Goal: Information Seeking & Learning: Learn about a topic

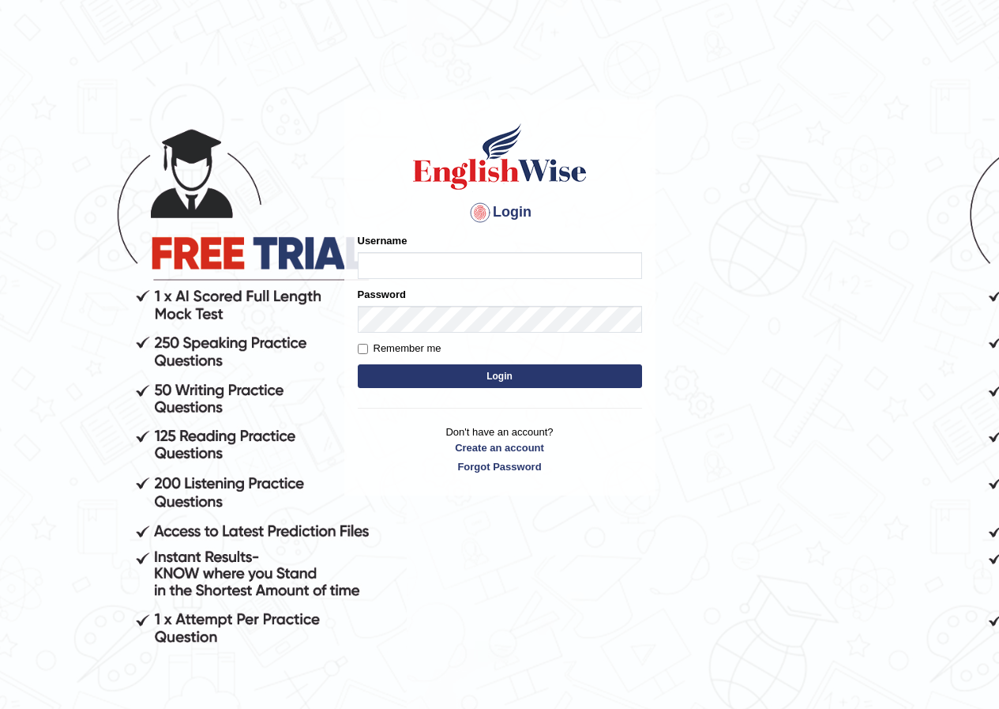
click at [457, 261] on input "Username" at bounding box center [500, 265] width 284 height 27
type input "kalsang_parramatta"
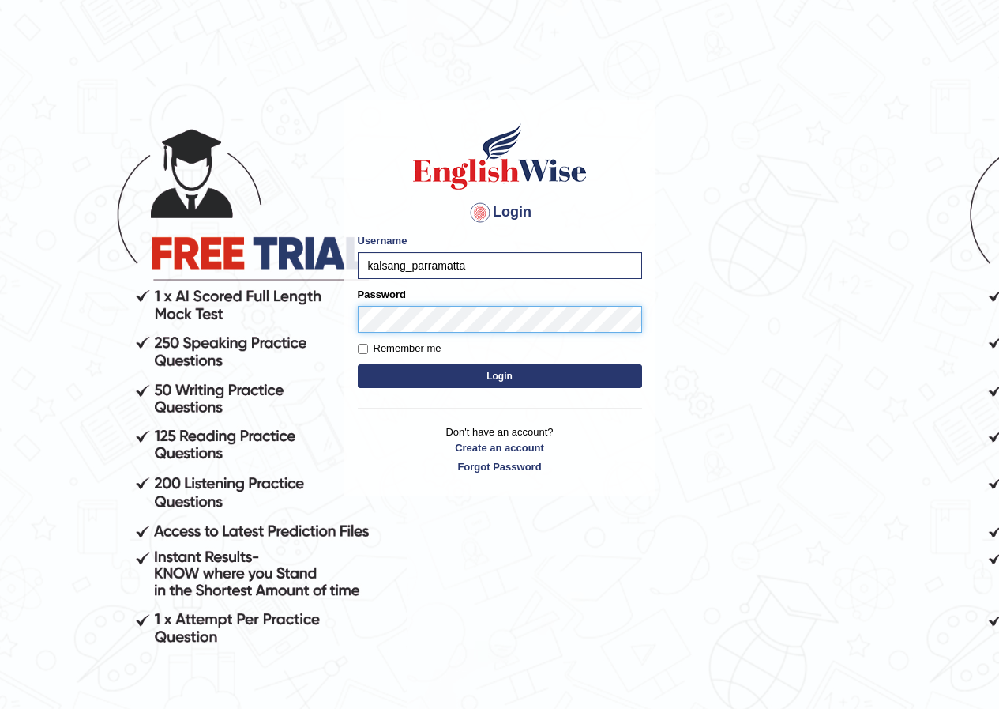
click at [358, 364] on button "Login" at bounding box center [500, 376] width 284 height 24
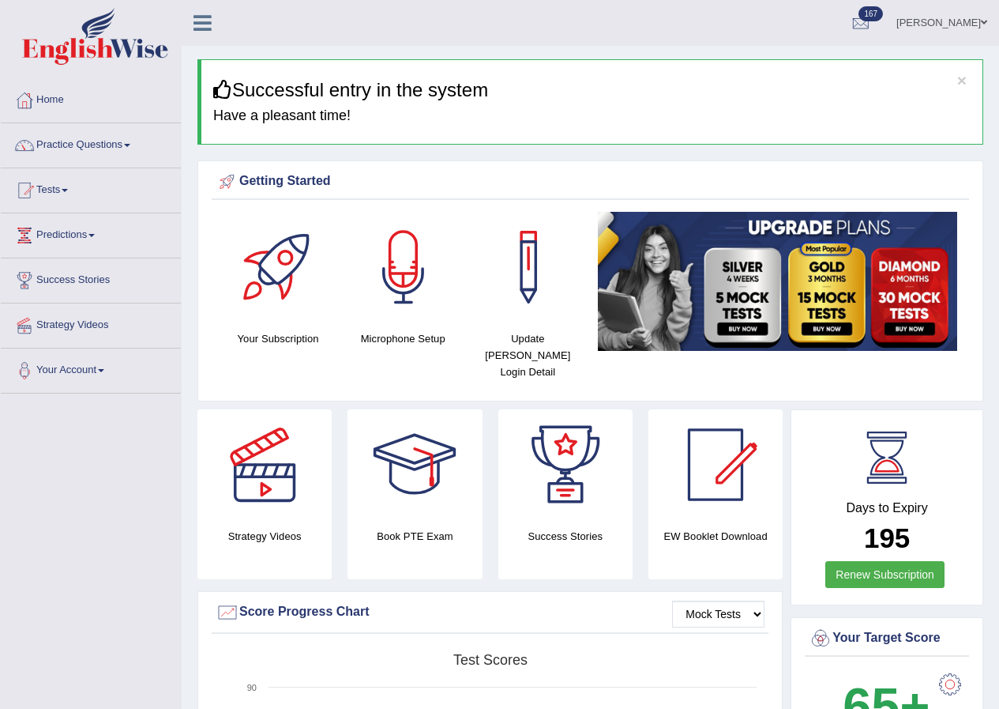
click at [92, 148] on link "Practice Questions" at bounding box center [91, 142] width 180 height 39
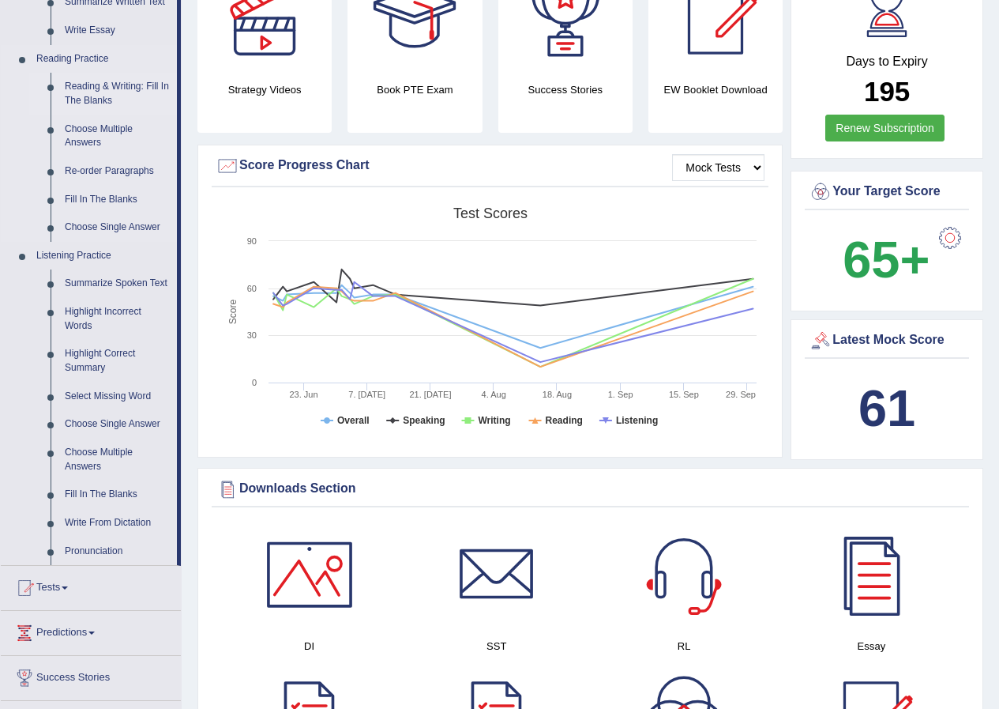
scroll to position [474, 0]
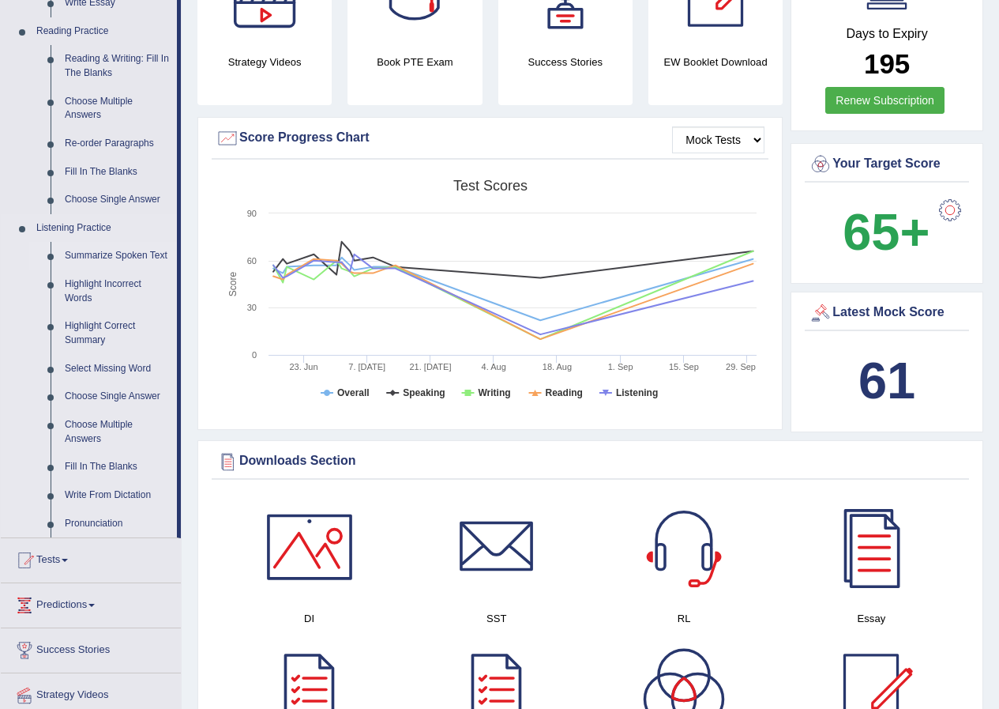
click at [92, 256] on link "Summarize Spoken Text" at bounding box center [117, 256] width 119 height 28
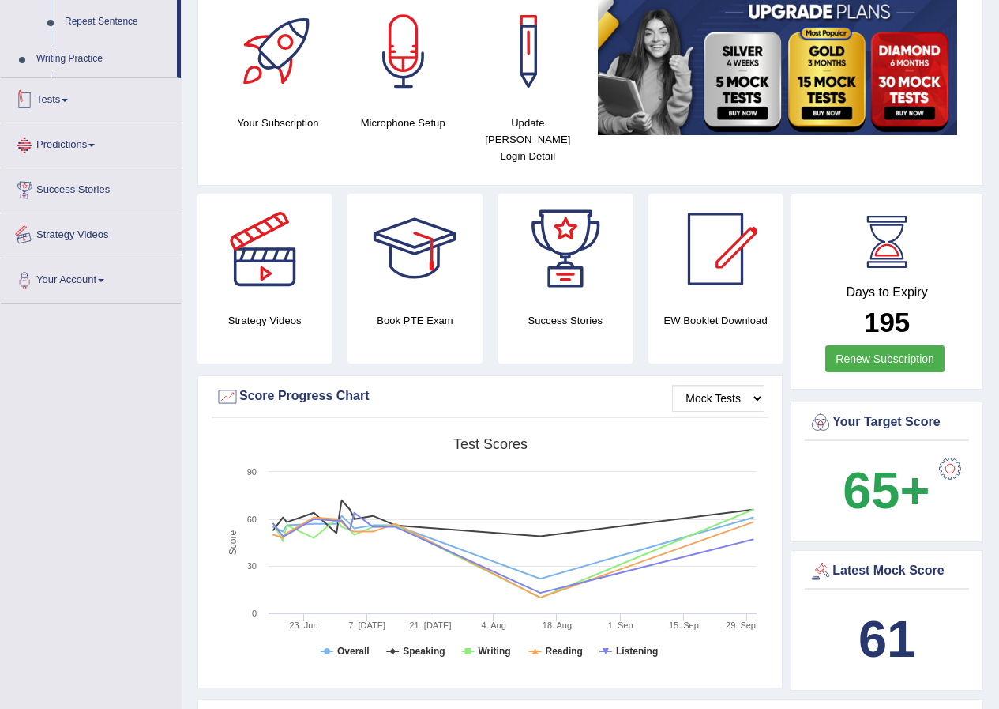
scroll to position [372, 0]
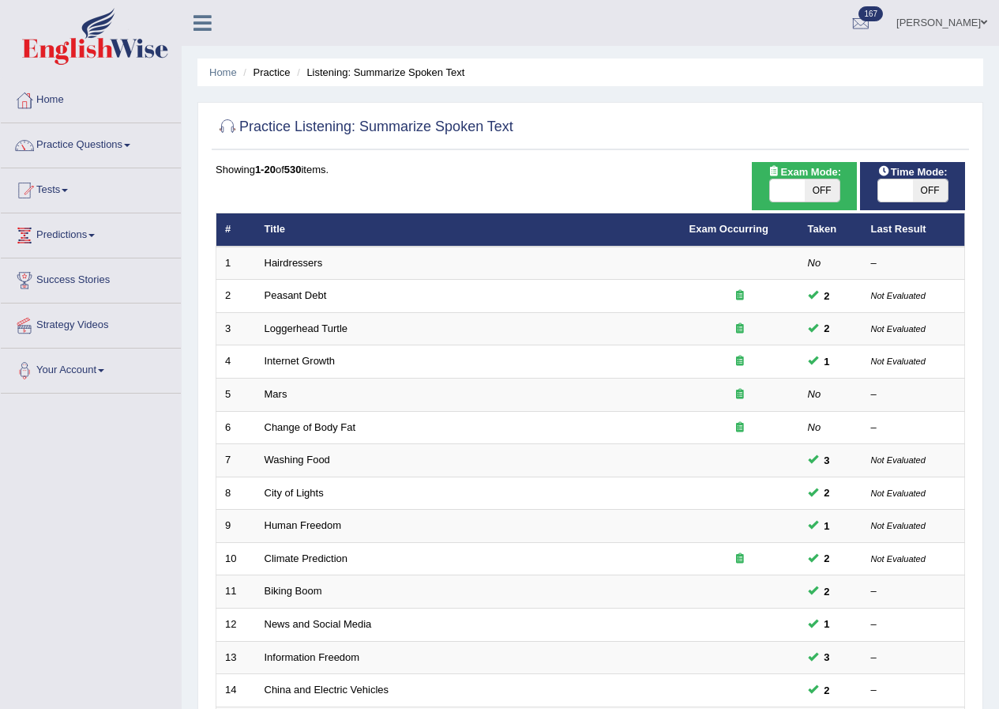
click at [809, 189] on span "OFF" at bounding box center [822, 190] width 35 height 22
checkbox input "true"
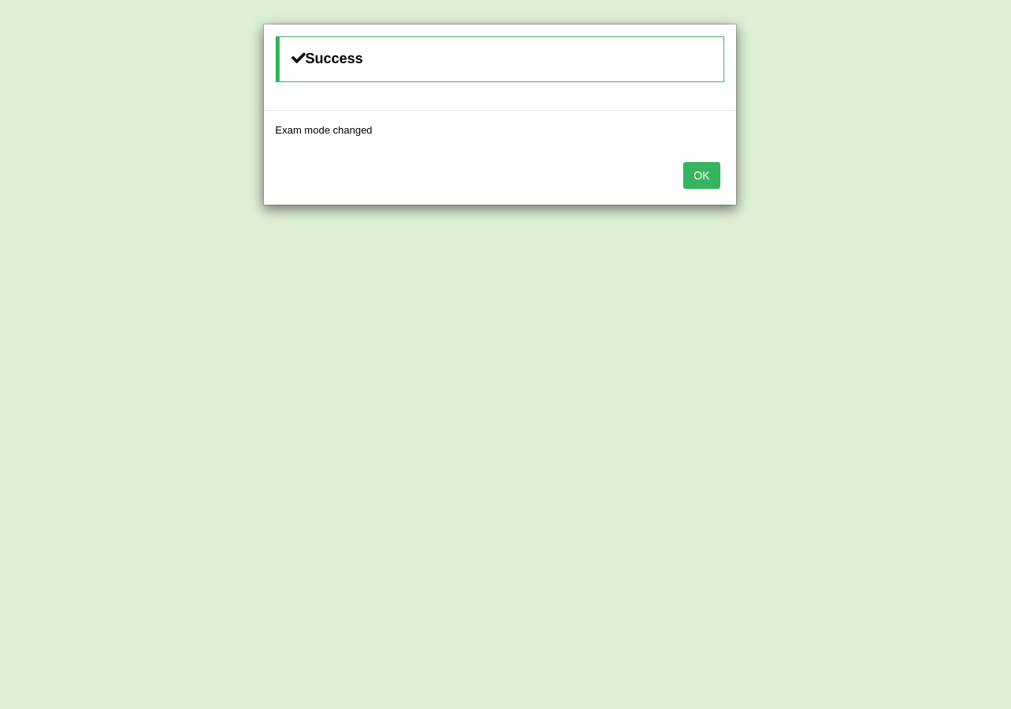
click at [701, 179] on button "OK" at bounding box center [701, 175] width 36 height 27
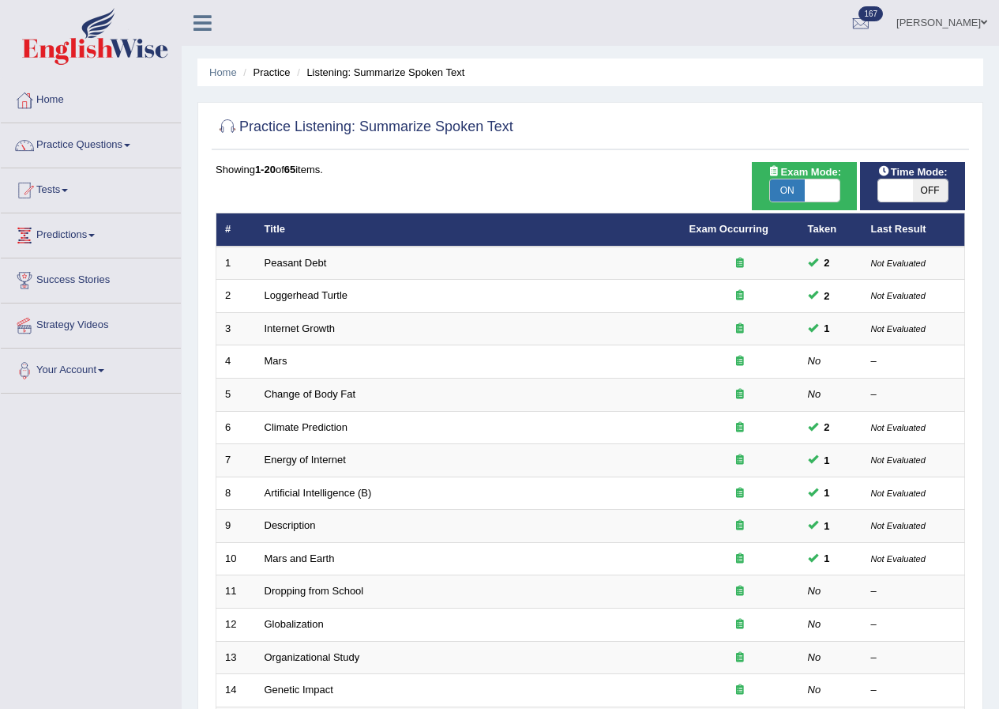
click at [929, 189] on span "OFF" at bounding box center [930, 190] width 35 height 22
checkbox input "true"
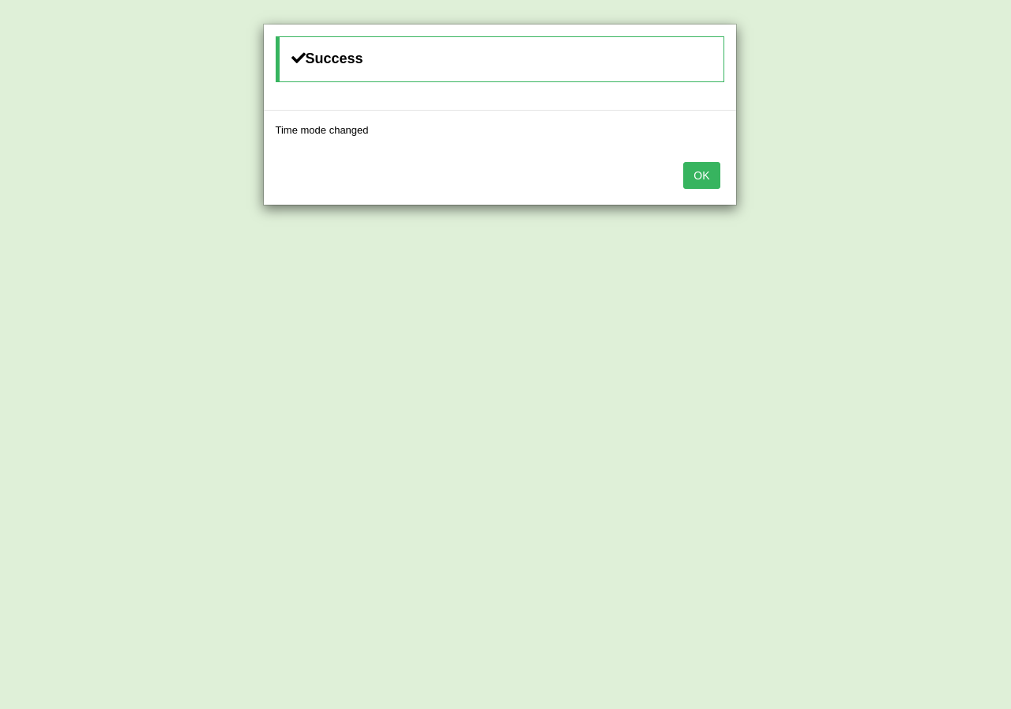
click at [694, 175] on button "OK" at bounding box center [701, 175] width 36 height 27
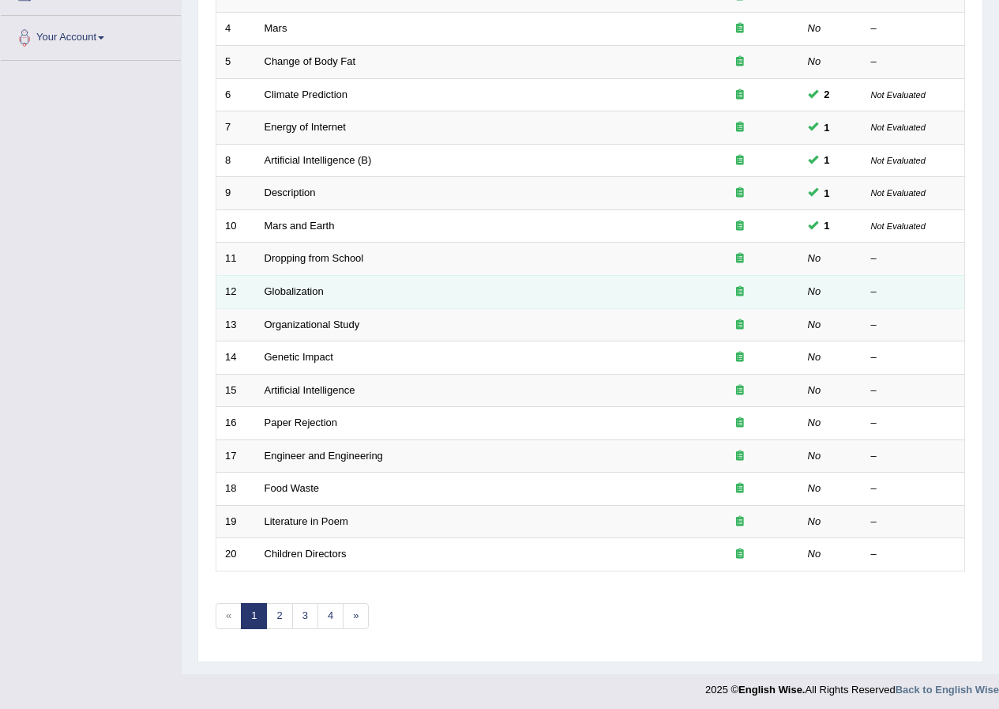
scroll to position [337, 0]
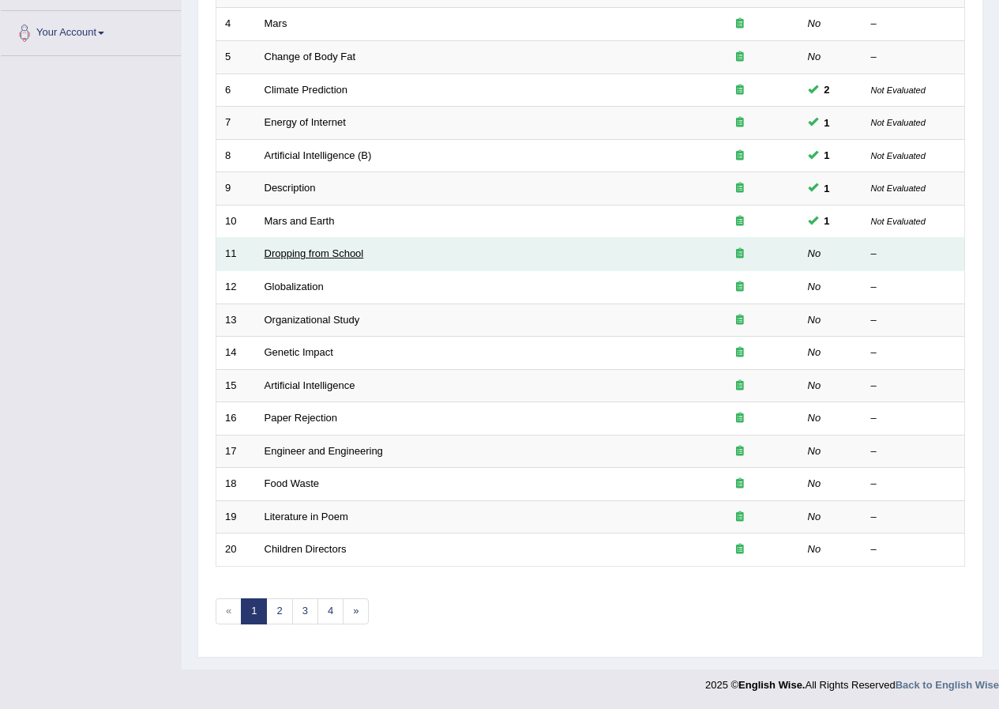
click at [285, 249] on link "Dropping from School" at bounding box center [315, 253] width 100 height 12
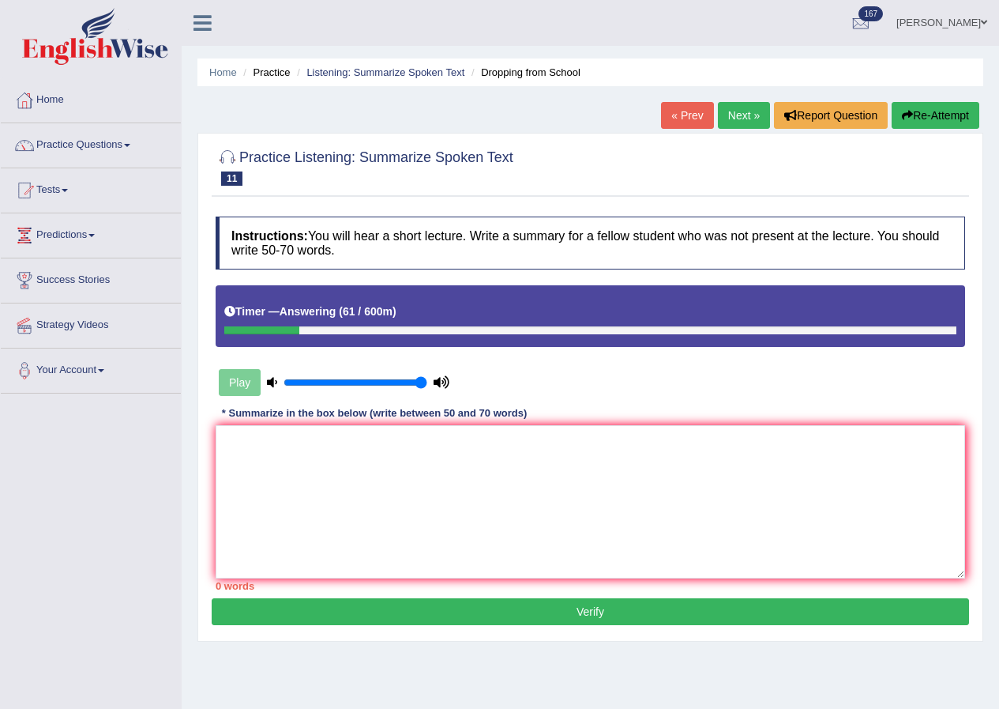
click at [931, 124] on button "Re-Attempt" at bounding box center [936, 115] width 88 height 27
click at [713, 541] on textarea at bounding box center [591, 501] width 750 height 153
drag, startPoint x: 570, startPoint y: 465, endPoint x: 710, endPoint y: 435, distance: 143.6
click at [598, 459] on textarea at bounding box center [591, 501] width 750 height 153
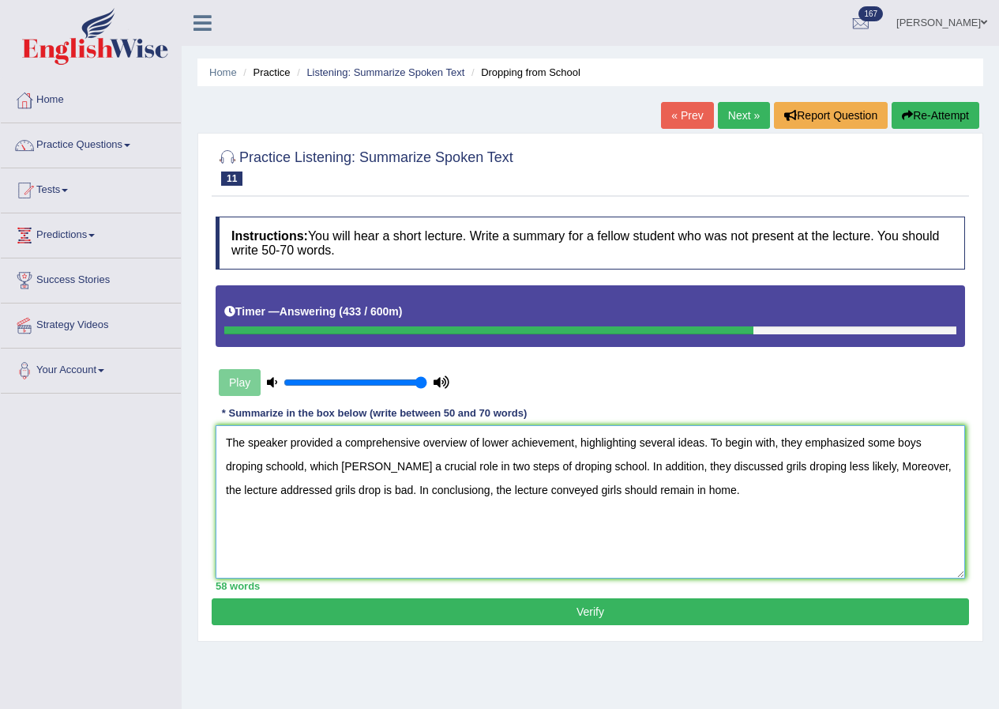
type textarea "The speaker provided a comprehensive overview of lower achievement, highlightin…"
click at [700, 622] on button "Verify" at bounding box center [591, 611] width 758 height 27
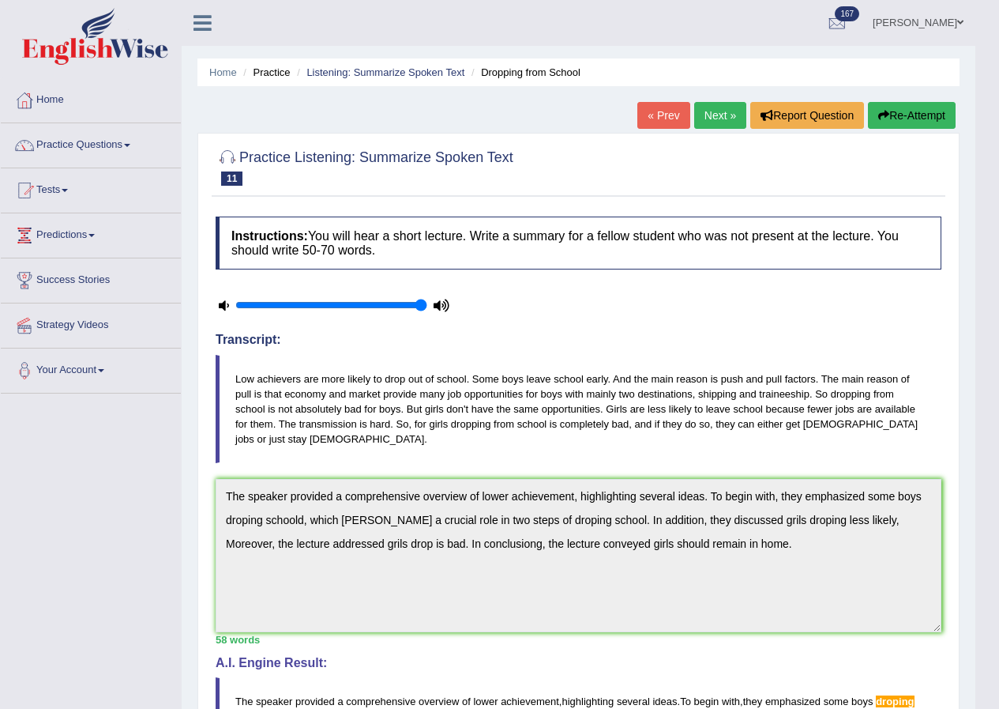
click at [896, 124] on button "Re-Attempt" at bounding box center [912, 115] width 88 height 27
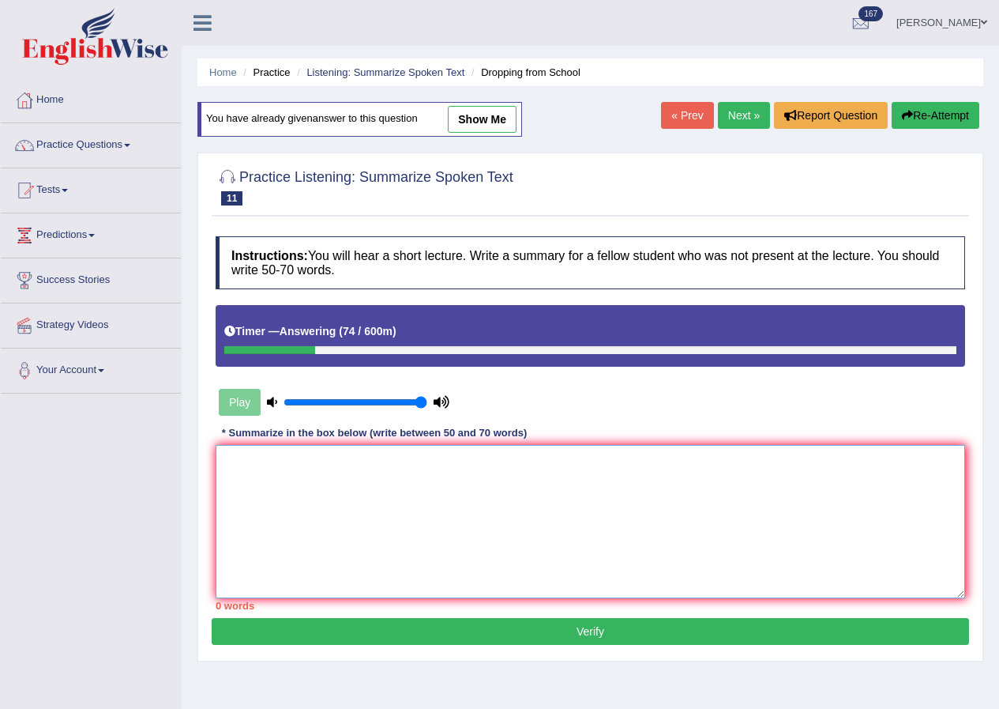
click at [311, 471] on textarea at bounding box center [591, 521] width 750 height 153
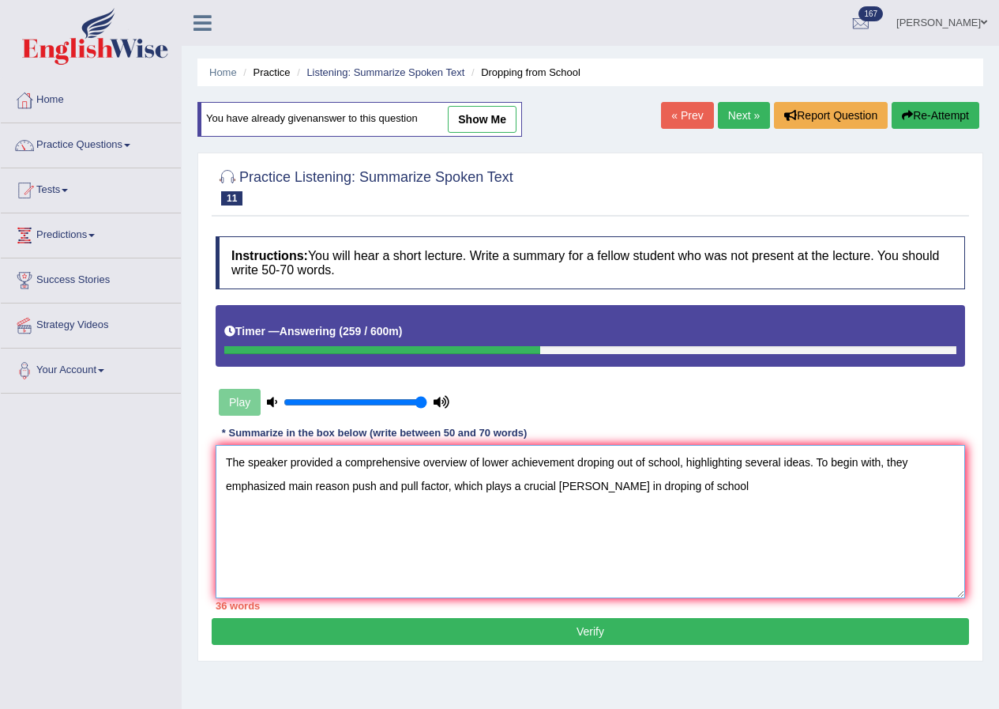
type textarea "The speaker provided a comprehensive overview of lower achievement droping out …"
drag, startPoint x: 402, startPoint y: 307, endPoint x: 382, endPoint y: 346, distance: 43.5
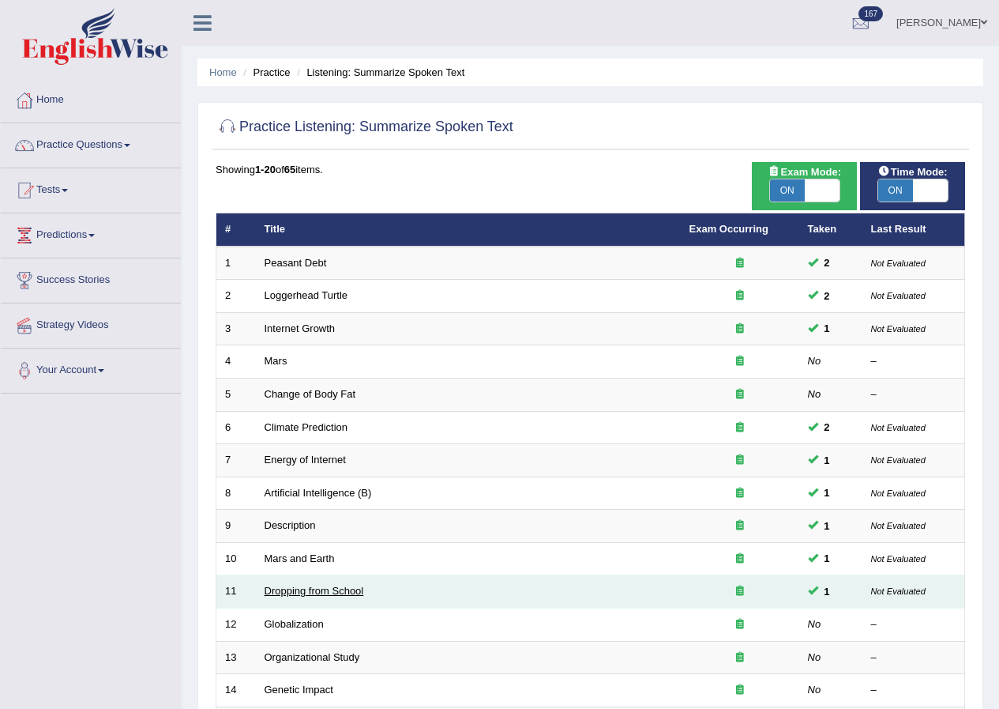
click at [333, 585] on link "Dropping from School" at bounding box center [315, 591] width 100 height 12
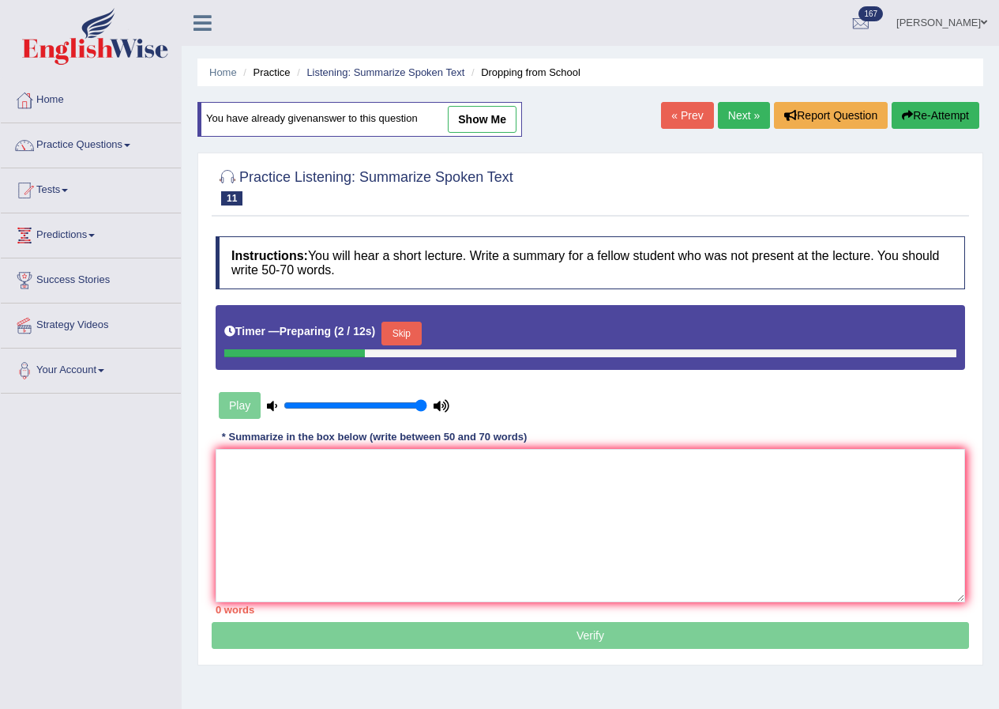
click at [506, 122] on link "show me" at bounding box center [482, 119] width 69 height 27
type textarea "The speaker provided a comprehensive overview of lower achievement, highlightin…"
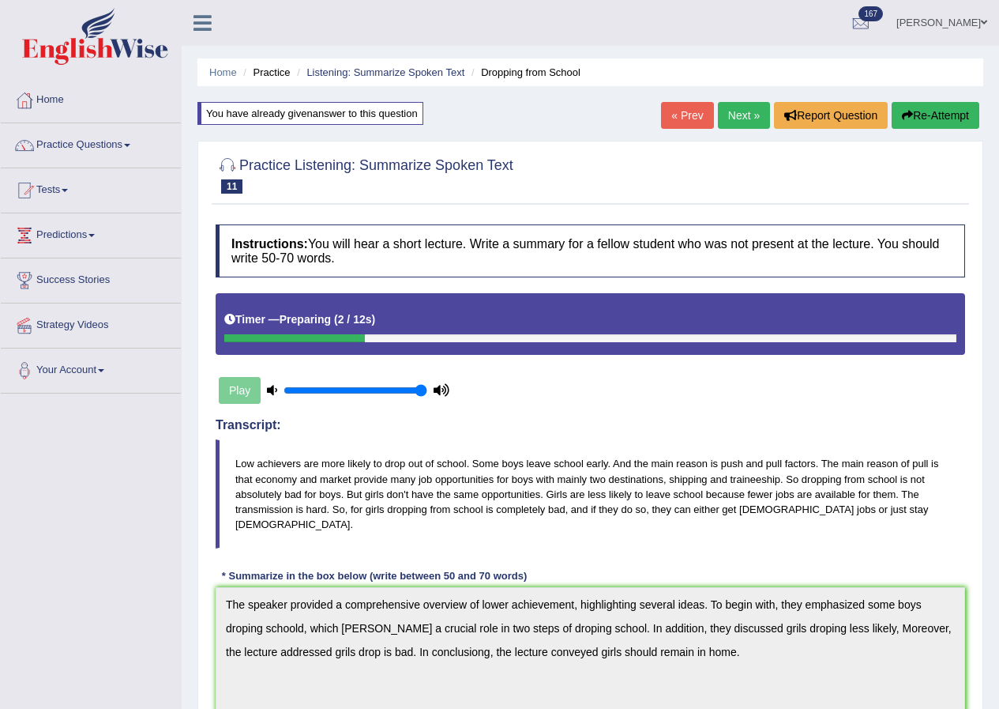
click at [924, 112] on button "Re-Attempt" at bounding box center [936, 115] width 88 height 27
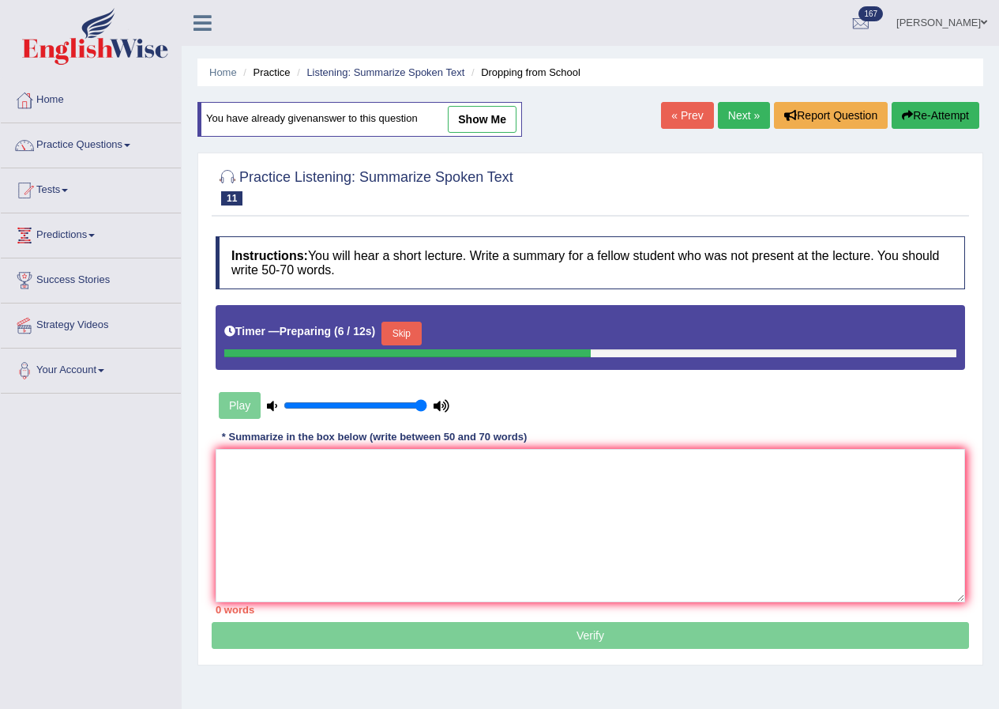
click at [741, 121] on link "Next »" at bounding box center [744, 115] width 52 height 27
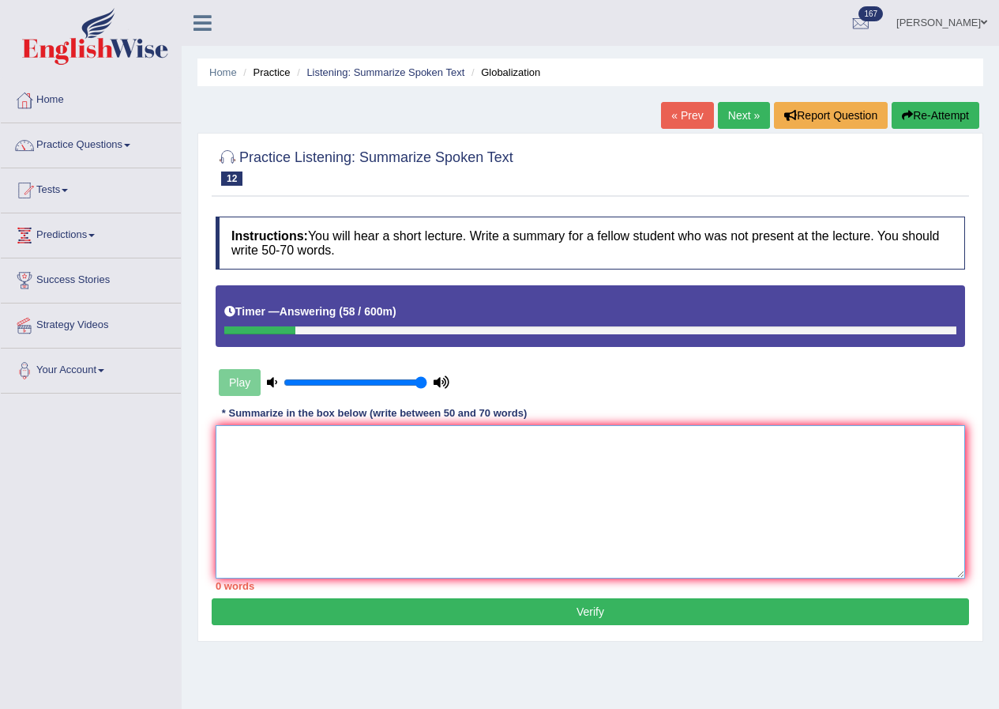
click at [623, 522] on textarea at bounding box center [591, 501] width 750 height 153
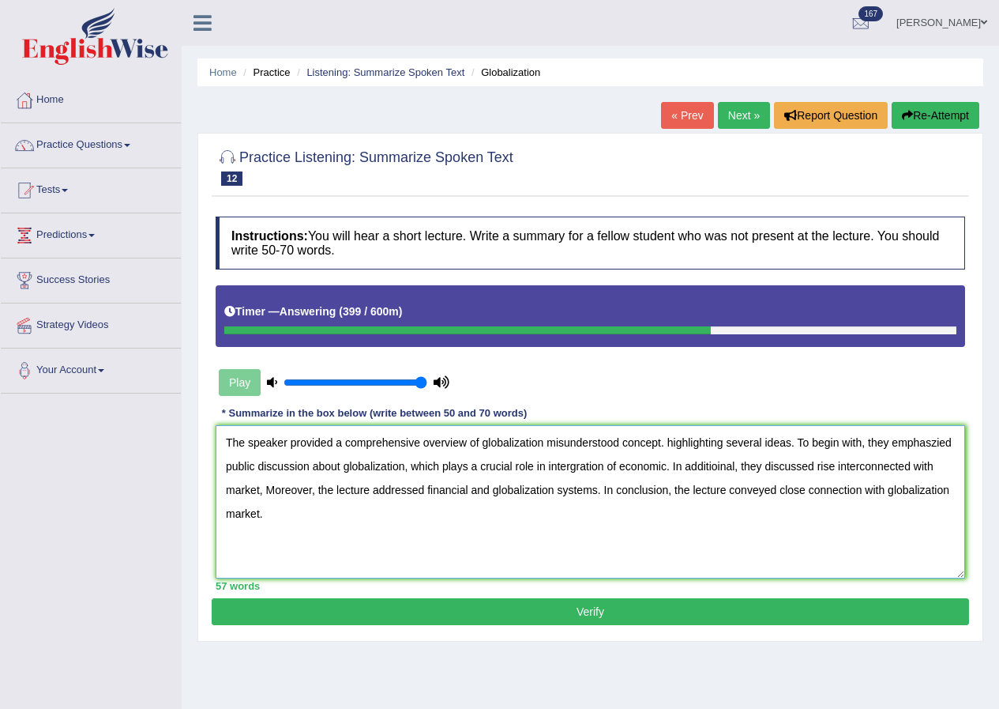
type textarea "The speaker provided a comprehensive overview of globalization misunderstood co…"
click at [589, 615] on button "Verify" at bounding box center [591, 611] width 758 height 27
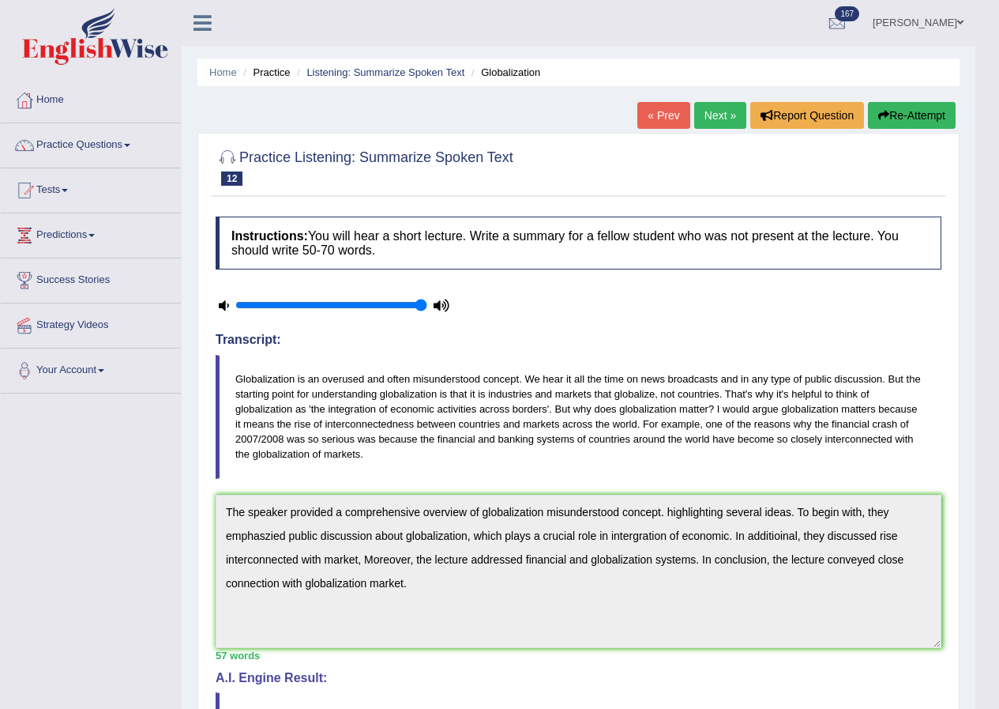
click at [721, 121] on link "Next »" at bounding box center [720, 115] width 52 height 27
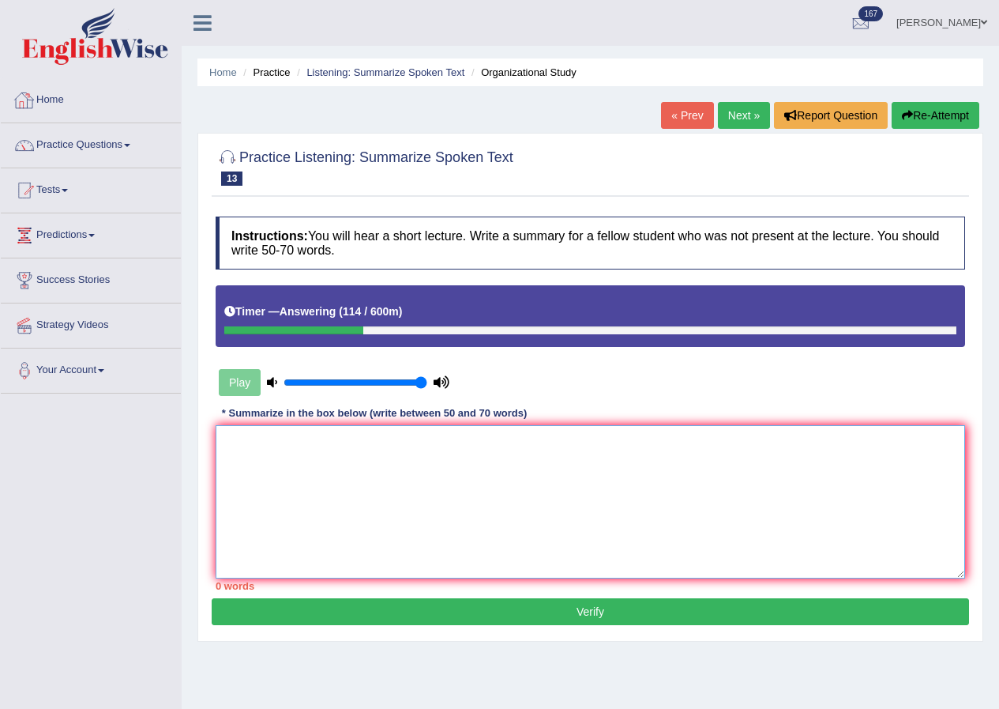
click at [401, 442] on textarea at bounding box center [591, 501] width 750 height 153
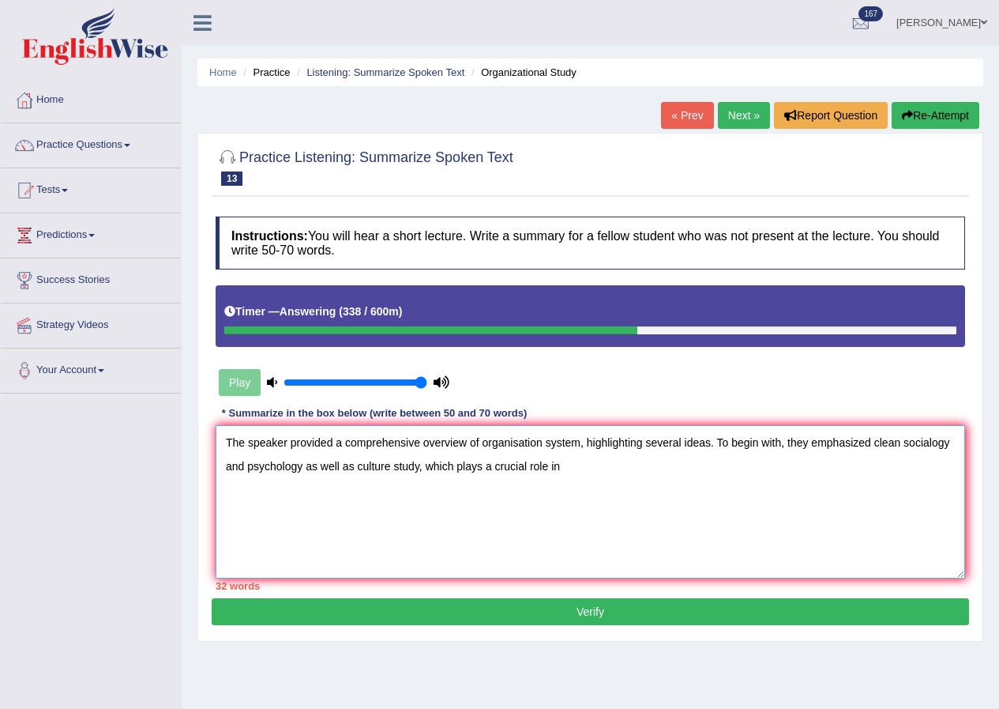
type textarea "The speaker provided a comprehensive overview of organisation system, highlight…"
click at [902, 114] on icon "button" at bounding box center [907, 115] width 11 height 11
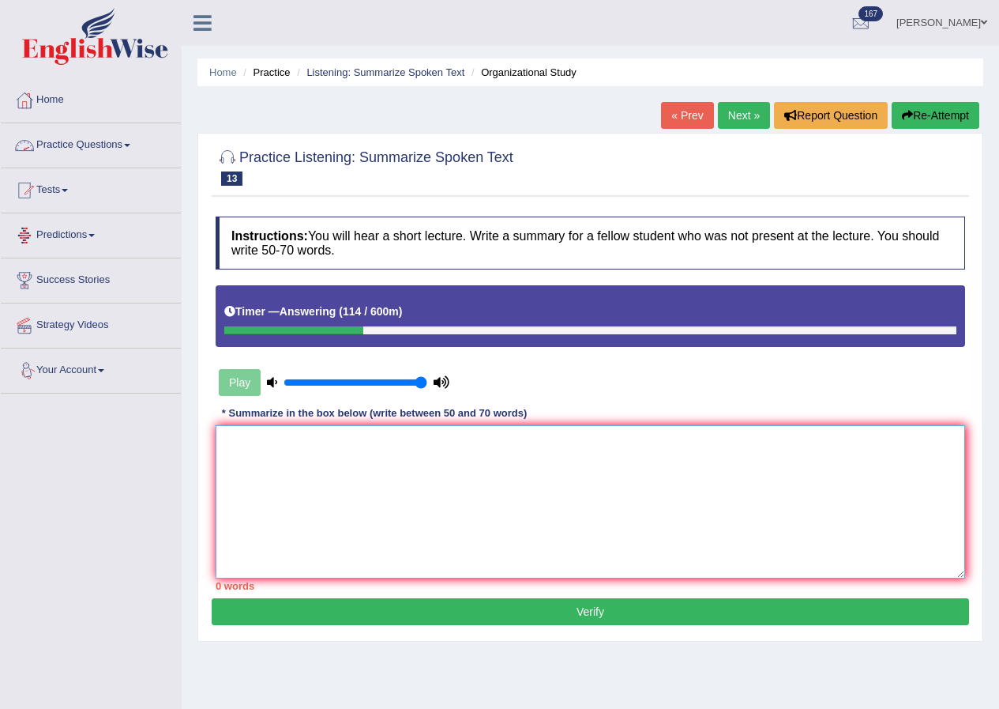
drag, startPoint x: 388, startPoint y: 540, endPoint x: 446, endPoint y: 526, distance: 59.4
click at [390, 540] on textarea at bounding box center [591, 501] width 750 height 153
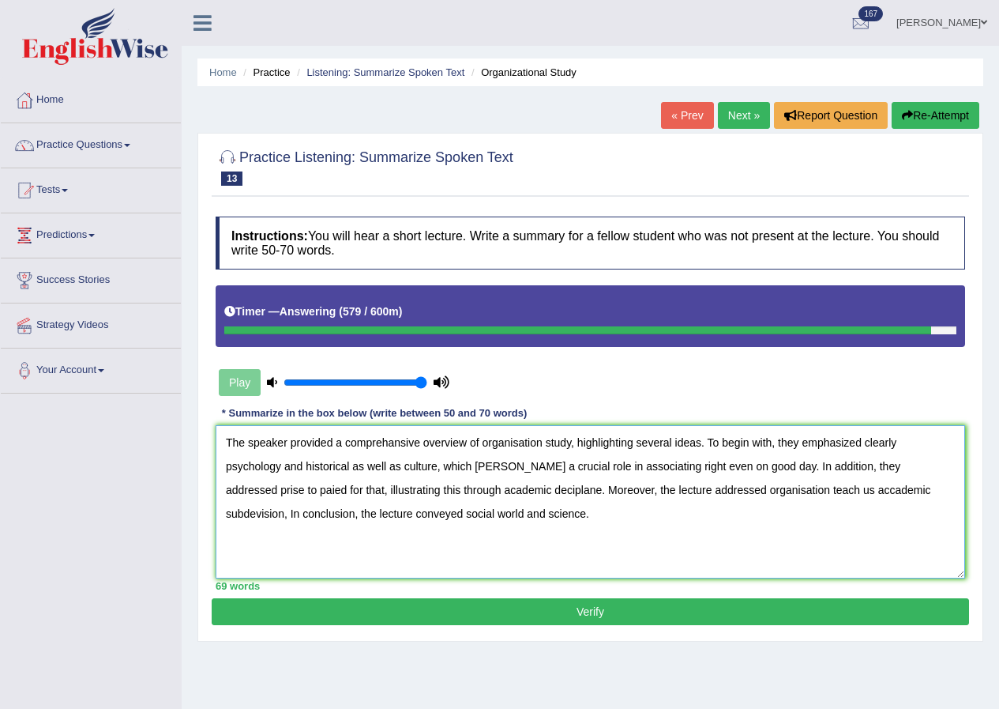
type textarea "The speaker provided a comprehansive overview of organisation study, highlighti…"
click at [574, 603] on button "Verify" at bounding box center [591, 611] width 758 height 27
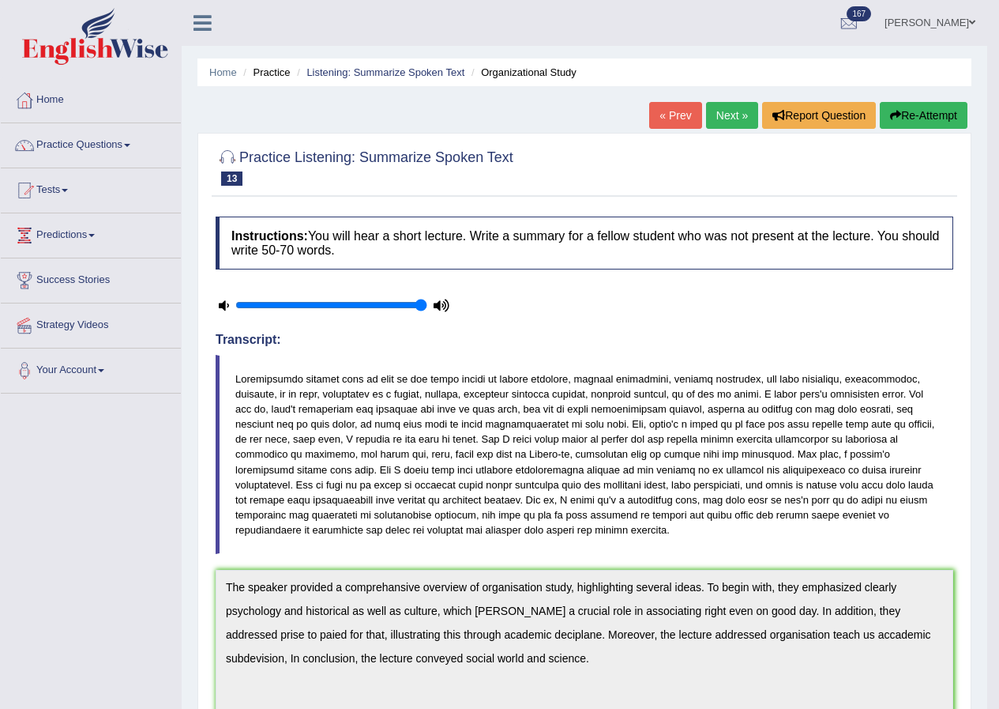
click at [914, 120] on button "Re-Attempt" at bounding box center [924, 115] width 88 height 27
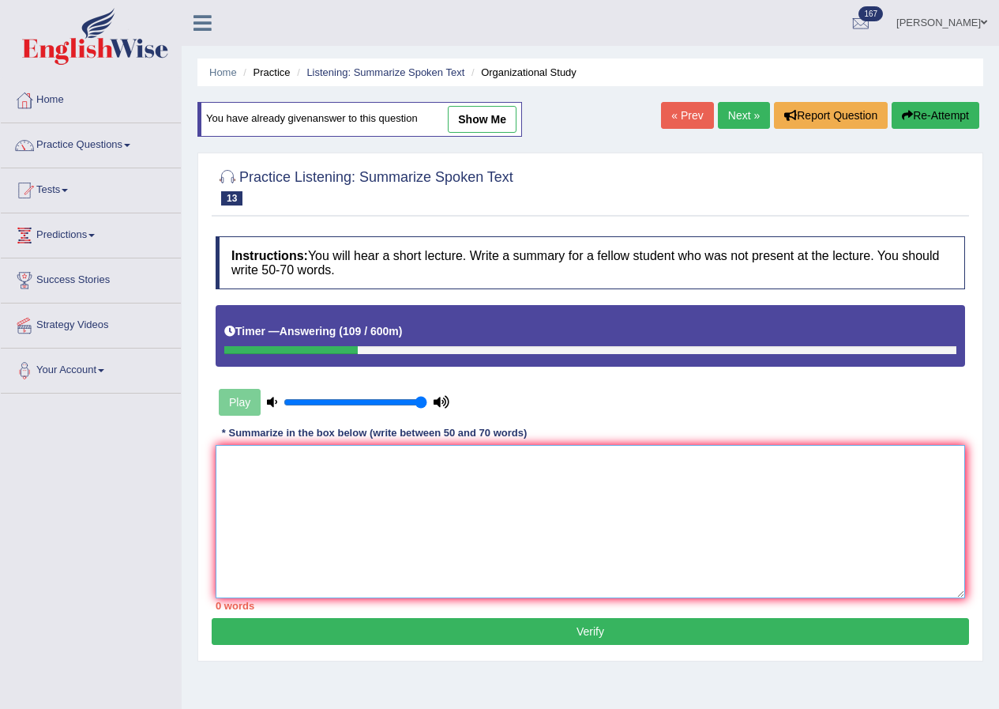
click at [317, 555] on textarea at bounding box center [591, 521] width 750 height 153
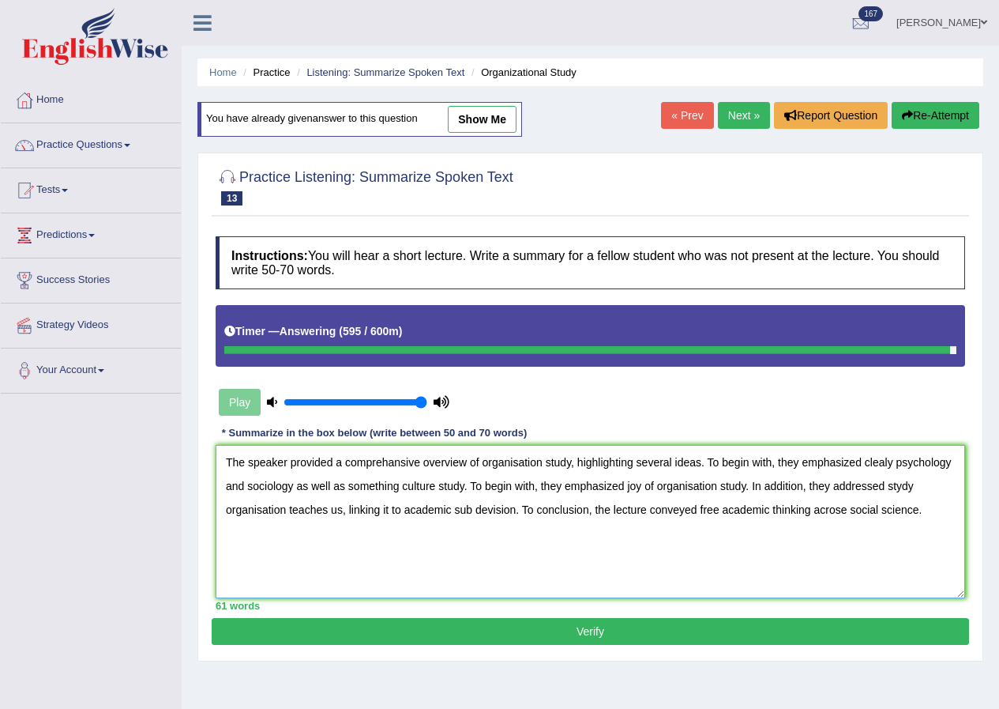
type textarea "The speaker provided a comprehansive overview of organisation study, highlighti…"
click at [594, 641] on button "Verify" at bounding box center [591, 631] width 758 height 27
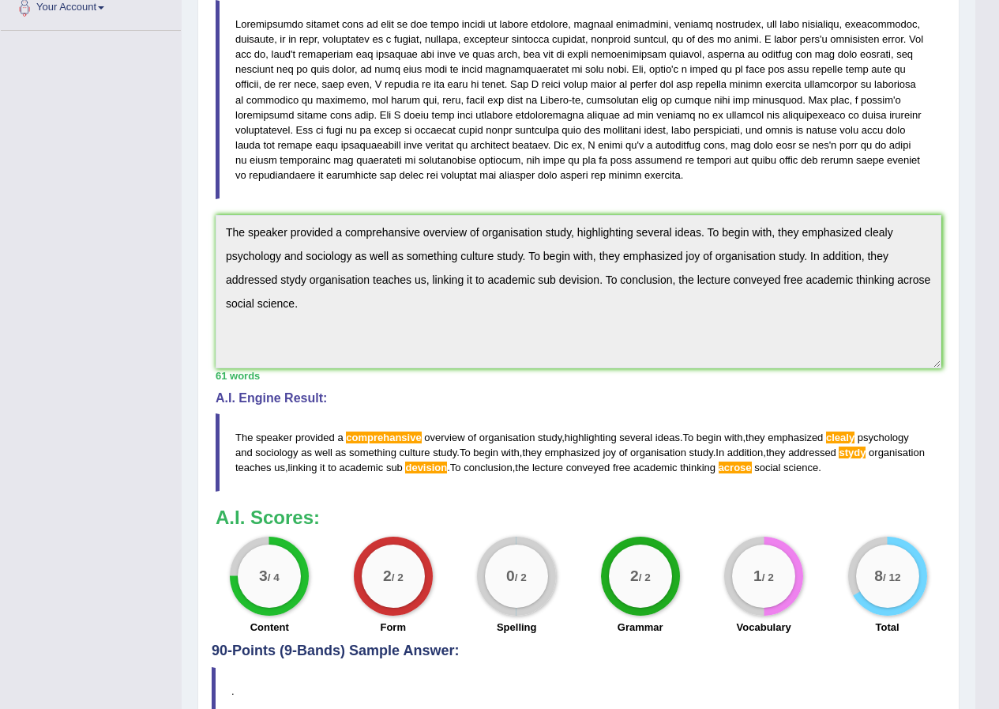
scroll to position [205, 0]
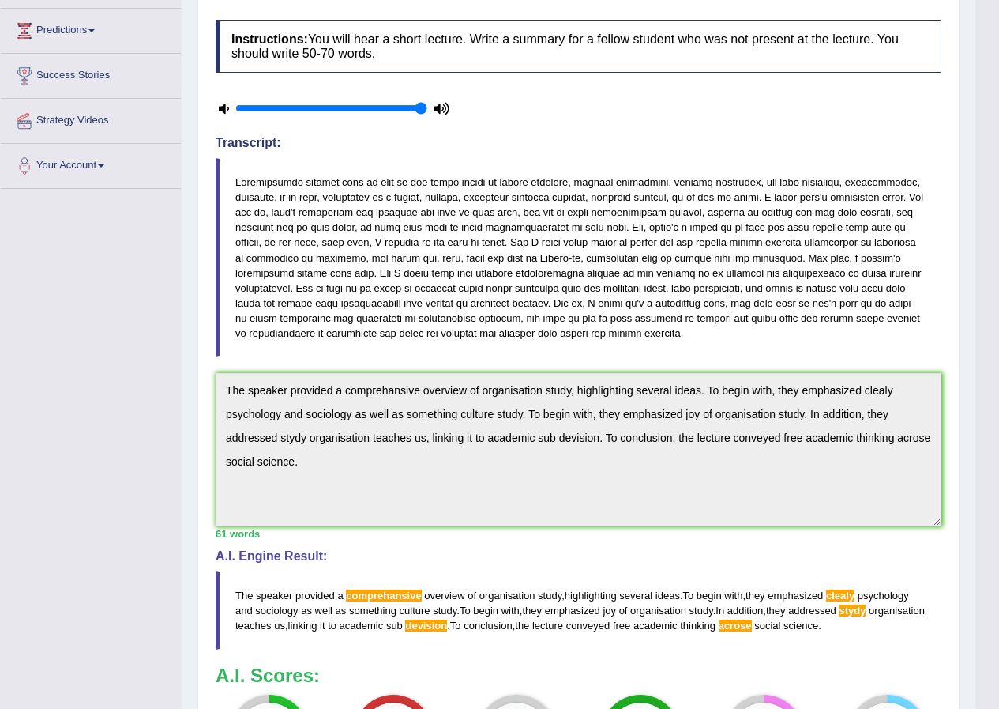
drag, startPoint x: 635, startPoint y: 472, endPoint x: 558, endPoint y: 124, distance: 356.9
click at [558, 124] on div at bounding box center [393, 107] width 371 height 39
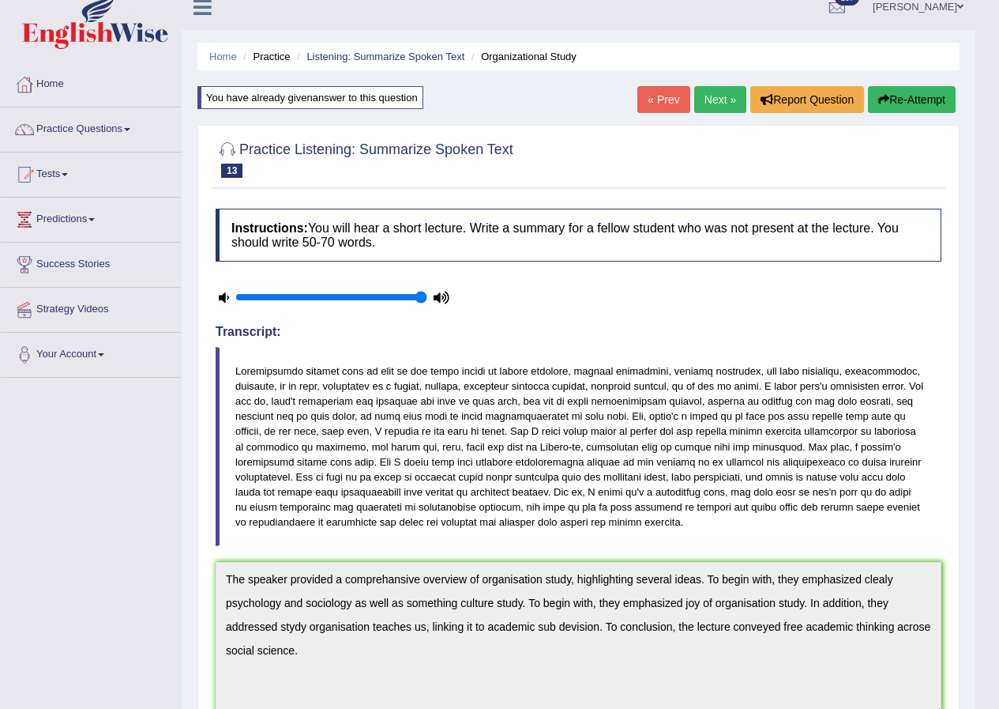
scroll to position [0, 0]
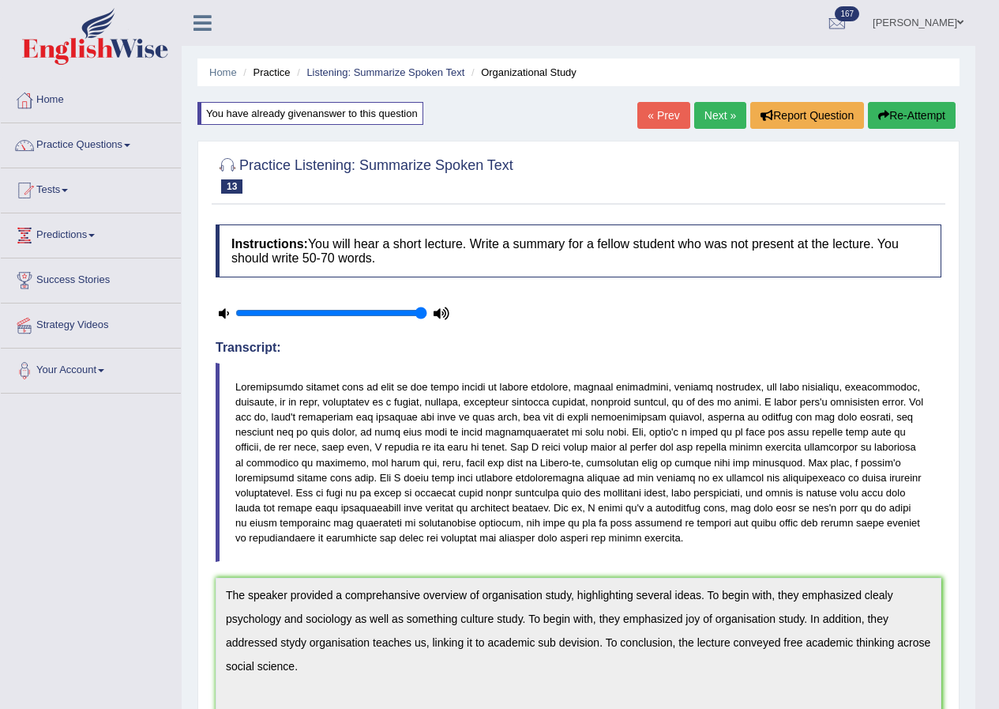
click at [705, 121] on link "Next »" at bounding box center [720, 115] width 52 height 27
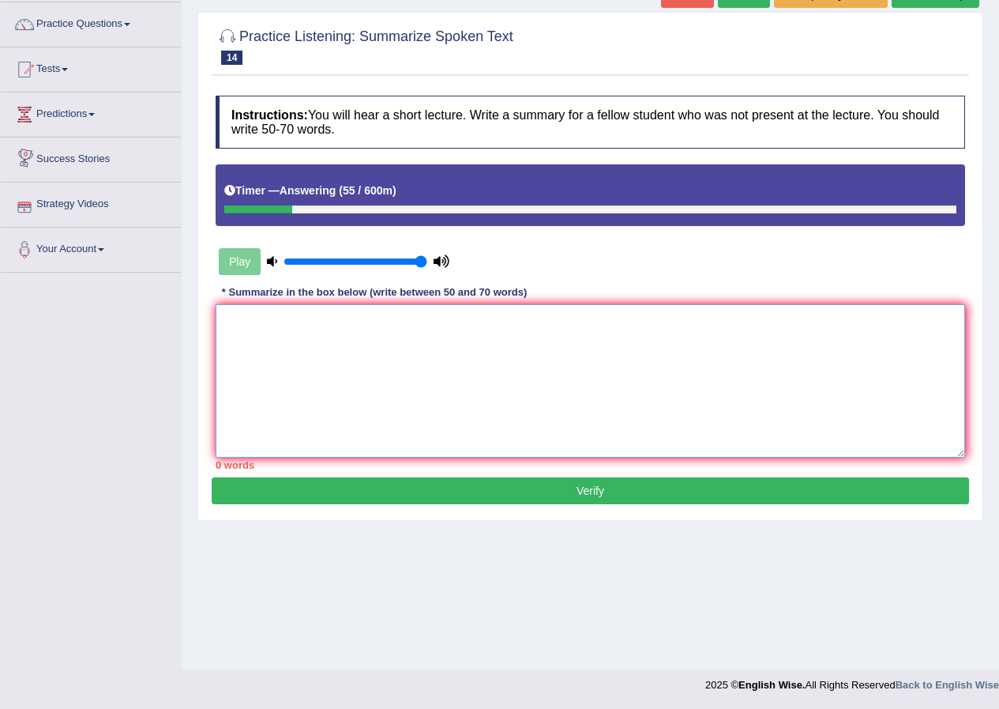
drag, startPoint x: 276, startPoint y: 366, endPoint x: 340, endPoint y: 523, distance: 170.0
click at [297, 376] on textarea at bounding box center [591, 380] width 750 height 153
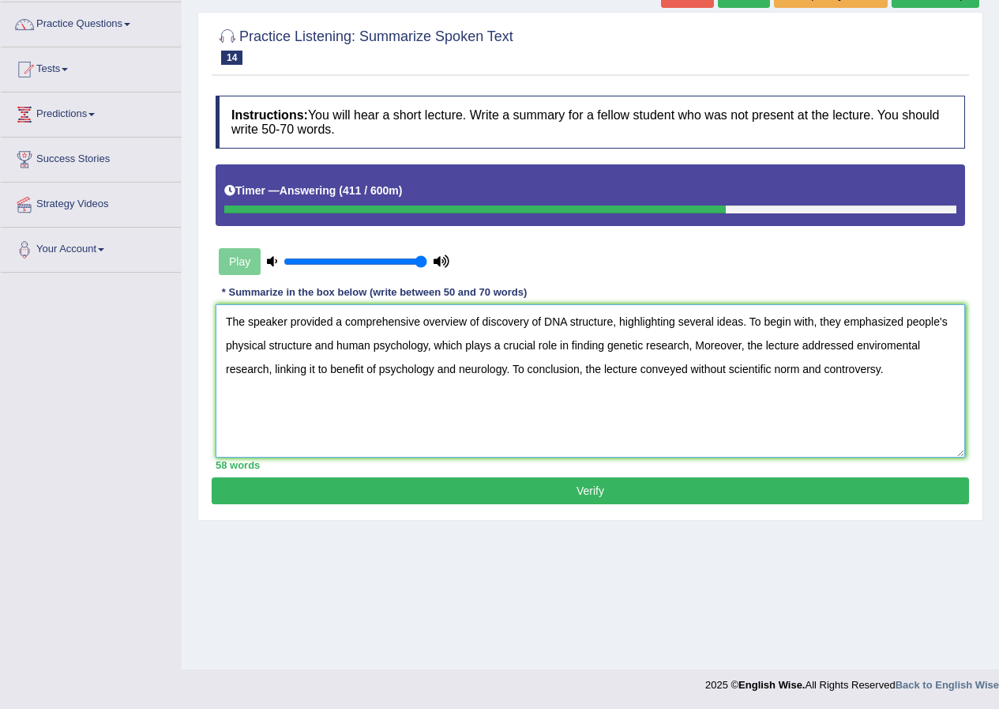
type textarea "The speaker provided a comprehensive overview of discovery of DNA structure, hi…"
click at [589, 490] on button "Verify" at bounding box center [591, 490] width 758 height 27
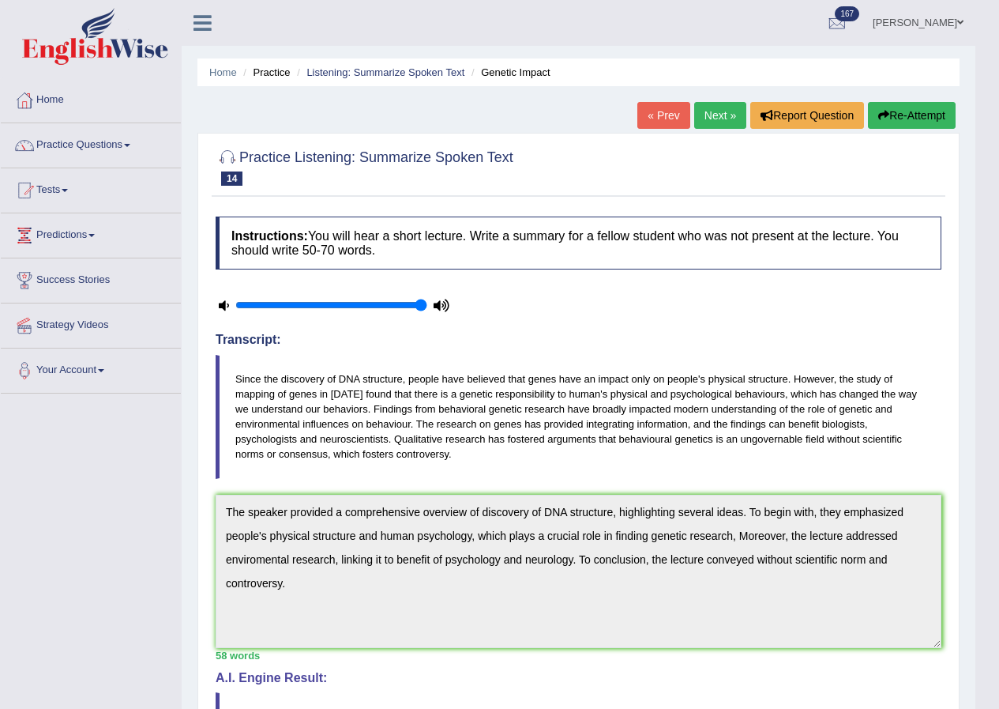
click at [703, 113] on link "Next »" at bounding box center [720, 115] width 52 height 27
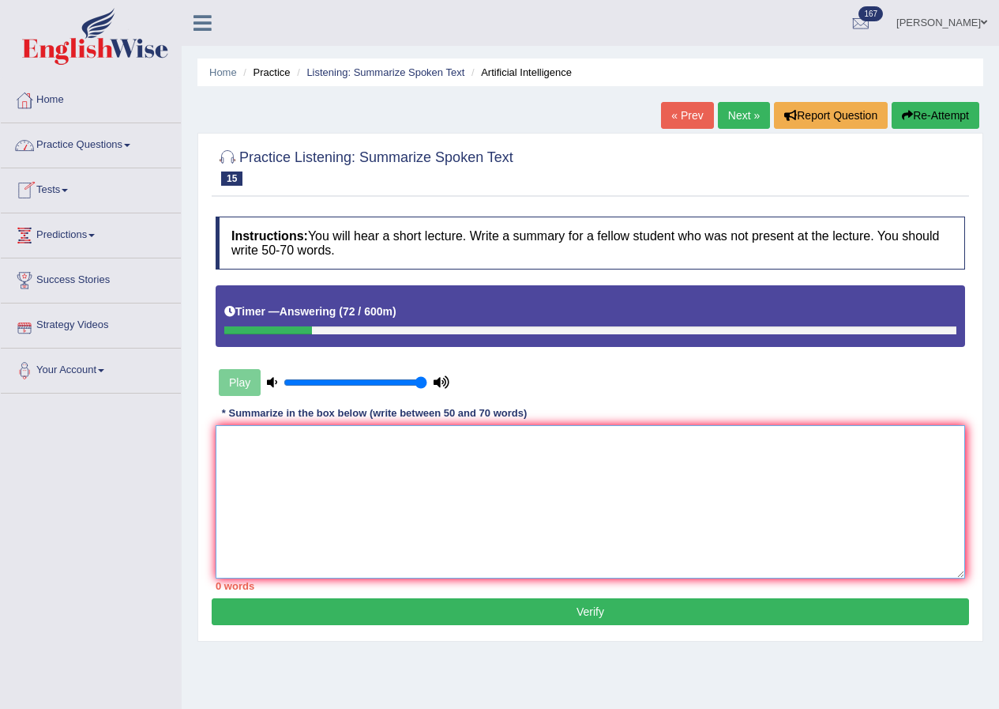
click at [337, 472] on textarea at bounding box center [591, 501] width 750 height 153
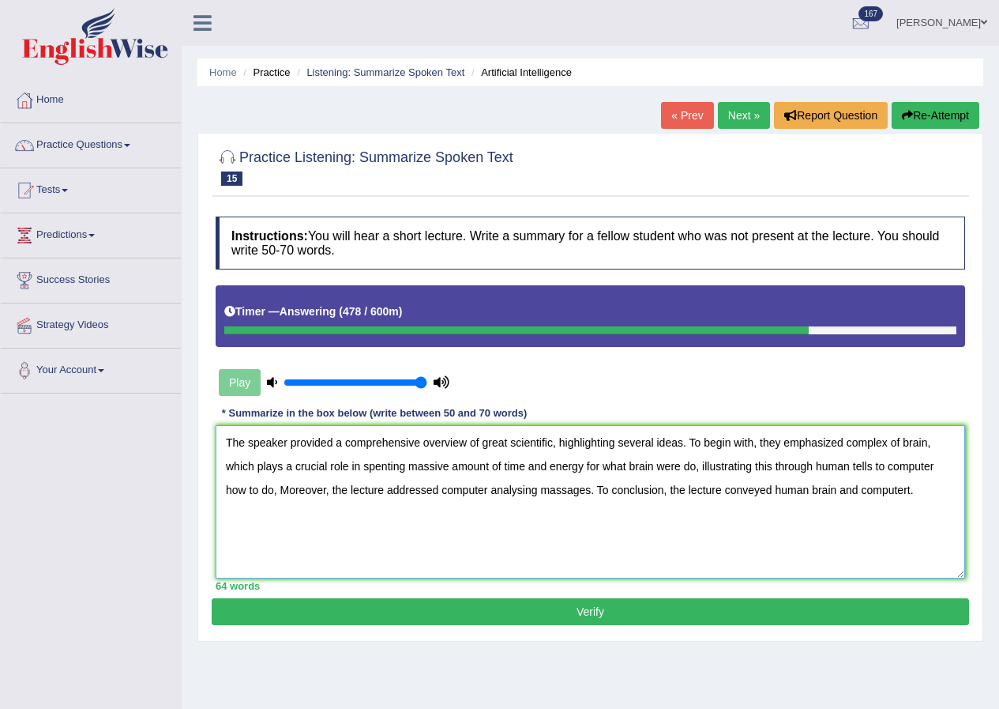
type textarea "The speaker provided a comprehensive overview of great scientific, highlighting…"
click at [709, 606] on button "Verify" at bounding box center [591, 611] width 758 height 27
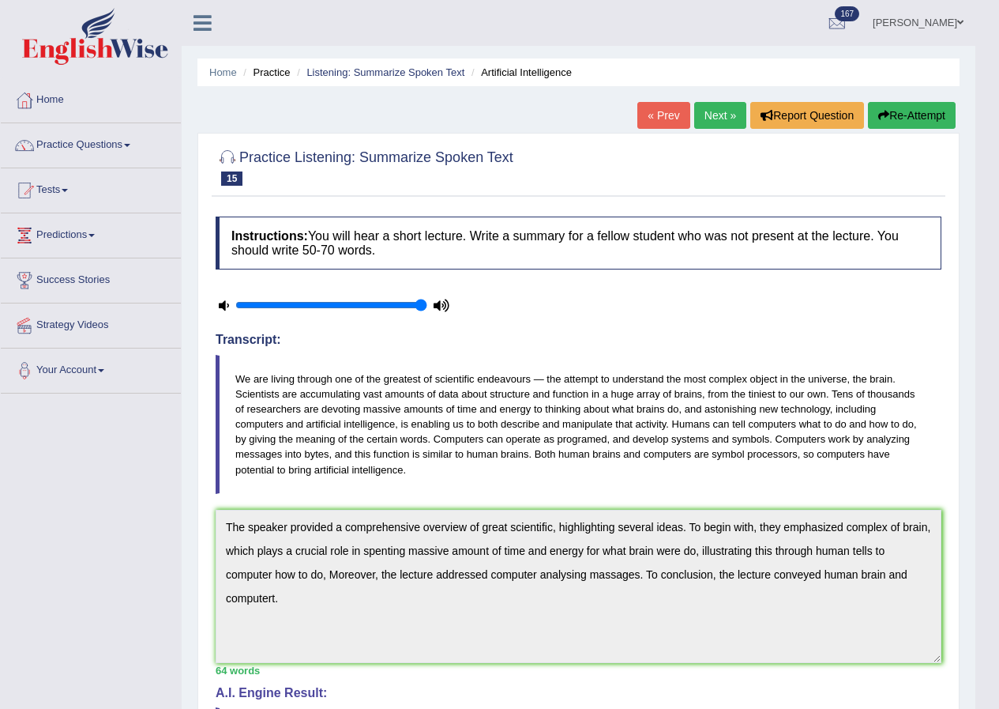
click at [710, 124] on link "Next »" at bounding box center [720, 115] width 52 height 27
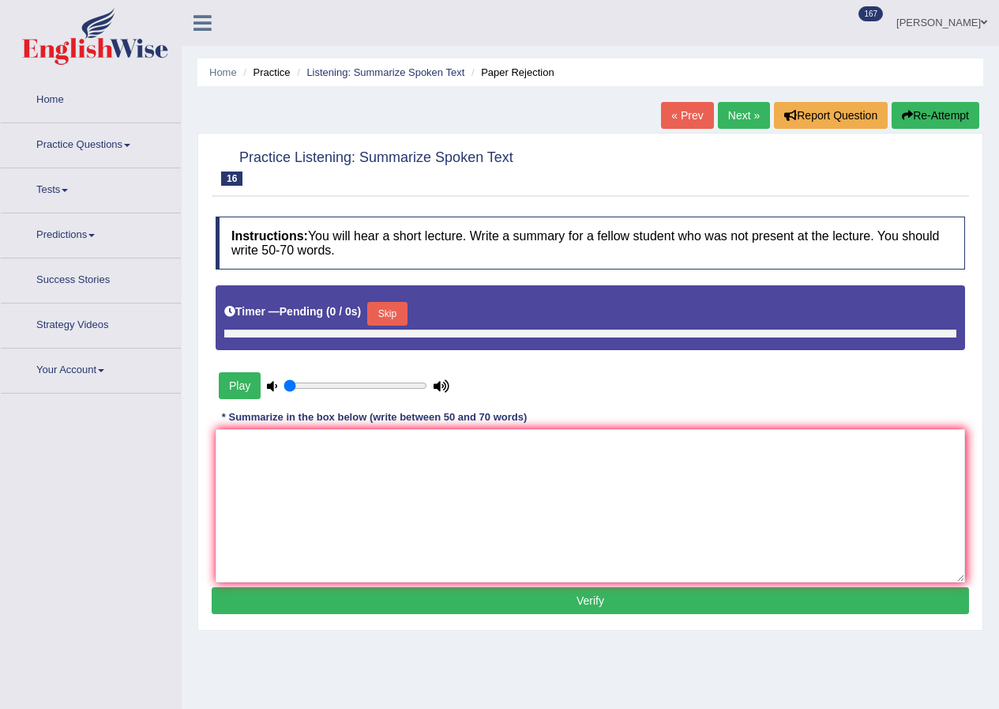
type input "1"
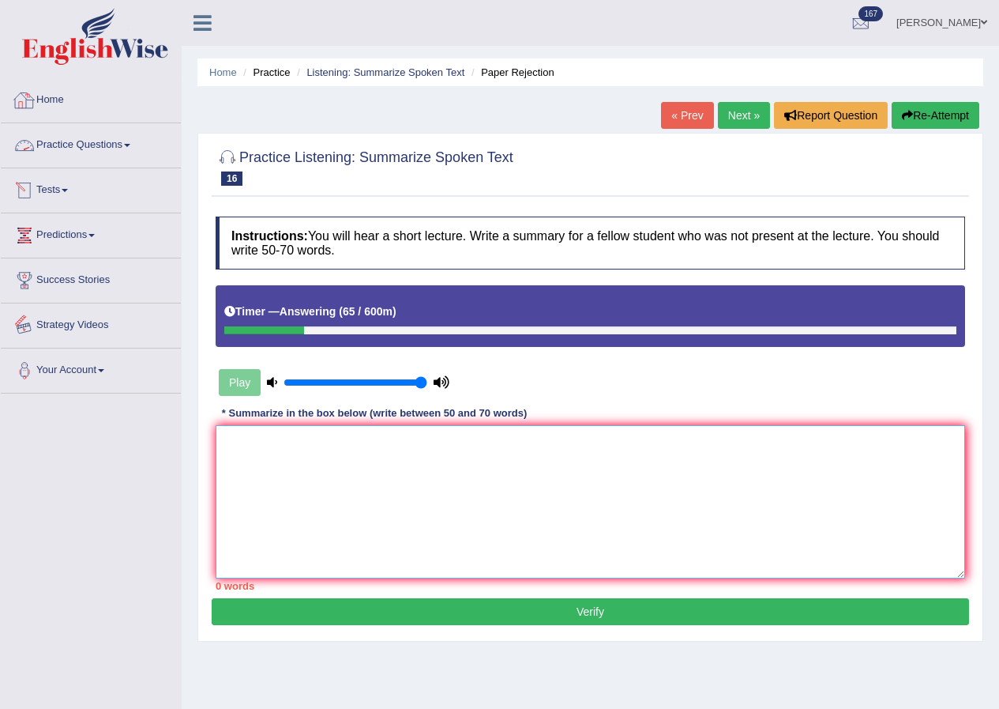
click at [285, 446] on textarea at bounding box center [591, 501] width 750 height 153
click at [206, 430] on div "Practice Listening: Summarize Spoken Text 16 Paper Rejection Instructions: You …" at bounding box center [590, 387] width 786 height 509
drag, startPoint x: 548, startPoint y: 471, endPoint x: 587, endPoint y: 344, distance: 132.2
click at [548, 470] on textarea at bounding box center [591, 501] width 750 height 153
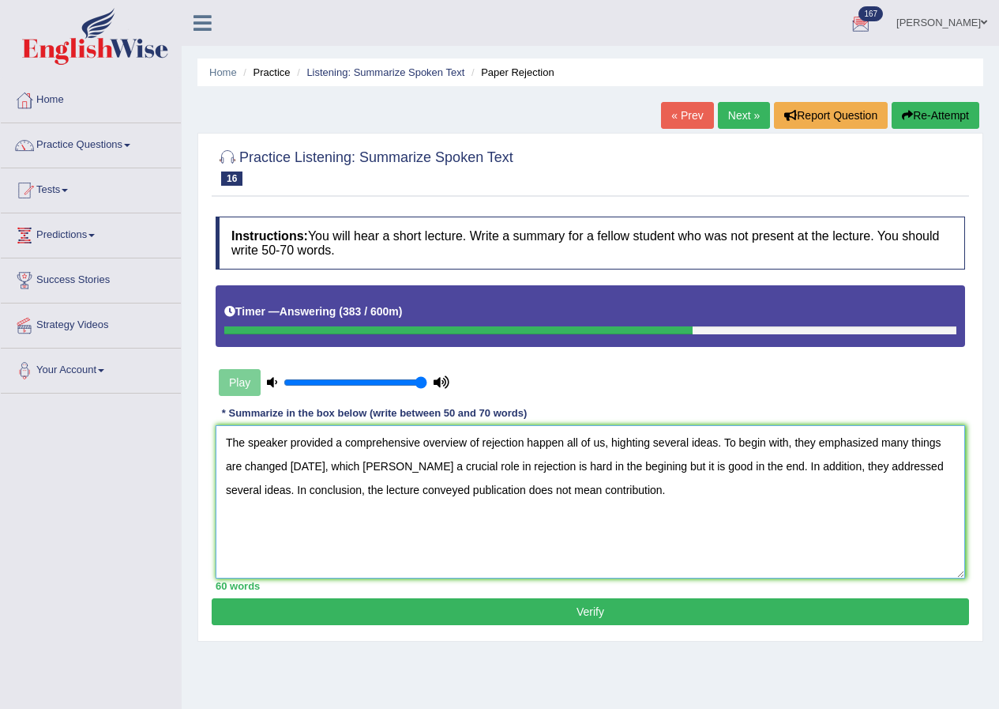
type textarea "The speaker provided a comprehensive overview of rejection happen all of us, hi…"
click at [641, 603] on button "Verify" at bounding box center [591, 611] width 758 height 27
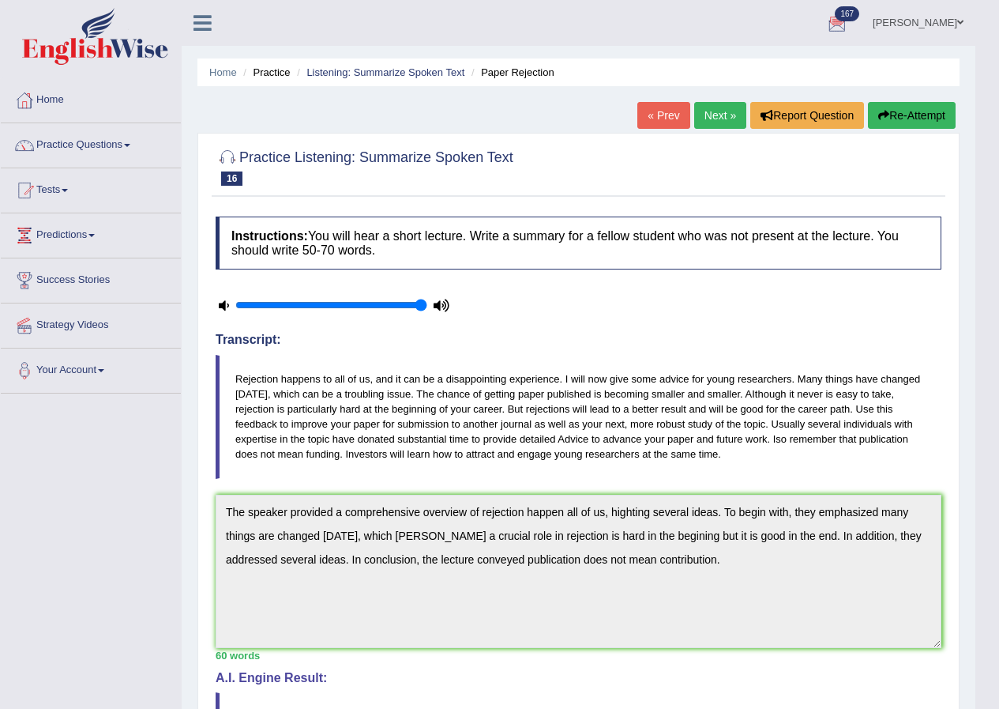
click at [718, 117] on link "Next »" at bounding box center [720, 115] width 52 height 27
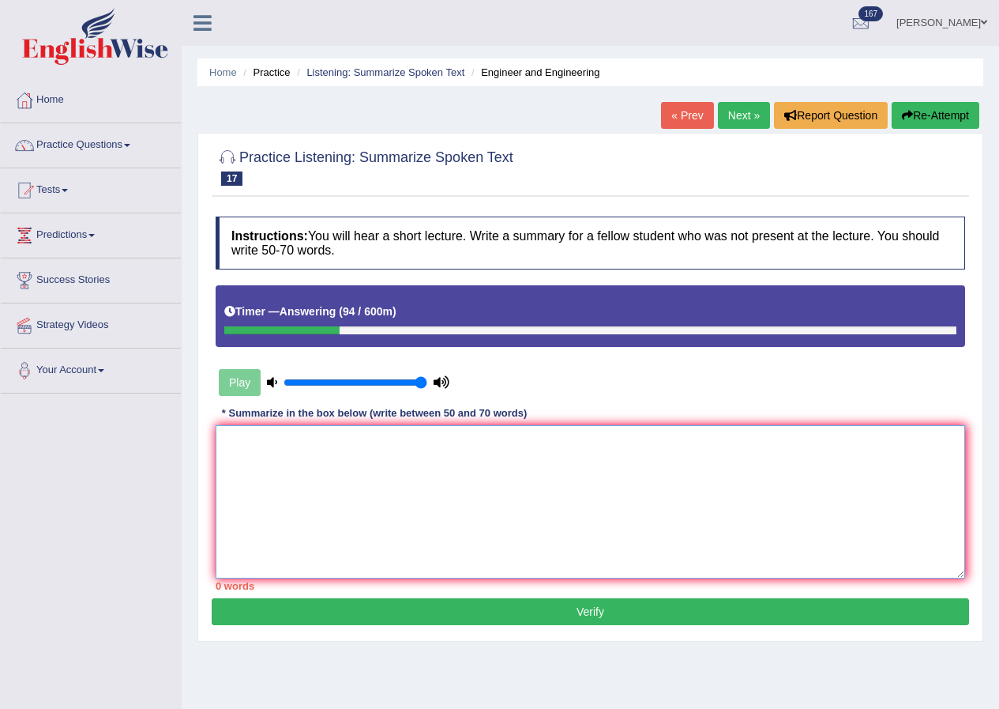
click at [510, 561] on textarea at bounding box center [591, 501] width 750 height 153
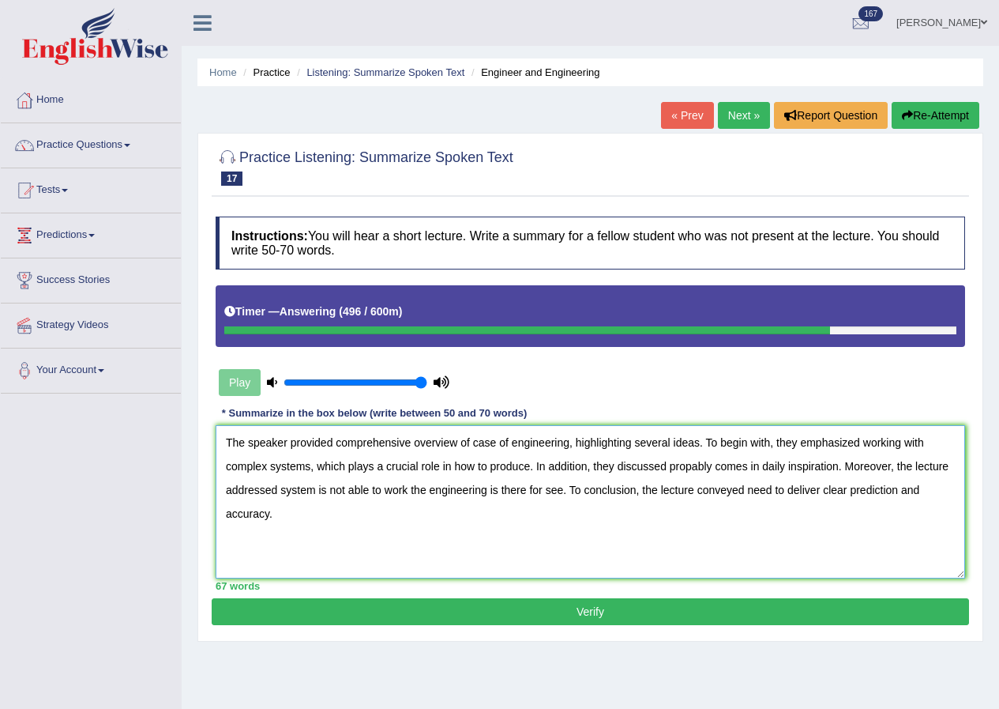
click at [691, 468] on textarea "The speaker provided comprehensive overview of case of engineering, highlightin…" at bounding box center [591, 501] width 750 height 153
click at [709, 472] on textarea "The speaker provided comprehensive overview of case of engineering, highlightin…" at bounding box center [591, 501] width 750 height 153
click at [710, 471] on textarea "The speaker provided comprehensive overview of case of engineering, highlightin…" at bounding box center [591, 501] width 750 height 153
click at [499, 492] on textarea "The speaker provided comprehensive overview of case of engineering, highlightin…" at bounding box center [591, 501] width 750 height 153
click at [629, 574] on textarea "The speaker provided comprehensive overview of case of engineering, highlightin…" at bounding box center [591, 501] width 750 height 153
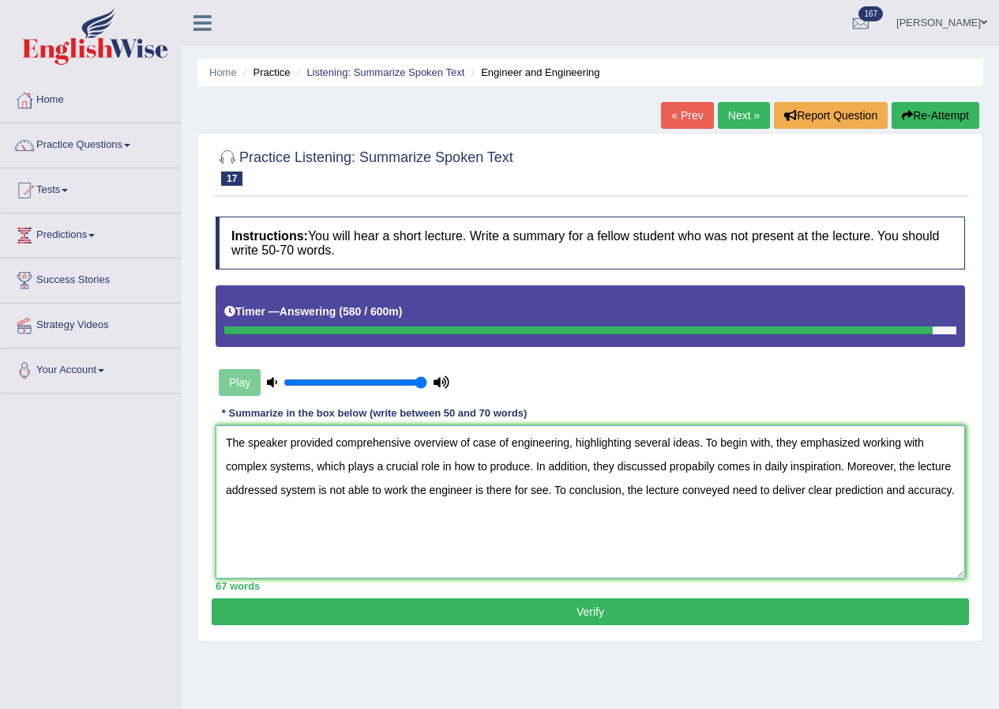
type textarea "The speaker provided comprehensive overview of case of engineering, highlightin…"
click at [618, 615] on button "Verify" at bounding box center [591, 611] width 758 height 27
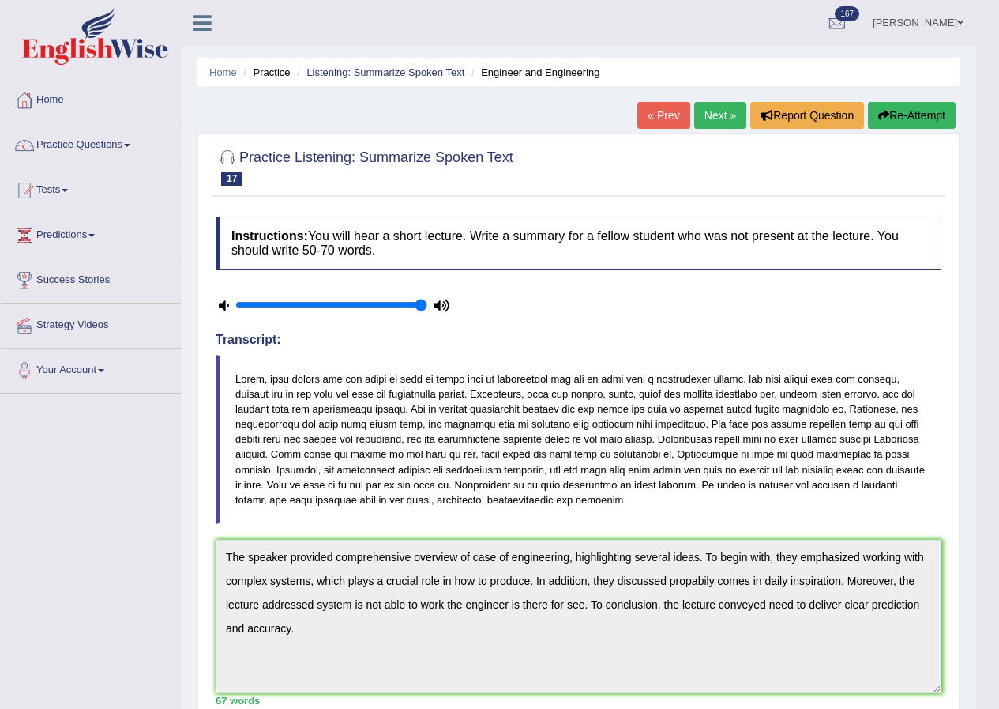
click at [103, 145] on link "Practice Questions" at bounding box center [91, 142] width 180 height 39
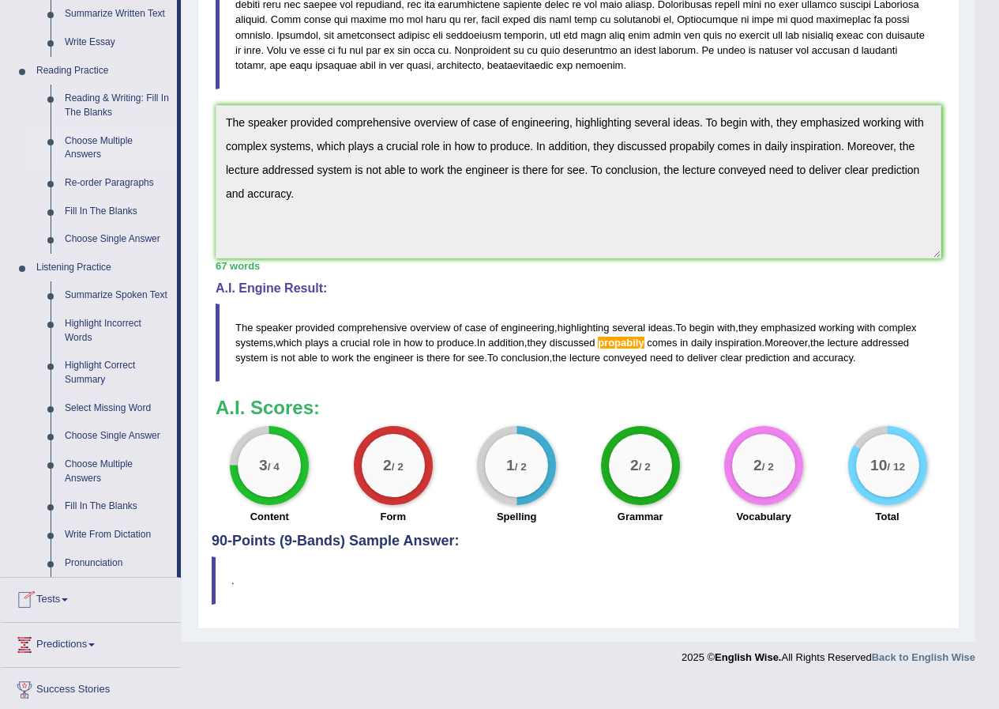
scroll to position [474, 0]
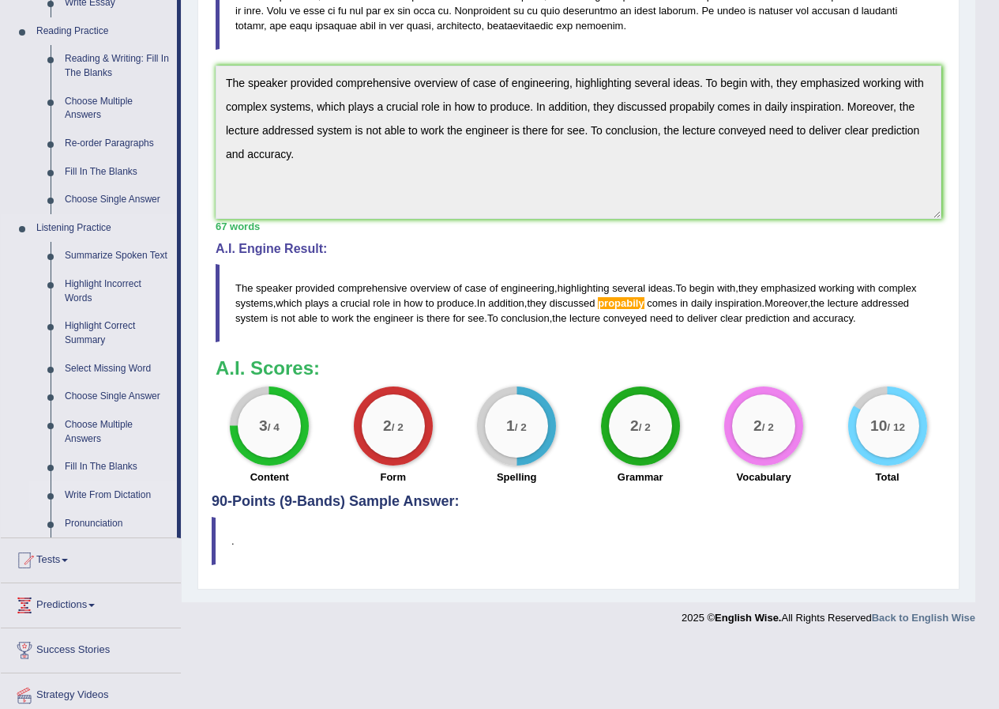
click at [83, 492] on link "Write From Dictation" at bounding box center [117, 495] width 119 height 28
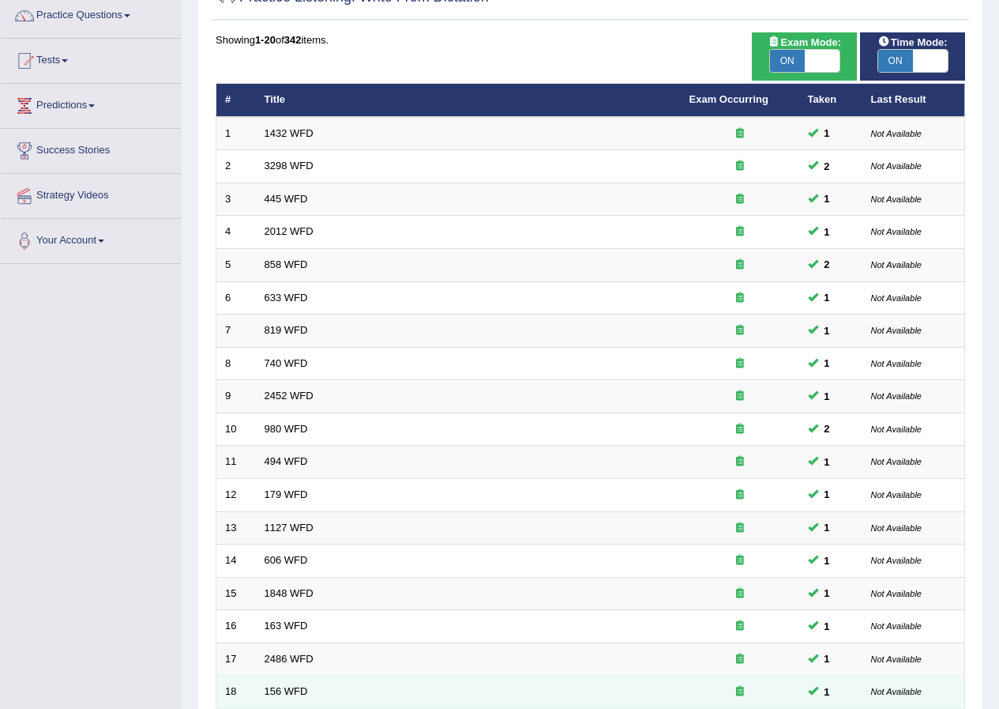
scroll to position [337, 0]
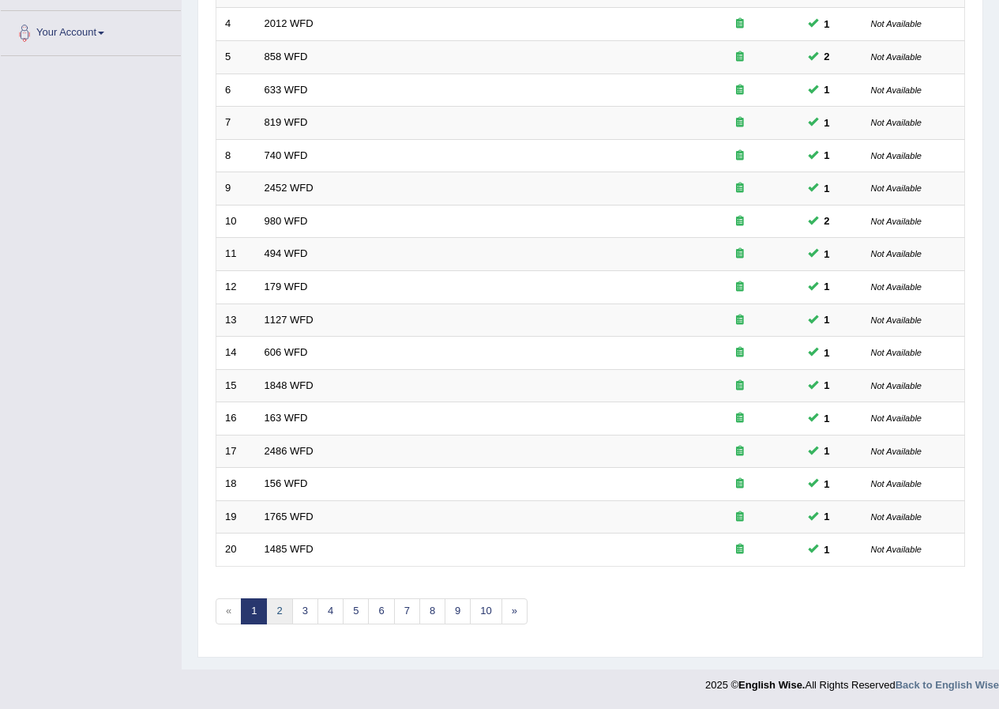
click at [275, 614] on link "2" at bounding box center [279, 611] width 26 height 26
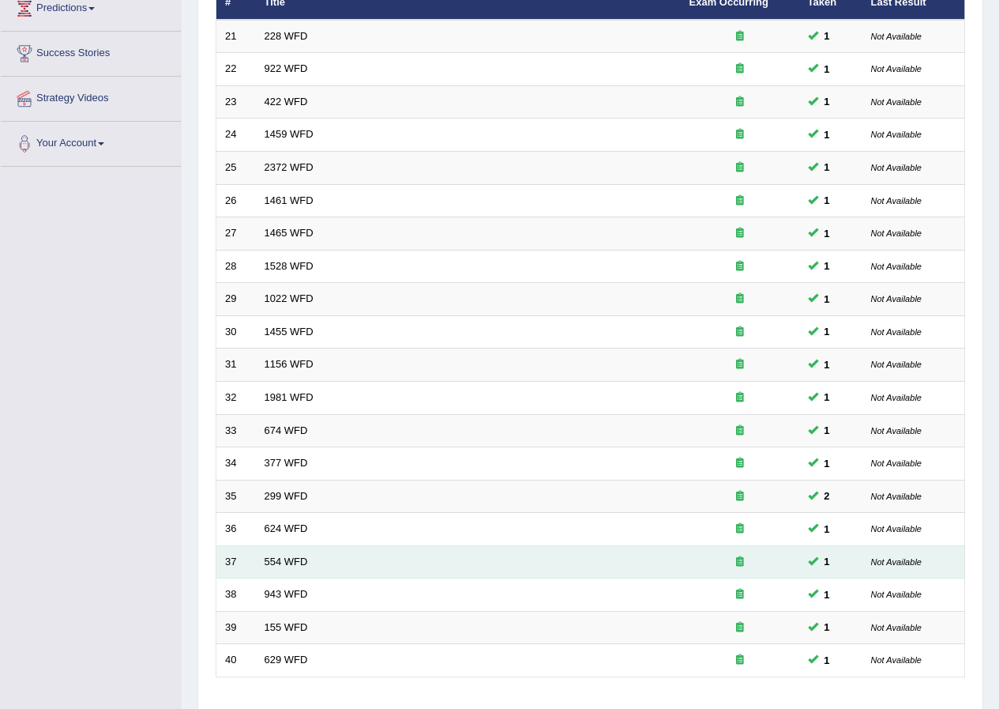
scroll to position [337, 0]
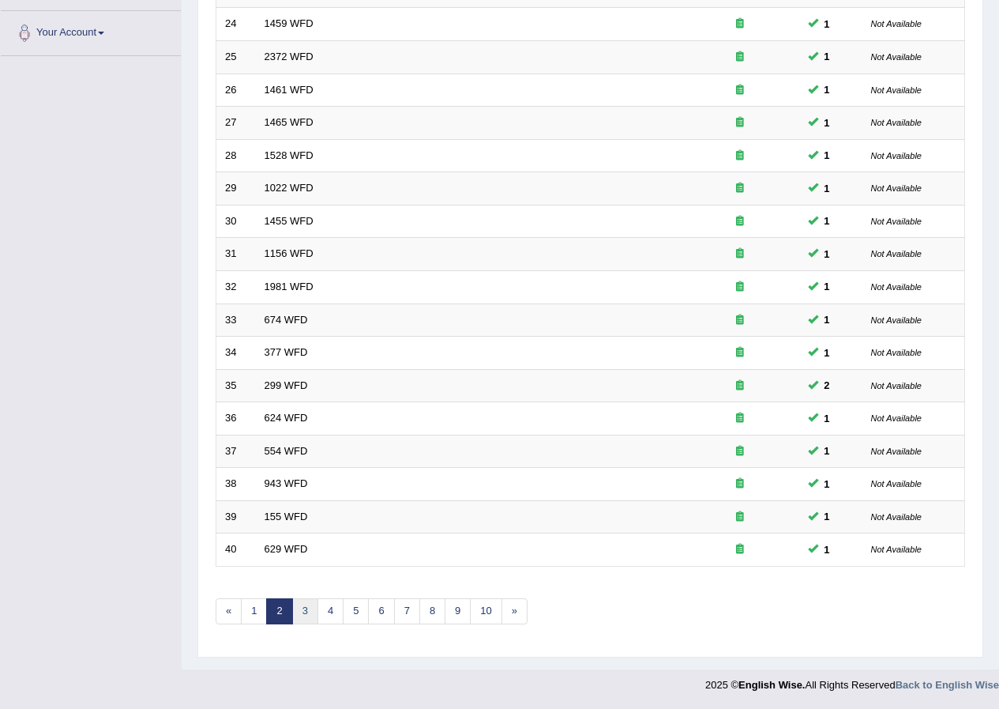
click at [303, 611] on link "3" at bounding box center [305, 611] width 26 height 26
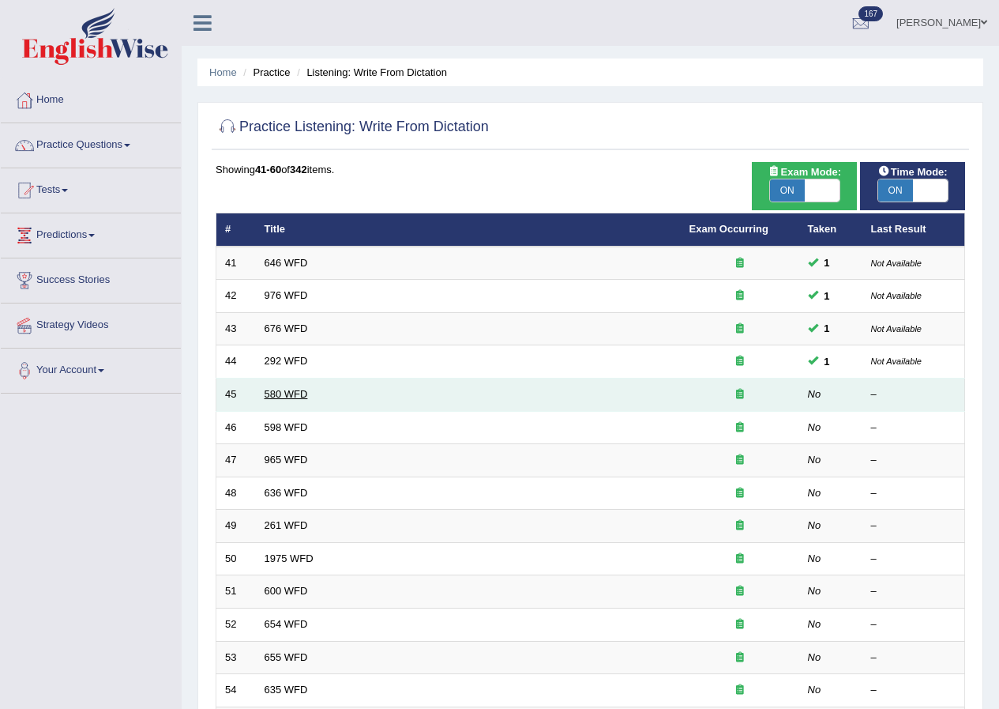
click at [285, 397] on link "580 WFD" at bounding box center [286, 394] width 43 height 12
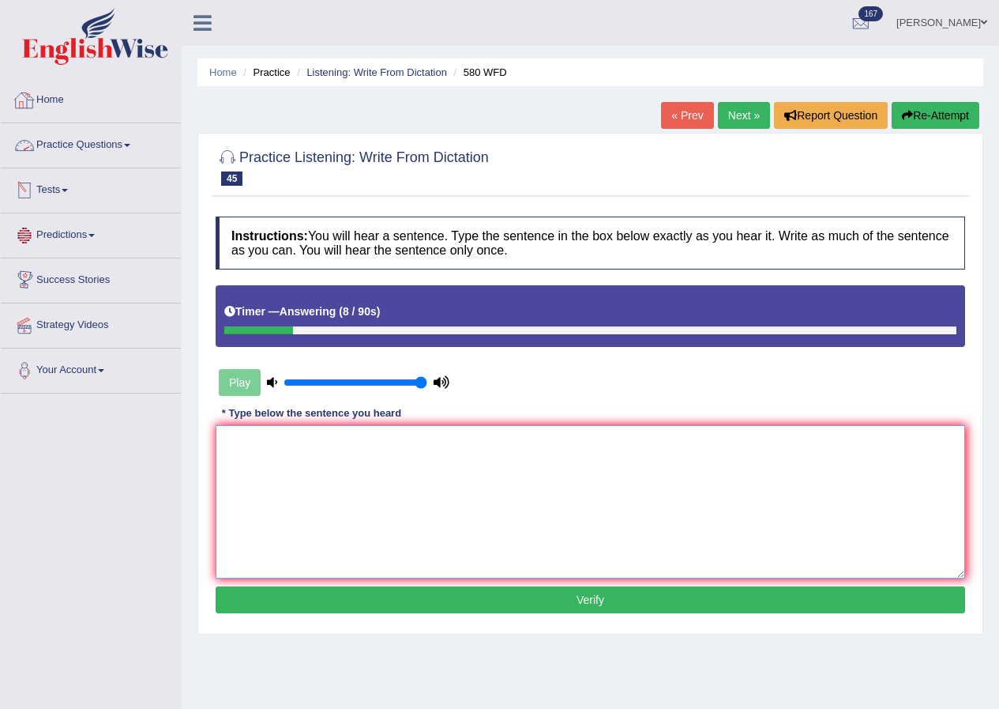
click at [242, 441] on textarea at bounding box center [591, 501] width 750 height 153
click at [341, 443] on textarea "You can use the lap tap in the lecture." at bounding box center [591, 501] width 750 height 153
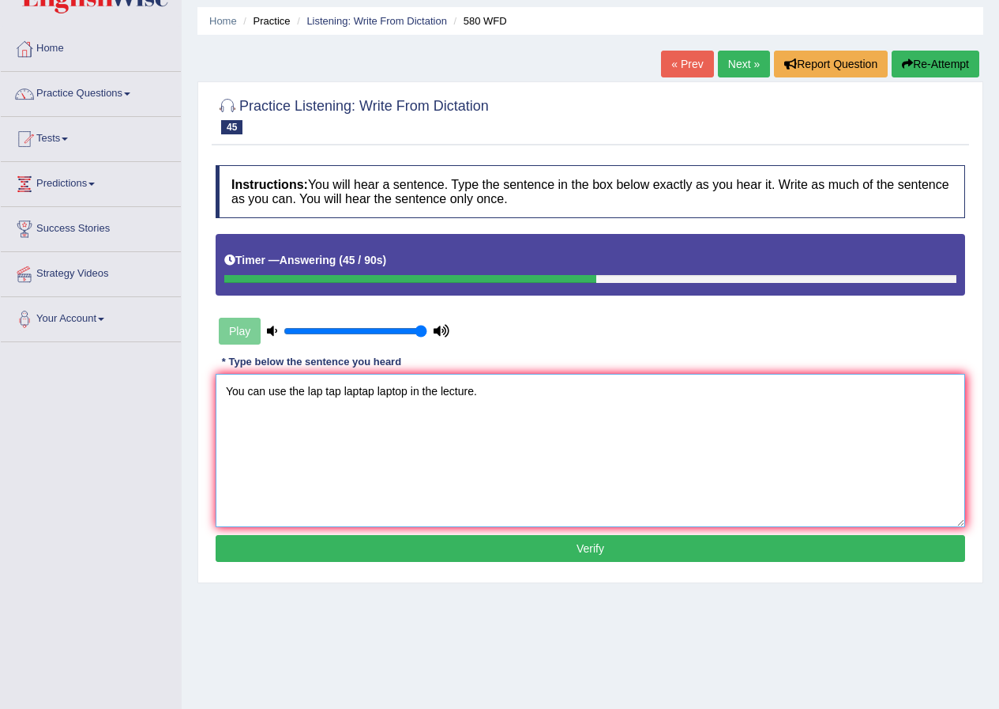
scroll to position [79, 0]
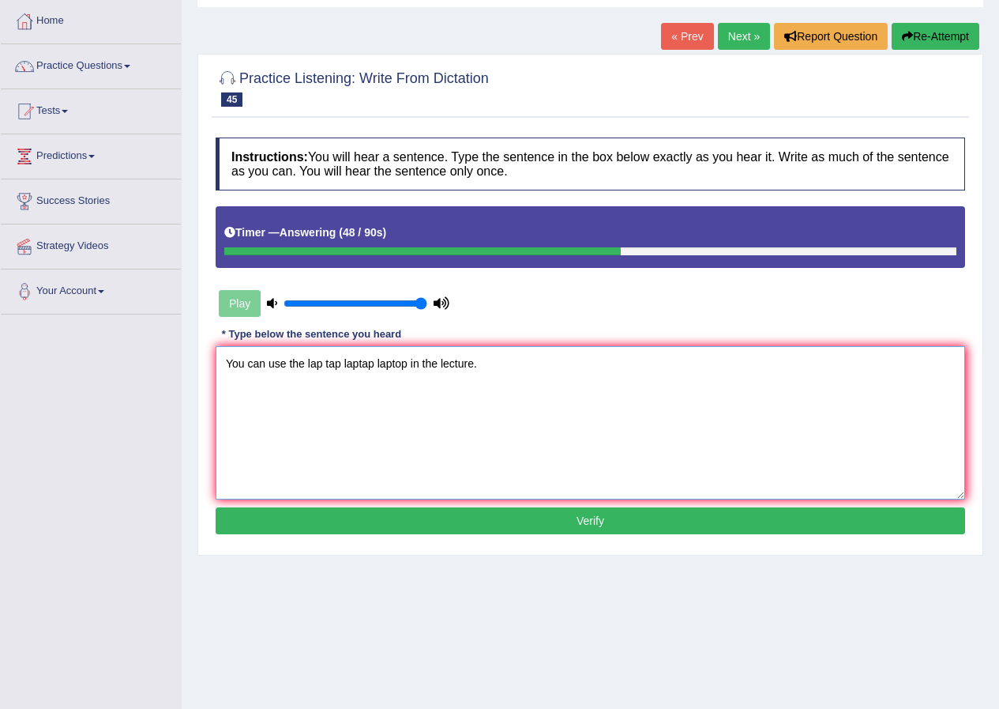
type textarea "You can use the lap tap laptap laptop in the lecture."
click at [589, 521] on button "Verify" at bounding box center [591, 520] width 750 height 27
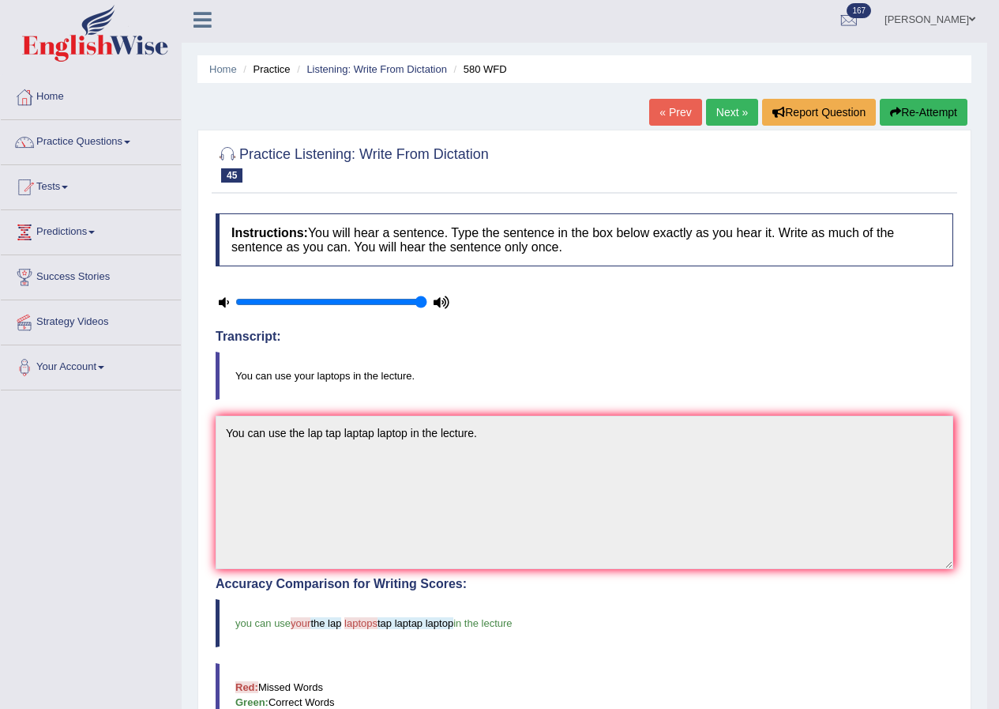
scroll to position [0, 0]
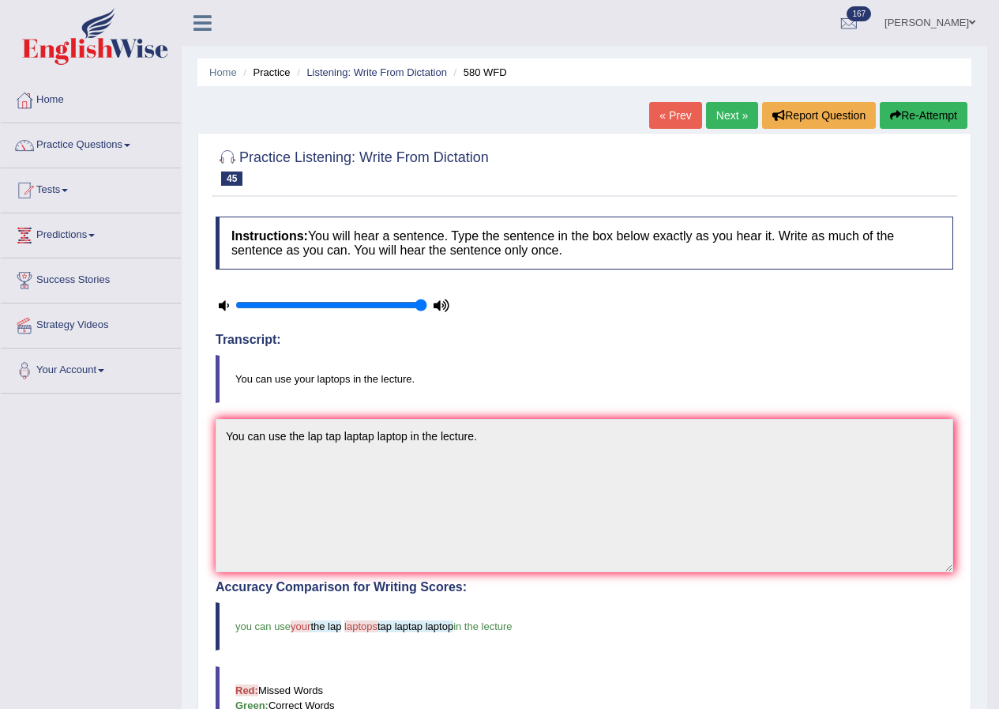
click at [735, 122] on link "Next »" at bounding box center [732, 115] width 52 height 27
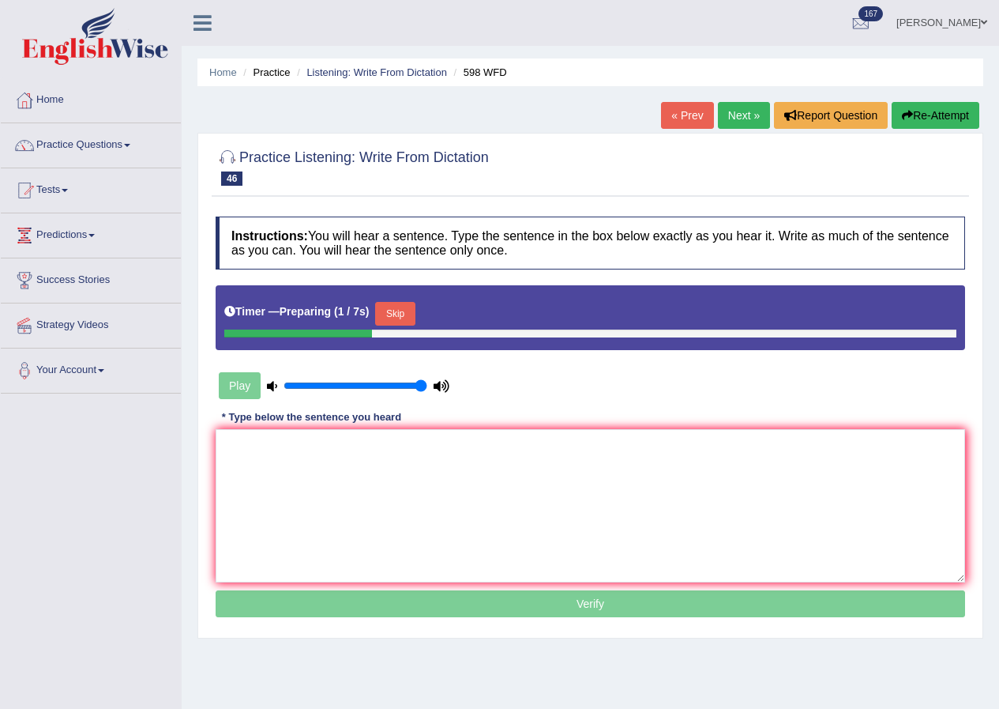
click at [401, 305] on button "Skip" at bounding box center [394, 314] width 39 height 24
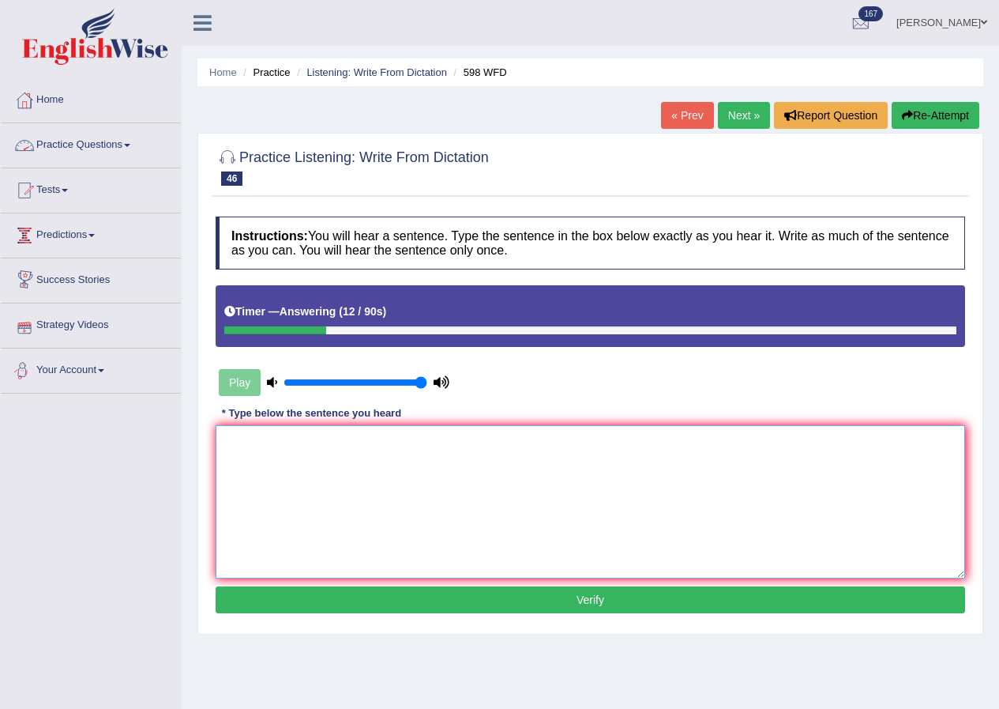
click at [252, 455] on textarea at bounding box center [591, 501] width 750 height 153
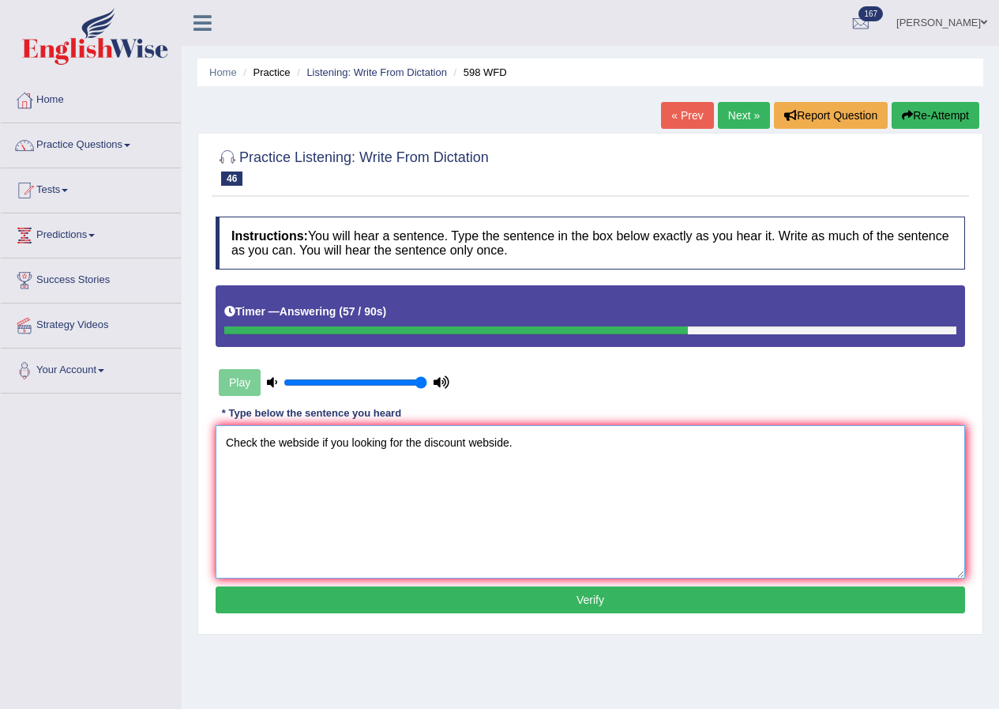
click at [320, 446] on textarea "Check the webside if you looking for the discount webside." at bounding box center [591, 501] width 750 height 153
click at [648, 449] on textarea "Check the webside websites website websides if you looking for the discount web…" at bounding box center [591, 501] width 750 height 153
click at [664, 539] on textarea "Check the webside websites website websides if you looking for the discount web…" at bounding box center [591, 501] width 750 height 153
type textarea "Check the webside websites website websides if you looking for the discount web…"
click at [613, 601] on button "Verify" at bounding box center [591, 599] width 750 height 27
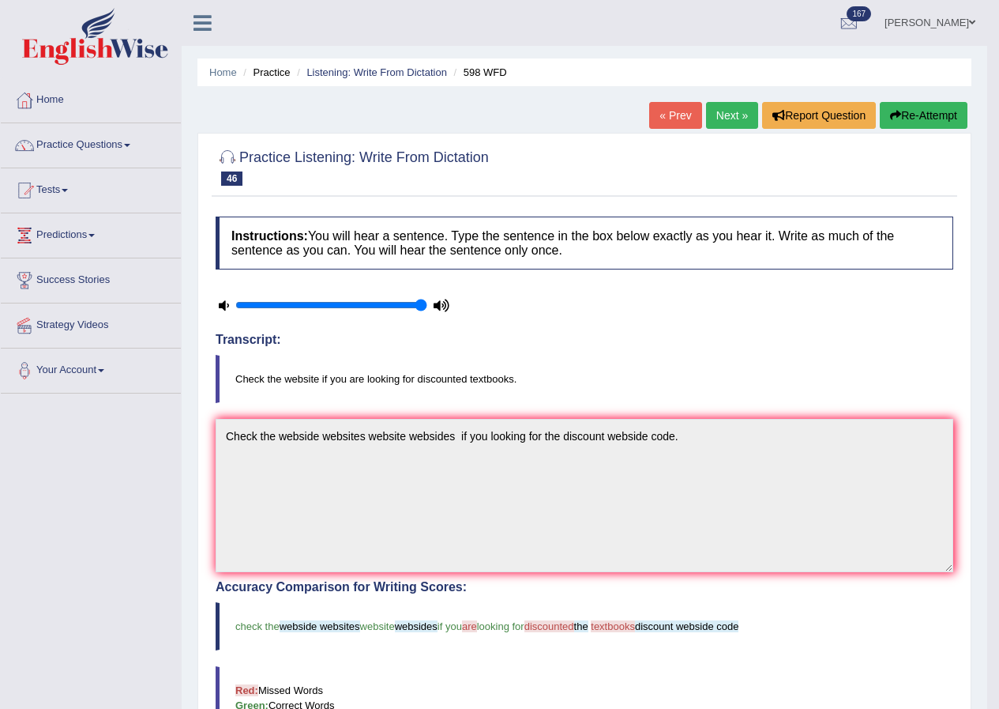
click at [733, 115] on link "Next »" at bounding box center [732, 115] width 52 height 27
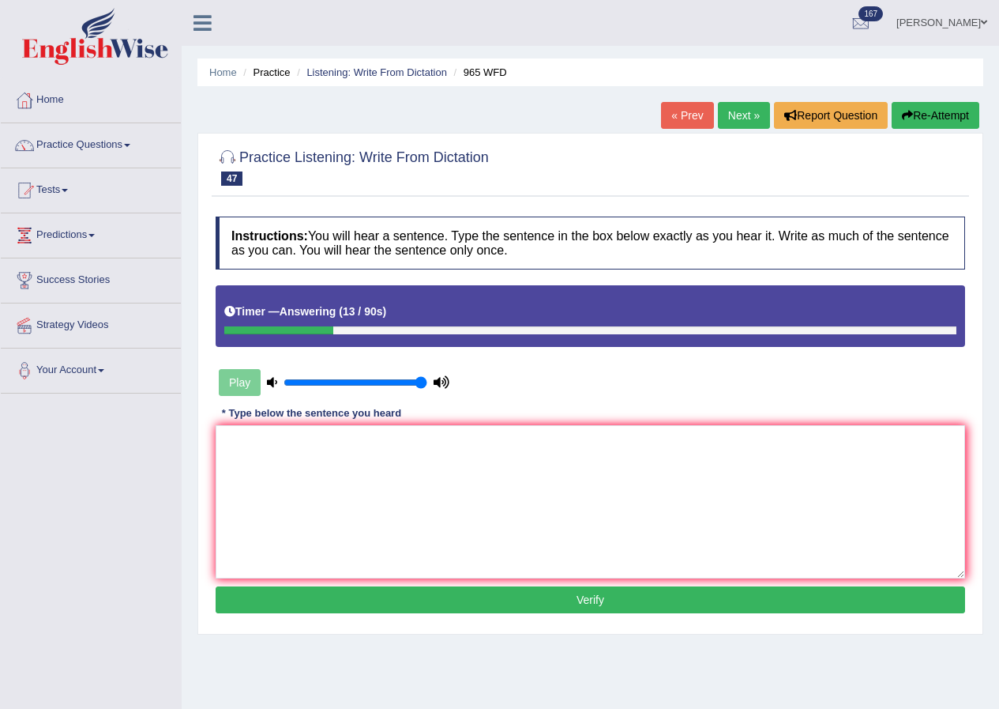
click at [213, 575] on div "Instructions: You will hear a sentence. Type the sentence in the box below exac…" at bounding box center [591, 417] width 758 height 417
click at [267, 535] on textarea at bounding box center [591, 501] width 750 height 153
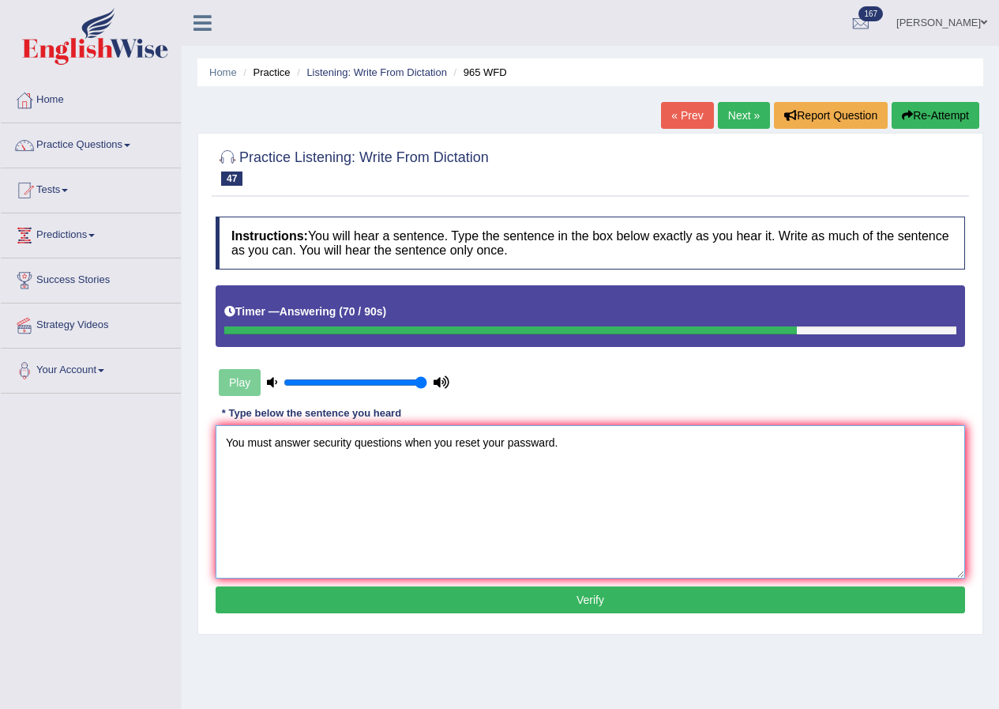
click at [401, 449] on textarea "You must answer security questions when you reset your passward." at bounding box center [591, 501] width 750 height 153
type textarea "You must answer security questions question when you reset your passward."
click at [540, 592] on button "Verify" at bounding box center [591, 599] width 750 height 27
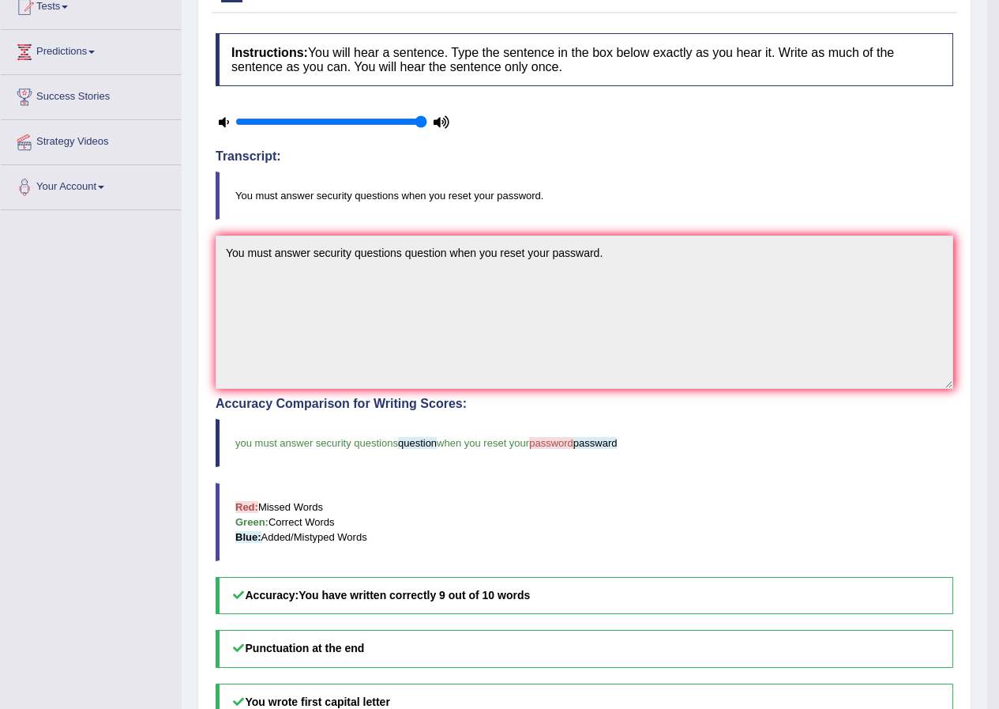
scroll to position [79, 0]
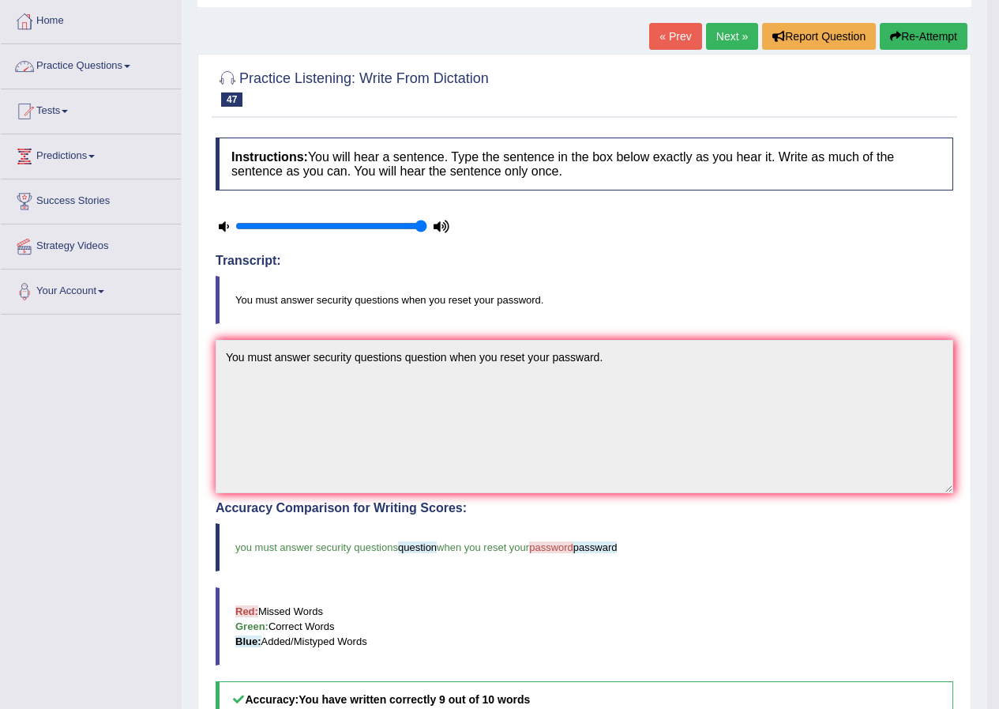
click at [731, 32] on link "Next »" at bounding box center [732, 36] width 52 height 27
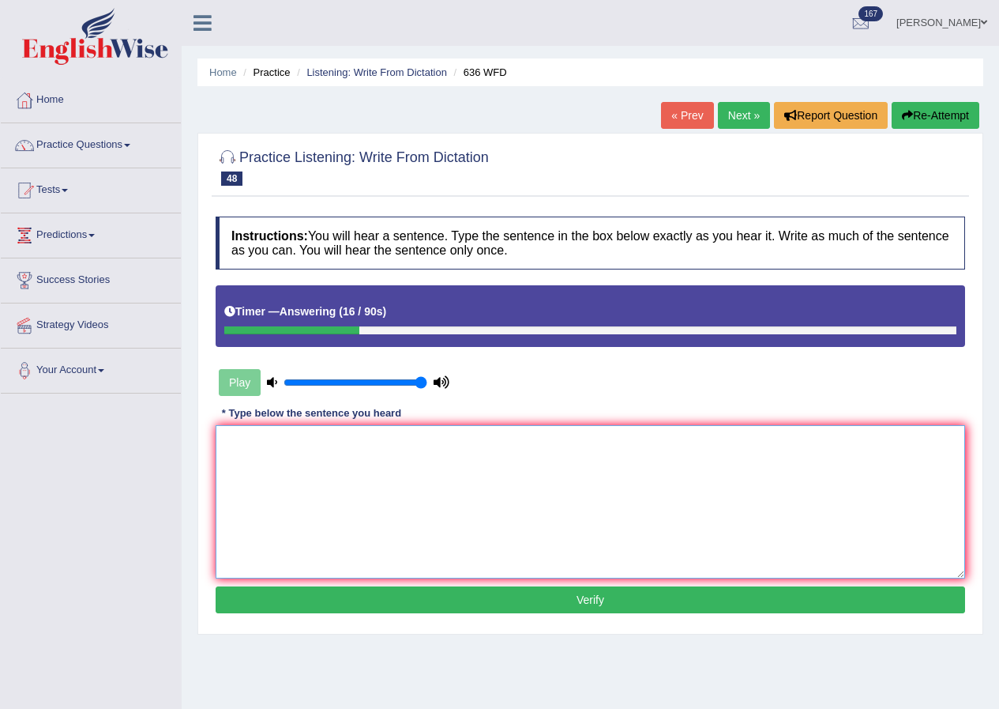
click at [435, 475] on textarea at bounding box center [591, 501] width 750 height 153
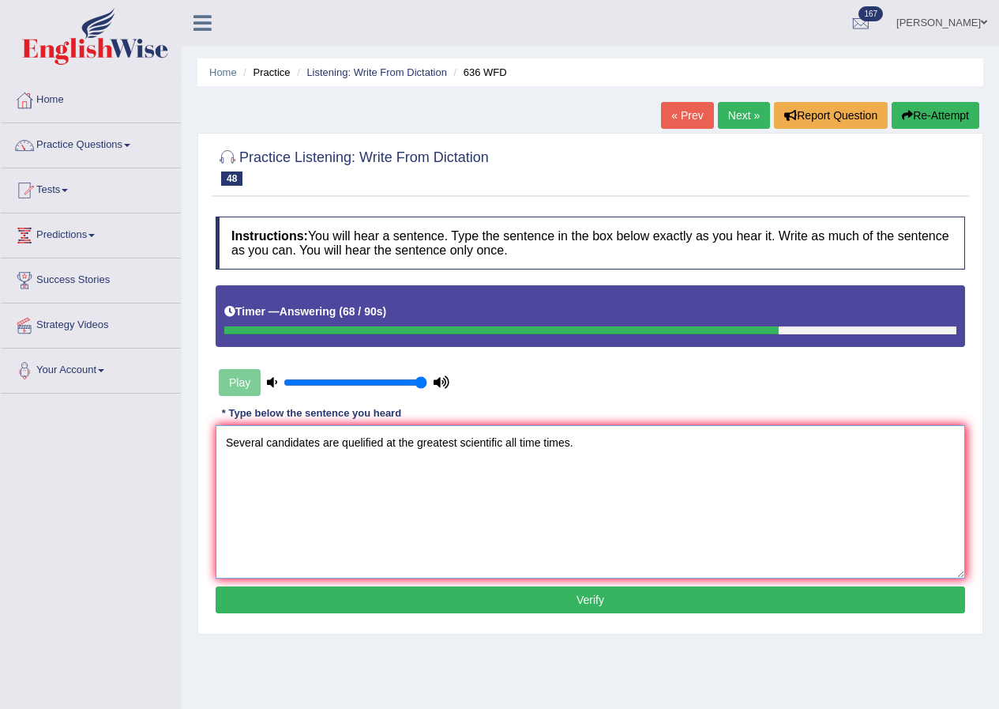
click at [317, 453] on textarea "Several candidates are quelified at the greatest scientific all time times." at bounding box center [591, 501] width 750 height 153
click at [319, 446] on textarea "Several candidates are quelified at the greatest scientific all time times." at bounding box center [591, 501] width 750 height 153
type textarea "Several candidates canditades are quelified at the greatest scientific all time…"
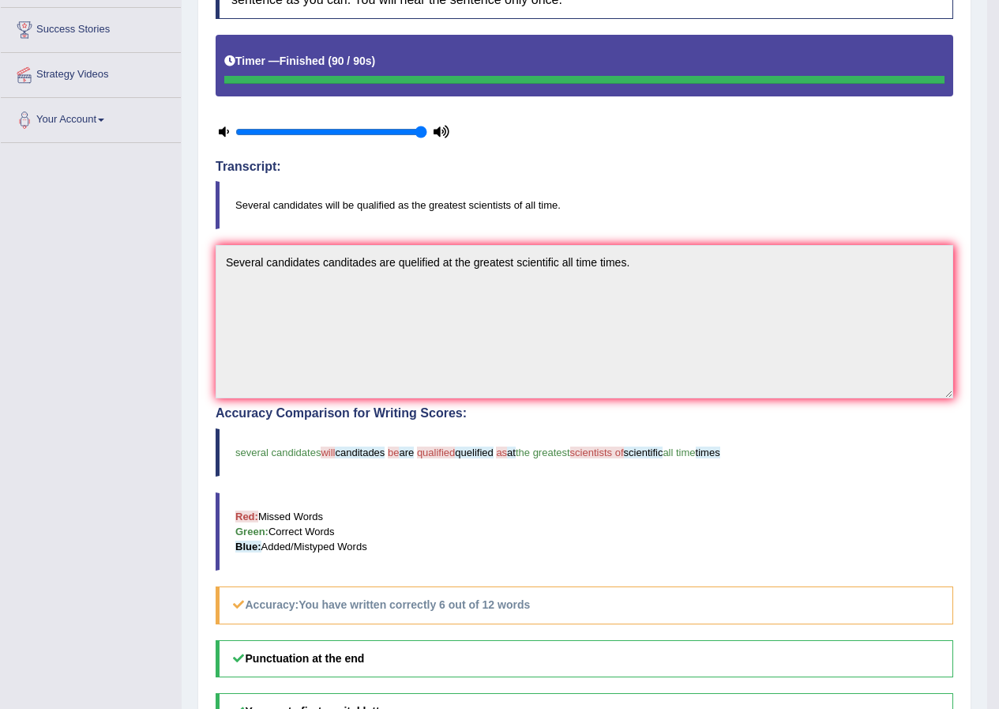
scroll to position [43, 0]
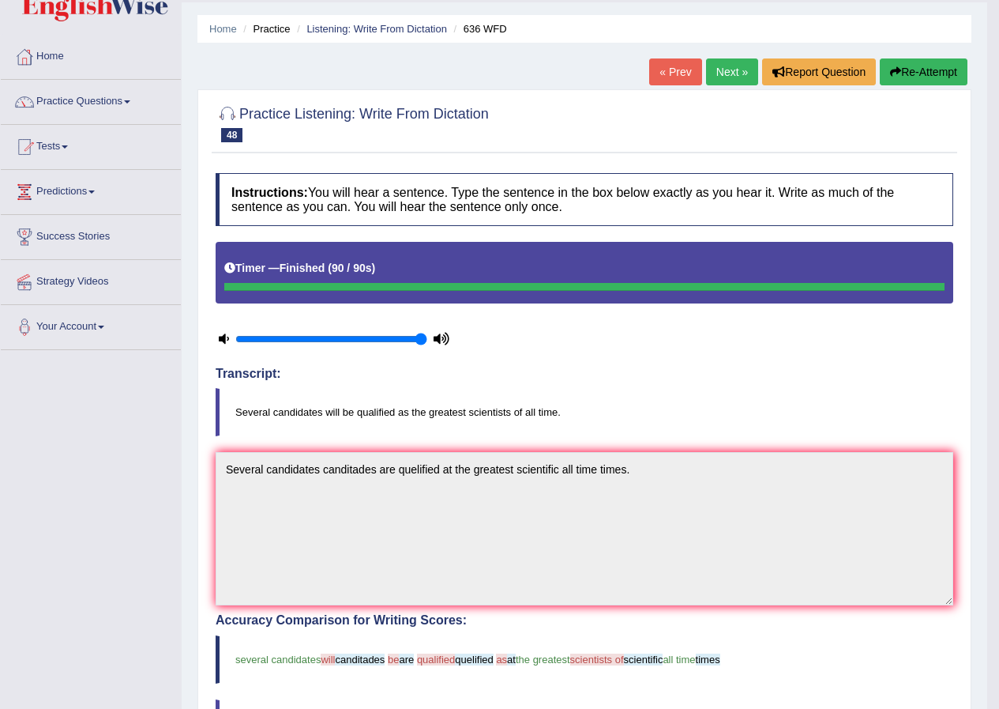
click at [724, 78] on link "Next »" at bounding box center [732, 71] width 52 height 27
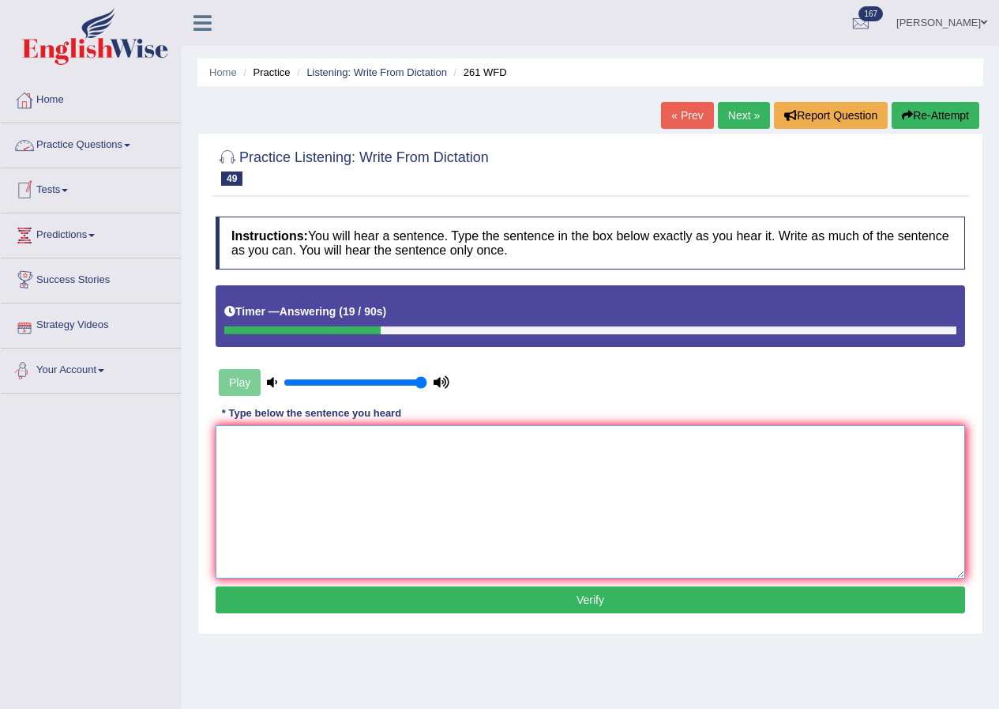
click at [275, 465] on textarea at bounding box center [591, 501] width 750 height 153
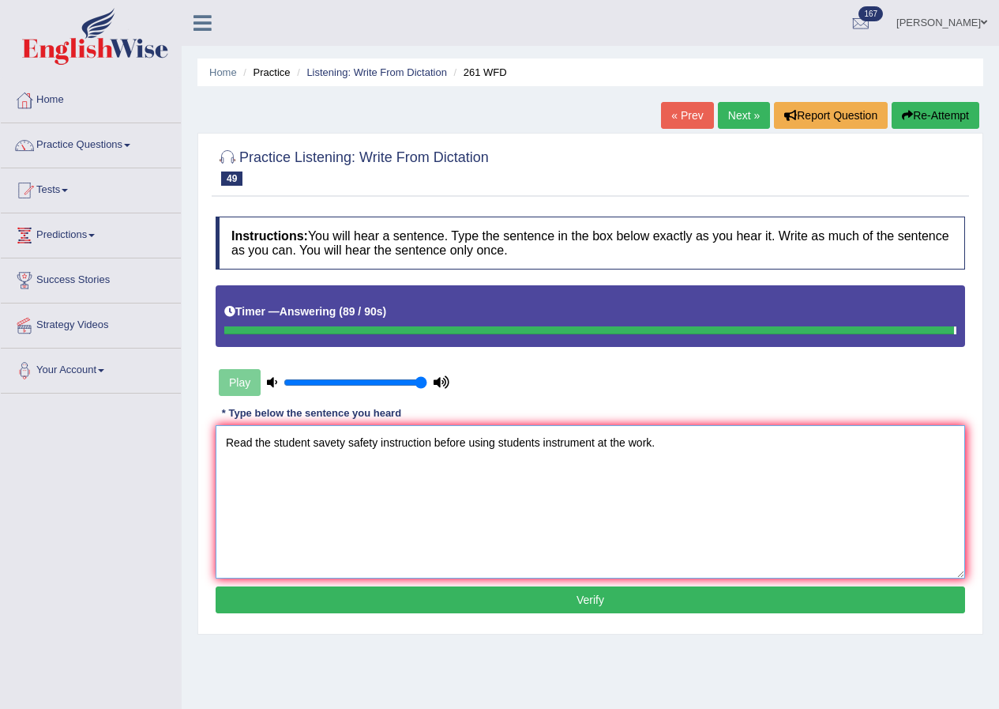
type textarea "Read the student savety safety instruction before using students instrument at …"
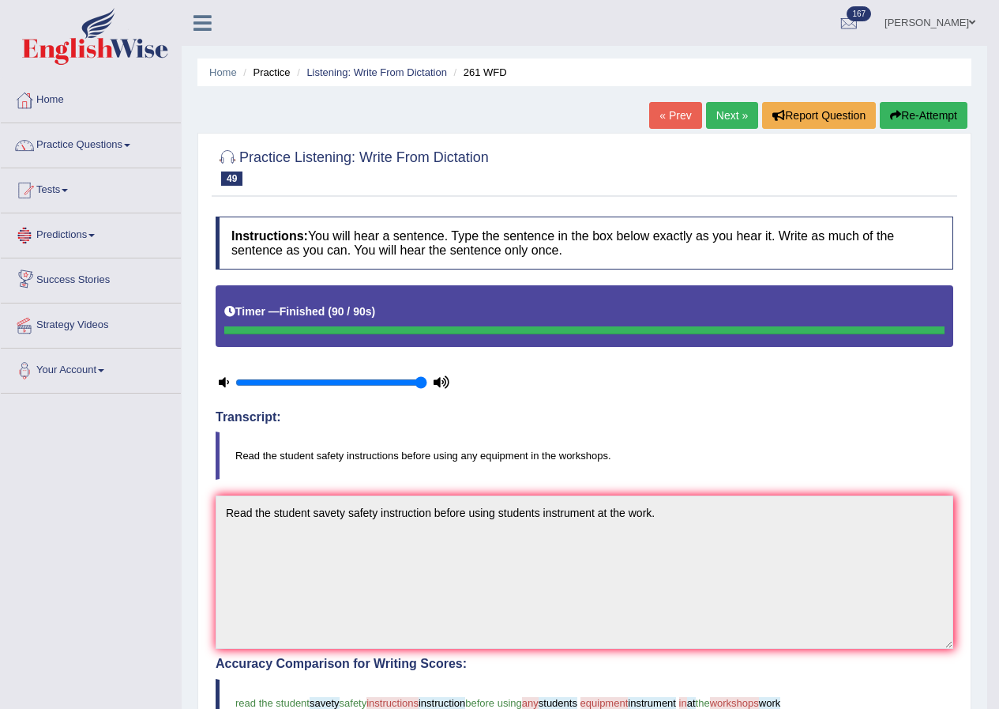
click at [727, 120] on link "Next »" at bounding box center [732, 115] width 52 height 27
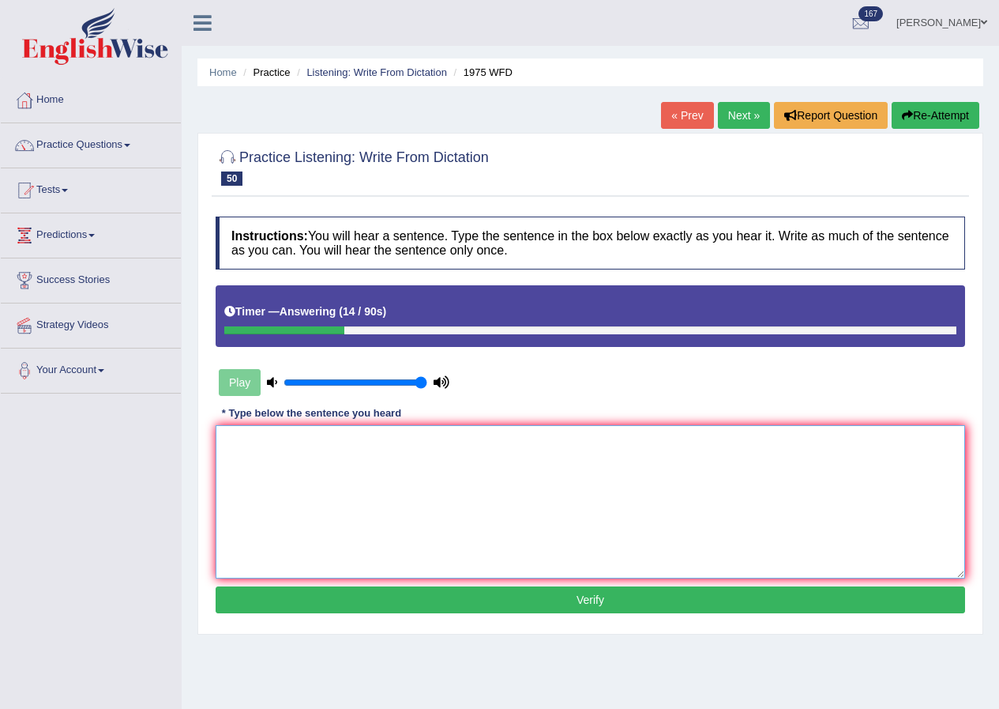
drag, startPoint x: 308, startPoint y: 454, endPoint x: 323, endPoint y: 450, distance: 15.5
click at [310, 454] on textarea at bounding box center [591, 501] width 750 height 153
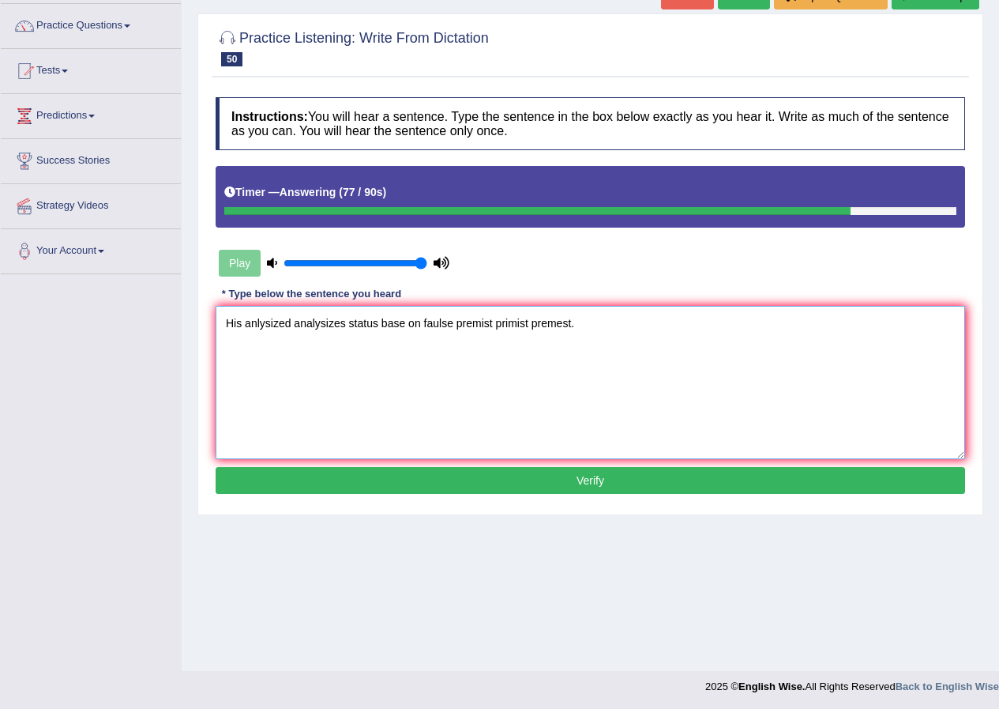
scroll to position [121, 0]
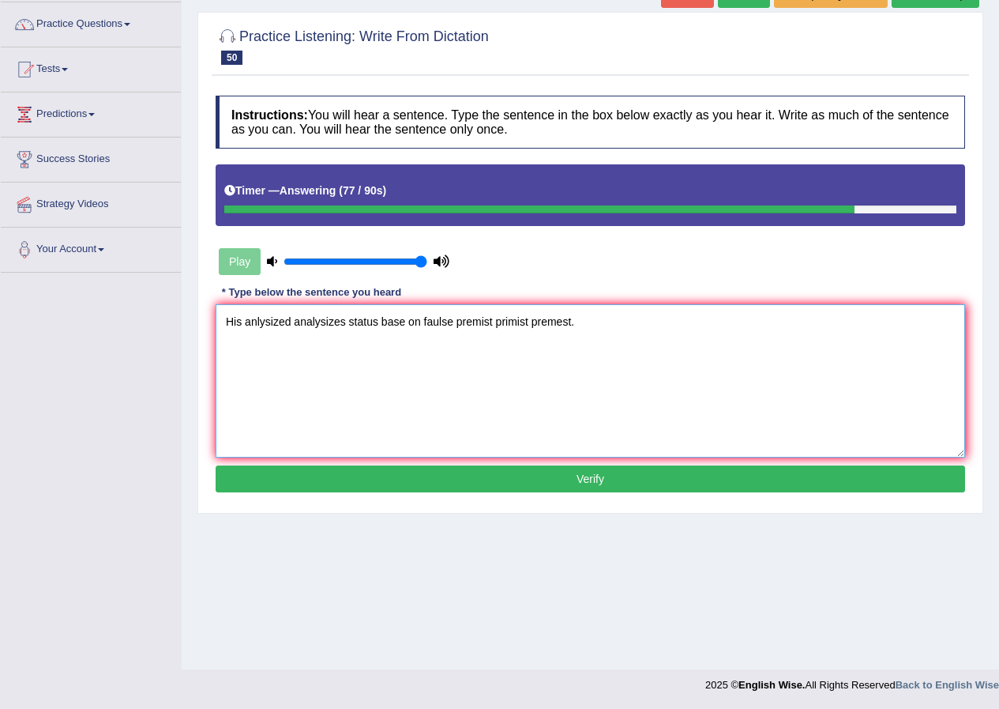
type textarea "His anlysized analysizes status base on faulse premist primist premest."
click at [578, 489] on button "Verify" at bounding box center [591, 478] width 750 height 27
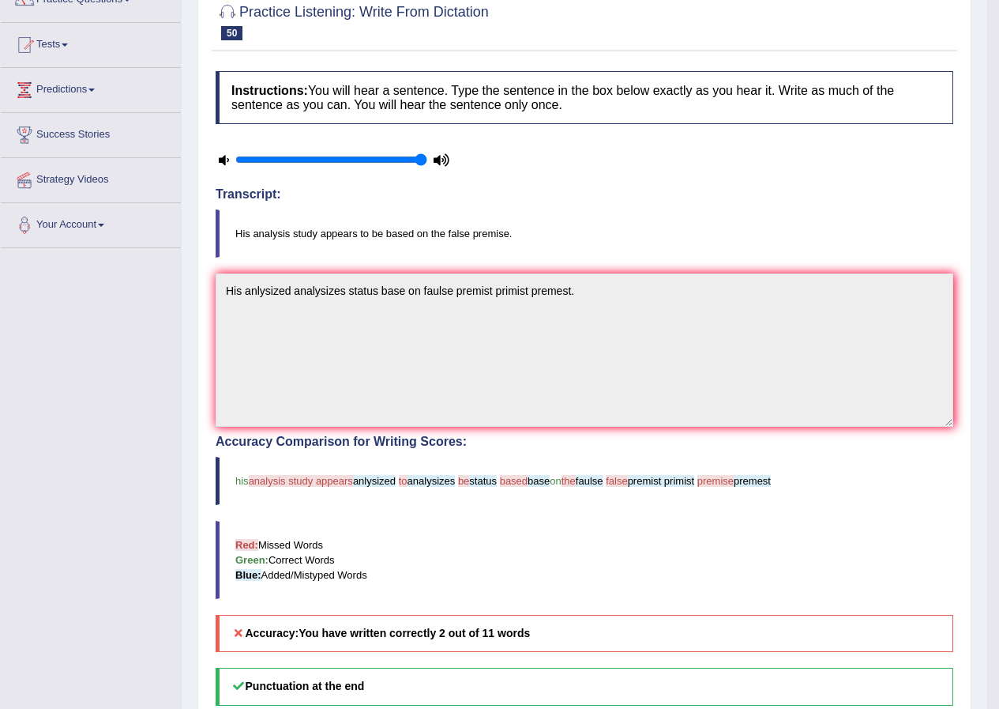
scroll to position [0, 0]
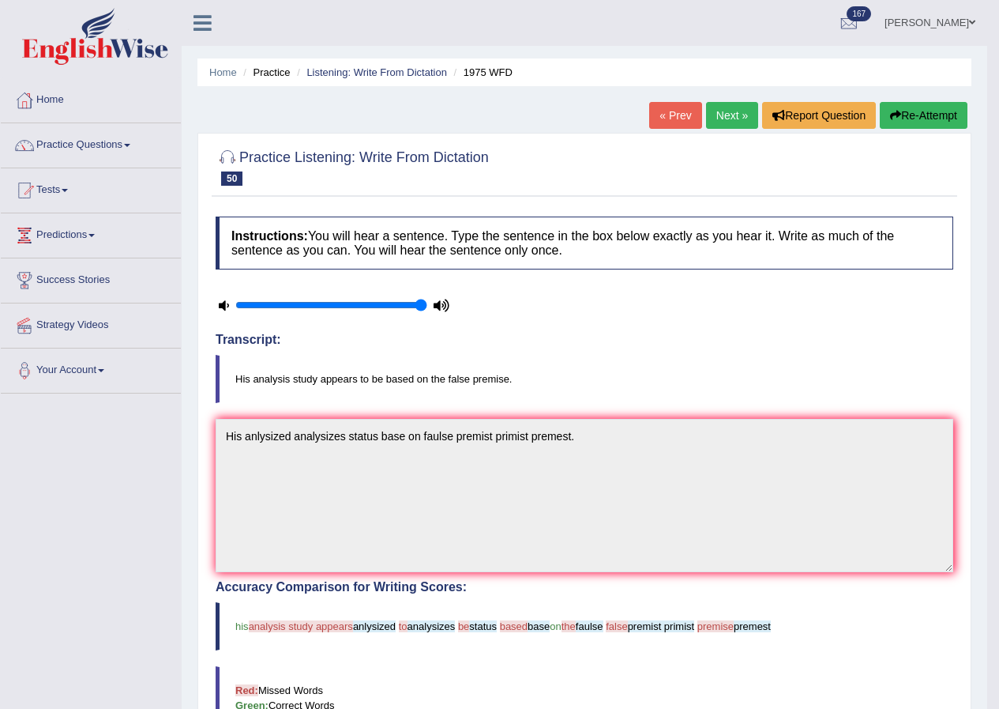
click at [932, 123] on button "Re-Attempt" at bounding box center [924, 115] width 88 height 27
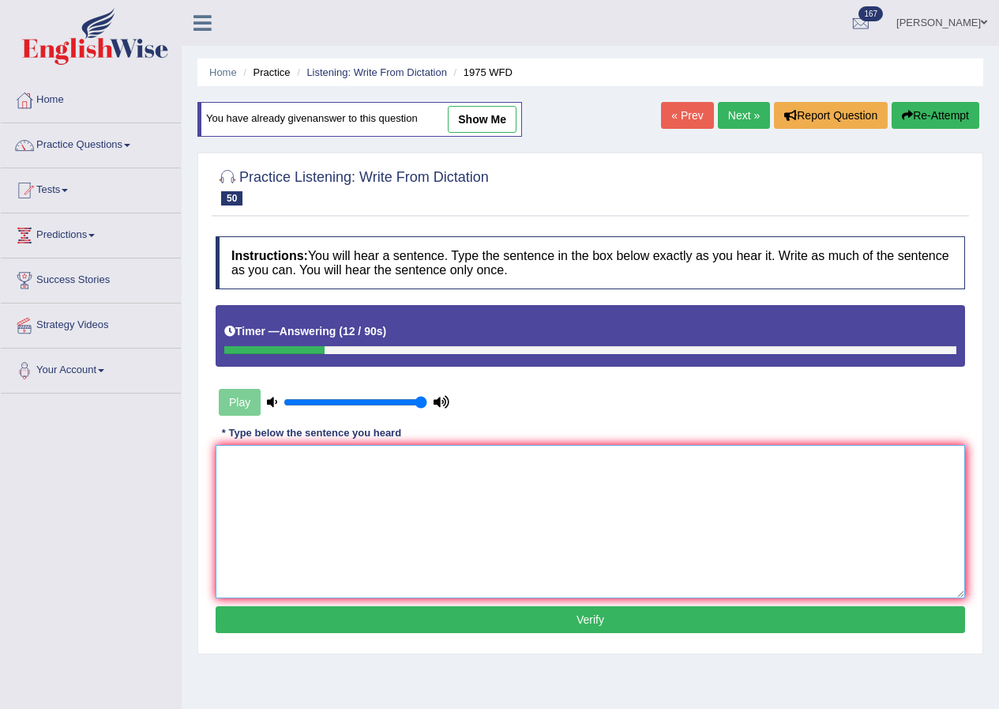
click at [409, 483] on textarea at bounding box center [591, 521] width 750 height 153
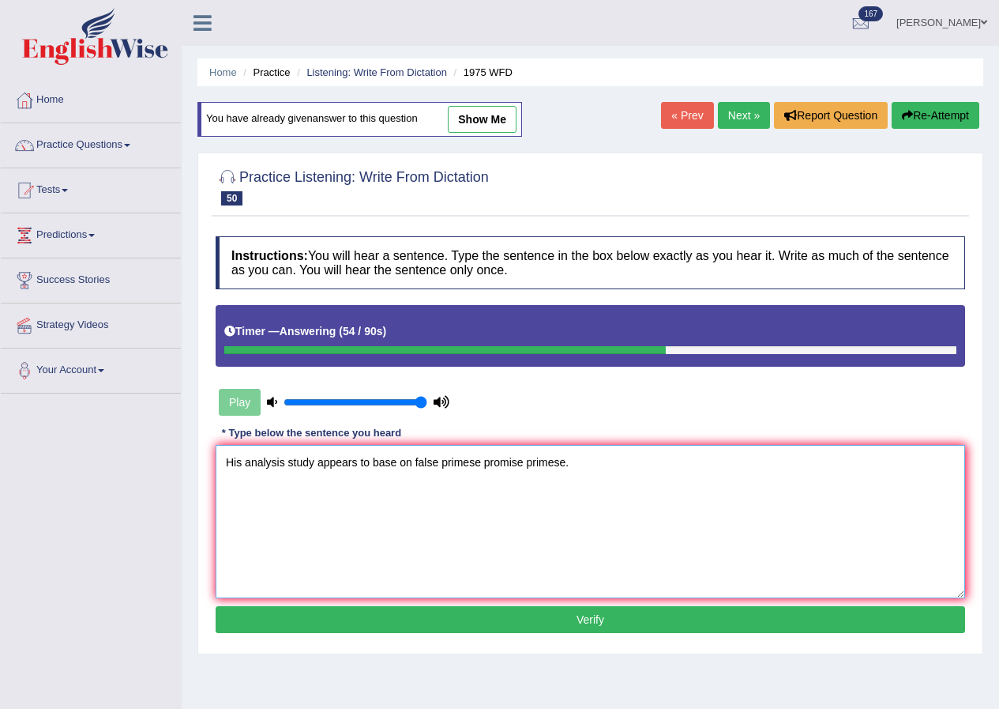
type textarea "His analysis study appears to base on false primese promise primese."
click at [574, 624] on button "Verify" at bounding box center [591, 619] width 750 height 27
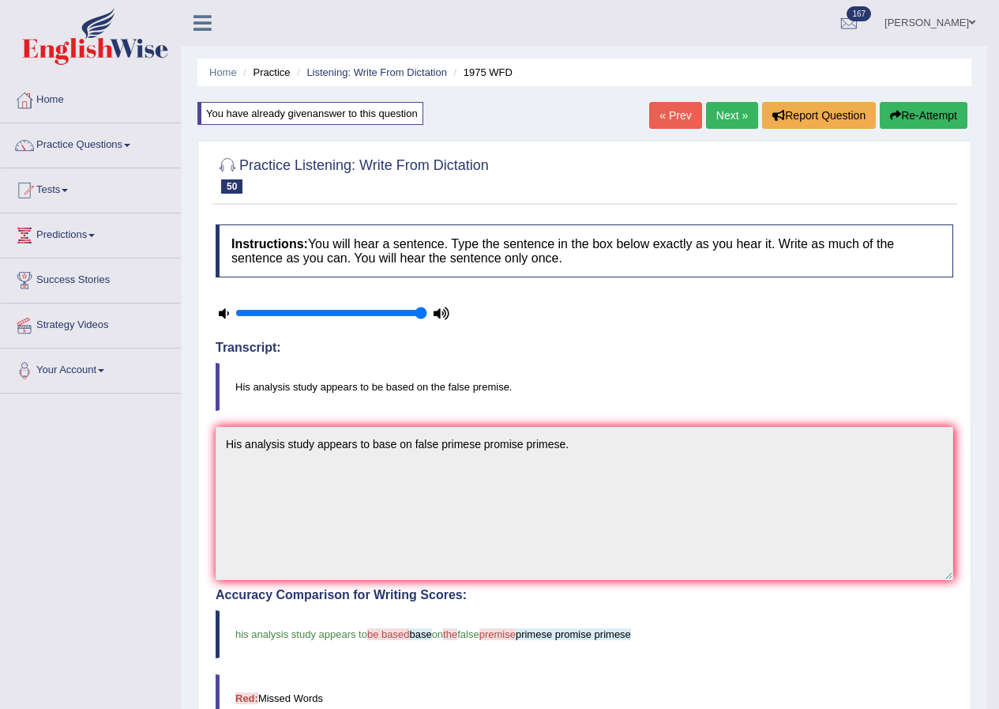
click at [715, 112] on link "Next »" at bounding box center [732, 115] width 52 height 27
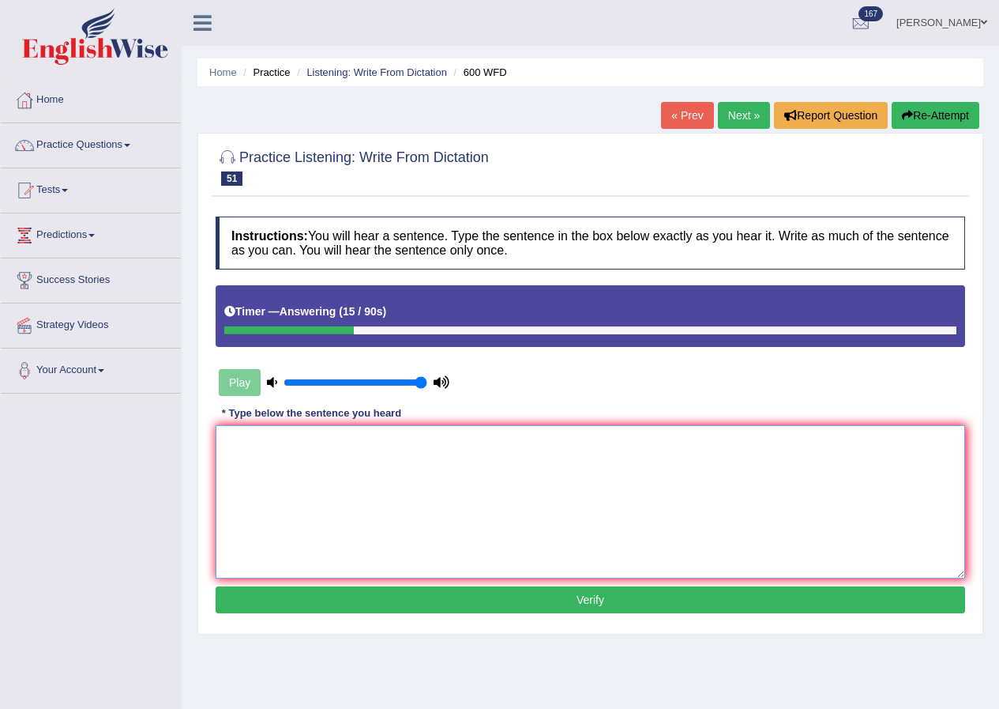
drag, startPoint x: 314, startPoint y: 492, endPoint x: 327, endPoint y: 489, distance: 13.8
click at [314, 493] on textarea at bounding box center [591, 501] width 750 height 153
click at [286, 451] on textarea "Continueing students send necessary application forms." at bounding box center [591, 501] width 750 height 153
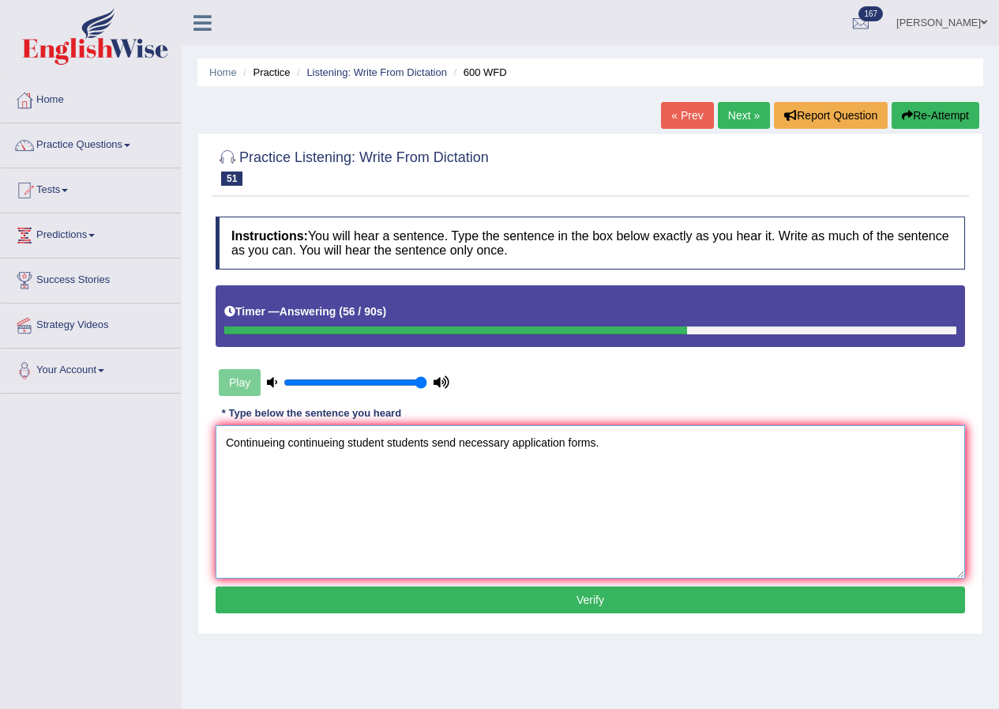
click at [459, 445] on textarea "Continueing continueing student students send necessary application forms." at bounding box center [591, 501] width 750 height 153
click at [676, 466] on textarea "Continueing continueing student students send sends necessary application forms." at bounding box center [591, 501] width 750 height 153
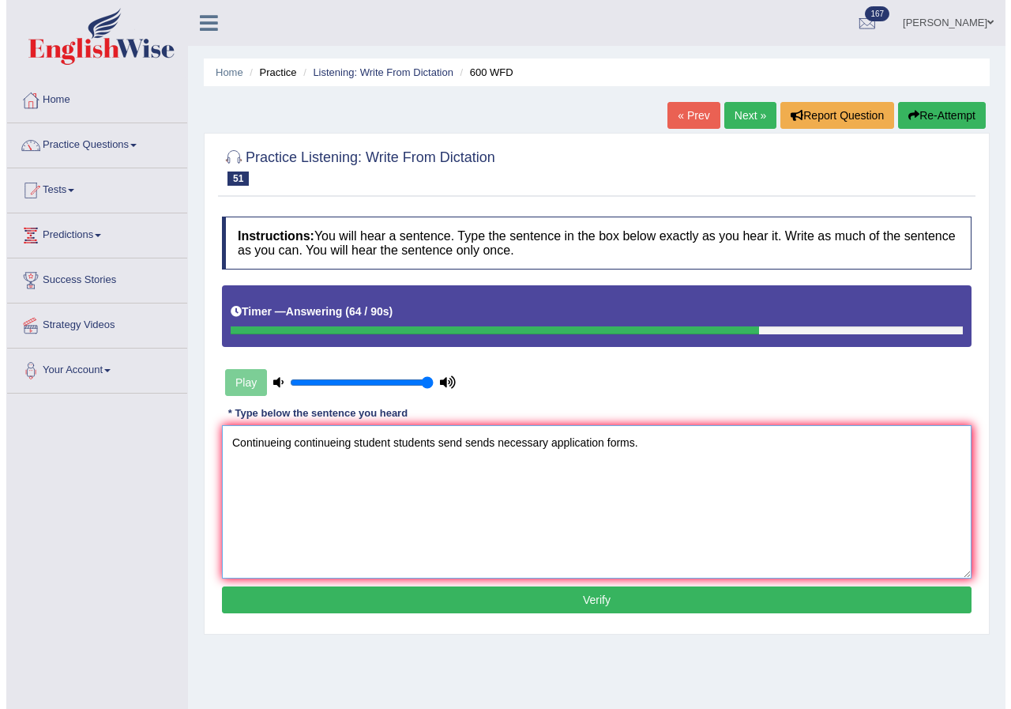
scroll to position [121, 0]
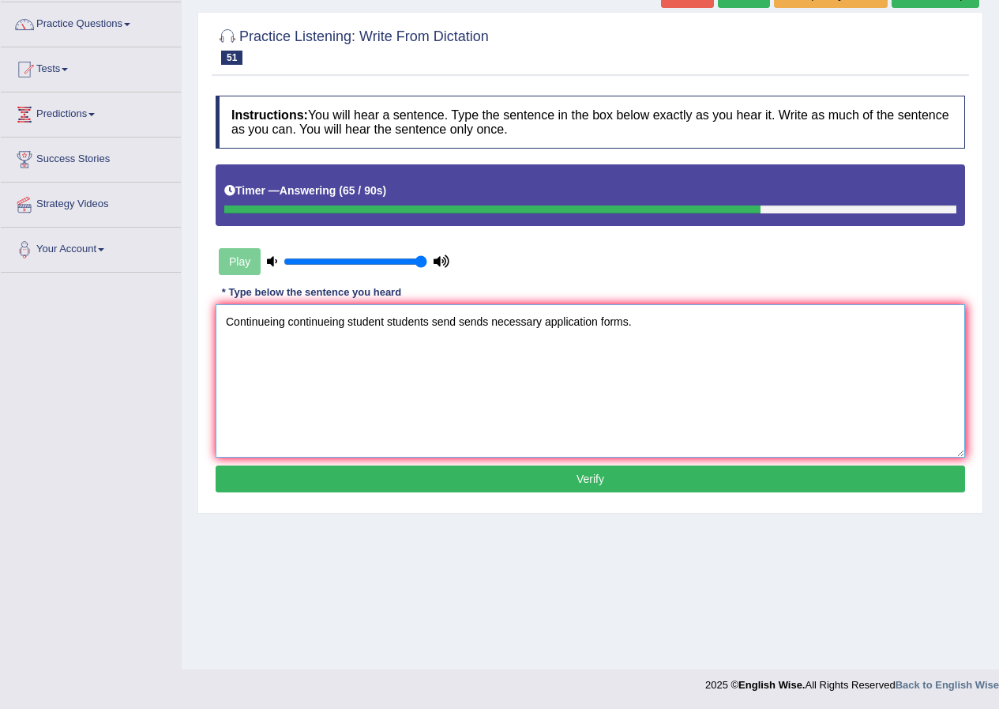
type textarea "Continueing continueing student students send sends necessary application forms."
click at [596, 480] on button "Verify" at bounding box center [591, 478] width 750 height 27
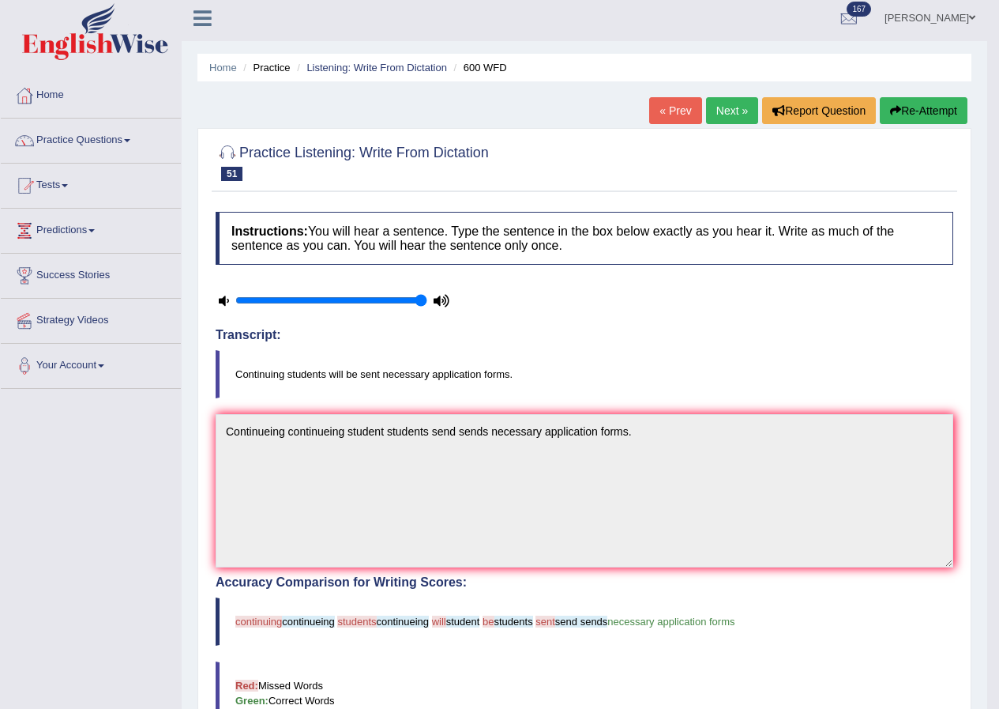
scroll to position [0, 0]
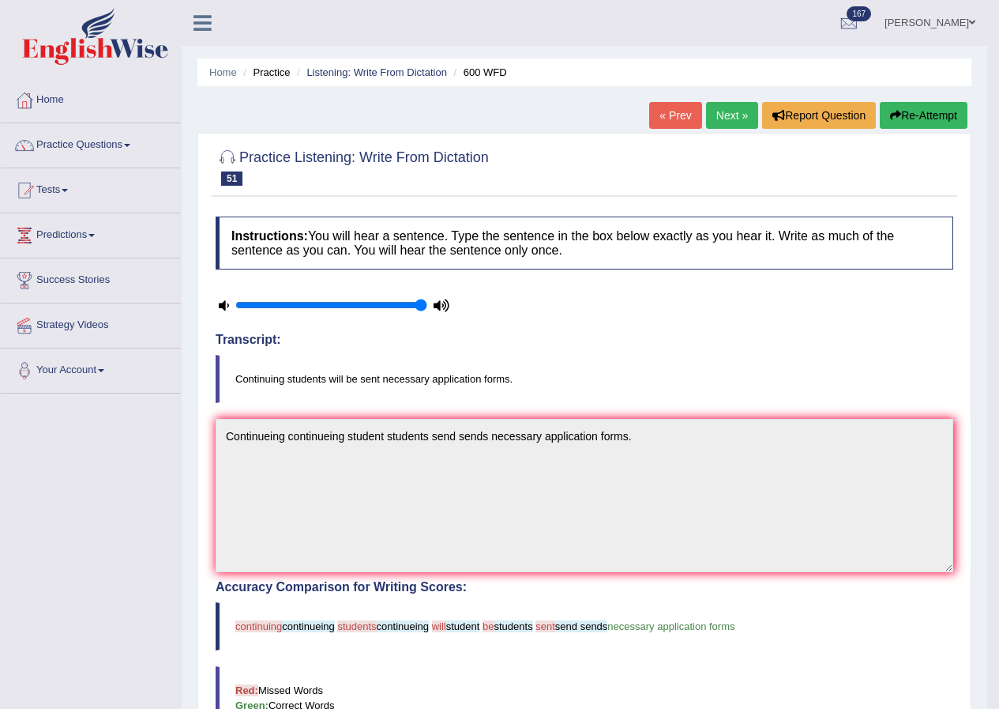
click at [735, 108] on link "Next »" at bounding box center [732, 115] width 52 height 27
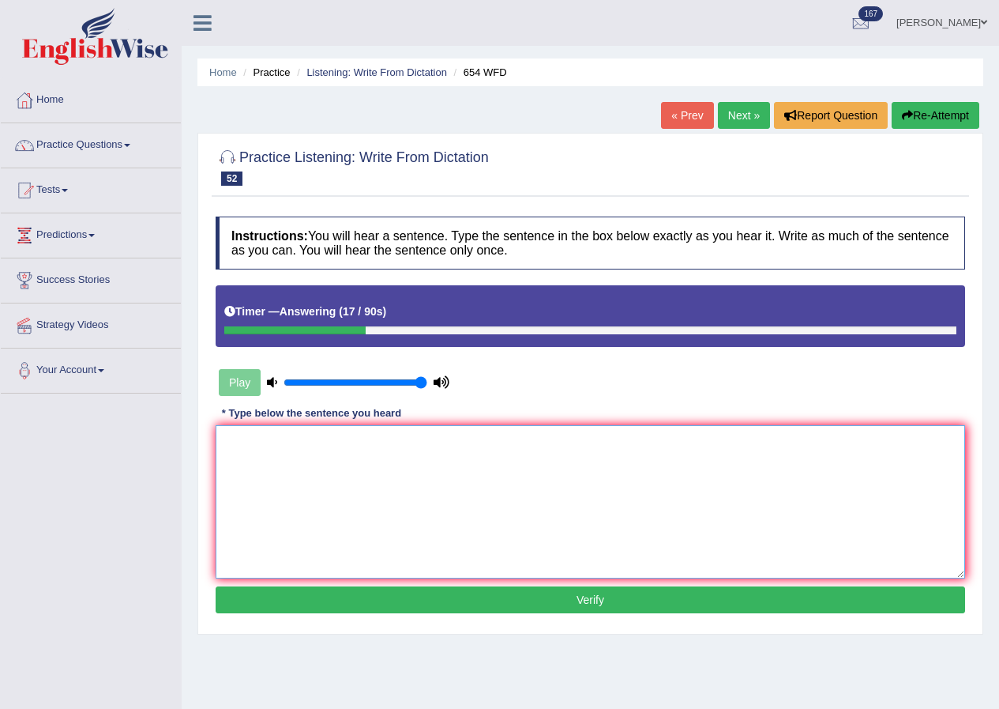
click at [498, 555] on textarea at bounding box center [591, 501] width 750 height 153
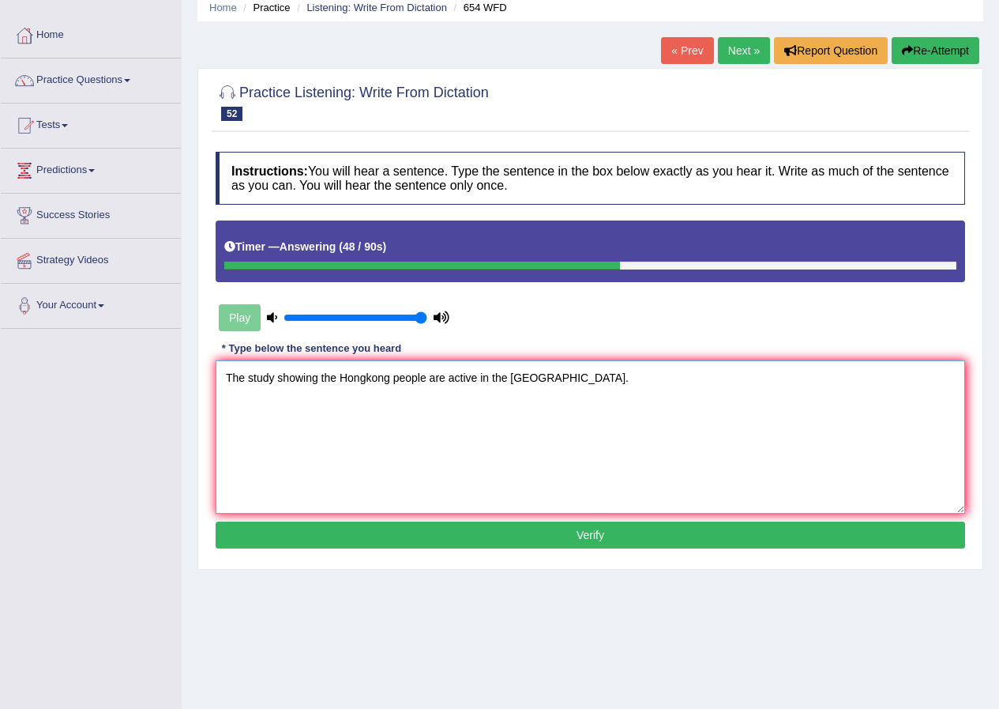
scroll to position [121, 0]
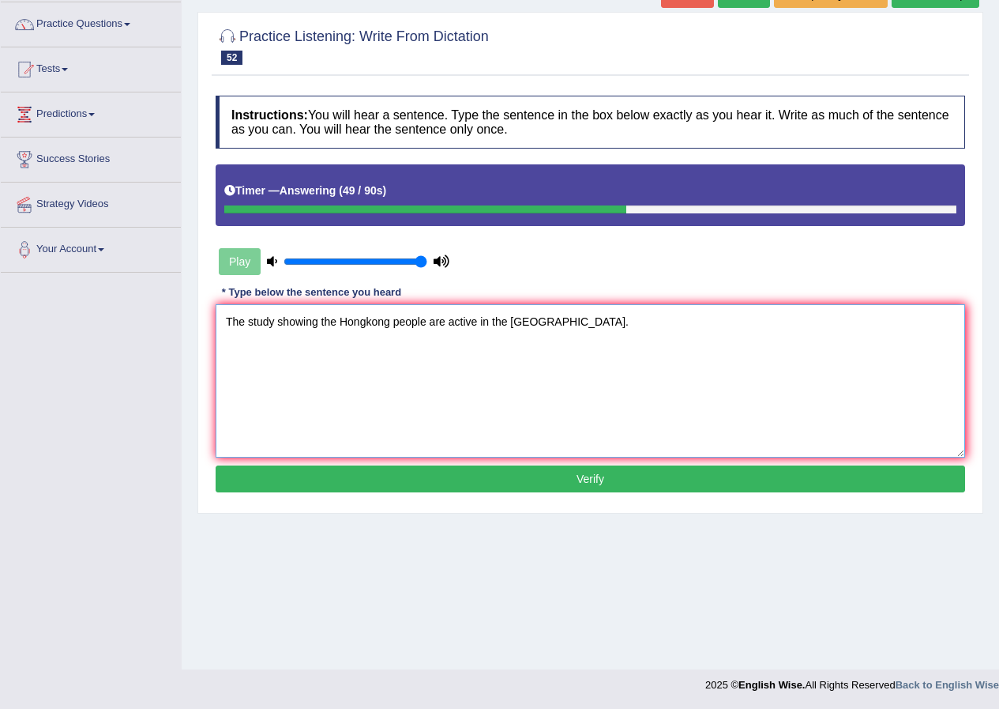
type textarea "The study showing the Hongkong people are active in the Asia."
click at [573, 474] on button "Verify" at bounding box center [591, 478] width 750 height 27
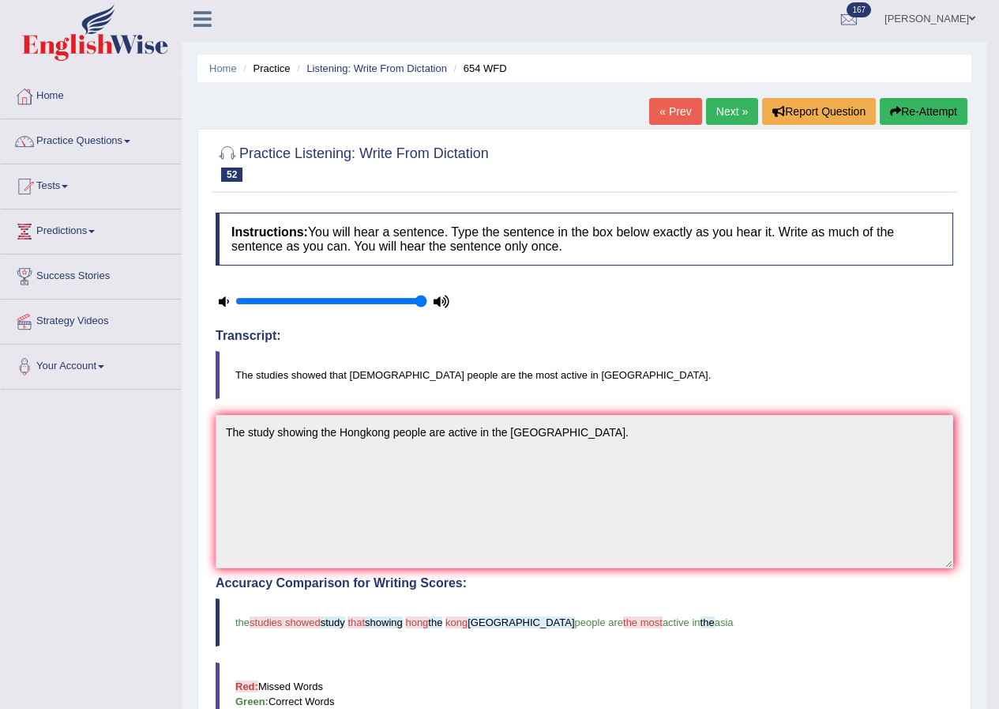
scroll to position [0, 0]
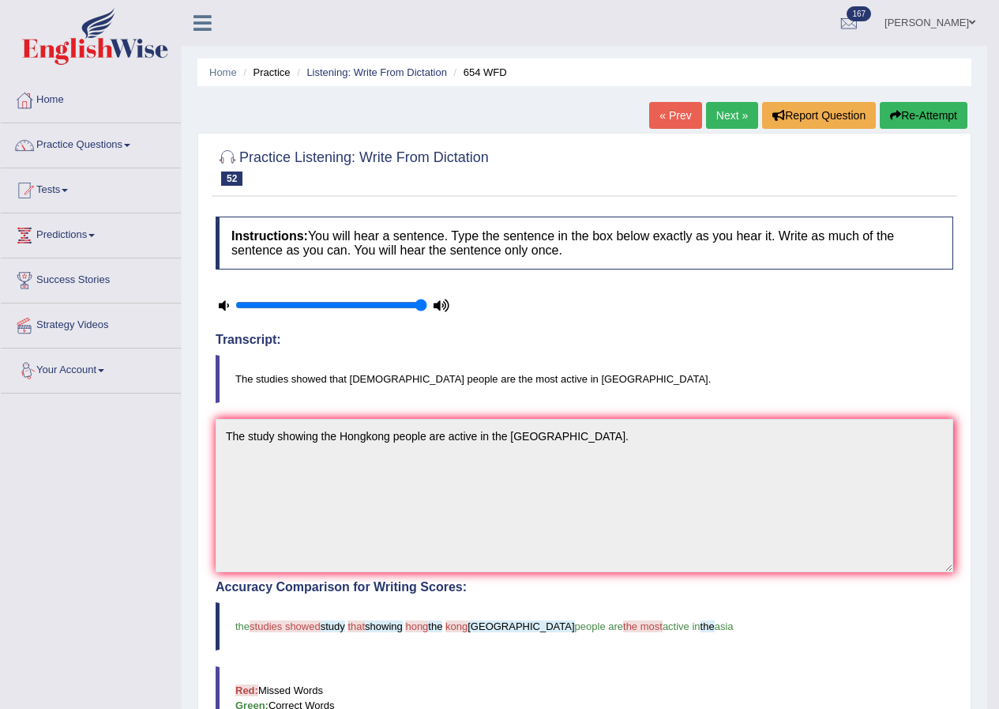
click at [730, 115] on link "Next »" at bounding box center [732, 115] width 52 height 27
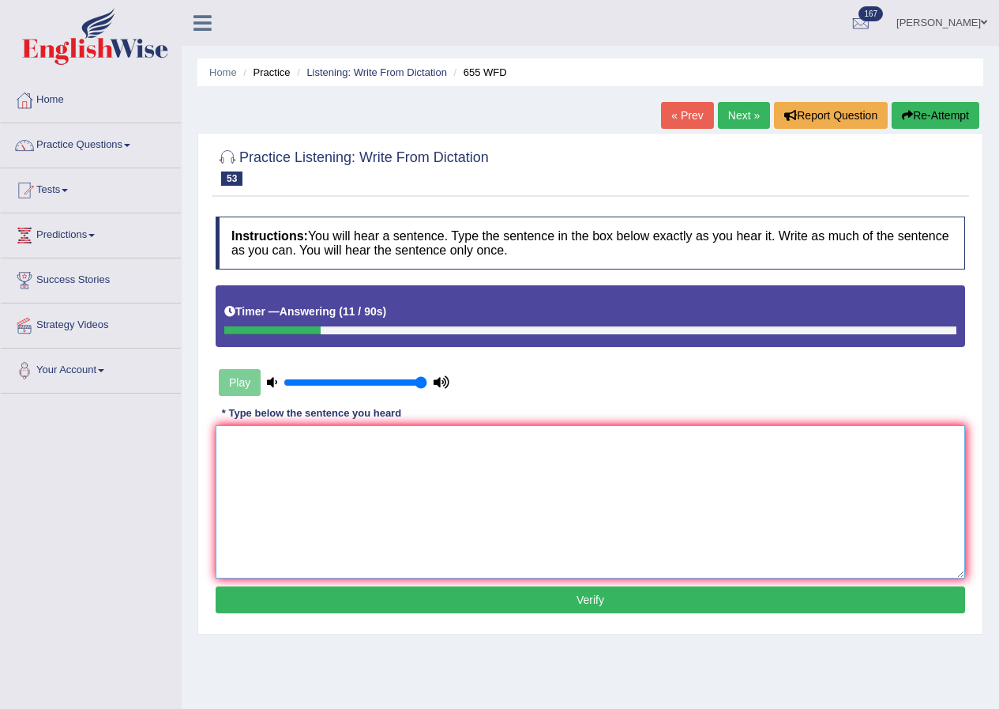
click at [551, 466] on textarea at bounding box center [591, 501] width 750 height 153
click at [362, 447] on textarea "The teacher training include oberving the classes." at bounding box center [591, 501] width 750 height 153
click at [471, 447] on textarea "The teacher training include includes included oberving the classes." at bounding box center [591, 501] width 750 height 153
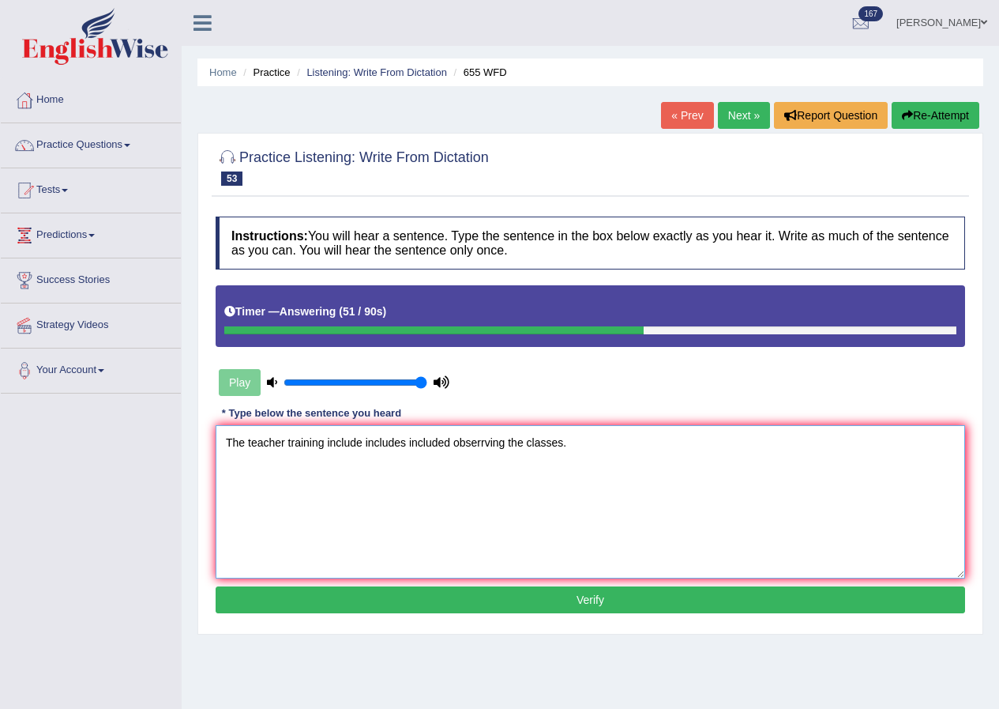
click at [540, 492] on textarea "The teacher training include includes included obserrving the classes." at bounding box center [591, 501] width 750 height 153
click at [505, 446] on textarea "The teacher training include includes included obserrving the classes." at bounding box center [591, 501] width 750 height 153
click at [611, 447] on textarea "The teacher training include includes included obserrving observe observes the …" at bounding box center [591, 501] width 750 height 153
click at [613, 445] on textarea "The teacher training include includes included obserrving observe observes the …" at bounding box center [591, 501] width 750 height 153
click at [664, 532] on textarea "The teacher training include includes included obserrving observe observes the …" at bounding box center [591, 501] width 750 height 153
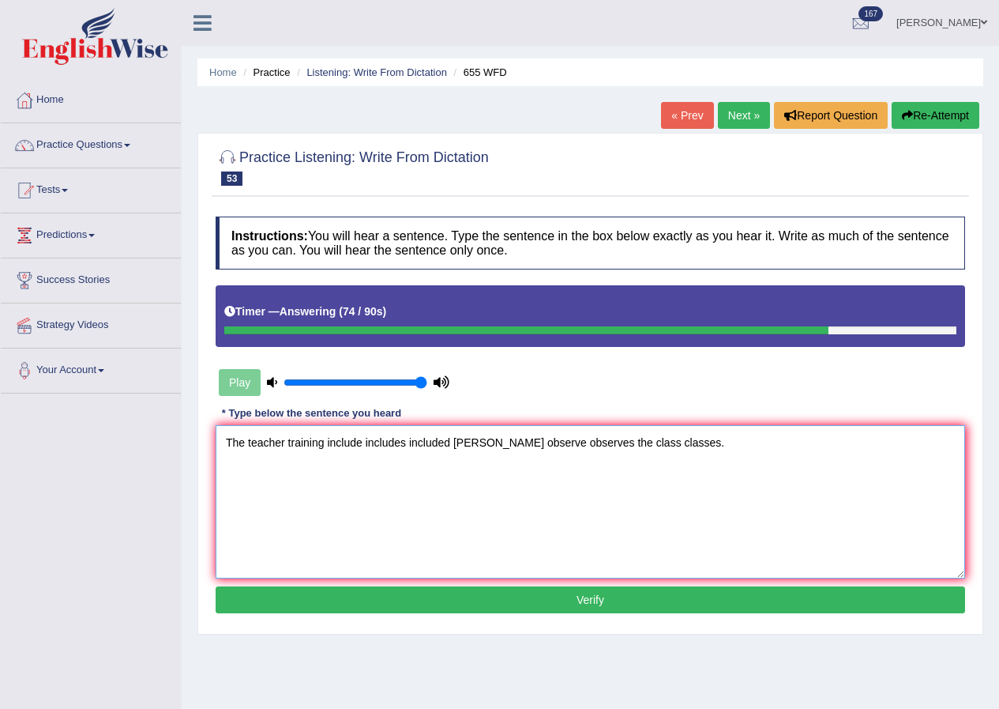
type textarea "The teacher training include includes included obserrving observe observes the …"
click at [578, 596] on button "Verify" at bounding box center [591, 599] width 750 height 27
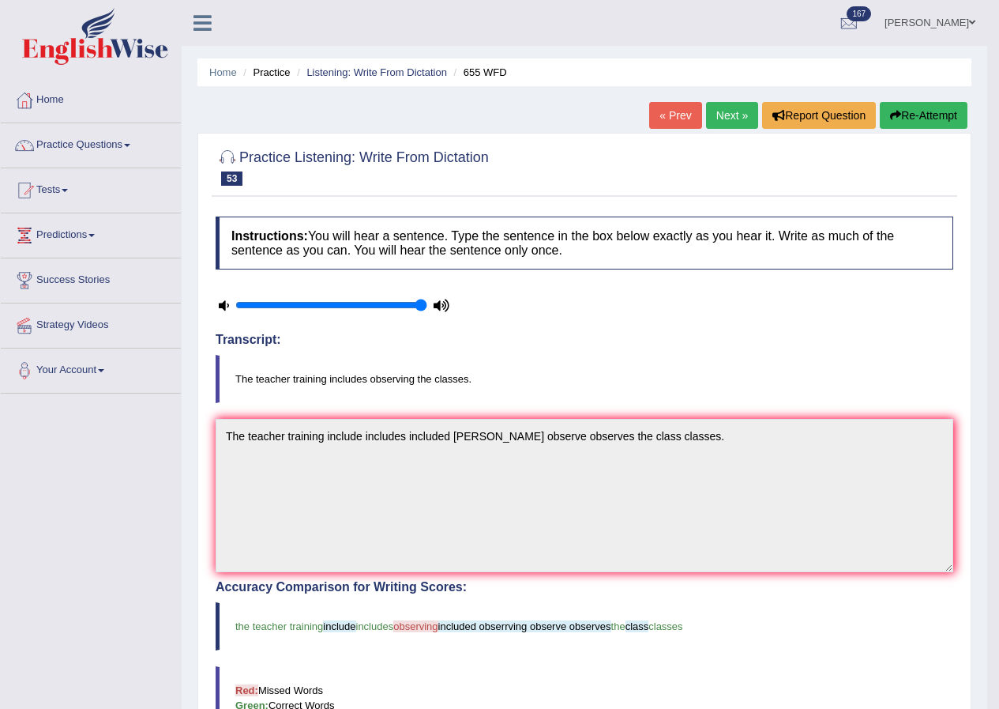
click at [717, 110] on link "Next »" at bounding box center [732, 115] width 52 height 27
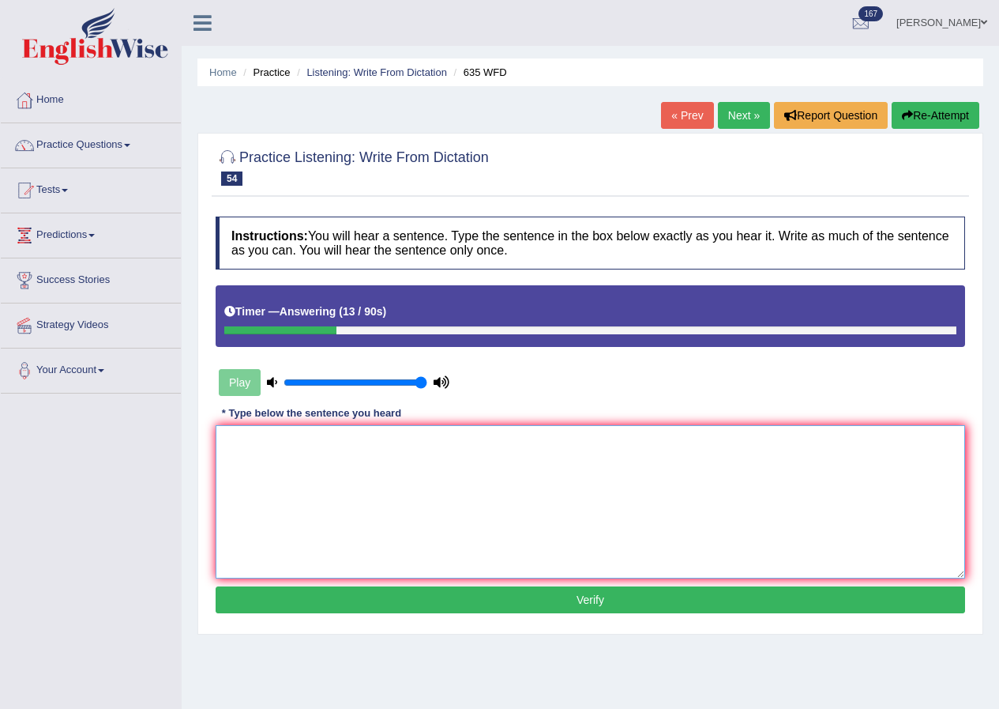
click at [359, 463] on textarea at bounding box center [591, 501] width 750 height 153
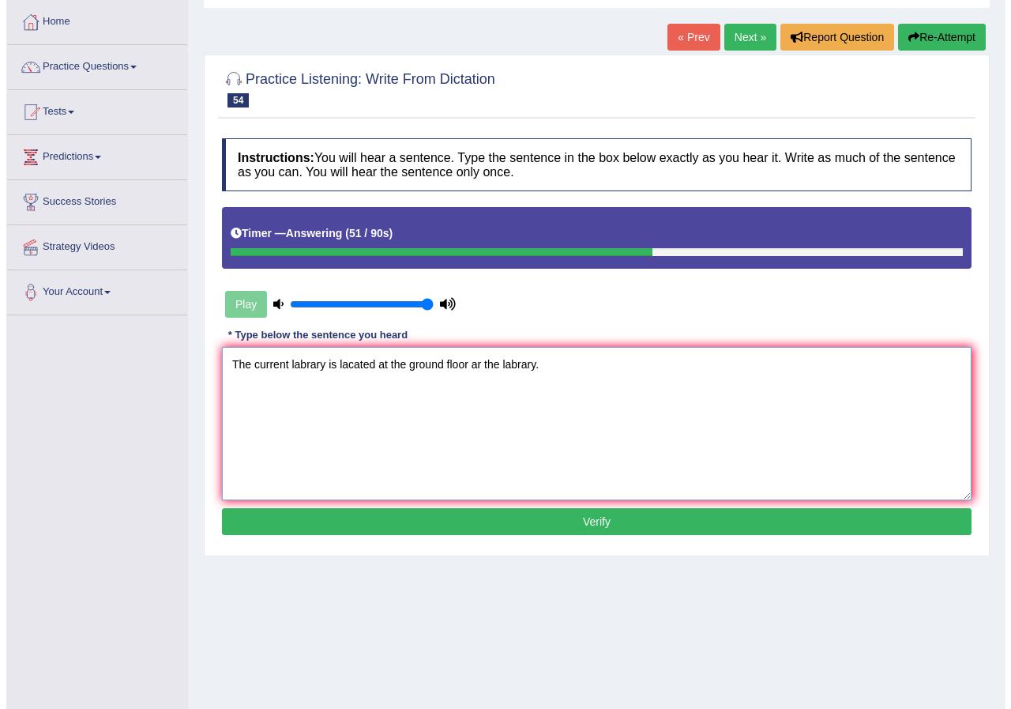
scroll to position [79, 0]
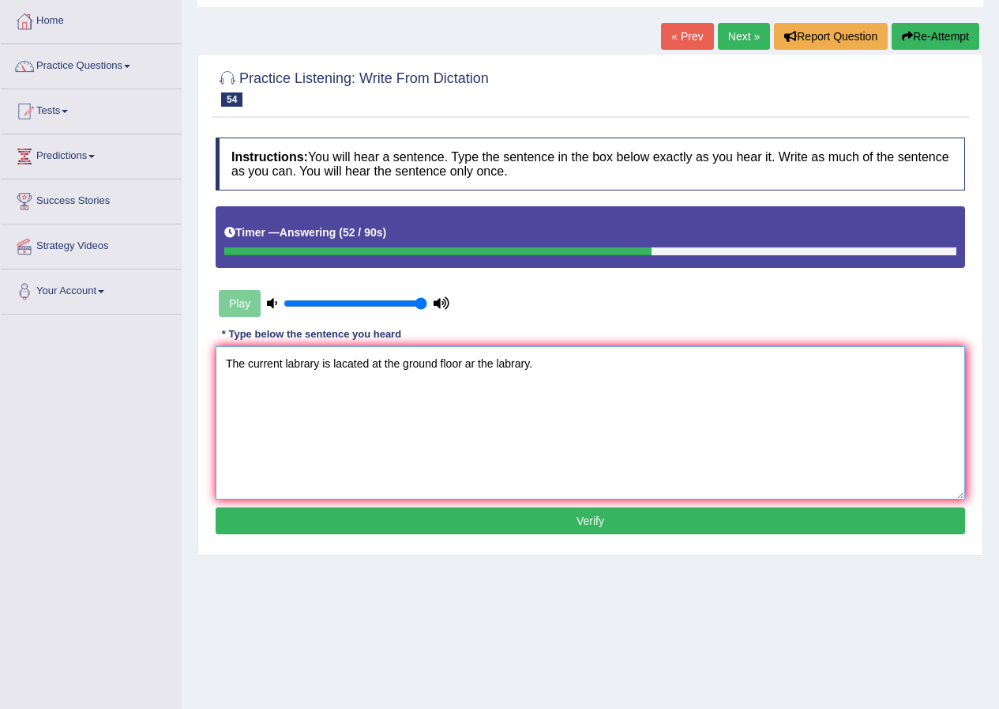
click at [491, 368] on textarea "The current labrary is lacated at the ground floor ar the labrary." at bounding box center [591, 422] width 750 height 153
click at [573, 416] on textarea "The current labrary is lacated at the ground floor ar the old labrary." at bounding box center [591, 422] width 750 height 153
type textarea "The current labrary is lacated at the ground floor ar the old labrary."
click at [581, 519] on button "Verify" at bounding box center [591, 520] width 750 height 27
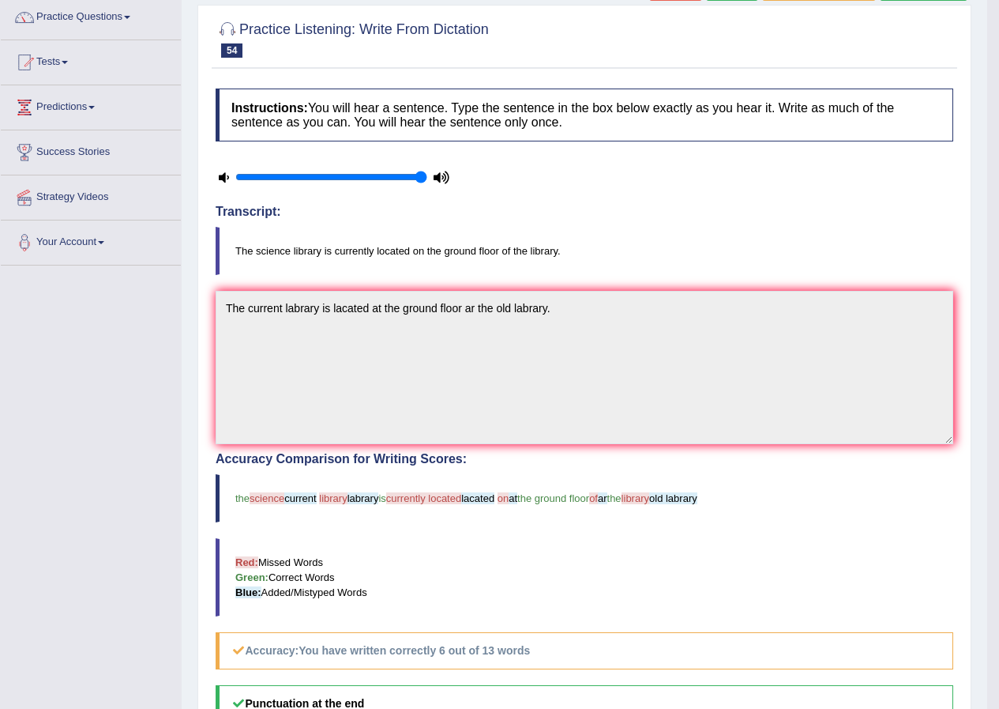
scroll to position [0, 0]
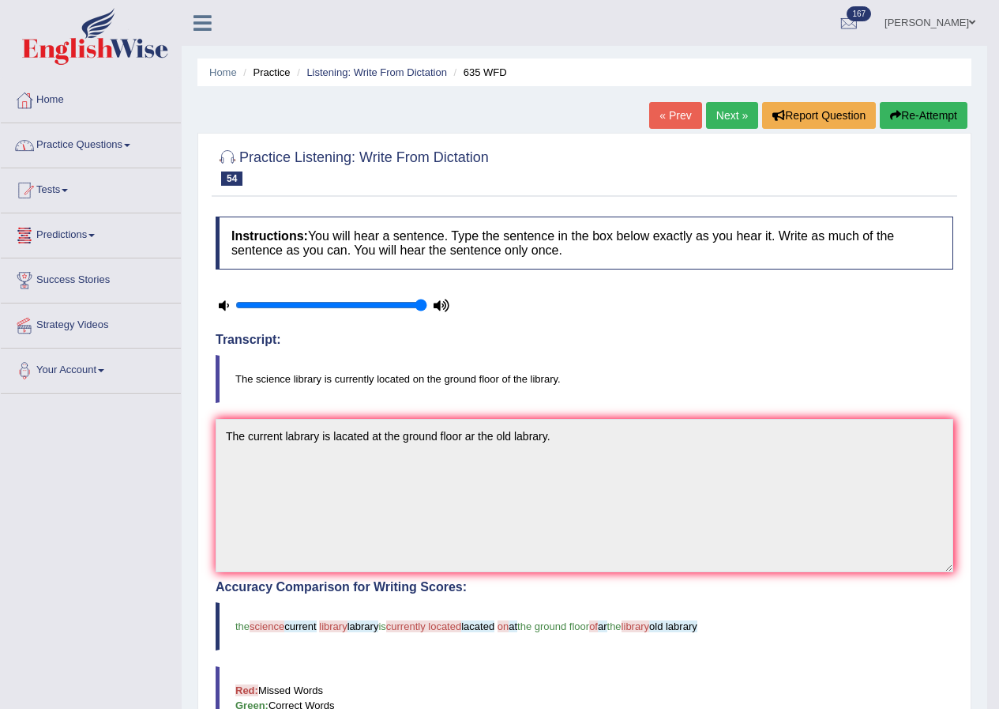
click at [922, 123] on button "Re-Attempt" at bounding box center [924, 115] width 88 height 27
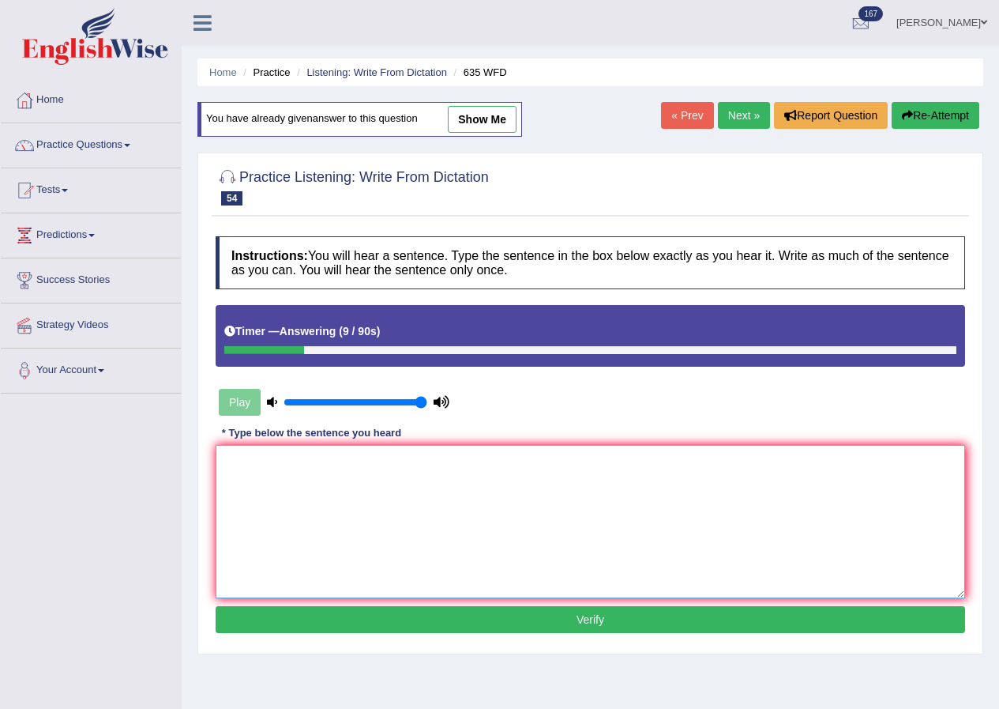
click at [338, 566] on textarea at bounding box center [591, 521] width 750 height 153
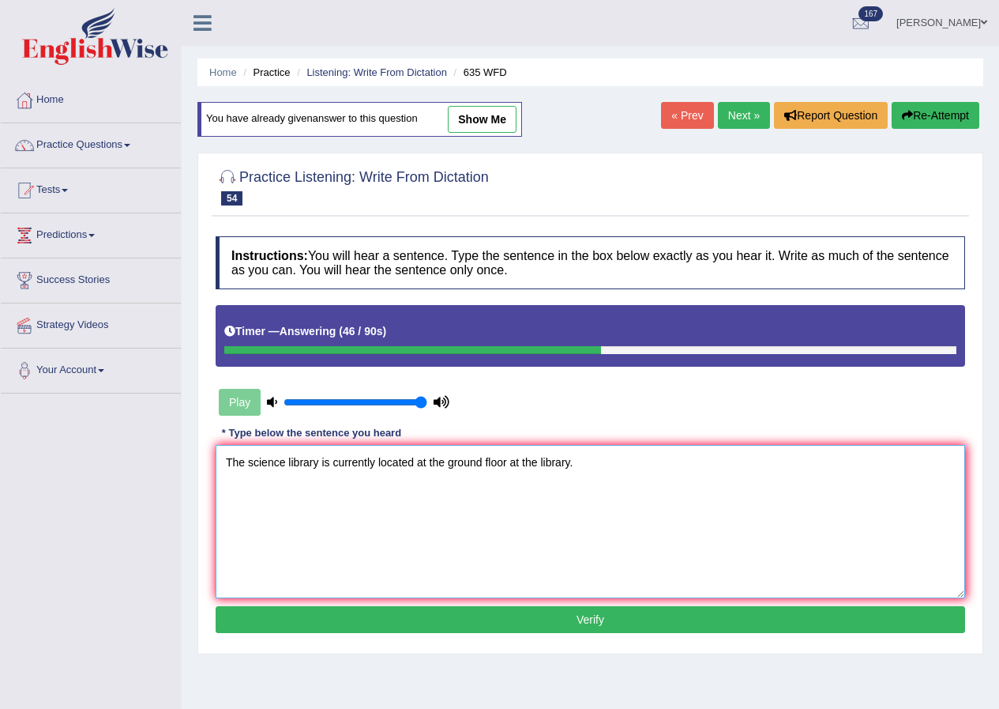
type textarea "The science library is currently located at the ground floor at the library."
click at [530, 628] on button "Verify" at bounding box center [591, 619] width 750 height 27
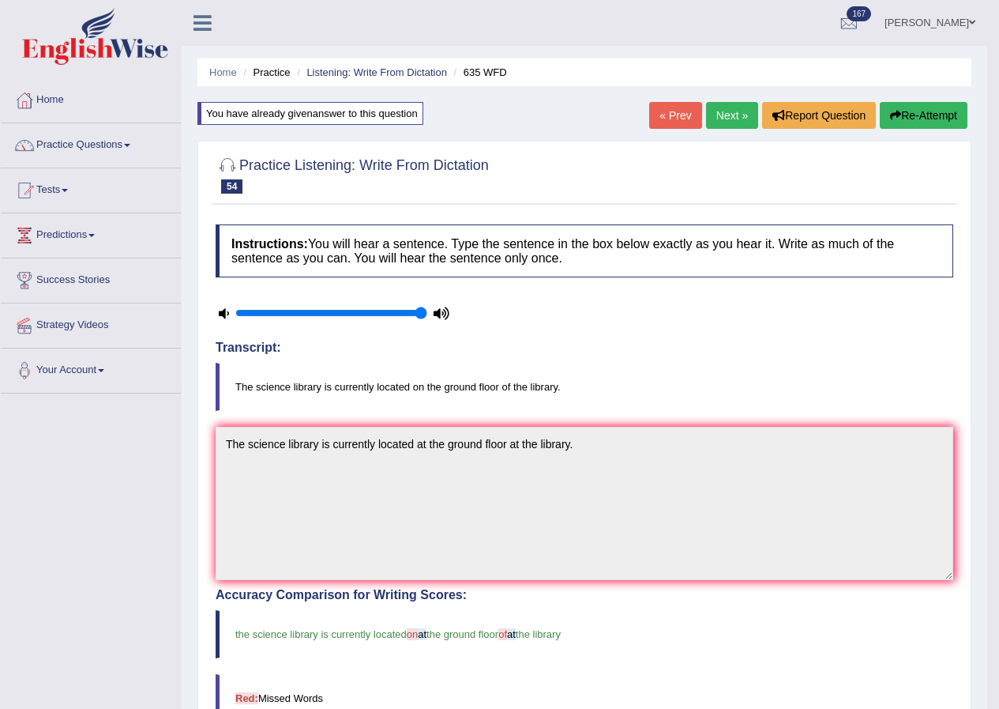
click at [740, 115] on link "Next »" at bounding box center [732, 115] width 52 height 27
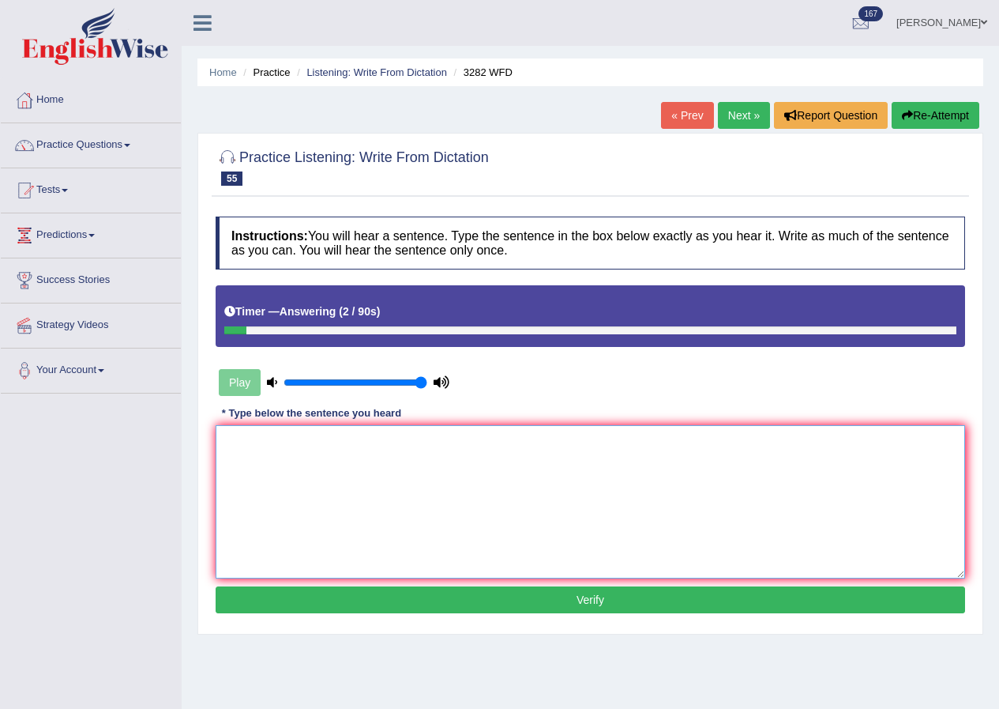
click at [395, 510] on textarea at bounding box center [591, 501] width 750 height 153
click at [273, 445] on textarea "Computer used to be larger there are now." at bounding box center [591, 501] width 750 height 153
click at [275, 449] on textarea "Computer used to be larger there are now." at bounding box center [591, 501] width 750 height 153
click at [544, 517] on textarea "Computer Computers are is used to be larger there are now." at bounding box center [591, 501] width 750 height 153
click at [389, 454] on textarea "Computer Computers are is used to be larger there are now." at bounding box center [591, 501] width 750 height 153
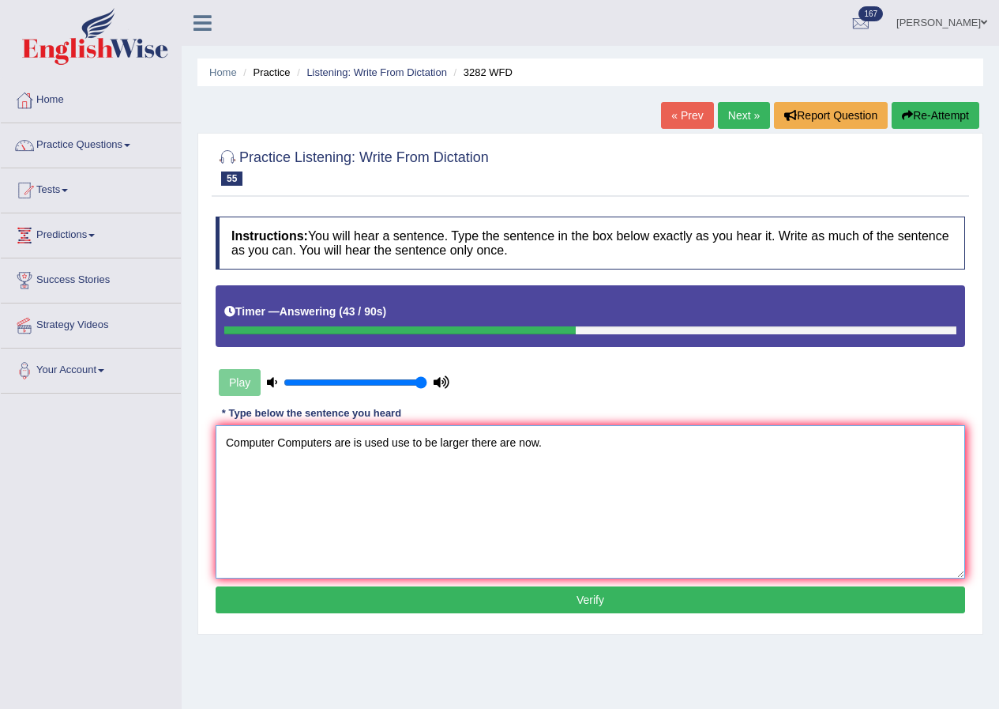
click at [534, 491] on textarea "Computer Computers are is used use to be larger there are now." at bounding box center [591, 501] width 750 height 153
click at [602, 484] on textarea "Computer Computers are is used use to be larger there are now." at bounding box center [591, 501] width 750 height 153
type textarea "Computer Computers are is used use to be larger there are now."
click at [573, 586] on button "Verify" at bounding box center [591, 599] width 750 height 27
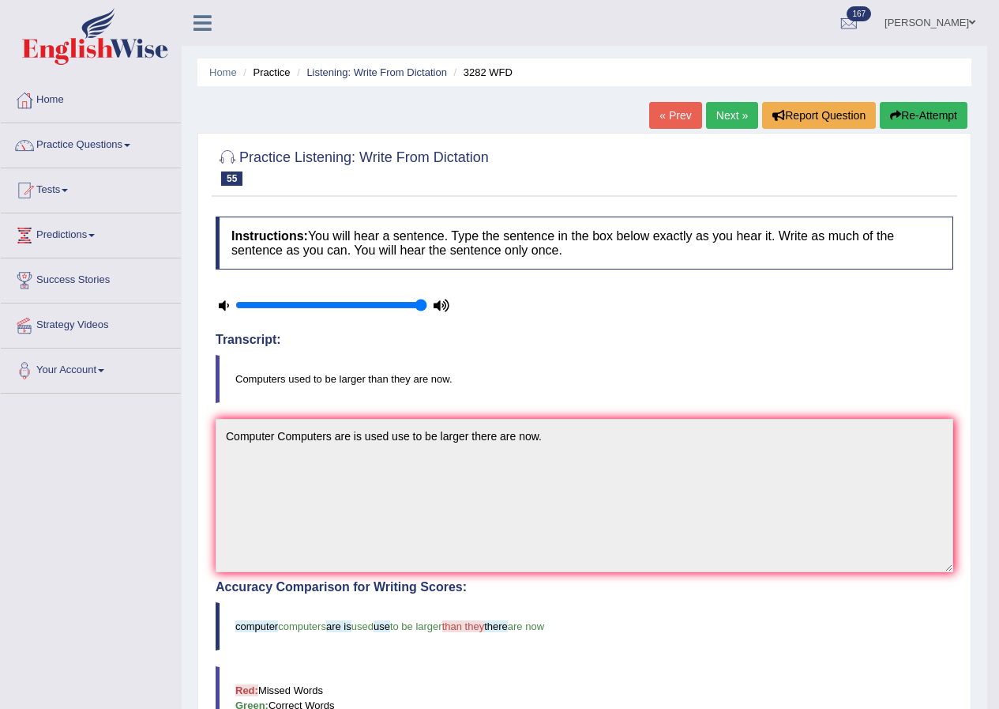
click at [721, 123] on link "Next »" at bounding box center [732, 115] width 52 height 27
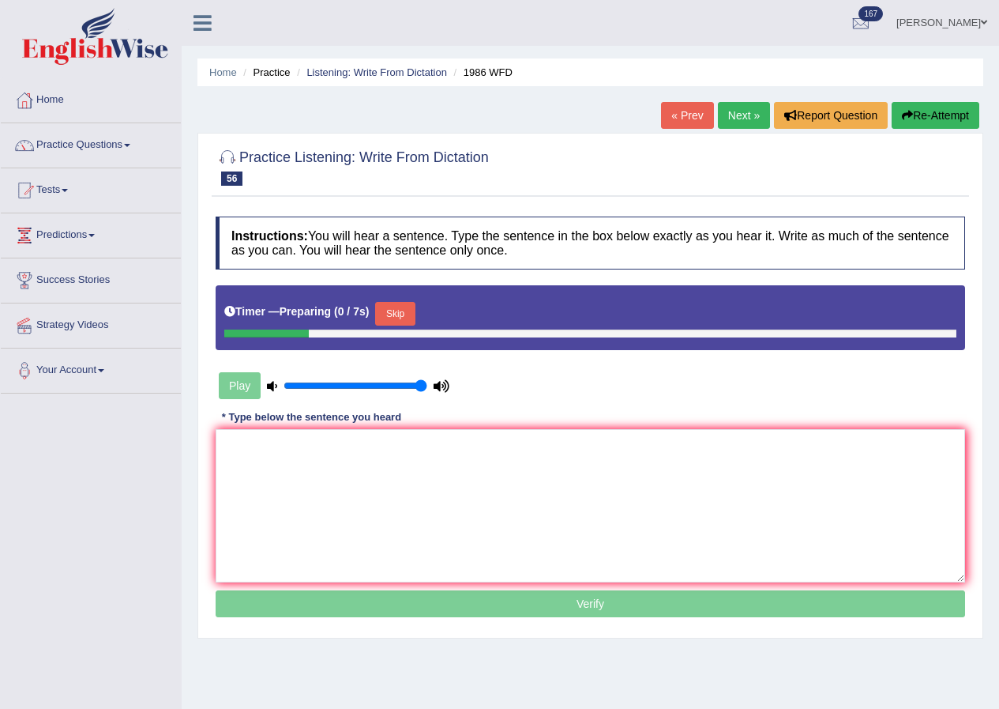
click at [413, 310] on button "Skip" at bounding box center [394, 314] width 39 height 24
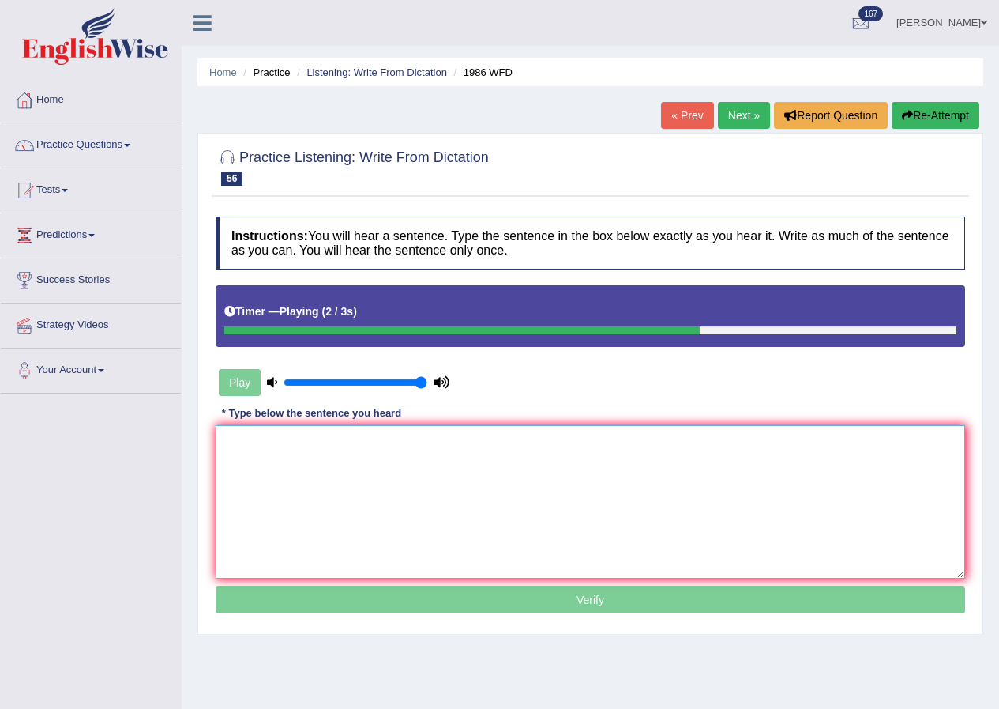
click at [337, 470] on textarea at bounding box center [591, 501] width 750 height 153
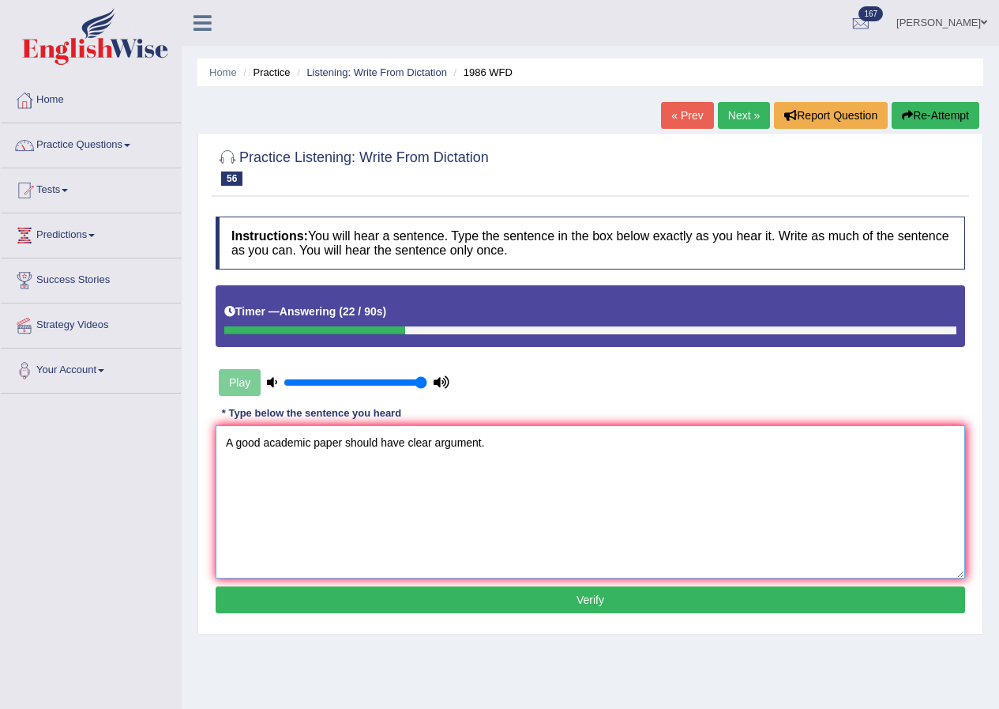
type textarea "A good academic paper should have clear argument."
click at [585, 612] on button "Verify" at bounding box center [591, 599] width 750 height 27
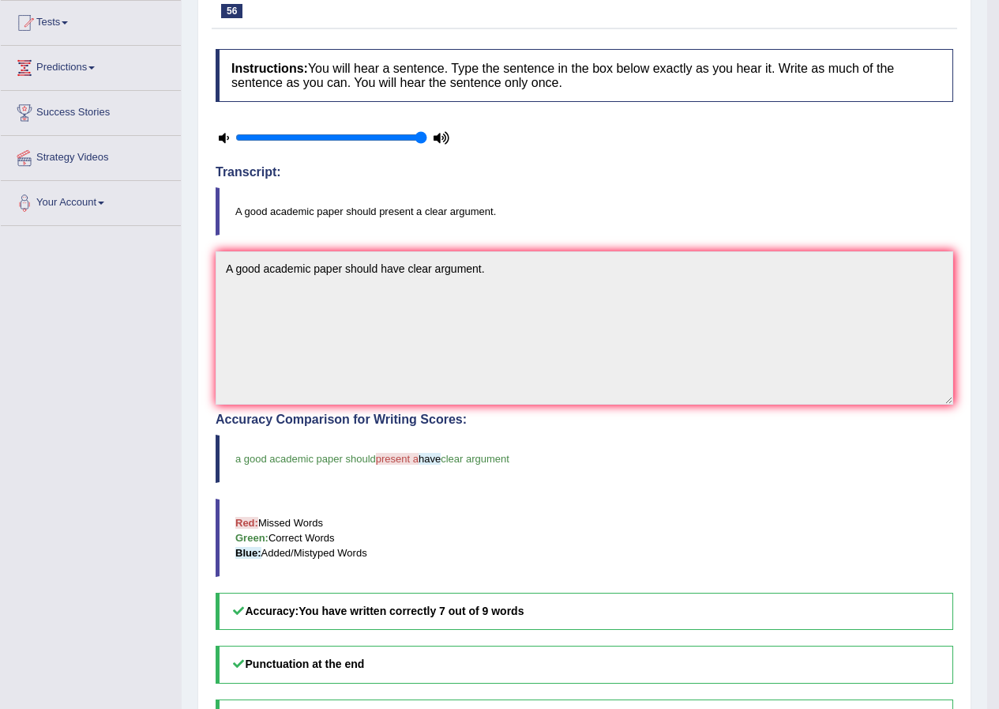
scroll to position [79, 0]
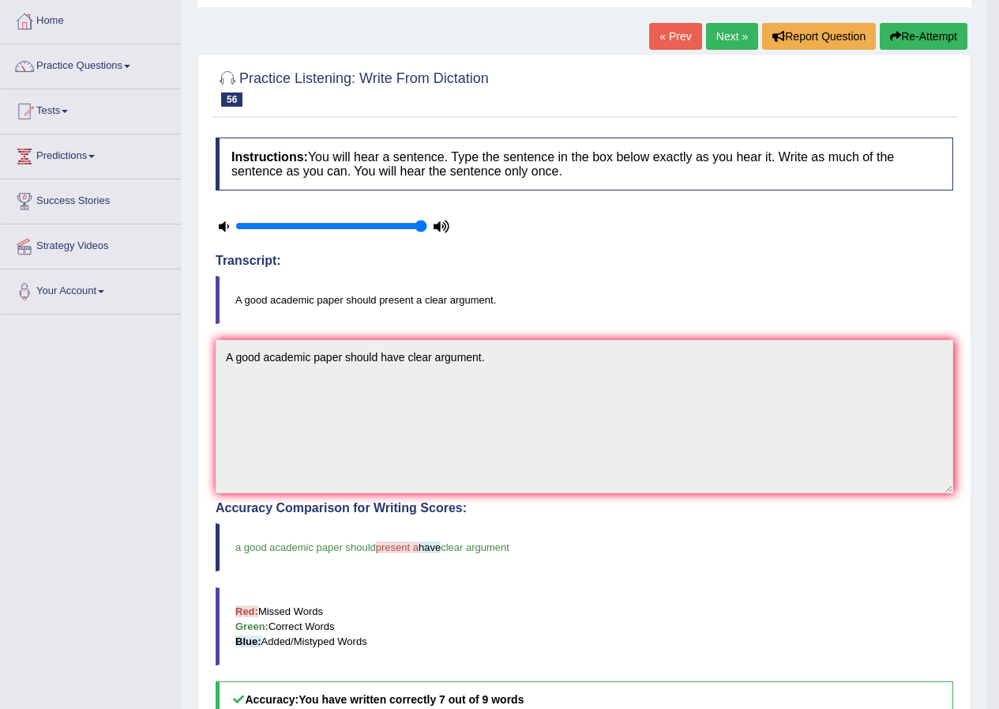
click at [726, 41] on link "Next »" at bounding box center [732, 36] width 52 height 27
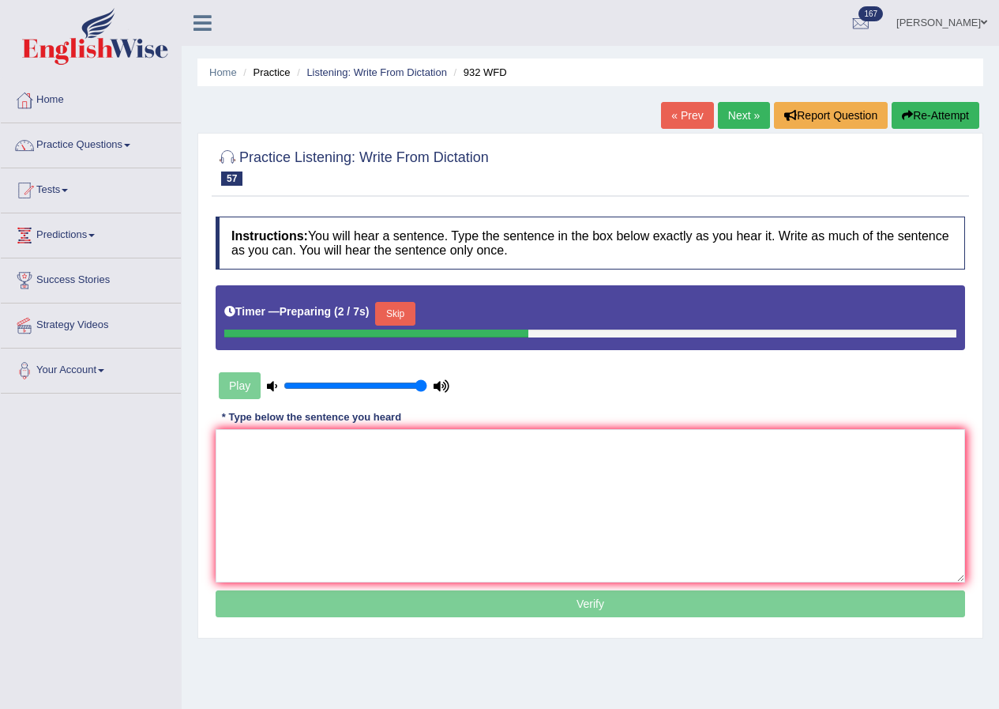
click at [398, 314] on button "Skip" at bounding box center [394, 314] width 39 height 24
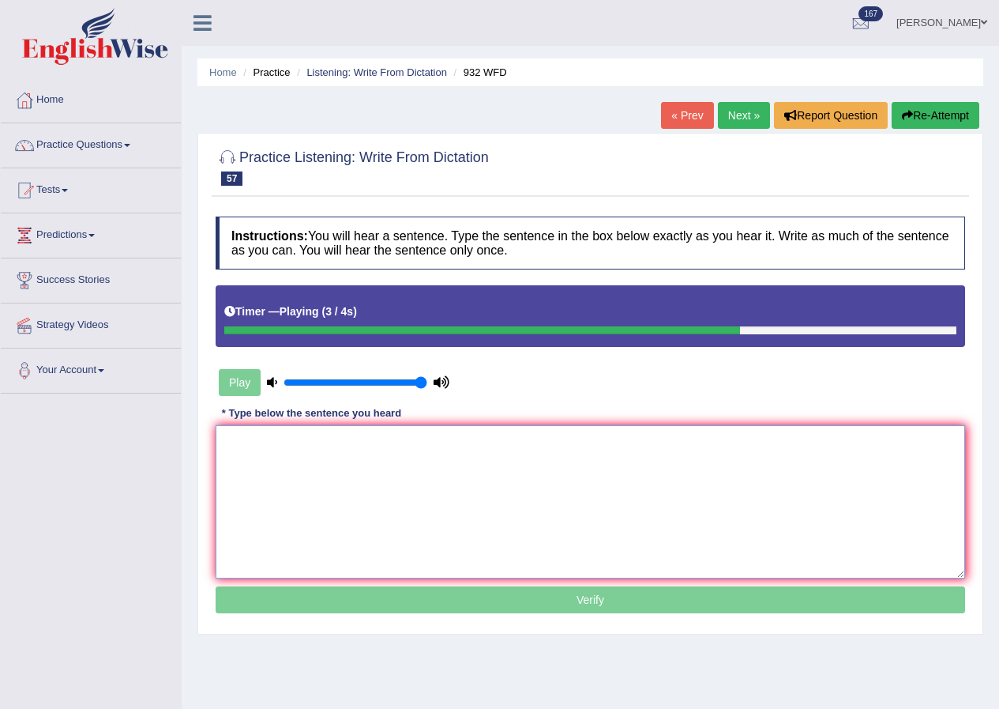
click at [288, 498] on textarea at bounding box center [591, 501] width 750 height 153
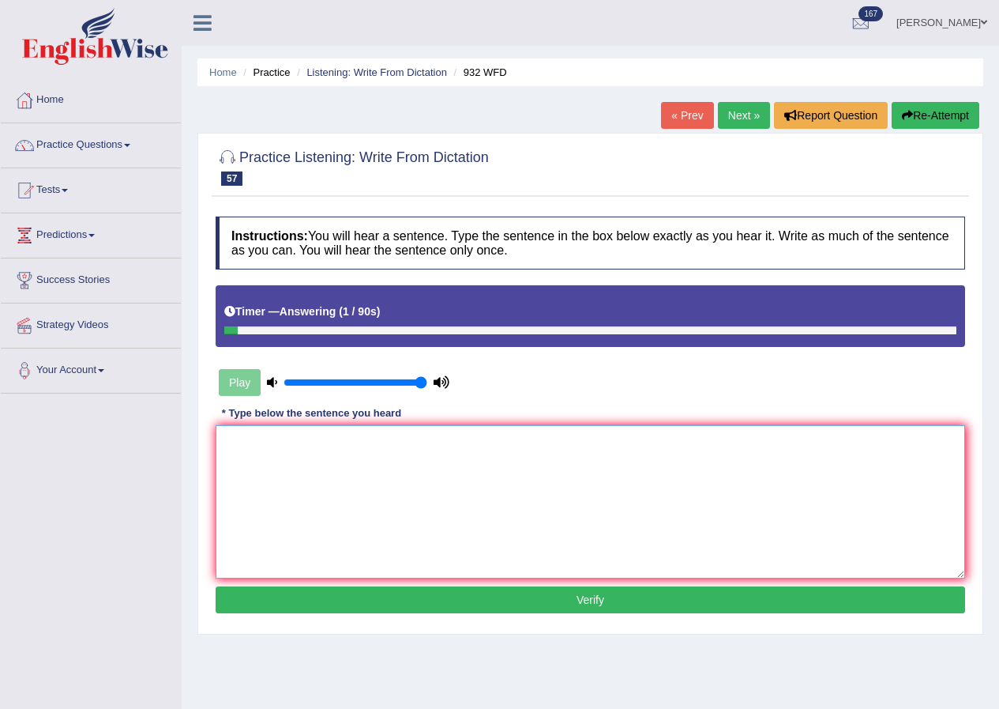
type textarea "R"
type textarea "t"
type textarea "T"
click at [908, 125] on button "Re-Attempt" at bounding box center [936, 115] width 88 height 27
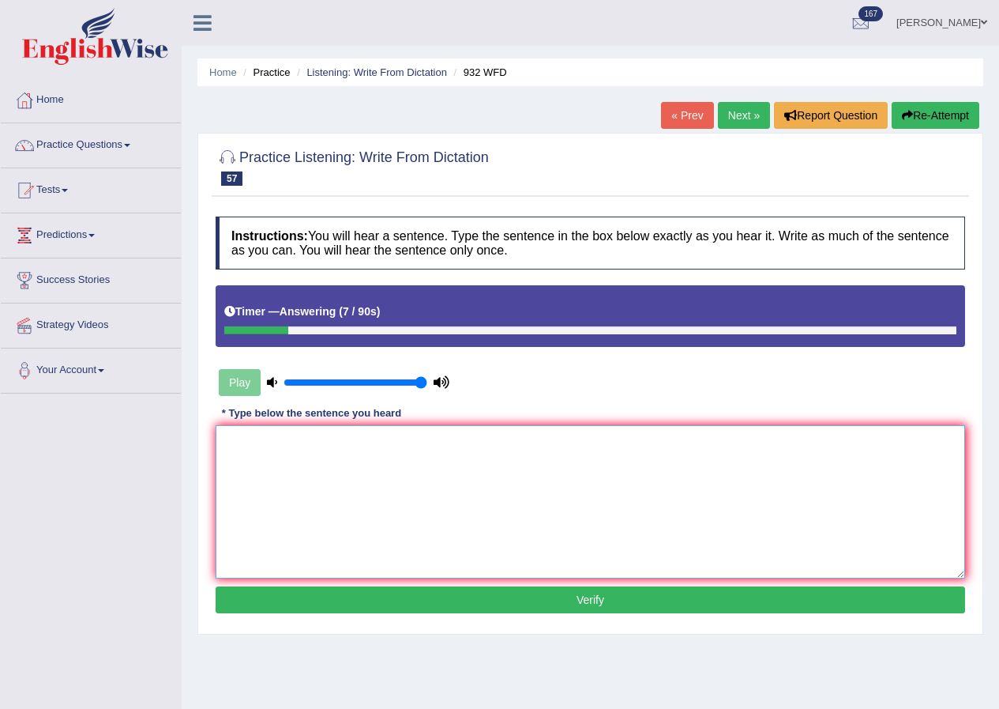
click at [619, 559] on textarea at bounding box center [591, 501] width 750 height 153
type textarea "t"
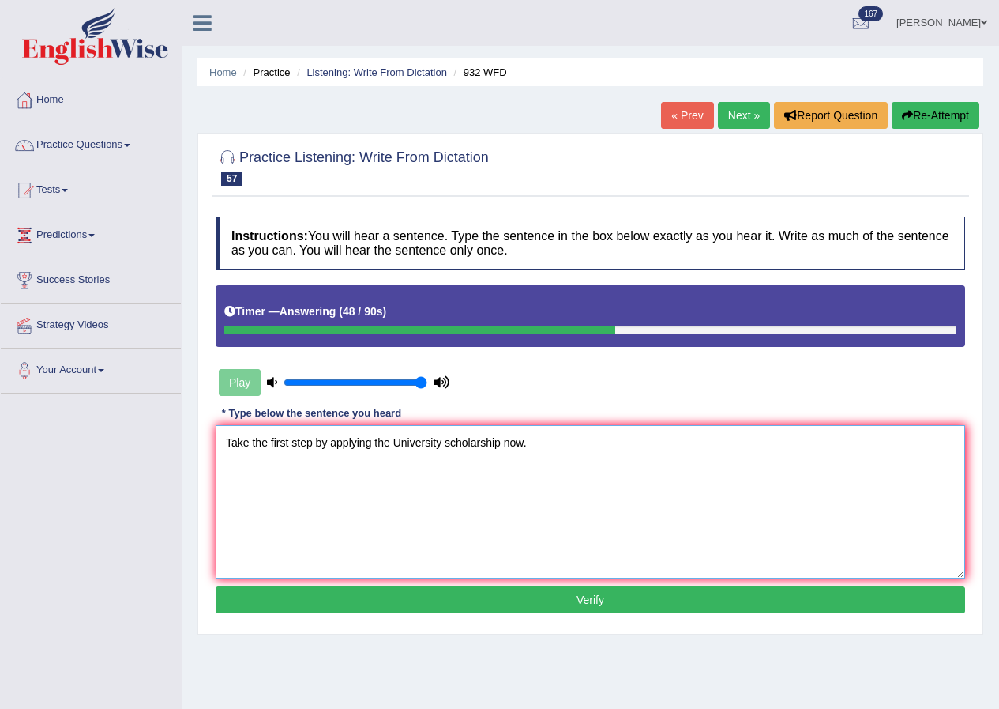
type textarea "Take the first step by applying the University scholarship now."
click at [596, 604] on button "Verify" at bounding box center [591, 599] width 750 height 27
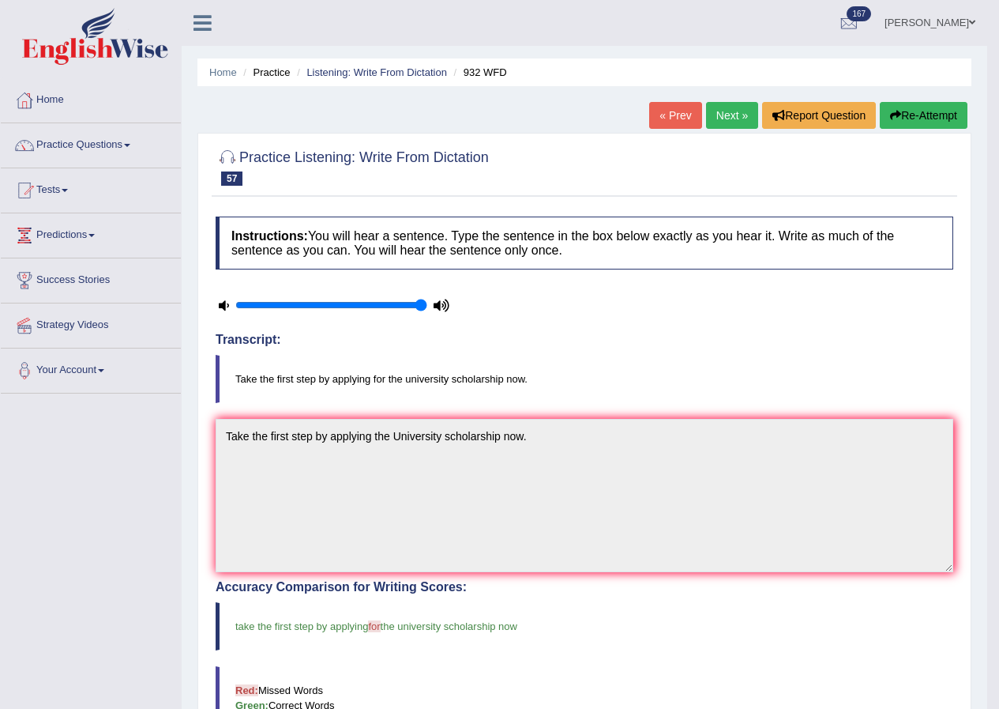
click at [733, 117] on link "Next »" at bounding box center [732, 115] width 52 height 27
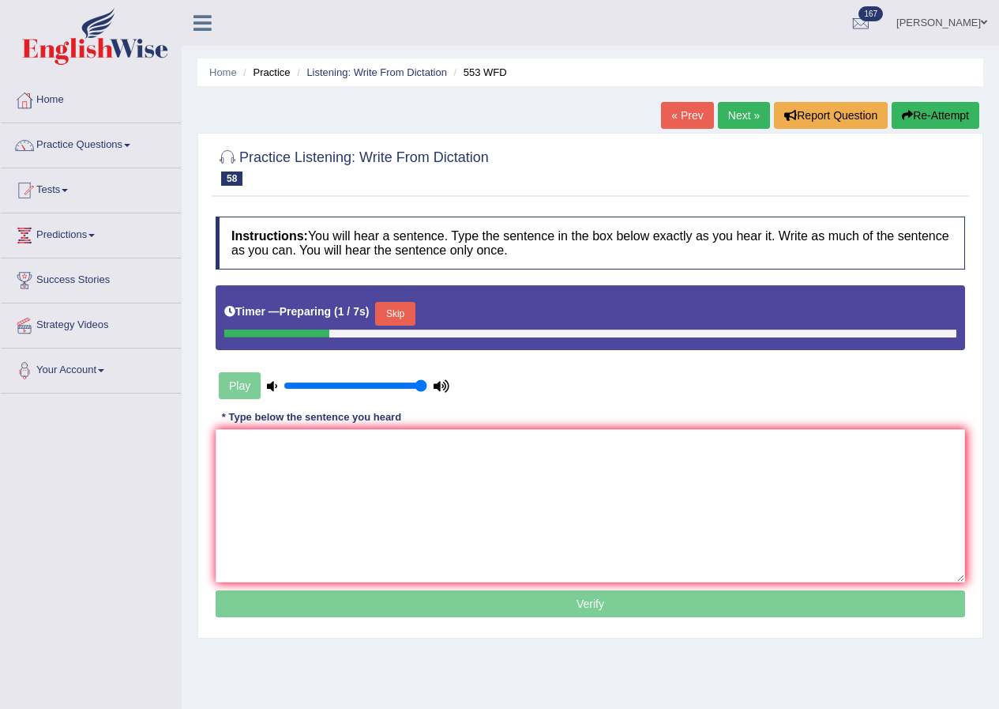
click at [408, 313] on button "Skip" at bounding box center [394, 314] width 39 height 24
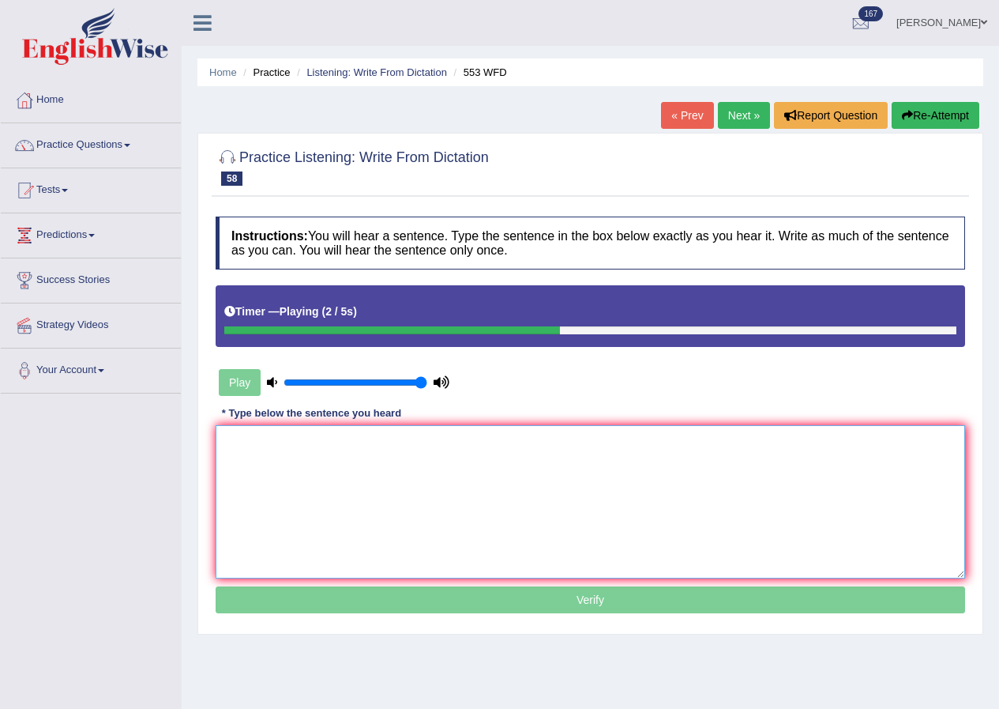
click at [307, 470] on textarea at bounding box center [591, 501] width 750 height 153
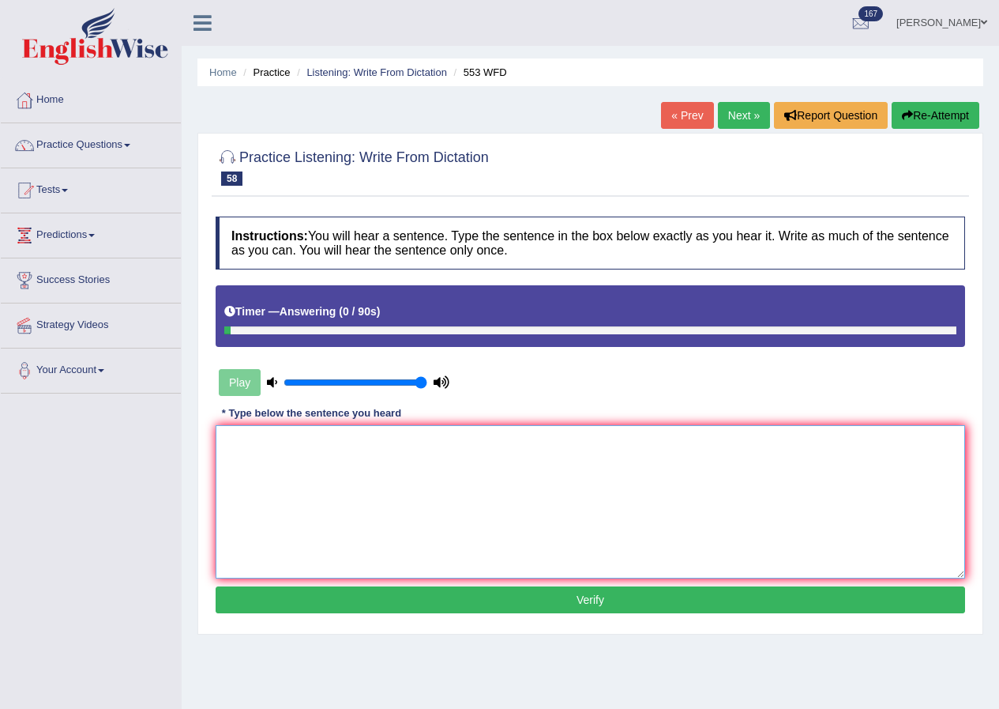
type textarea "Q"
click at [91, 146] on link "Practice Questions" at bounding box center [91, 142] width 180 height 39
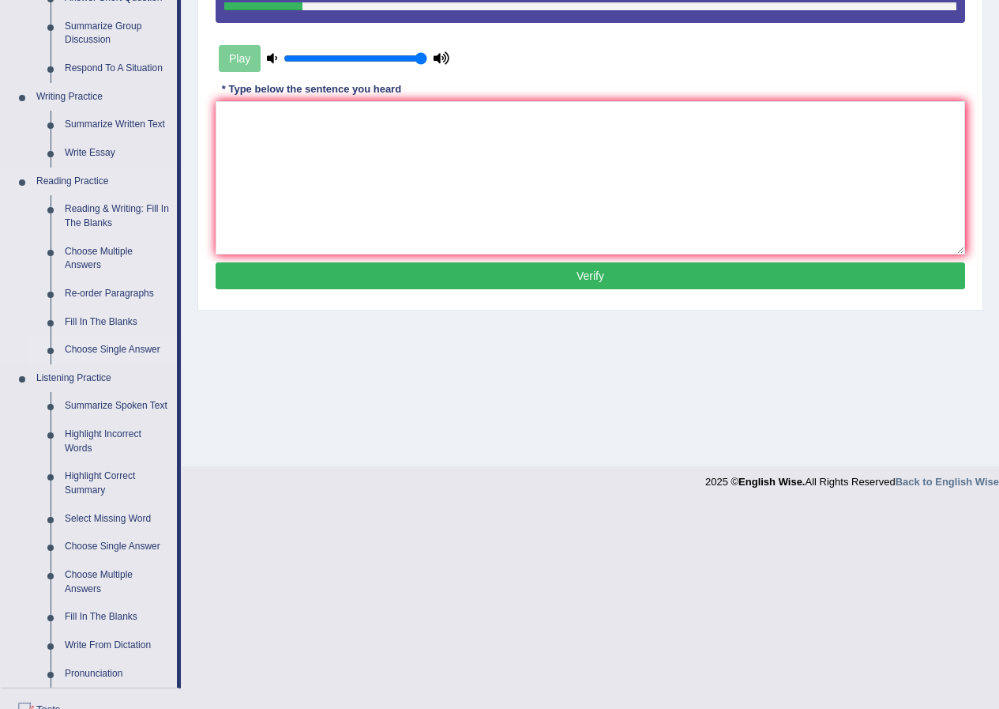
scroll to position [474, 0]
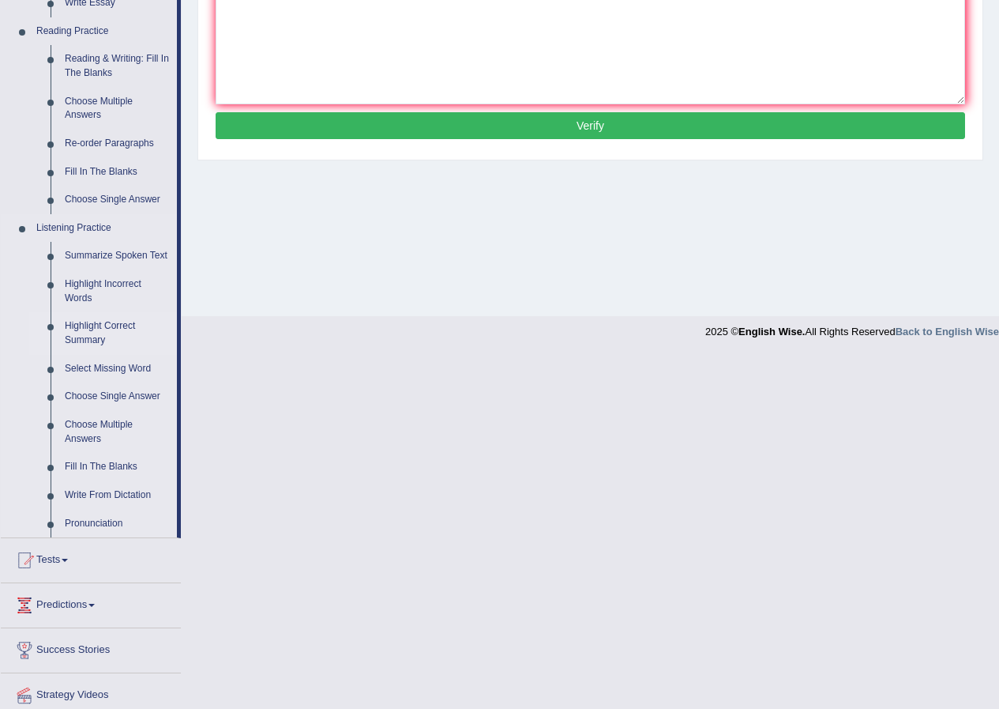
click at [107, 325] on link "Highlight Correct Summary" at bounding box center [117, 333] width 119 height 42
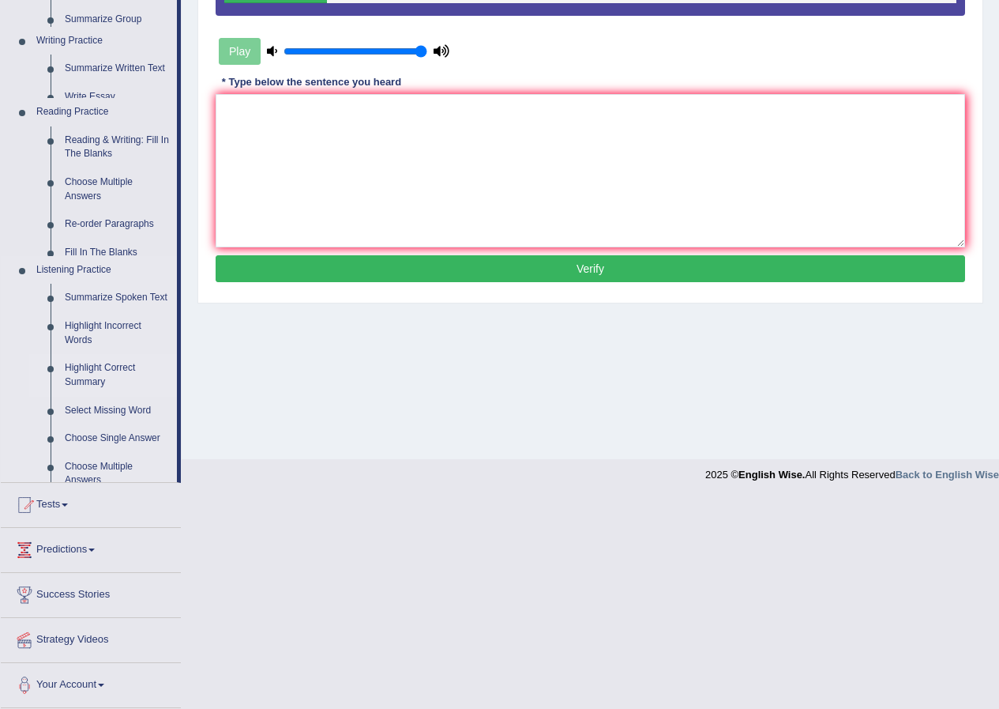
scroll to position [121, 0]
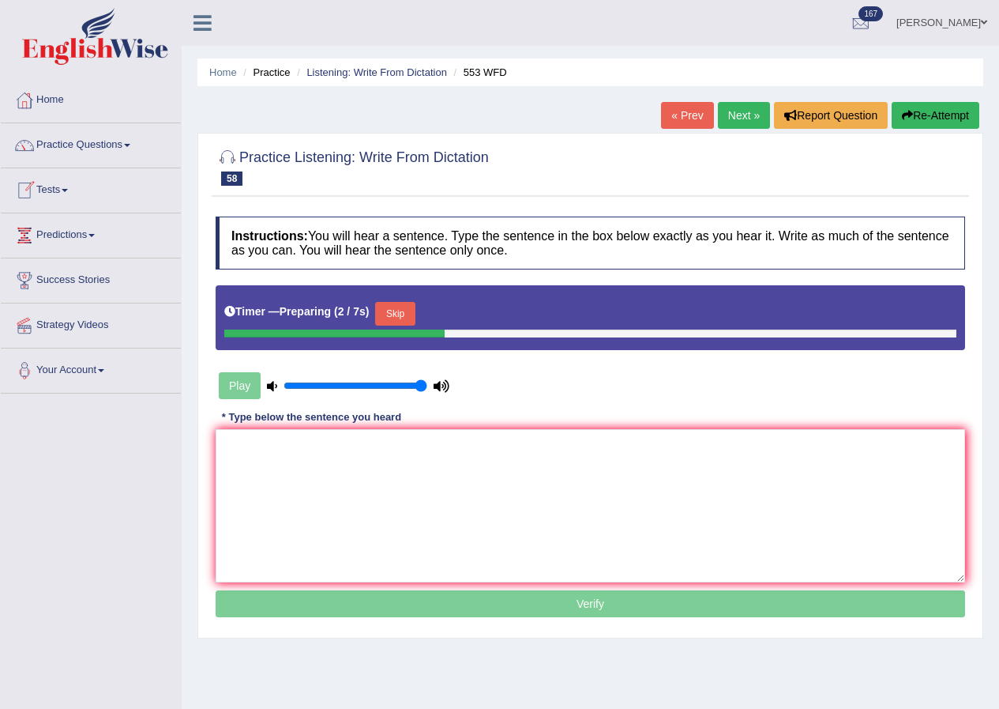
click at [85, 141] on link "Practice Questions" at bounding box center [91, 142] width 180 height 39
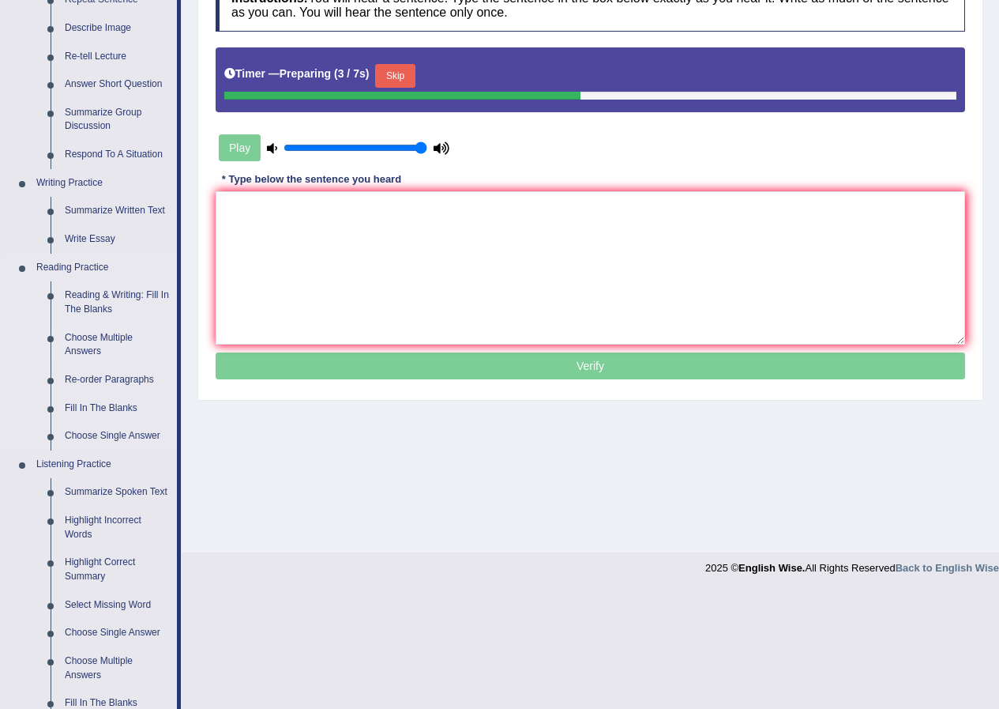
scroll to position [474, 0]
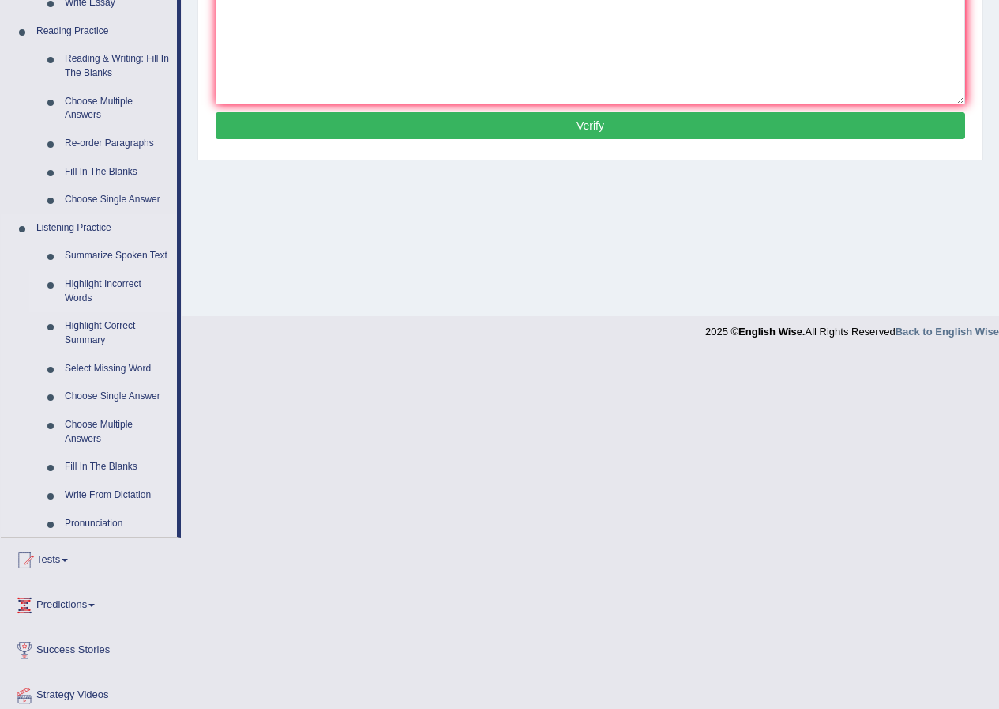
click at [123, 284] on link "Highlight Incorrect Words" at bounding box center [117, 291] width 119 height 42
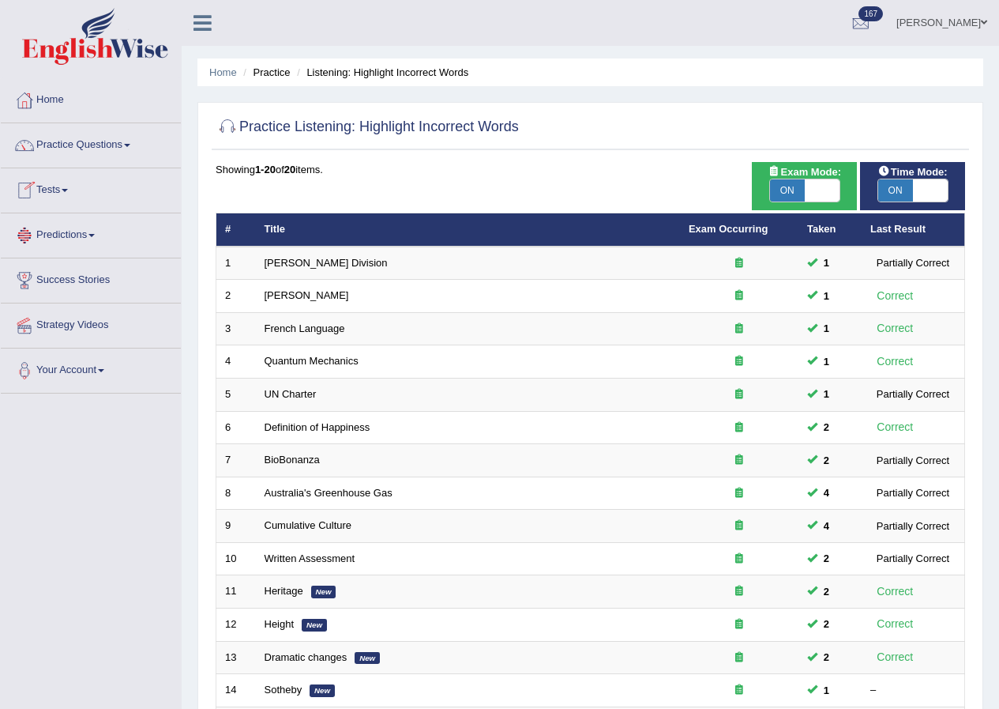
click at [785, 186] on span "ON" at bounding box center [787, 190] width 35 height 22
checkbox input "false"
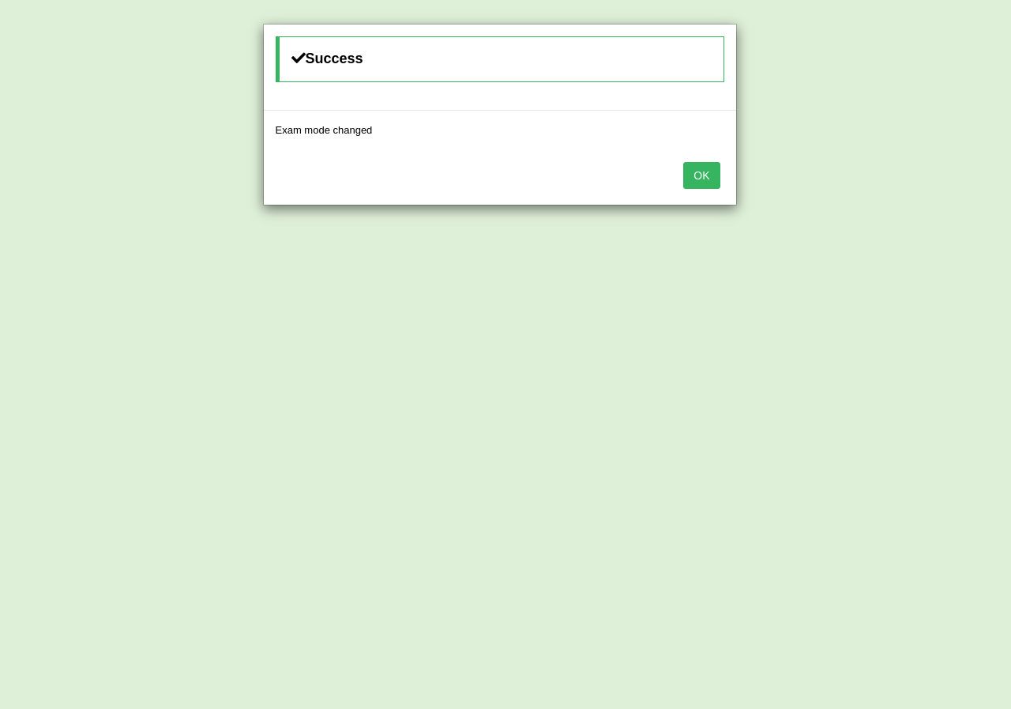
click at [698, 179] on button "OK" at bounding box center [701, 175] width 36 height 27
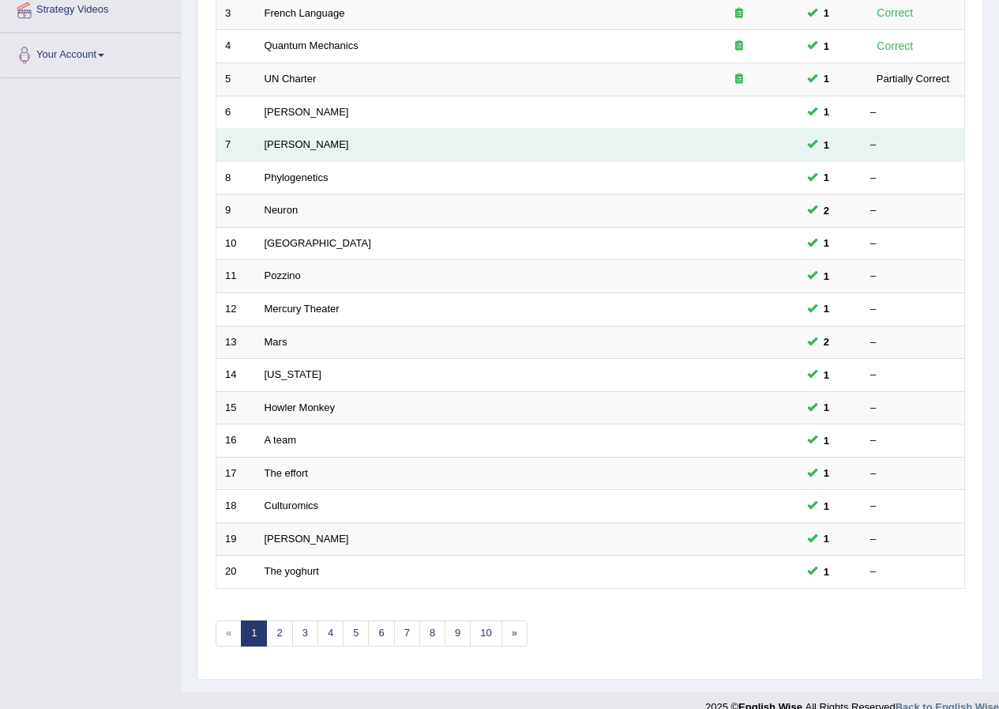
scroll to position [337, 0]
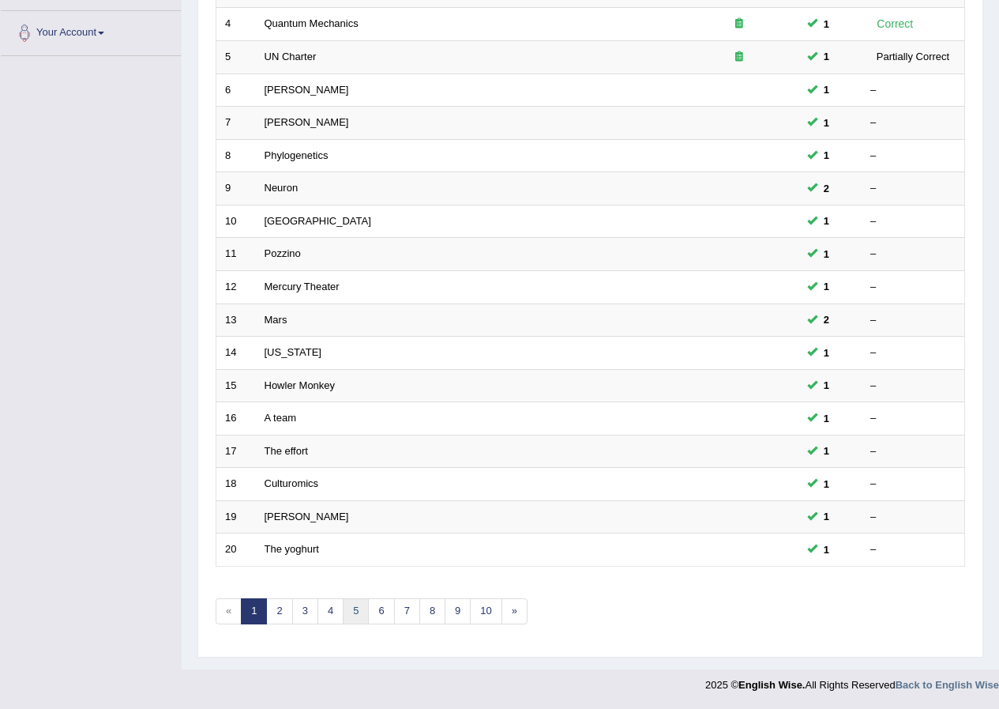
click at [356, 608] on link "5" at bounding box center [356, 611] width 26 height 26
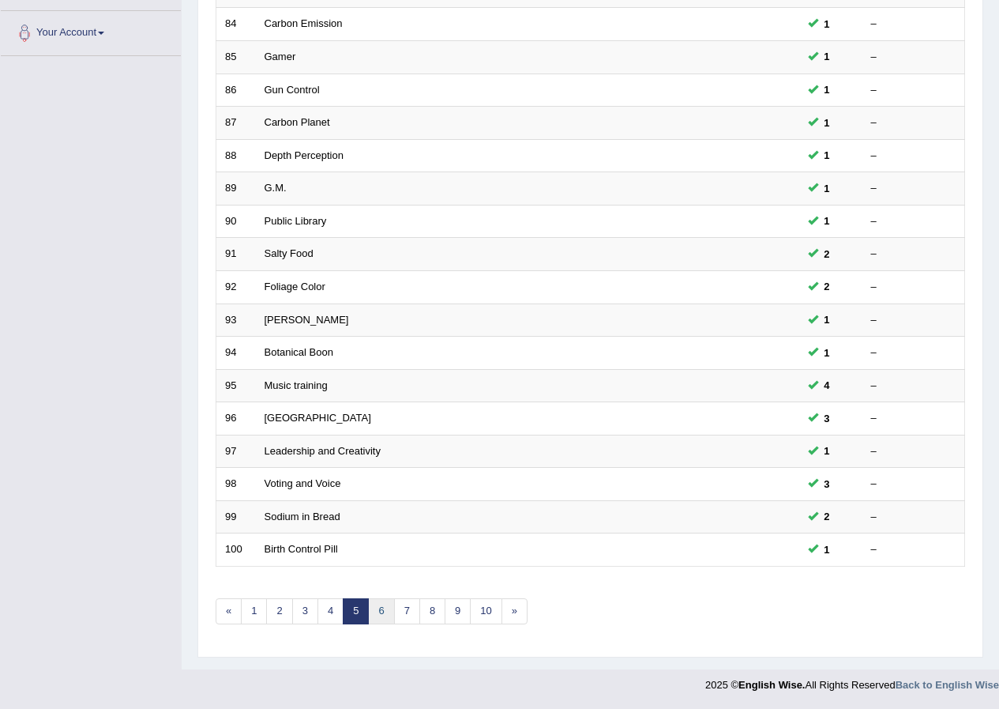
click at [378, 609] on link "6" at bounding box center [381, 611] width 26 height 26
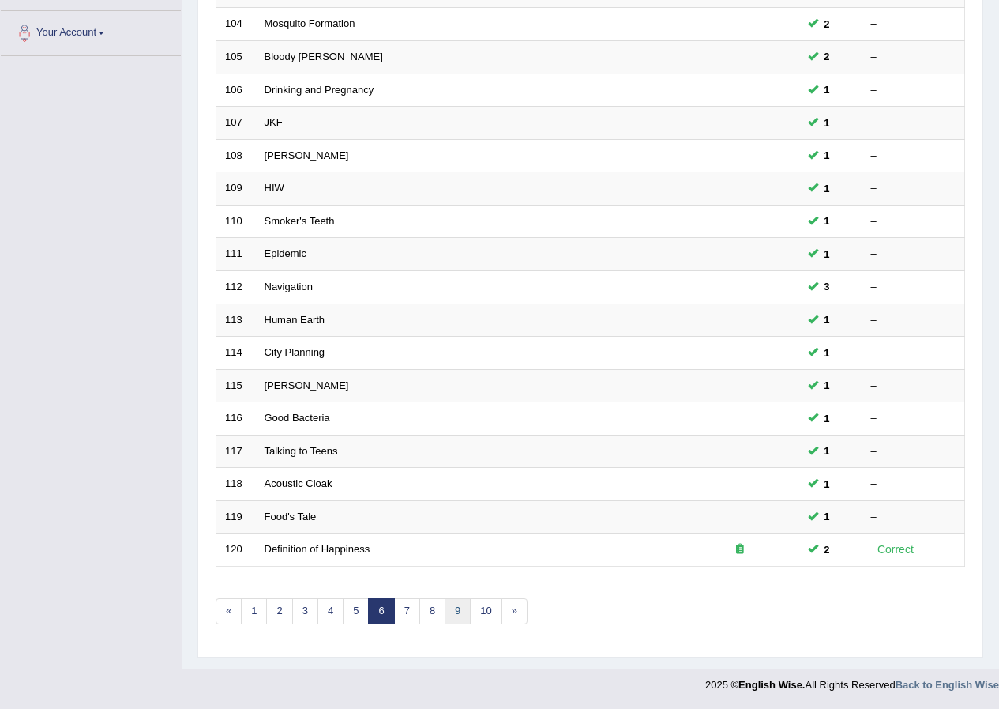
click at [462, 616] on link "9" at bounding box center [458, 611] width 26 height 26
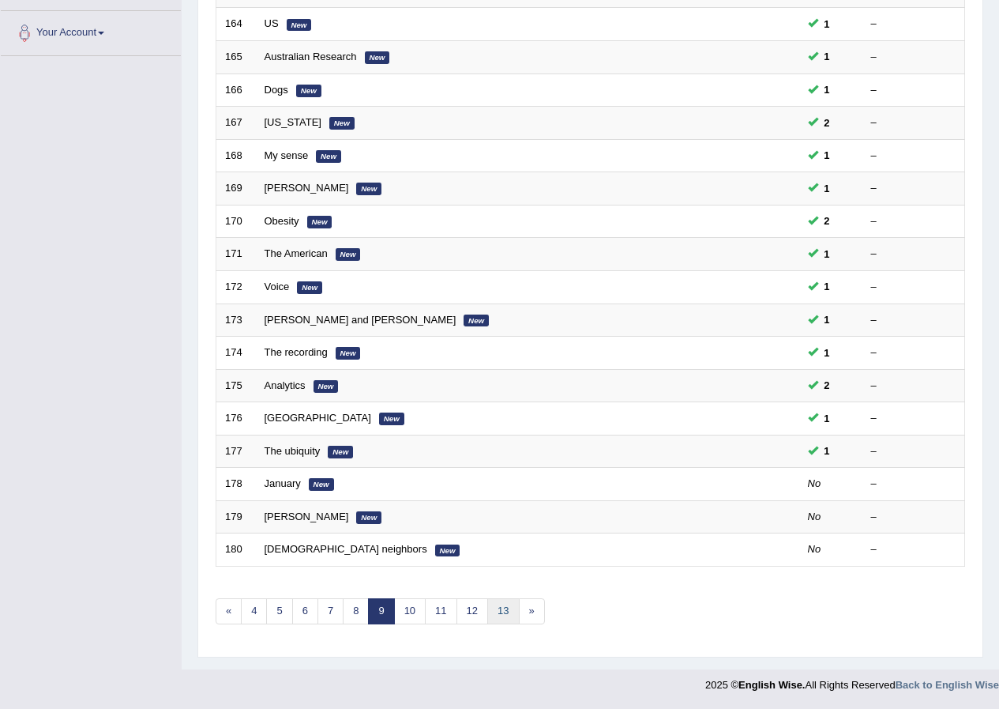
click at [499, 609] on link "13" at bounding box center [503, 611] width 32 height 26
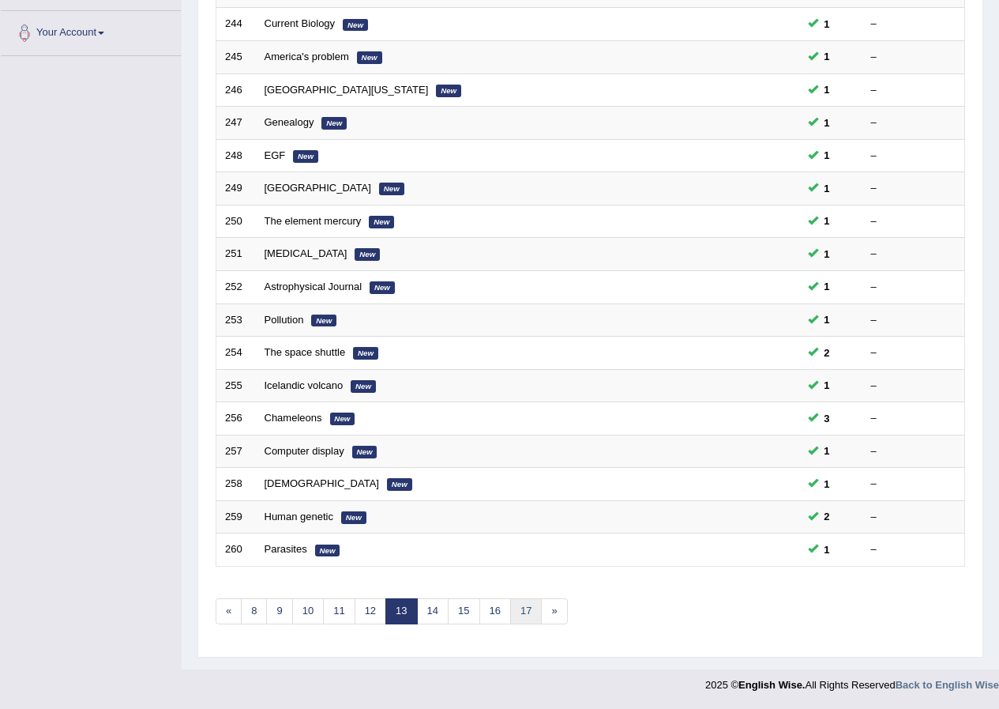
click at [527, 614] on link "17" at bounding box center [526, 611] width 32 height 26
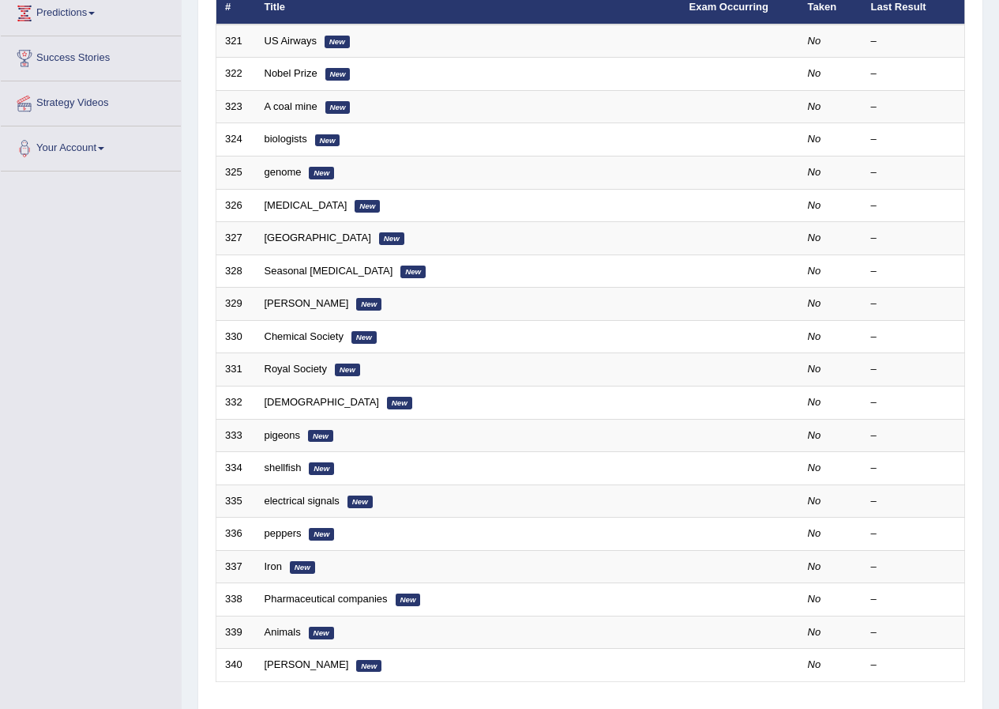
scroll to position [337, 0]
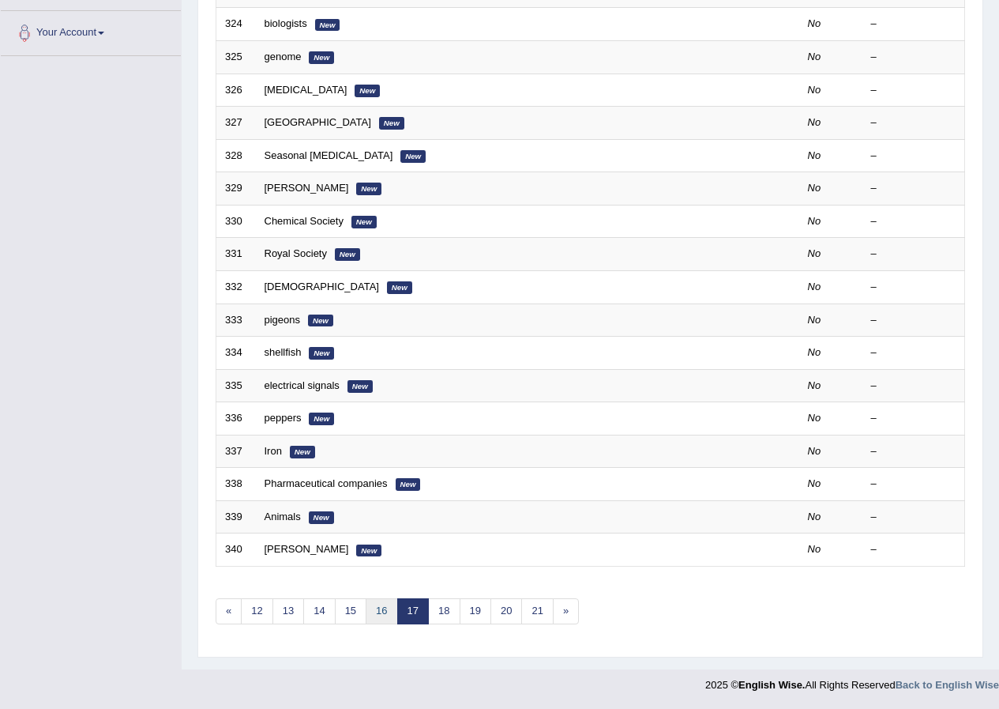
click at [376, 611] on link "16" at bounding box center [382, 611] width 32 height 26
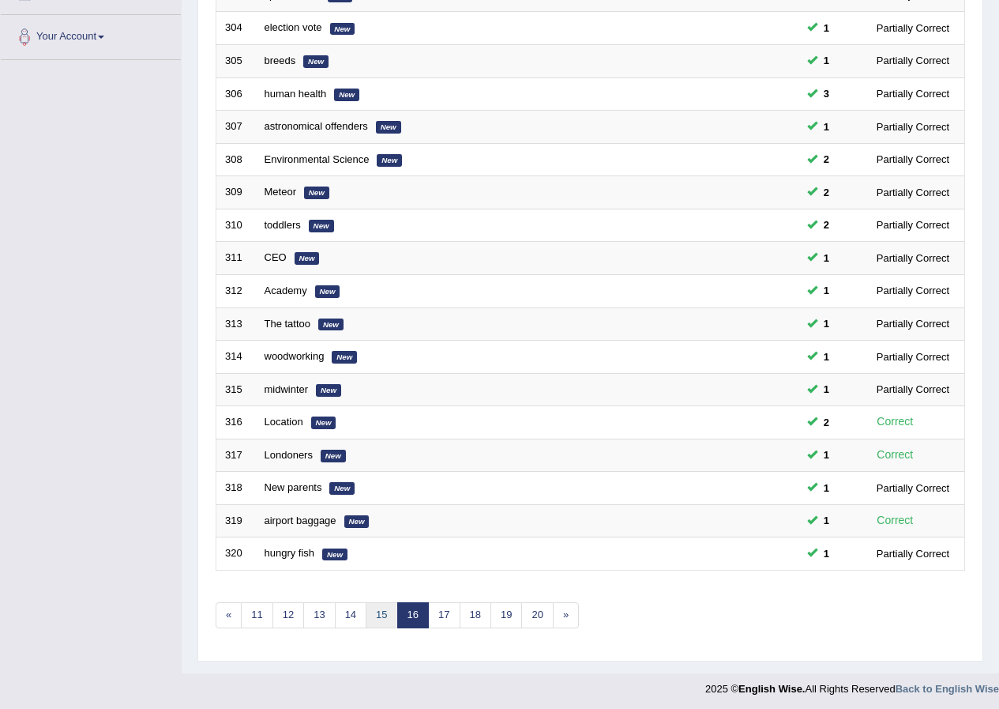
scroll to position [337, 0]
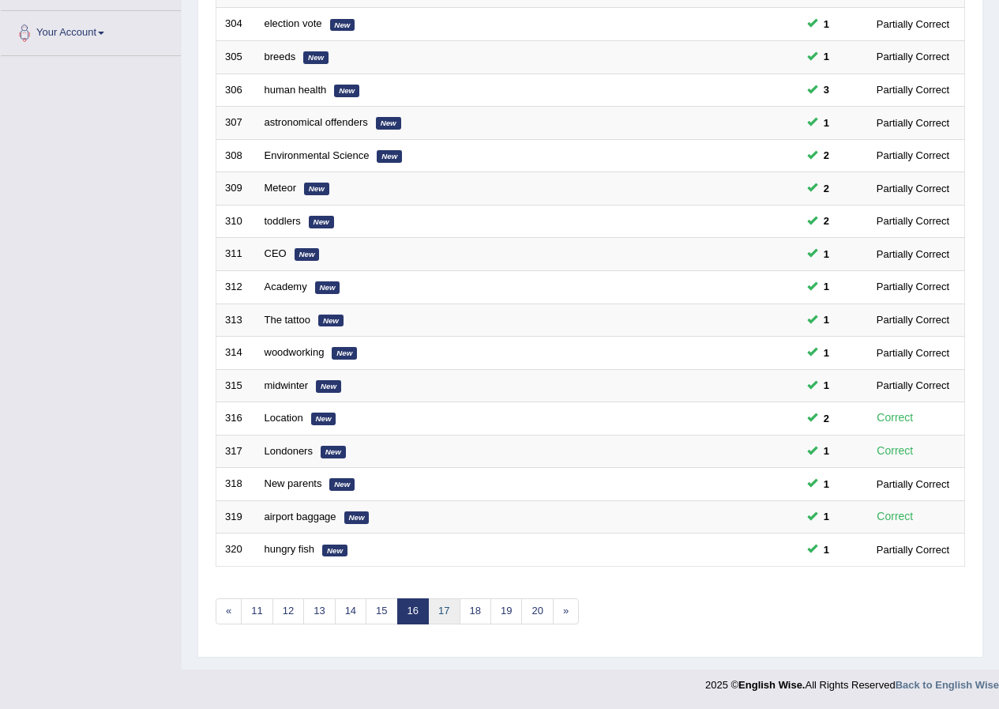
click at [444, 614] on link "17" at bounding box center [444, 611] width 32 height 26
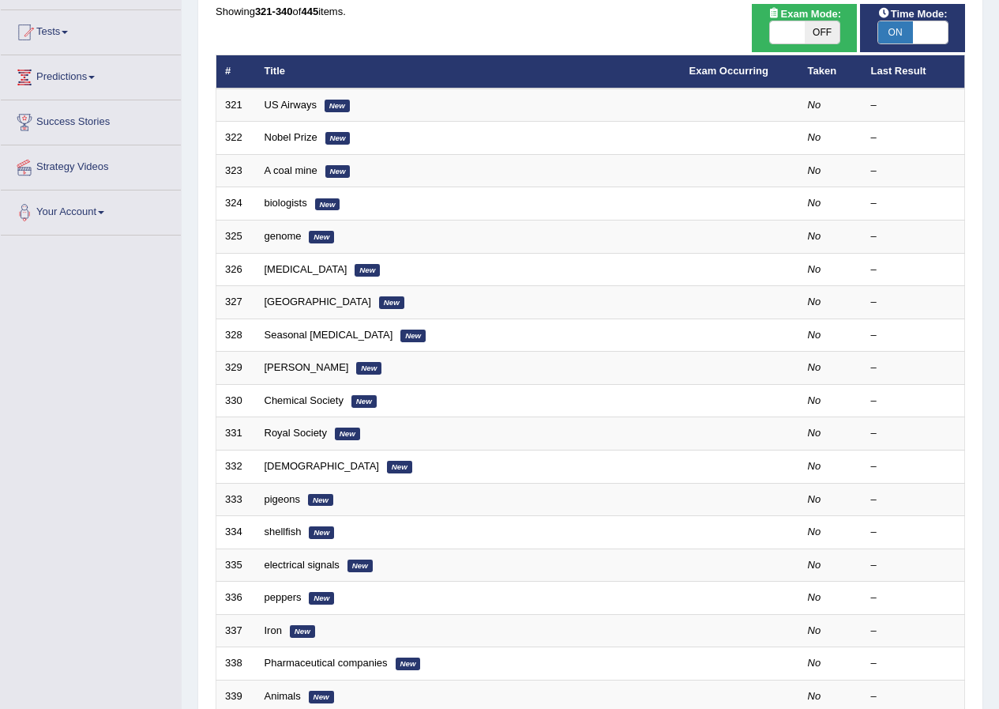
scroll to position [79, 0]
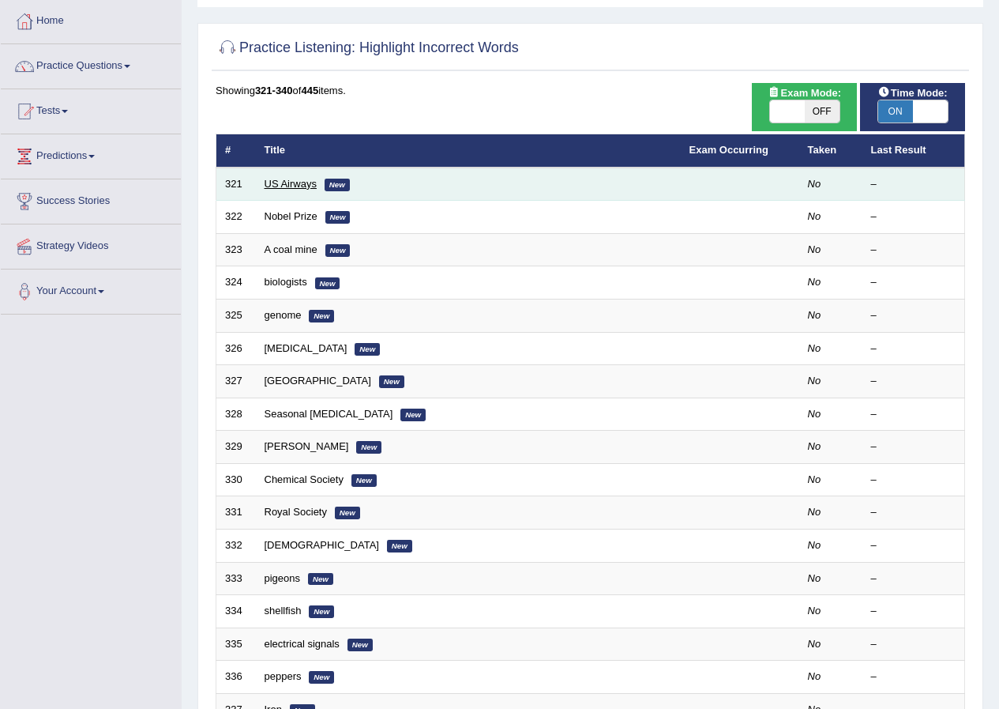
click at [299, 178] on link "US Airways" at bounding box center [291, 184] width 52 height 12
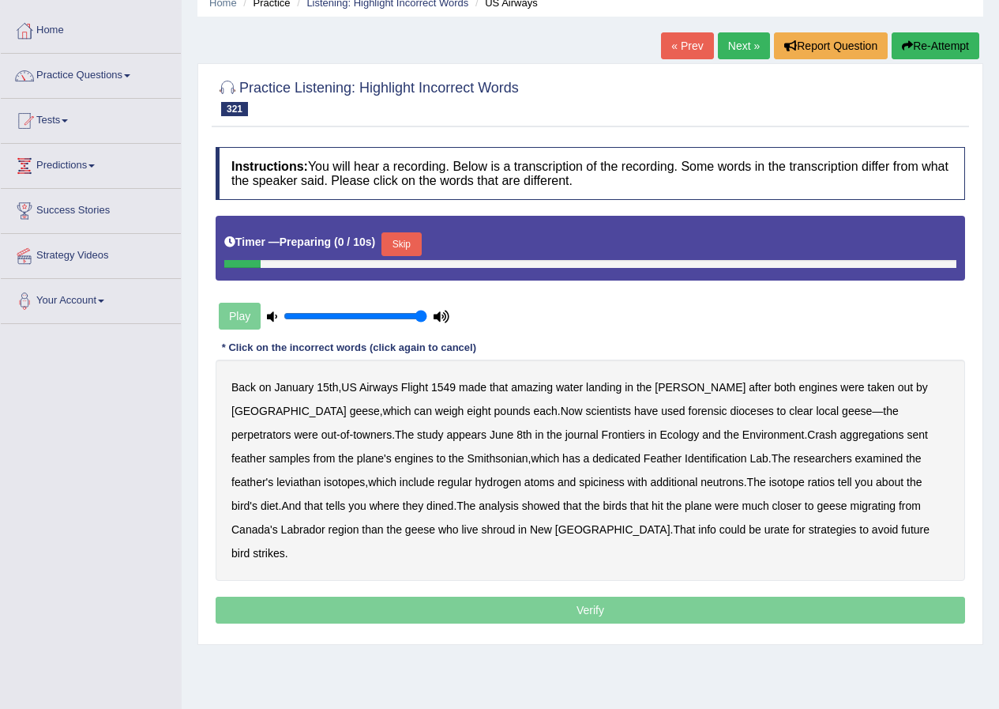
scroll to position [121, 0]
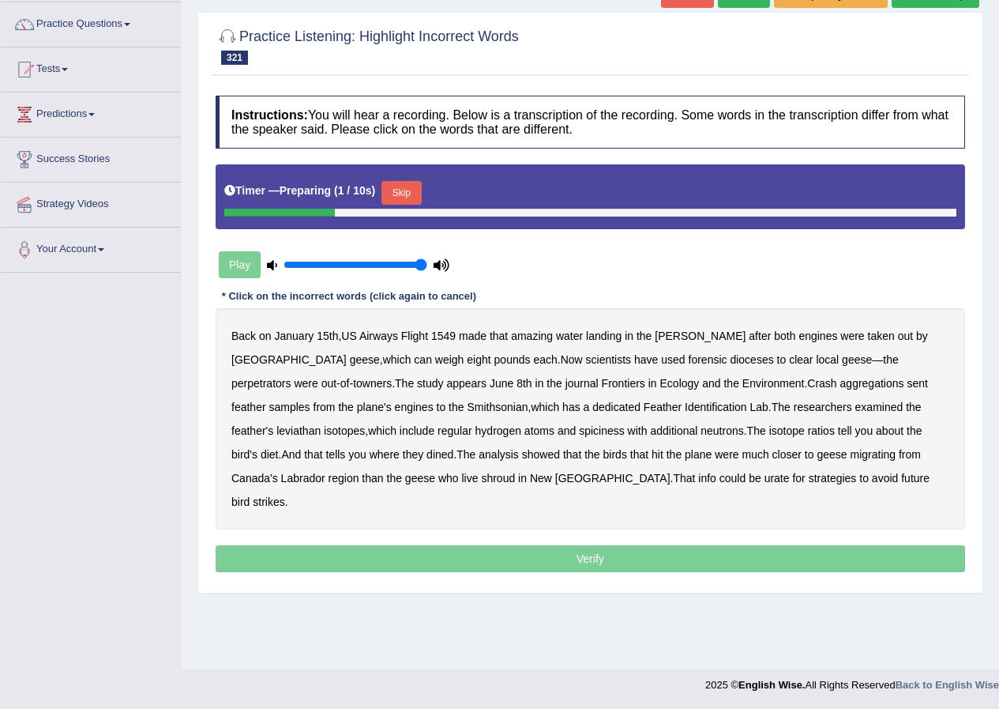
click at [408, 190] on button "Skip" at bounding box center [401, 193] width 39 height 24
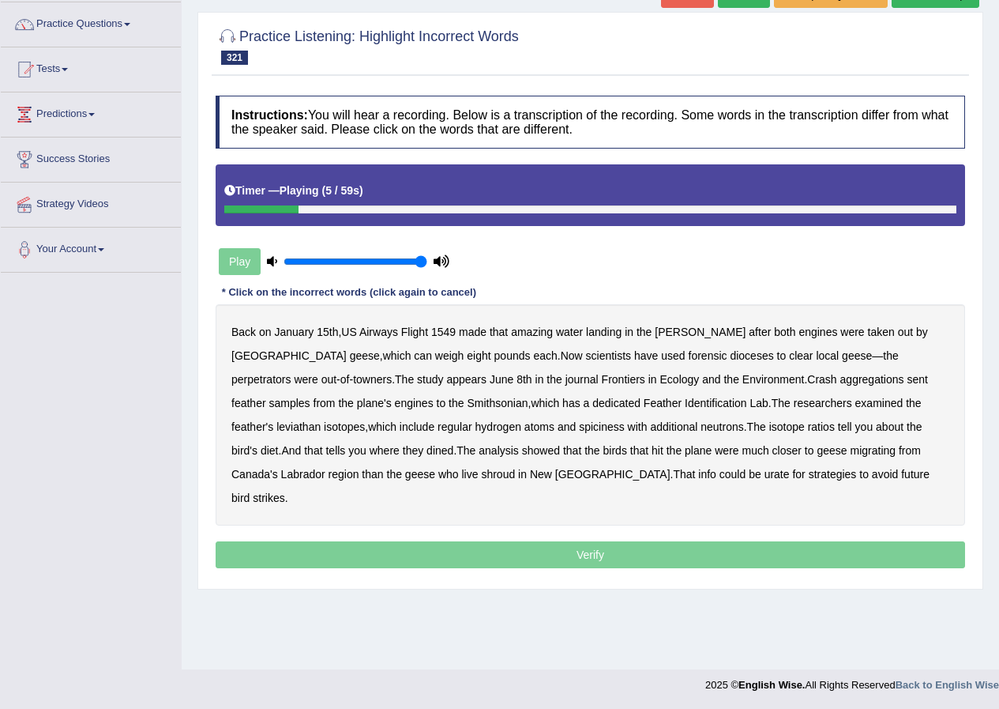
click at [539, 333] on b "amazing" at bounding box center [532, 331] width 42 height 13
click at [730, 357] on b "dioceses" at bounding box center [751, 355] width 43 height 13
click at [321, 420] on b "leviathan" at bounding box center [298, 426] width 44 height 13
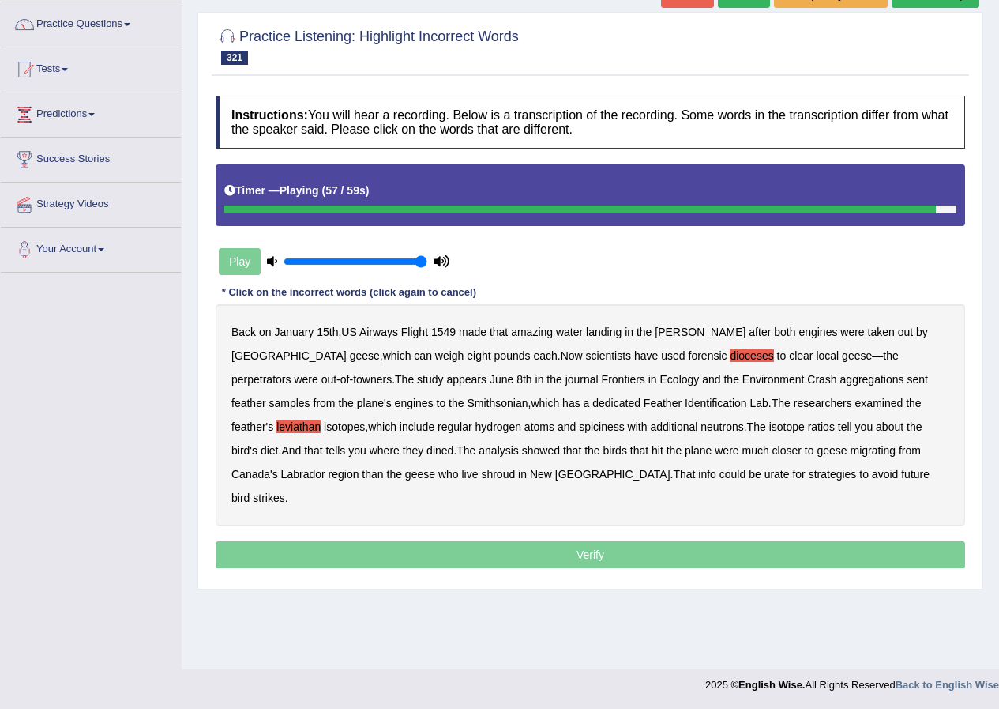
click at [765, 476] on b "urate" at bounding box center [777, 474] width 25 height 13
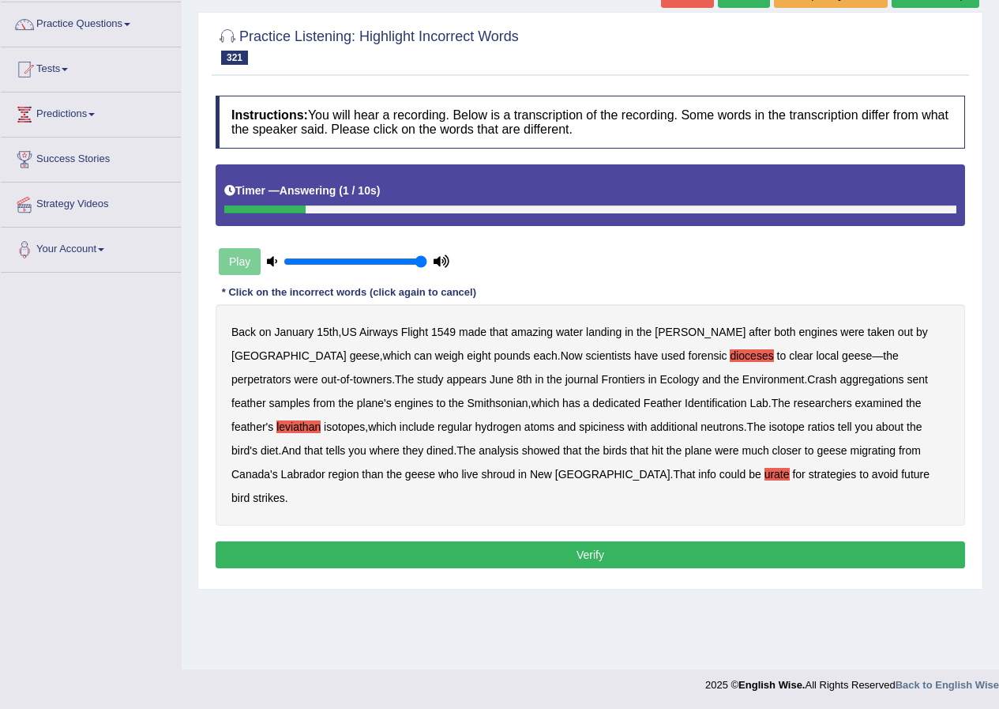
click at [620, 541] on button "Verify" at bounding box center [591, 554] width 750 height 27
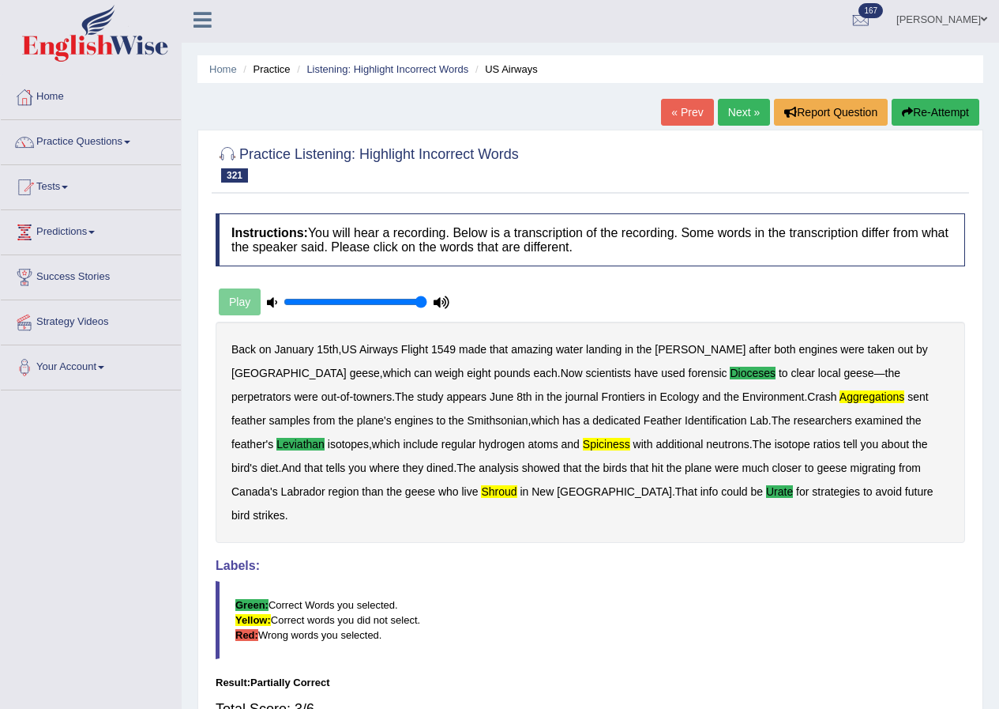
scroll to position [0, 0]
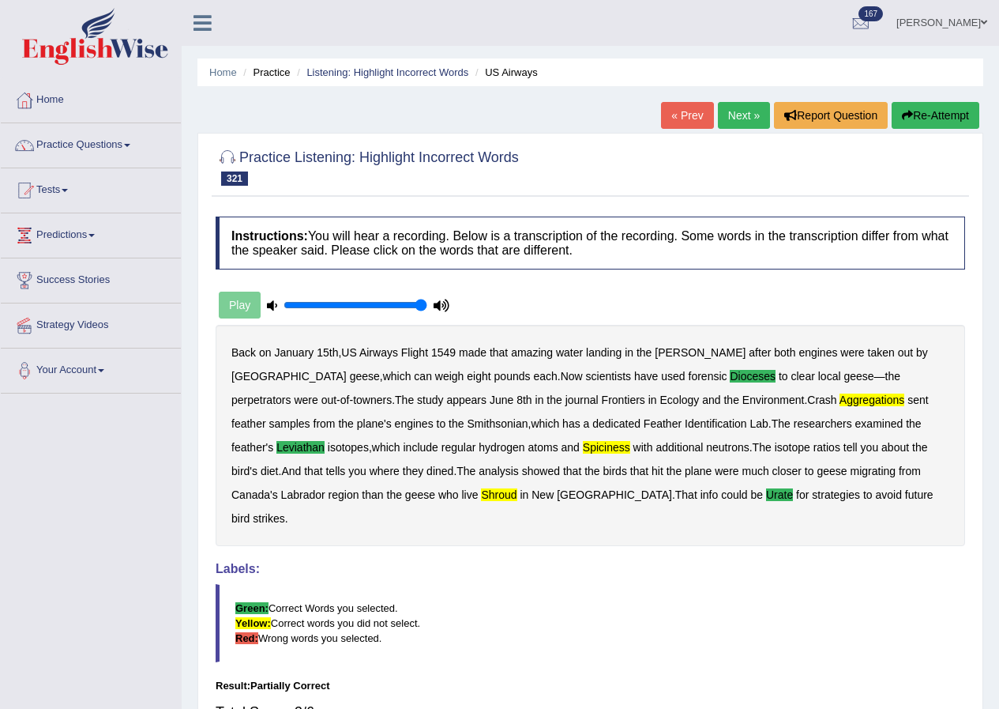
click at [725, 110] on link "Next »" at bounding box center [744, 115] width 52 height 27
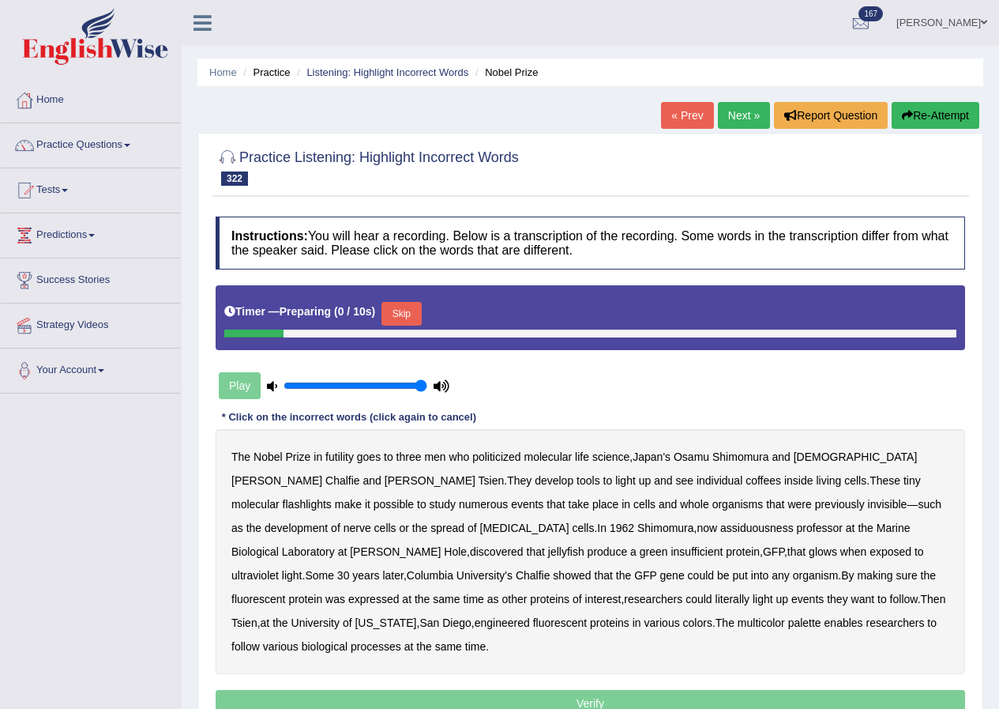
click at [412, 311] on button "Skip" at bounding box center [401, 314] width 39 height 24
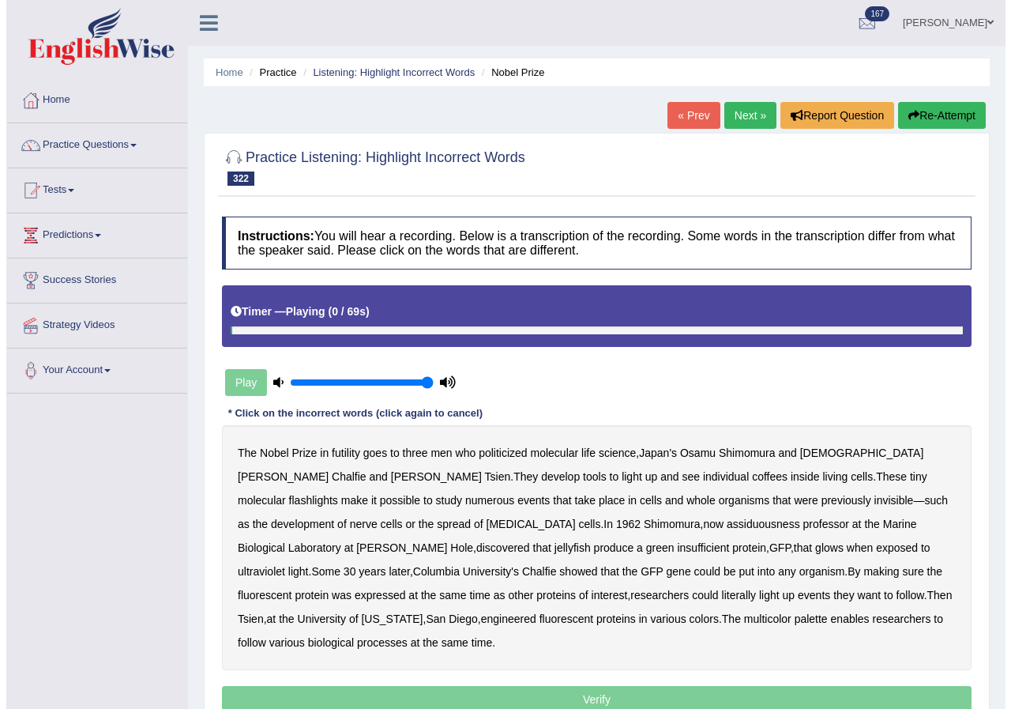
scroll to position [121, 0]
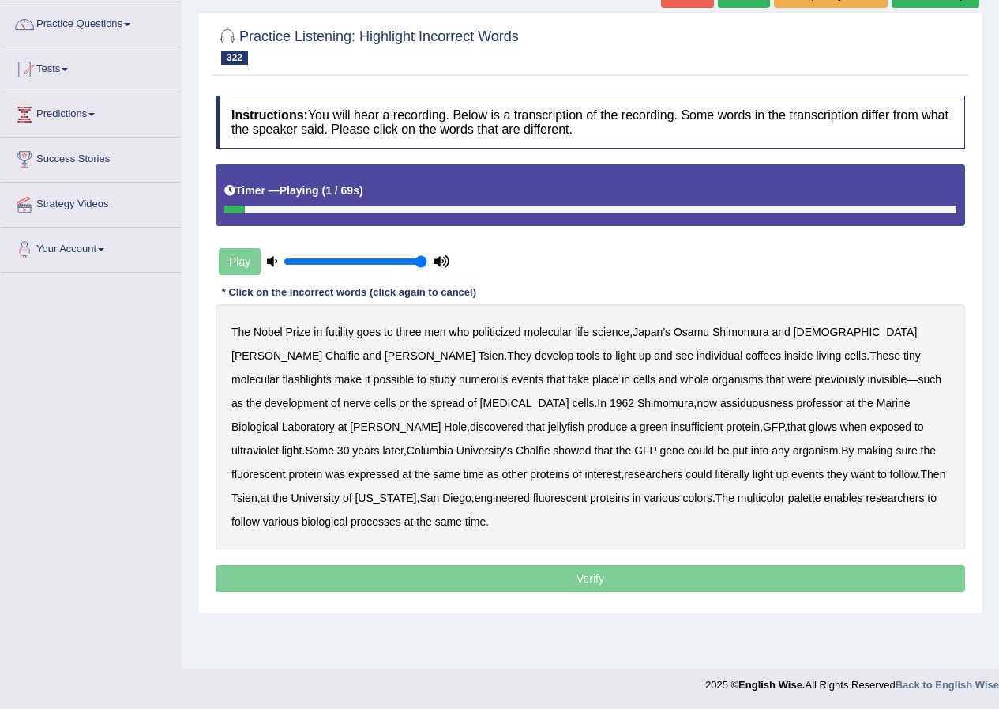
click at [328, 331] on b "futility" at bounding box center [339, 331] width 28 height 13
click at [498, 333] on b "politicized" at bounding box center [496, 331] width 48 height 13
click at [746, 358] on b "coffees" at bounding box center [764, 355] width 36 height 13
click at [720, 405] on b "assiduousness" at bounding box center [756, 403] width 73 height 13
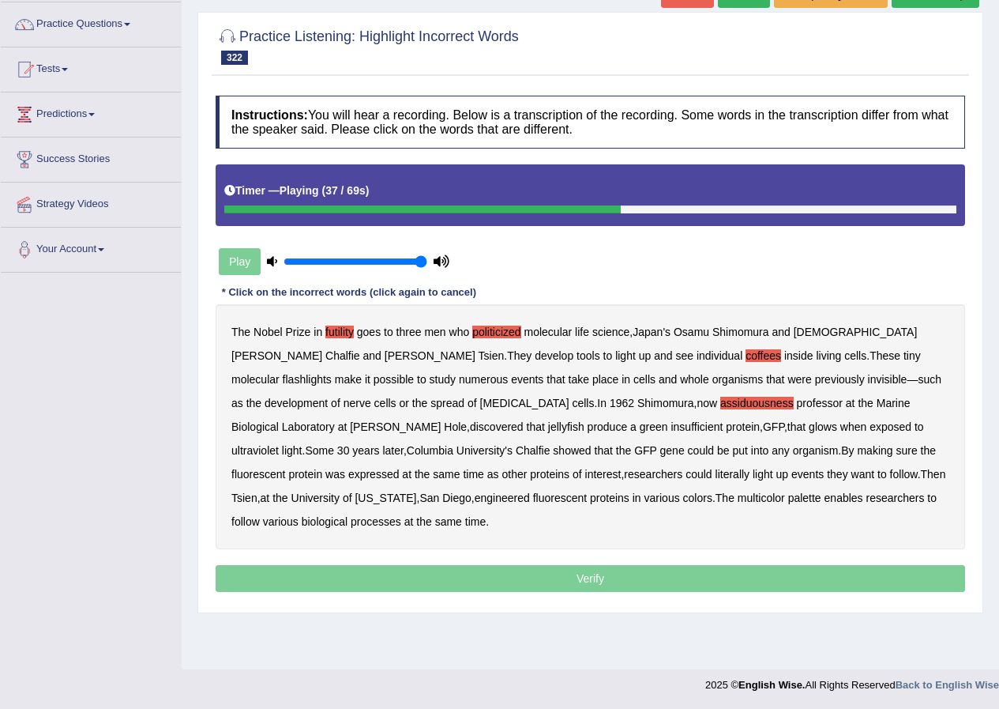
click at [671, 430] on b "insufficient" at bounding box center [697, 426] width 52 height 13
click at [299, 515] on b "various" at bounding box center [281, 521] width 36 height 13
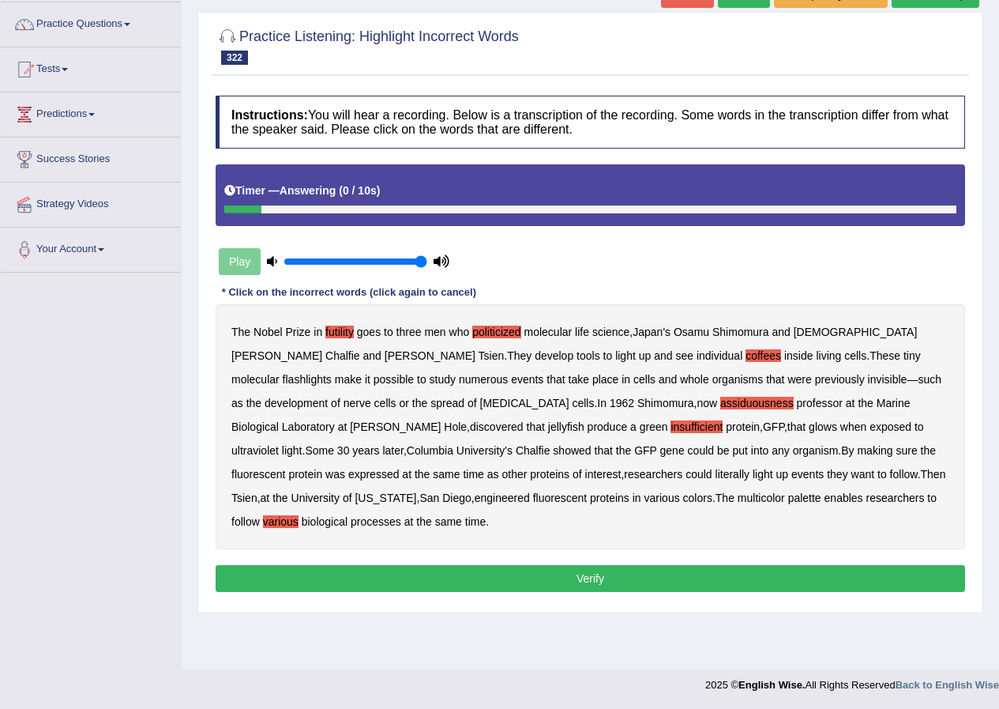
click at [634, 565] on button "Verify" at bounding box center [591, 578] width 750 height 27
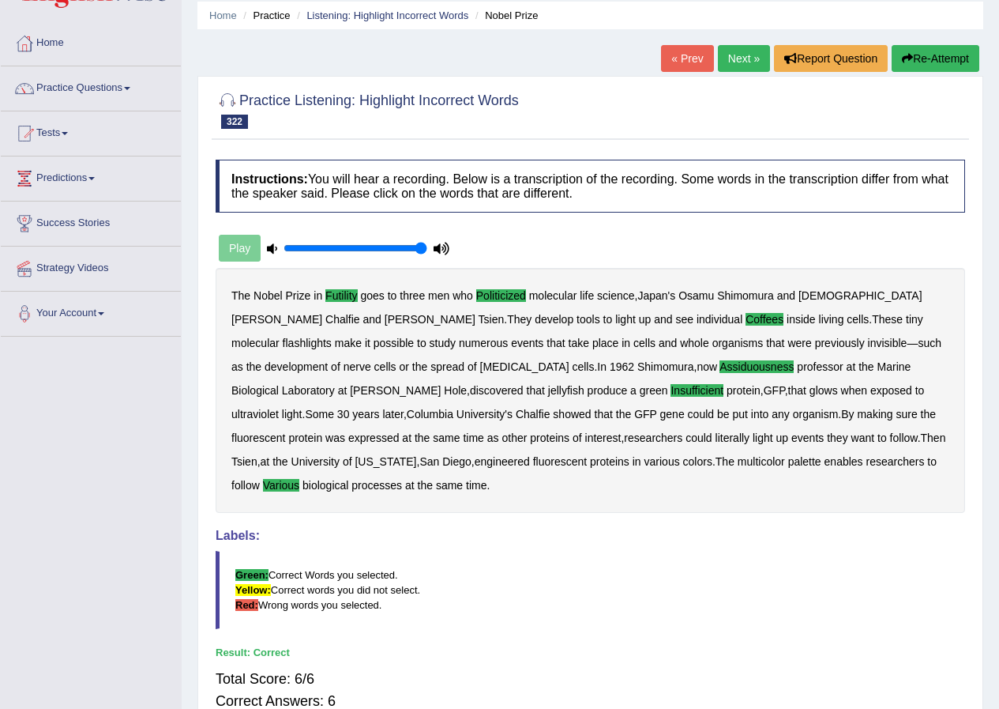
scroll to position [0, 0]
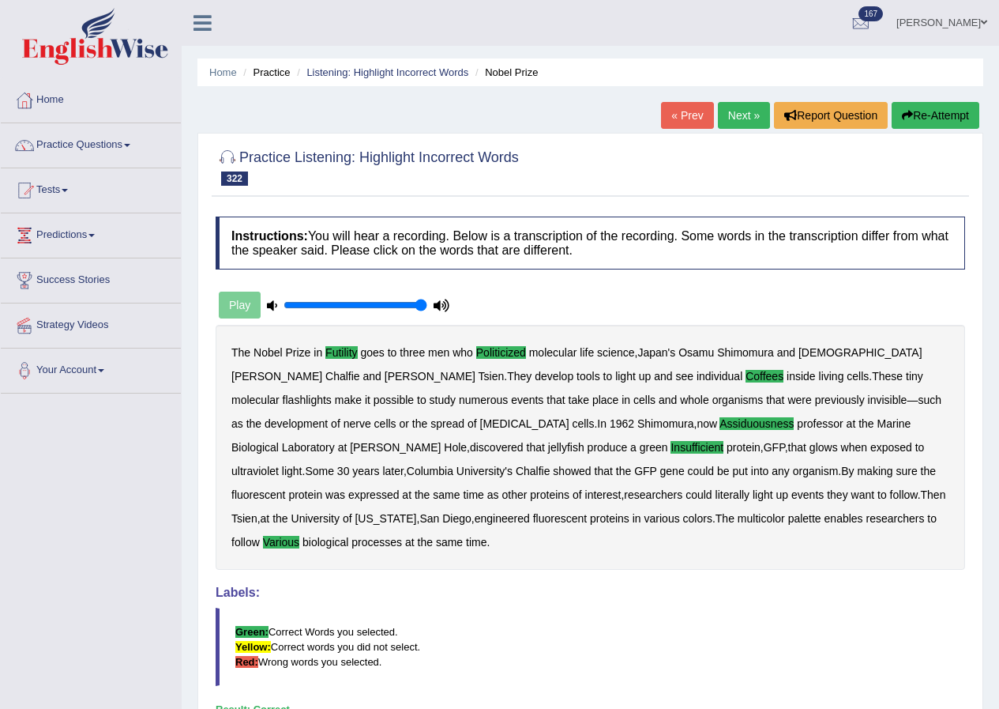
click at [732, 126] on link "Next »" at bounding box center [744, 115] width 52 height 27
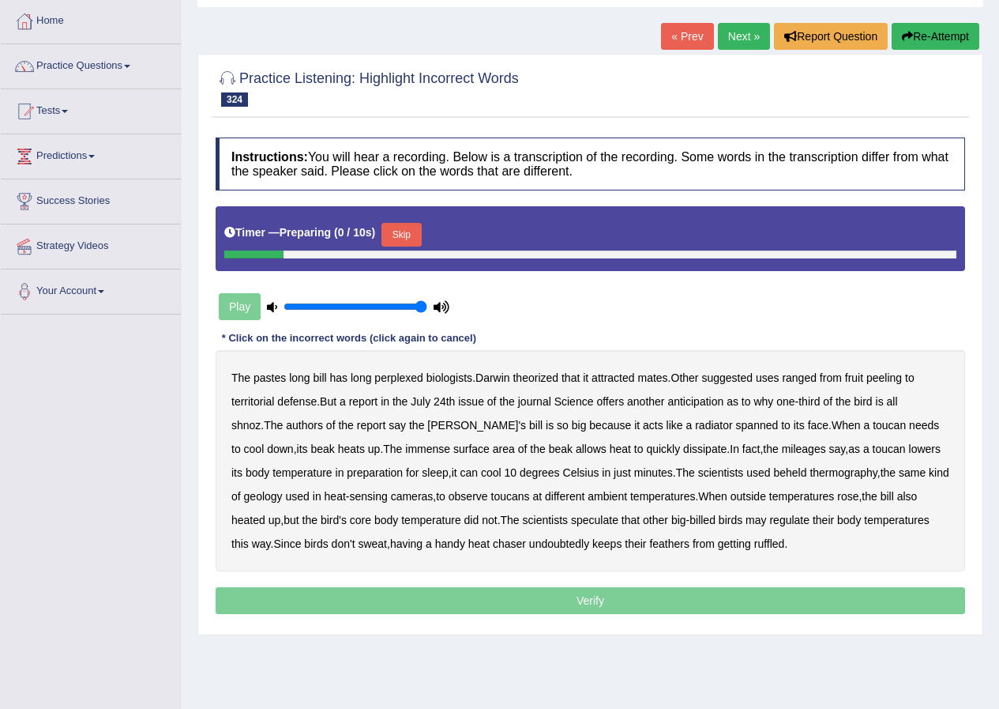
click at [414, 235] on button "Skip" at bounding box center [401, 235] width 39 height 24
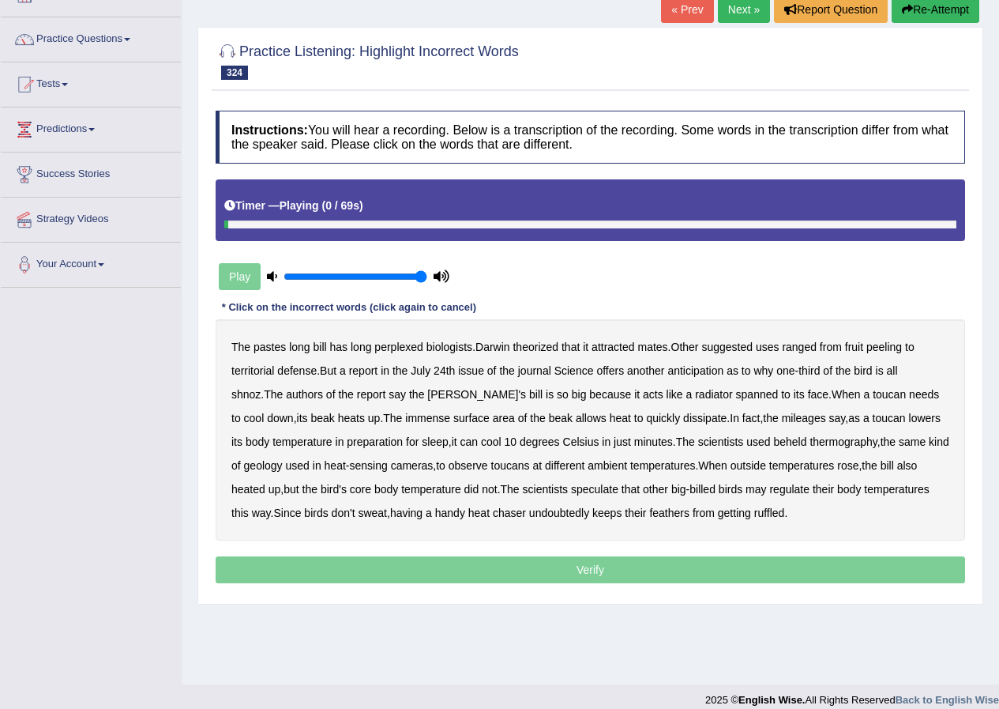
scroll to position [121, 0]
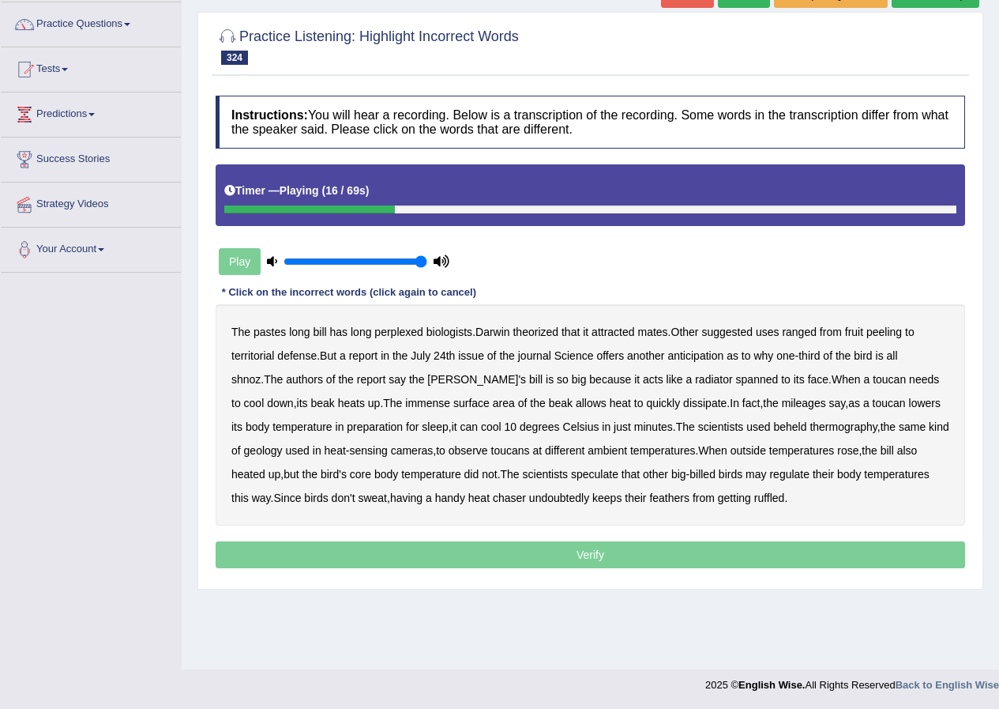
click at [701, 358] on b "anticipation" at bounding box center [696, 355] width 56 height 13
click at [261, 373] on b "shnoz" at bounding box center [245, 379] width 29 height 13
click at [736, 382] on b "spanned" at bounding box center [757, 379] width 43 height 13
click at [808, 378] on b "face" at bounding box center [818, 379] width 21 height 13
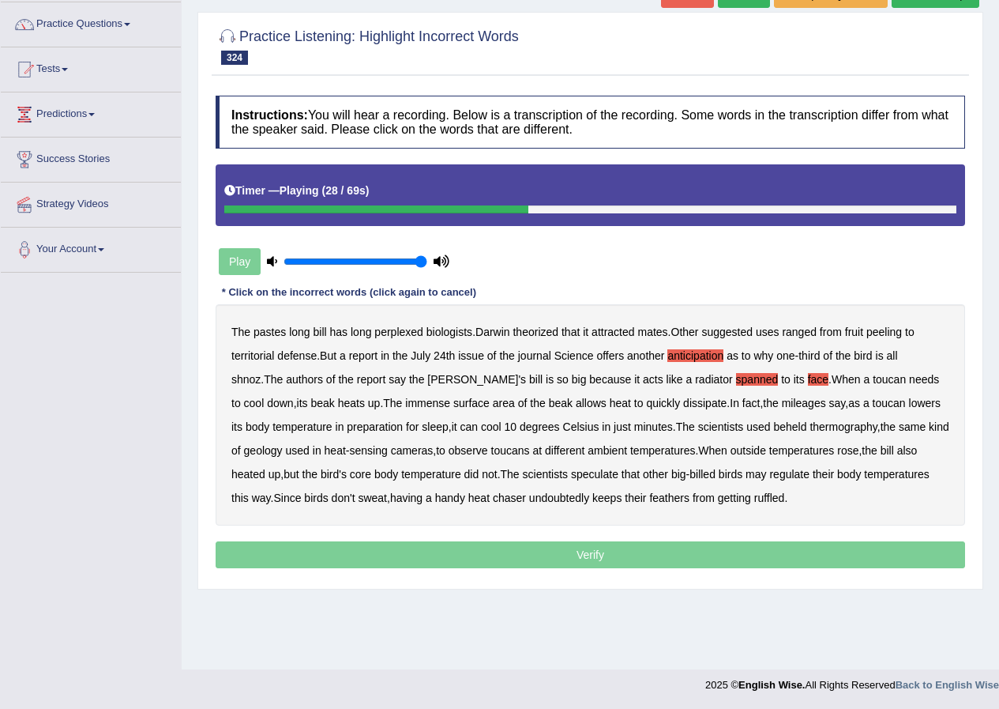
click at [808, 379] on b "face" at bounding box center [818, 379] width 21 height 13
click at [782, 401] on b "mileages" at bounding box center [804, 403] width 44 height 13
click at [773, 427] on b "beheld" at bounding box center [789, 426] width 33 height 13
click at [261, 450] on b "geology" at bounding box center [263, 450] width 39 height 13
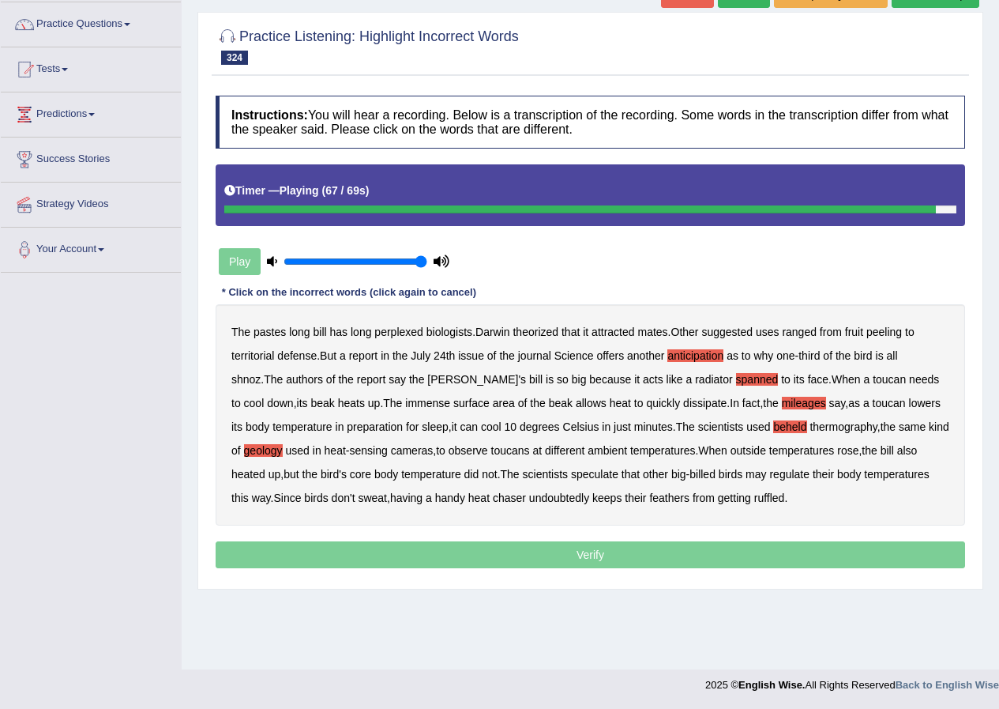
click at [510, 499] on b "chaser" at bounding box center [509, 497] width 33 height 13
click at [513, 499] on b "chaser" at bounding box center [509, 497] width 33 height 13
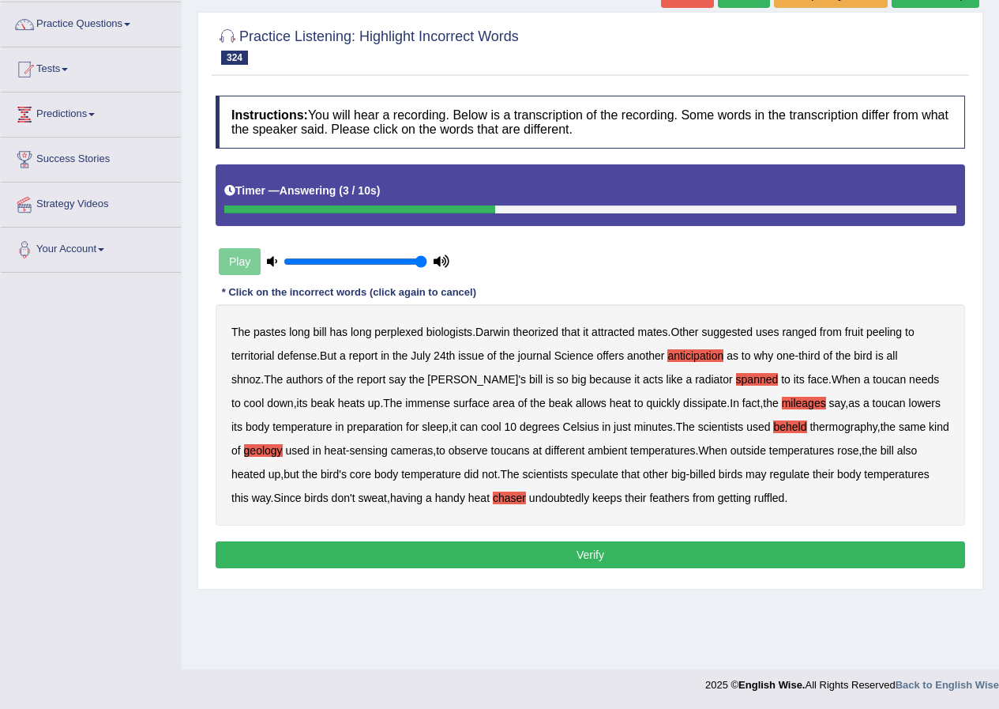
click at [594, 558] on button "Verify" at bounding box center [591, 554] width 750 height 27
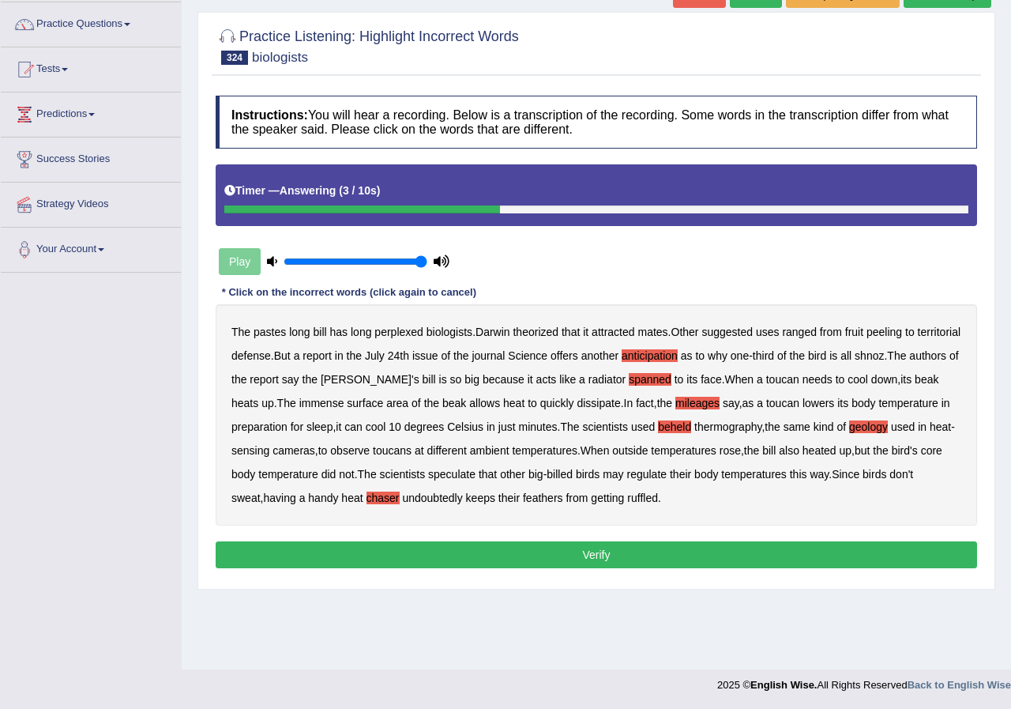
click at [594, 558] on div "Home Practice Listening: Highlight Incorrect Words biologists « Prev Next » Rep…" at bounding box center [596, 274] width 829 height 790
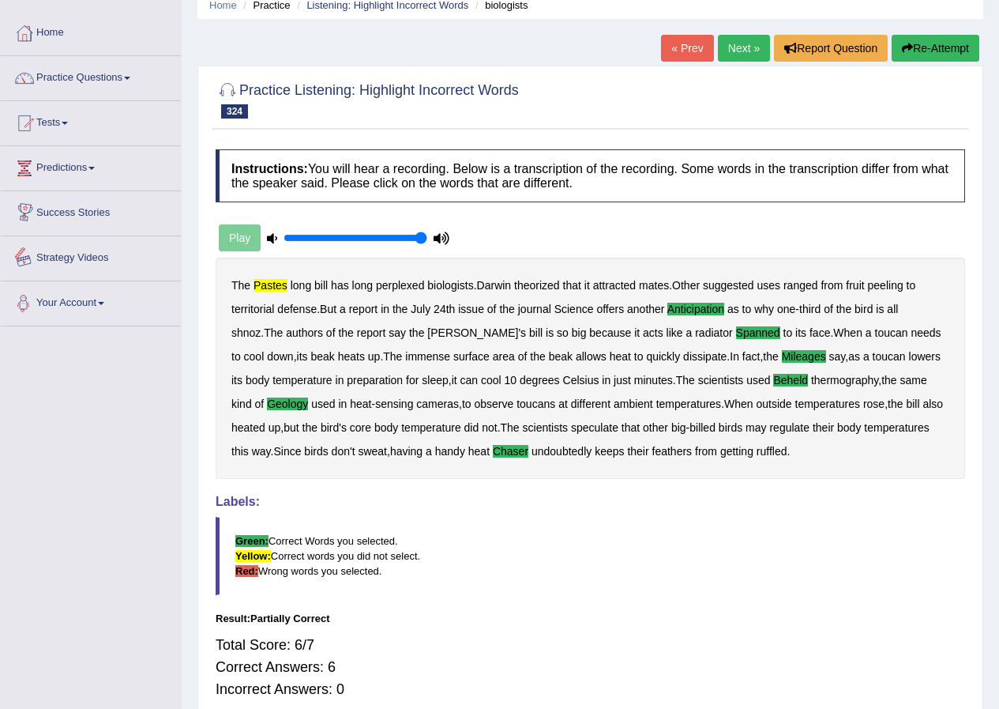
scroll to position [0, 0]
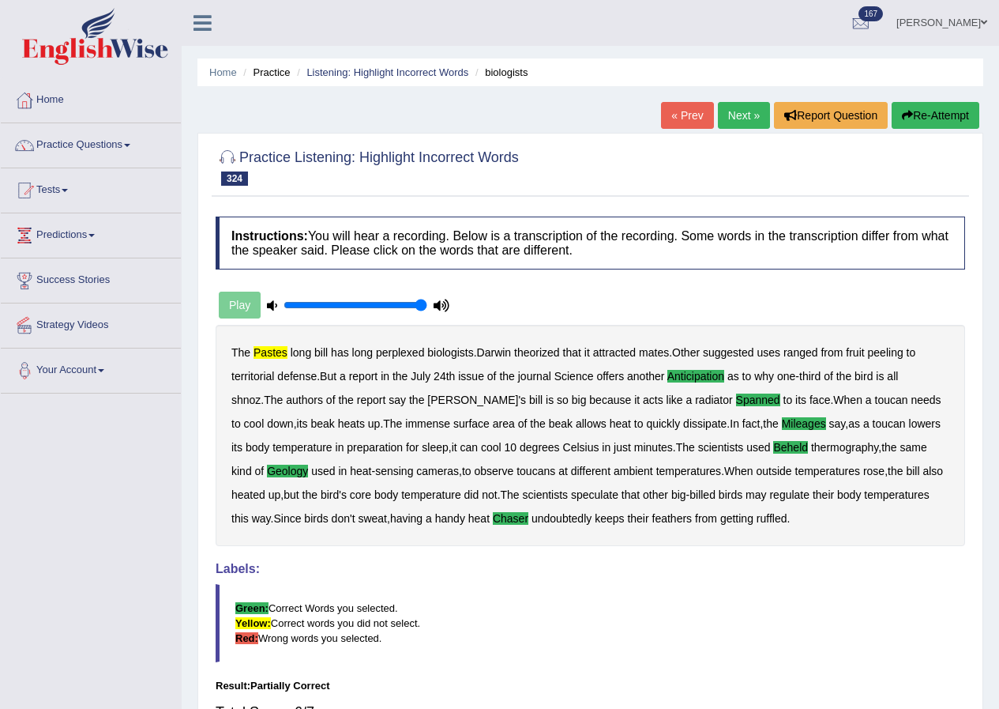
click at [739, 112] on link "Next »" at bounding box center [744, 115] width 52 height 27
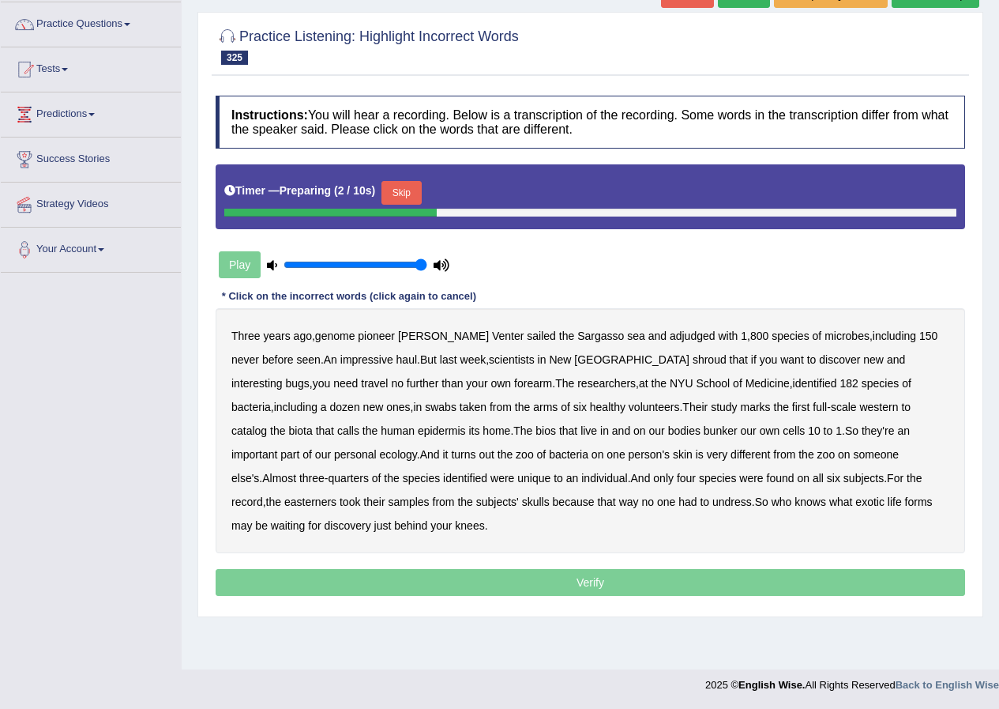
click at [397, 192] on button "Skip" at bounding box center [401, 193] width 39 height 24
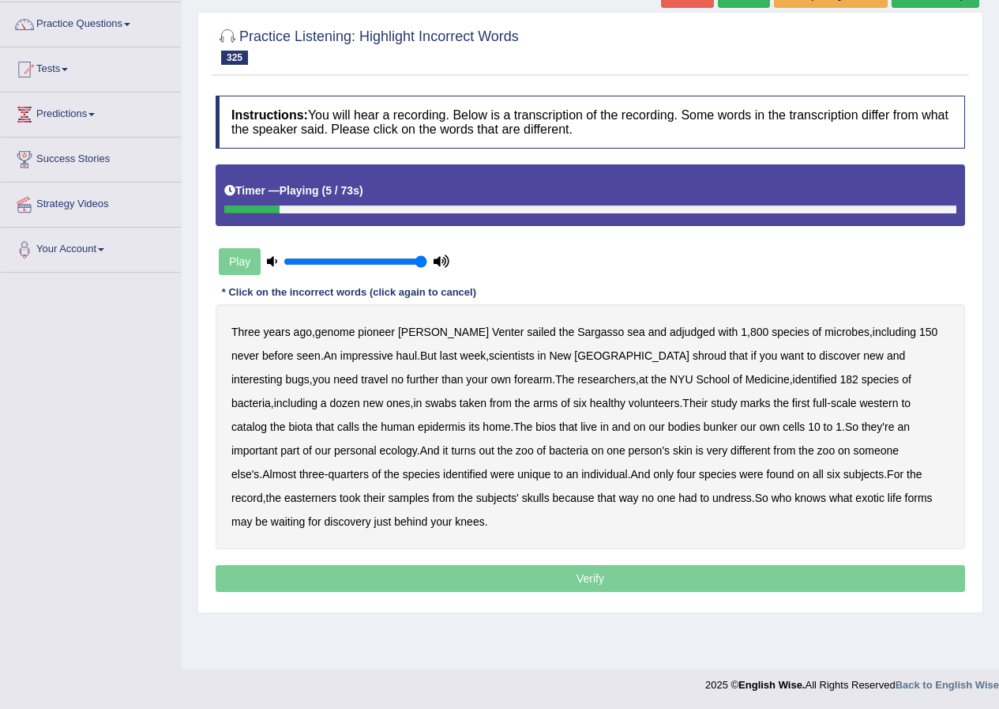
click at [670, 334] on b "adjudged" at bounding box center [693, 331] width 46 height 13
click at [693, 352] on b "shroud" at bounding box center [710, 355] width 34 height 13
click at [860, 407] on b "western" at bounding box center [879, 403] width 39 height 13
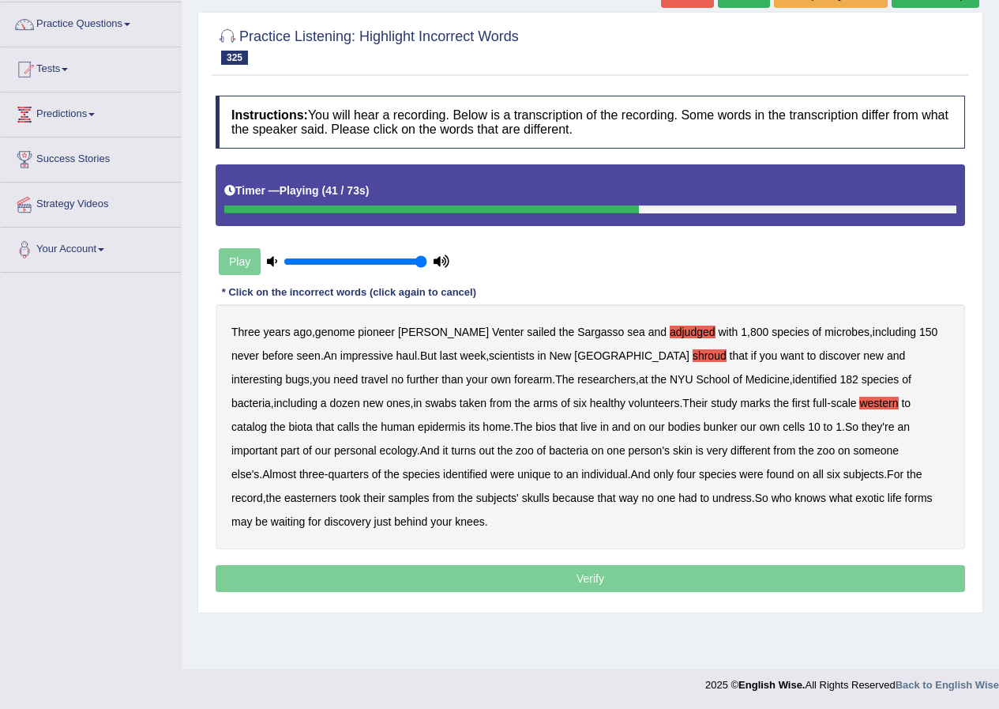
click at [536, 429] on b "bios" at bounding box center [546, 426] width 21 height 13
click at [704, 427] on b "bunker" at bounding box center [721, 426] width 34 height 13
click at [337, 491] on b "easterners" at bounding box center [310, 497] width 52 height 13
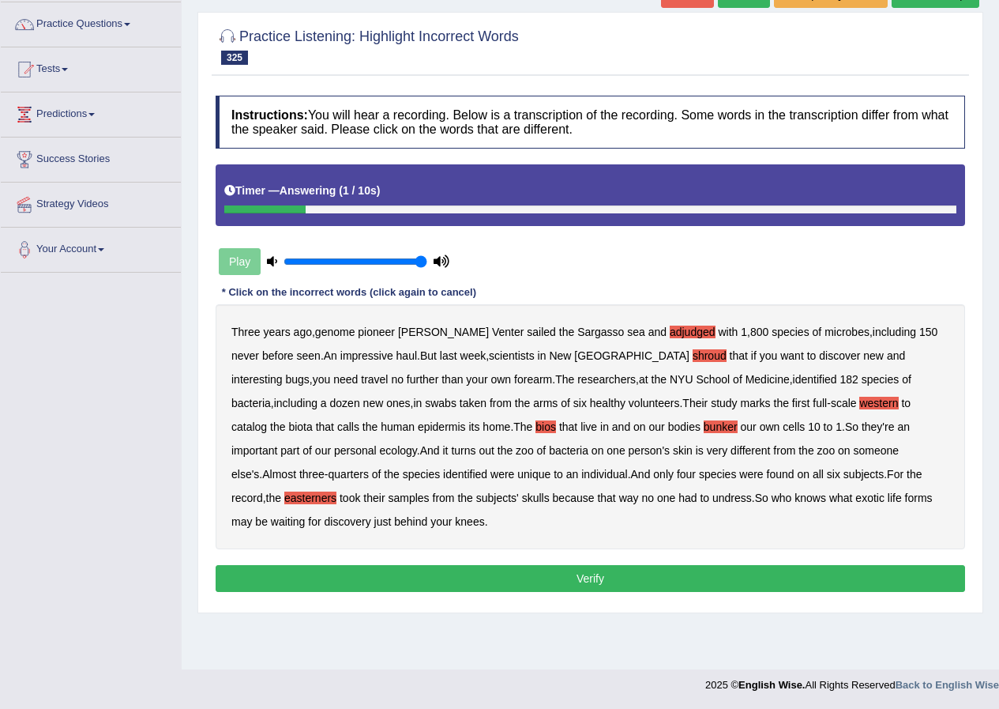
click at [584, 574] on button "Verify" at bounding box center [591, 578] width 750 height 27
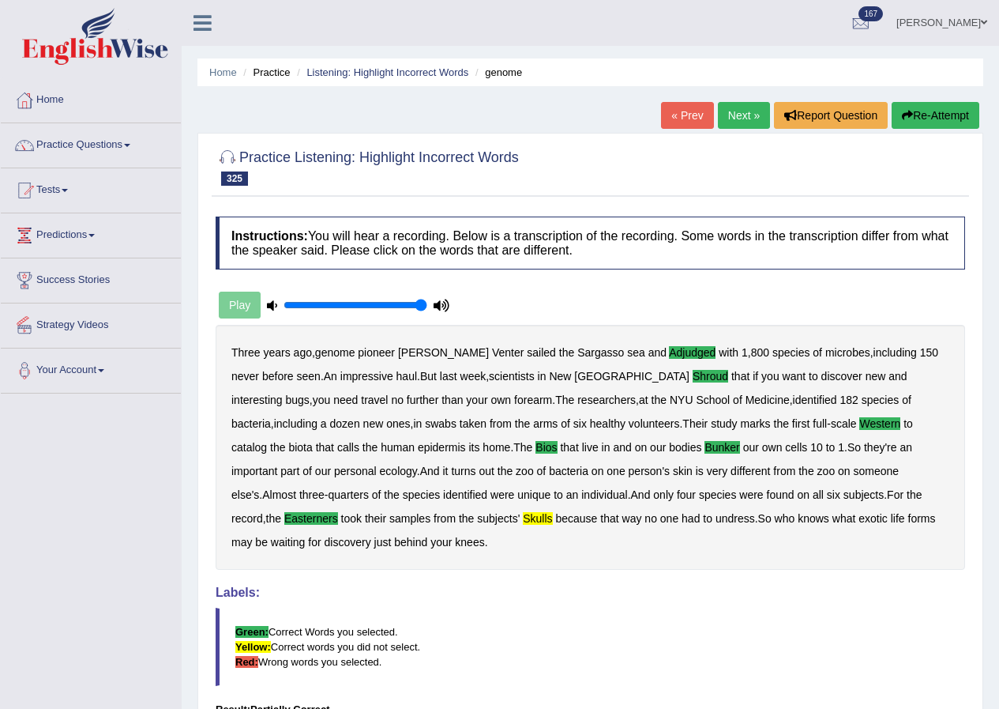
click at [735, 109] on link "Next »" at bounding box center [744, 115] width 52 height 27
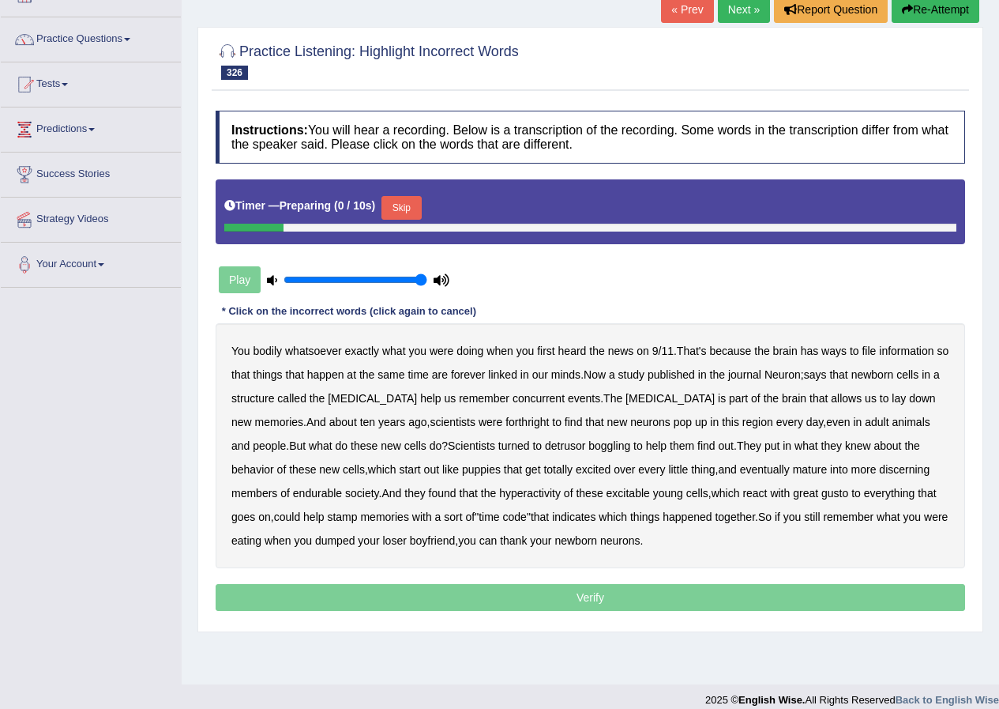
scroll to position [121, 0]
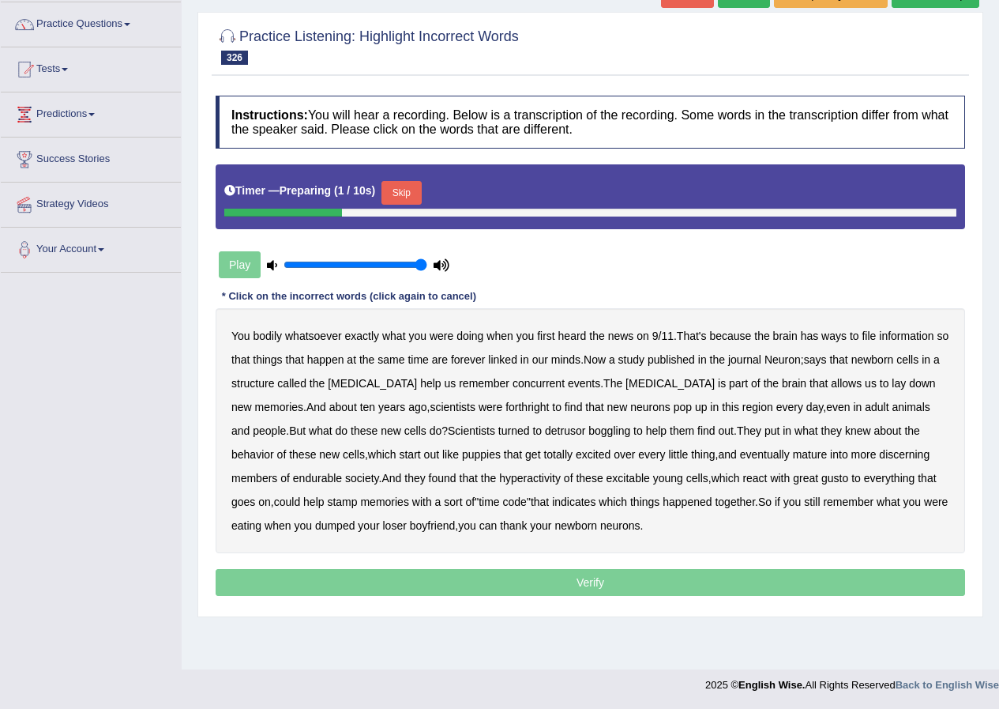
click at [412, 194] on button "Skip" at bounding box center [401, 193] width 39 height 24
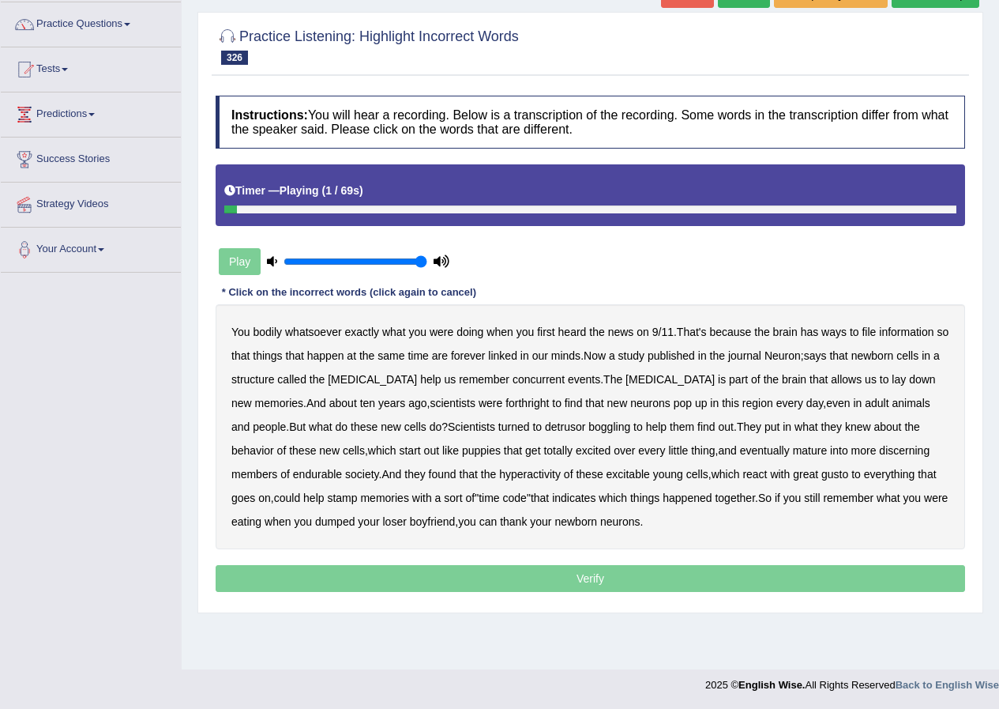
click at [265, 333] on b "bodily" at bounding box center [268, 331] width 29 height 13
click at [511, 405] on b "forthright" at bounding box center [527, 403] width 43 height 13
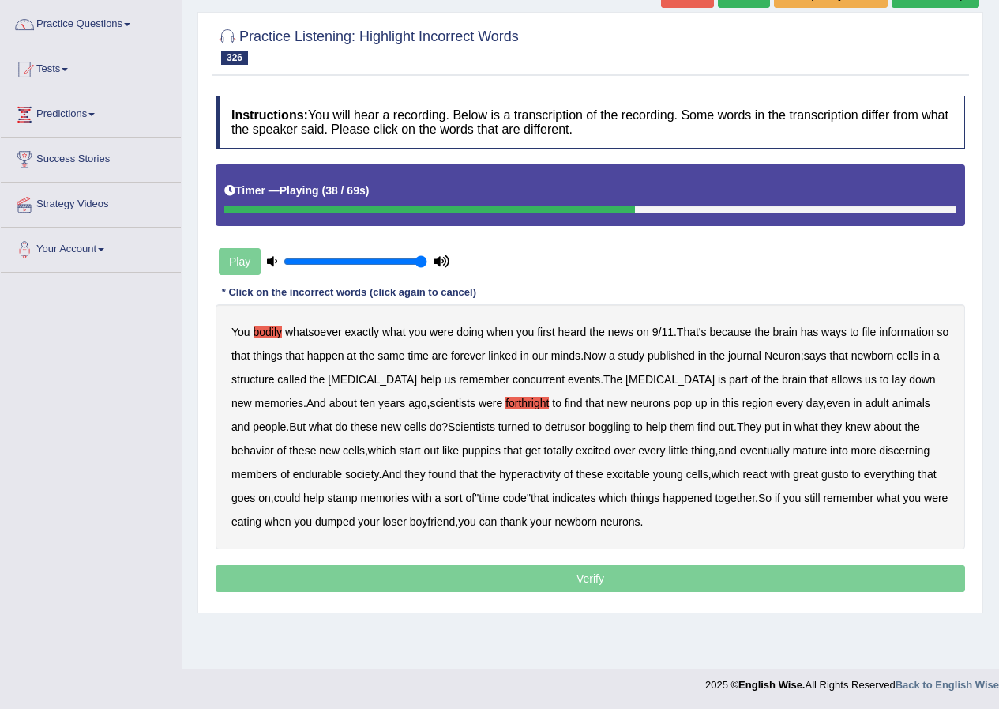
click at [553, 427] on b "detrusor" at bounding box center [565, 426] width 40 height 13
click at [597, 427] on b "boggling" at bounding box center [610, 426] width 42 height 13
click at [324, 474] on b "endurable" at bounding box center [317, 474] width 49 height 13
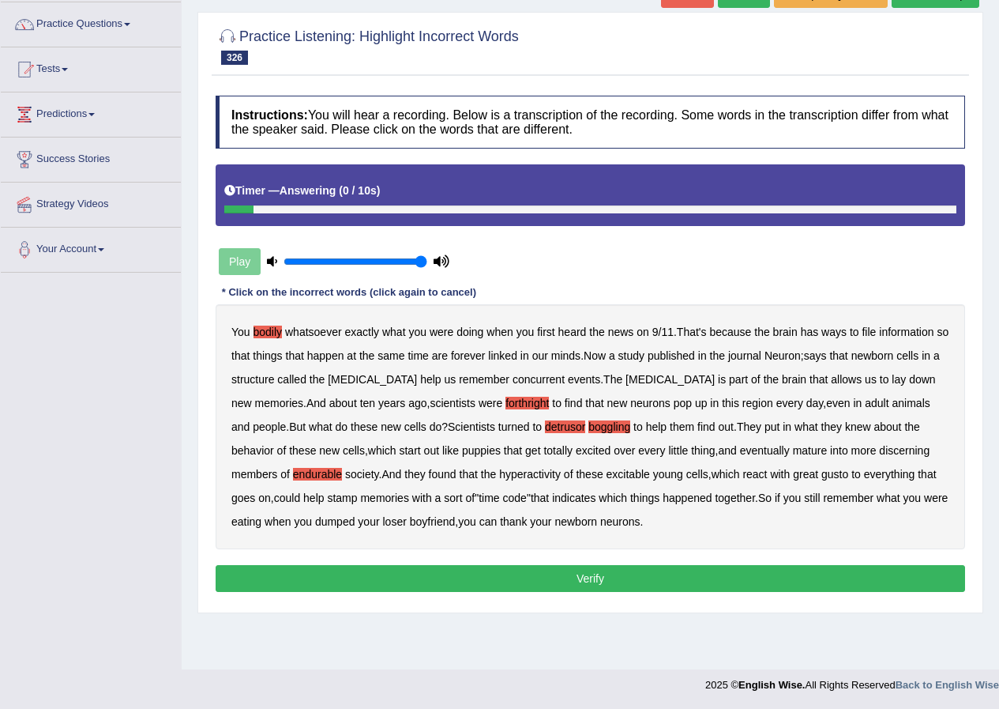
click at [589, 574] on button "Verify" at bounding box center [591, 578] width 750 height 27
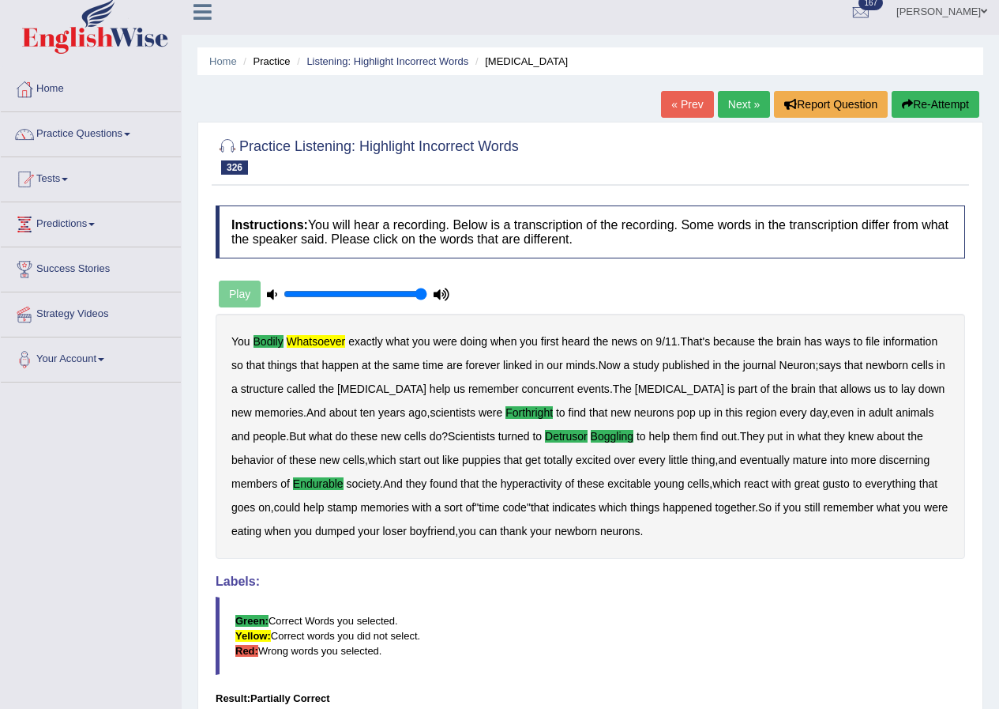
scroll to position [0, 0]
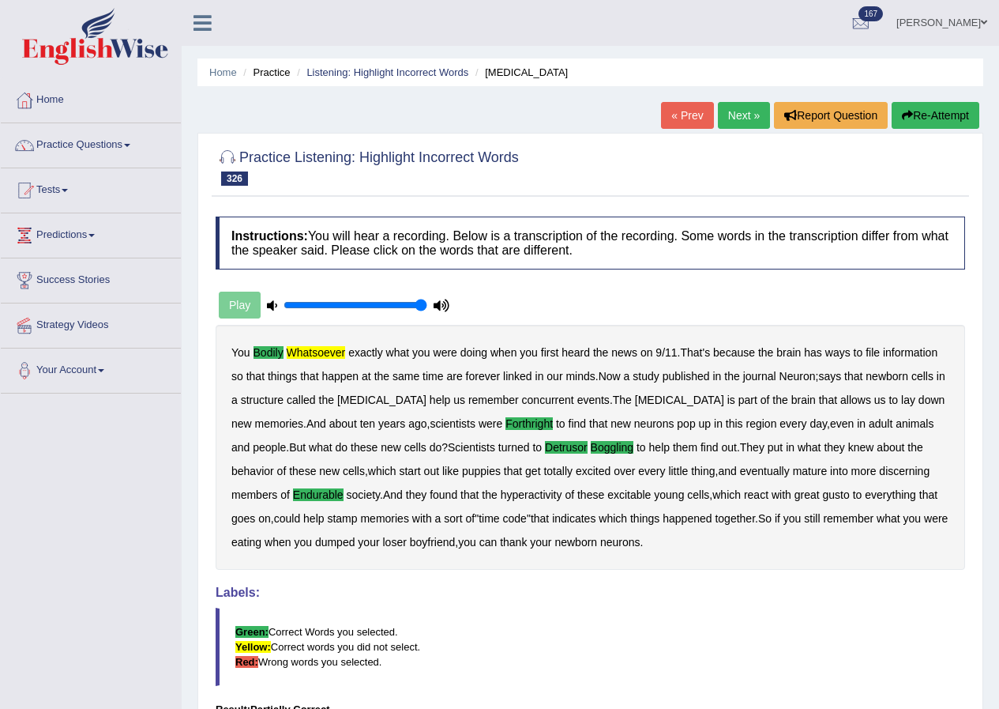
click at [726, 118] on link "Next »" at bounding box center [744, 115] width 52 height 27
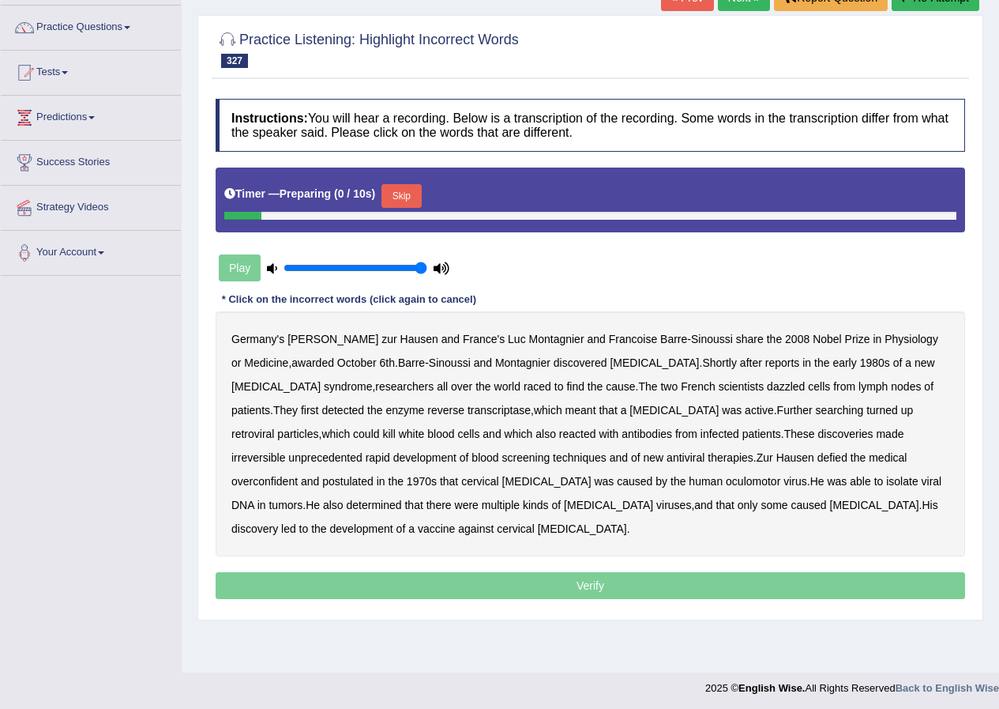
scroll to position [121, 0]
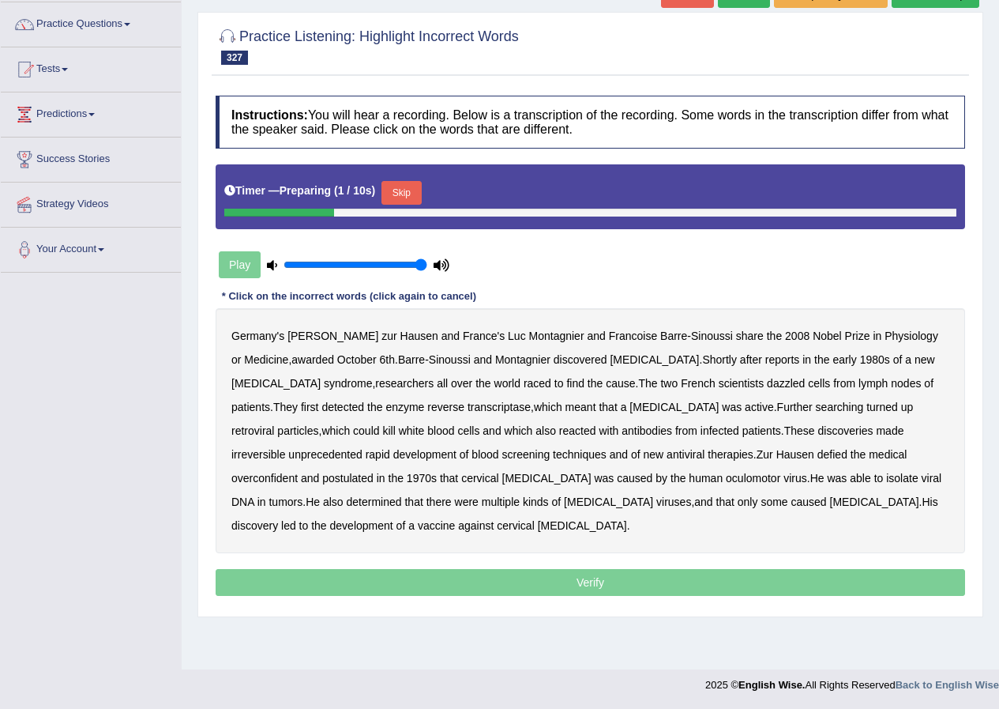
click at [417, 190] on button "Skip" at bounding box center [401, 193] width 39 height 24
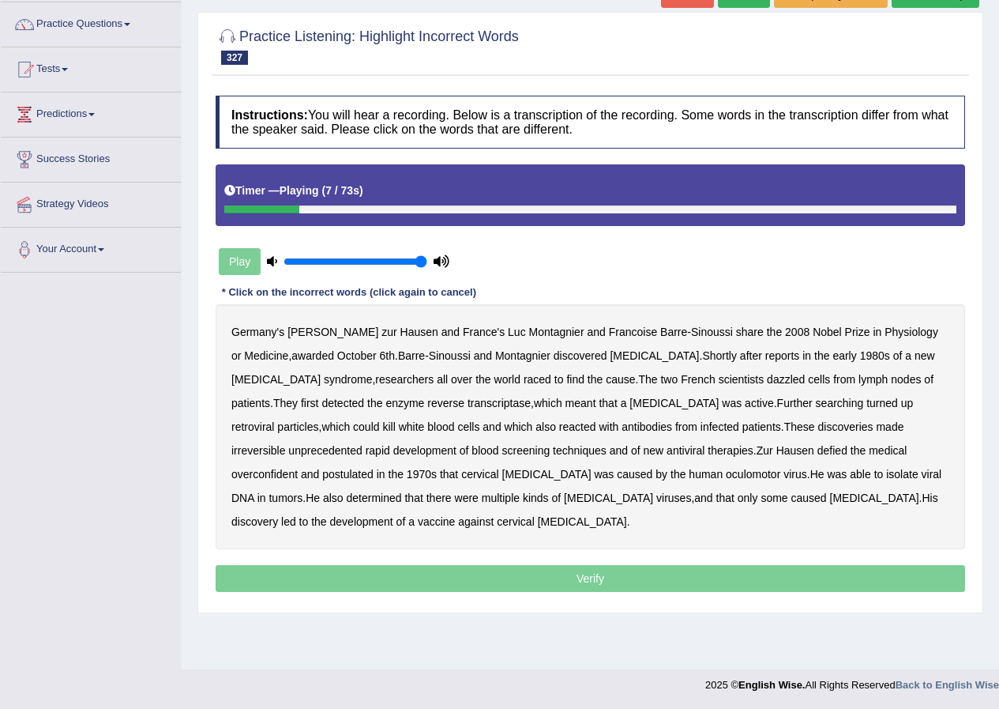
click at [885, 336] on b "Physiology" at bounding box center [912, 331] width 54 height 13
click at [321, 373] on b "[MEDICAL_DATA]" at bounding box center [275, 379] width 89 height 13
click at [767, 381] on b "dazzled" at bounding box center [786, 379] width 38 height 13
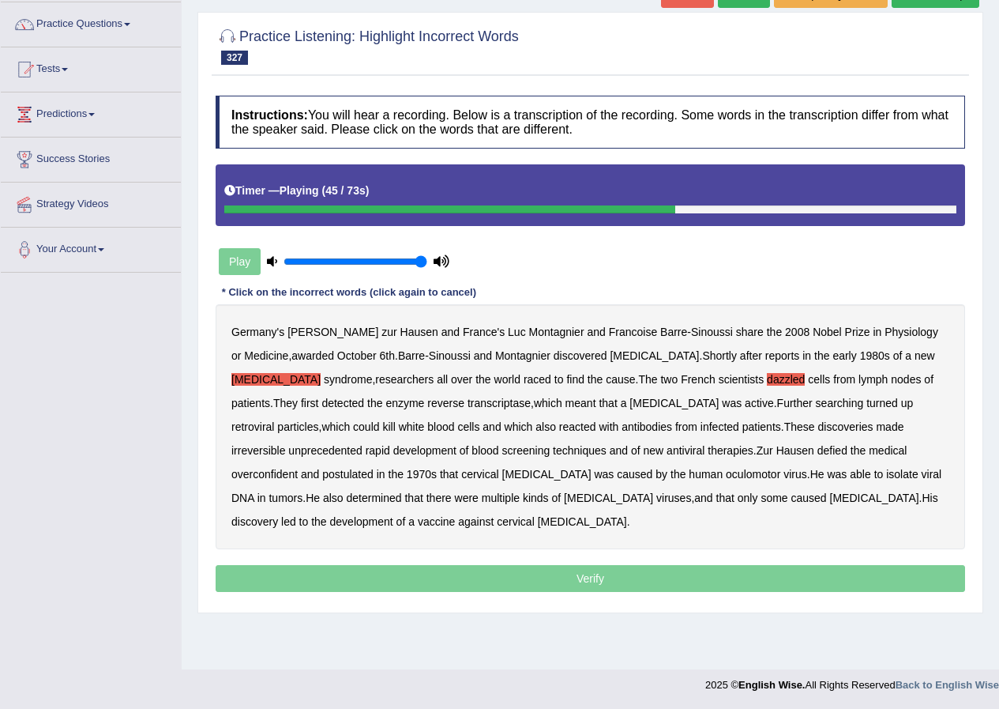
click at [285, 444] on b "irreversible" at bounding box center [258, 450] width 54 height 13
click at [298, 468] on b "overconfident" at bounding box center [264, 474] width 66 height 13
click at [726, 476] on b "oculomotor" at bounding box center [753, 474] width 55 height 13
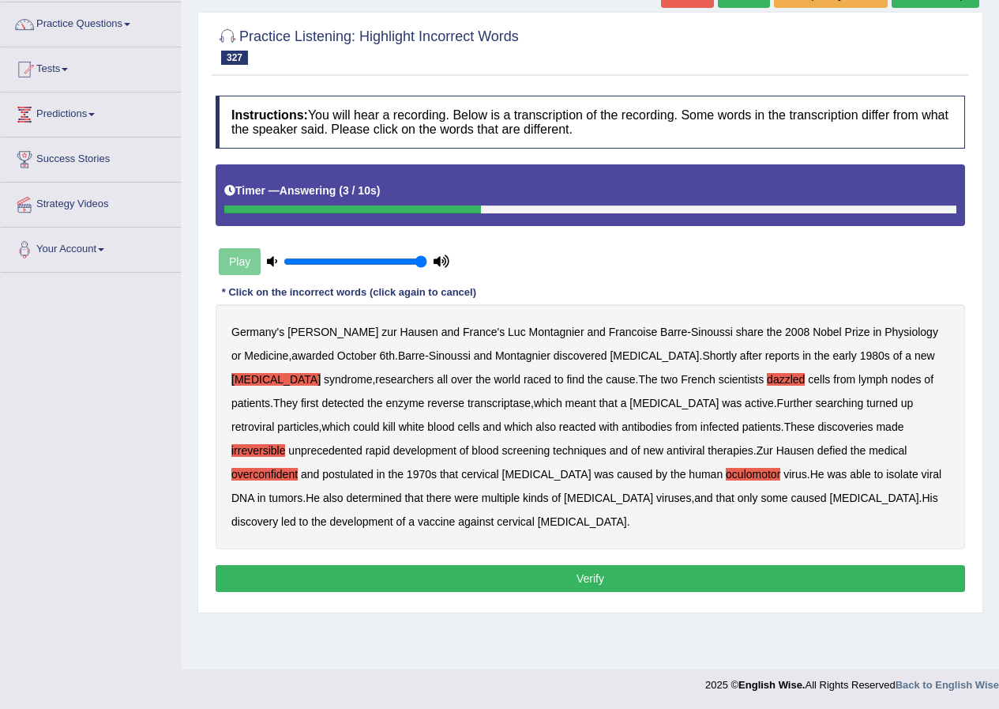
click at [321, 373] on b "[MEDICAL_DATA]" at bounding box center [275, 379] width 89 height 13
click at [589, 581] on button "Verify" at bounding box center [591, 578] width 750 height 27
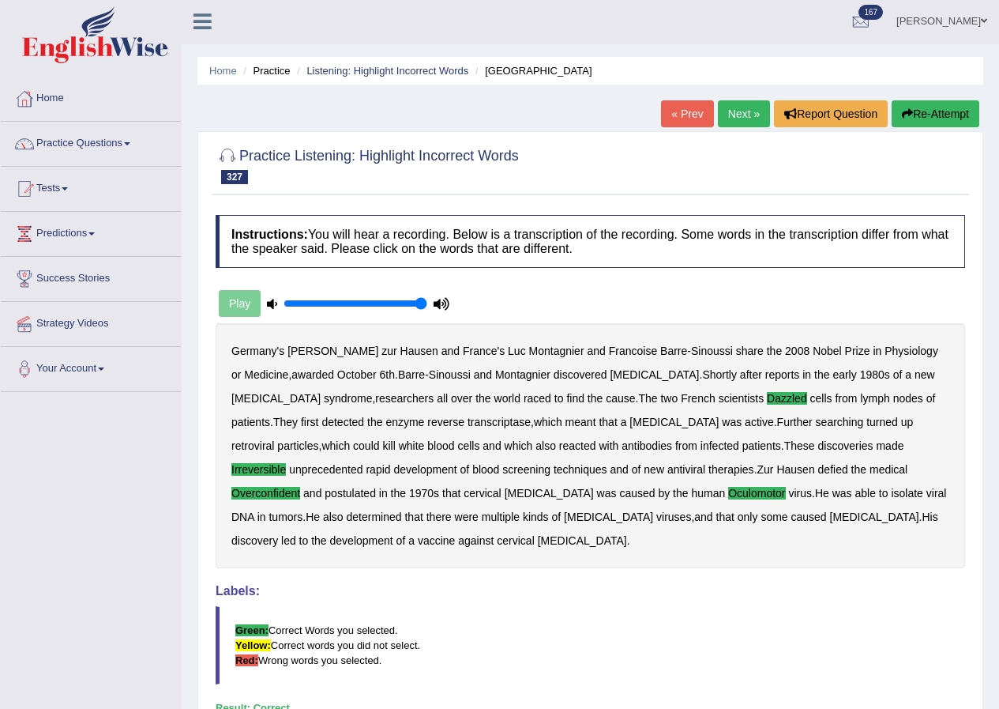
scroll to position [0, 0]
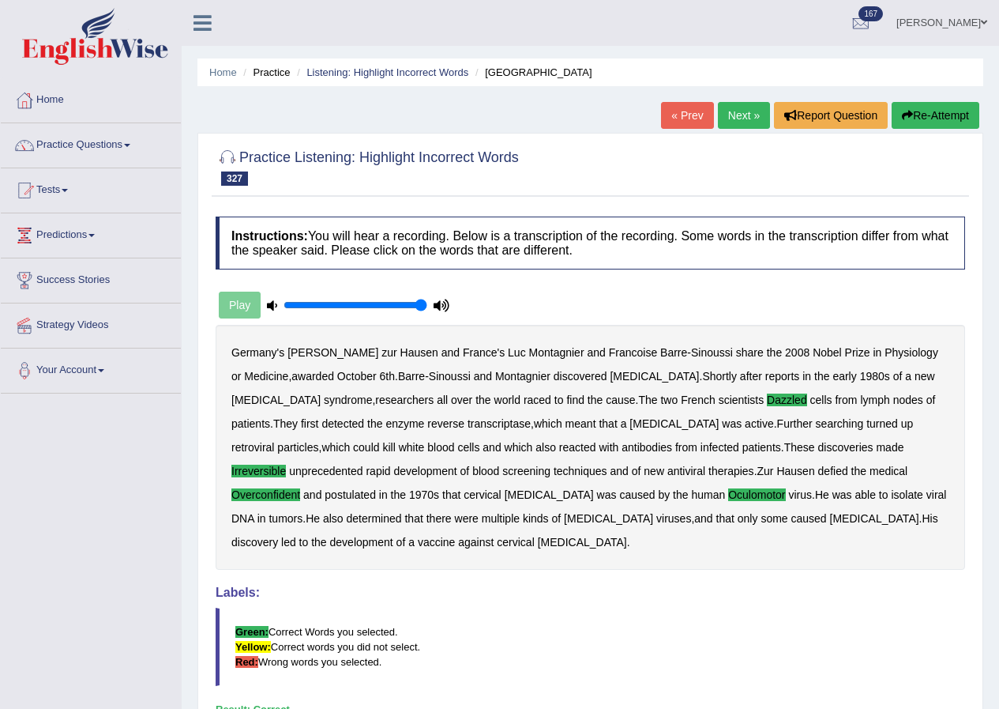
click at [739, 115] on link "Next »" at bounding box center [744, 115] width 52 height 27
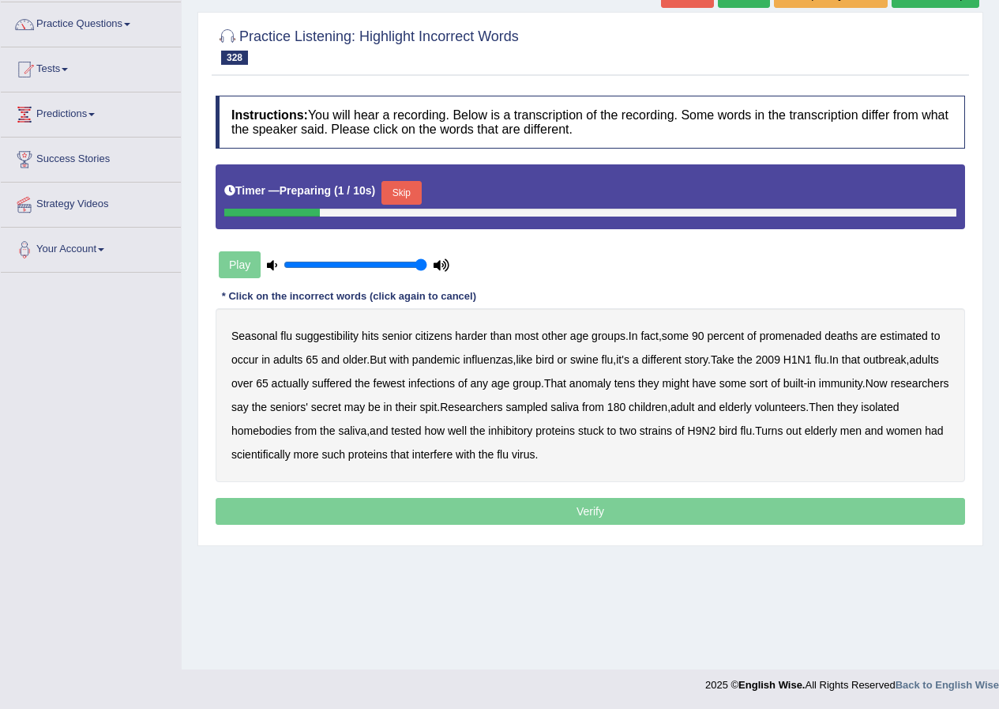
click at [410, 201] on button "Skip" at bounding box center [401, 193] width 39 height 24
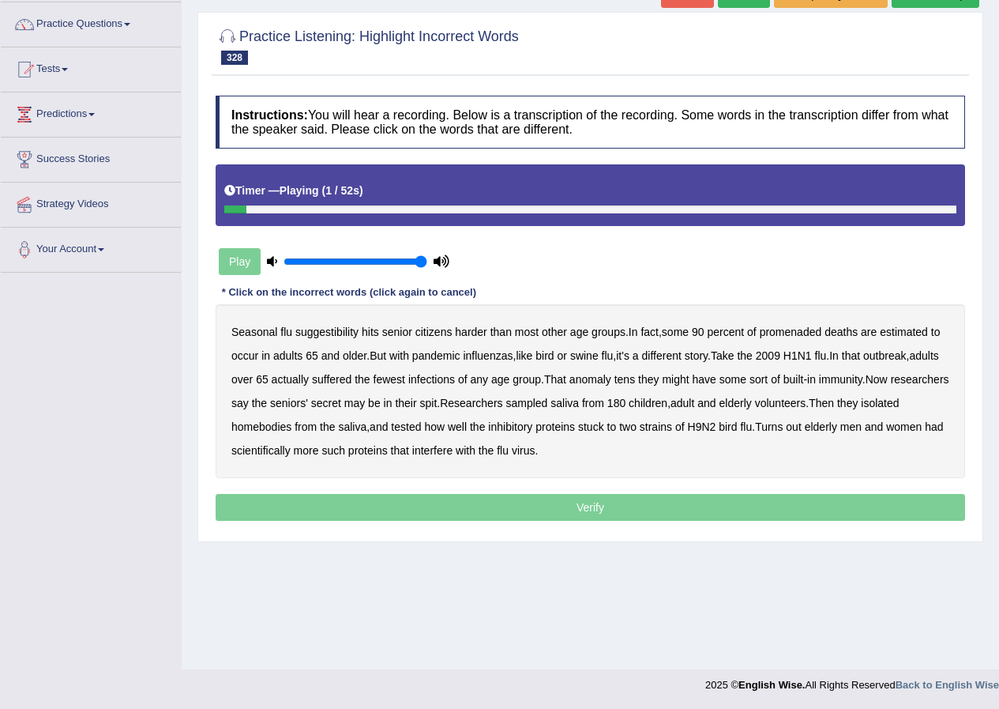
click at [333, 331] on b "suggestibility" at bounding box center [326, 331] width 63 height 13
click at [792, 333] on b "promenaded" at bounding box center [791, 331] width 62 height 13
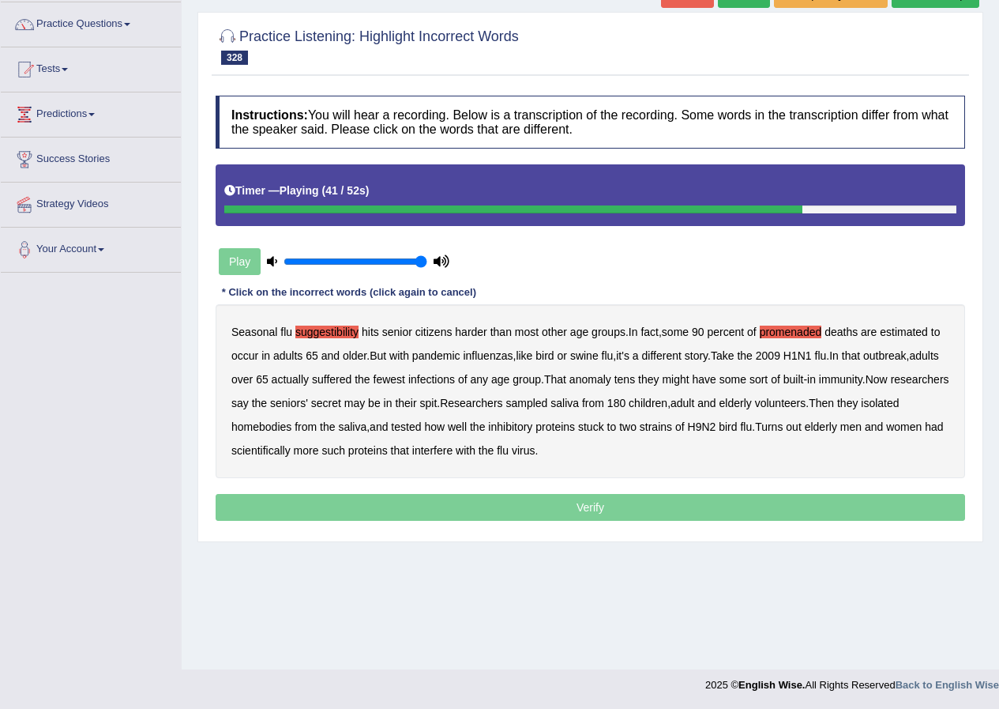
click at [292, 423] on b "homebodies" at bounding box center [261, 426] width 60 height 13
click at [291, 449] on b "scientifically" at bounding box center [260, 450] width 59 height 13
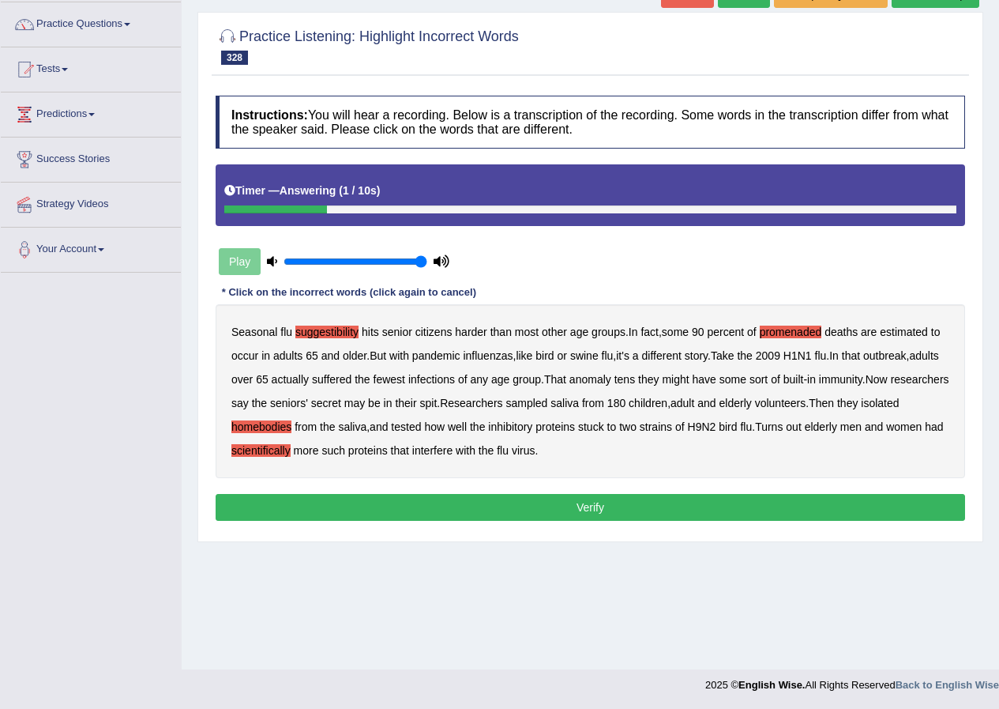
click at [570, 498] on button "Verify" at bounding box center [591, 507] width 750 height 27
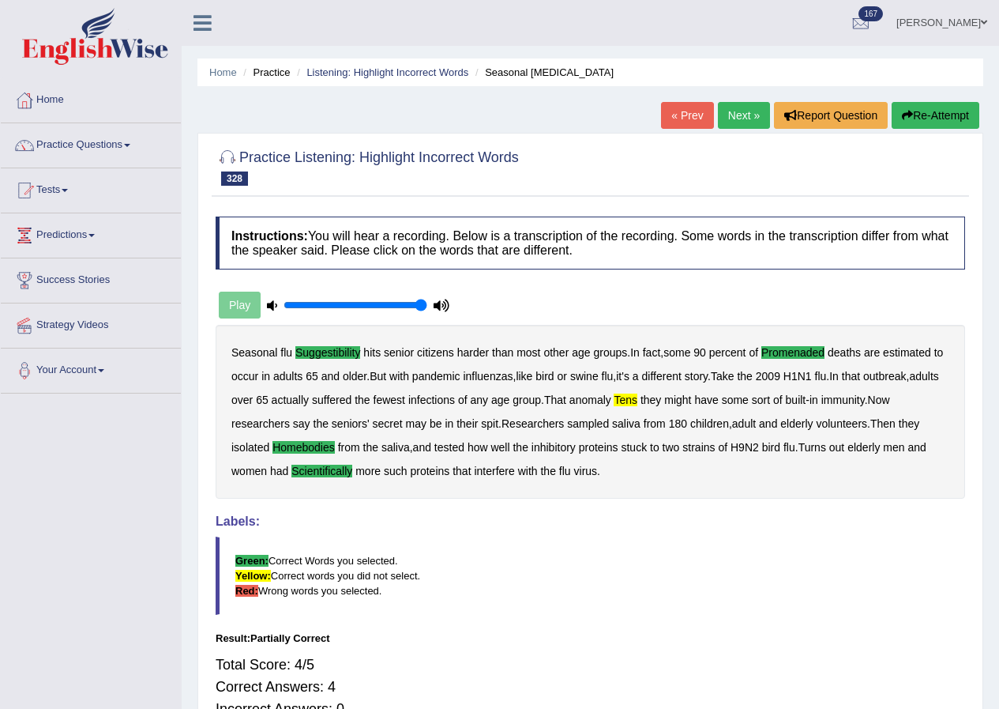
click at [92, 139] on link "Practice Questions" at bounding box center [91, 142] width 180 height 39
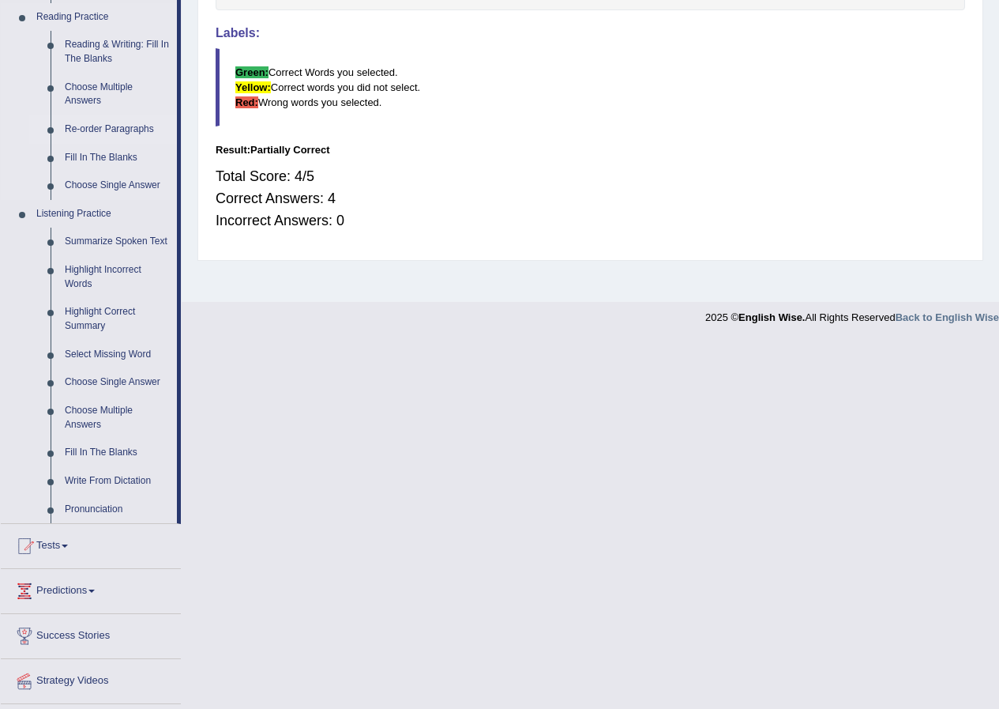
scroll to position [529, 0]
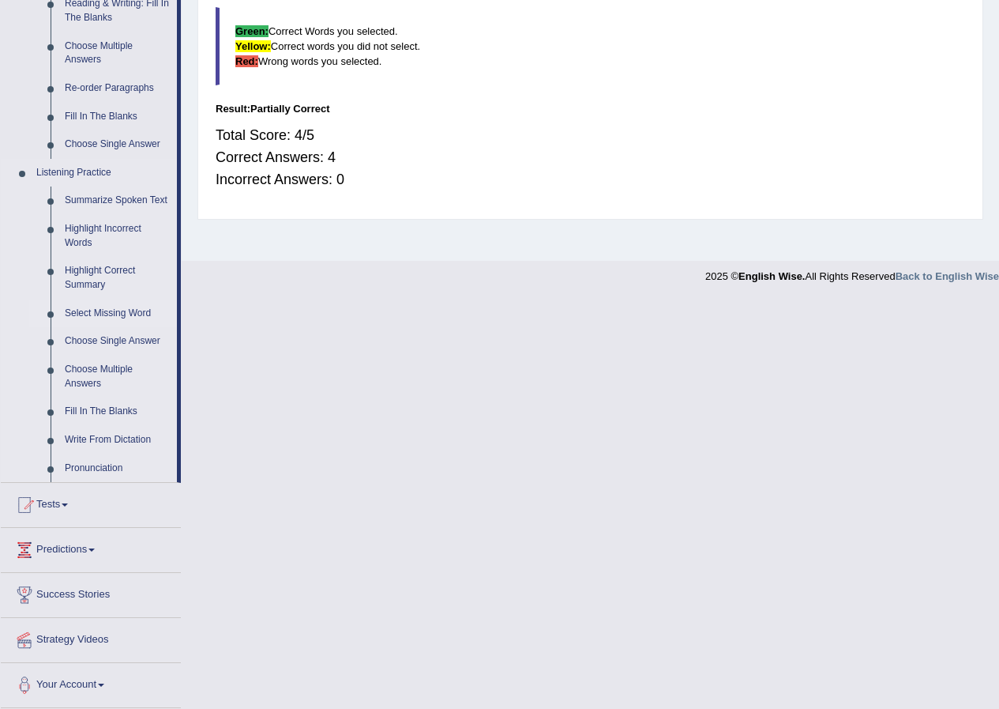
click at [103, 315] on link "Select Missing Word" at bounding box center [117, 313] width 119 height 28
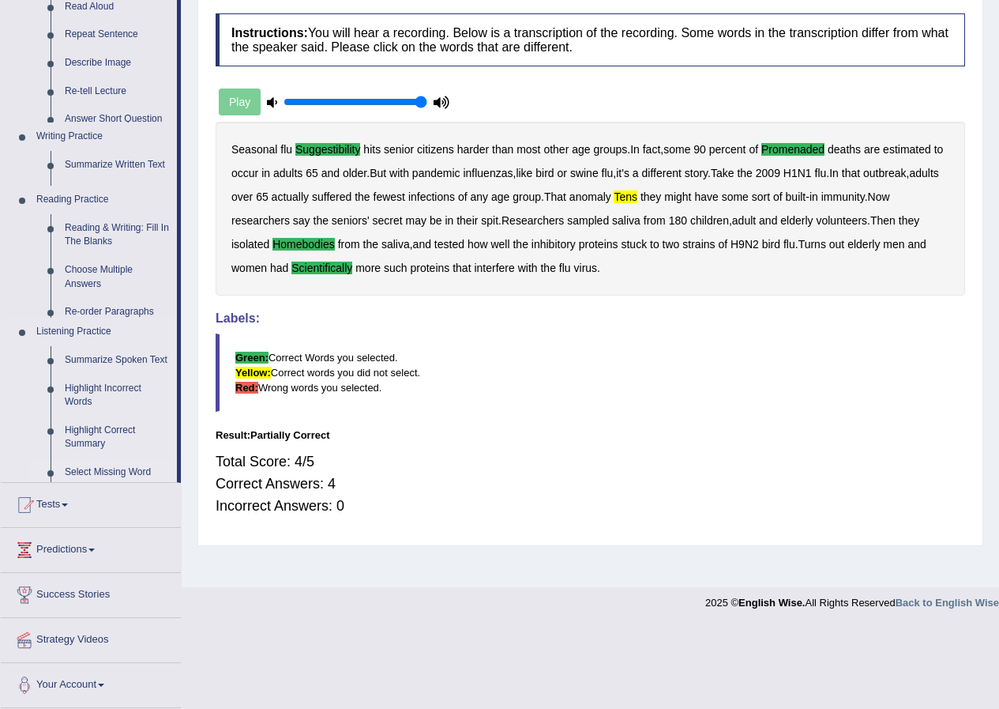
scroll to position [121, 0]
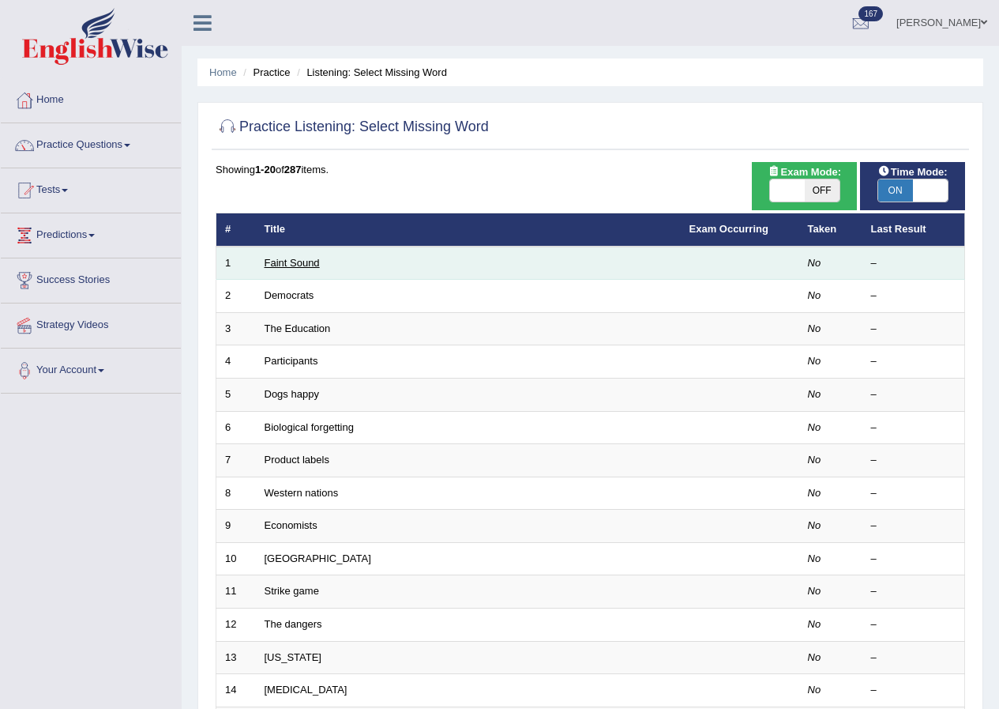
click at [306, 266] on link "Faint Sound" at bounding box center [292, 263] width 55 height 12
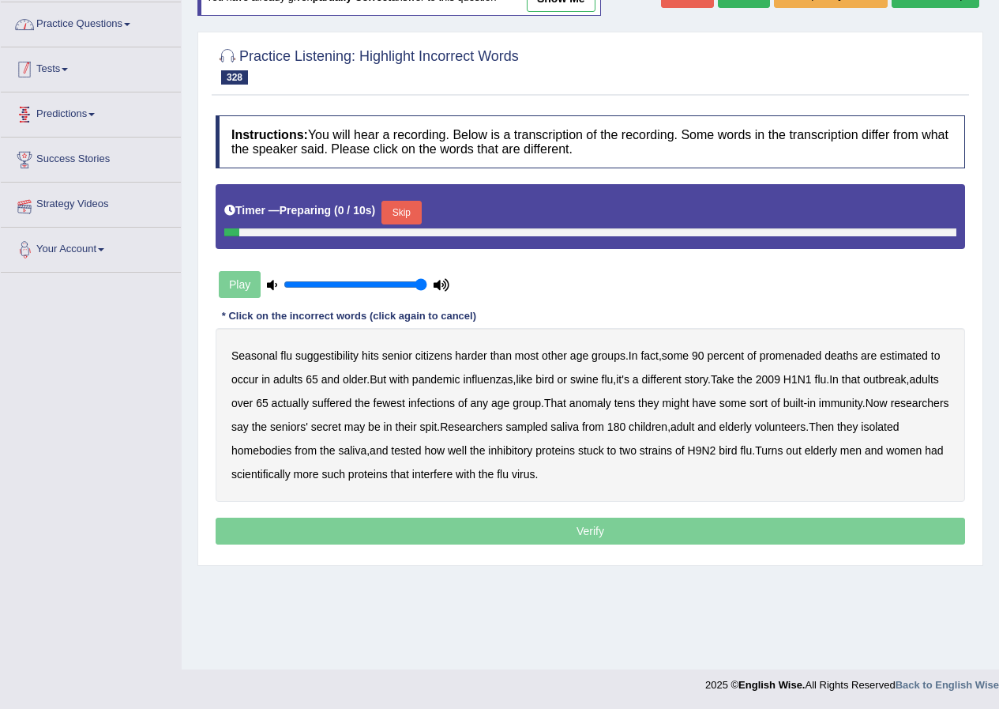
scroll to position [121, 0]
click at [408, 215] on button "Skip" at bounding box center [401, 213] width 39 height 24
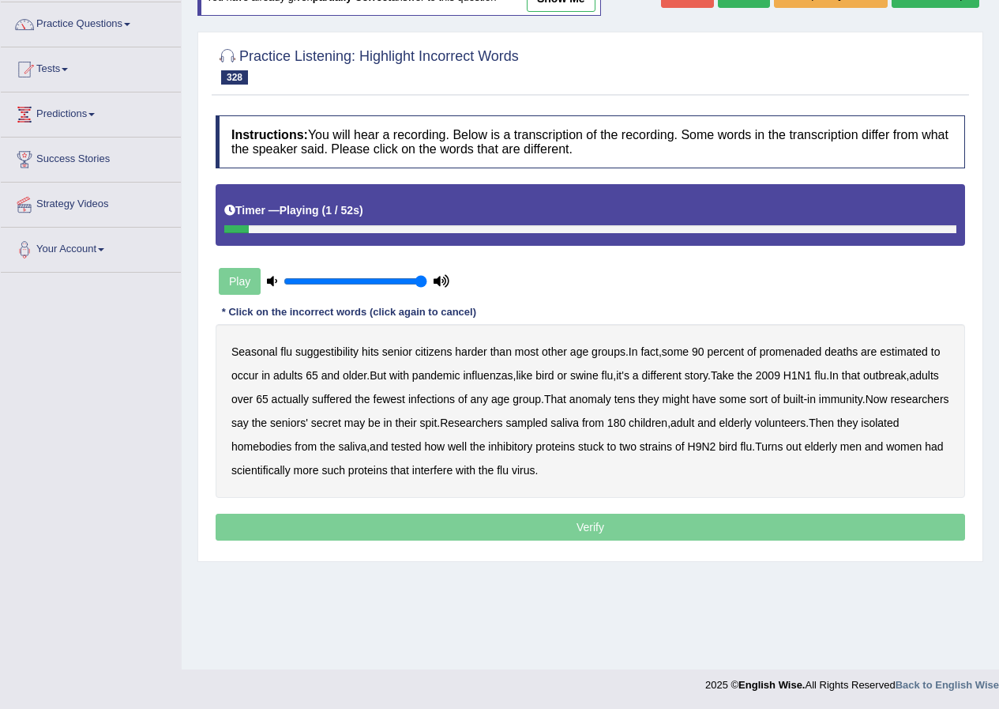
click at [333, 353] on b "suggestibility" at bounding box center [326, 351] width 63 height 13
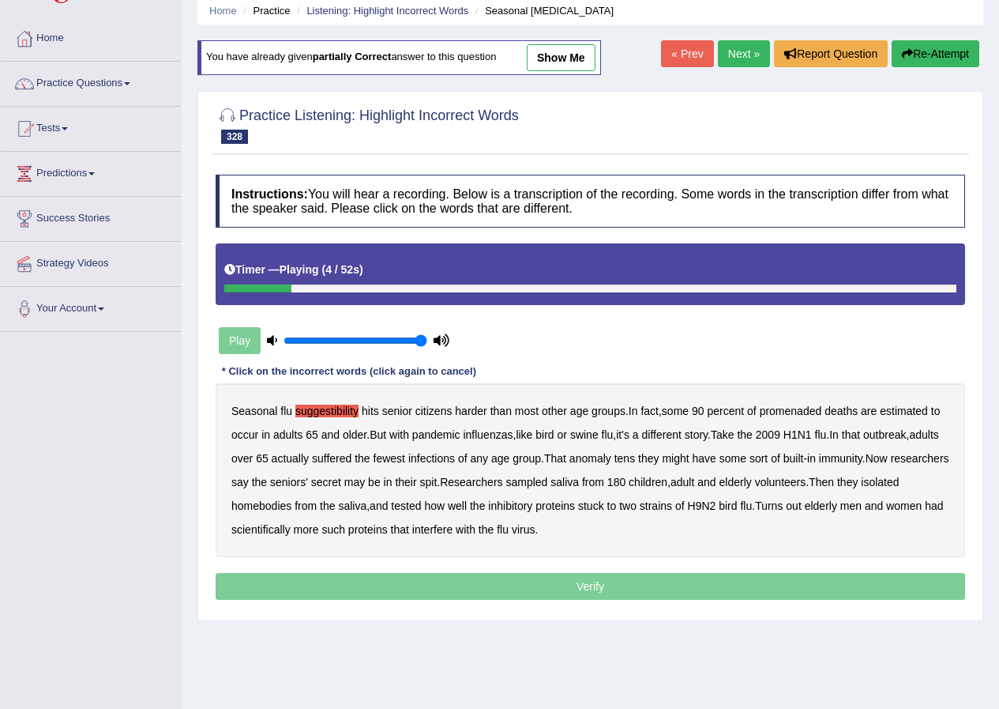
scroll to position [0, 0]
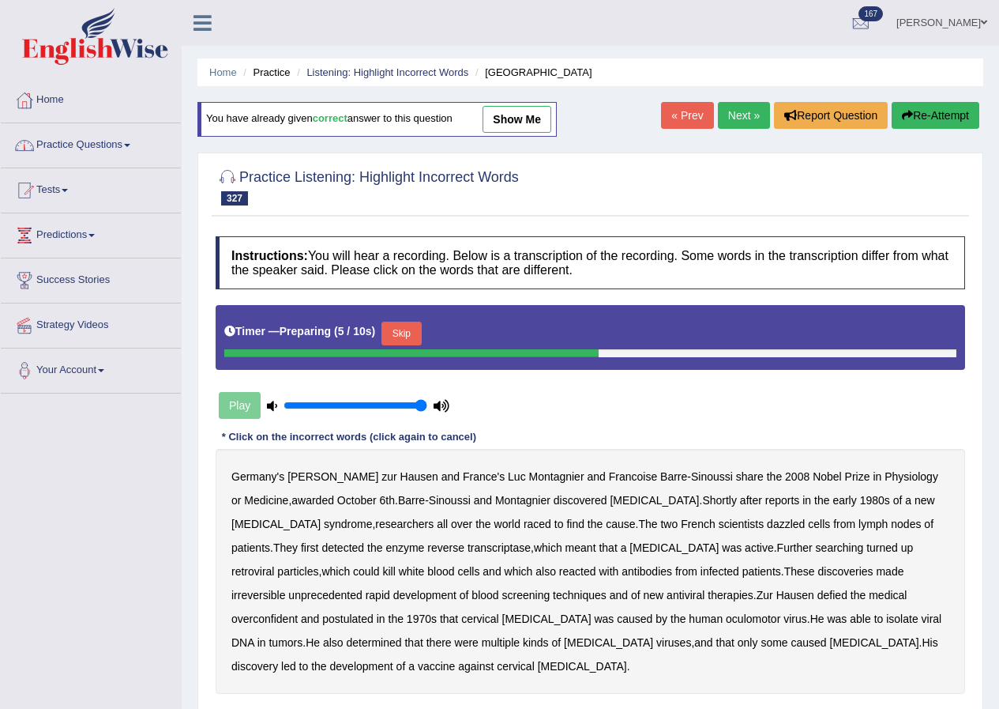
click at [76, 144] on link "Practice Questions" at bounding box center [91, 142] width 180 height 39
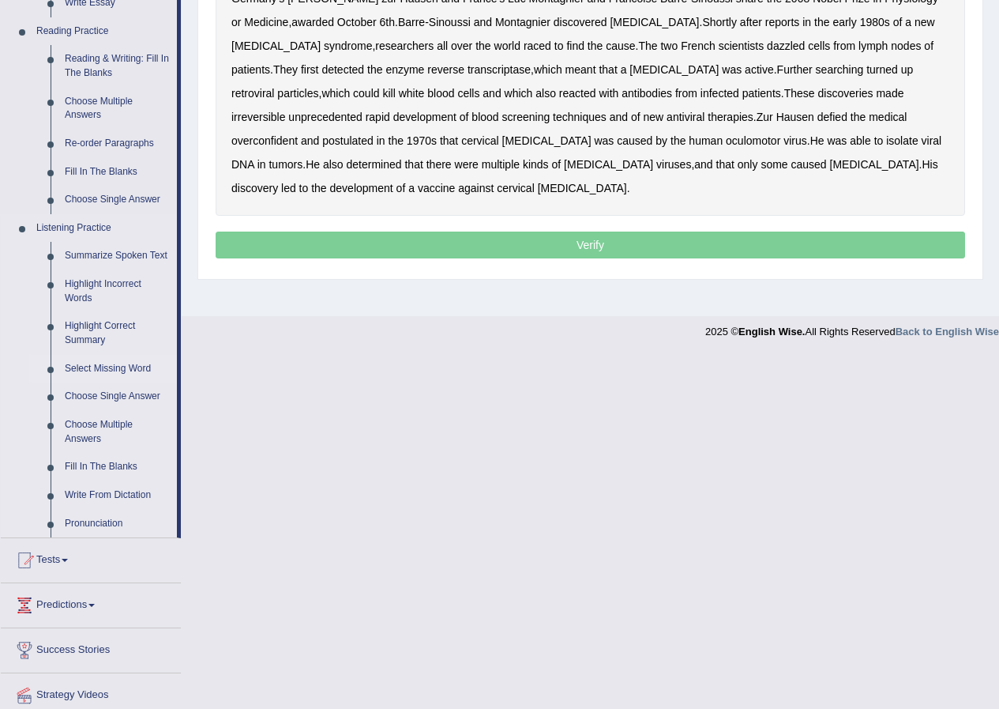
scroll to position [529, 0]
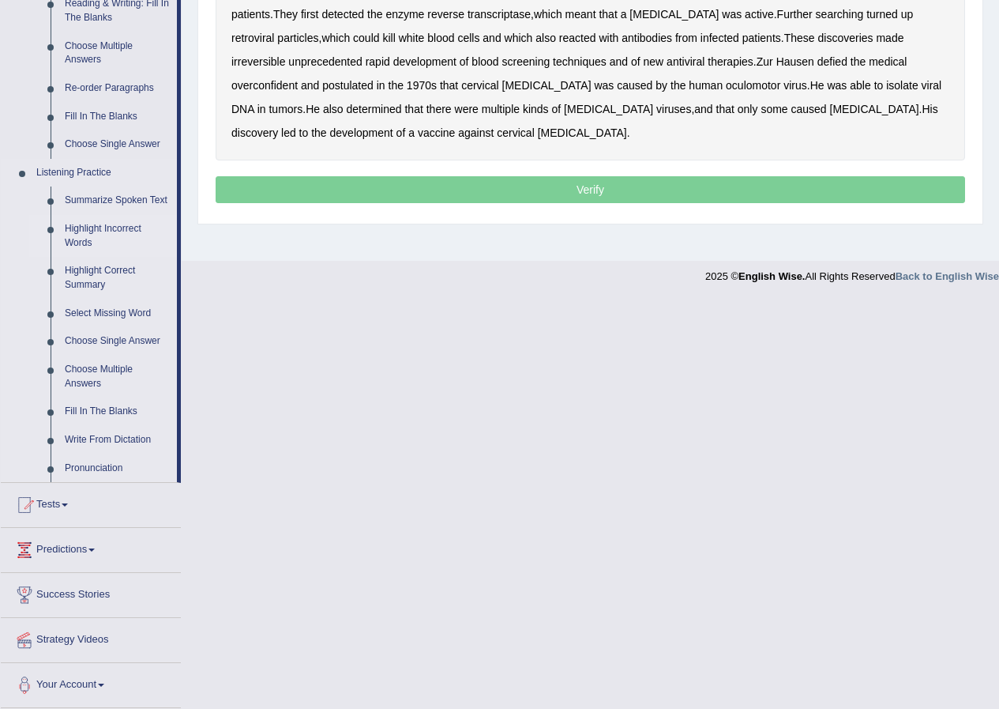
click at [94, 226] on link "Highlight Incorrect Words" at bounding box center [117, 236] width 119 height 42
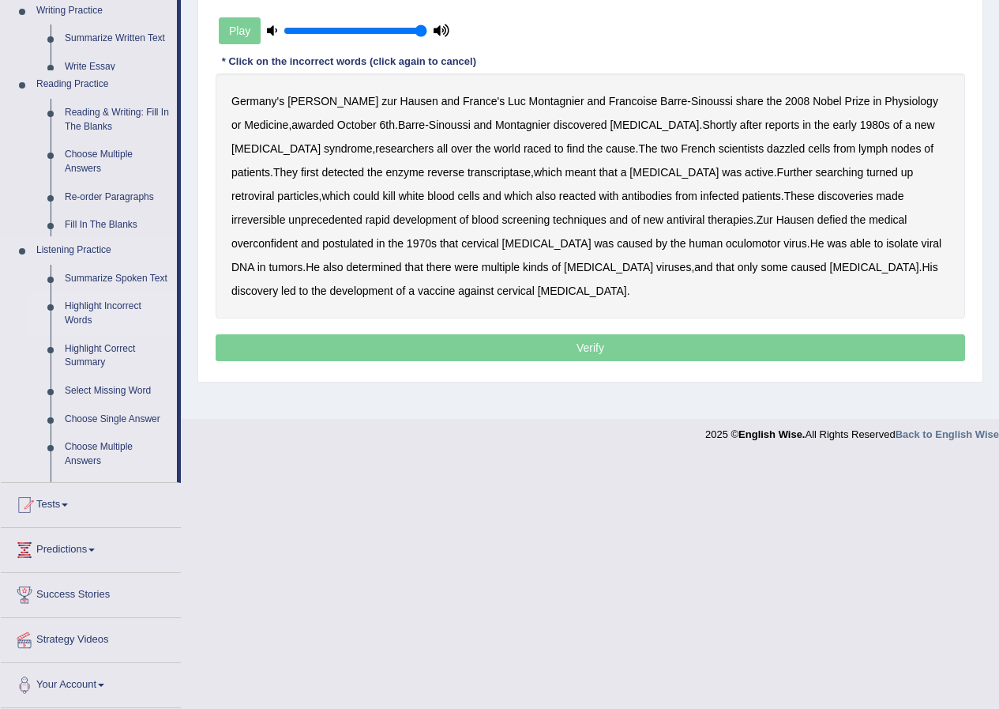
scroll to position [121, 0]
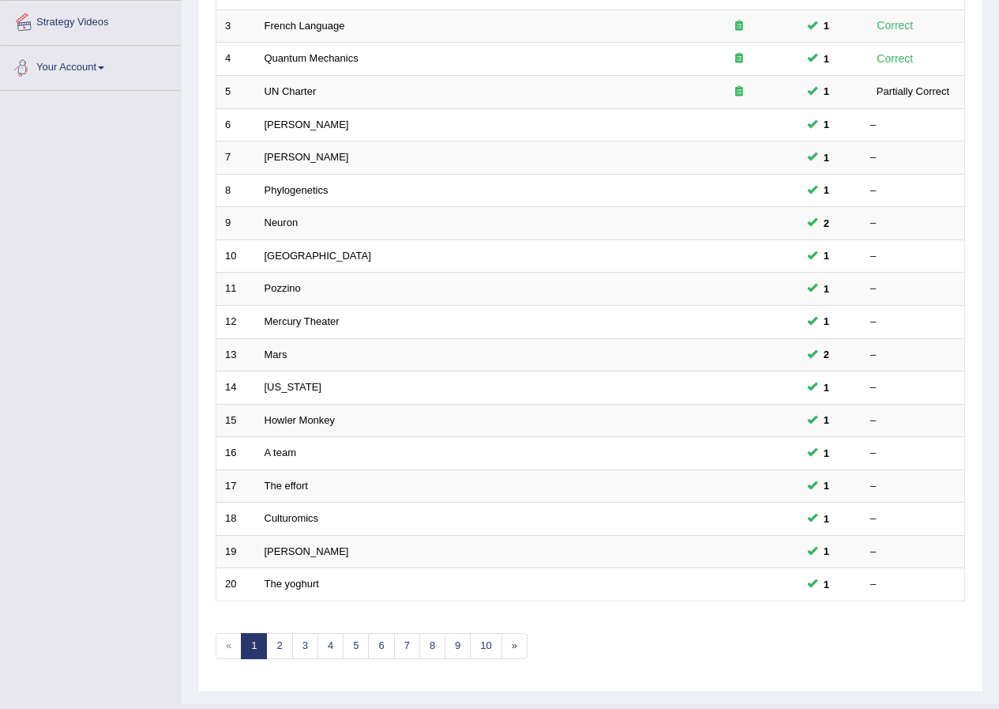
scroll to position [337, 0]
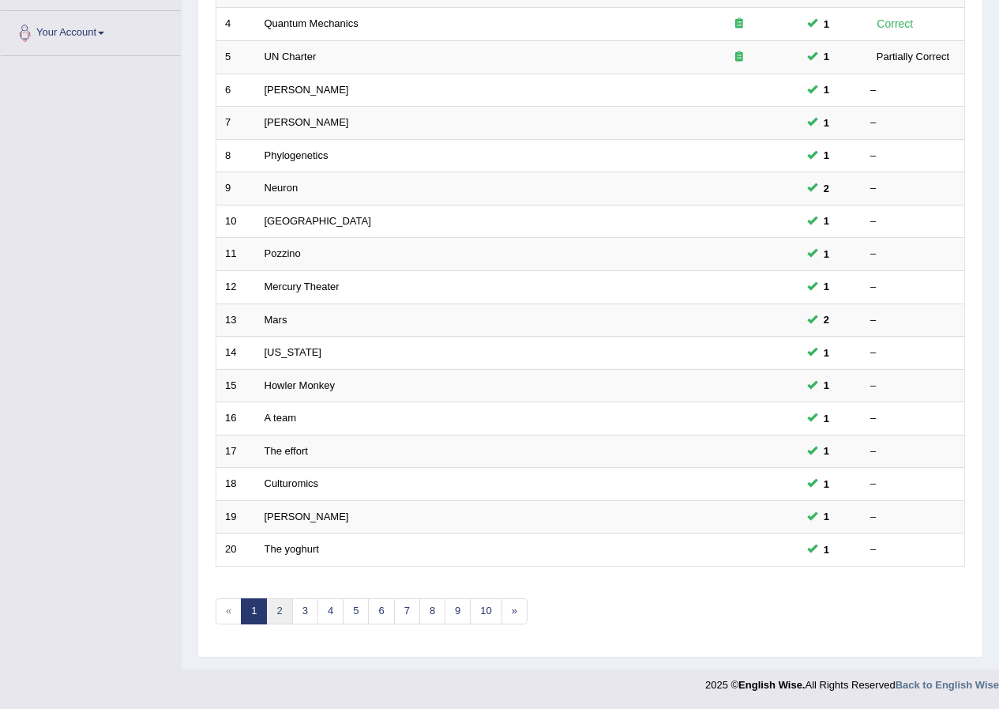
click at [280, 604] on link "2" at bounding box center [279, 611] width 26 height 26
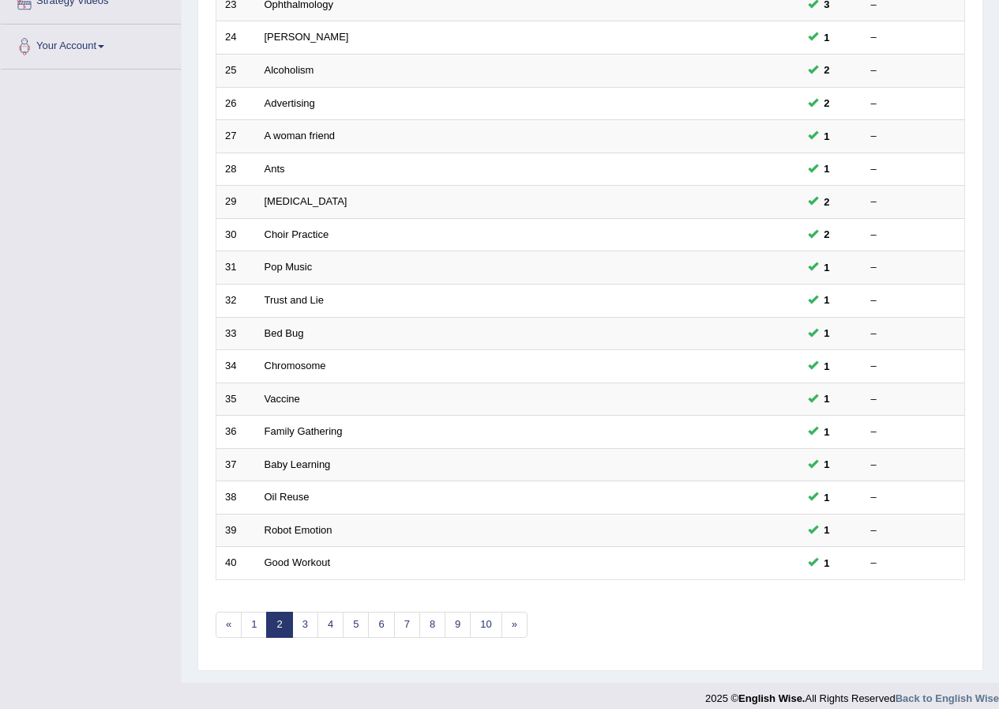
scroll to position [337, 0]
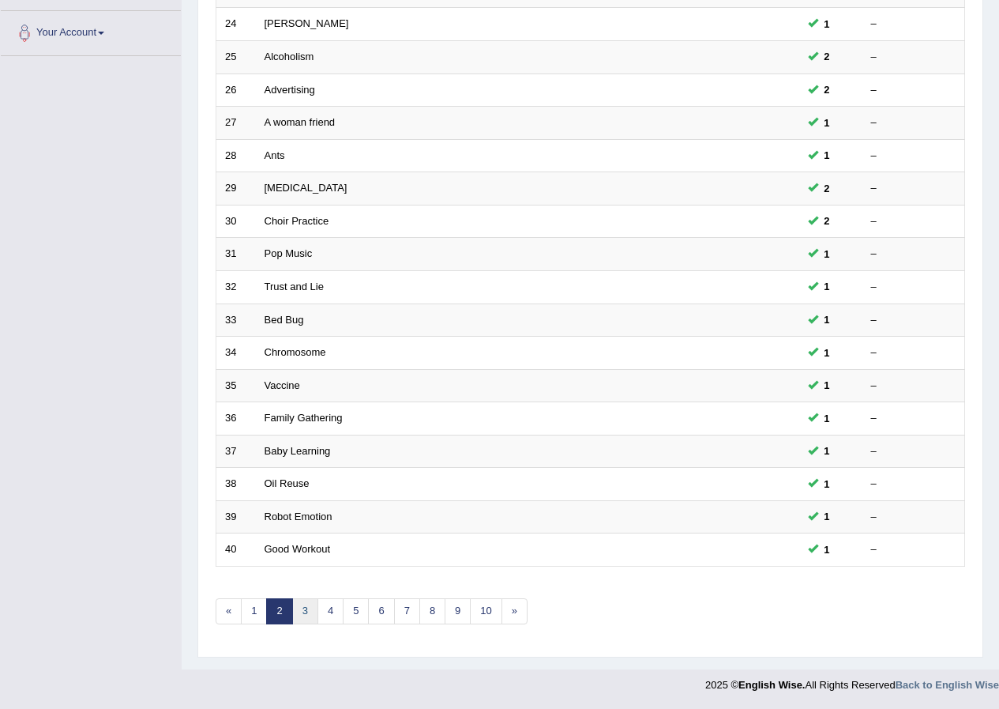
click at [307, 614] on link "3" at bounding box center [305, 611] width 26 height 26
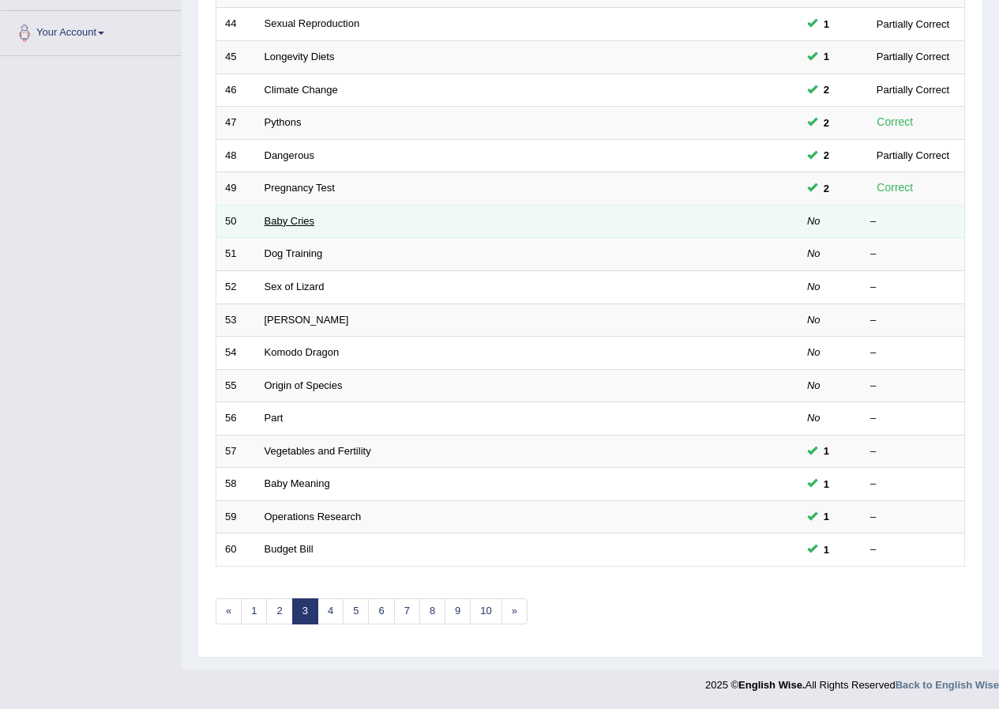
click at [281, 215] on link "Baby Cries" at bounding box center [290, 221] width 51 height 12
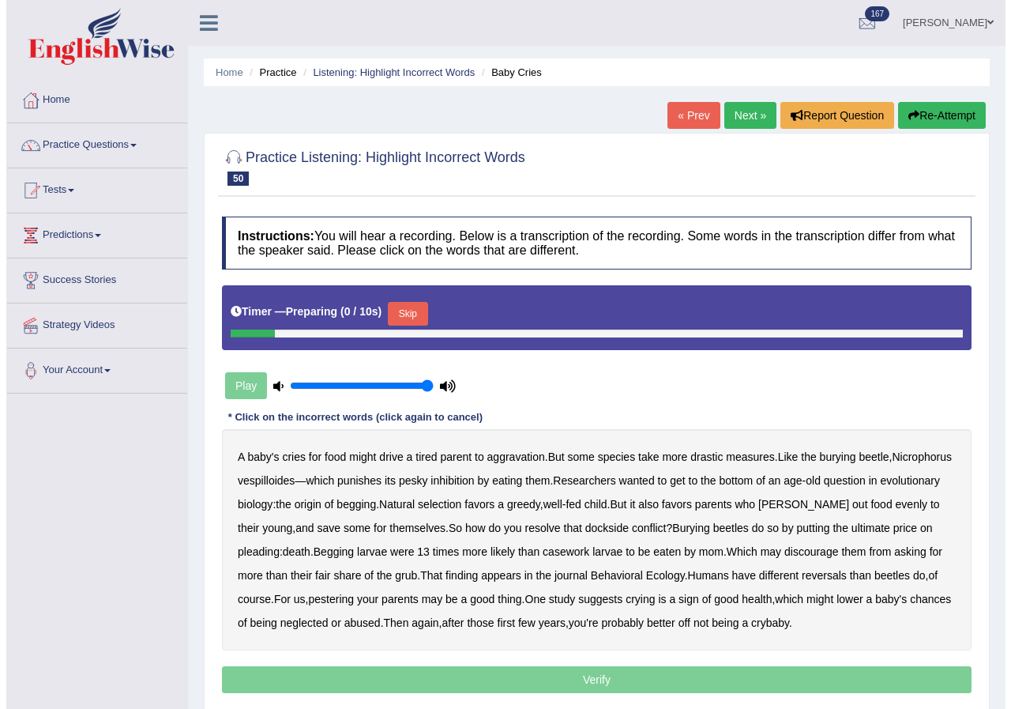
scroll to position [121, 0]
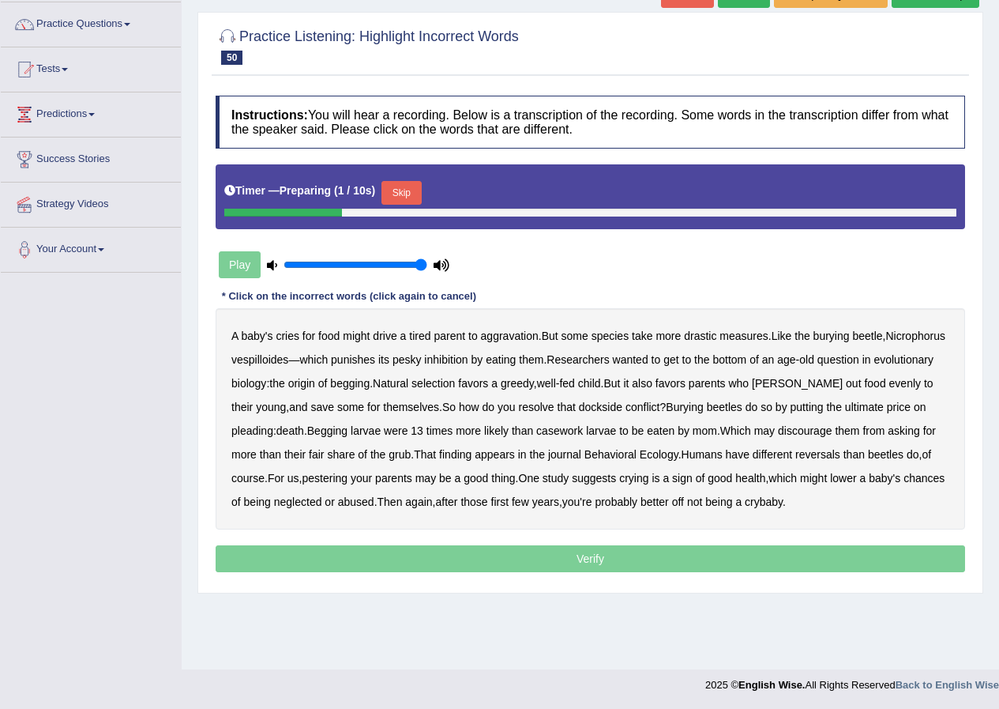
click at [421, 194] on button "Skip" at bounding box center [401, 193] width 39 height 24
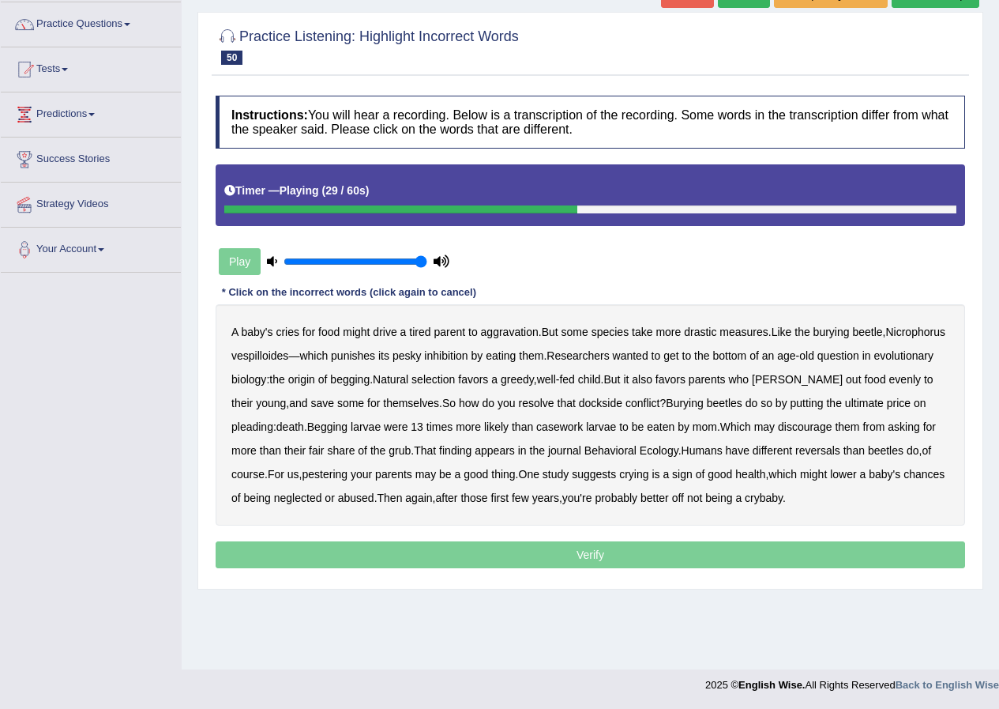
click at [614, 401] on b "dockside" at bounding box center [600, 403] width 43 height 13
click at [573, 430] on b "casework" at bounding box center [559, 426] width 47 height 13
click at [825, 453] on b "reversals" at bounding box center [818, 450] width 45 height 13
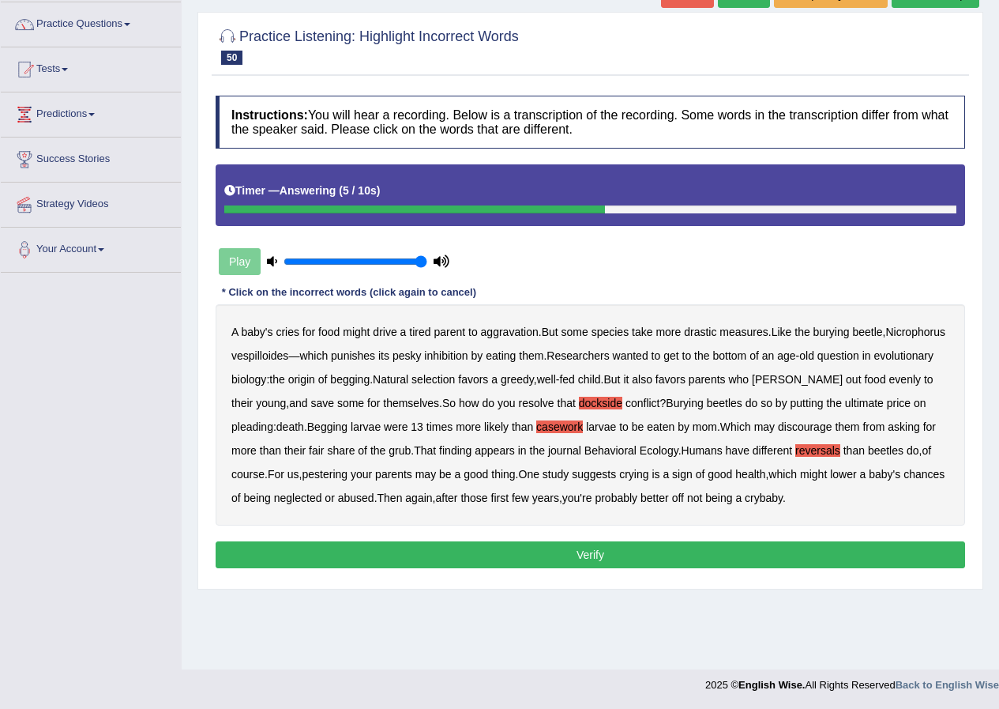
click at [621, 551] on button "Verify" at bounding box center [591, 554] width 750 height 27
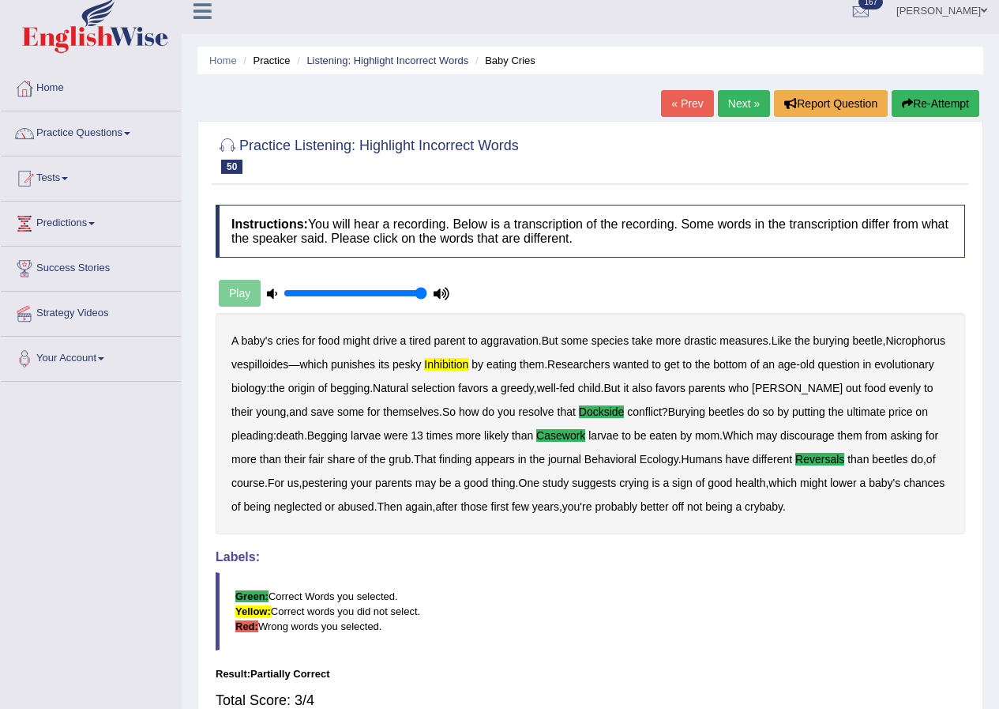
scroll to position [0, 0]
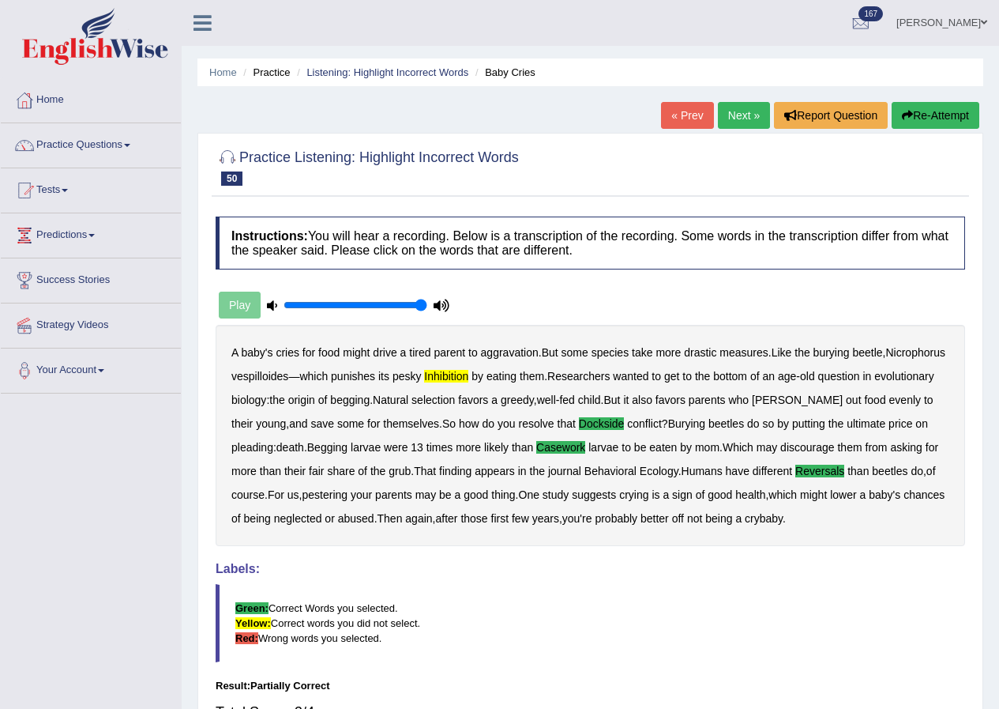
click at [735, 113] on link "Next »" at bounding box center [744, 115] width 52 height 27
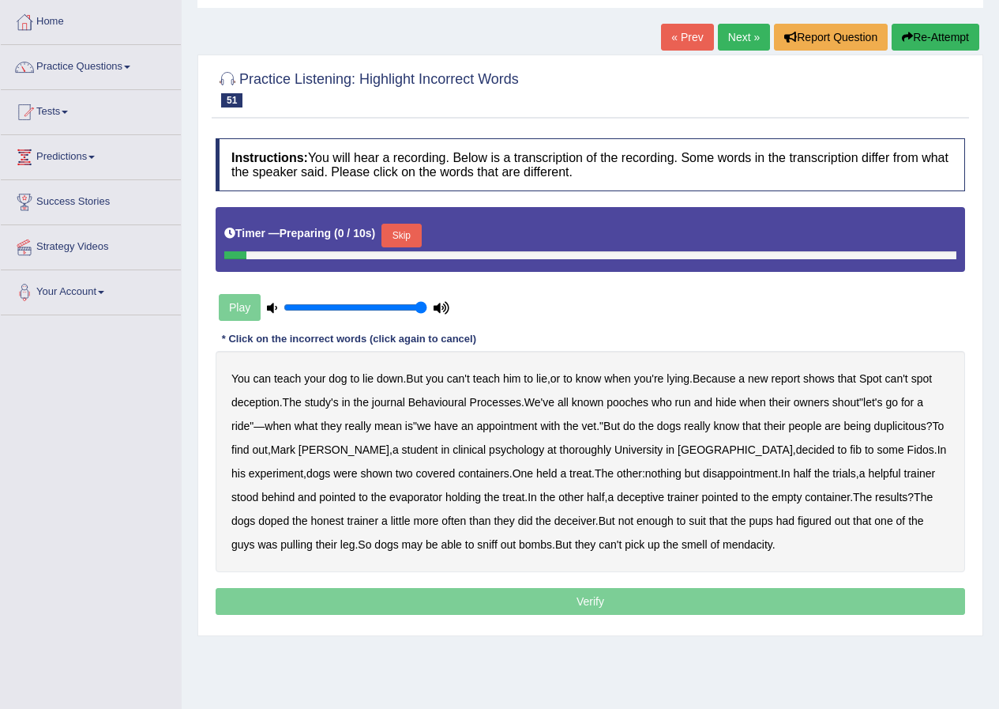
scroll to position [79, 0]
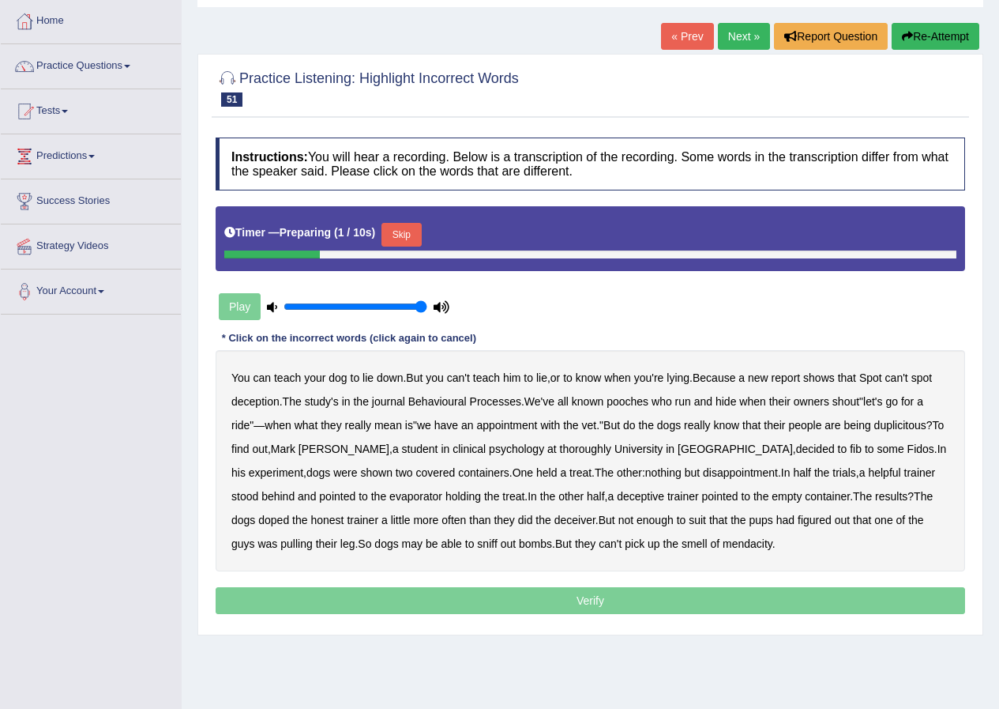
click at [416, 235] on button "Skip" at bounding box center [401, 235] width 39 height 24
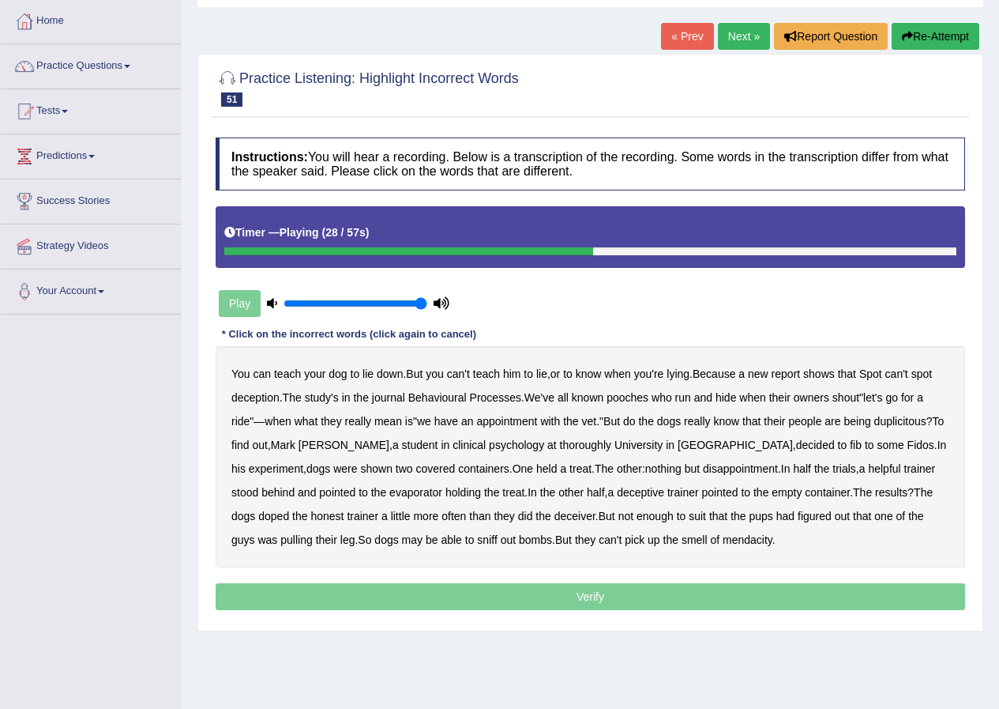
click at [560, 449] on b "thoroughly" at bounding box center [585, 444] width 51 height 13
click at [389, 491] on b "evaporator" at bounding box center [415, 492] width 53 height 13
click at [289, 510] on b "doped" at bounding box center [273, 516] width 31 height 13
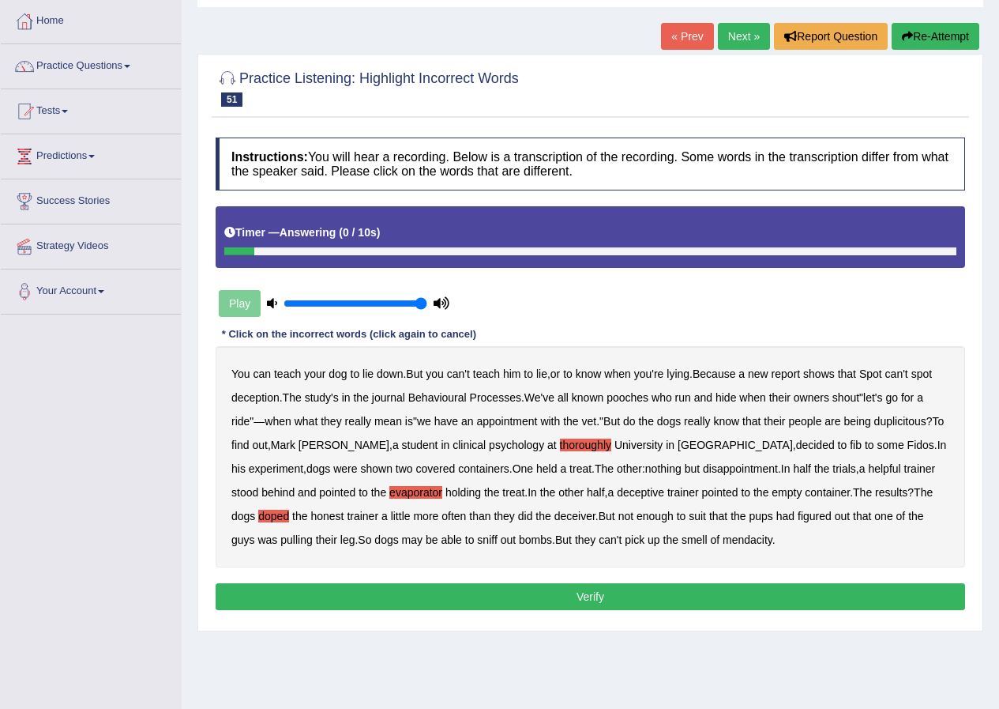
click at [596, 593] on button "Verify" at bounding box center [591, 596] width 750 height 27
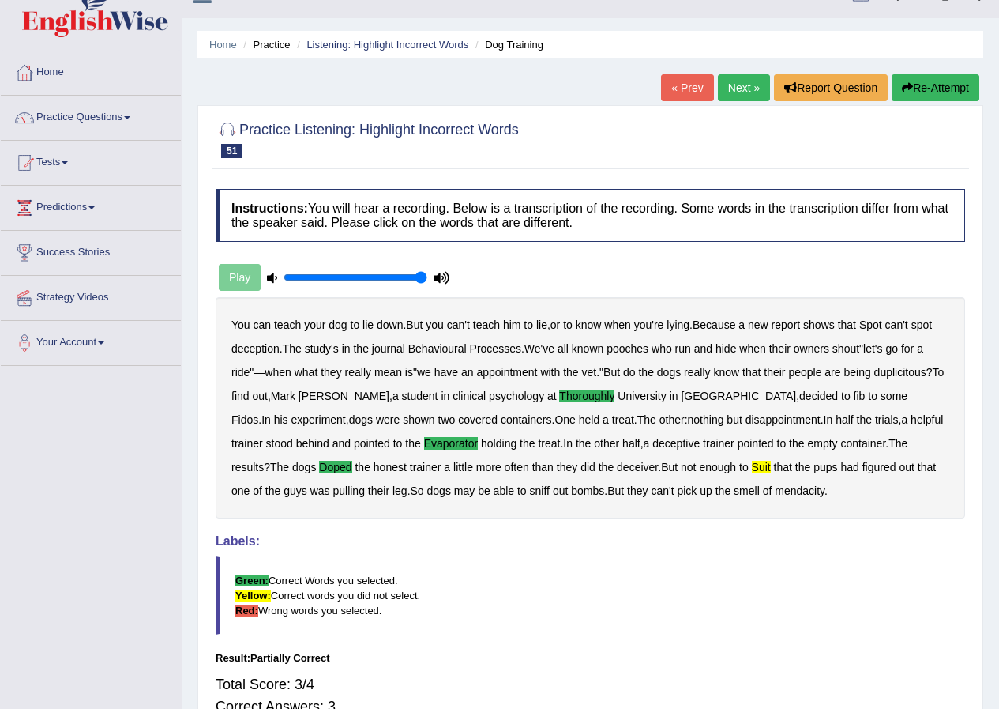
scroll to position [0, 0]
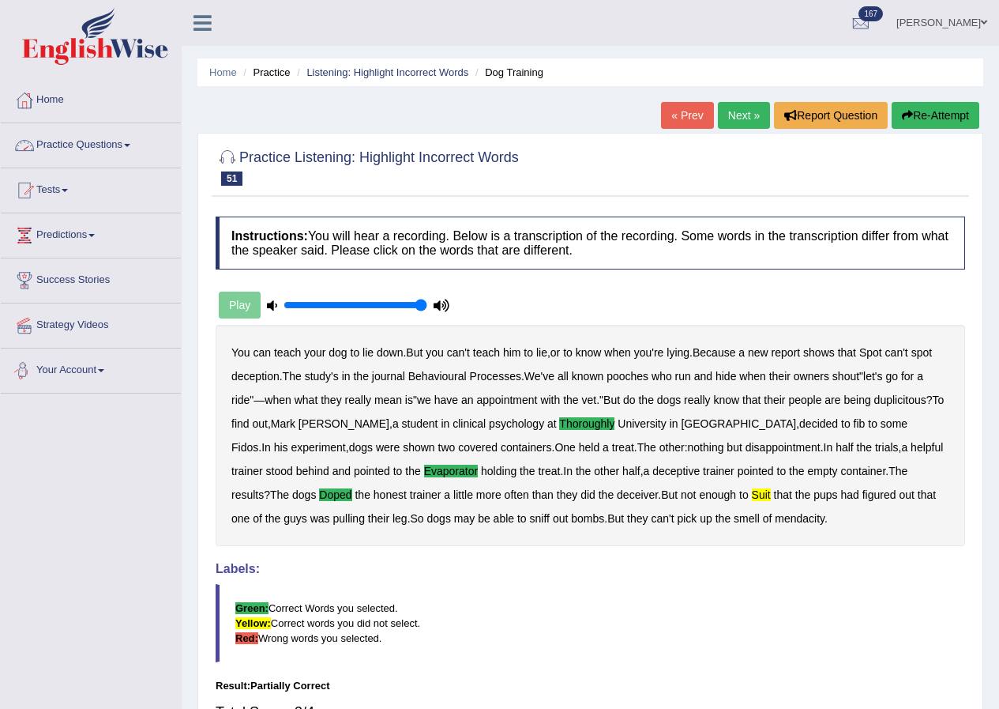
click at [65, 134] on link "Practice Questions" at bounding box center [91, 142] width 180 height 39
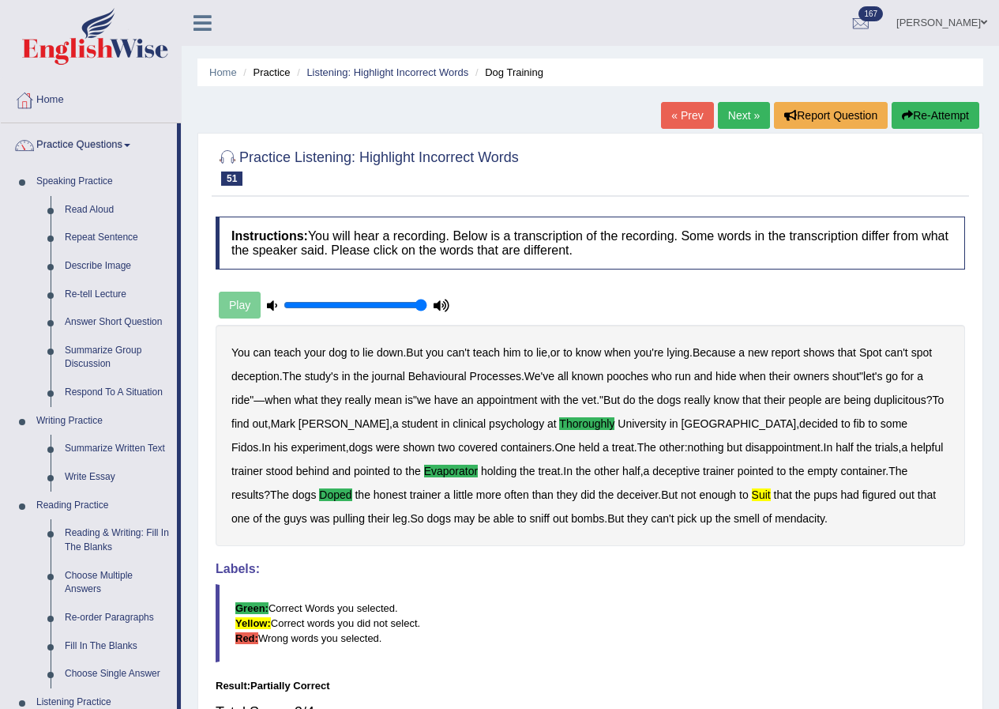
click at [730, 115] on link "Next »" at bounding box center [744, 115] width 52 height 27
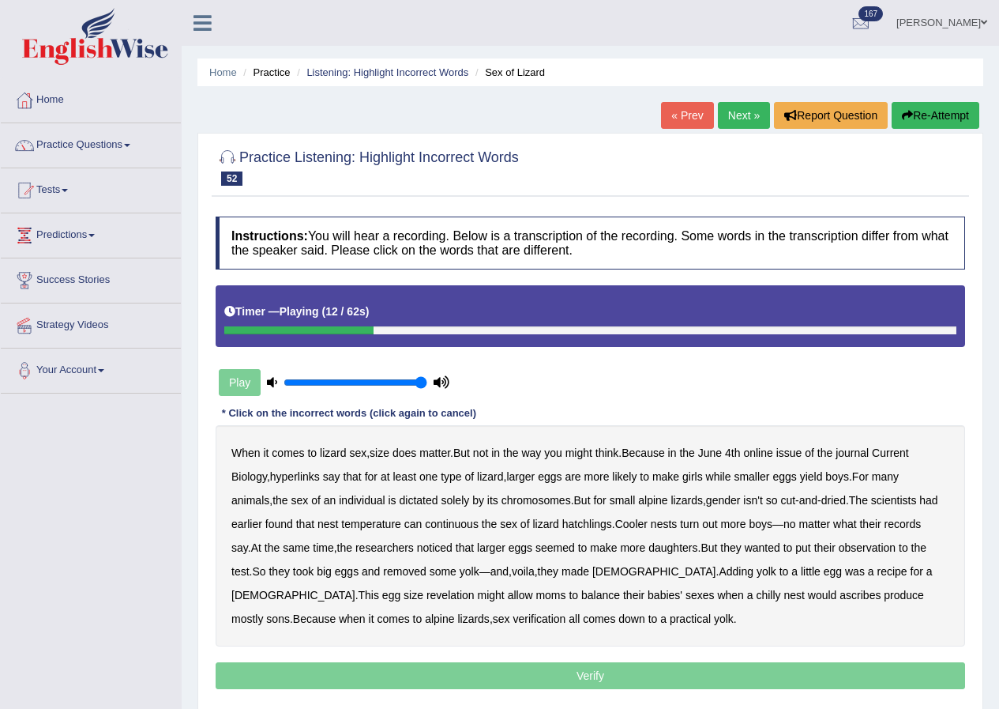
click at [906, 120] on icon "button" at bounding box center [907, 115] width 11 height 11
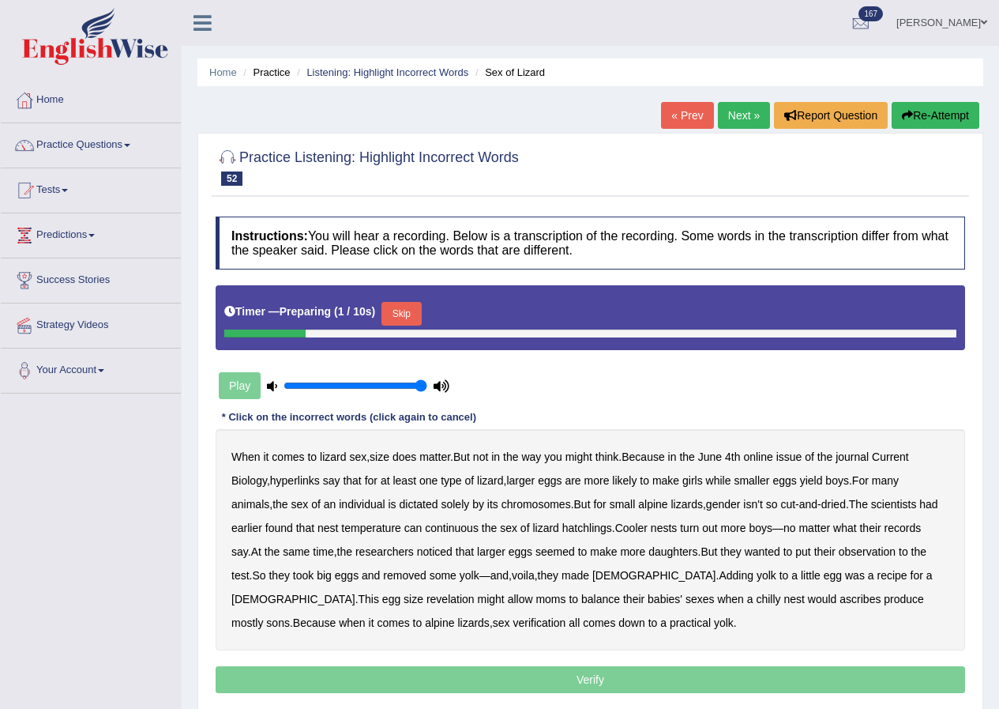
click at [401, 318] on button "Skip" at bounding box center [401, 314] width 39 height 24
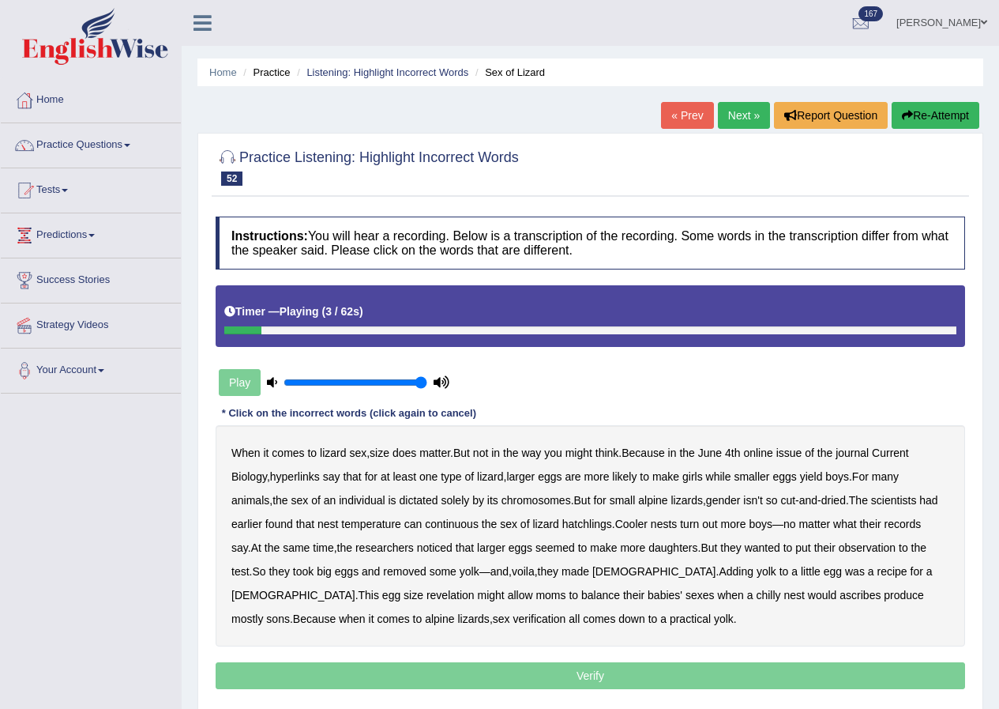
click at [389, 454] on b "size" at bounding box center [380, 452] width 20 height 13
click at [310, 479] on b "hyperlinks" at bounding box center [295, 476] width 50 height 13
click at [479, 527] on b "continuous" at bounding box center [452, 523] width 54 height 13
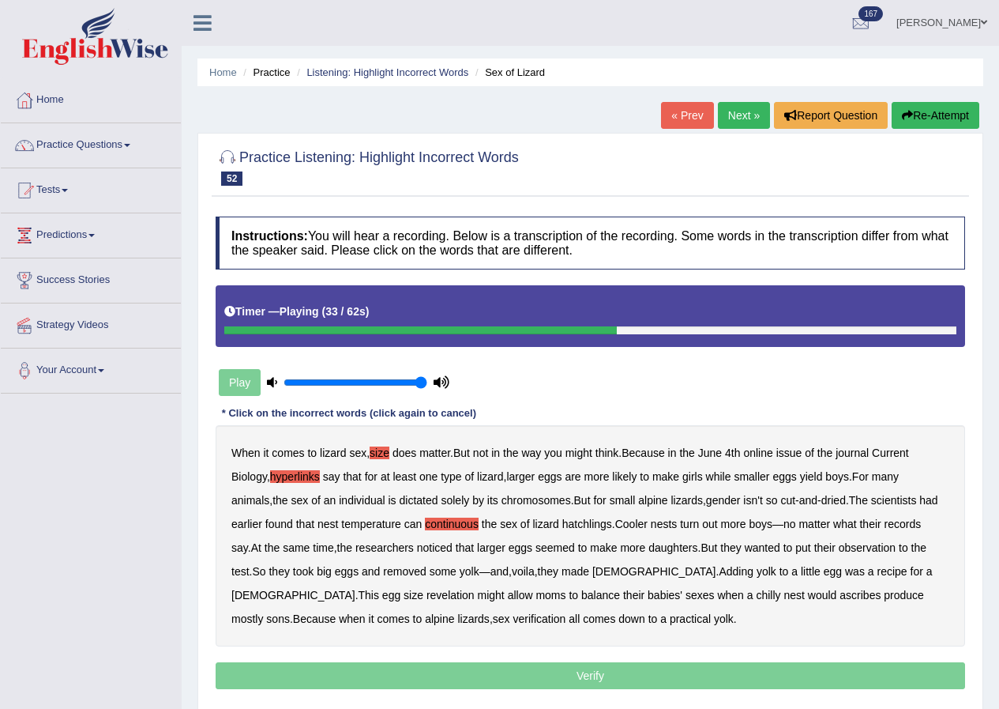
click at [922, 524] on b "records" at bounding box center [903, 523] width 37 height 13
click at [427, 589] on b "revelation" at bounding box center [451, 595] width 48 height 13
click at [513, 620] on b "verification" at bounding box center [539, 618] width 53 height 13
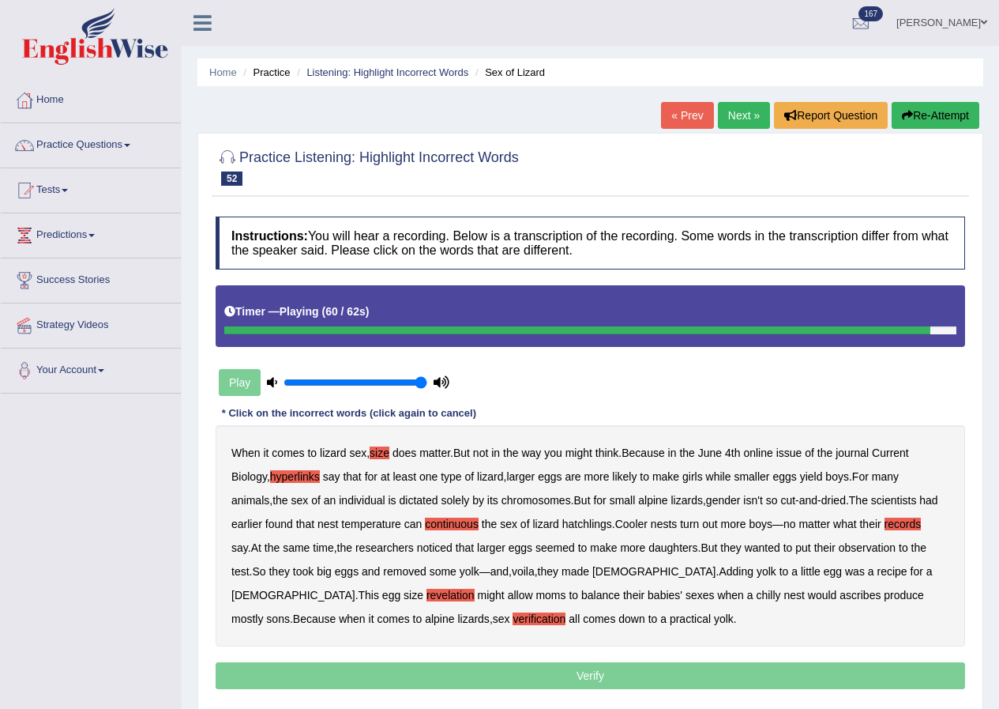
click at [592, 668] on p "Verify" at bounding box center [591, 675] width 750 height 27
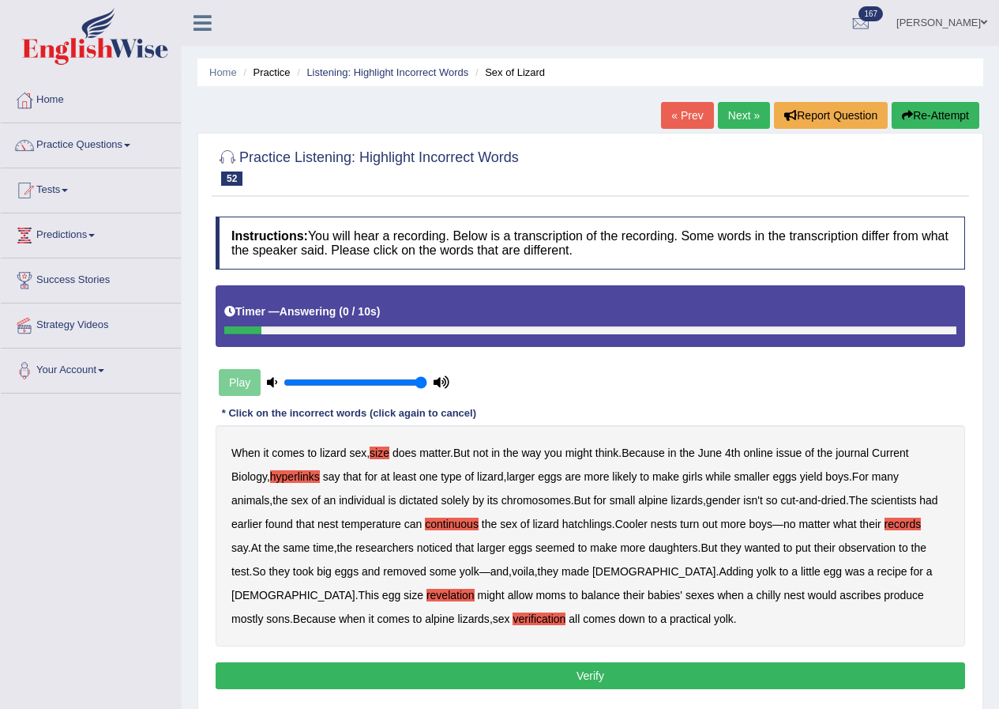
click at [592, 676] on button "Verify" at bounding box center [591, 675] width 750 height 27
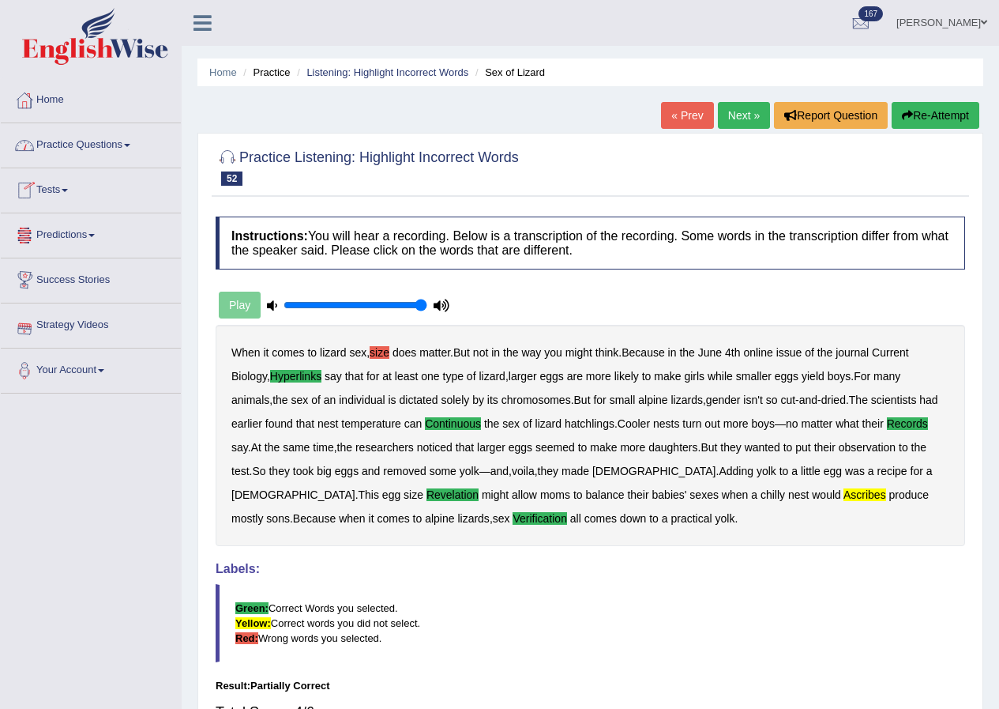
click at [720, 108] on link "Next »" at bounding box center [744, 115] width 52 height 27
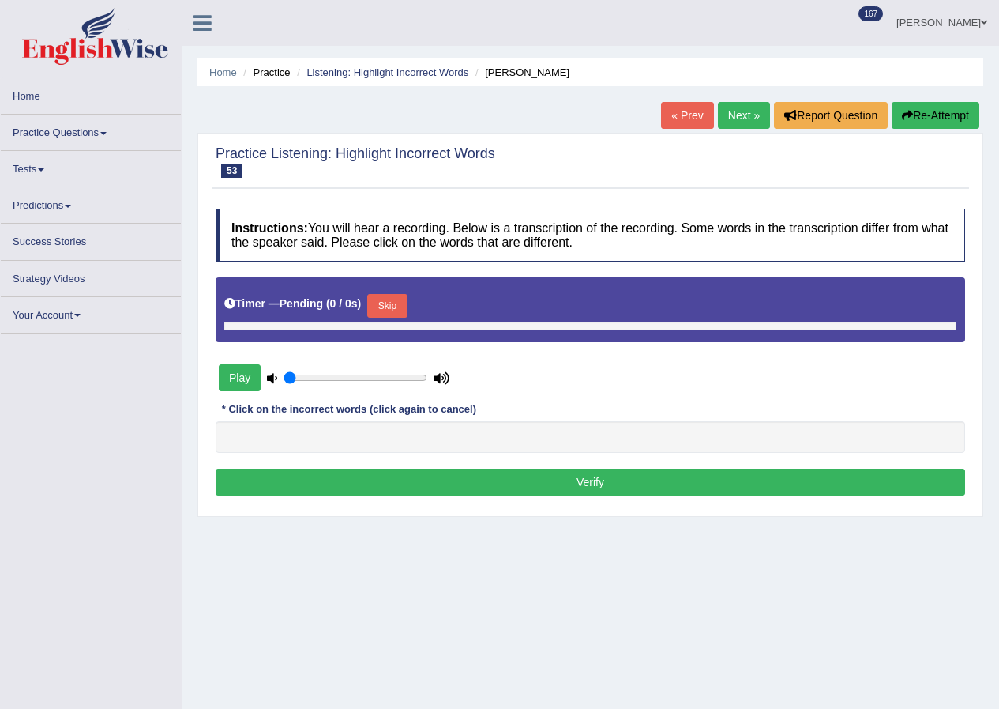
type input "1"
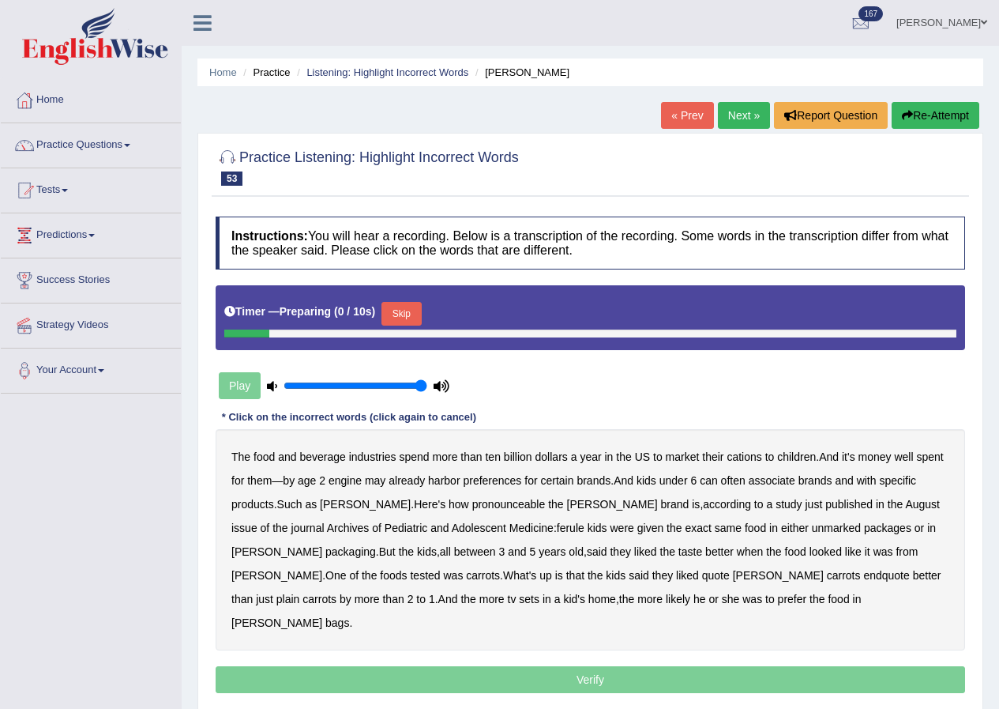
click at [404, 307] on button "Skip" at bounding box center [401, 314] width 39 height 24
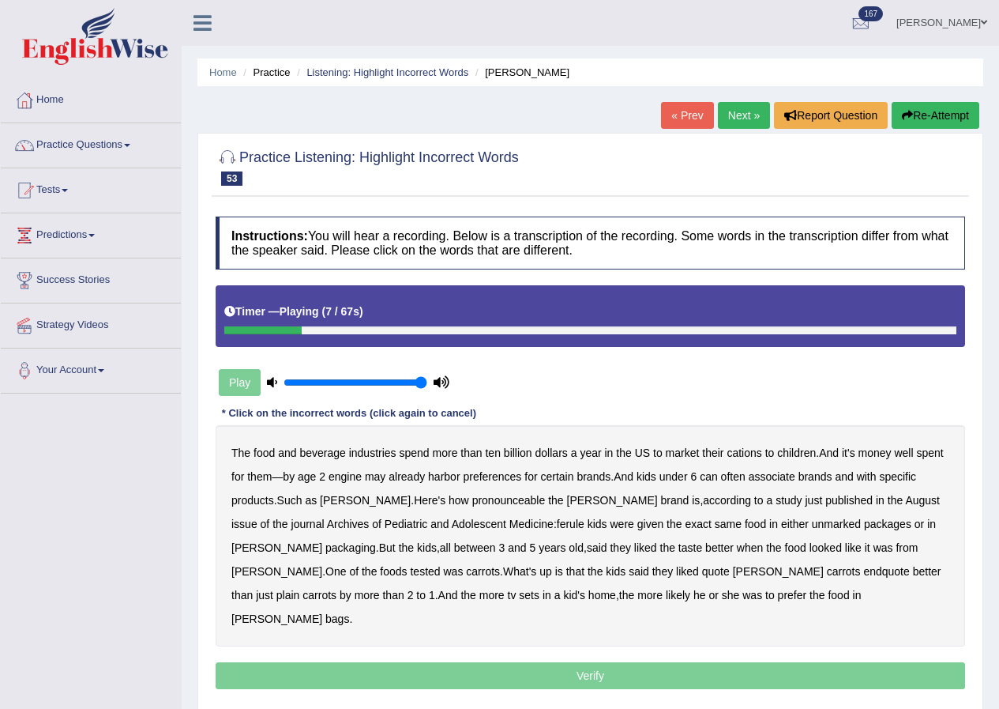
click at [750, 457] on b "cations" at bounding box center [744, 452] width 35 height 13
click at [348, 476] on b "engine" at bounding box center [345, 476] width 33 height 13
click at [485, 502] on b "pronounceable" at bounding box center [508, 500] width 73 height 13
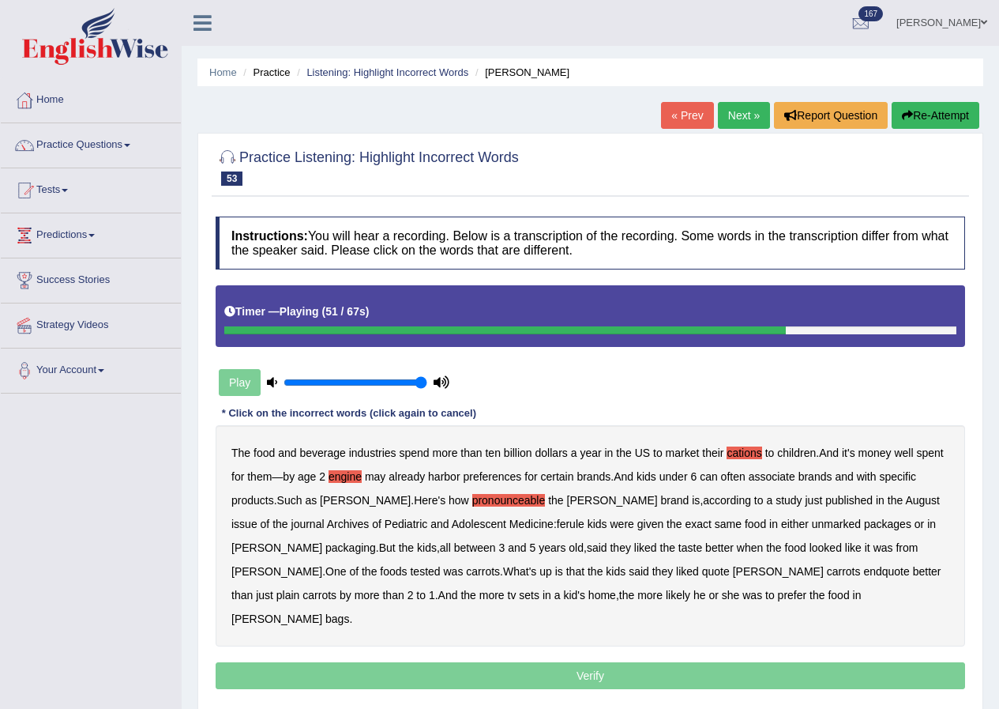
click at [863, 573] on b "endquote" at bounding box center [886, 571] width 46 height 13
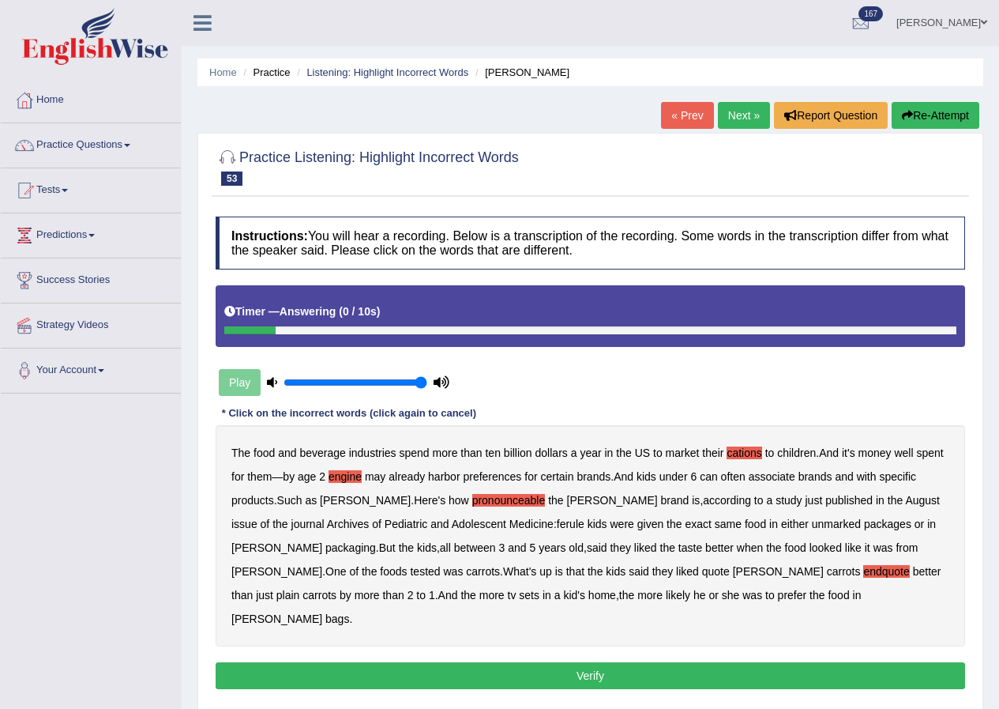
click at [599, 662] on button "Verify" at bounding box center [591, 675] width 750 height 27
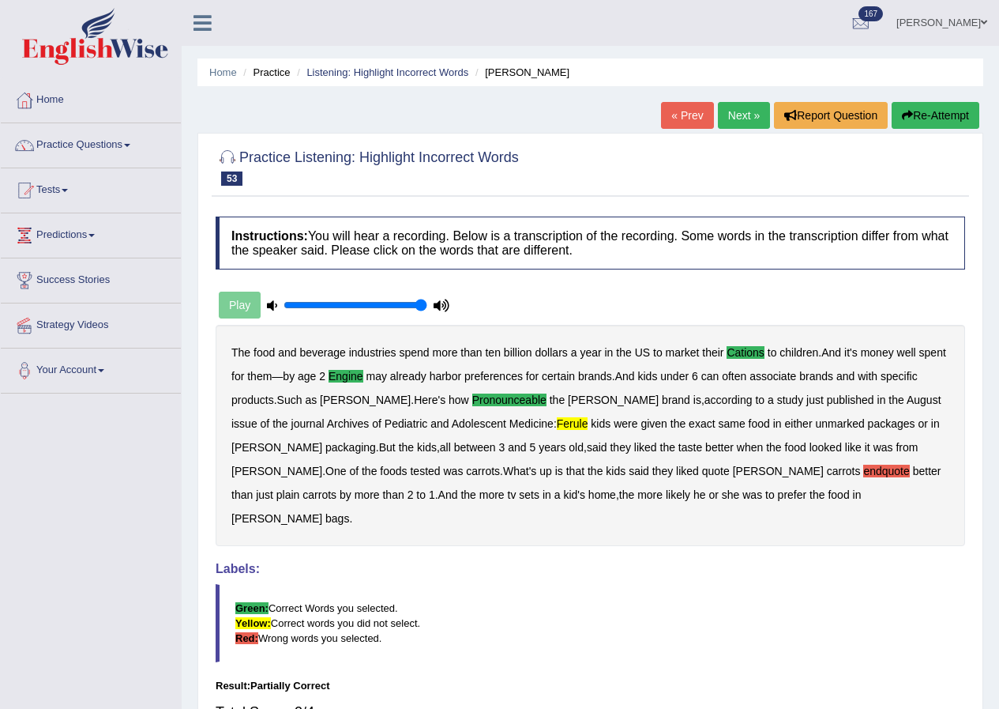
click at [924, 121] on button "Re-Attempt" at bounding box center [936, 115] width 88 height 27
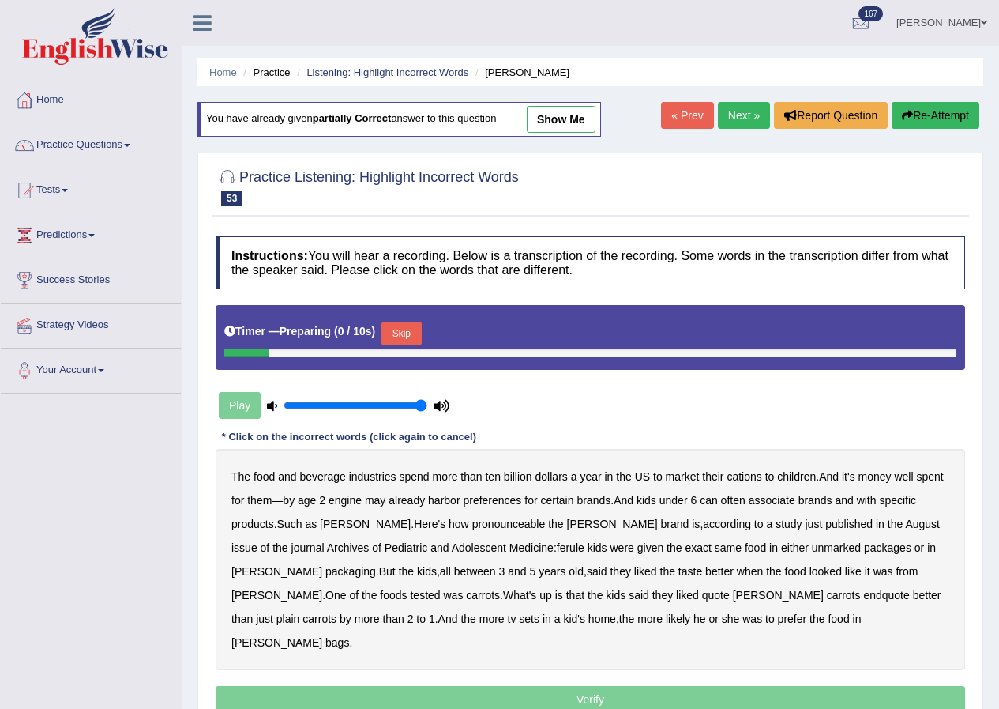
click at [417, 333] on button "Skip" at bounding box center [401, 334] width 39 height 24
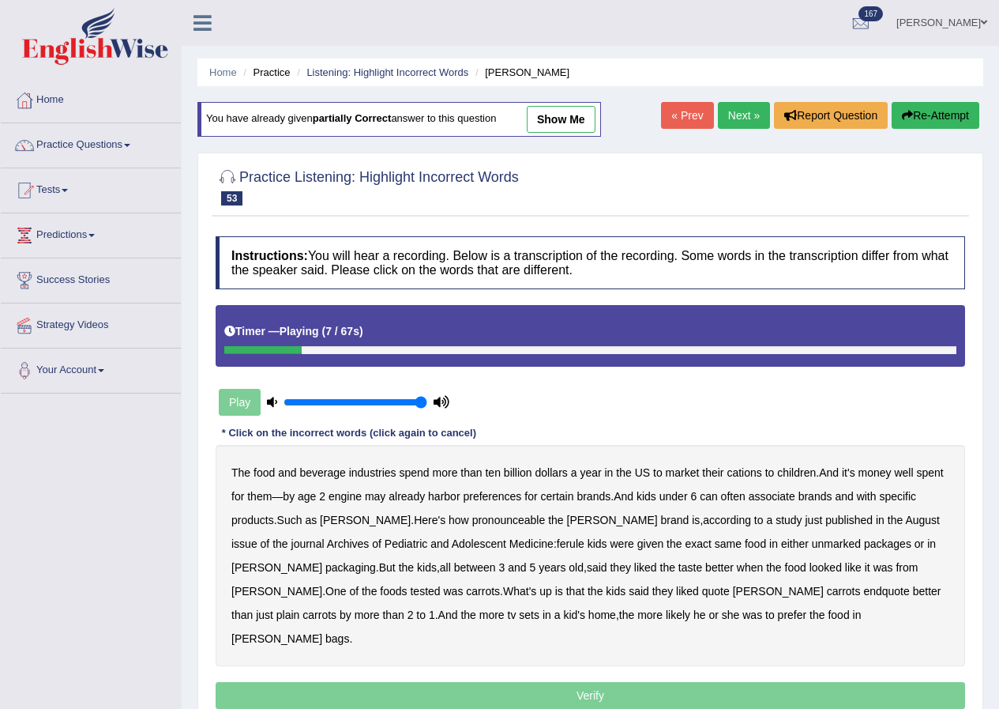
click at [750, 476] on b "cations" at bounding box center [744, 472] width 35 height 13
click at [352, 497] on b "engine" at bounding box center [345, 496] width 33 height 13
click at [474, 521] on b "pronounceable" at bounding box center [508, 519] width 73 height 13
click at [557, 545] on b "ferule" at bounding box center [571, 543] width 28 height 13
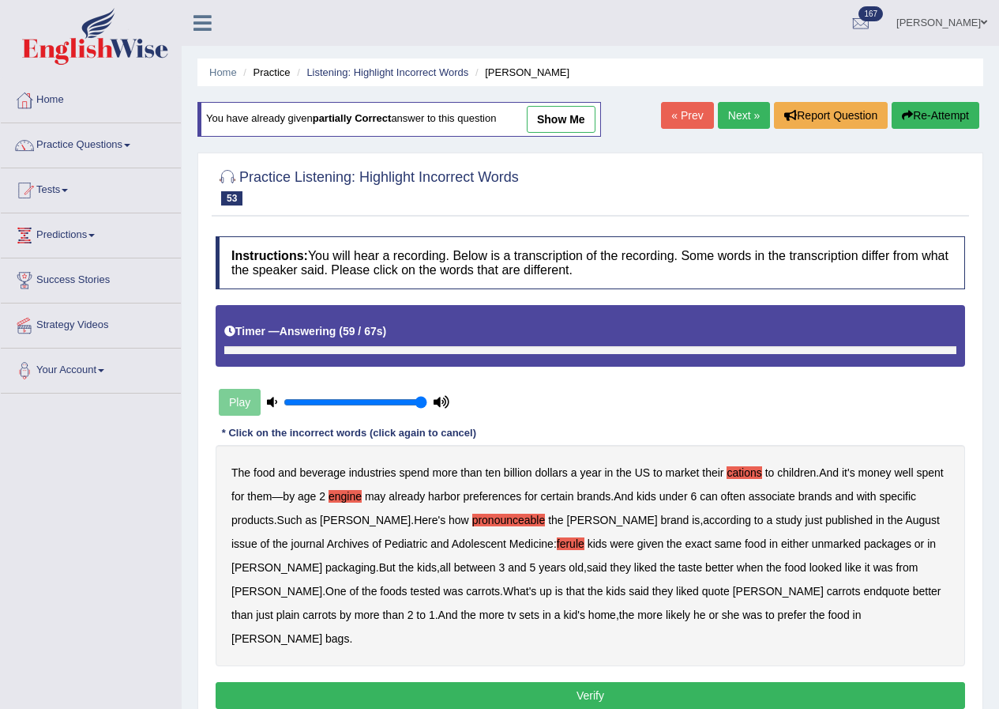
click at [573, 682] on button "Verify" at bounding box center [591, 695] width 750 height 27
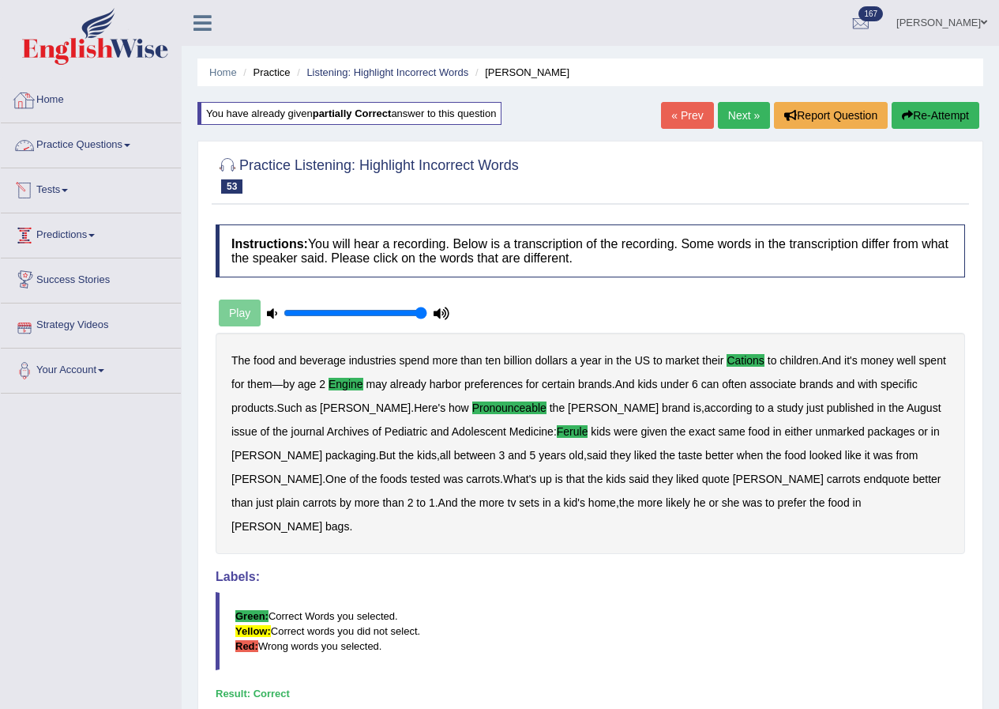
click at [54, 146] on link "Practice Questions" at bounding box center [91, 142] width 180 height 39
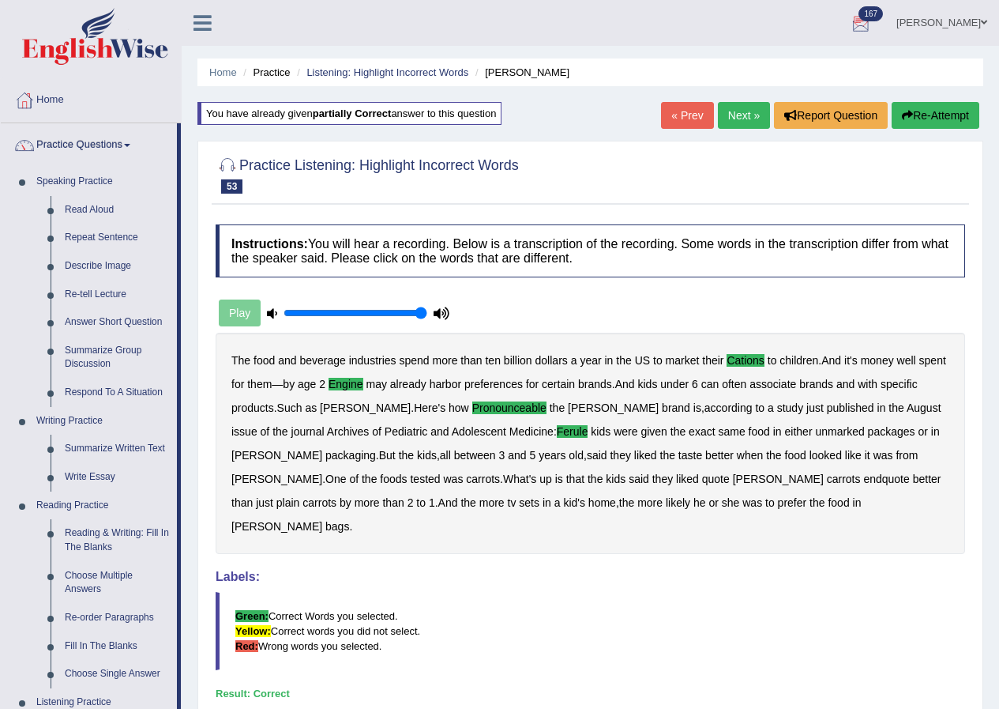
click at [931, 24] on link "Kalsang Dolker" at bounding box center [942, 20] width 115 height 41
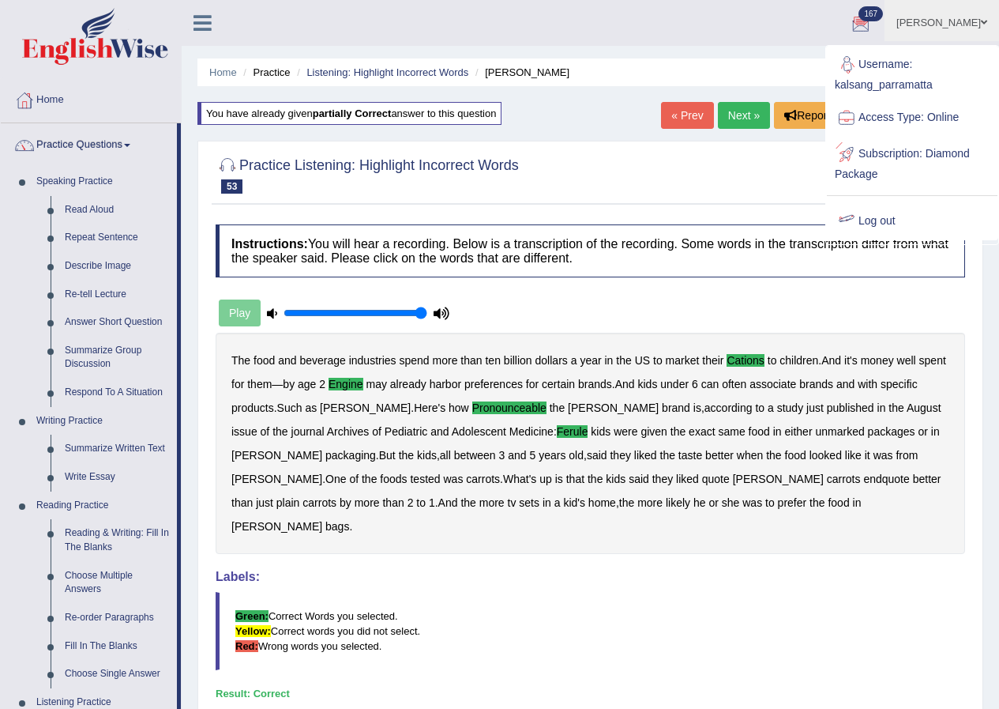
click at [878, 223] on link "Log out" at bounding box center [912, 221] width 171 height 36
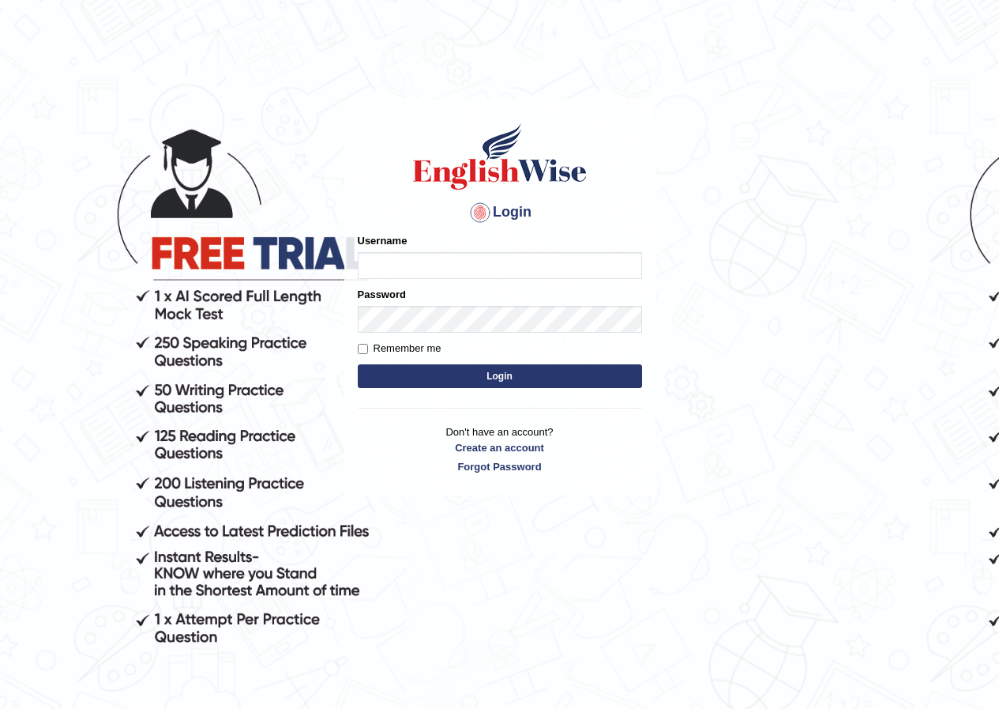
click at [630, 273] on input "Username" at bounding box center [500, 265] width 284 height 27
type input "kalsang_parramatta"
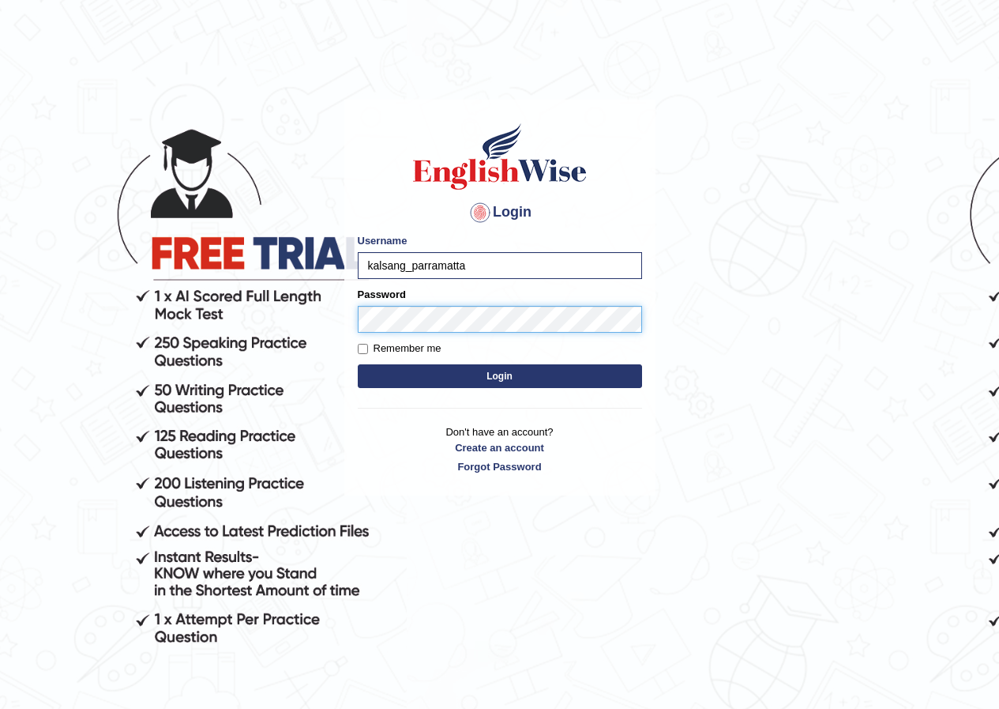
click at [358, 364] on button "Login" at bounding box center [500, 376] width 284 height 24
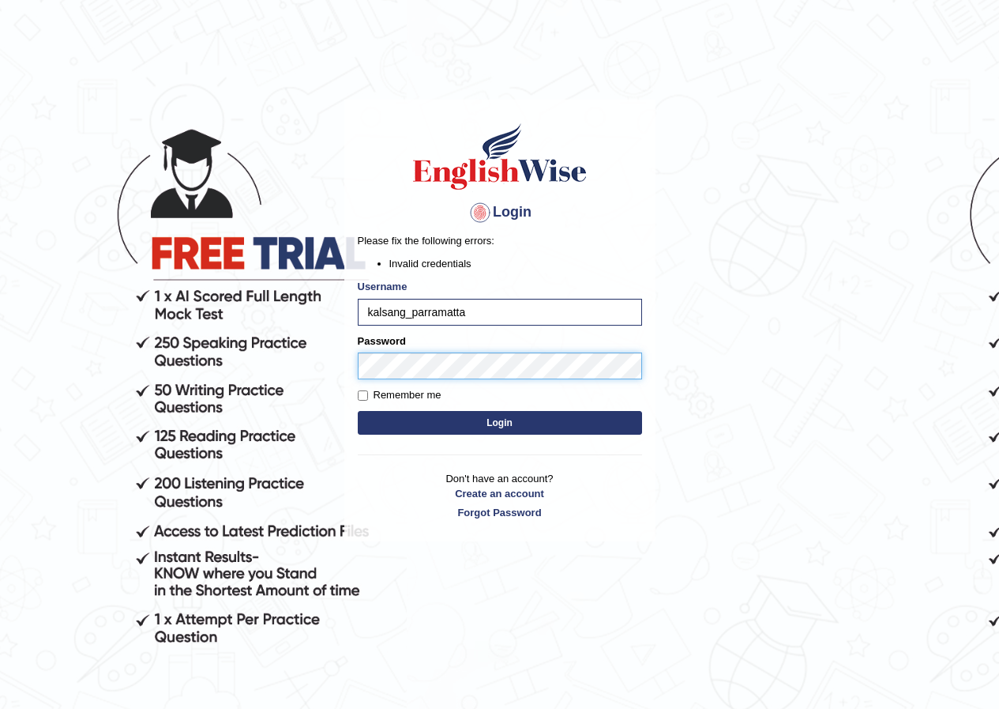
click at [358, 411] on button "Login" at bounding box center [500, 423] width 284 height 24
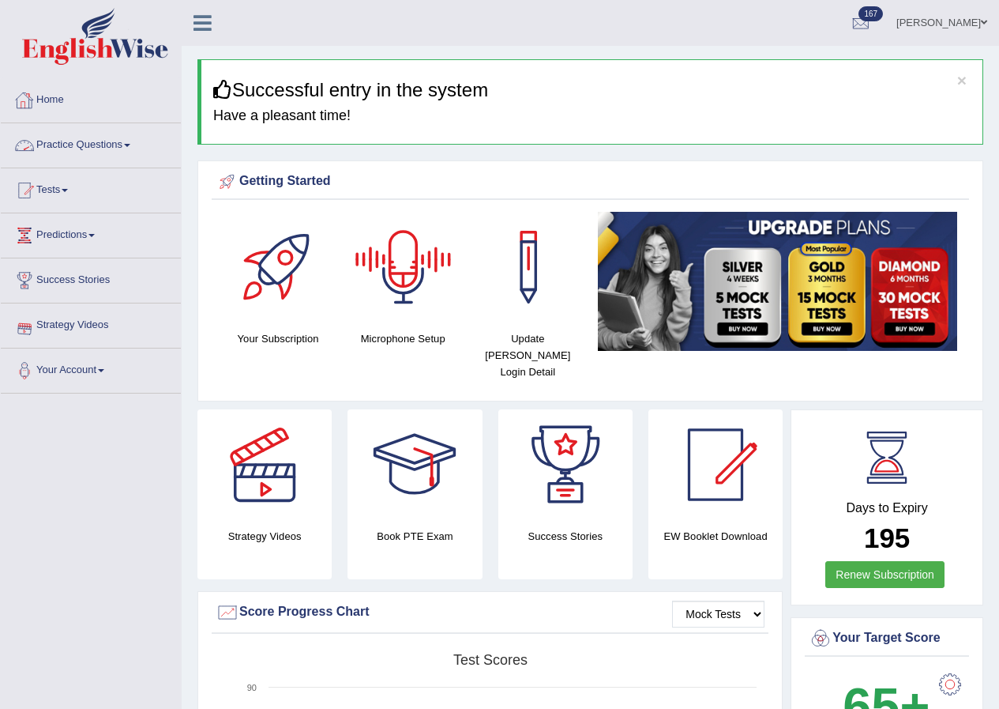
click at [99, 147] on link "Practice Questions" at bounding box center [91, 142] width 180 height 39
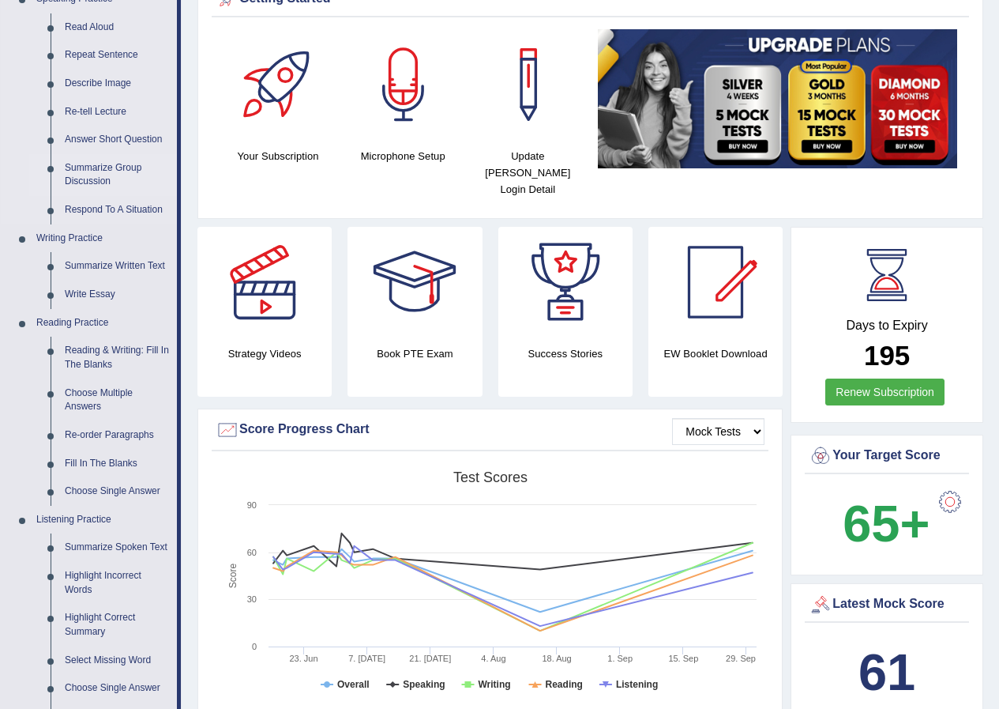
scroll to position [158, 0]
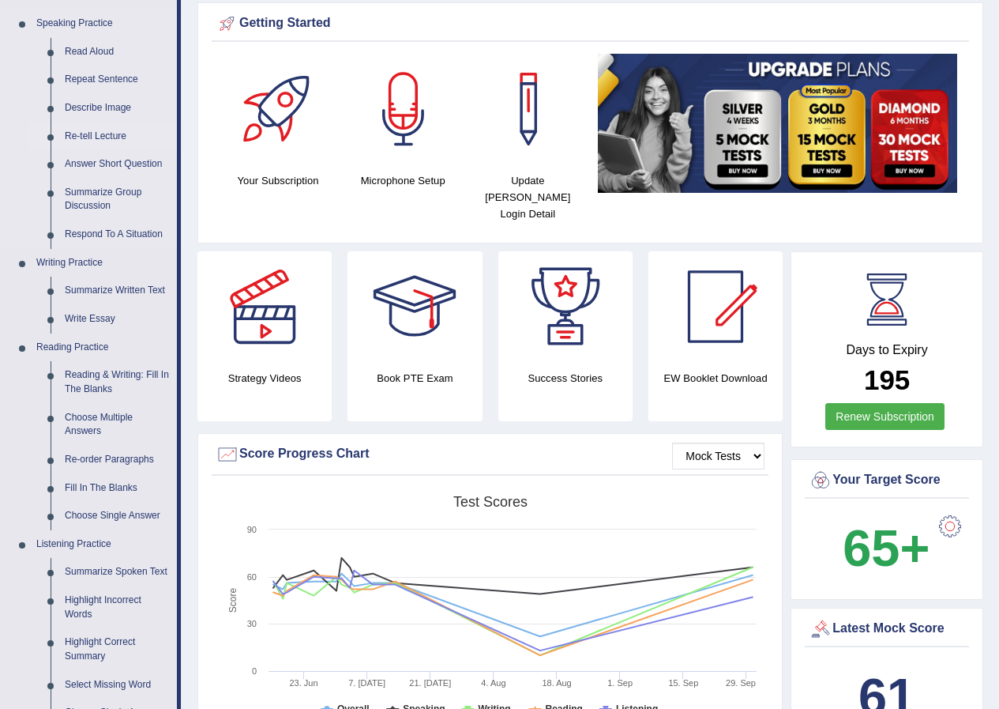
click at [98, 136] on link "Re-tell Lecture" at bounding box center [117, 136] width 119 height 28
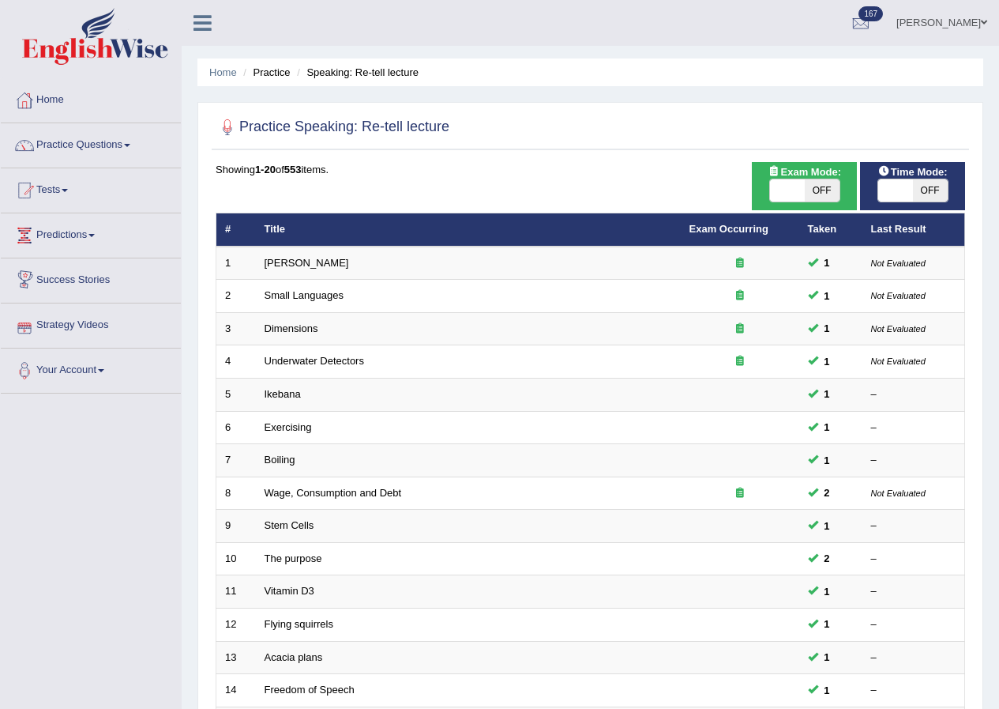
click at [826, 188] on span "OFF" at bounding box center [822, 190] width 35 height 22
checkbox input "true"
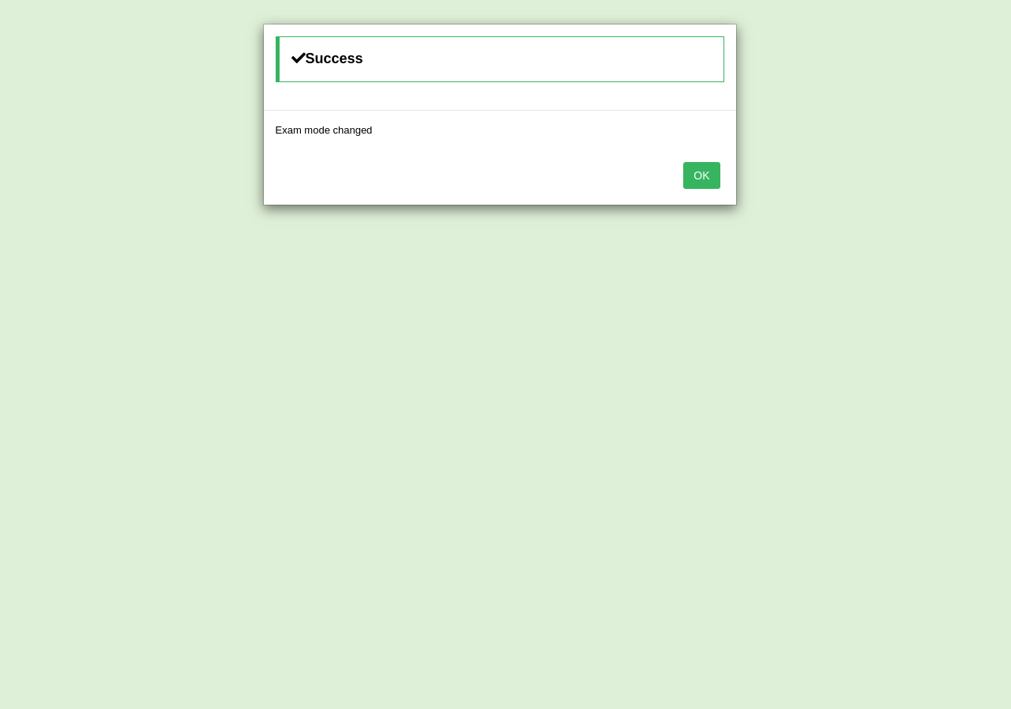
click at [704, 175] on button "OK" at bounding box center [701, 175] width 36 height 27
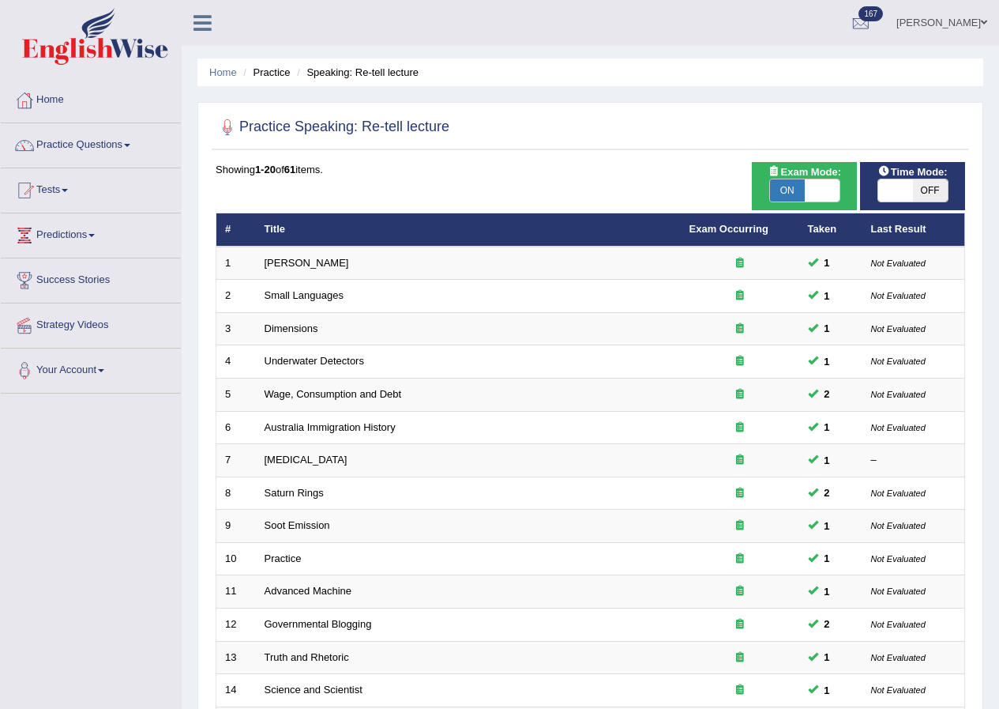
click at [932, 186] on span "OFF" at bounding box center [930, 190] width 35 height 22
checkbox input "true"
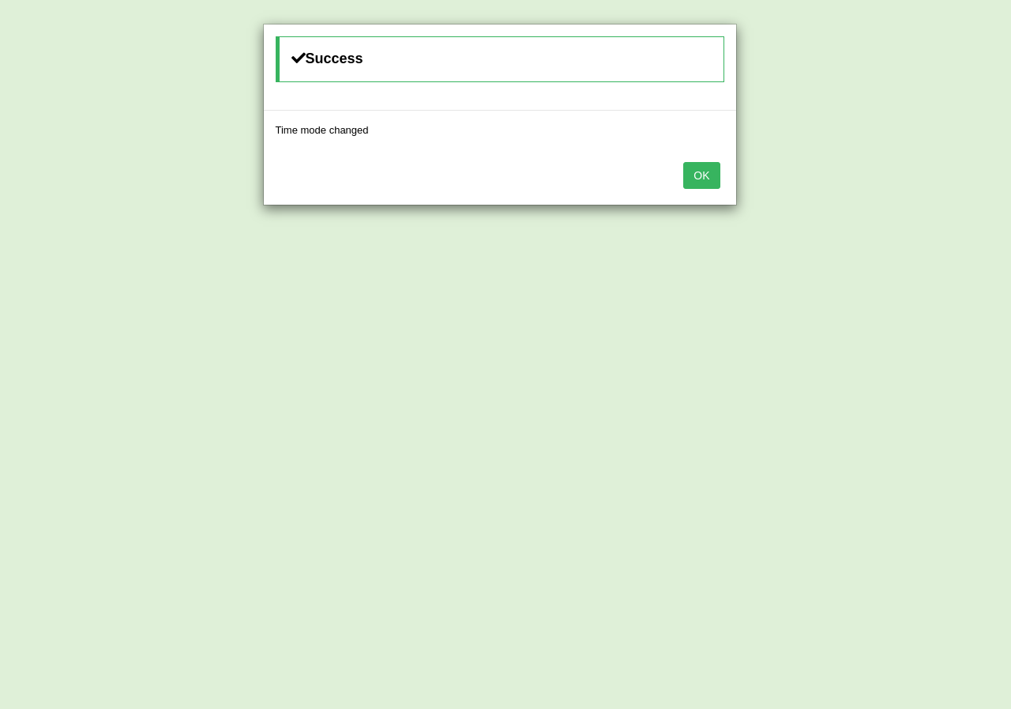
click at [690, 177] on button "OK" at bounding box center [701, 175] width 36 height 27
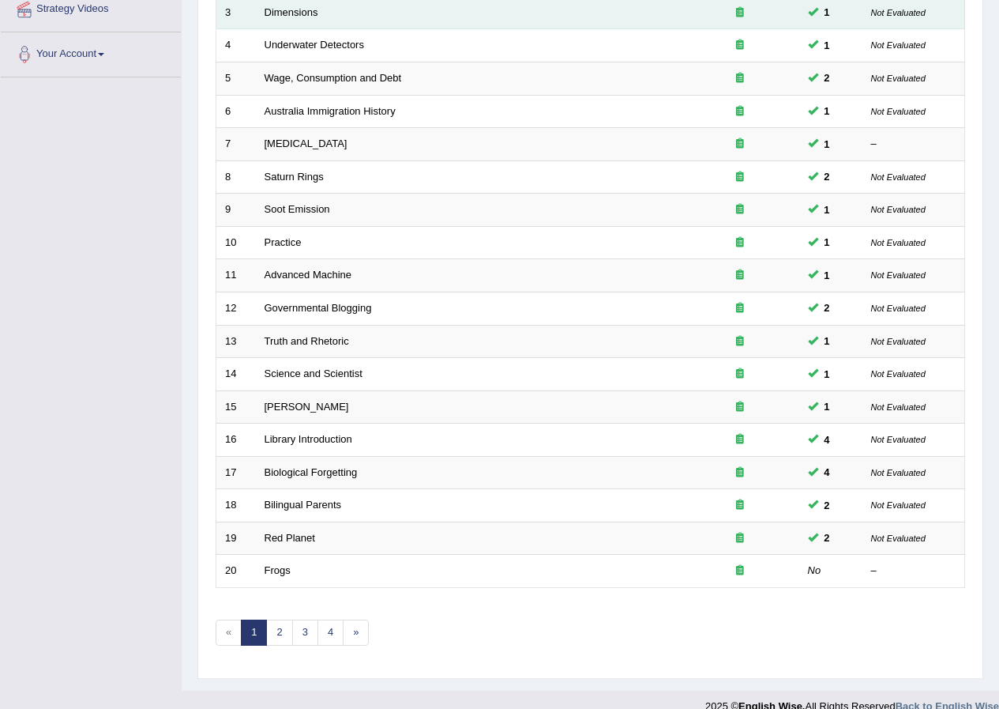
scroll to position [337, 0]
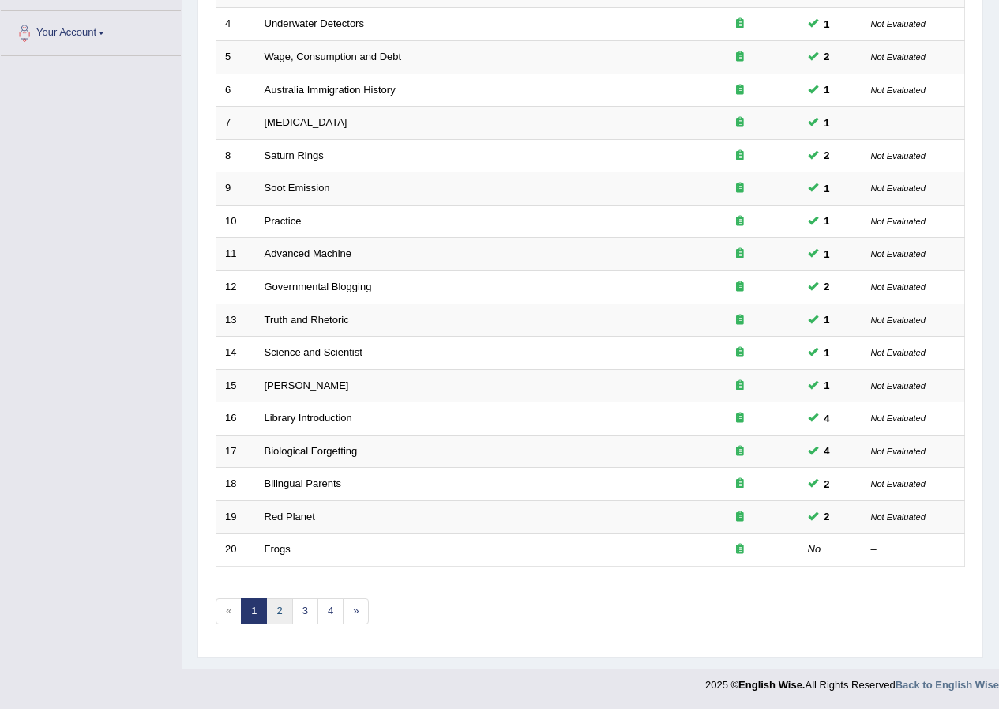
click at [281, 619] on link "2" at bounding box center [279, 611] width 26 height 26
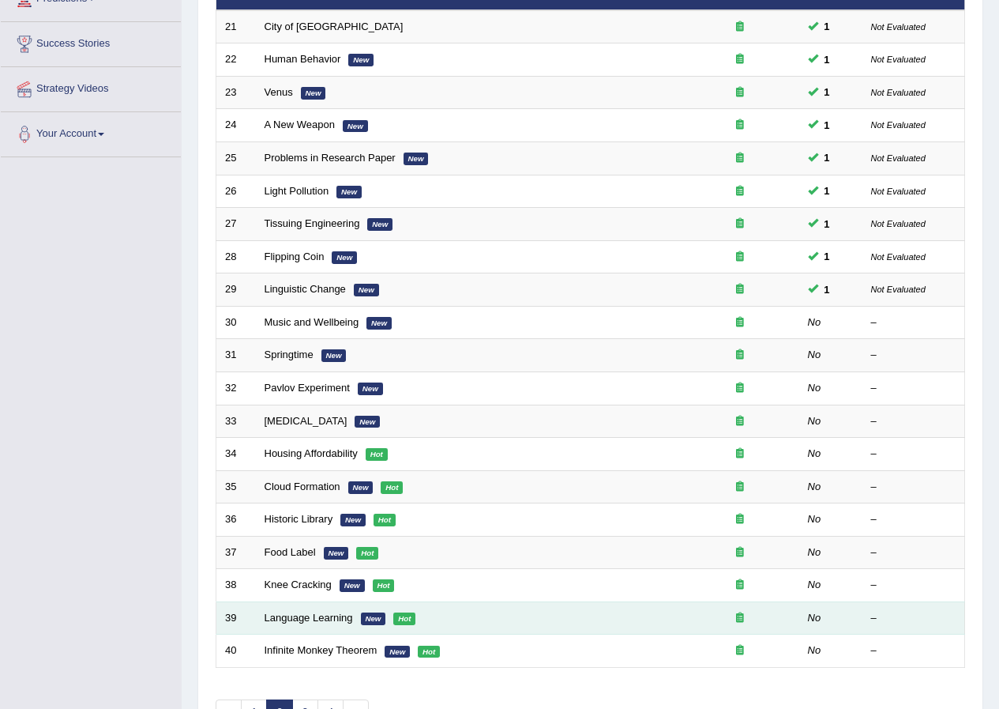
scroll to position [237, 0]
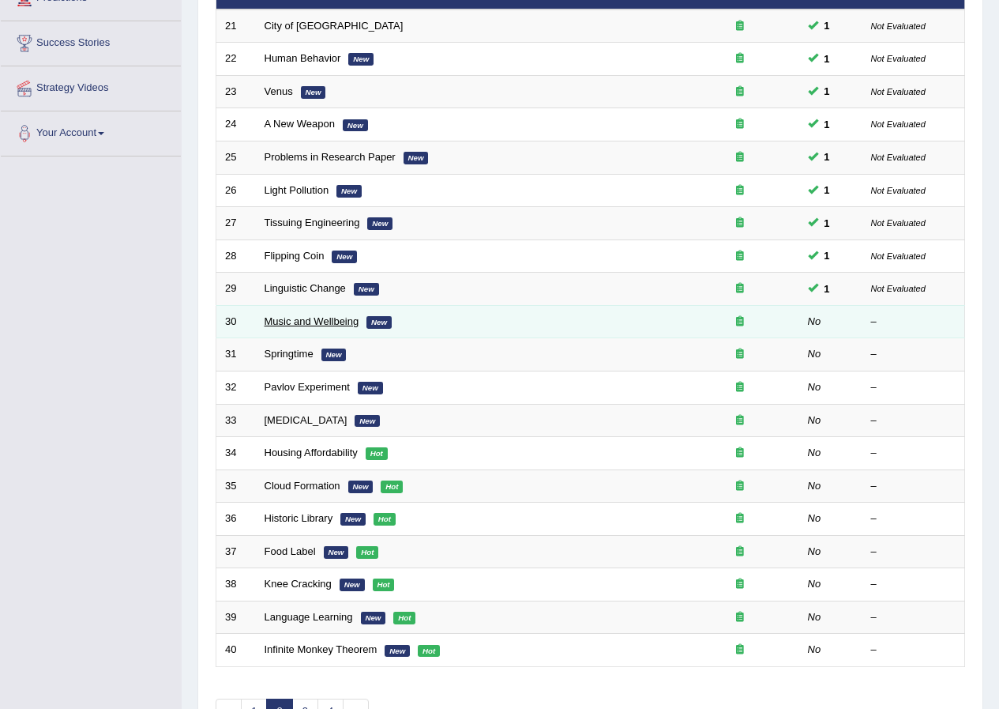
click at [305, 322] on link "Music and Wellbeing" at bounding box center [312, 321] width 95 height 12
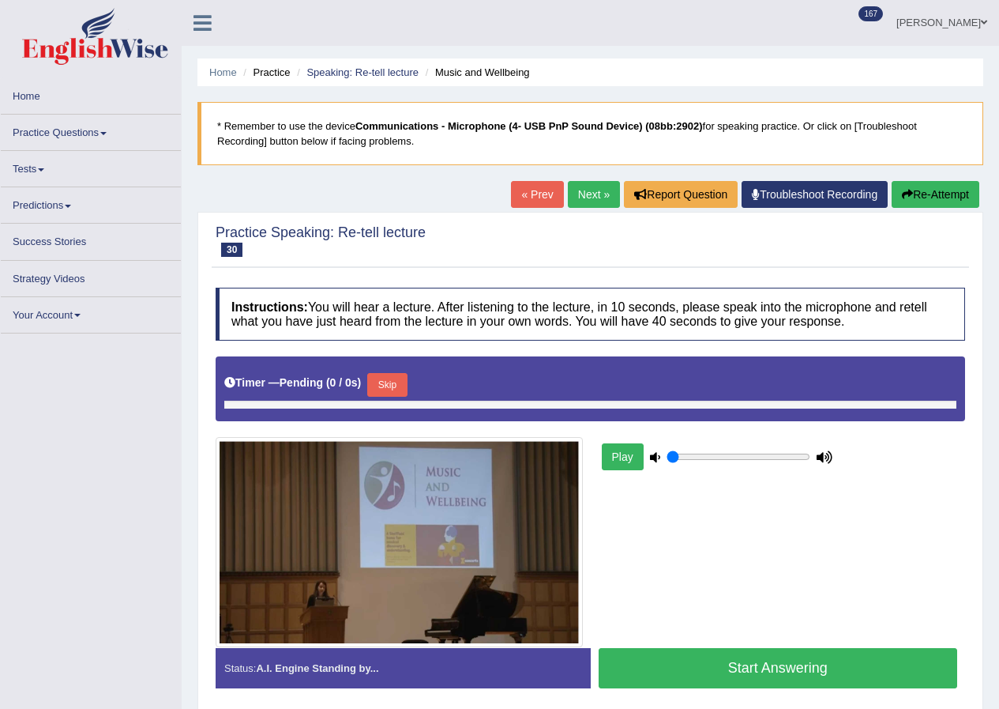
type input "1"
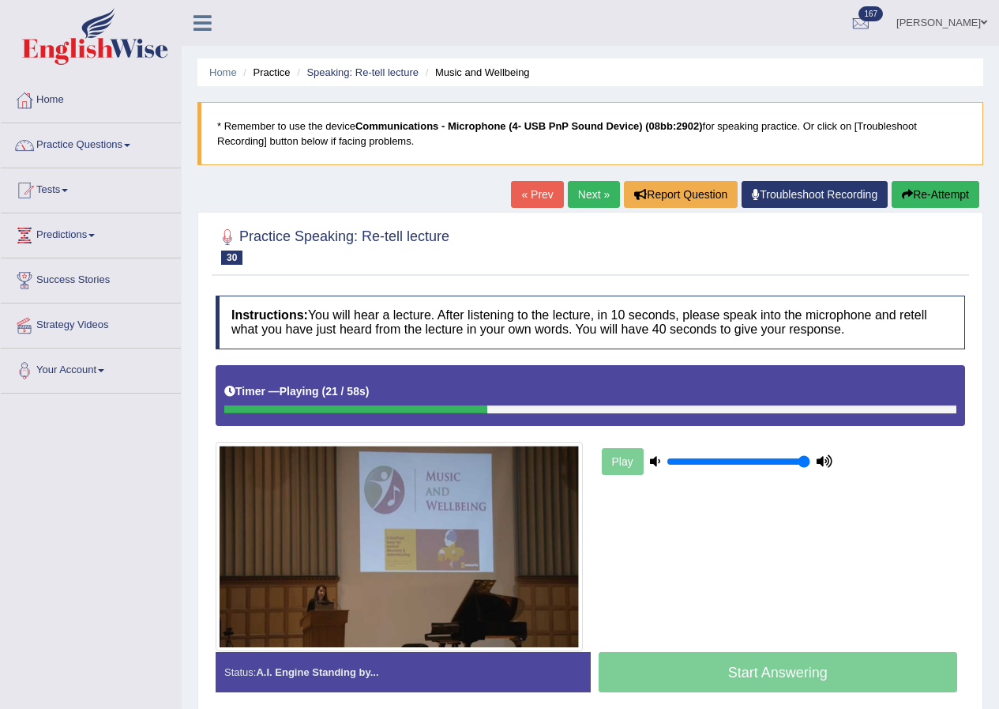
click at [911, 197] on button "Re-Attempt" at bounding box center [936, 194] width 88 height 27
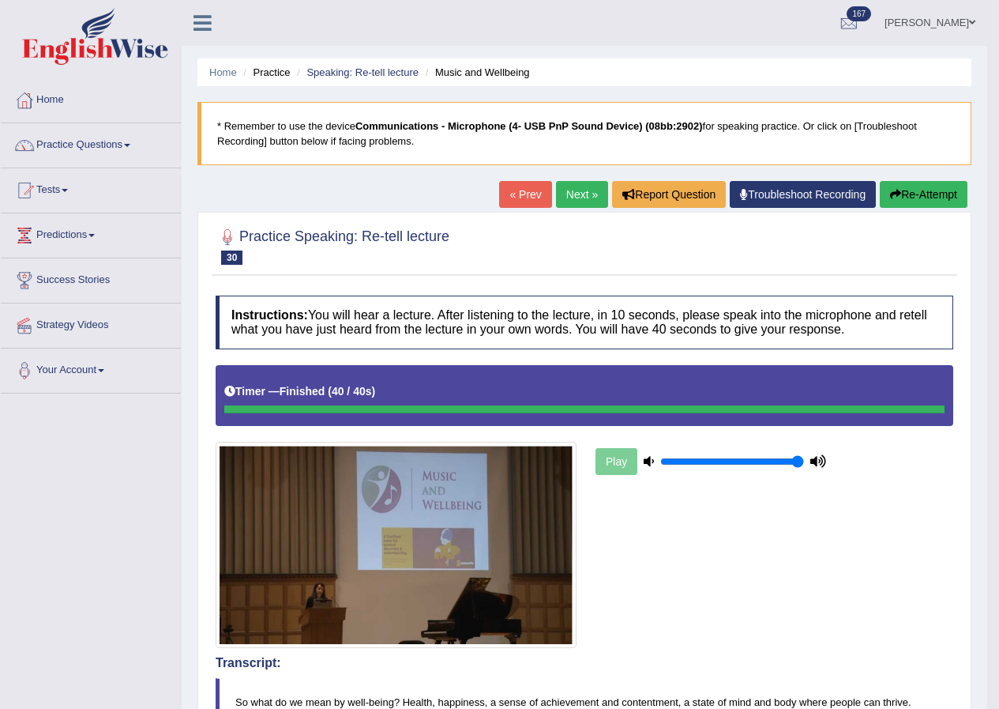
click at [575, 197] on link "Next »" at bounding box center [582, 194] width 52 height 27
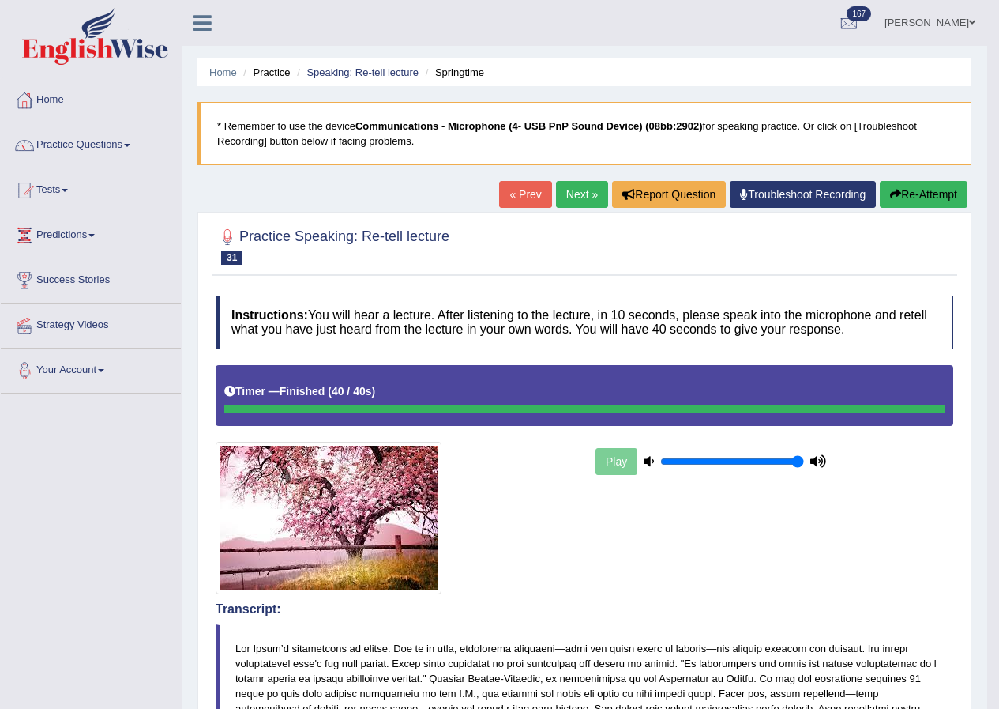
click at [563, 205] on link "Next »" at bounding box center [582, 194] width 52 height 27
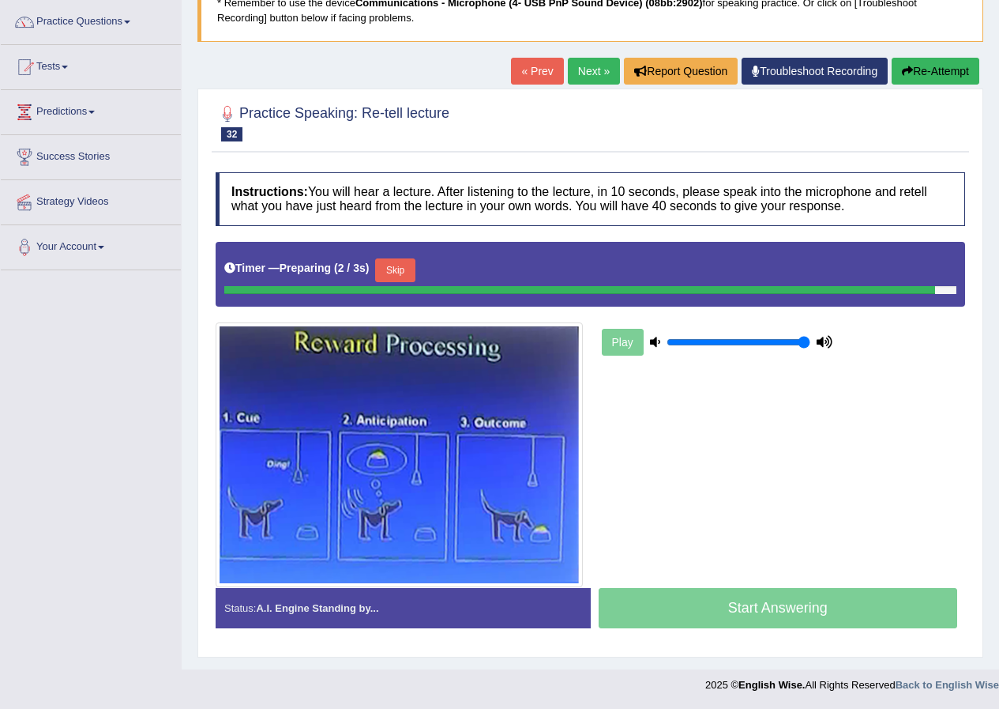
scroll to position [121, 0]
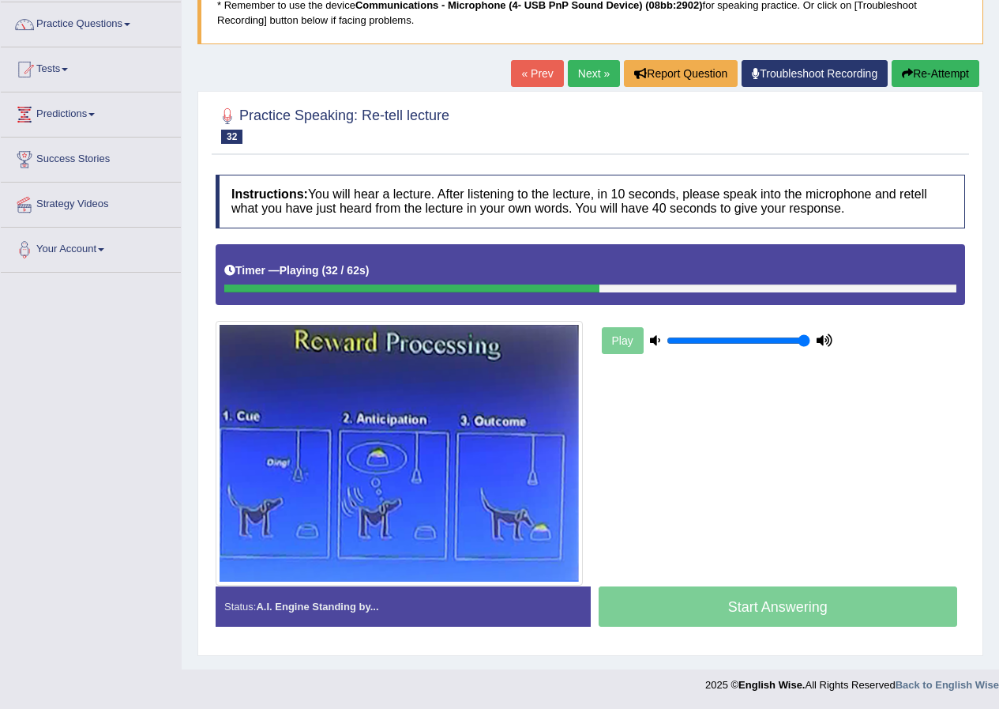
click at [931, 76] on button "Re-Attempt" at bounding box center [936, 73] width 88 height 27
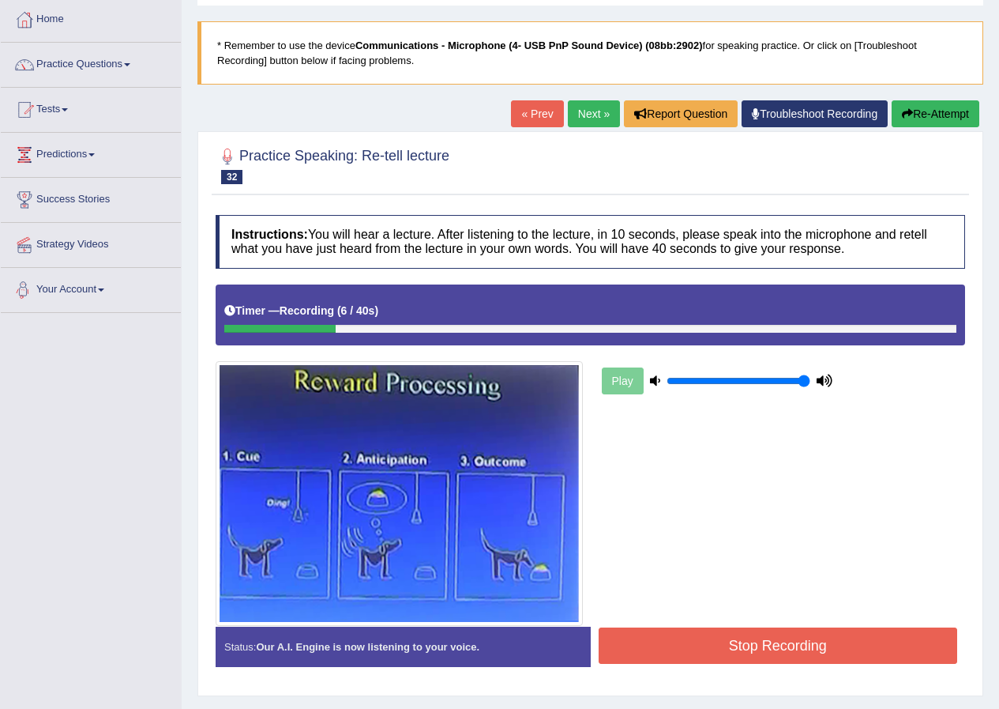
scroll to position [42, 0]
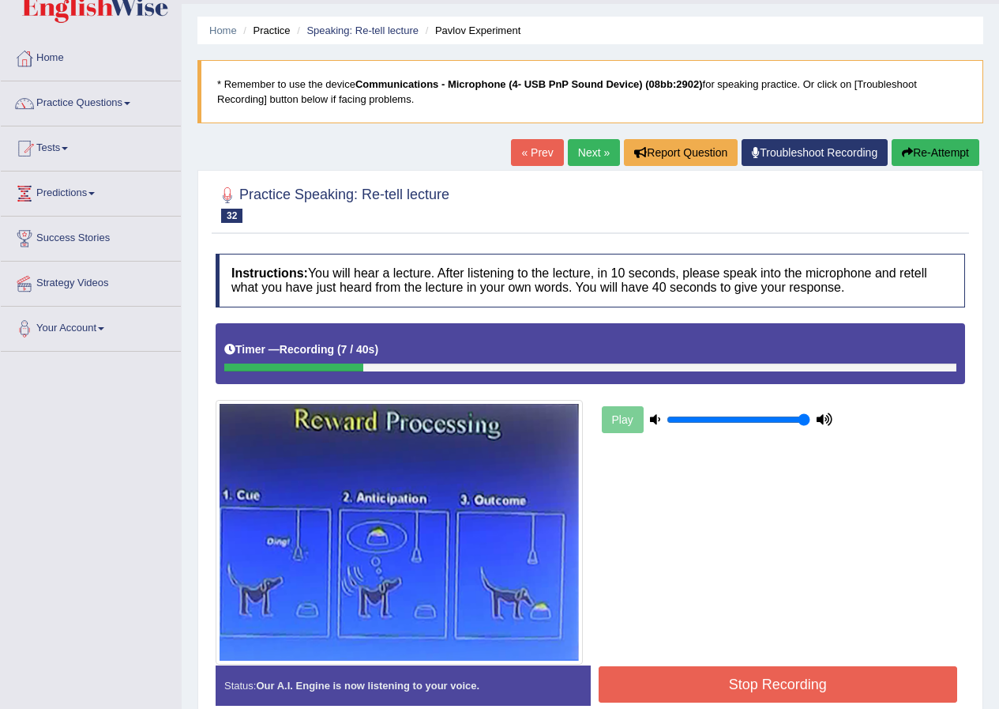
click at [940, 149] on button "Re-Attempt" at bounding box center [936, 152] width 88 height 27
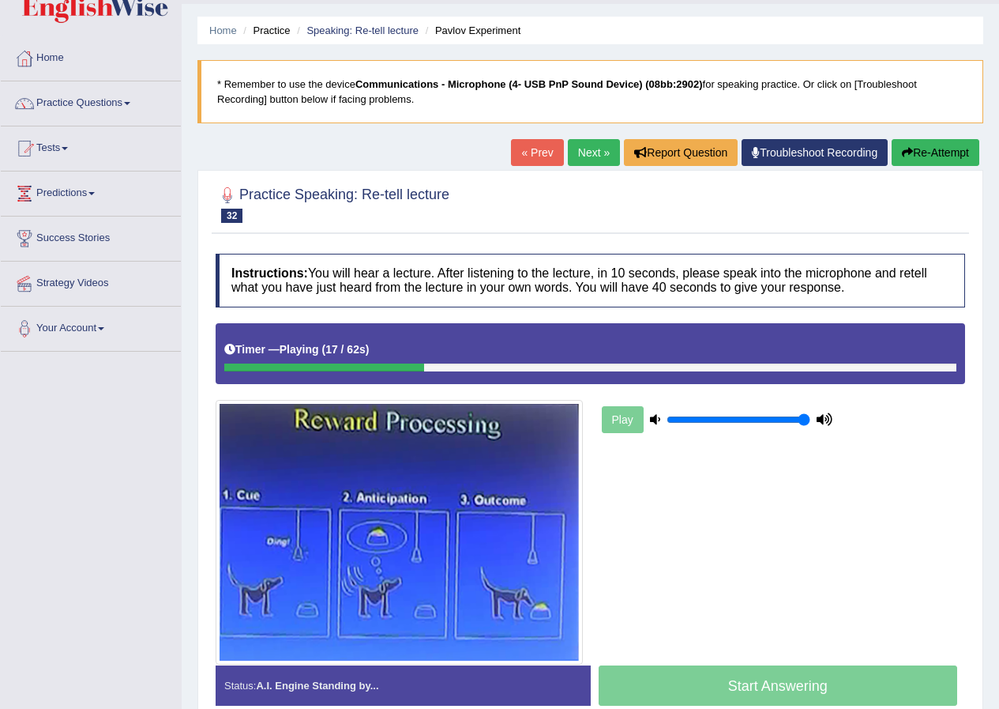
click at [928, 145] on button "Re-Attempt" at bounding box center [936, 152] width 88 height 27
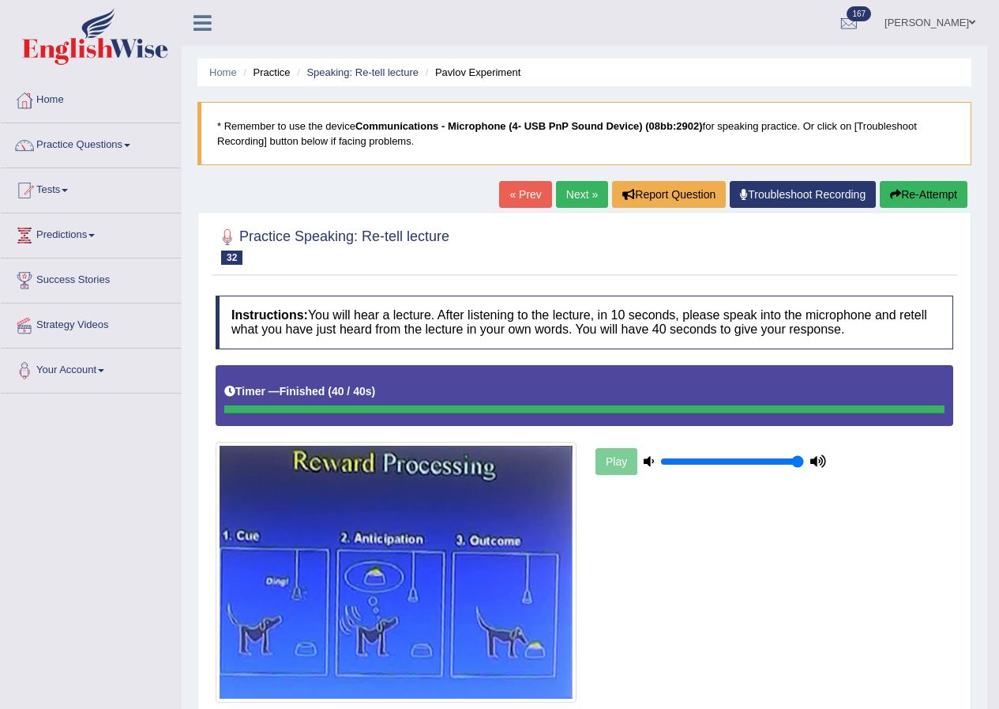
click at [566, 197] on link "Next »" at bounding box center [582, 194] width 52 height 27
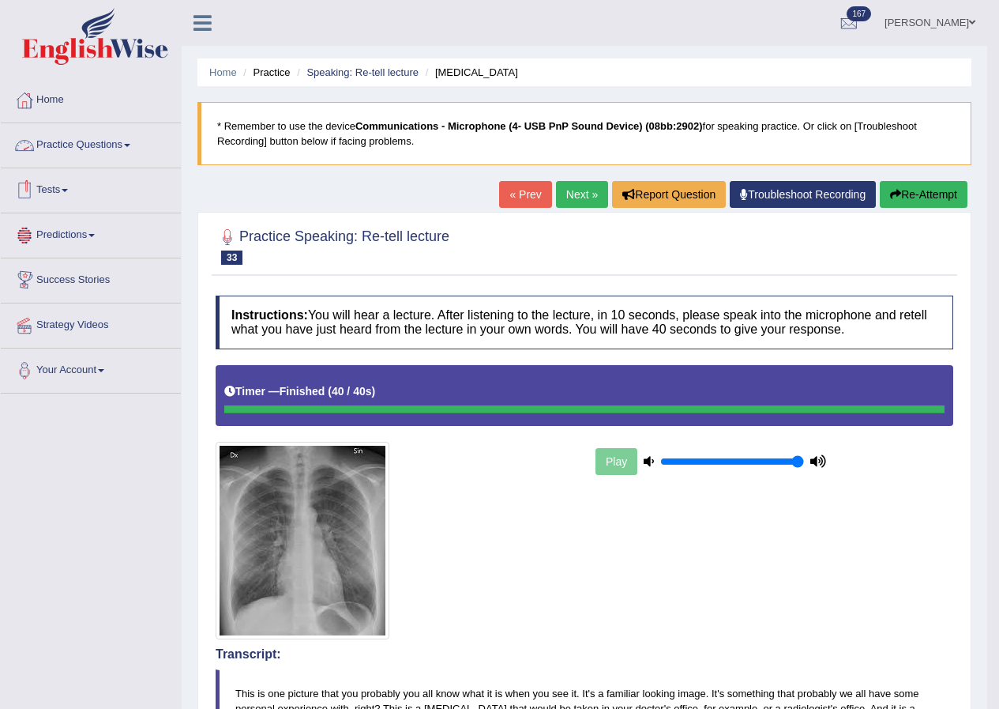
click at [95, 147] on link "Practice Questions" at bounding box center [91, 142] width 180 height 39
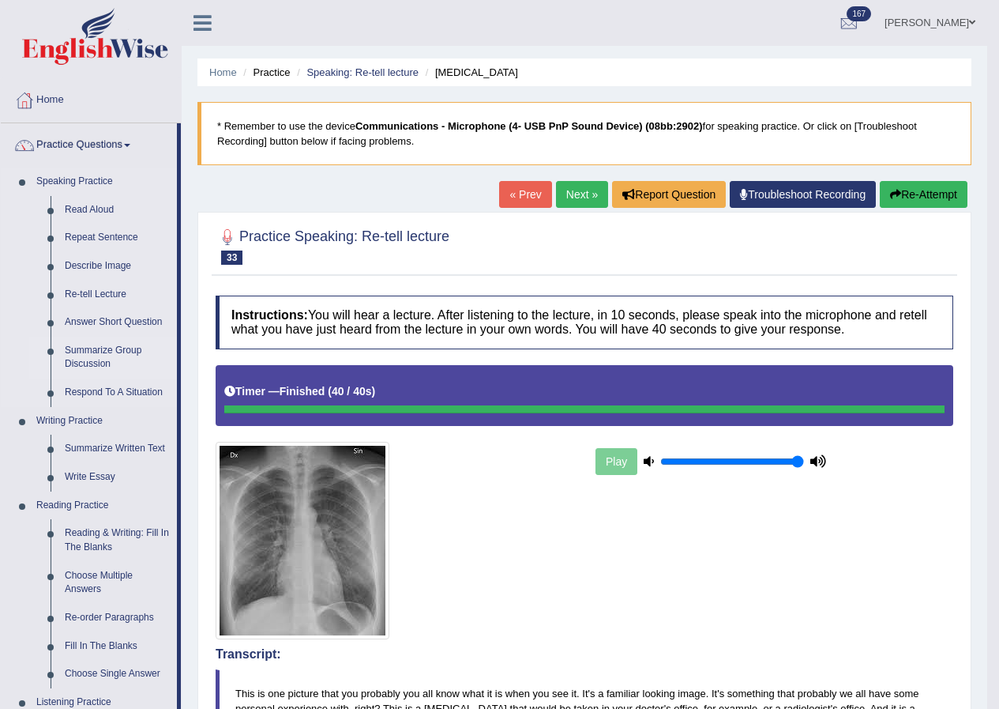
click at [94, 349] on link "Summarize Group Discussion" at bounding box center [117, 358] width 119 height 42
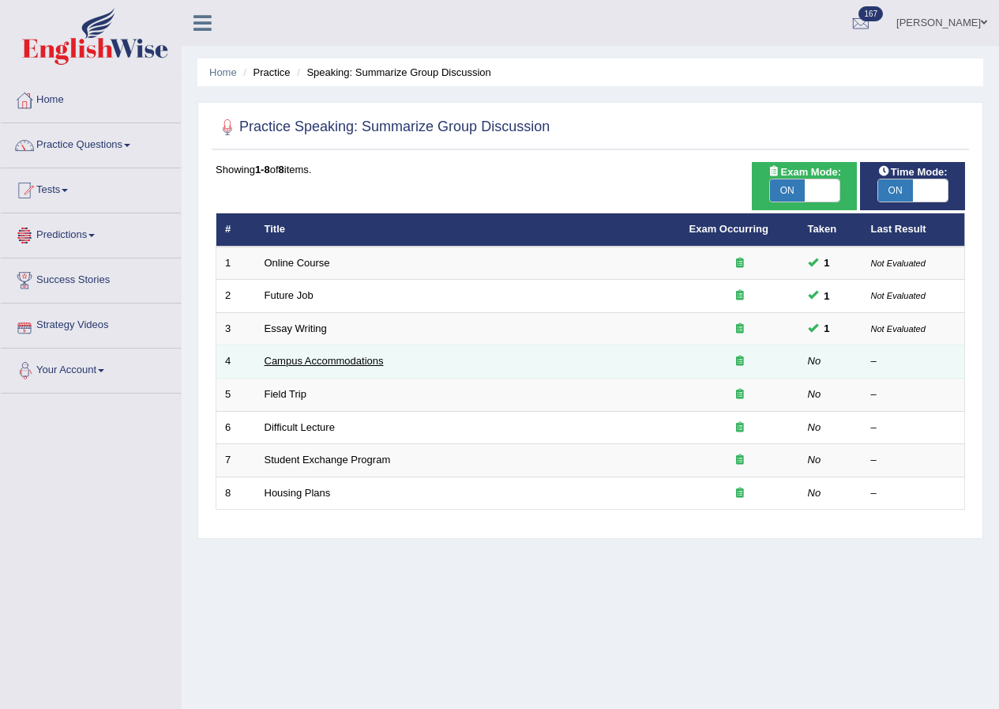
click at [268, 357] on link "Campus Accommodations" at bounding box center [324, 361] width 119 height 12
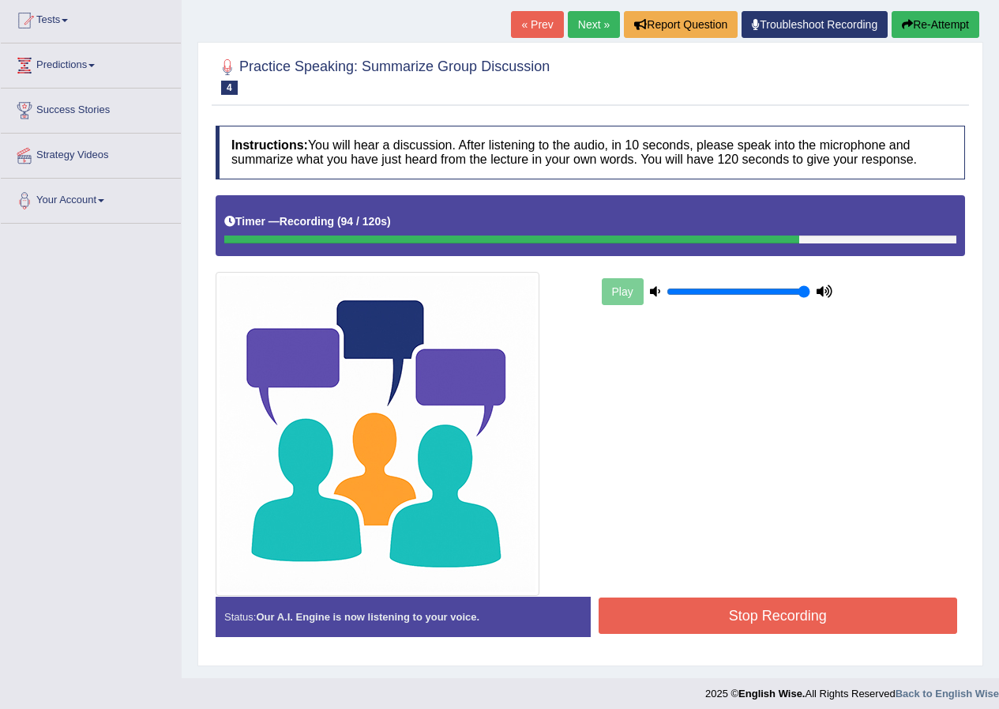
scroll to position [179, 0]
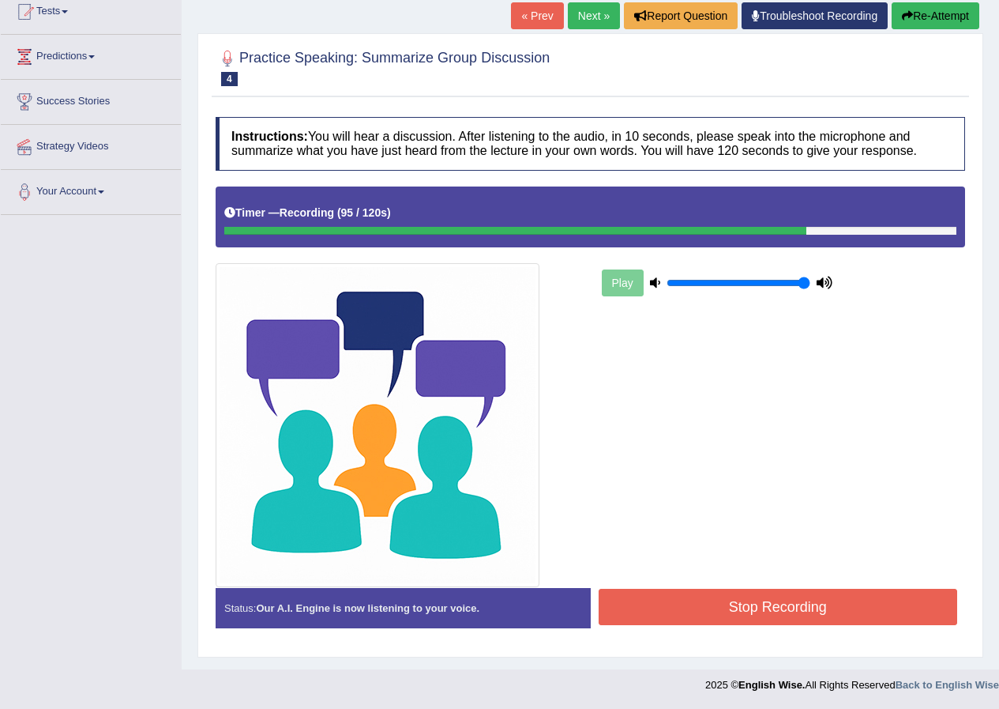
click at [665, 611] on button "Stop Recording" at bounding box center [778, 607] width 359 height 36
click at [665, 611] on div "Status: Our A.I. Engine is now listening to your voice. Start Answering Stop Re…" at bounding box center [591, 616] width 750 height 56
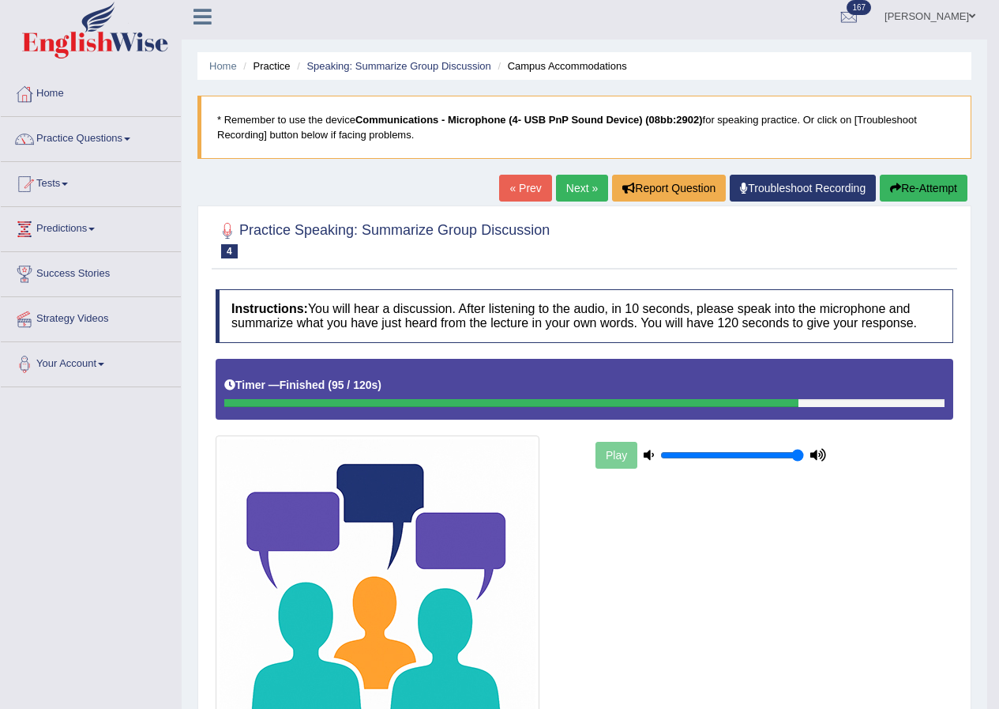
scroll to position [0, 0]
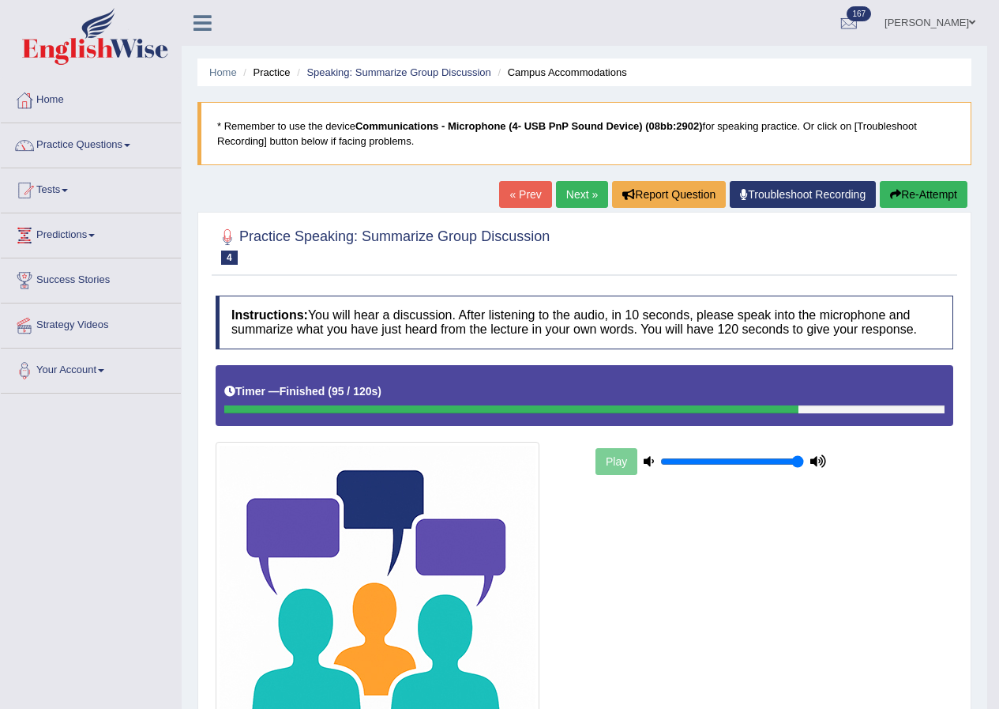
click at [581, 202] on link "Next »" at bounding box center [582, 194] width 52 height 27
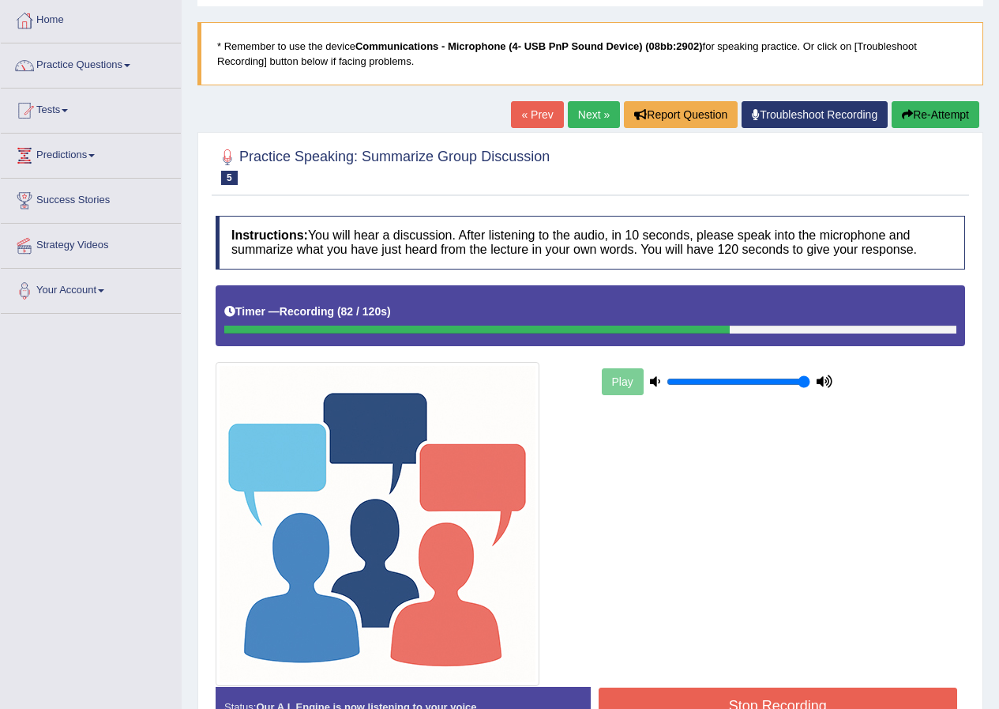
scroll to position [179, 0]
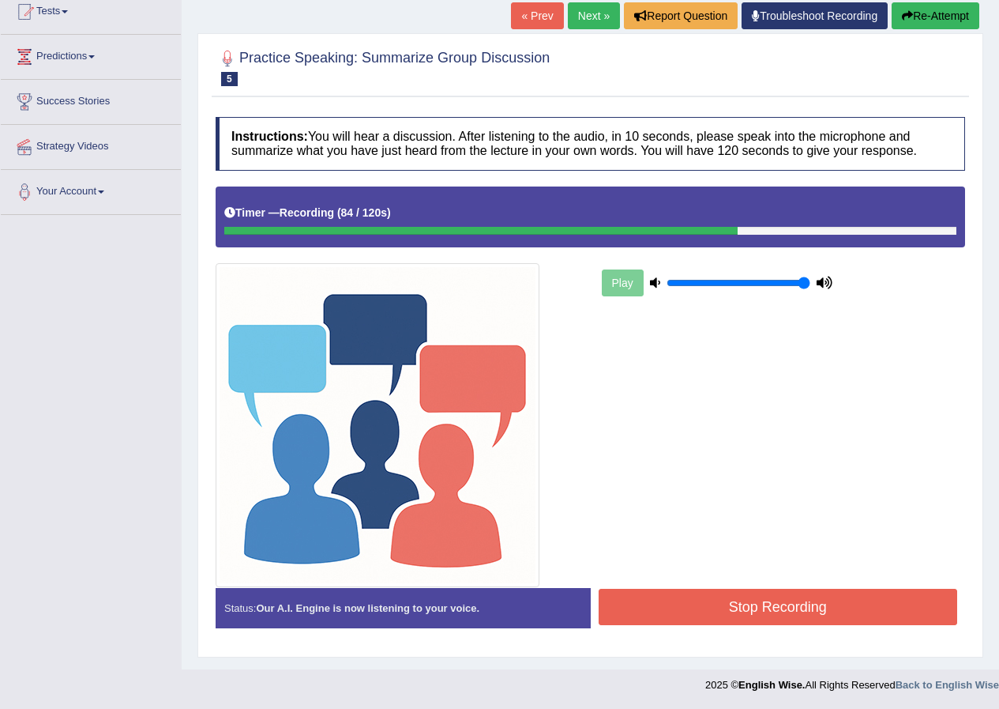
click at [743, 611] on button "Stop Recording" at bounding box center [778, 607] width 359 height 36
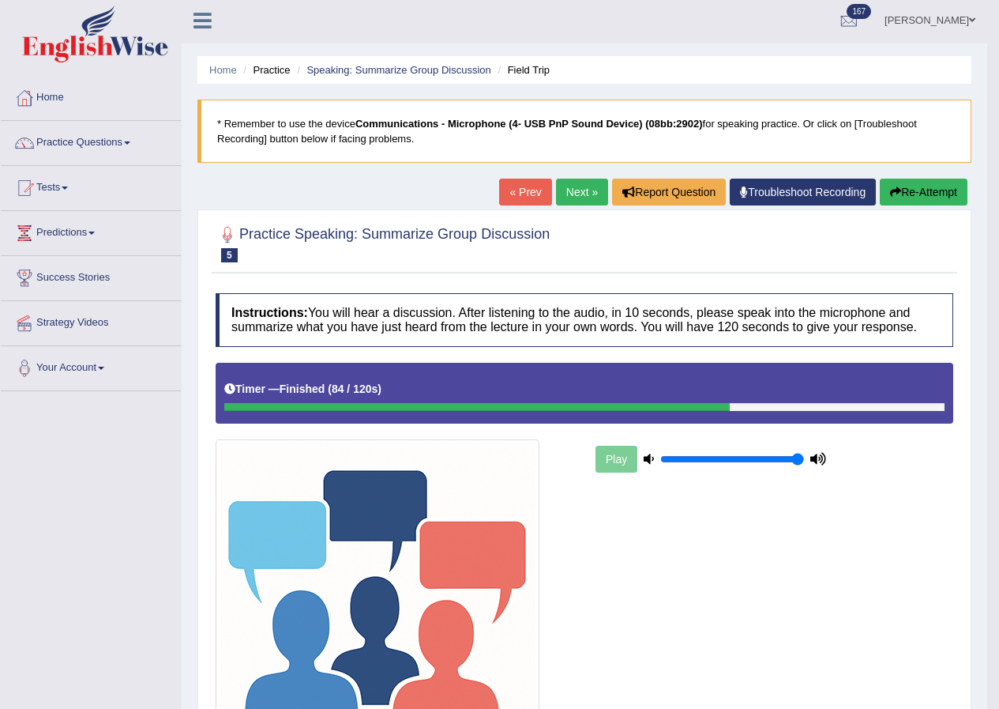
scroll to position [0, 0]
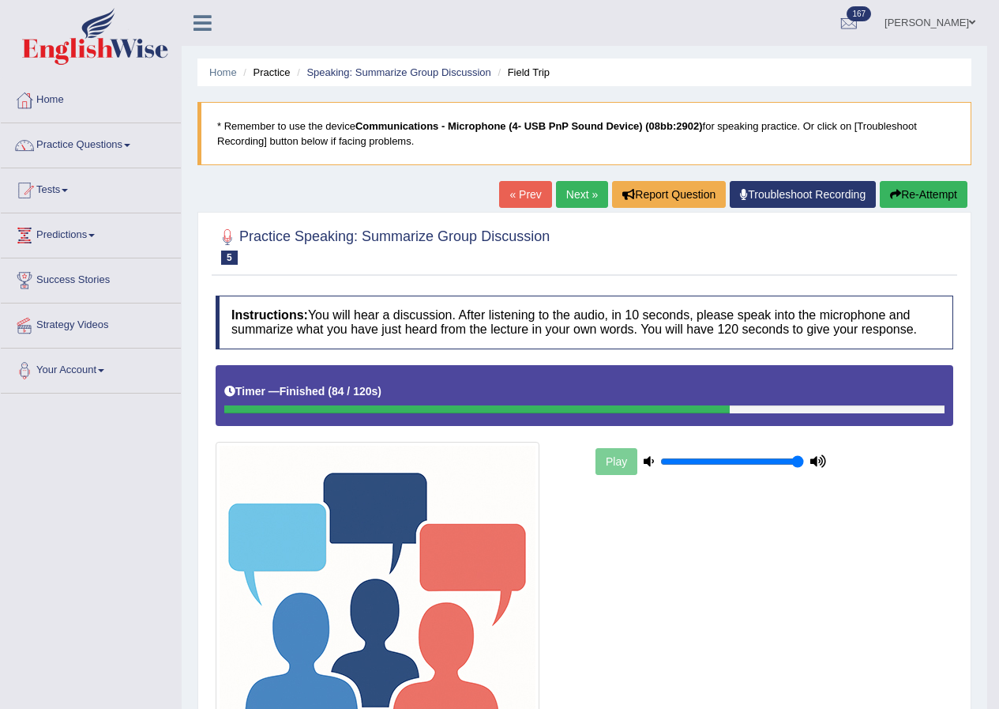
click at [897, 197] on icon "button" at bounding box center [895, 194] width 11 height 11
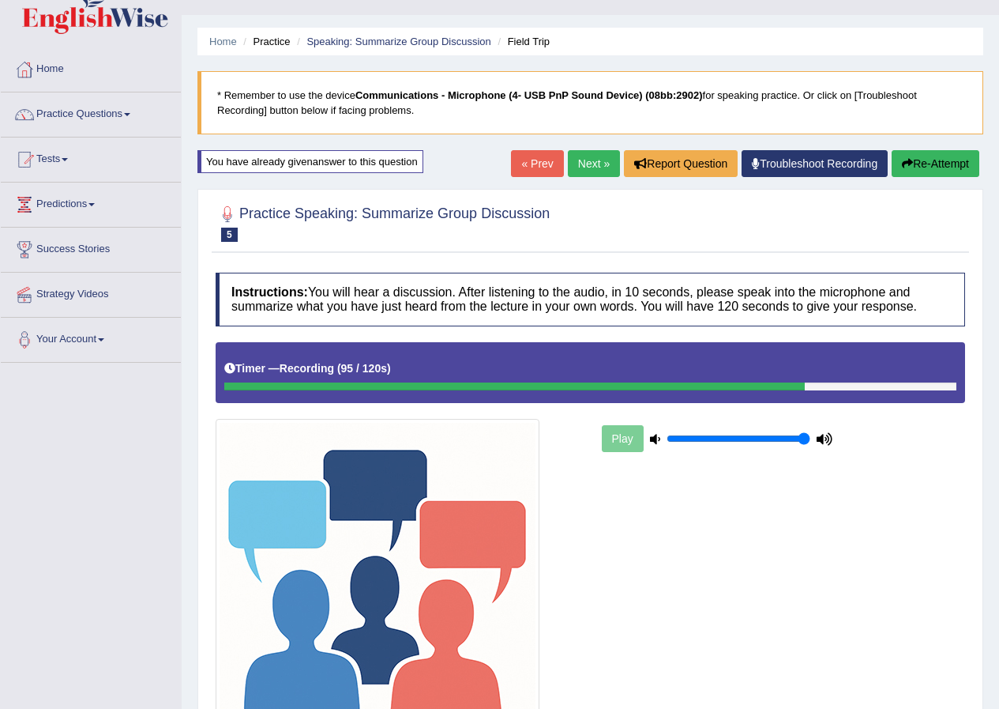
scroll to position [186, 0]
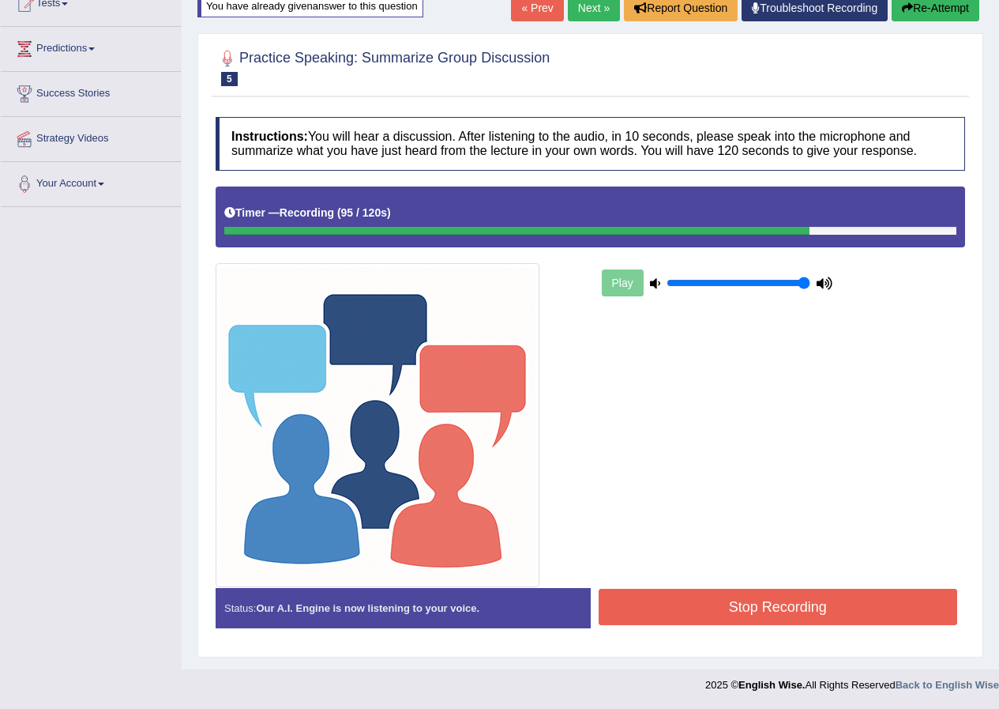
click at [707, 596] on button "Stop Recording" at bounding box center [778, 607] width 359 height 36
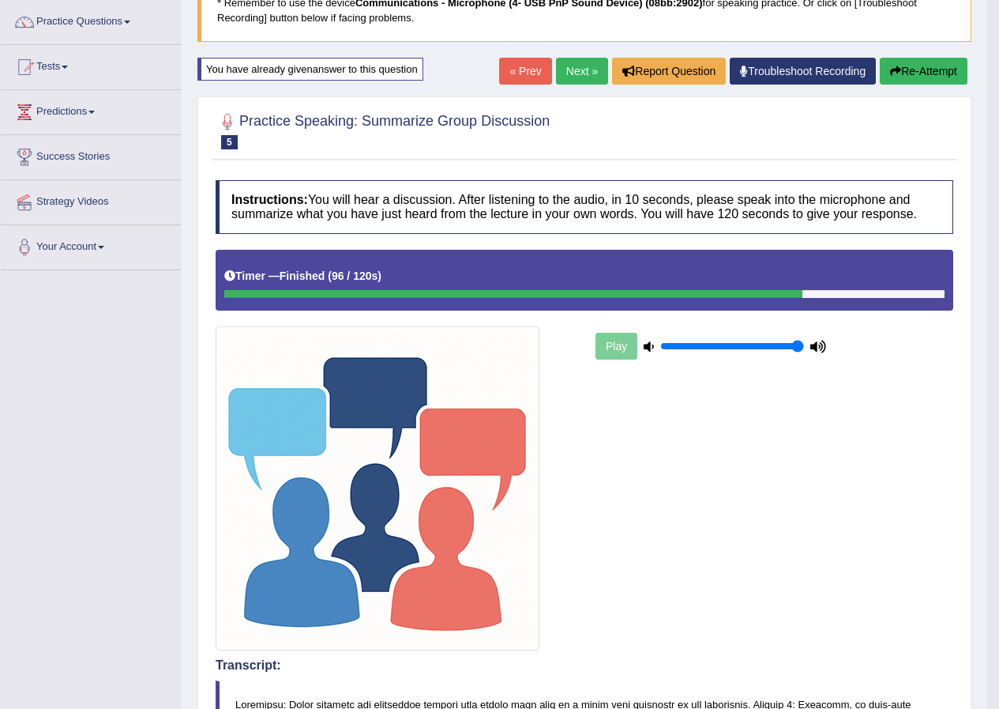
scroll to position [0, 0]
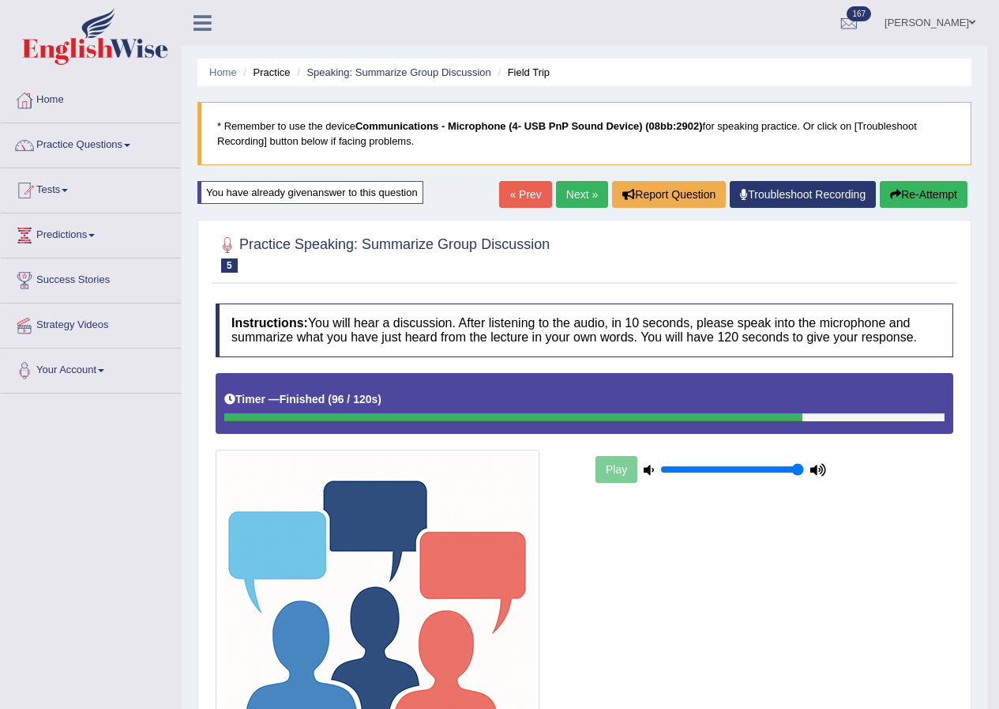
click at [900, 202] on button "Re-Attempt" at bounding box center [924, 194] width 88 height 27
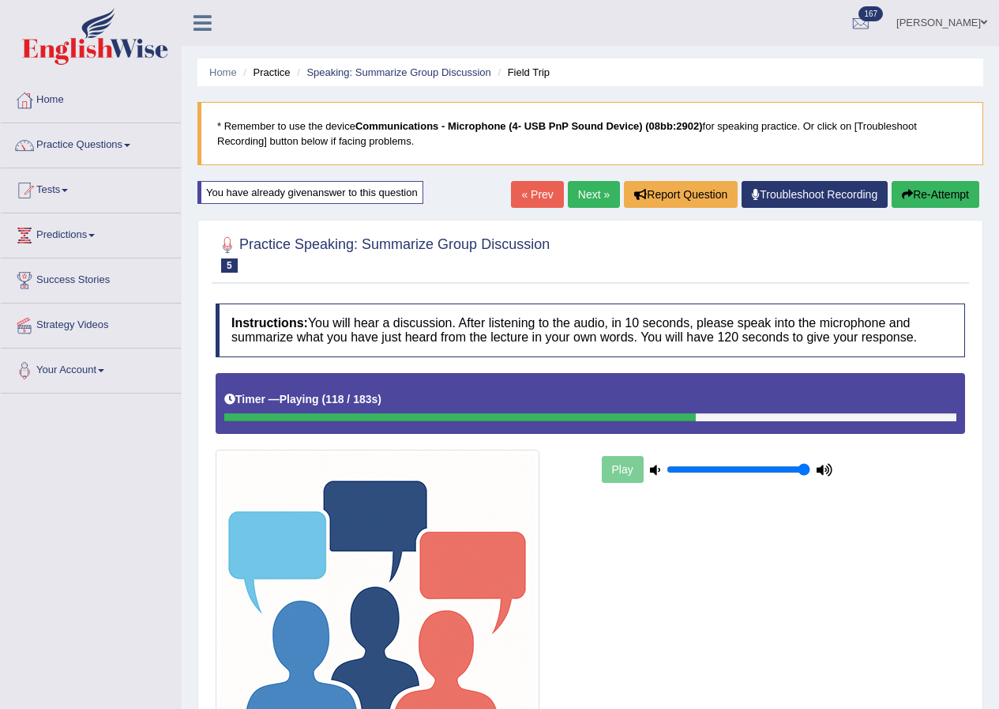
click at [589, 197] on link "Next »" at bounding box center [594, 194] width 52 height 27
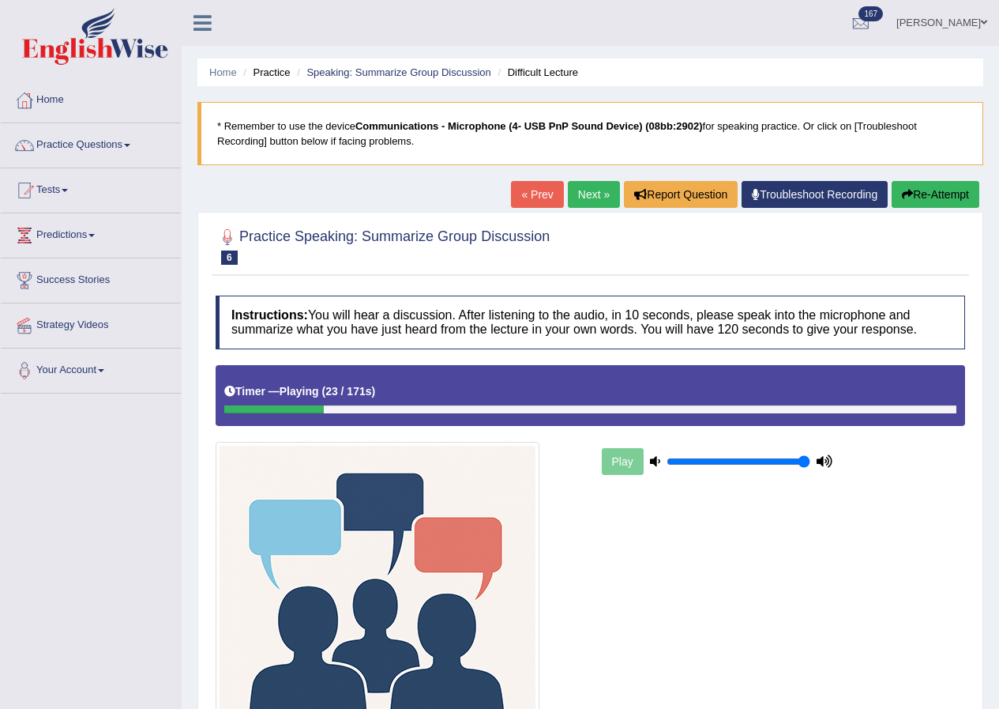
click at [917, 194] on button "Re-Attempt" at bounding box center [936, 194] width 88 height 27
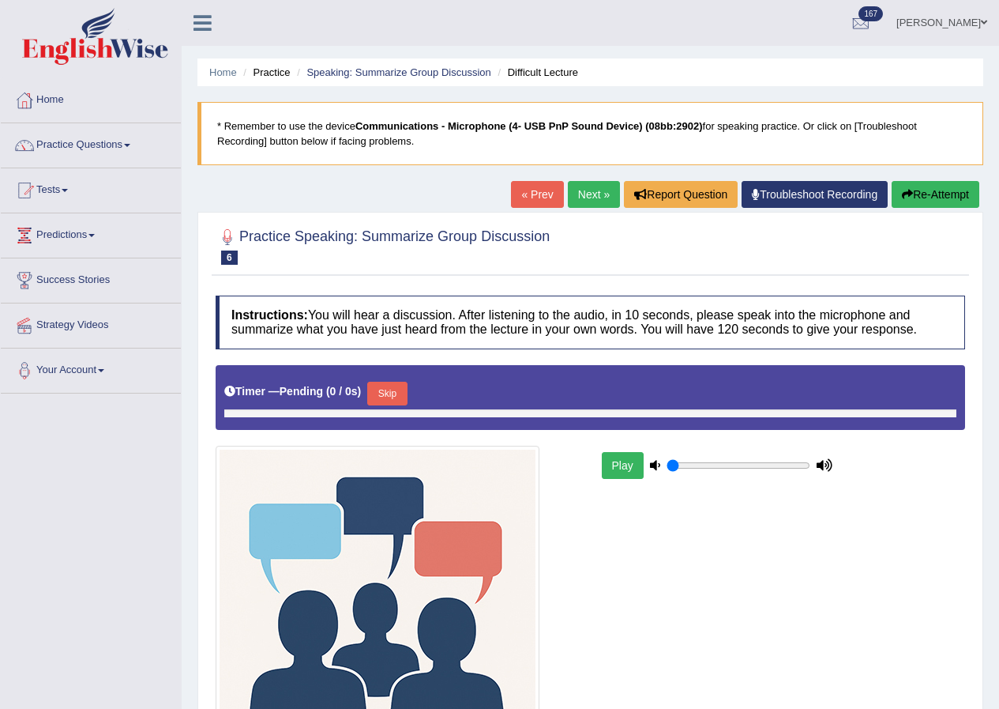
type input "1"
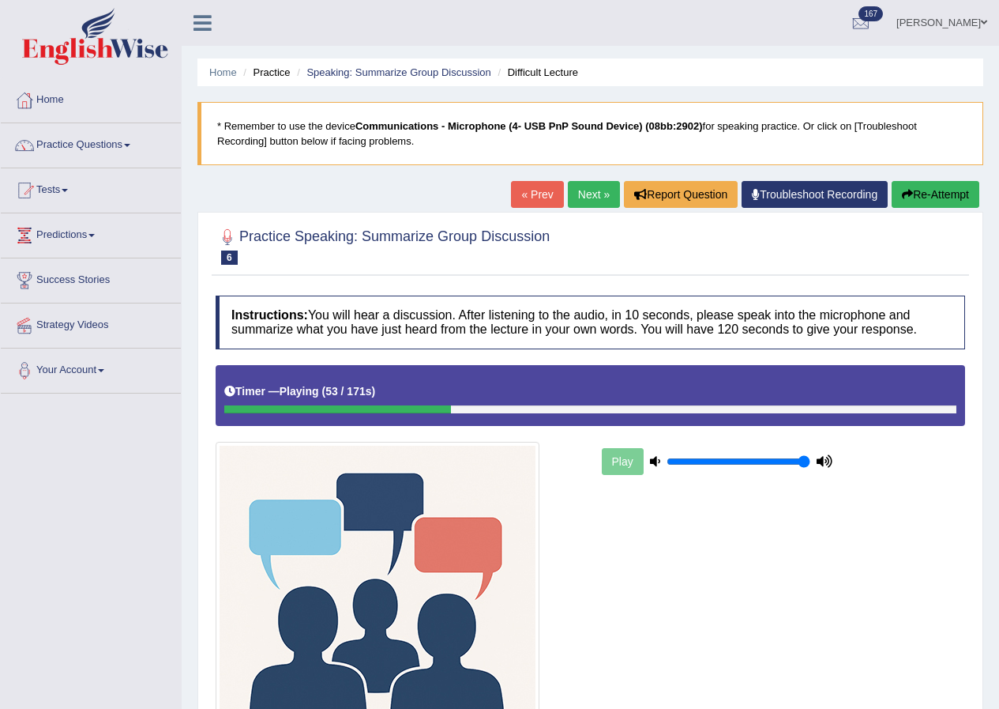
click at [934, 187] on button "Re-Attempt" at bounding box center [936, 194] width 88 height 27
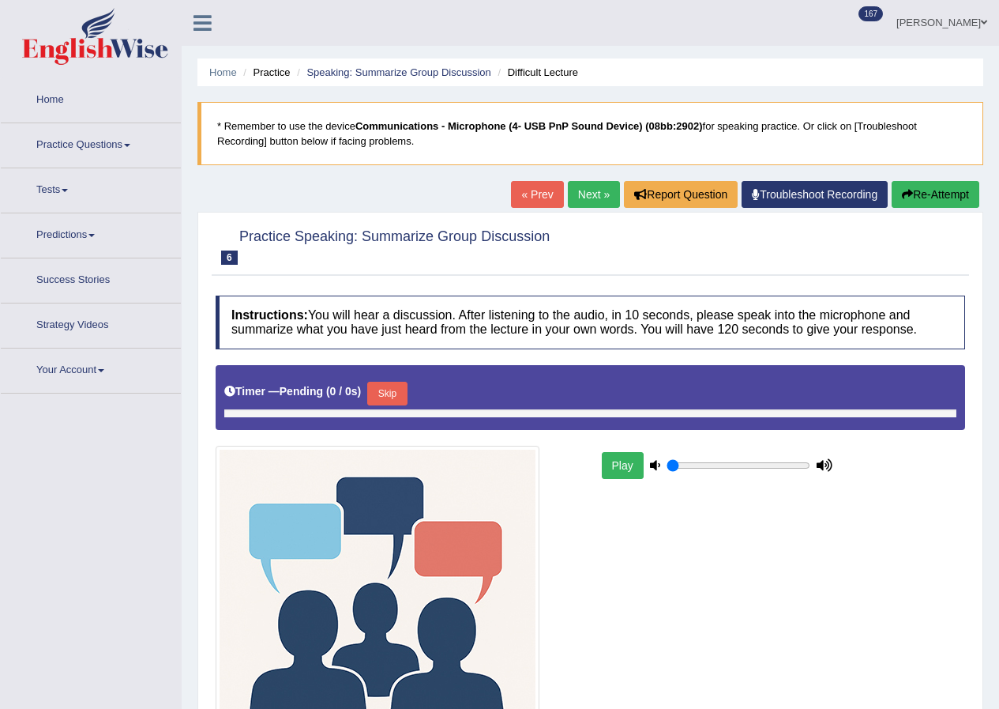
type input "1"
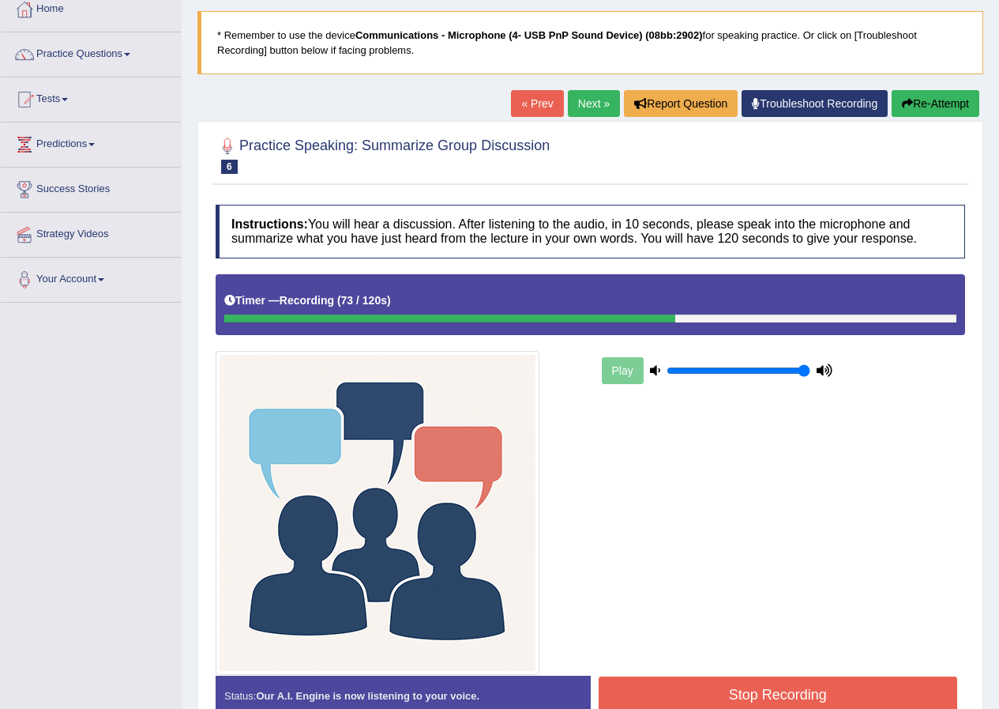
scroll to position [179, 0]
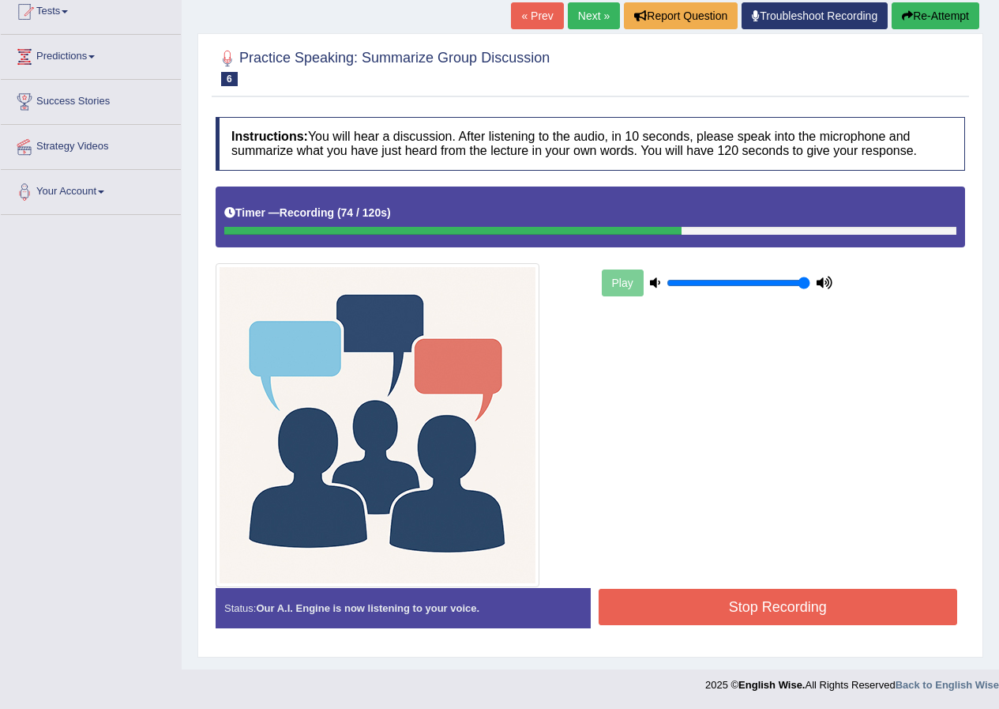
click at [722, 607] on button "Stop Recording" at bounding box center [778, 607] width 359 height 36
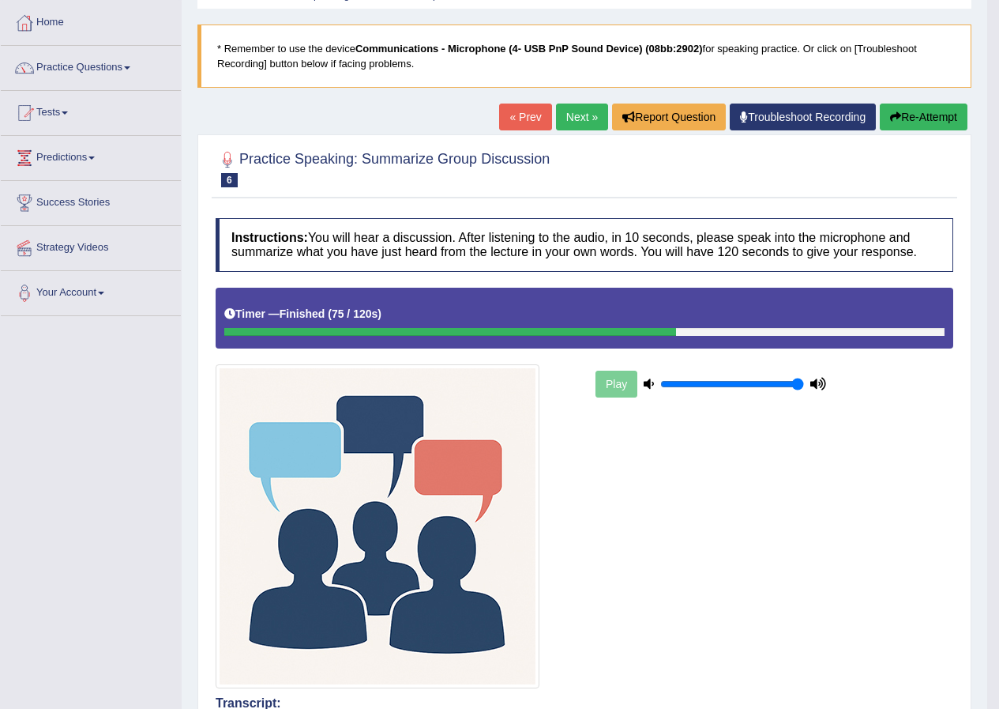
scroll to position [0, 0]
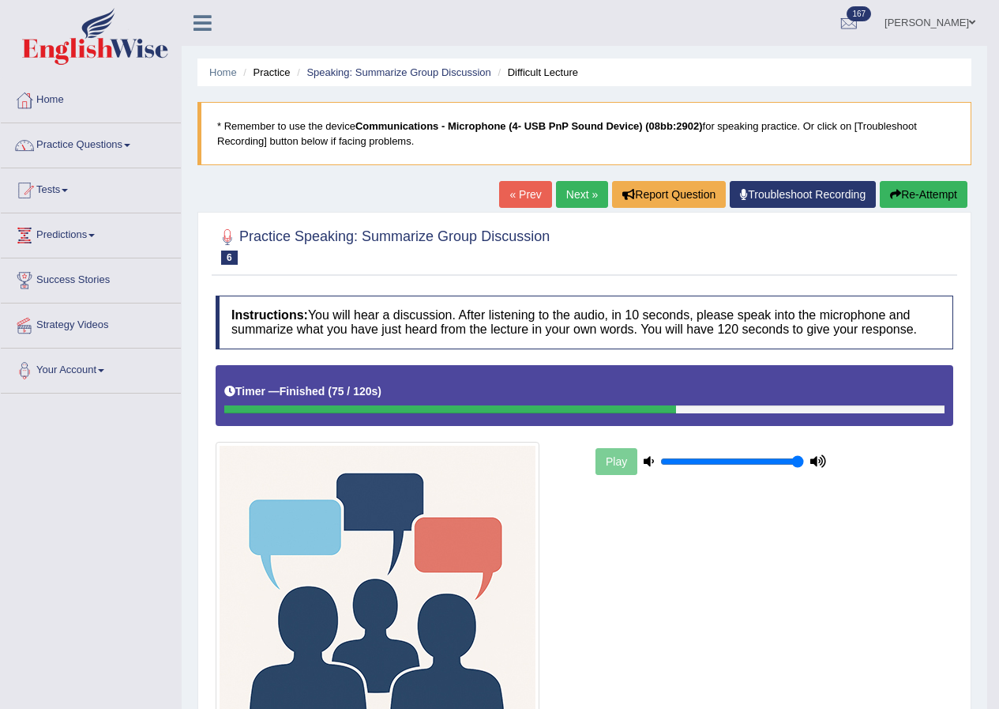
click at [104, 145] on link "Practice Questions" at bounding box center [91, 142] width 180 height 39
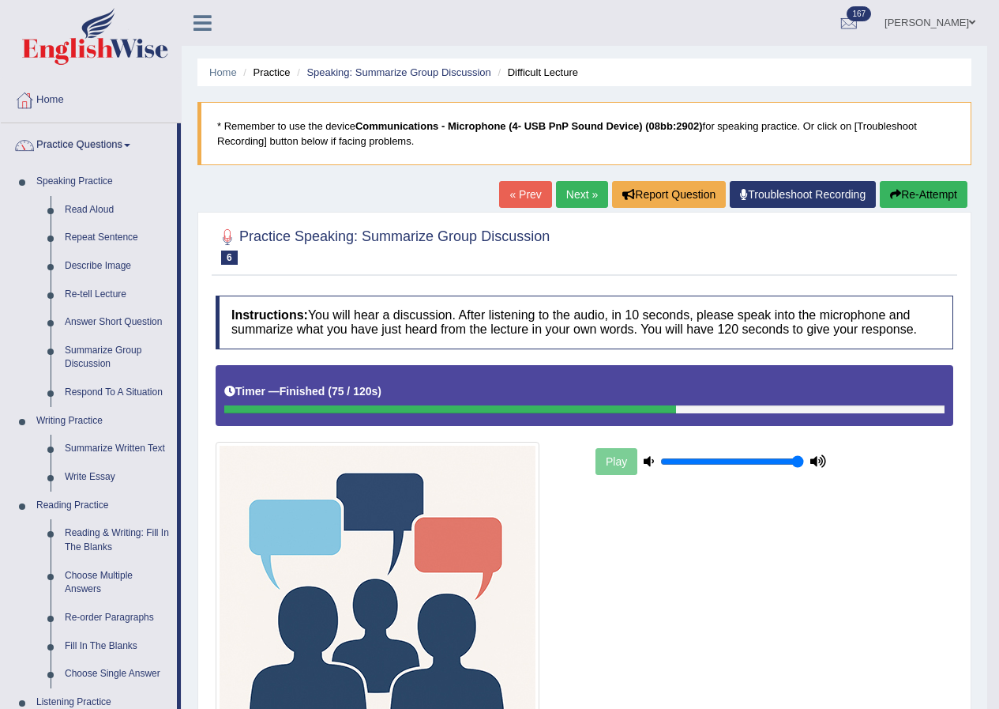
click at [945, 14] on link "[PERSON_NAME]" at bounding box center [930, 20] width 115 height 41
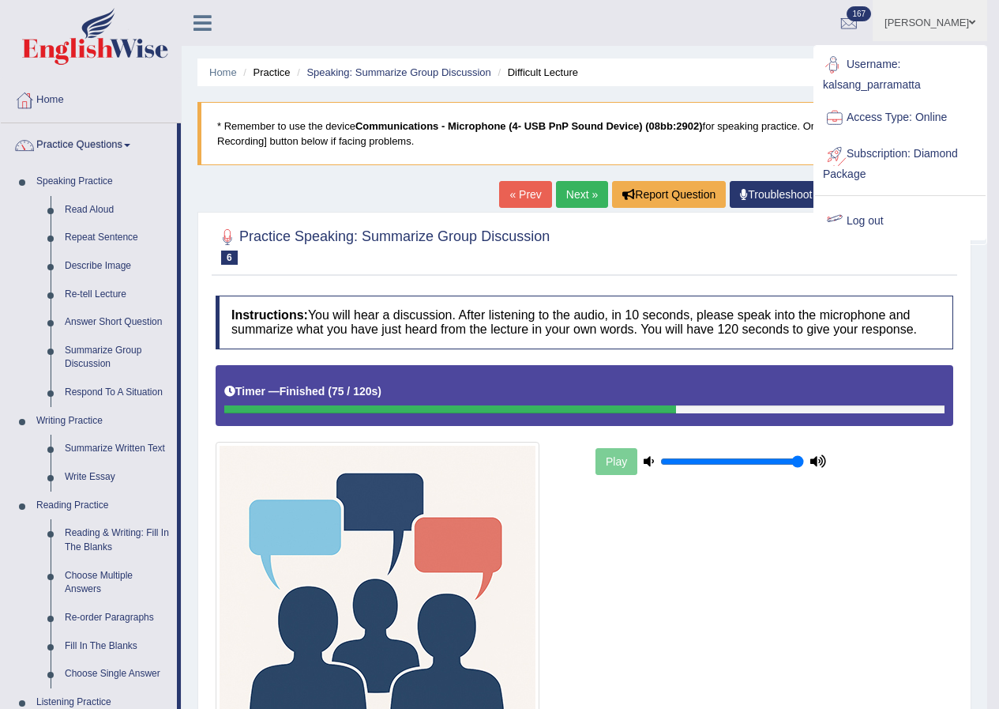
click at [870, 220] on link "Log out" at bounding box center [900, 221] width 171 height 36
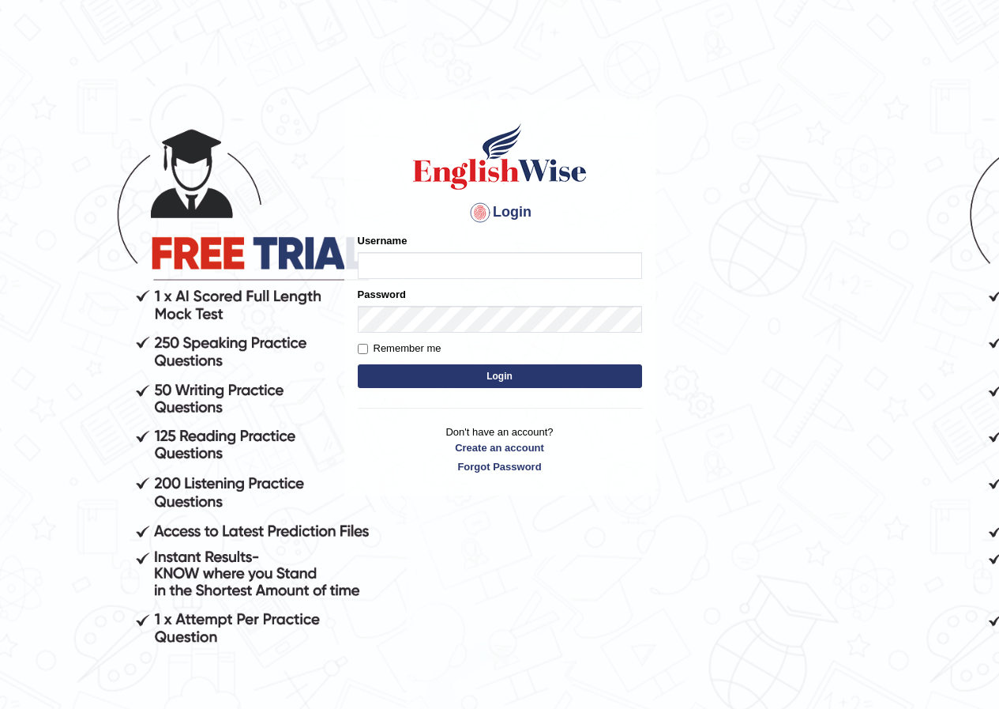
type input "kalsang_parramatta"
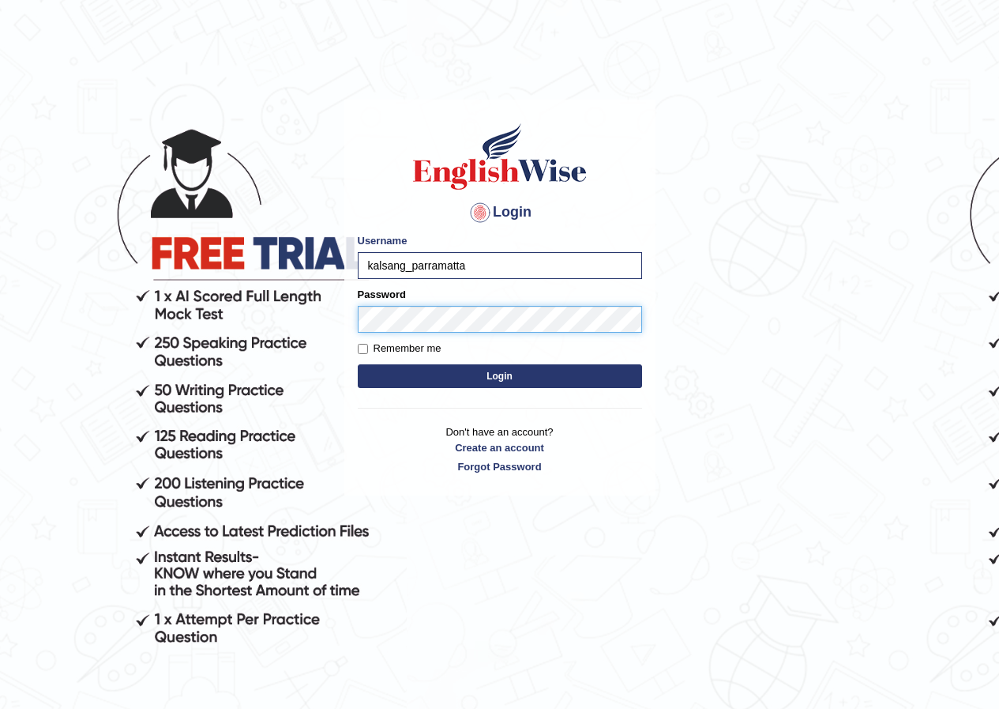
click at [358, 364] on button "Login" at bounding box center [500, 376] width 284 height 24
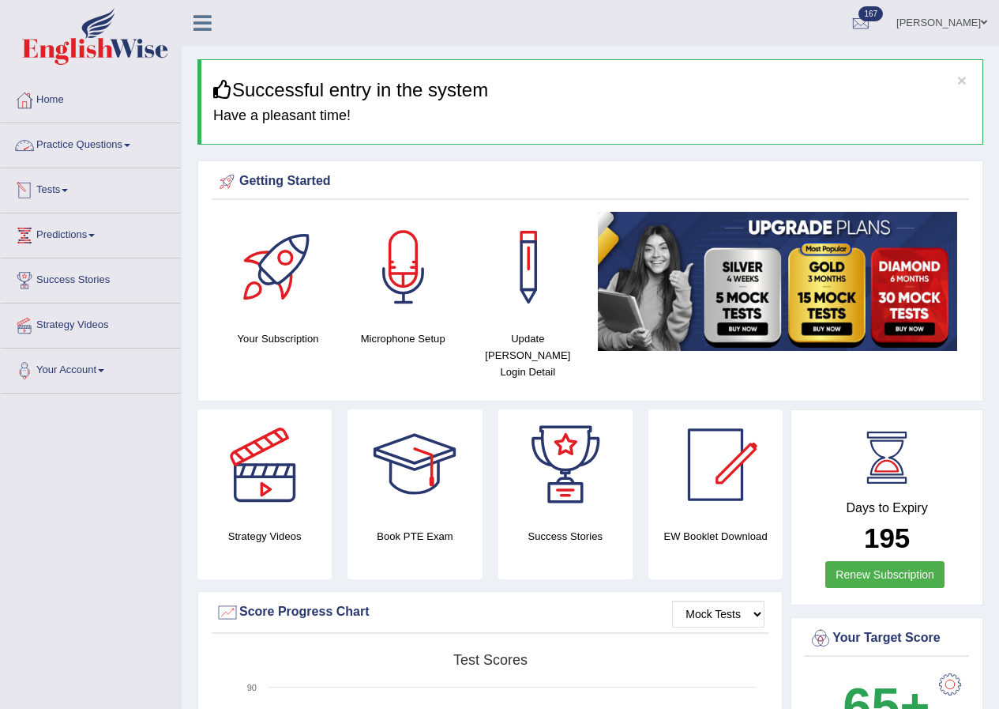
click at [91, 149] on link "Practice Questions" at bounding box center [91, 142] width 180 height 39
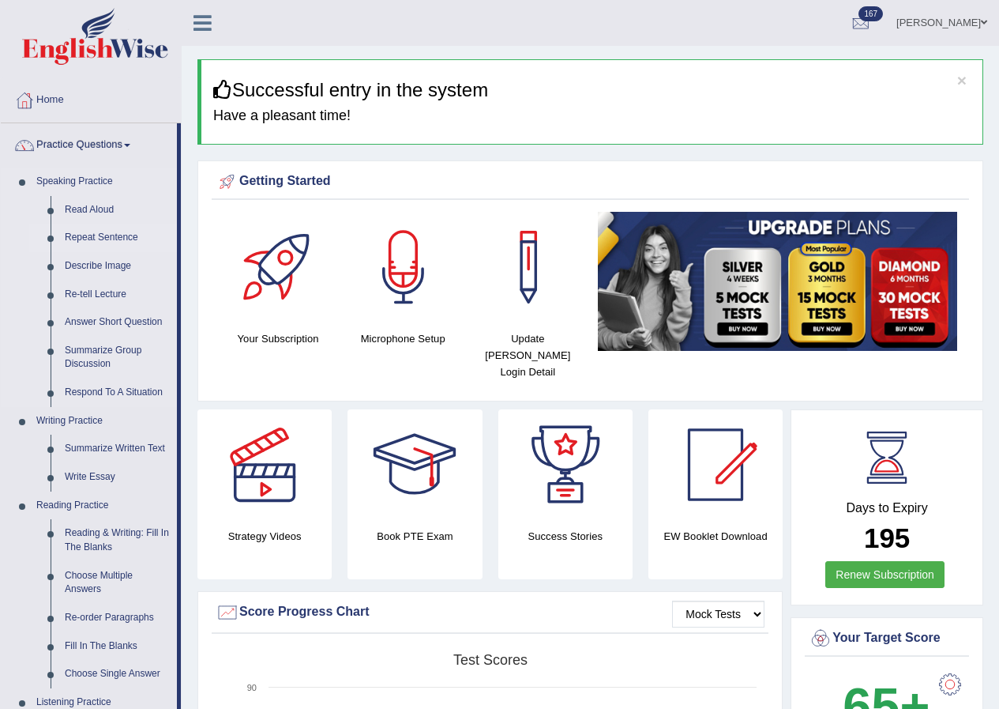
scroll to position [79, 0]
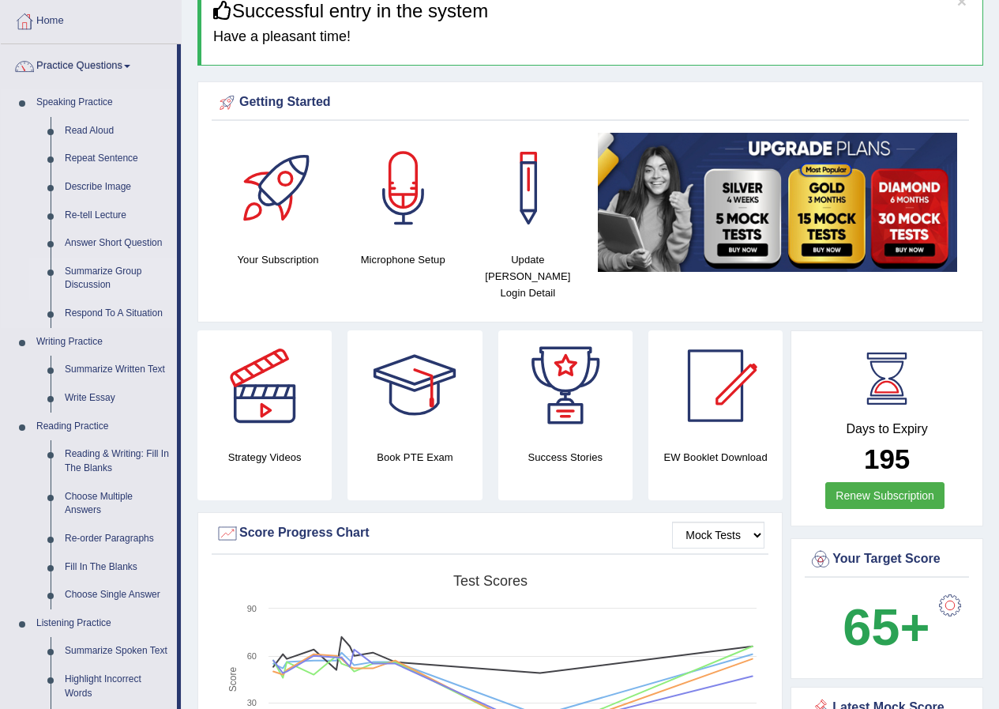
click at [93, 269] on link "Summarize Group Discussion" at bounding box center [117, 279] width 119 height 42
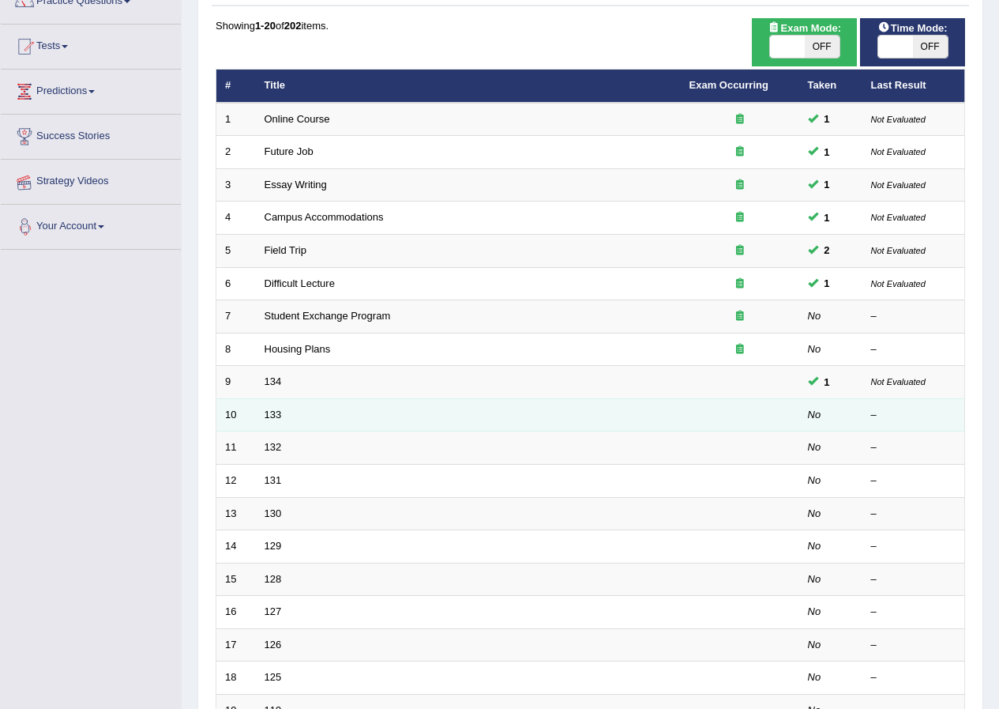
scroll to position [158, 0]
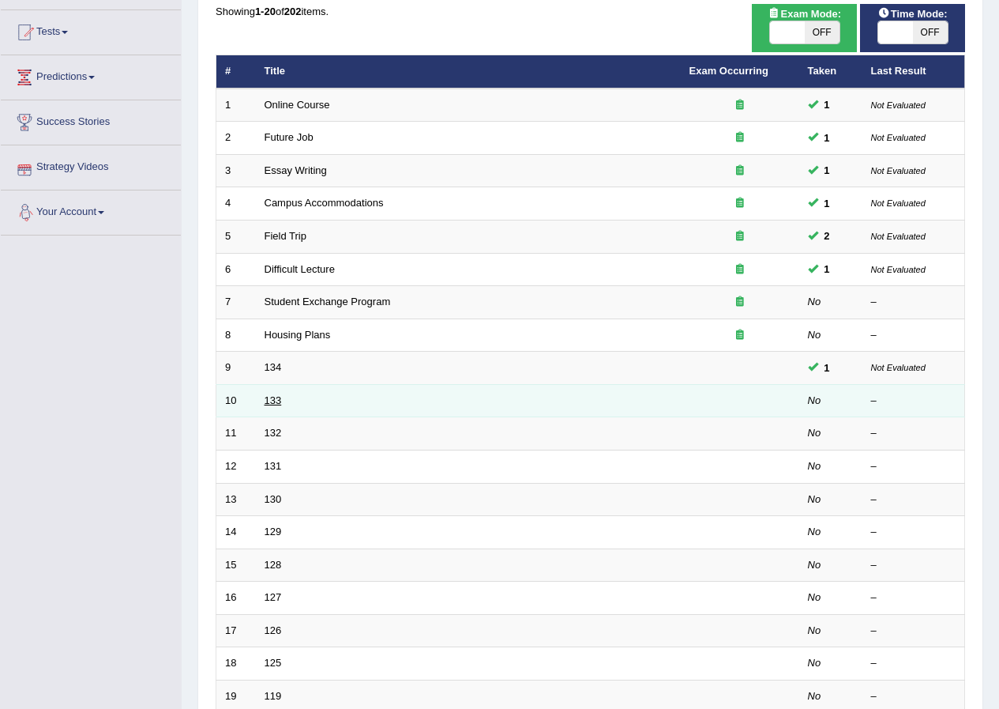
click at [280, 401] on link "133" at bounding box center [273, 400] width 17 height 12
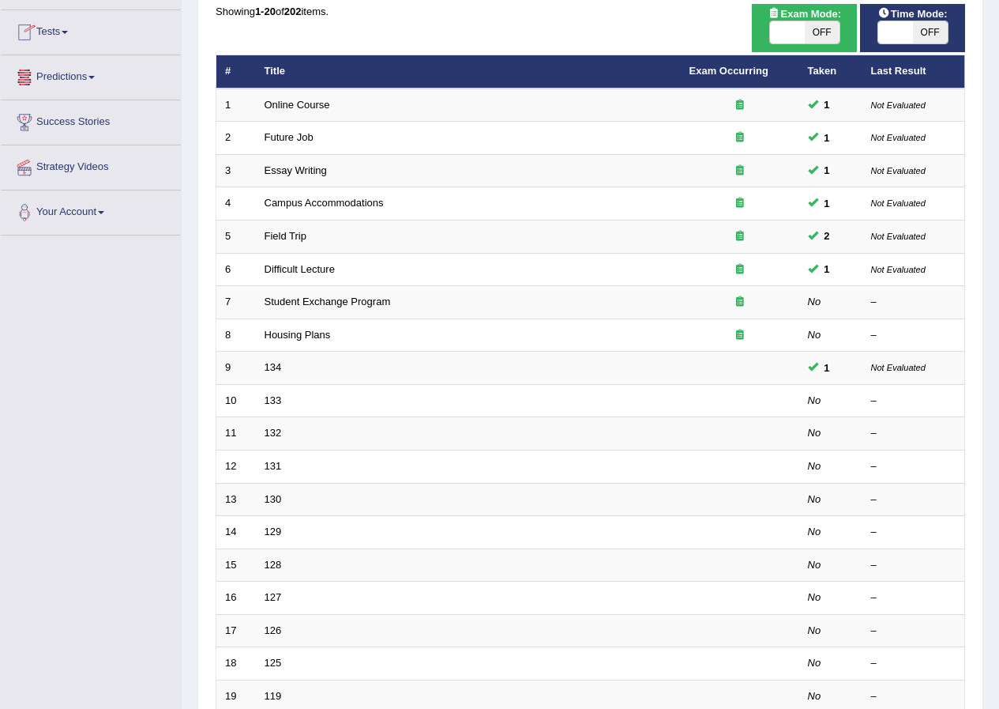
click at [819, 33] on span "OFF" at bounding box center [822, 32] width 35 height 22
checkbox input "true"
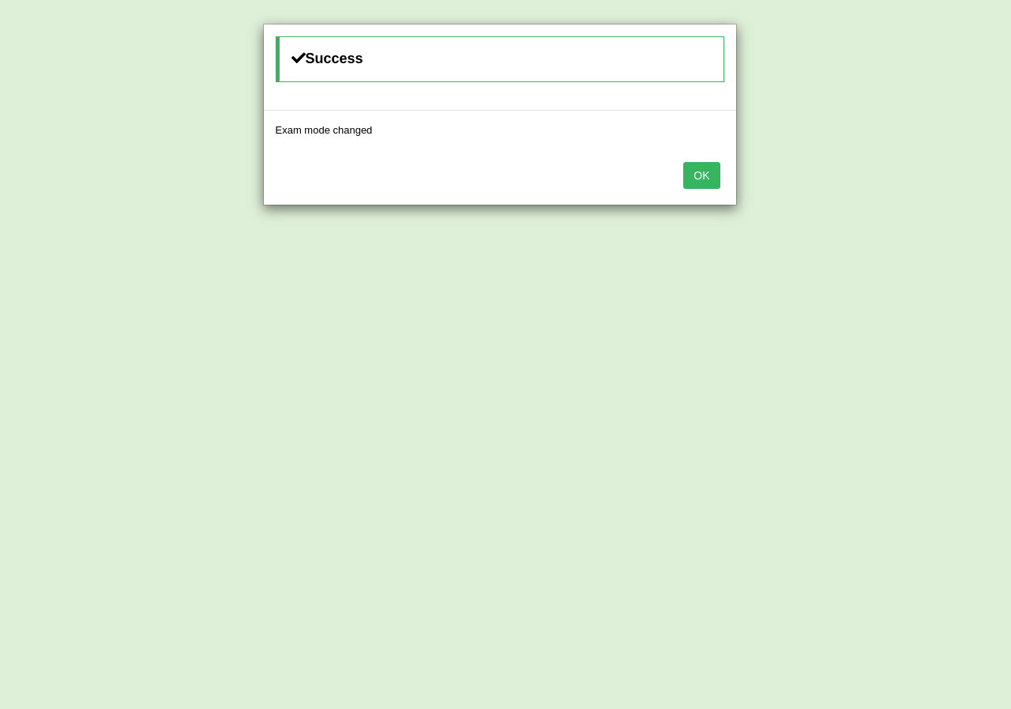
click at [697, 177] on button "OK" at bounding box center [701, 175] width 36 height 27
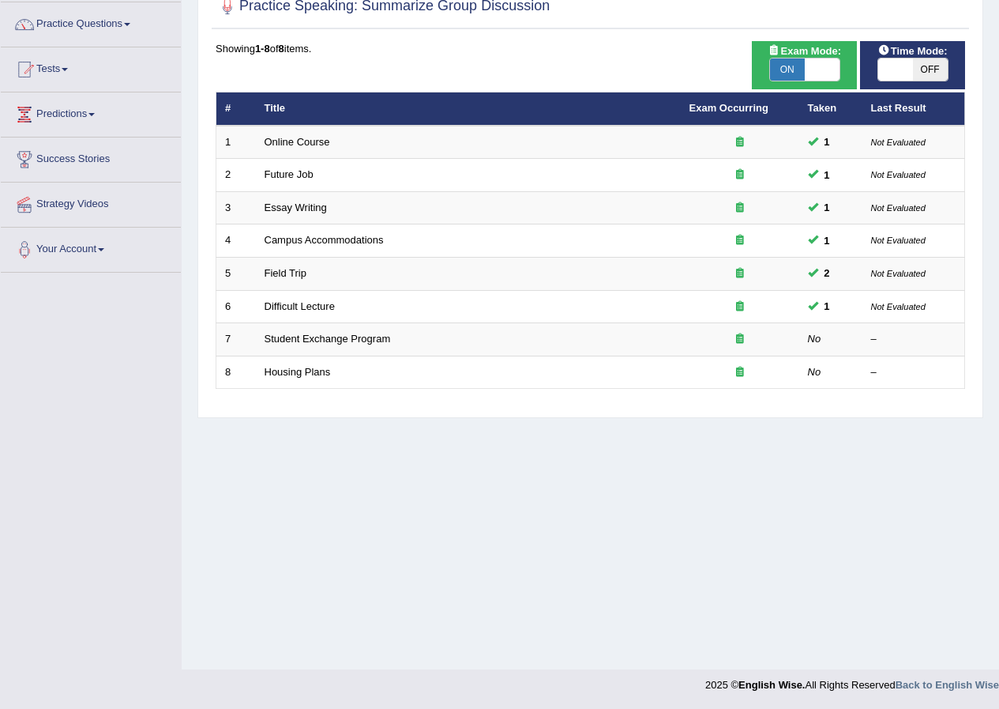
click at [931, 70] on span "OFF" at bounding box center [930, 69] width 35 height 22
checkbox input "true"
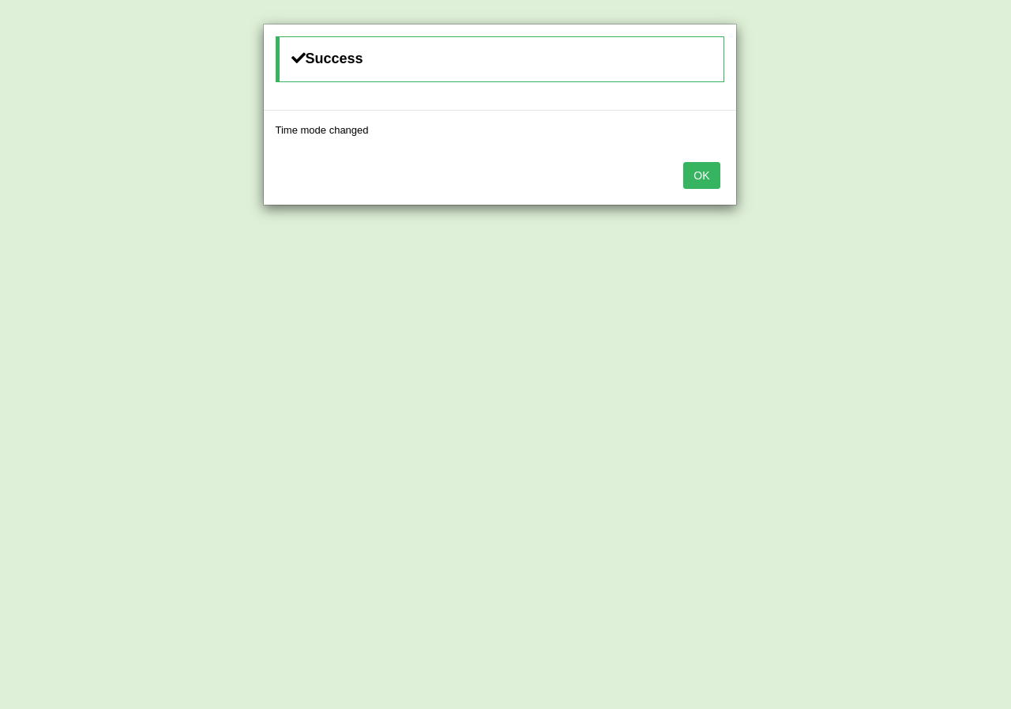
click at [702, 176] on button "OK" at bounding box center [701, 175] width 36 height 27
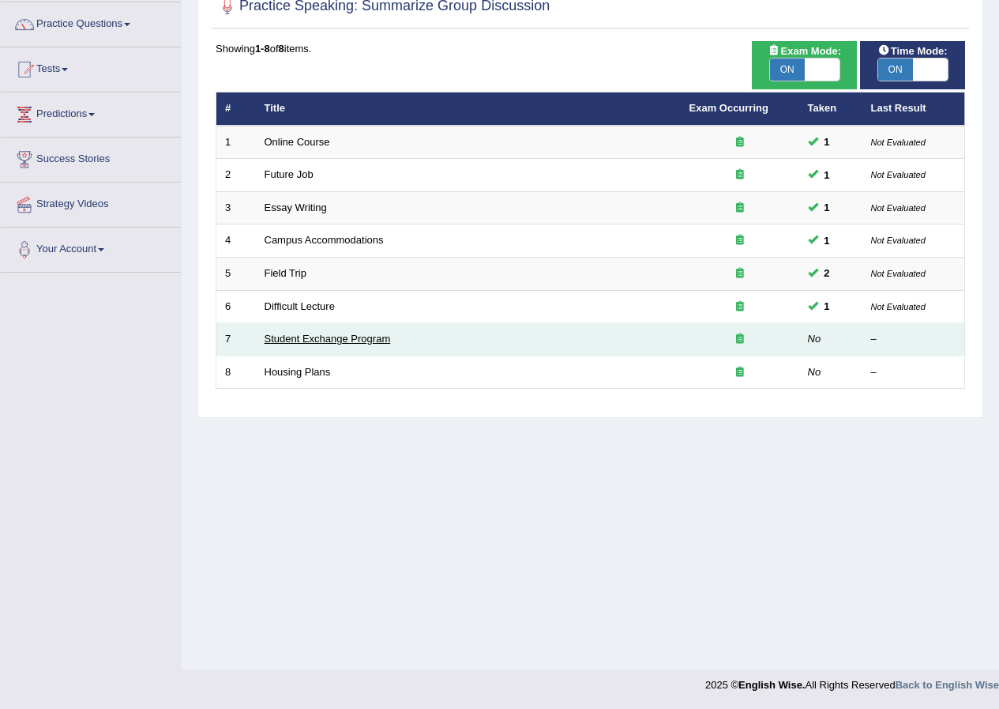
click at [355, 342] on link "Student Exchange Program" at bounding box center [328, 339] width 126 height 12
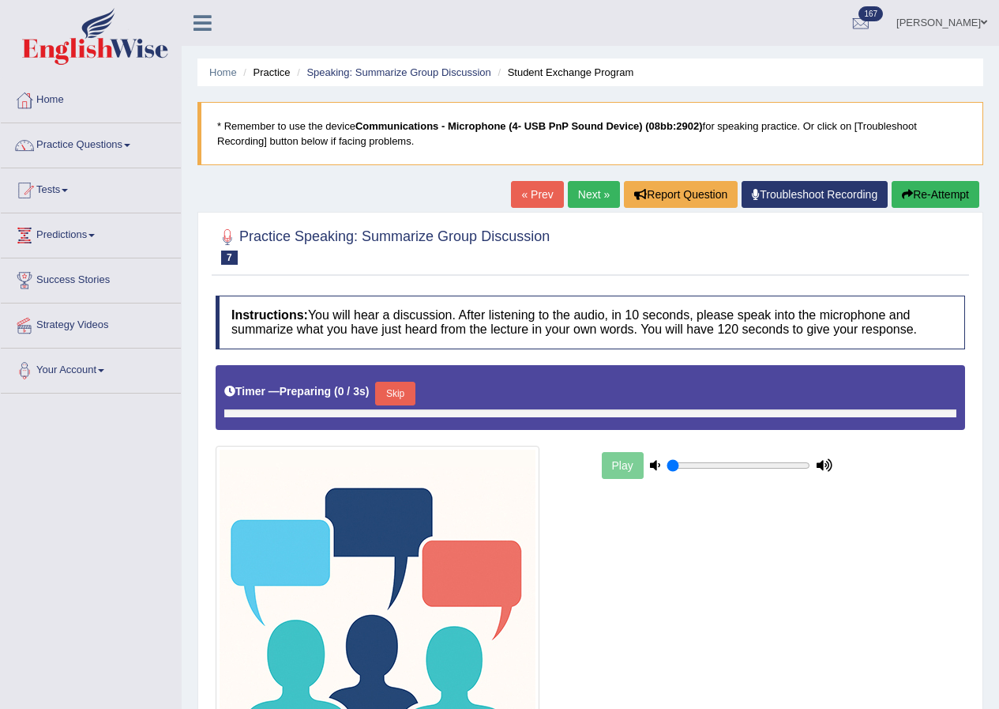
type input "1"
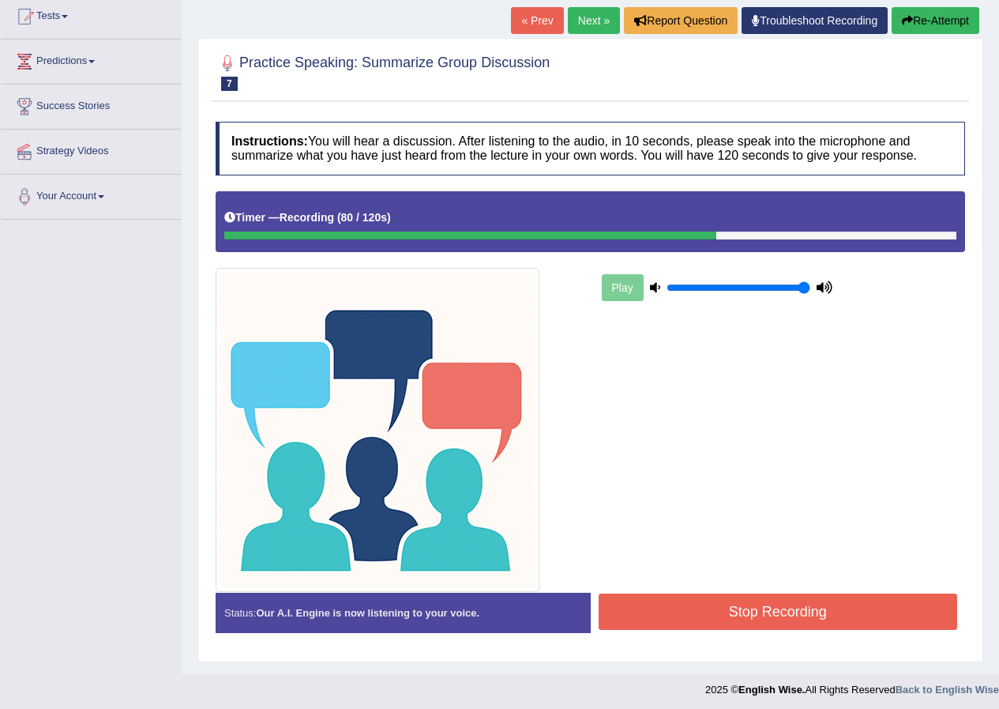
scroll to position [179, 0]
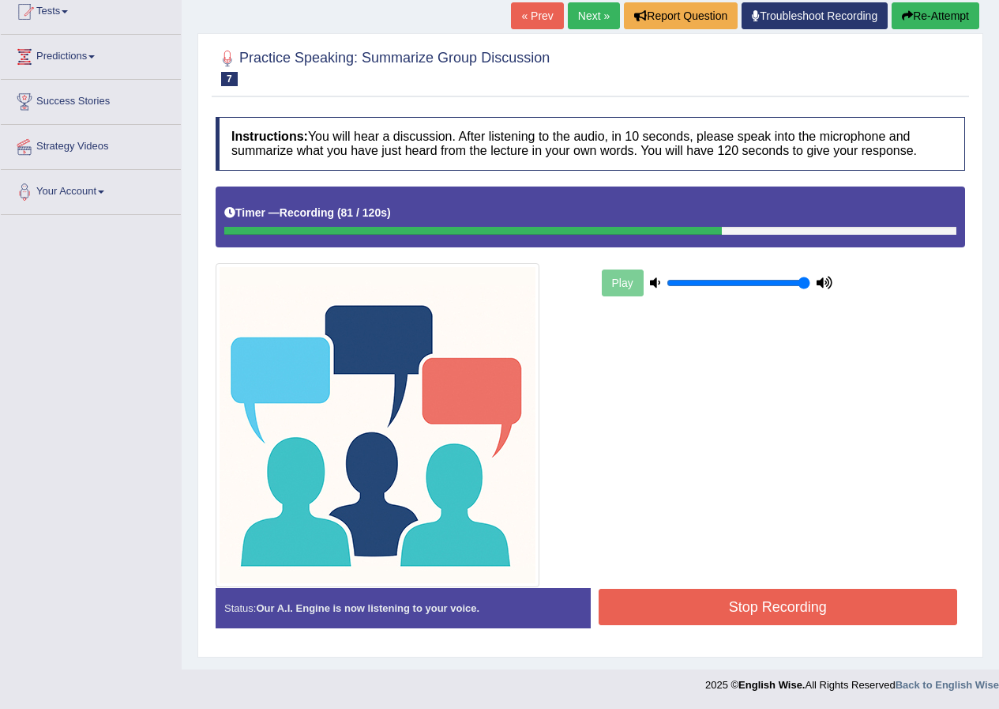
click at [854, 611] on button "Stop Recording" at bounding box center [778, 607] width 359 height 36
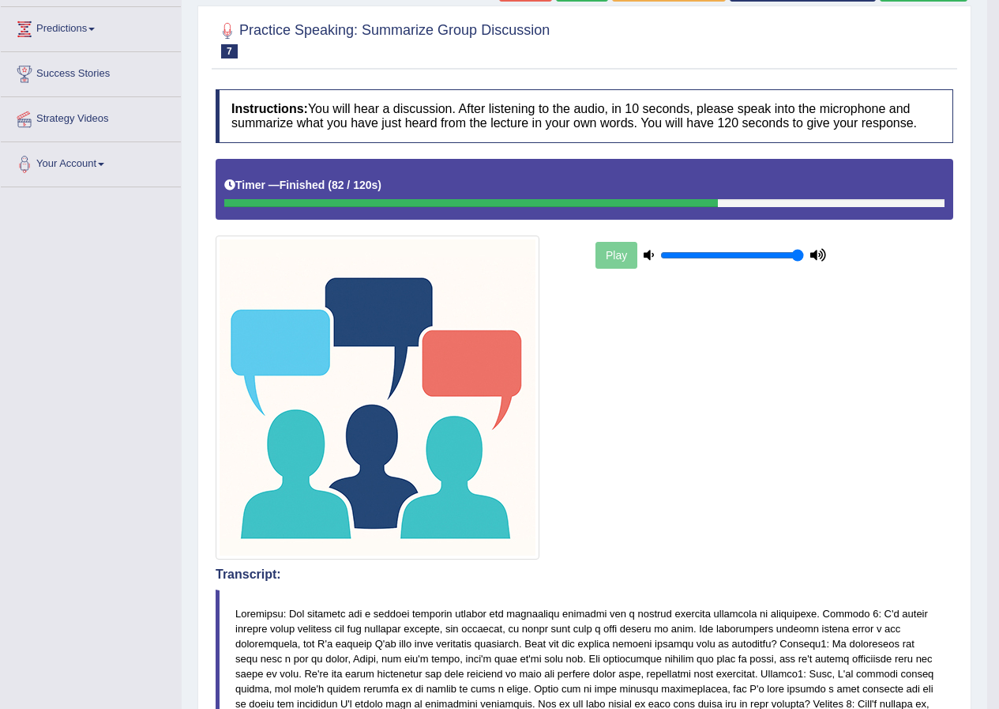
scroll to position [28, 0]
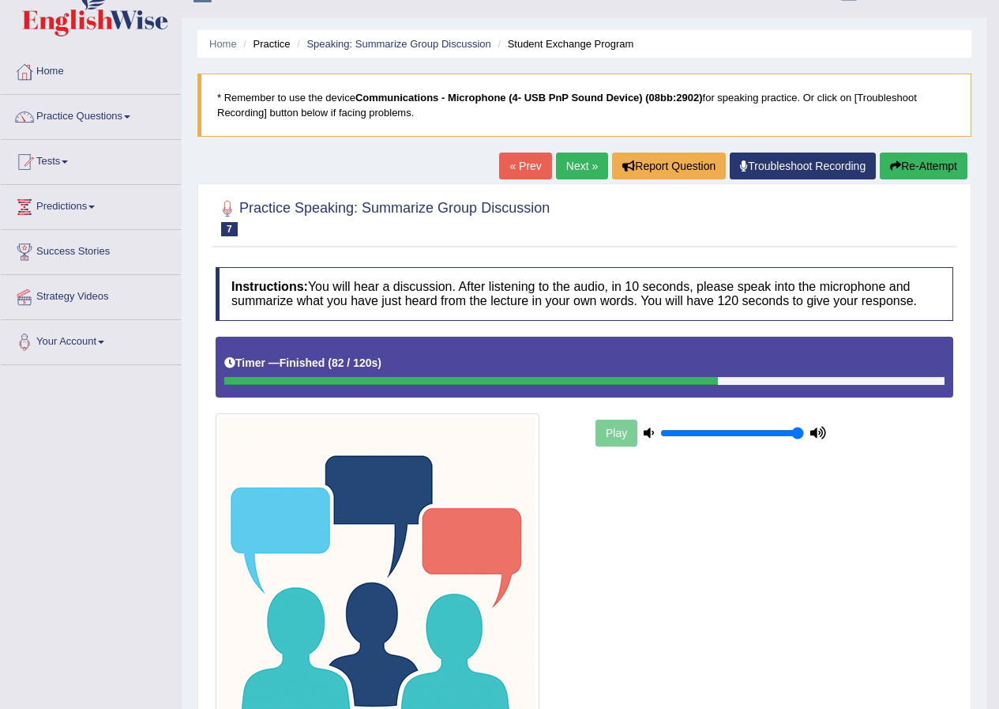
click at [565, 174] on link "Next »" at bounding box center [582, 165] width 52 height 27
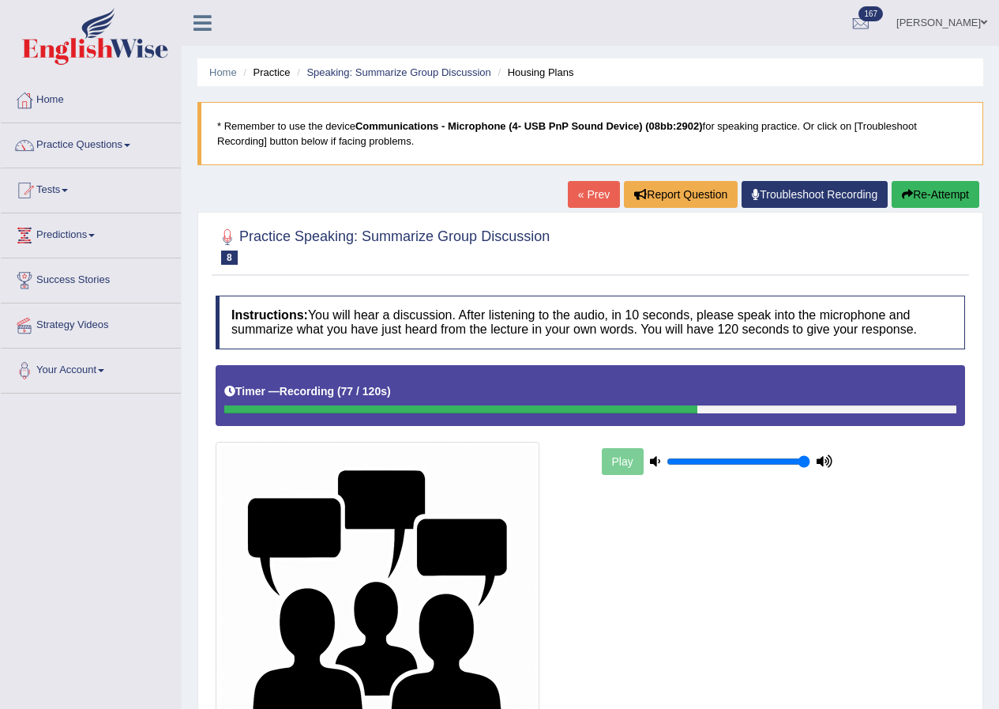
scroll to position [179, 0]
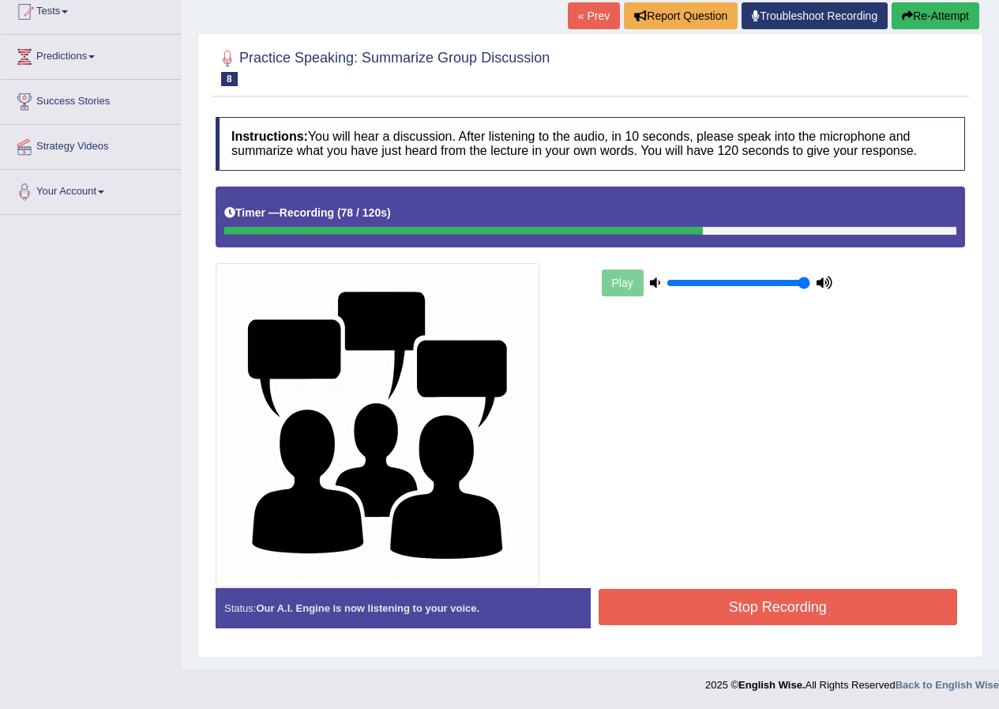
click at [662, 600] on button "Stop Recording" at bounding box center [778, 607] width 359 height 36
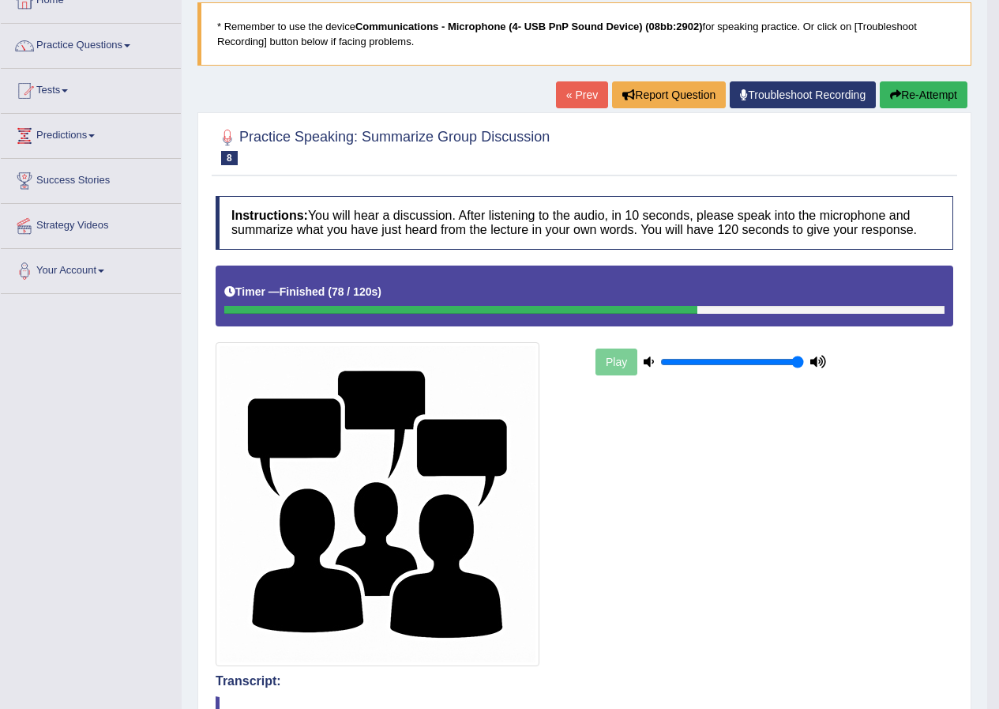
scroll to position [0, 0]
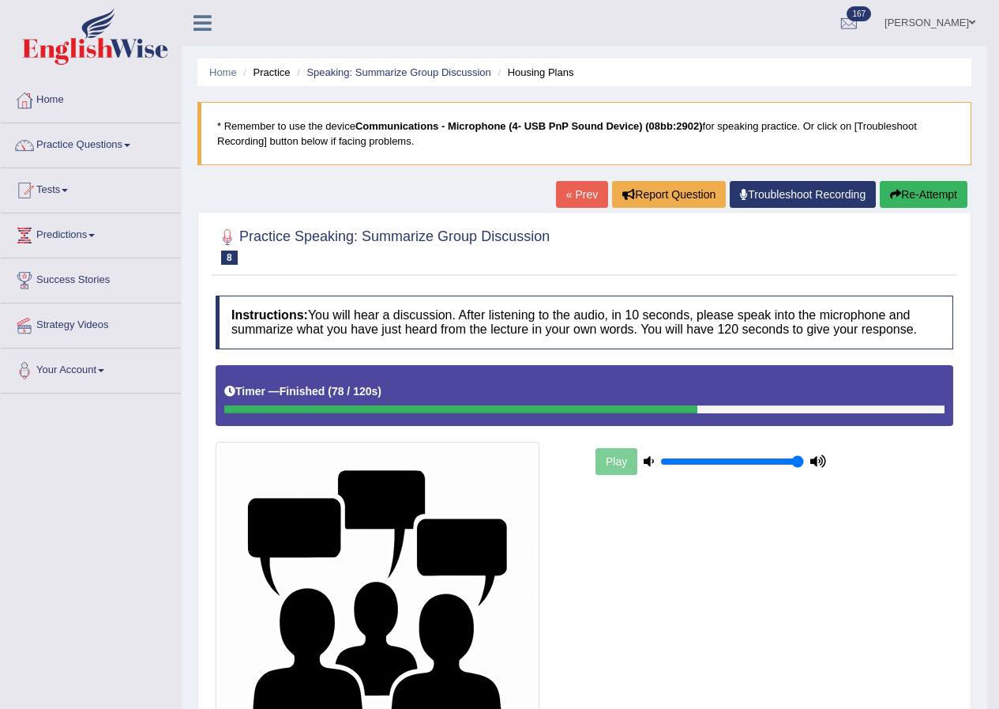
click at [905, 201] on button "Re-Attempt" at bounding box center [924, 194] width 88 height 27
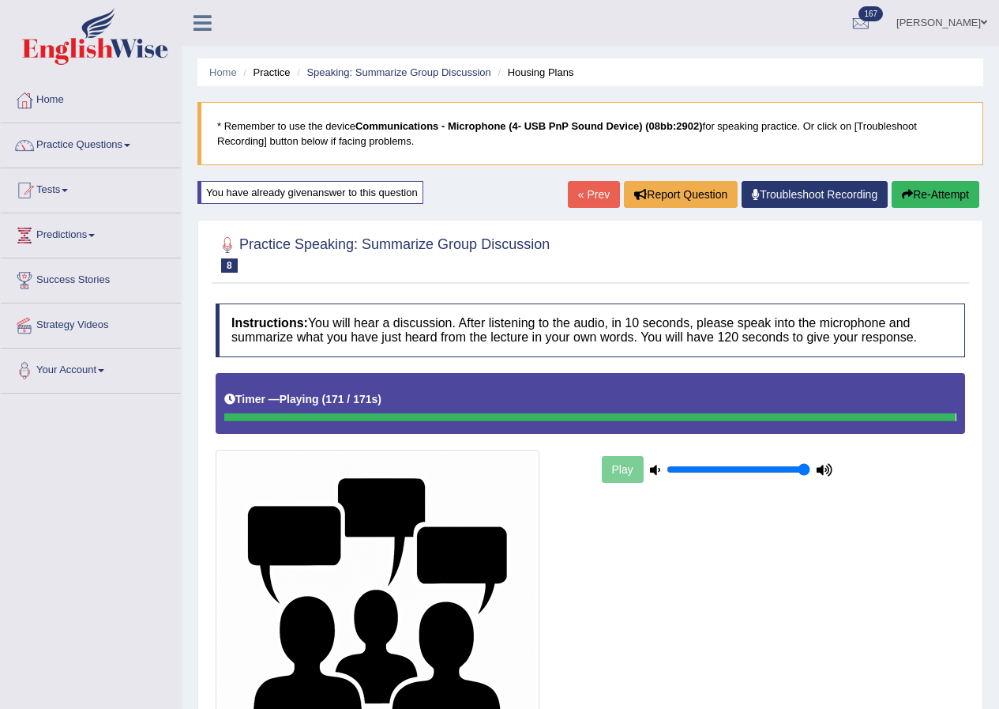
click at [911, 202] on button "Re-Attempt" at bounding box center [936, 194] width 88 height 27
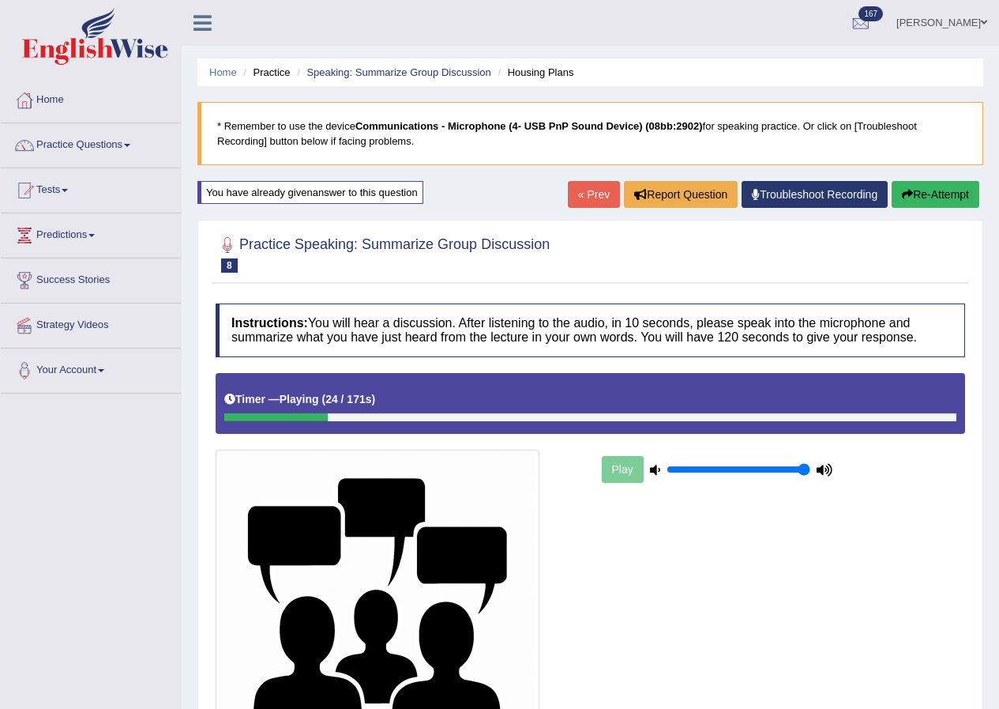
click at [925, 195] on button "Re-Attempt" at bounding box center [936, 194] width 88 height 27
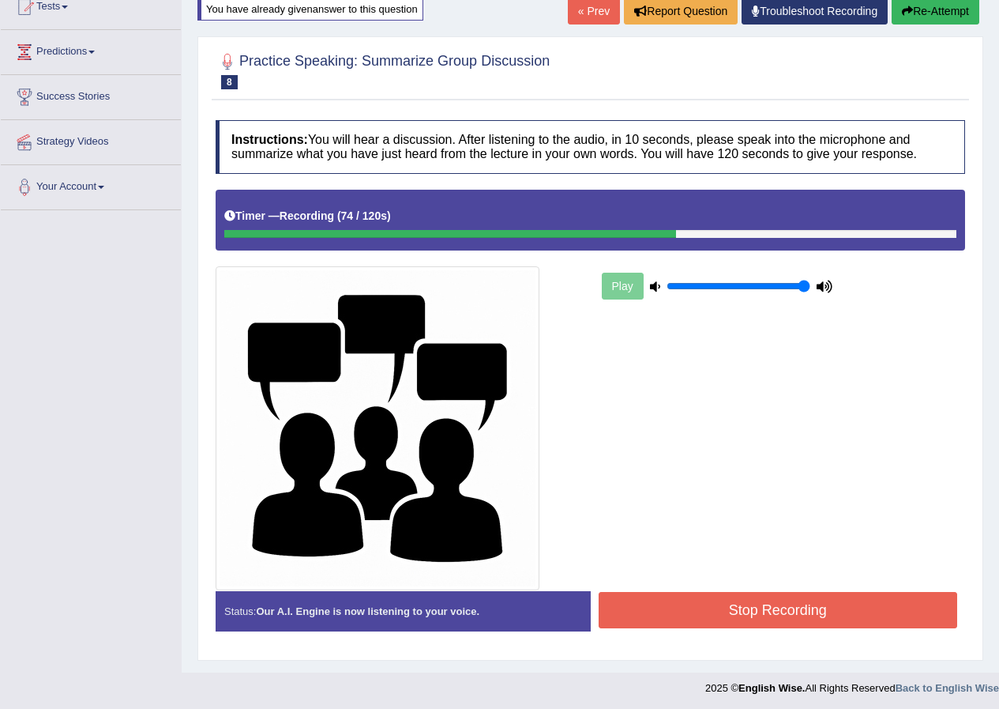
scroll to position [186, 0]
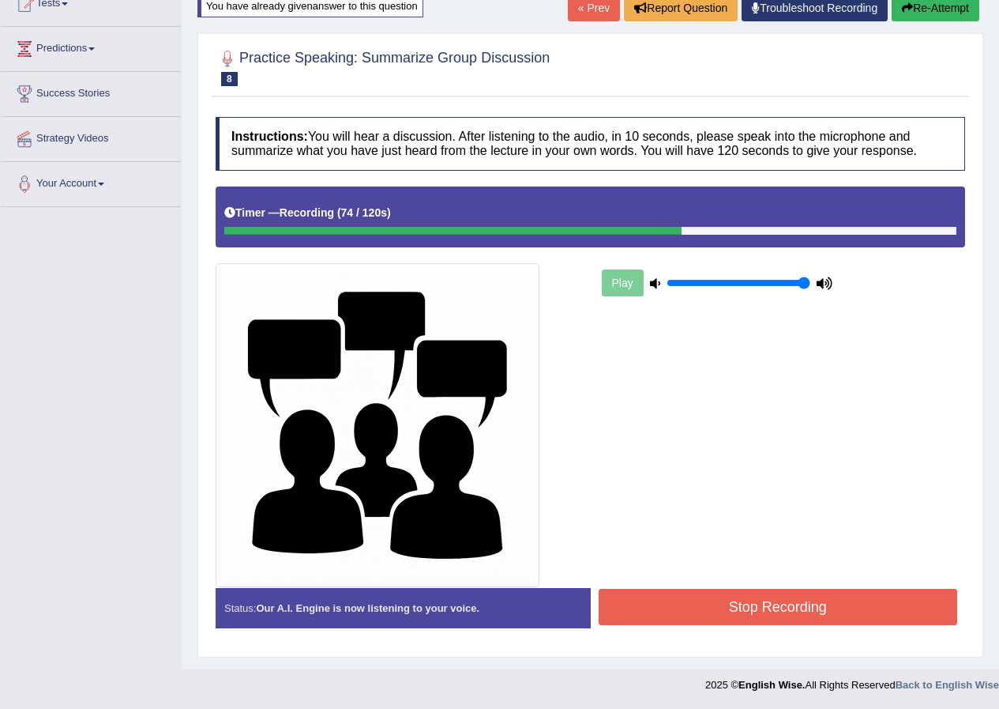
click at [790, 613] on button "Stop Recording" at bounding box center [778, 607] width 359 height 36
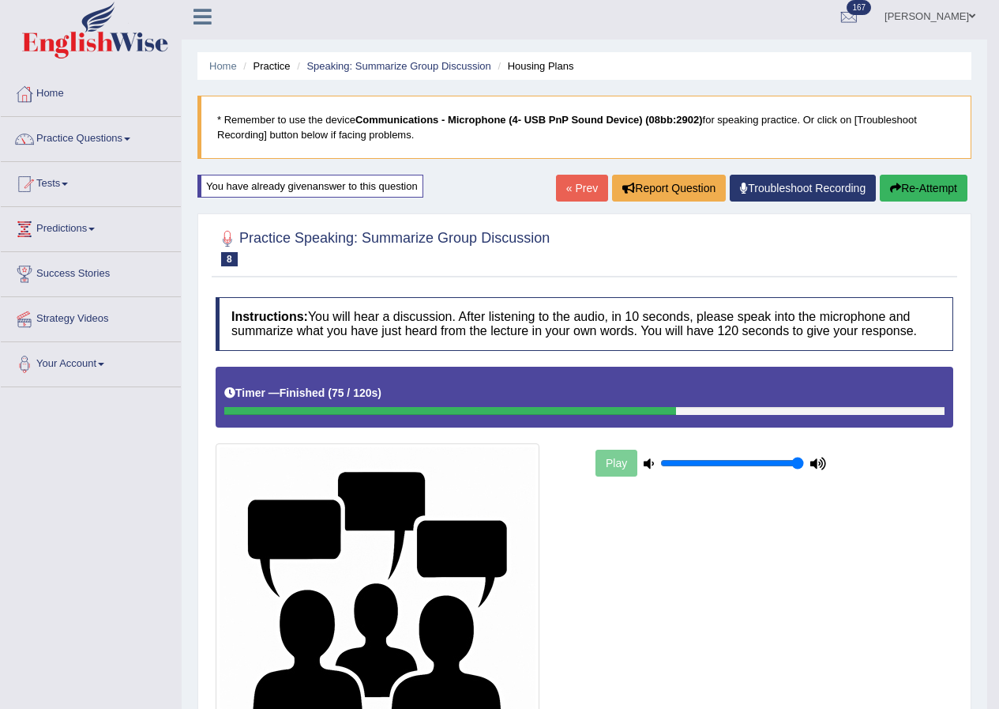
scroll to position [0, 0]
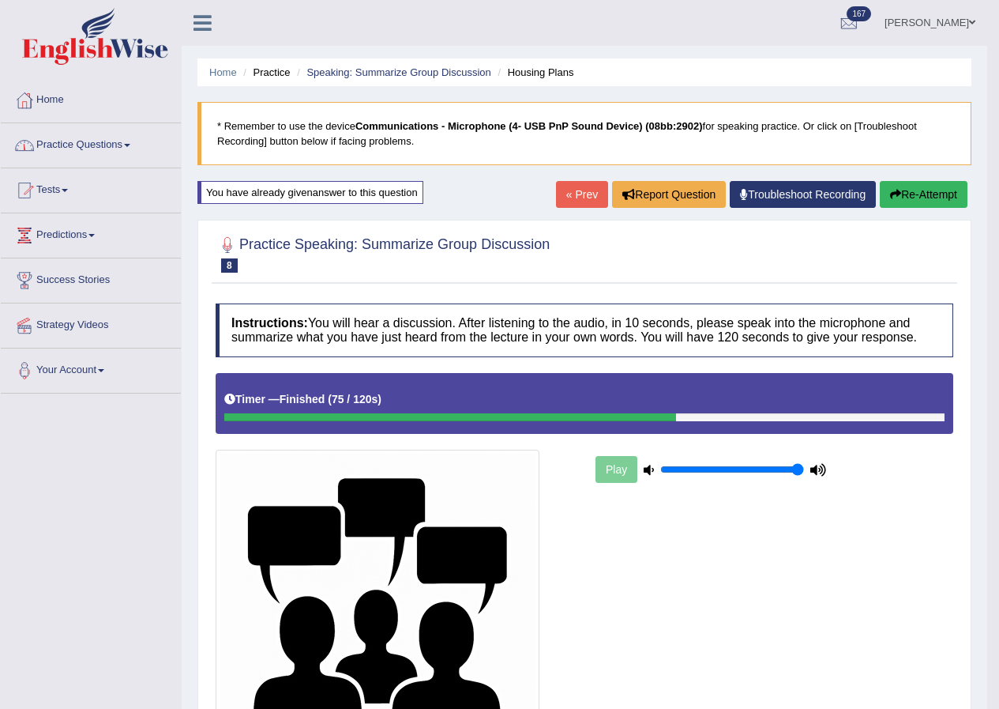
click at [102, 140] on link "Practice Questions" at bounding box center [91, 142] width 180 height 39
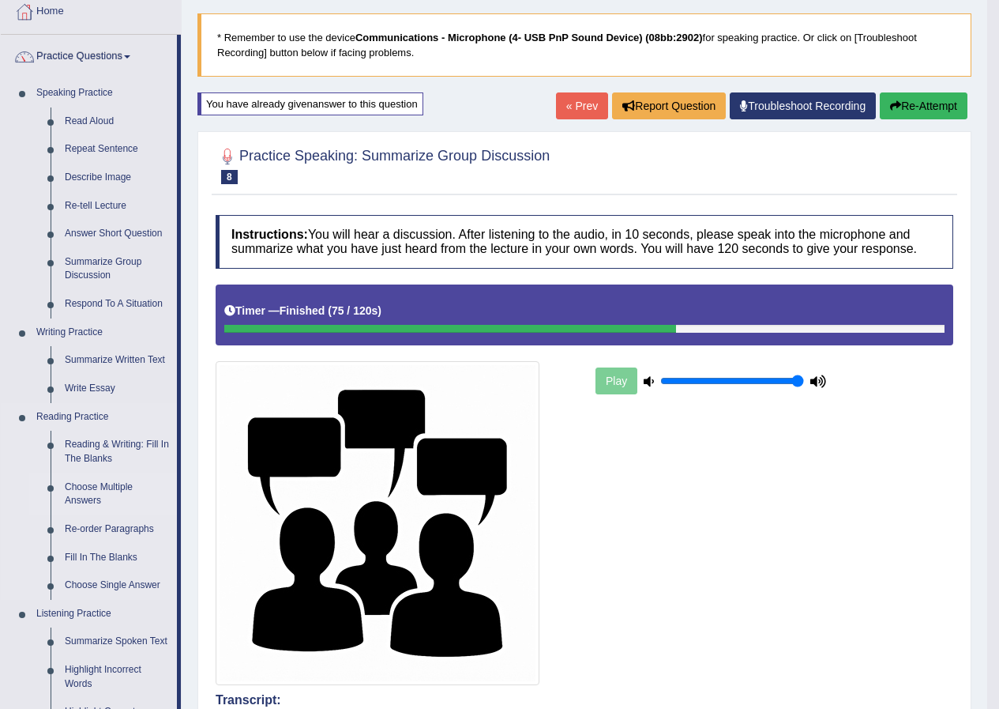
scroll to position [79, 0]
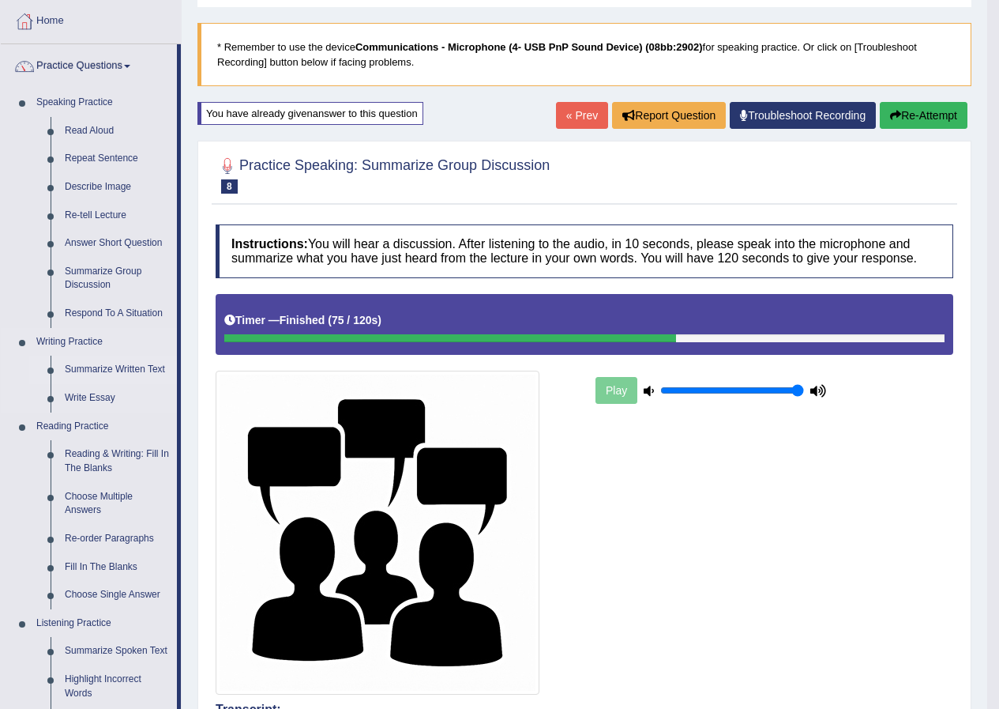
click at [95, 365] on link "Summarize Written Text" at bounding box center [117, 369] width 119 height 28
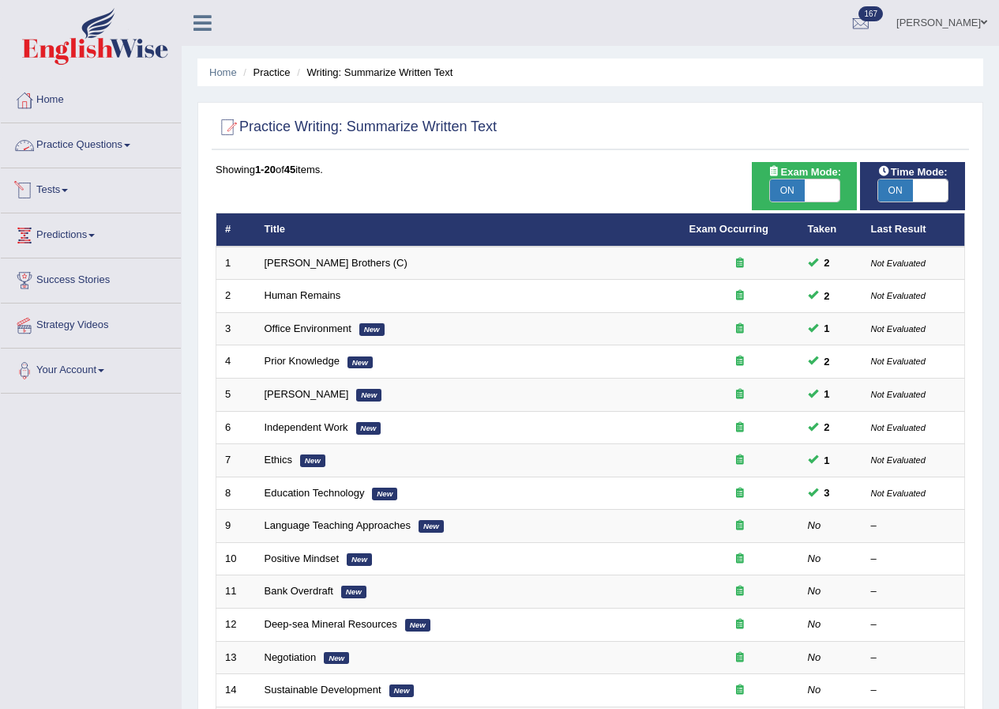
click at [80, 137] on link "Practice Questions" at bounding box center [91, 142] width 180 height 39
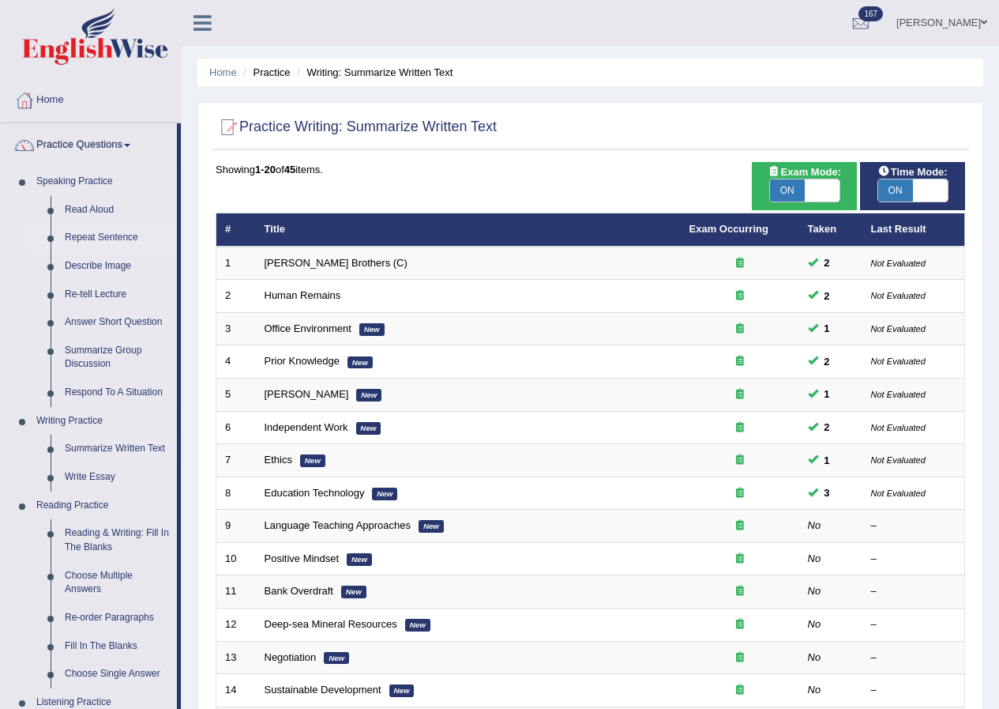
click at [104, 236] on link "Repeat Sentence" at bounding box center [117, 238] width 119 height 28
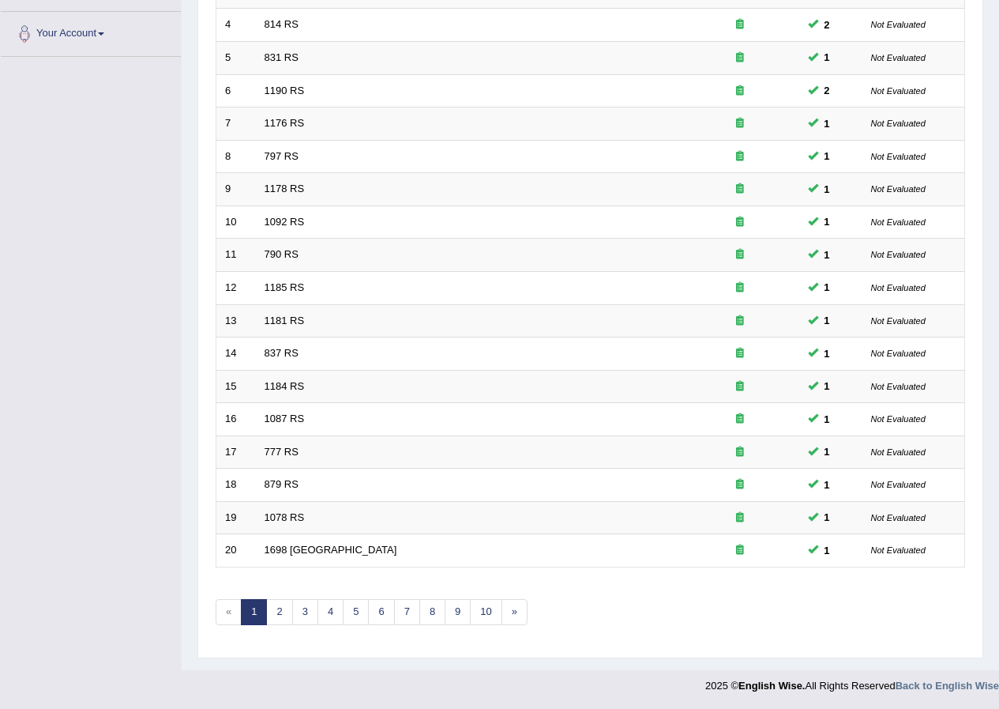
scroll to position [337, 0]
click at [326, 616] on link "4" at bounding box center [331, 611] width 26 height 26
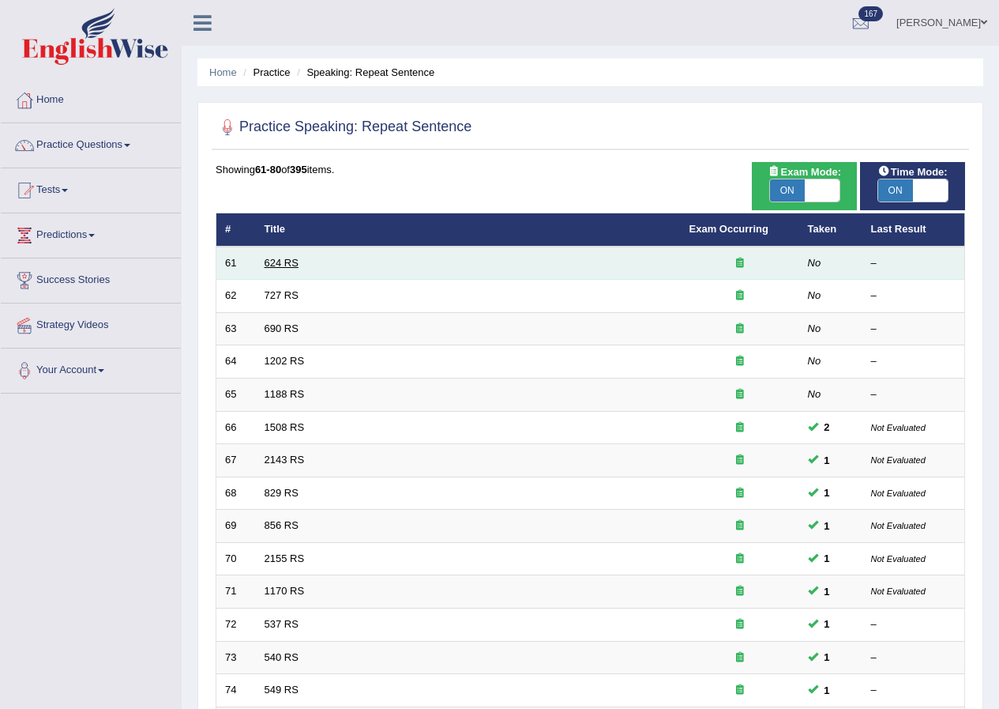
click at [283, 264] on link "624 RS" at bounding box center [282, 263] width 34 height 12
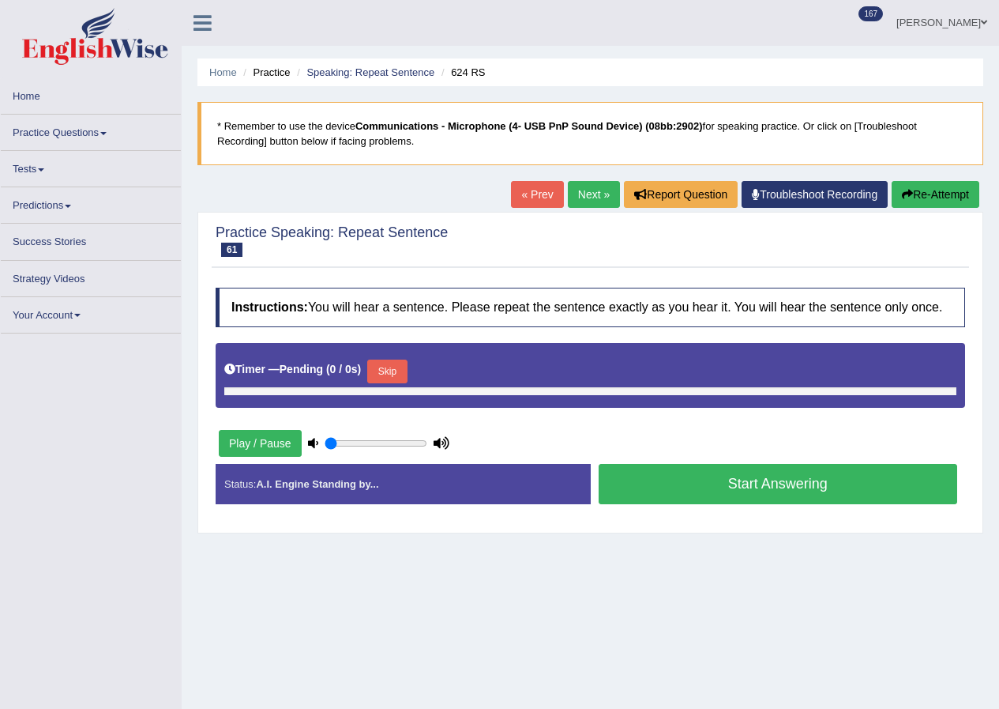
type input "1"
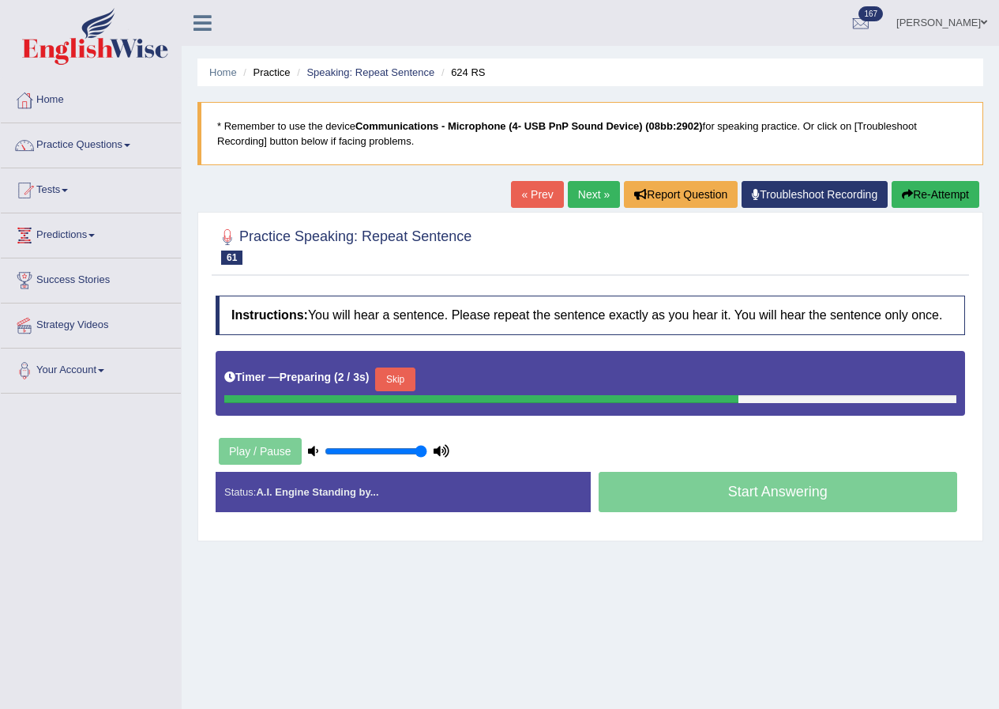
click at [415, 382] on button "Skip" at bounding box center [394, 379] width 39 height 24
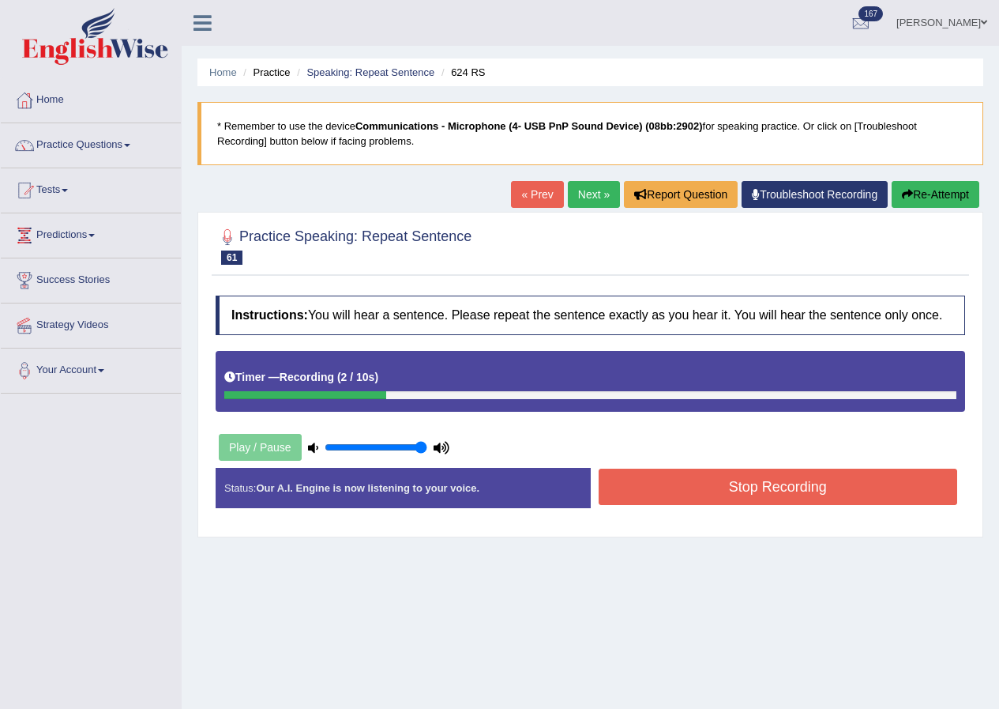
click at [705, 492] on button "Stop Recording" at bounding box center [778, 486] width 359 height 36
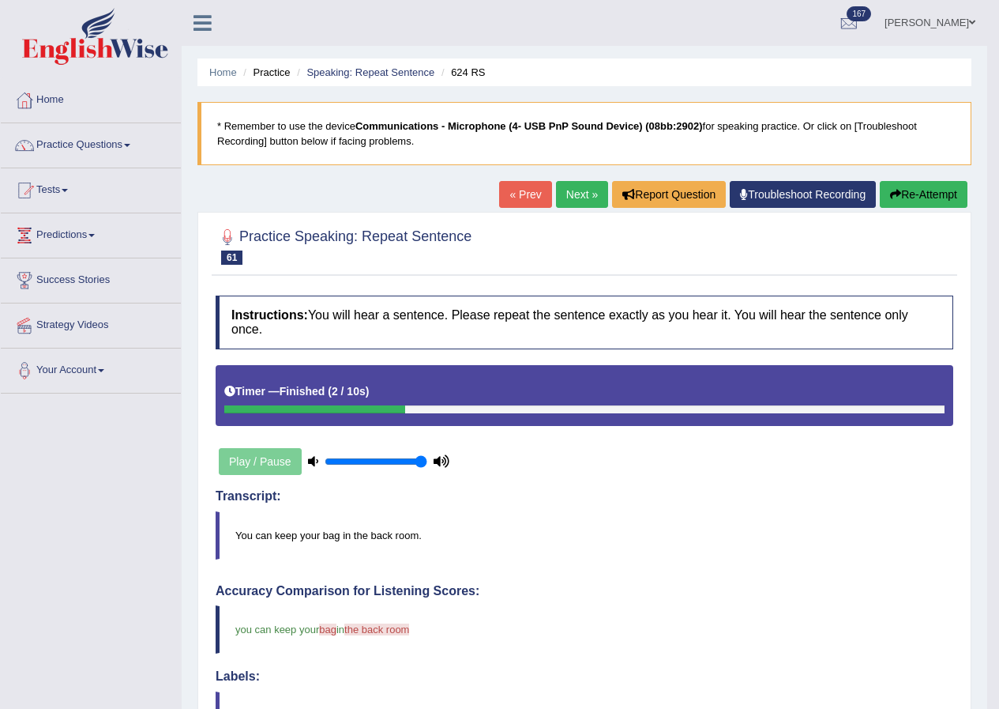
click at [577, 185] on link "Next »" at bounding box center [582, 194] width 52 height 27
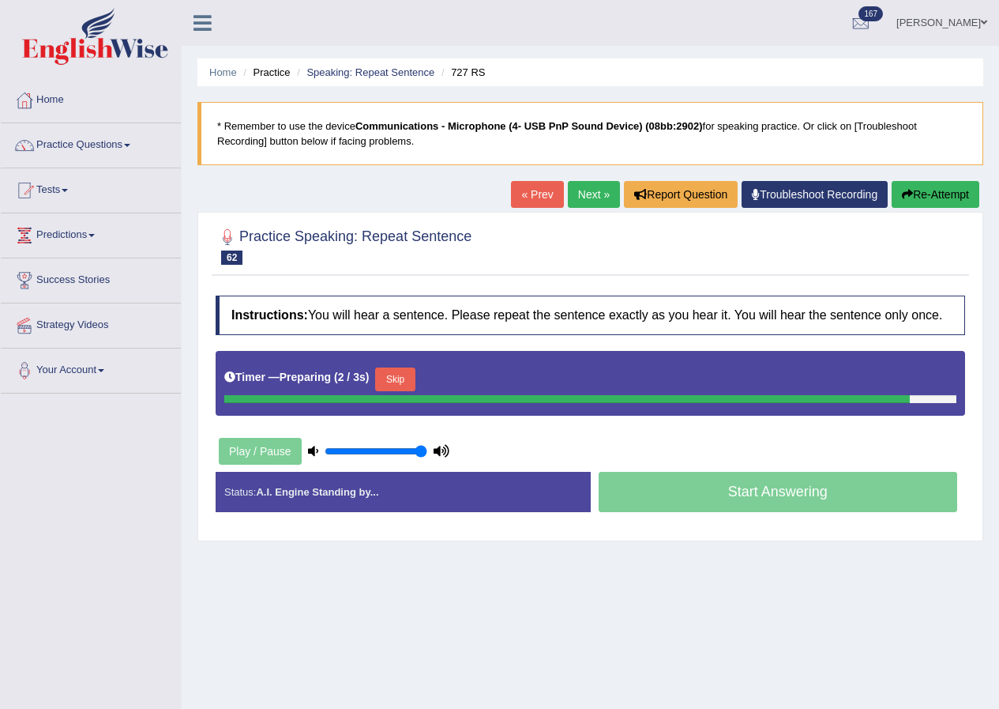
click at [407, 383] on button "Skip" at bounding box center [394, 379] width 39 height 24
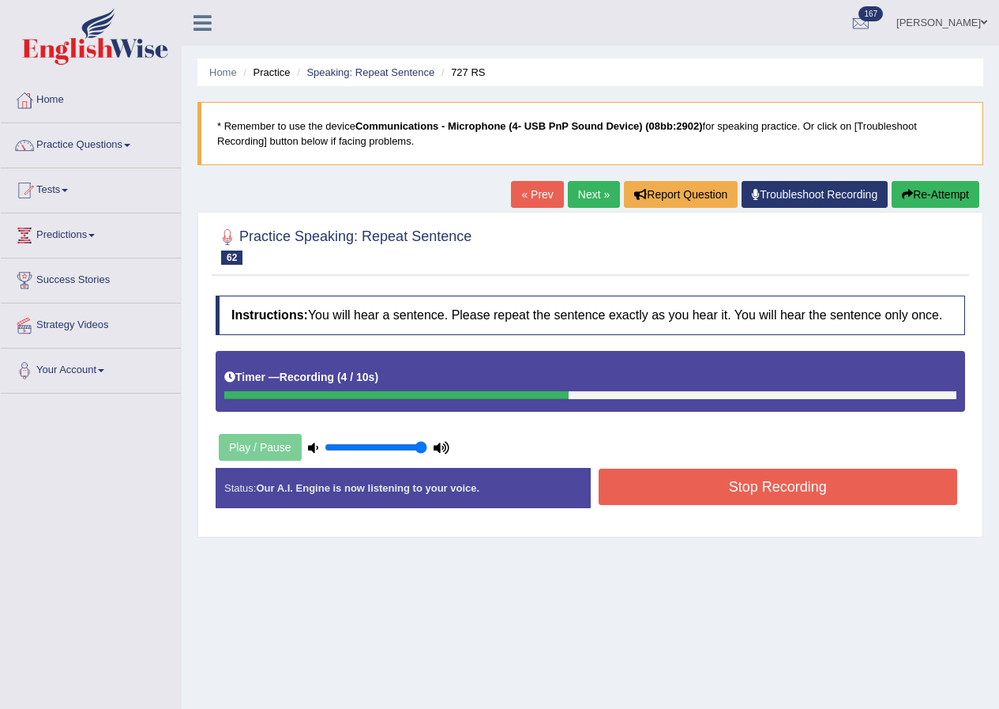
click at [667, 490] on button "Stop Recording" at bounding box center [778, 486] width 359 height 36
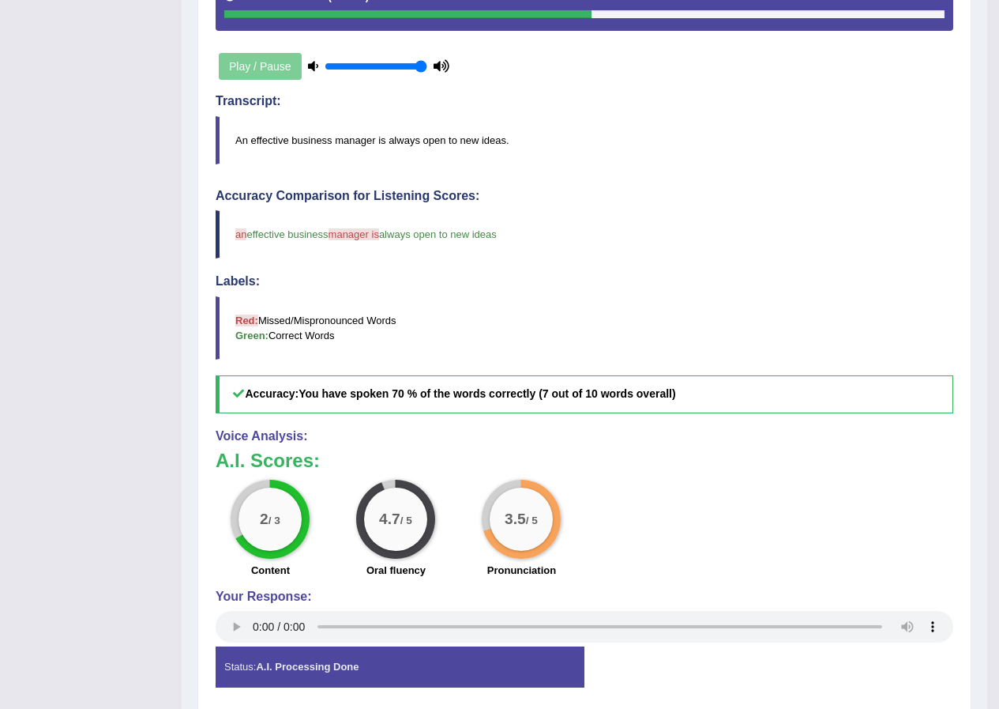
scroll to position [79, 0]
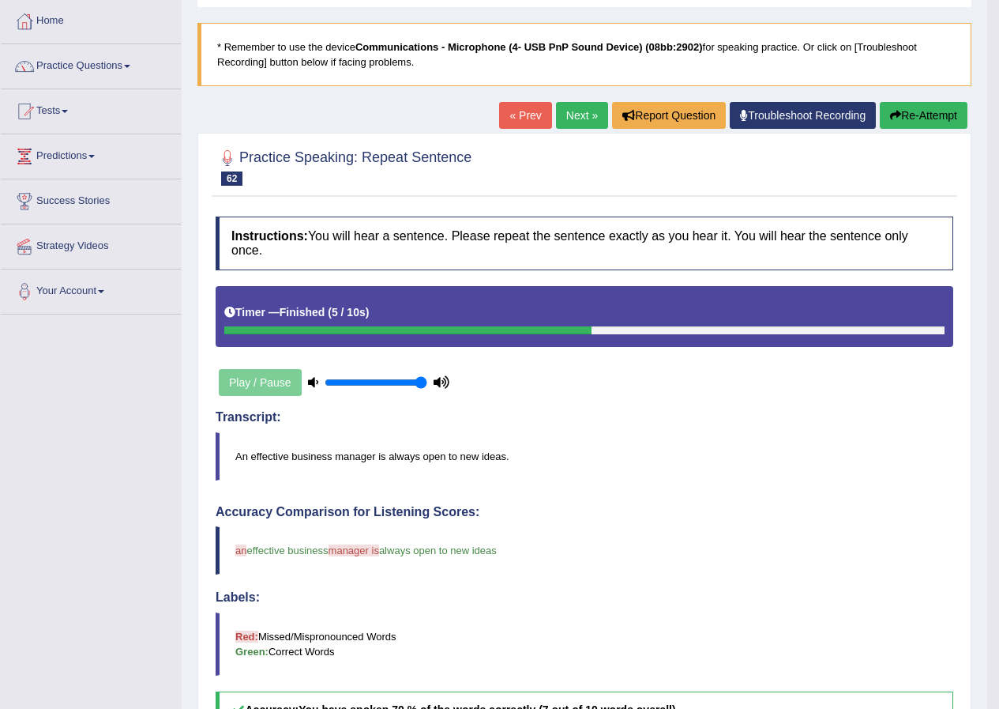
click at [570, 116] on link "Next »" at bounding box center [582, 115] width 52 height 27
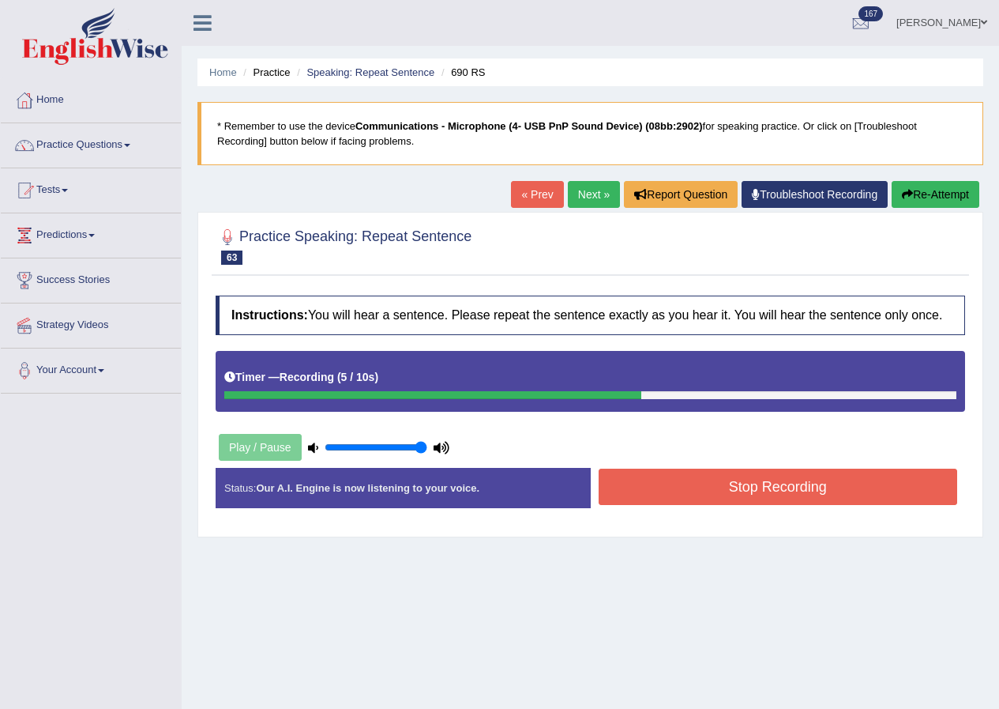
click at [714, 470] on button "Stop Recording" at bounding box center [778, 486] width 359 height 36
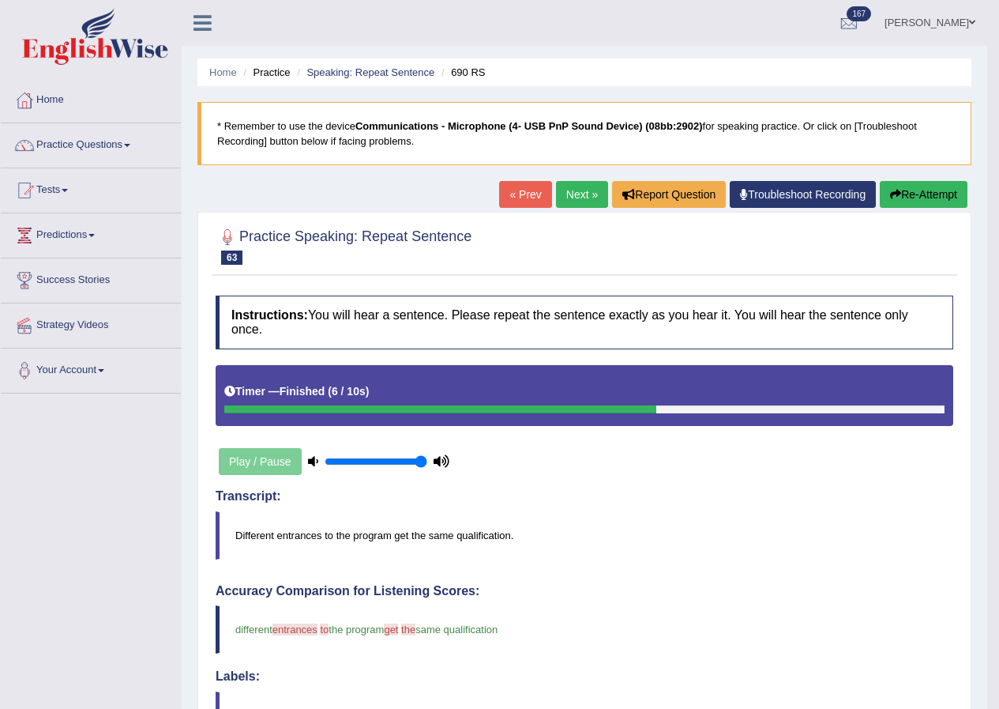
click at [577, 189] on link "Next »" at bounding box center [582, 194] width 52 height 27
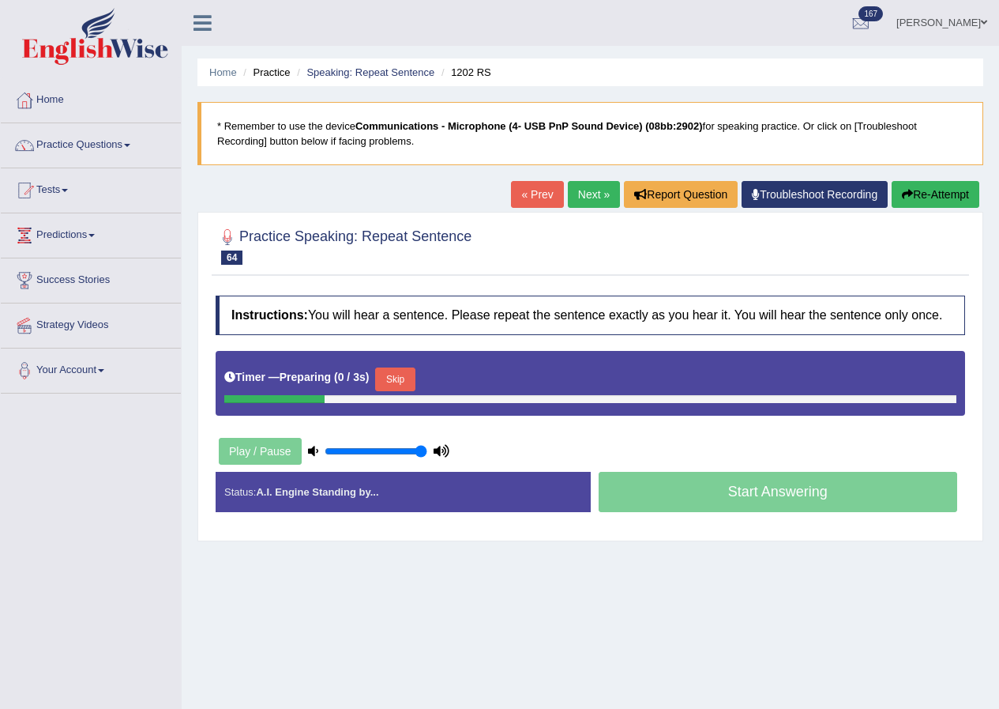
click at [411, 382] on button "Skip" at bounding box center [394, 379] width 39 height 24
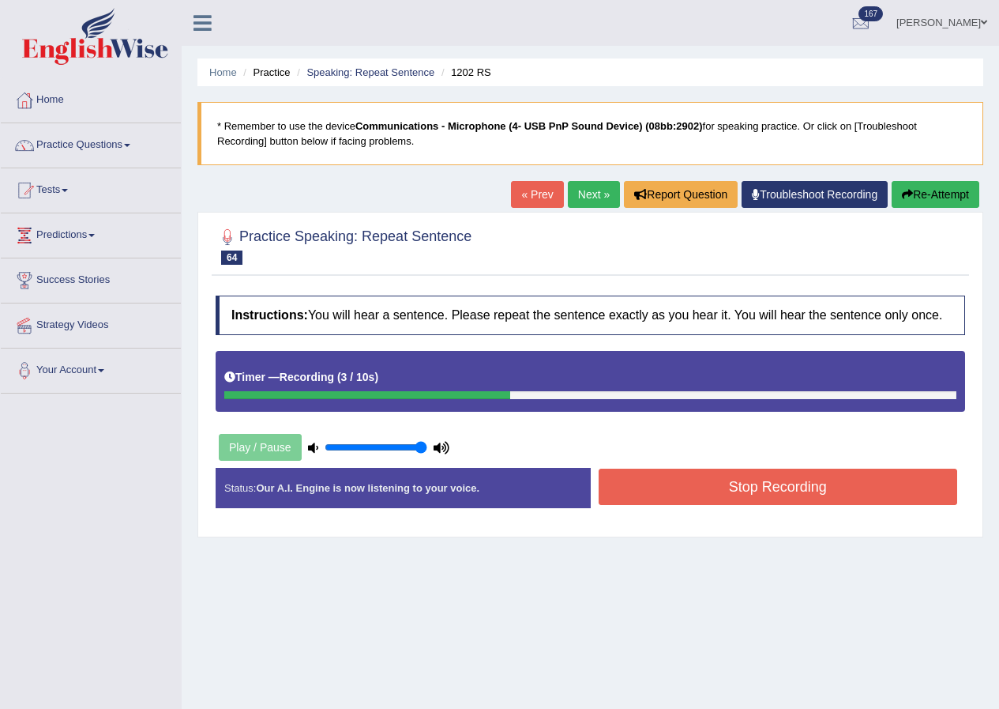
click at [796, 502] on button "Stop Recording" at bounding box center [778, 486] width 359 height 36
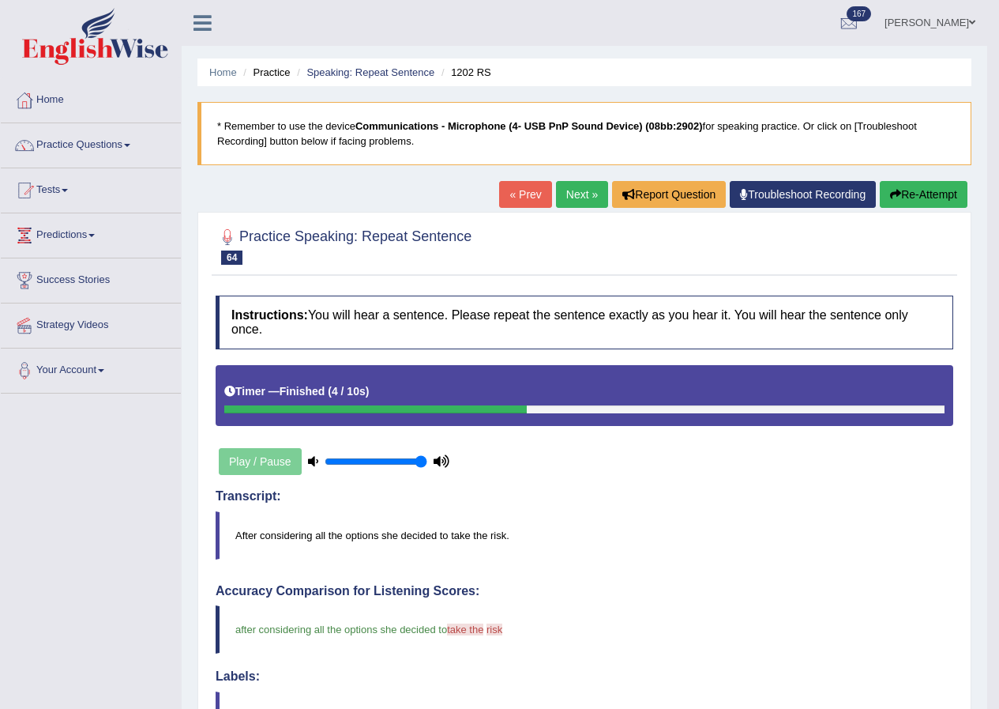
click at [595, 196] on link "Next »" at bounding box center [582, 194] width 52 height 27
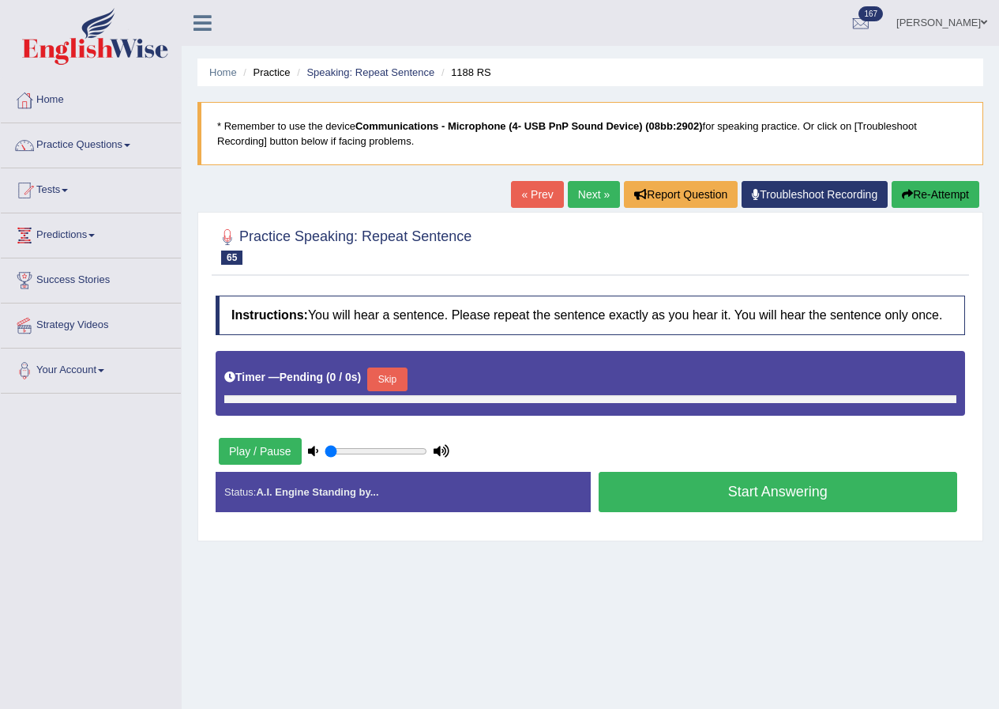
type input "1"
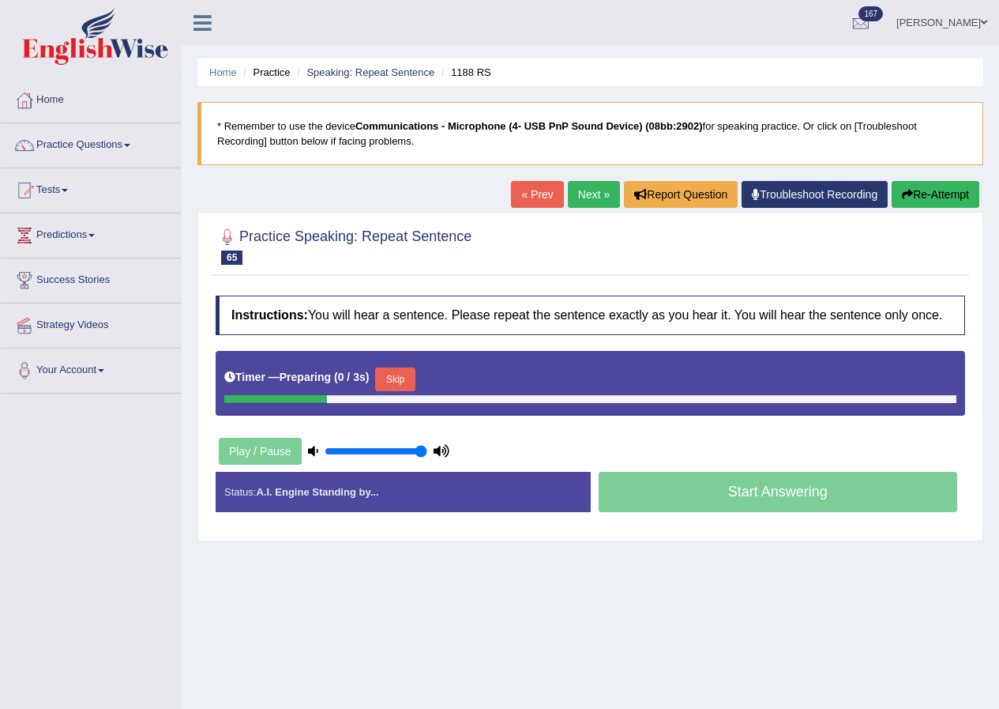
click at [389, 374] on button "Skip" at bounding box center [394, 379] width 39 height 24
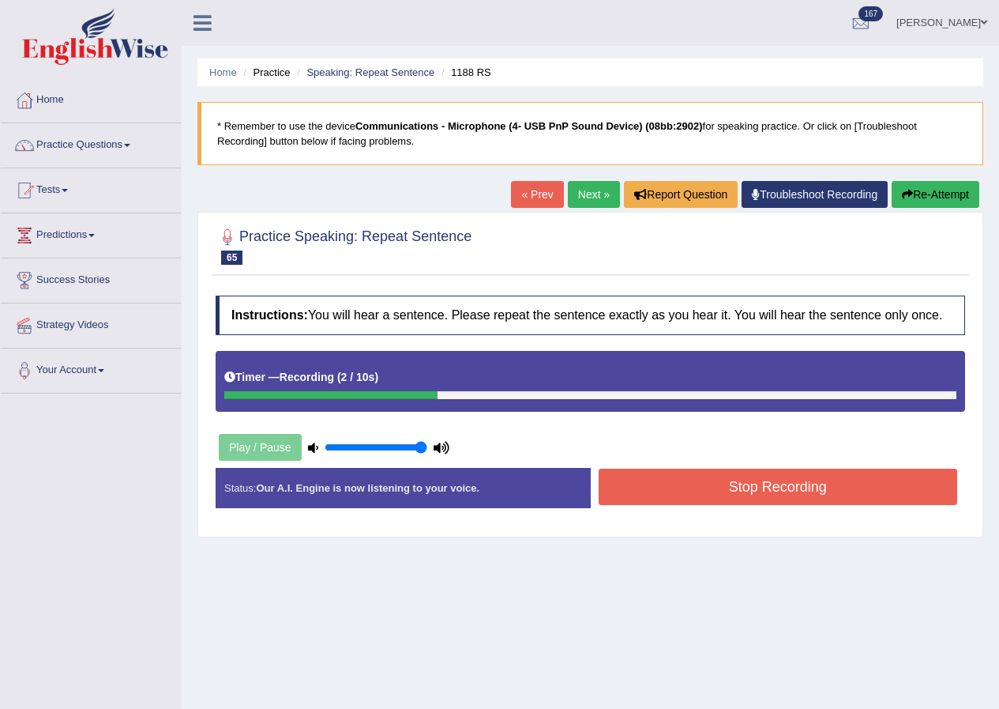
click at [751, 494] on button "Stop Recording" at bounding box center [778, 486] width 359 height 36
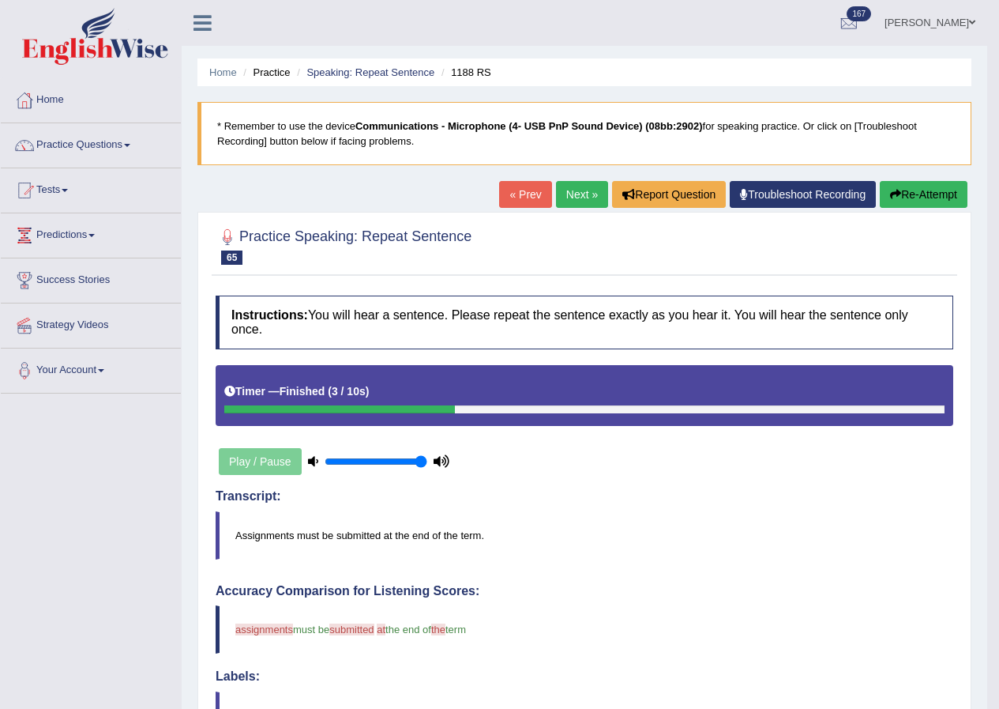
click at [571, 208] on link "Next »" at bounding box center [582, 194] width 52 height 27
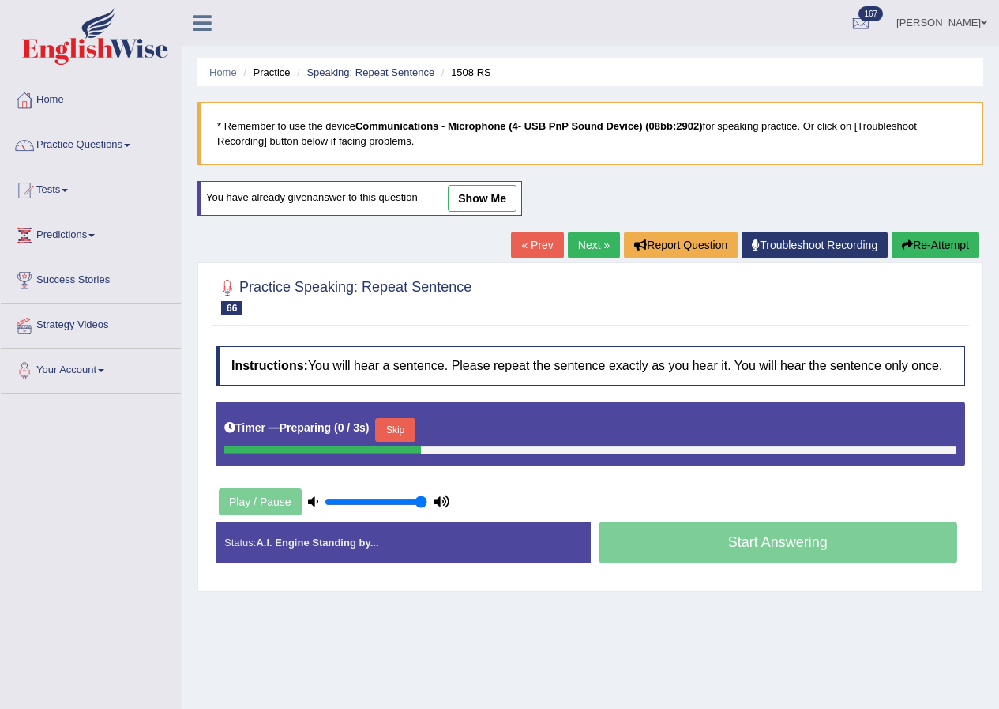
click at [385, 423] on button "Skip" at bounding box center [394, 430] width 39 height 24
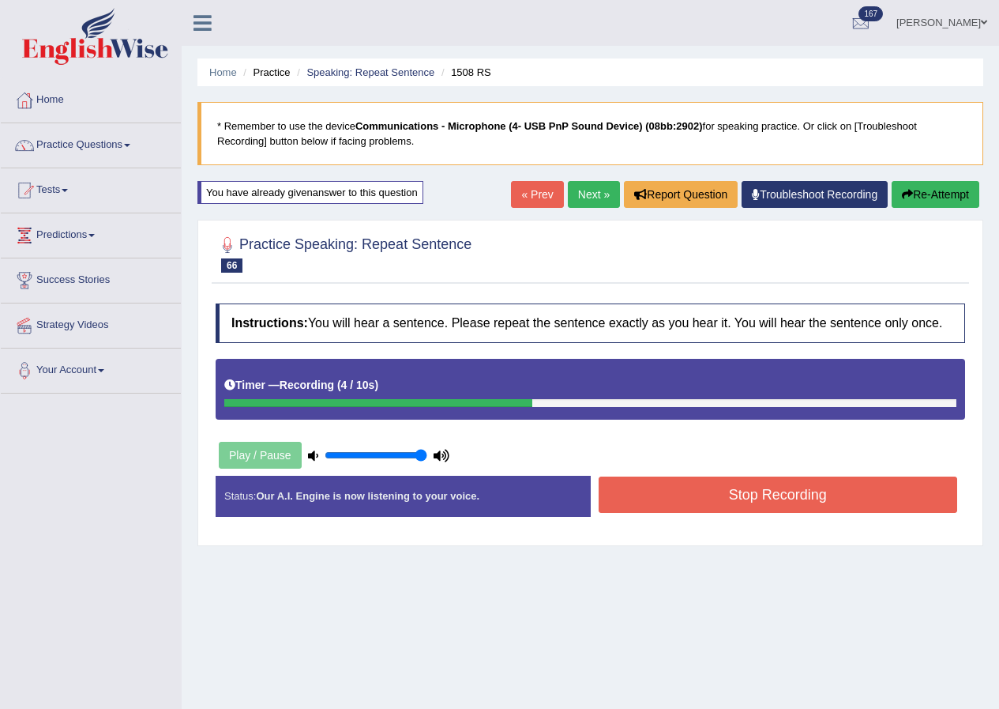
click at [748, 506] on button "Stop Recording" at bounding box center [778, 494] width 359 height 36
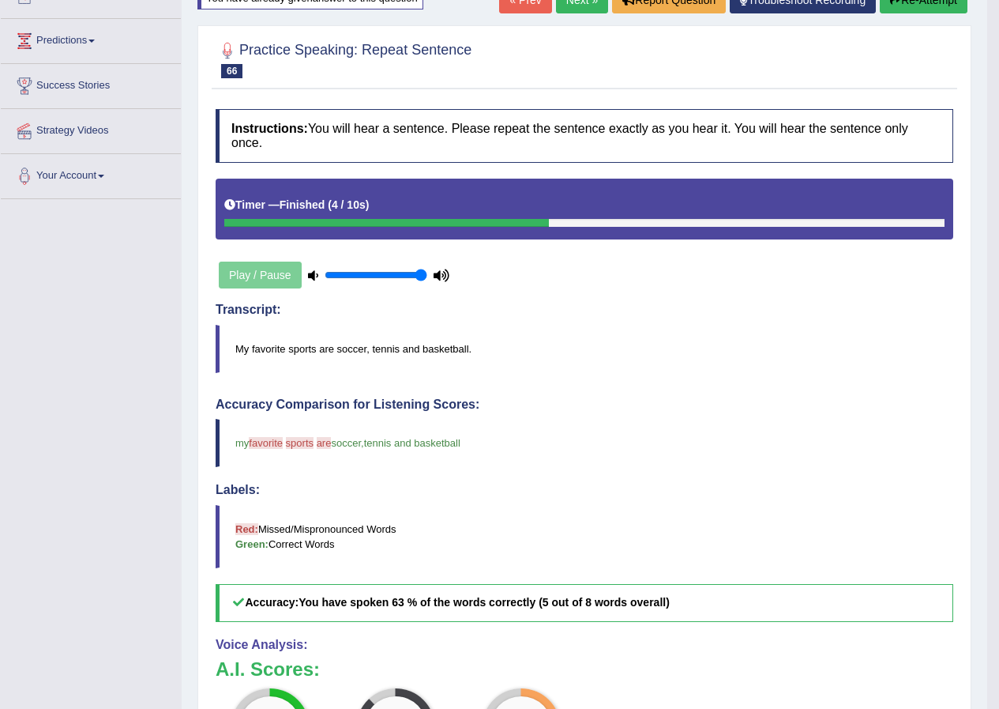
scroll to position [146, 0]
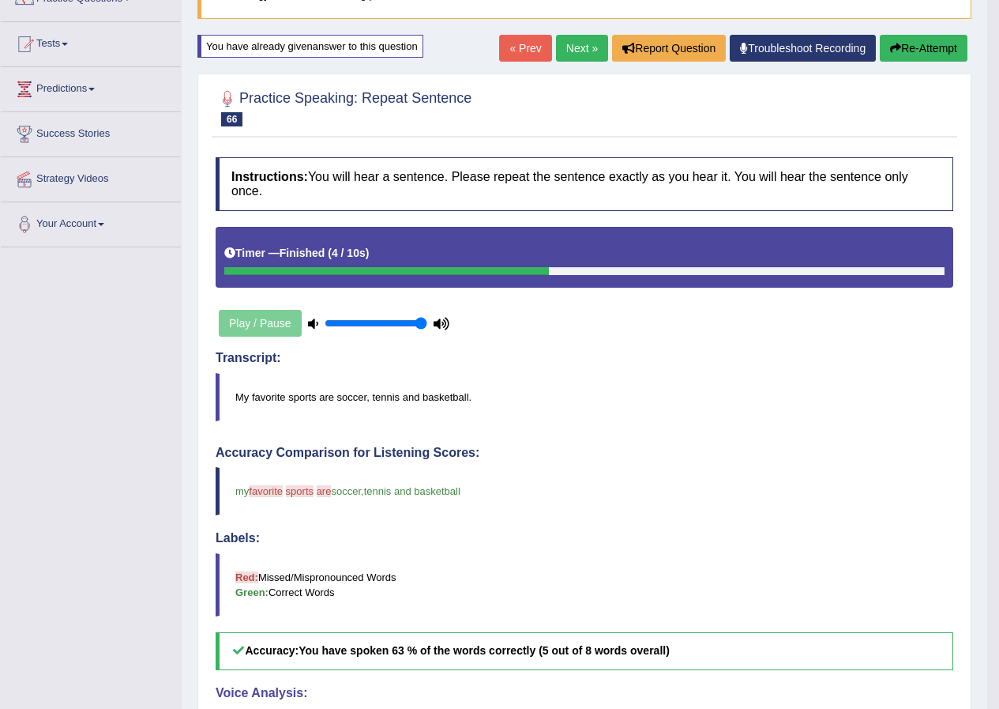
click at [562, 51] on link "Next »" at bounding box center [582, 48] width 52 height 27
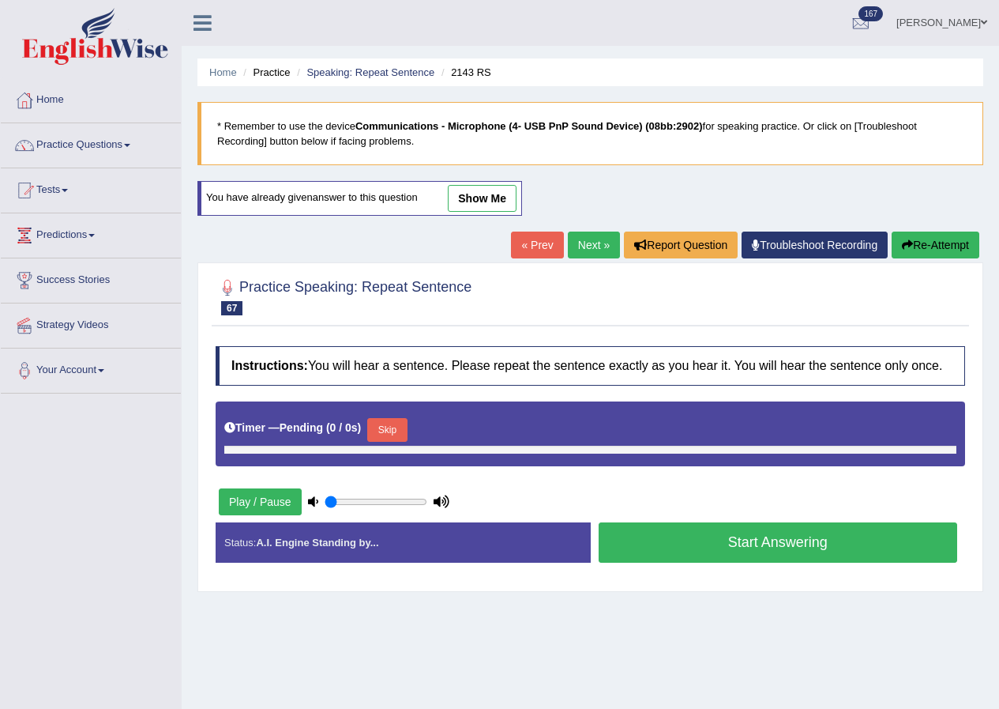
type input "1"
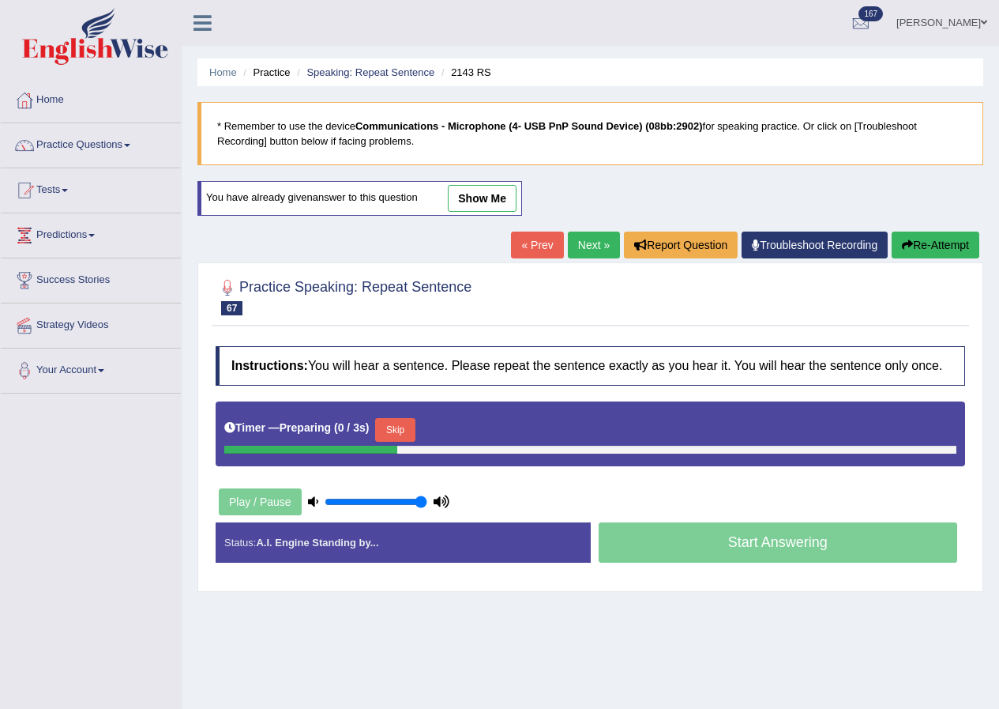
click at [401, 423] on button "Skip" at bounding box center [394, 430] width 39 height 24
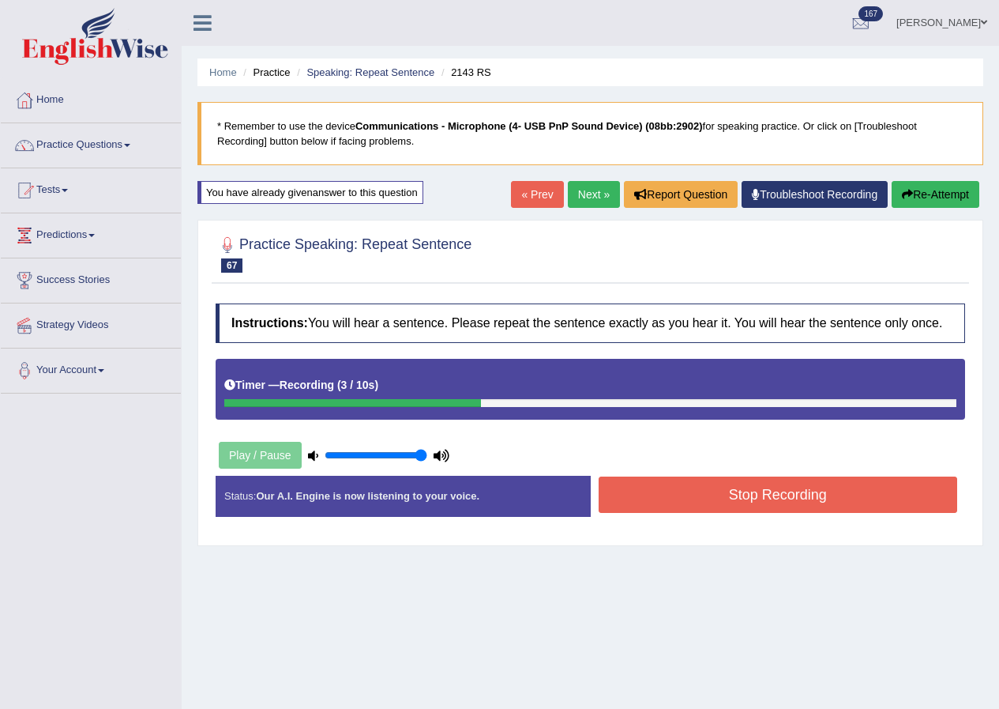
click at [760, 491] on button "Stop Recording" at bounding box center [778, 494] width 359 height 36
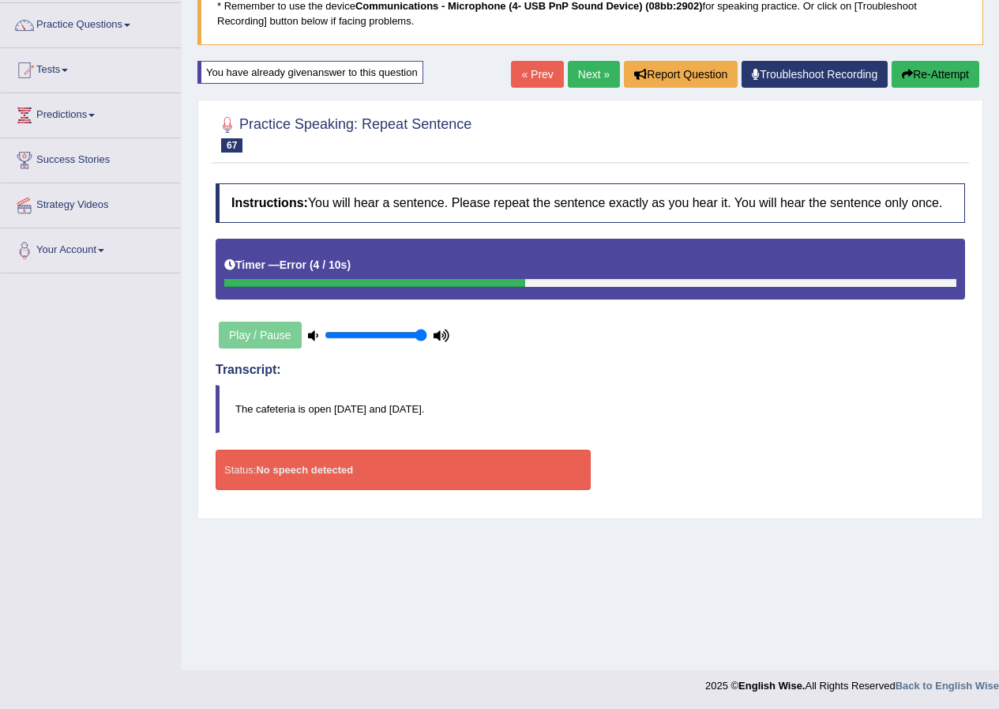
scroll to position [121, 0]
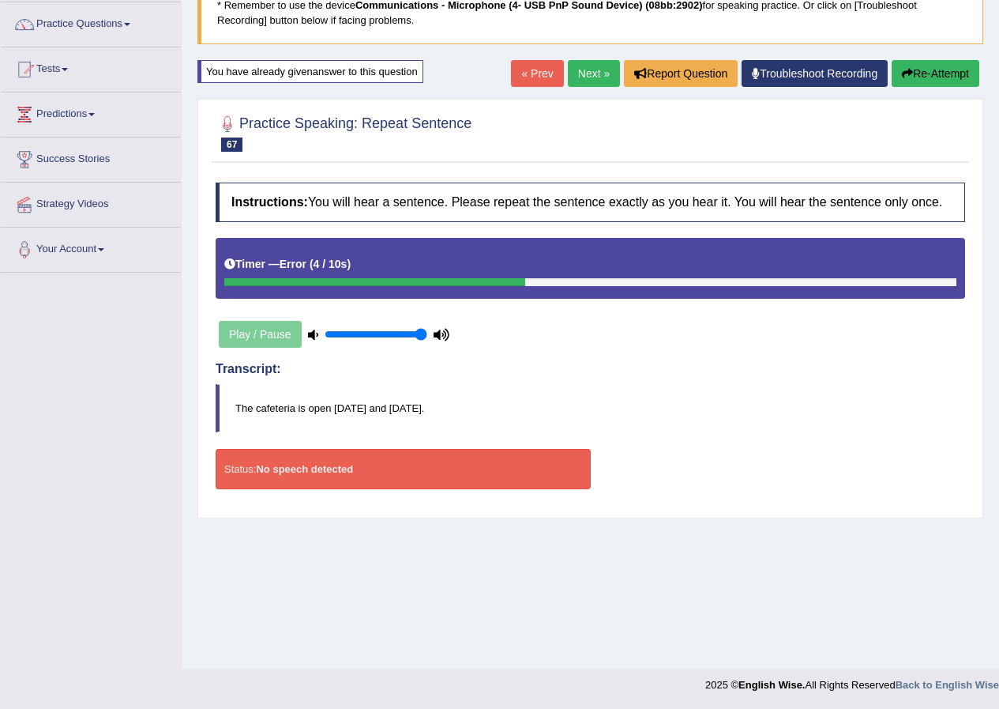
click at [583, 72] on link "Next »" at bounding box center [594, 73] width 52 height 27
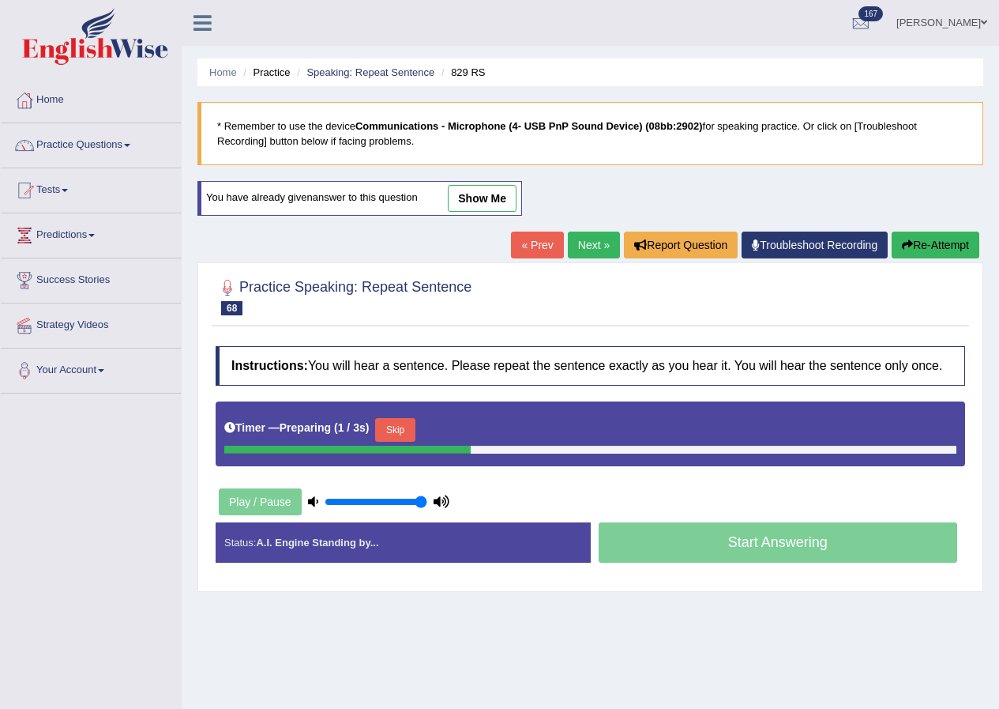
click at [415, 430] on button "Skip" at bounding box center [394, 430] width 39 height 24
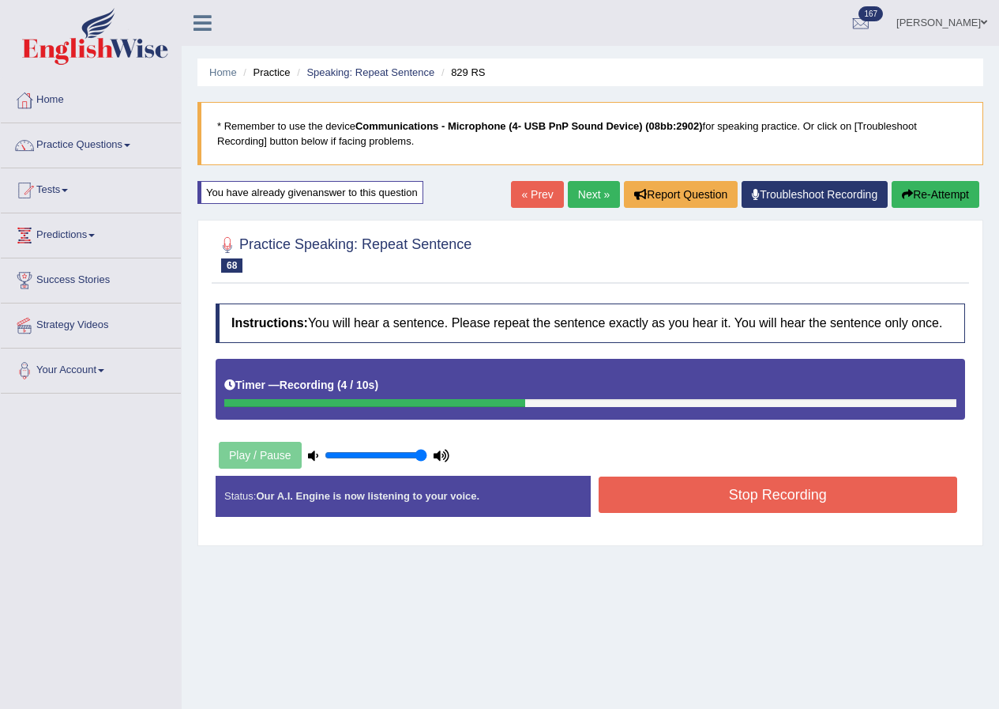
click at [685, 487] on button "Stop Recording" at bounding box center [778, 494] width 359 height 36
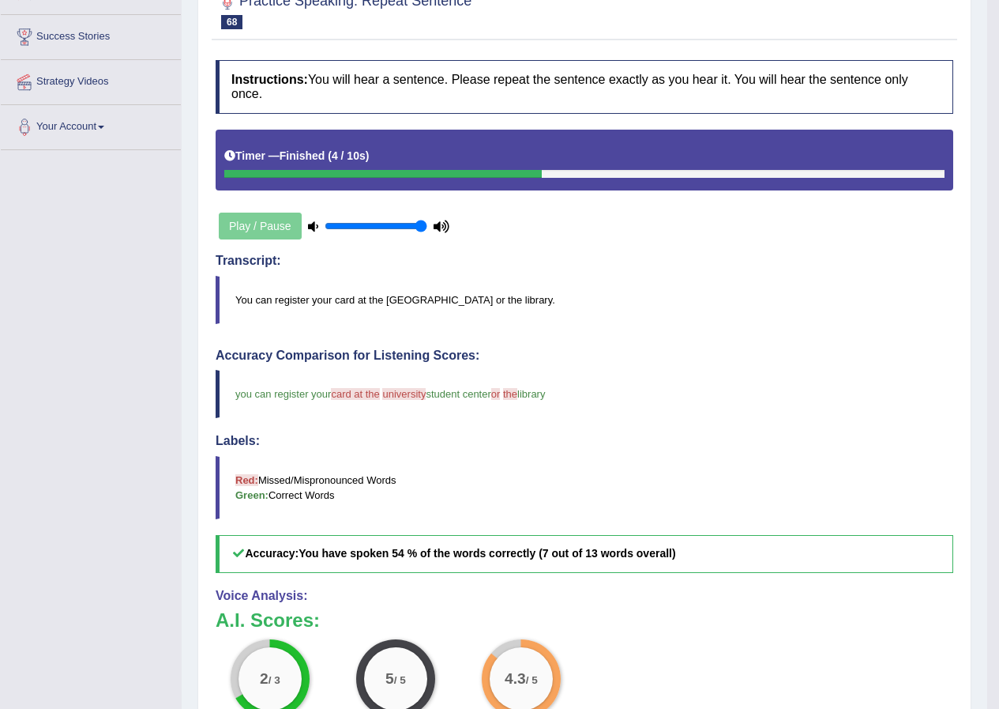
scroll to position [79, 0]
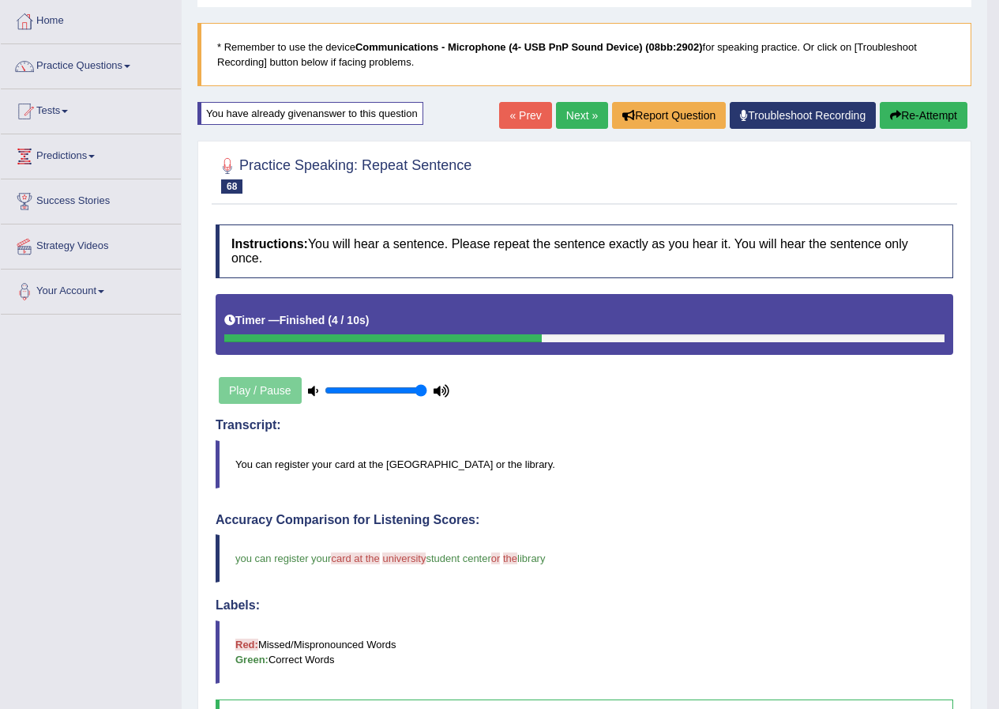
click at [579, 126] on link "Next »" at bounding box center [582, 115] width 52 height 27
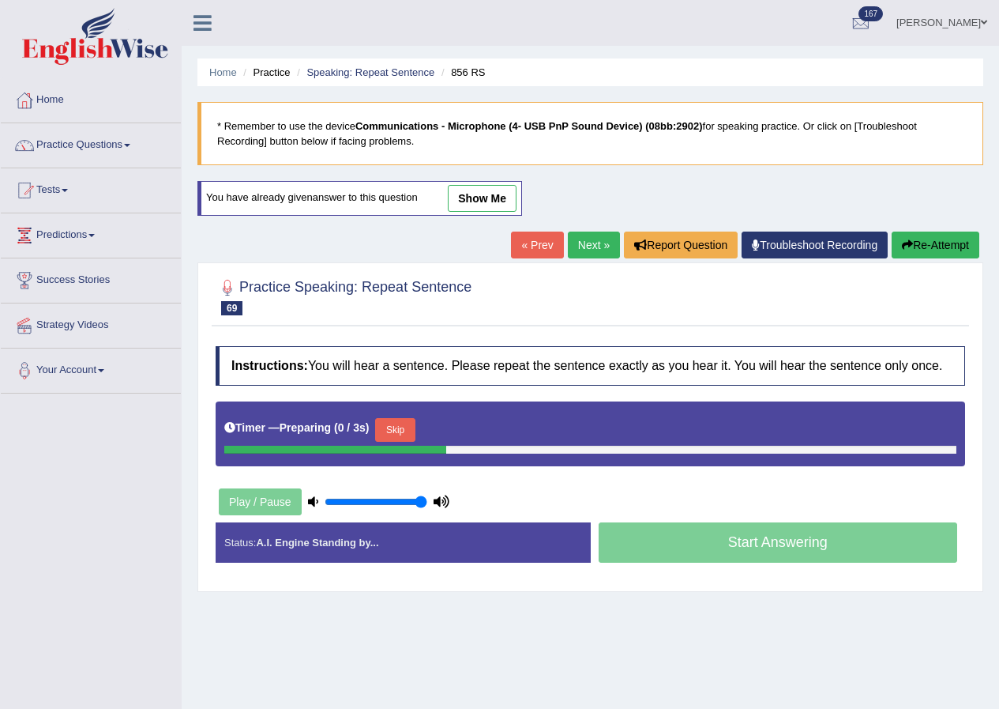
click at [407, 430] on button "Skip" at bounding box center [394, 430] width 39 height 24
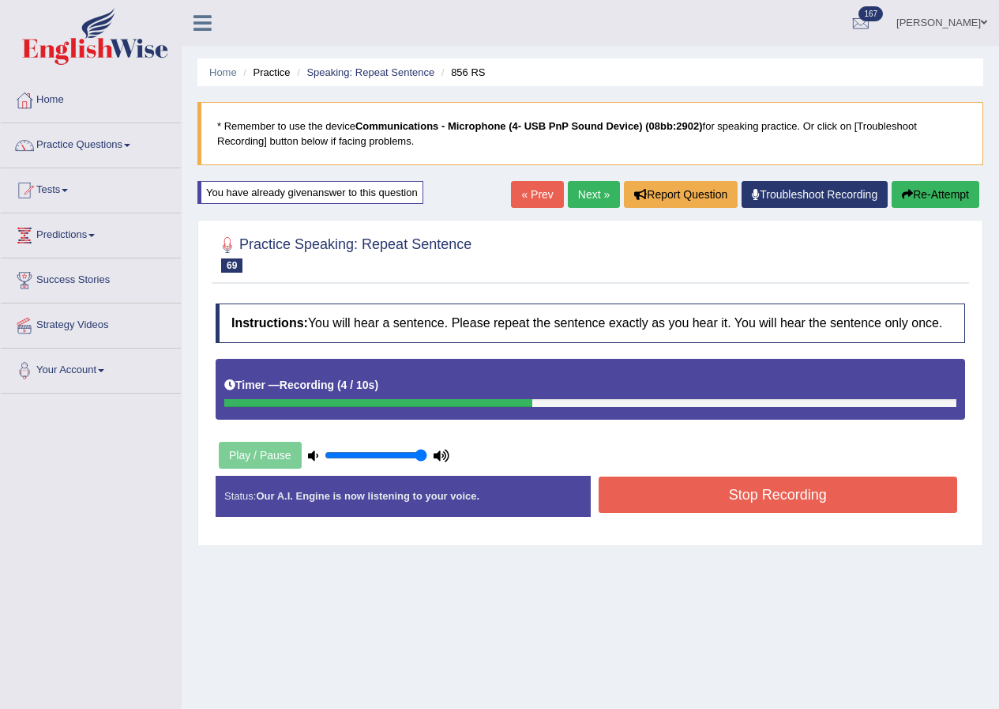
click at [643, 505] on button "Stop Recording" at bounding box center [778, 494] width 359 height 36
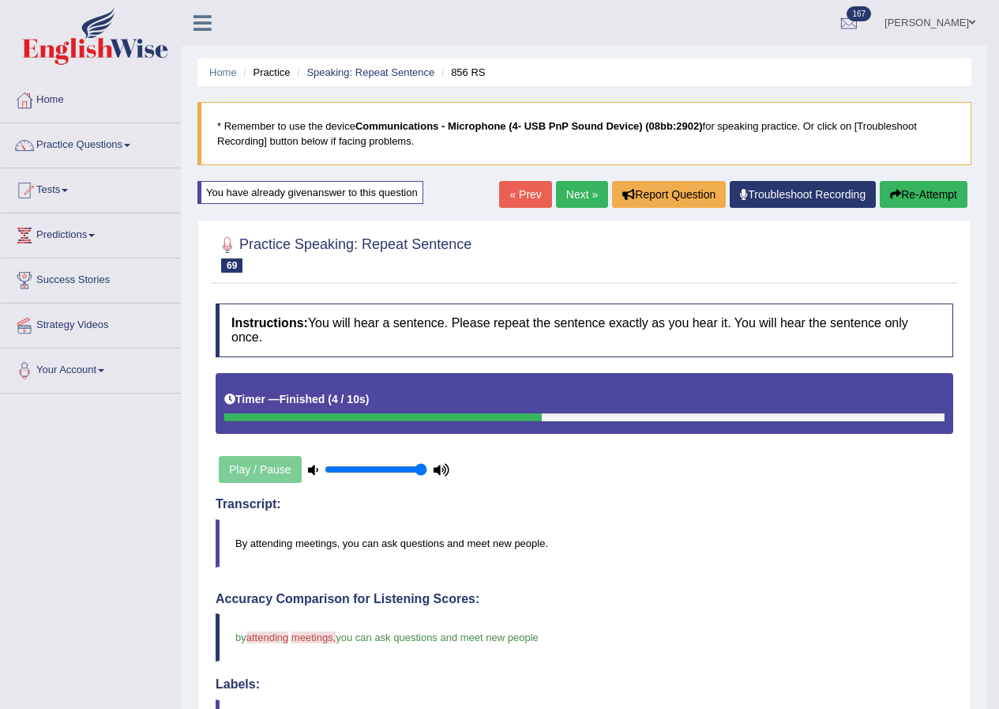
click at [577, 191] on link "Next »" at bounding box center [582, 194] width 52 height 27
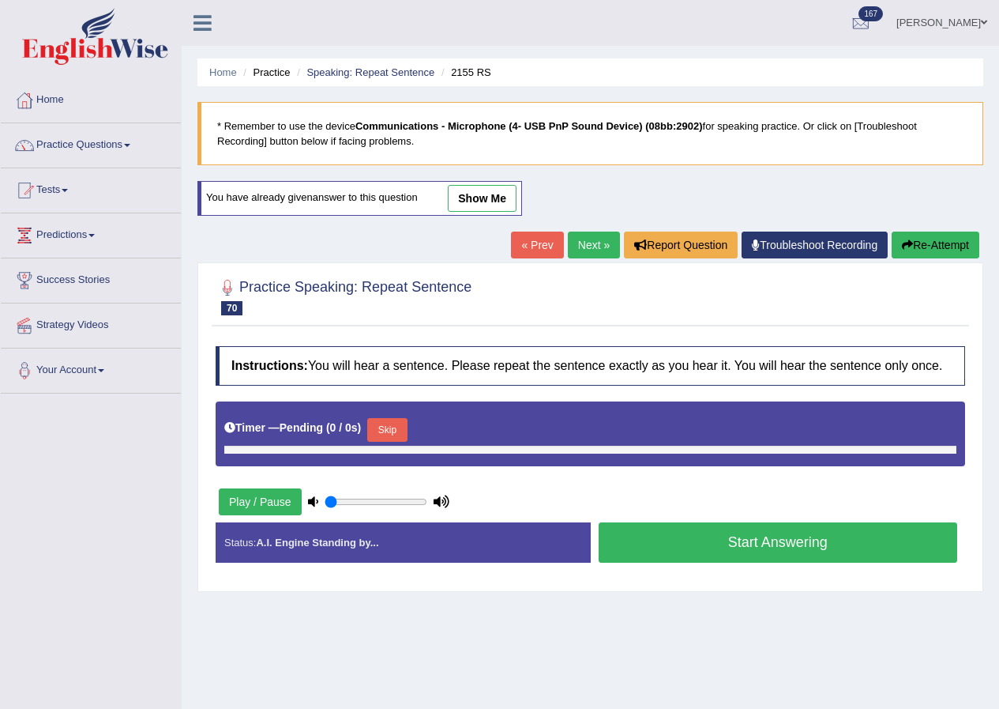
type input "1"
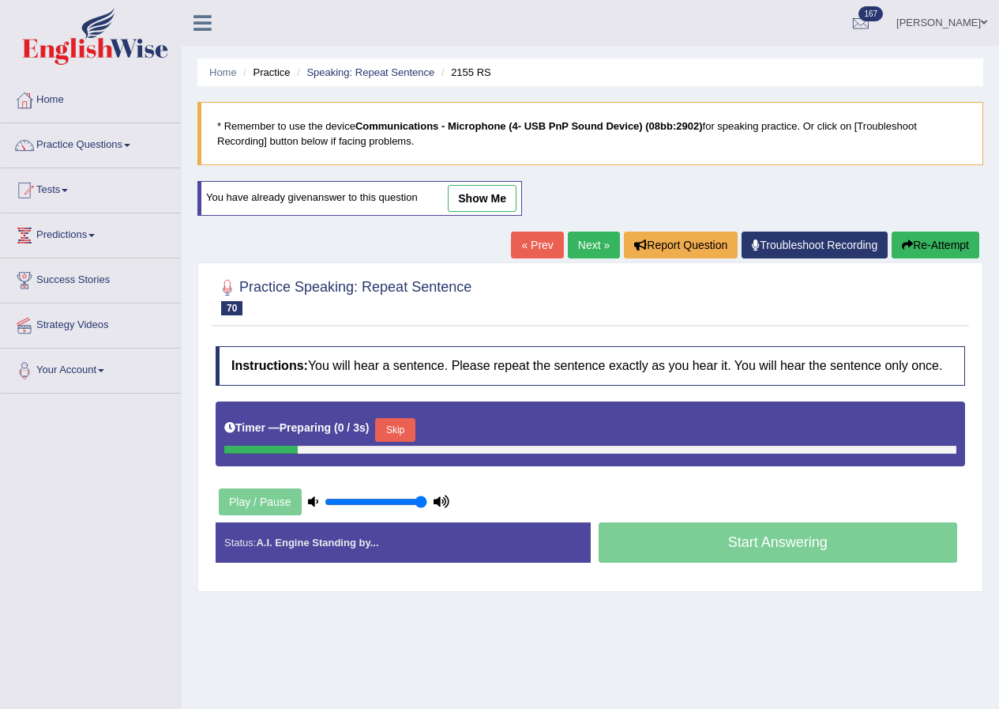
click at [396, 423] on button "Skip" at bounding box center [394, 430] width 39 height 24
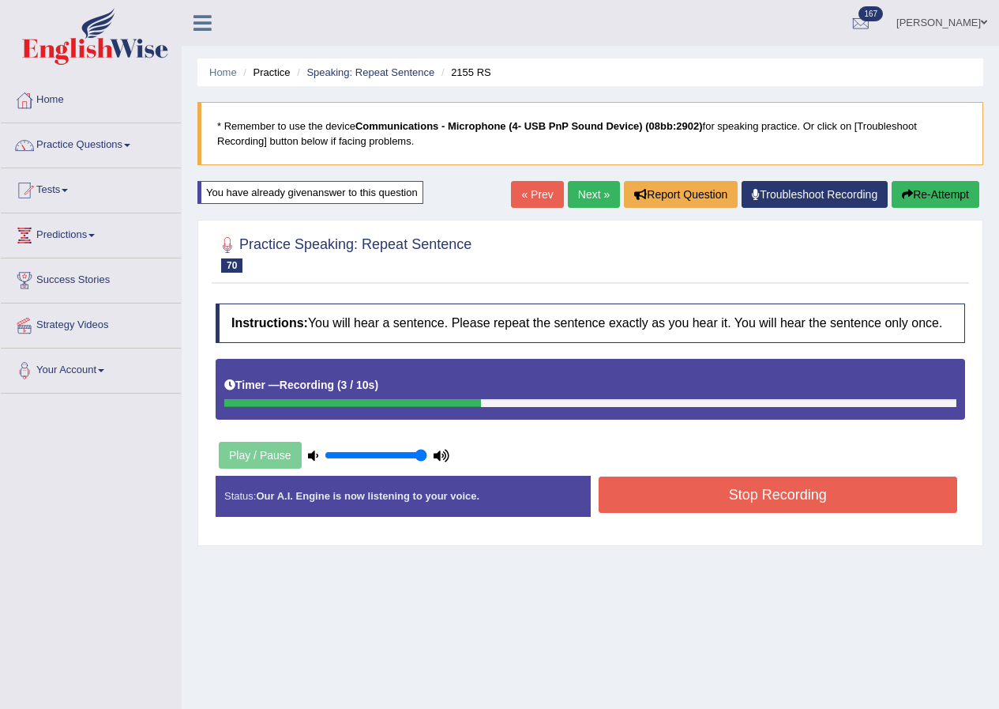
click at [697, 498] on button "Stop Recording" at bounding box center [778, 494] width 359 height 36
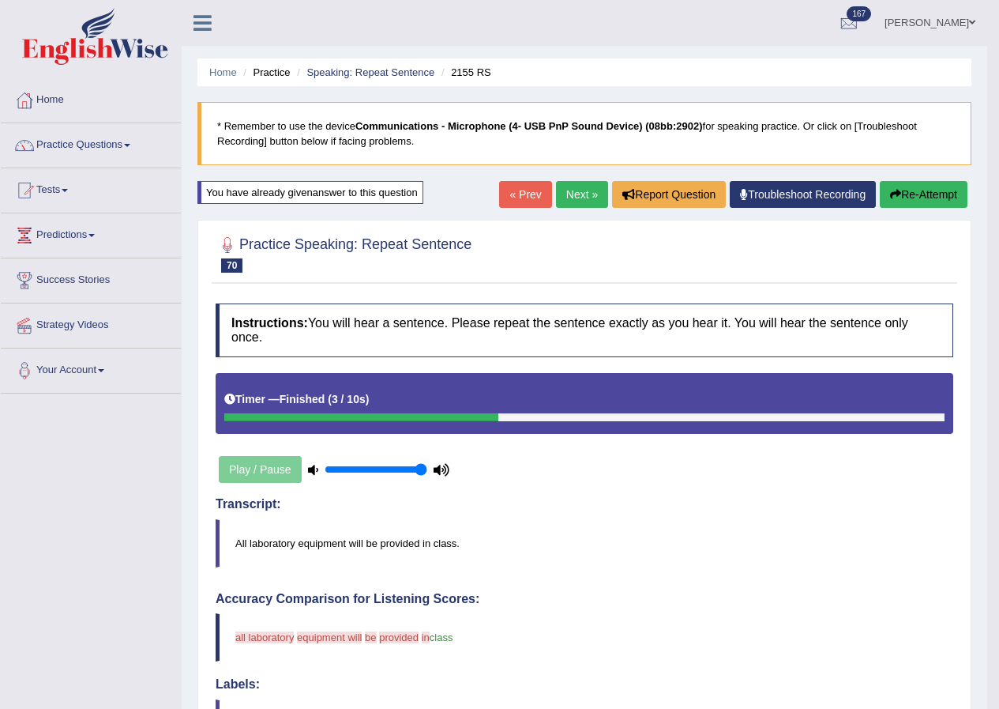
click at [897, 203] on button "Re-Attempt" at bounding box center [924, 194] width 88 height 27
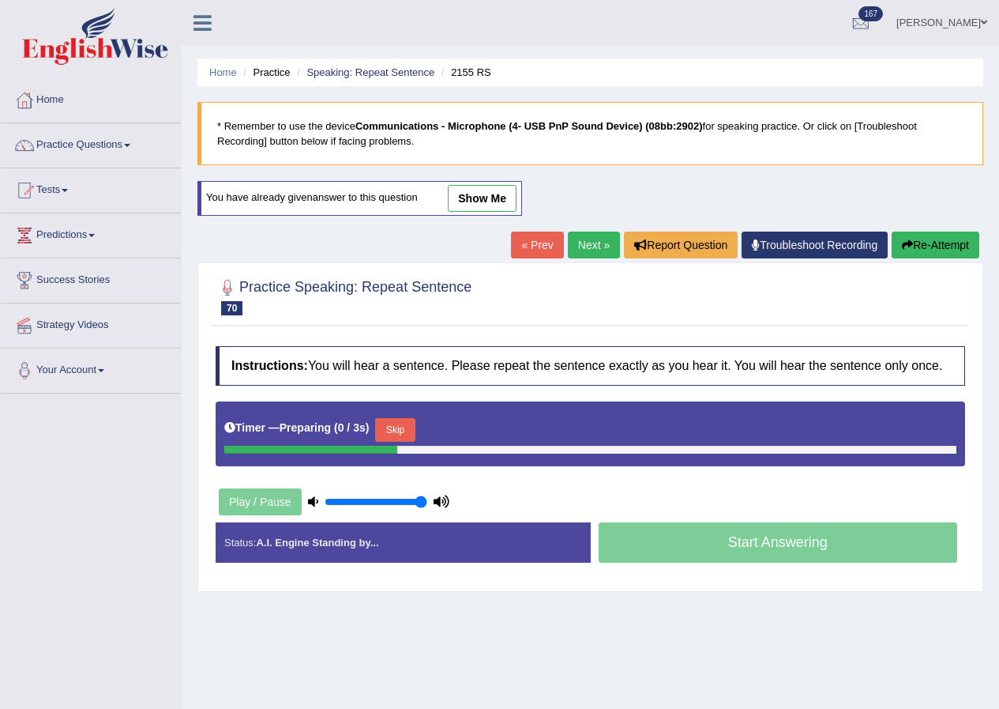
click at [413, 424] on button "Skip" at bounding box center [394, 430] width 39 height 24
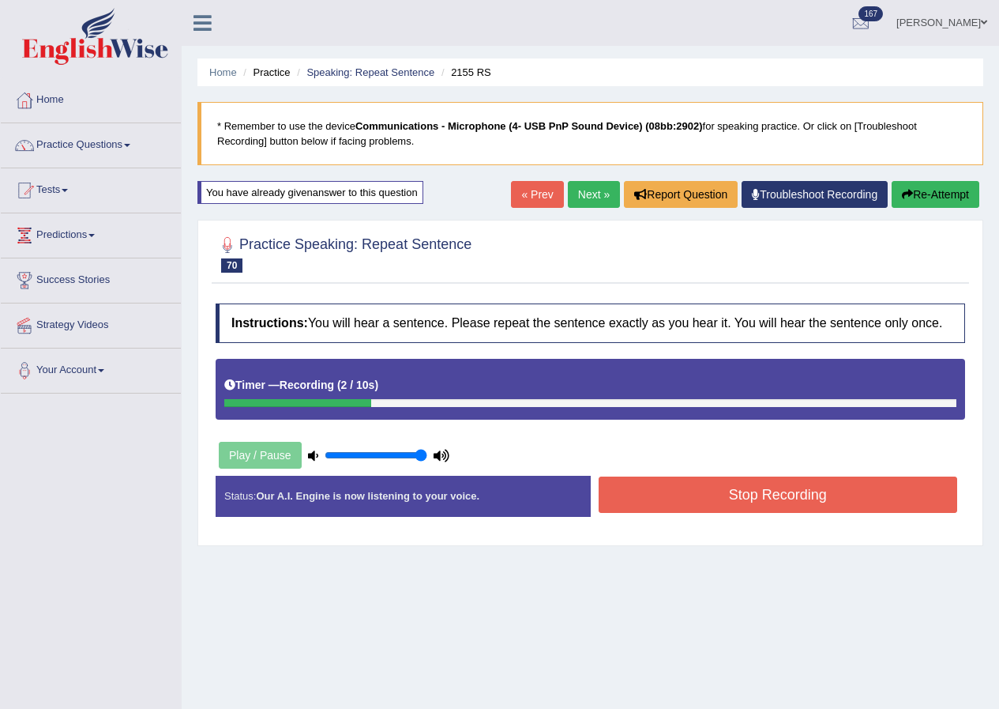
click at [912, 186] on button "Re-Attempt" at bounding box center [936, 194] width 88 height 27
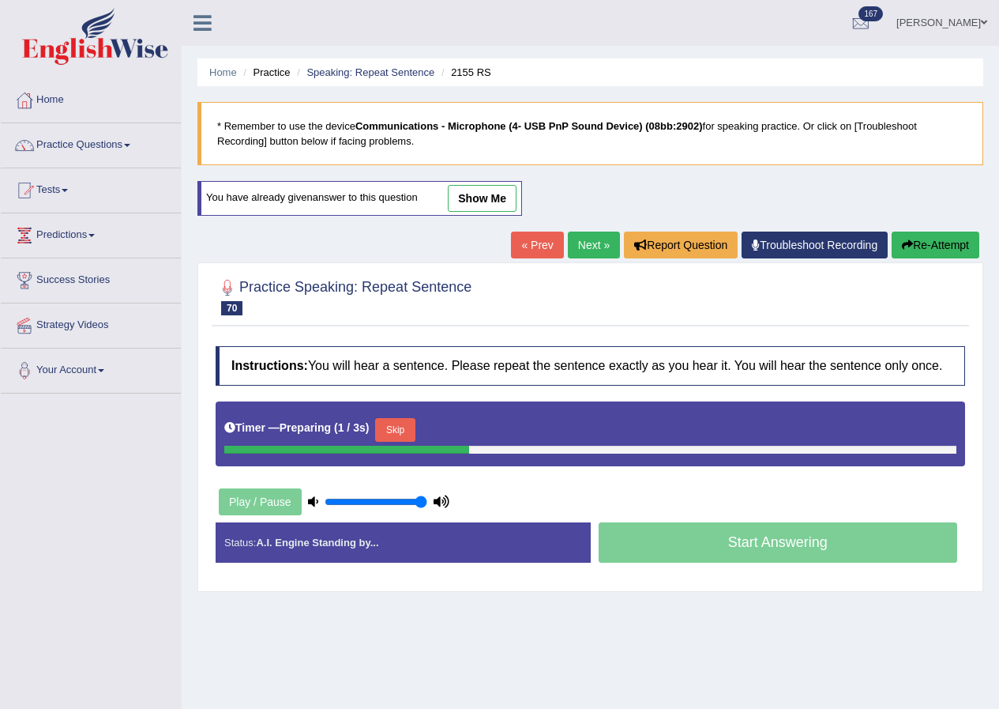
click at [406, 427] on button "Skip" at bounding box center [394, 430] width 39 height 24
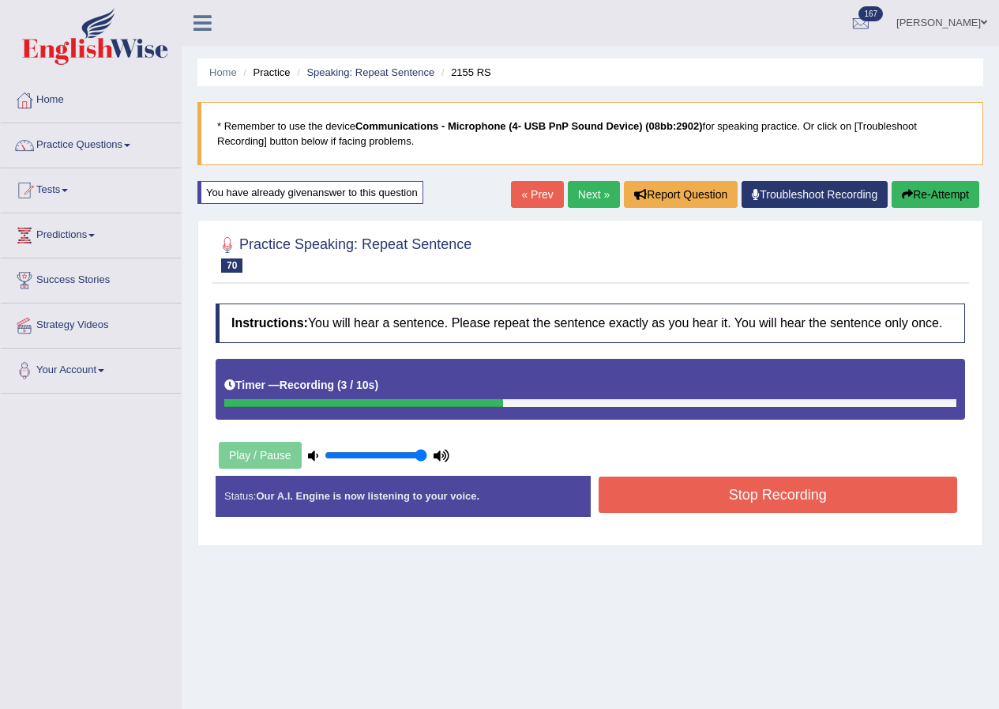
click at [668, 509] on button "Stop Recording" at bounding box center [778, 494] width 359 height 36
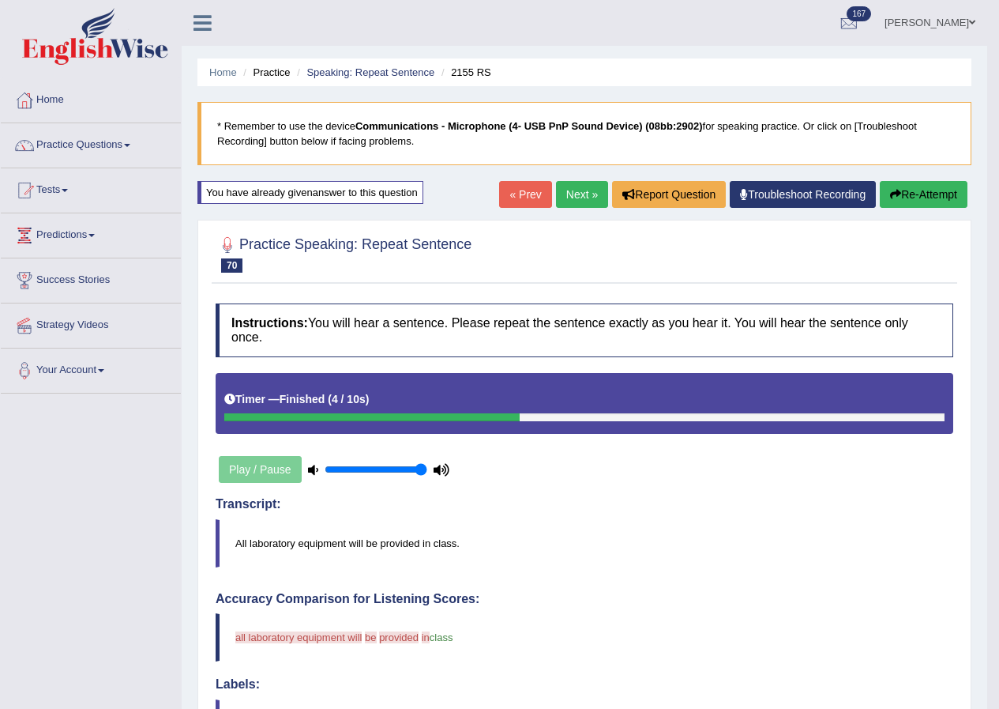
click at [567, 194] on link "Next »" at bounding box center [582, 194] width 52 height 27
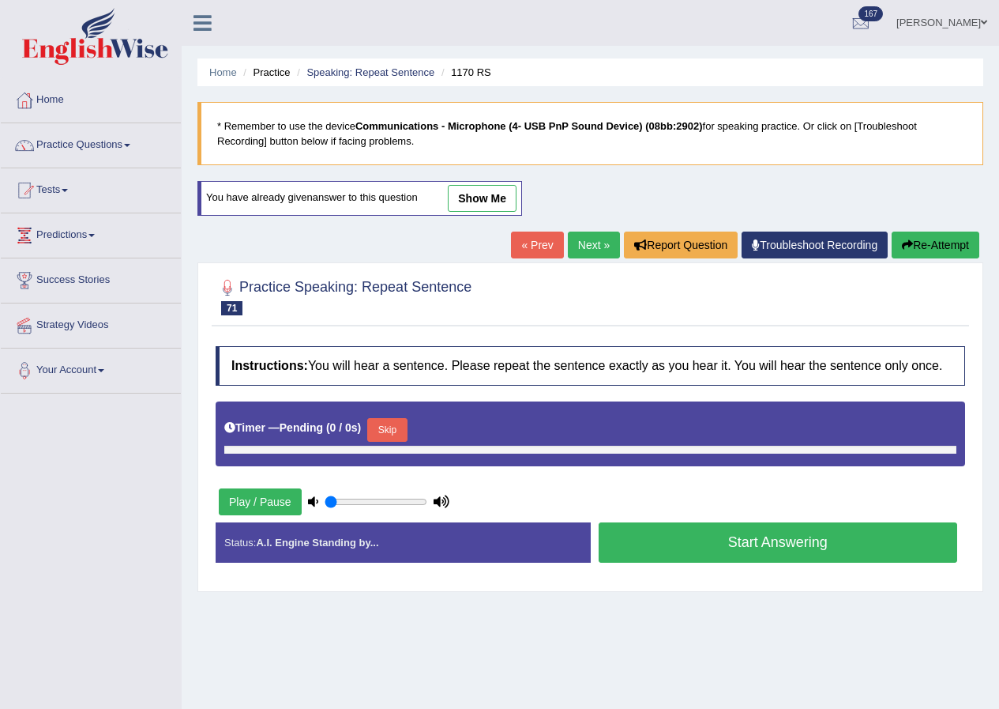
type input "1"
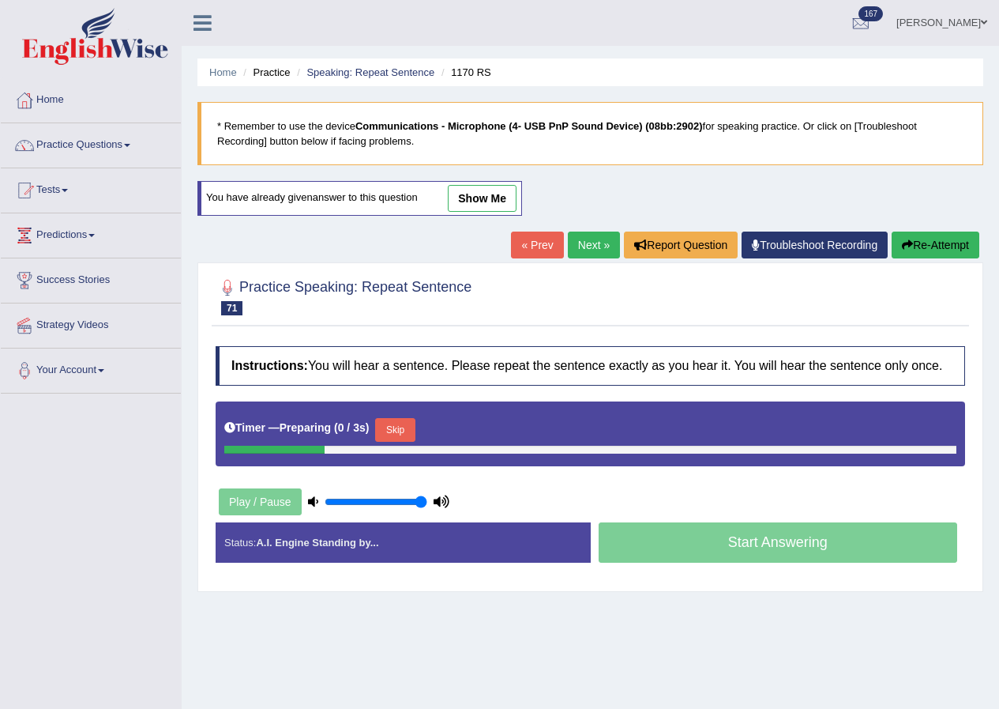
click at [410, 415] on div "Timer — Preparing ( 0 / 3s ) Skip" at bounding box center [590, 430] width 732 height 32
click at [410, 422] on button "Skip" at bounding box center [394, 430] width 39 height 24
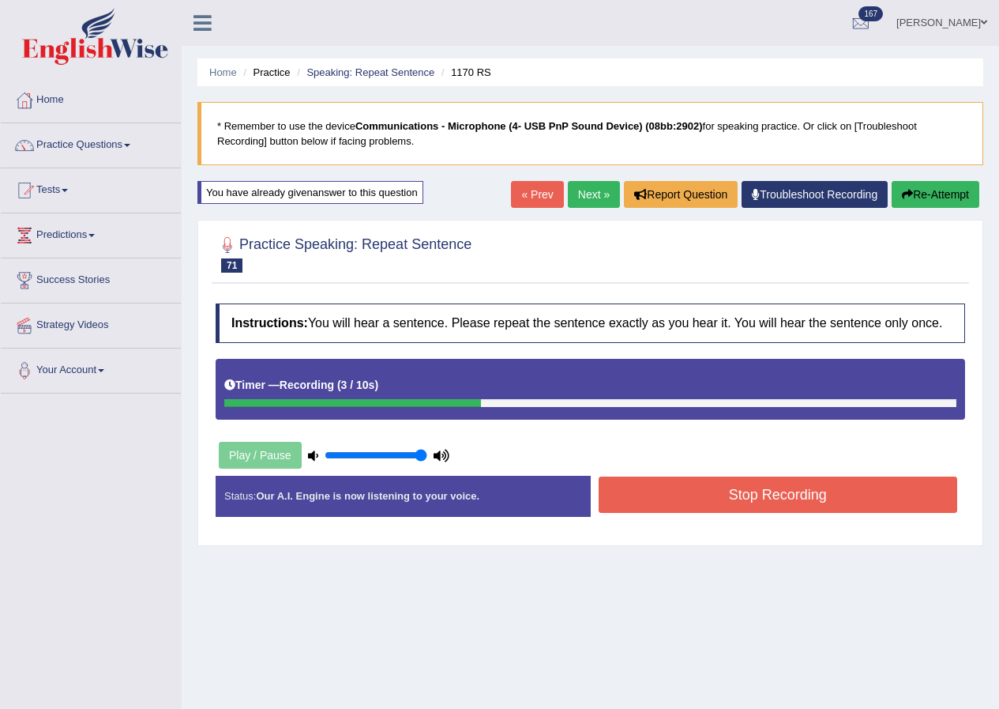
click at [641, 507] on button "Stop Recording" at bounding box center [778, 494] width 359 height 36
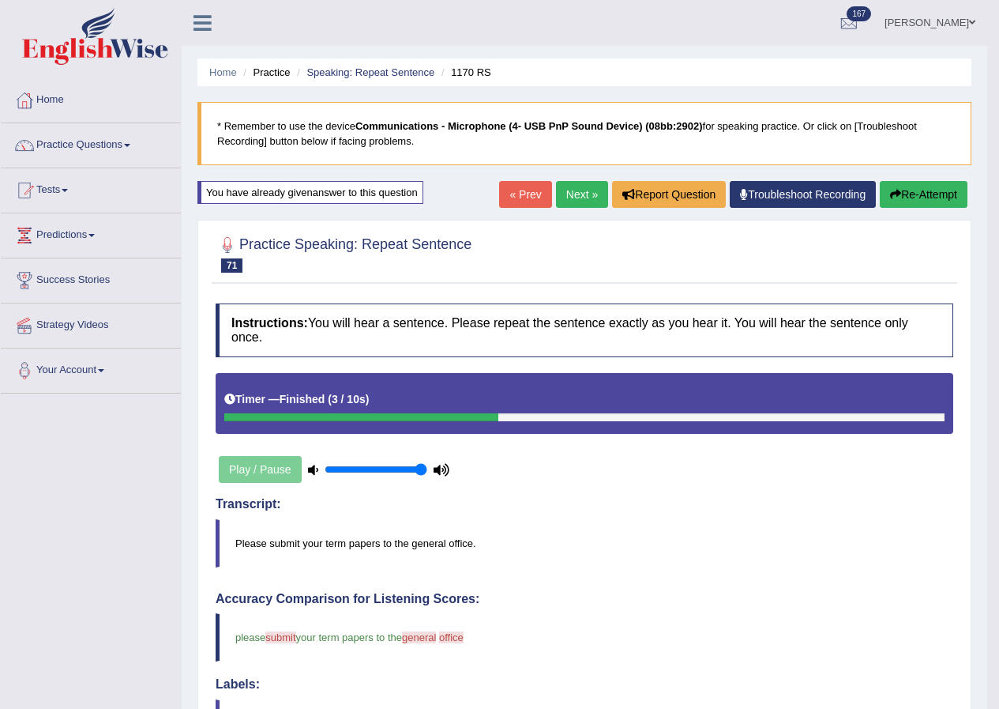
click at [595, 204] on link "Next »" at bounding box center [582, 194] width 52 height 27
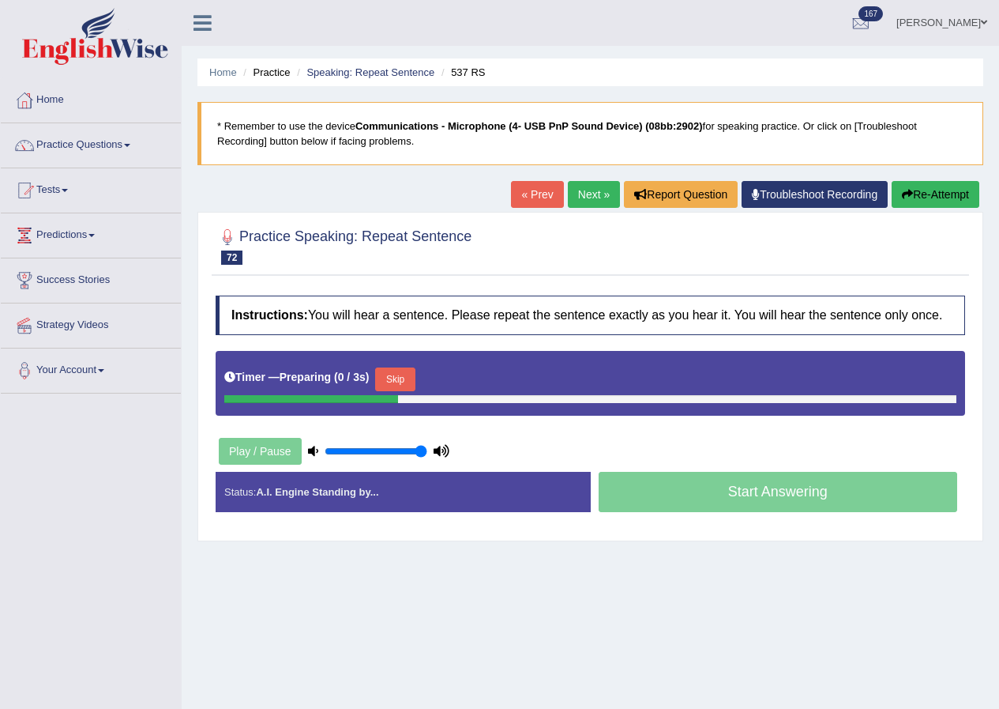
click at [415, 377] on button "Skip" at bounding box center [394, 379] width 39 height 24
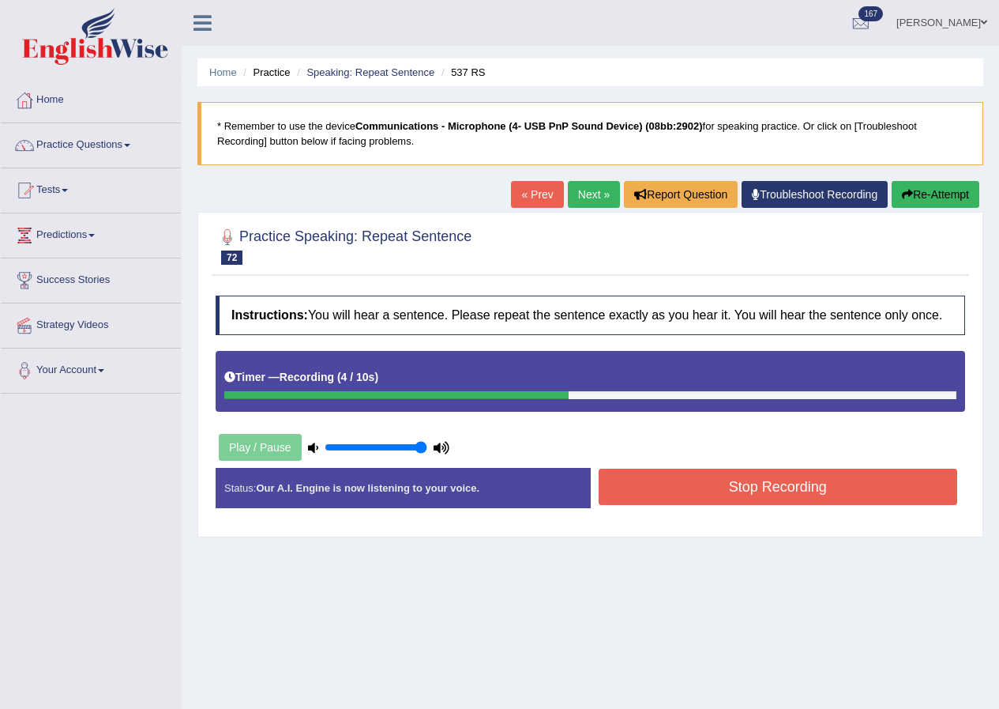
drag, startPoint x: 932, startPoint y: 180, endPoint x: 932, endPoint y: 189, distance: 8.7
click at [932, 189] on div "Home Practice Speaking: Repeat Sentence 537 RS * Remember to use the device Com…" at bounding box center [591, 395] width 818 height 790
click at [932, 189] on button "Re-Attempt" at bounding box center [936, 194] width 88 height 27
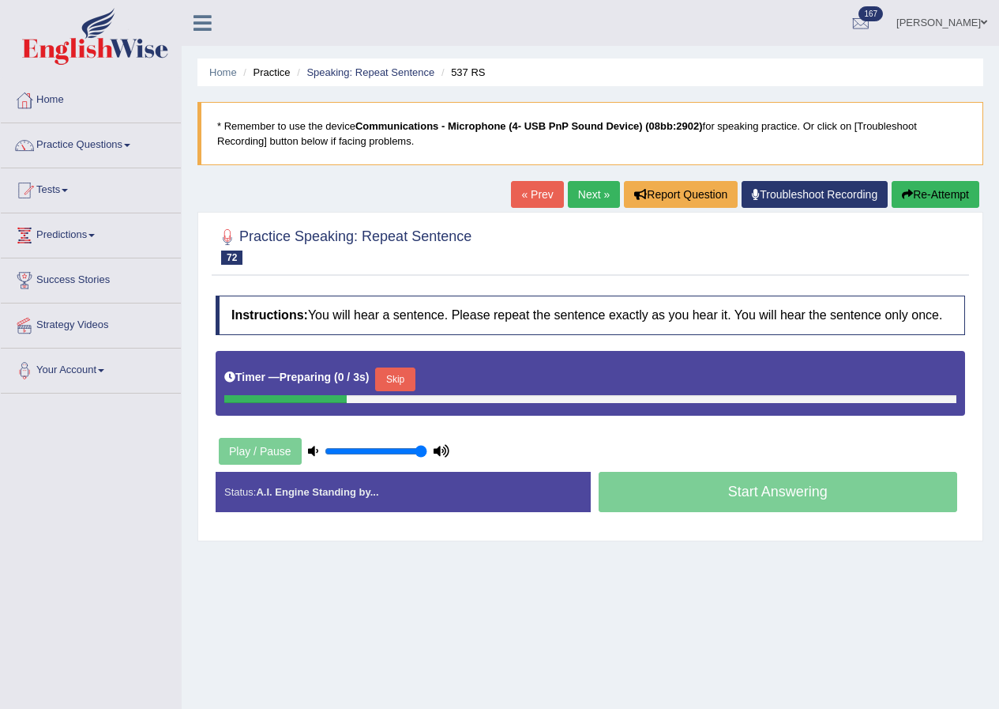
click at [408, 363] on div "Timer — Preparing ( 0 / 3s ) Skip" at bounding box center [590, 379] width 732 height 32
click at [413, 376] on button "Skip" at bounding box center [394, 379] width 39 height 24
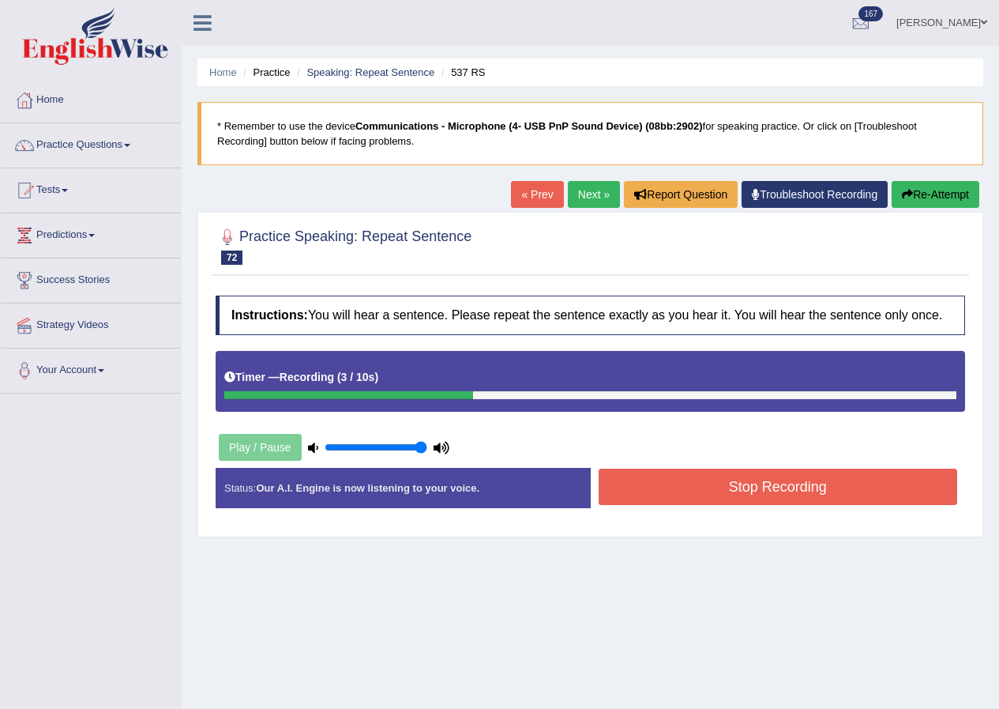
click at [750, 483] on button "Stop Recording" at bounding box center [778, 486] width 359 height 36
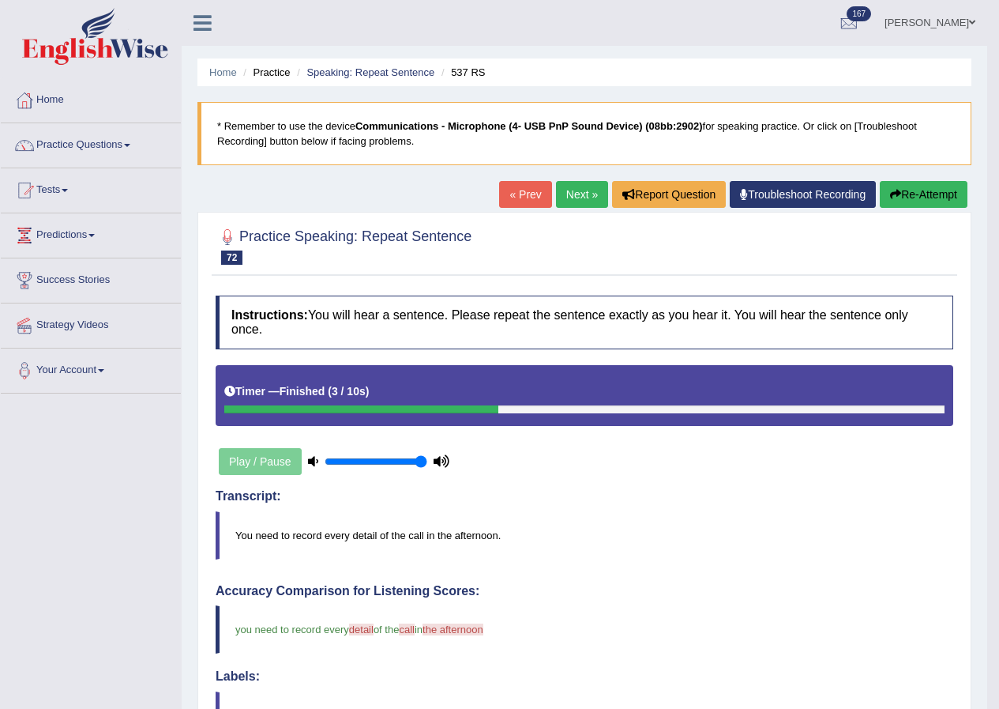
click at [581, 198] on link "Next »" at bounding box center [582, 194] width 52 height 27
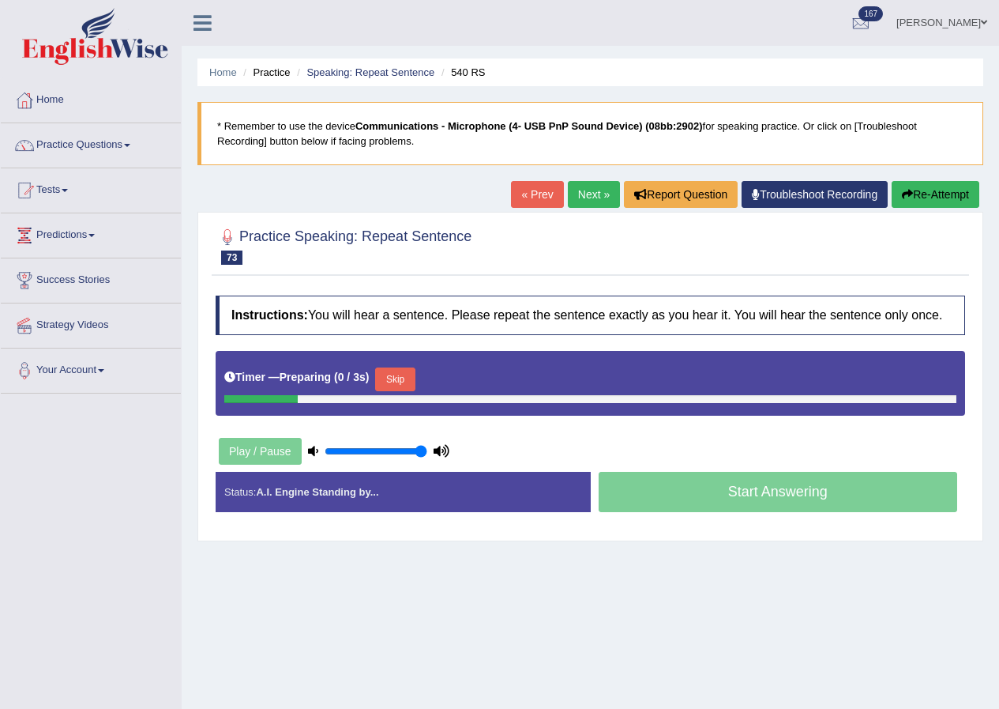
click at [407, 382] on button "Skip" at bounding box center [394, 379] width 39 height 24
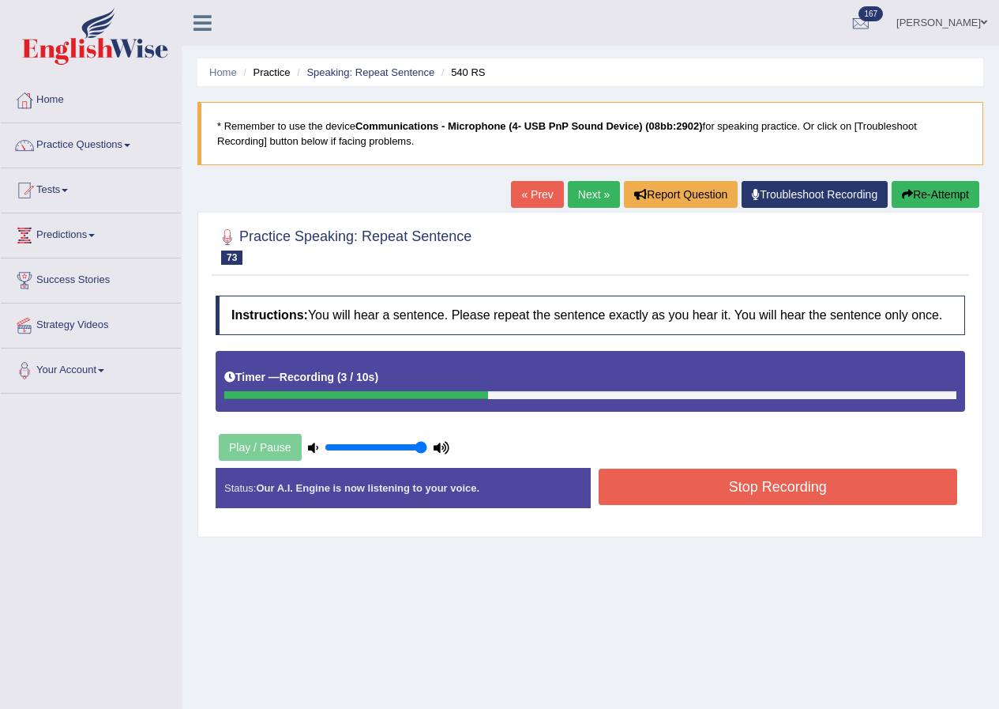
click at [710, 482] on button "Stop Recording" at bounding box center [778, 486] width 359 height 36
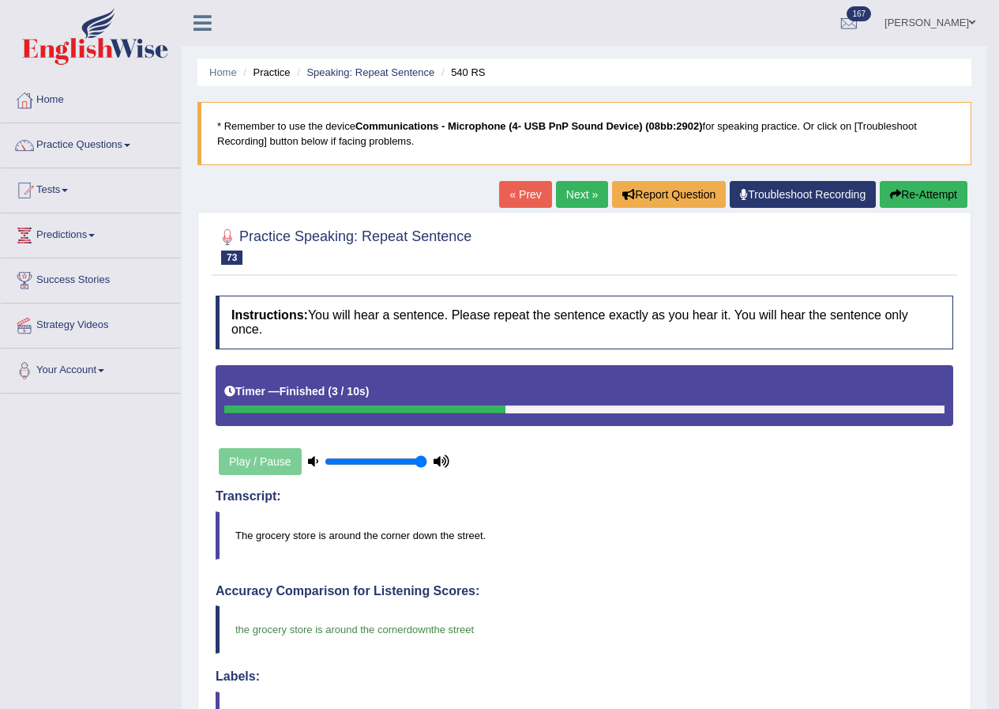
click at [562, 200] on link "Next »" at bounding box center [582, 194] width 52 height 27
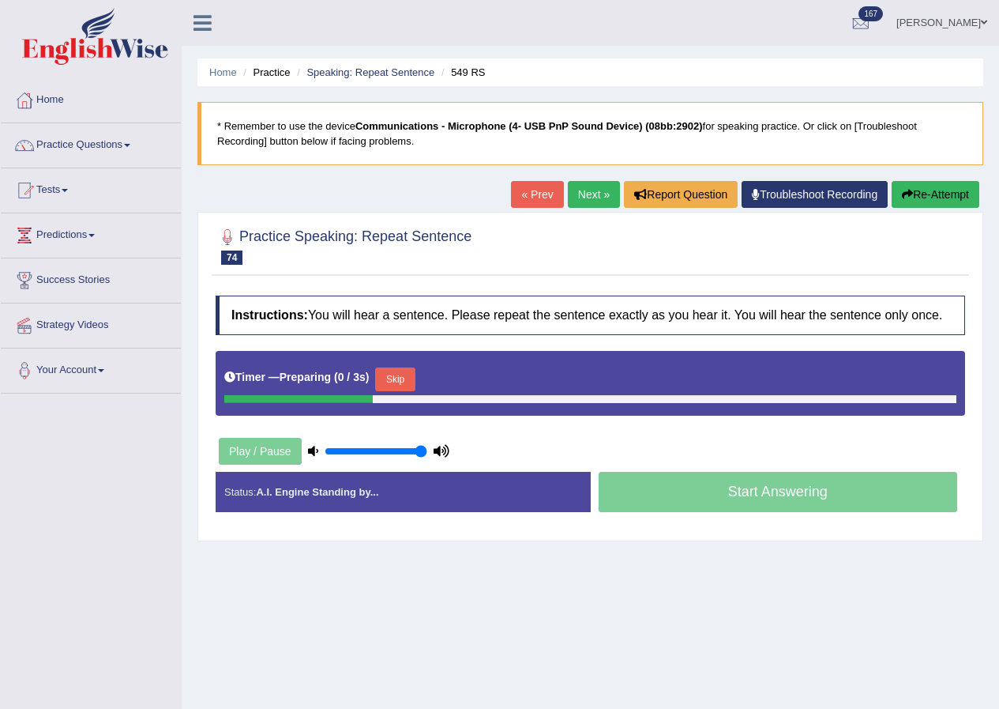
click at [415, 375] on button "Skip" at bounding box center [394, 379] width 39 height 24
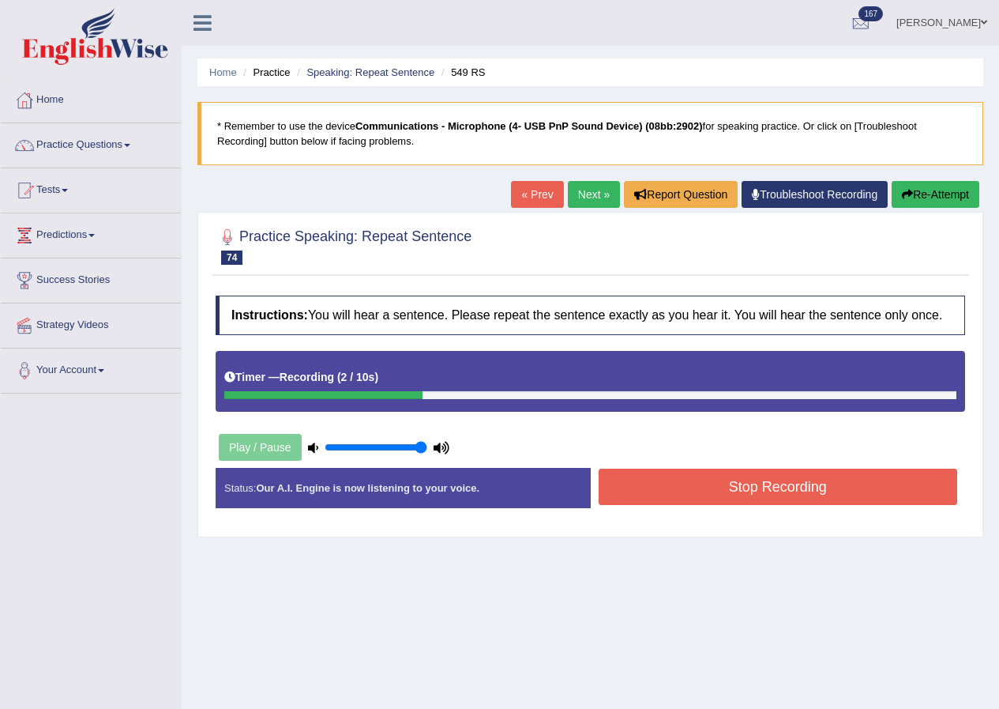
click at [712, 492] on button "Stop Recording" at bounding box center [778, 486] width 359 height 36
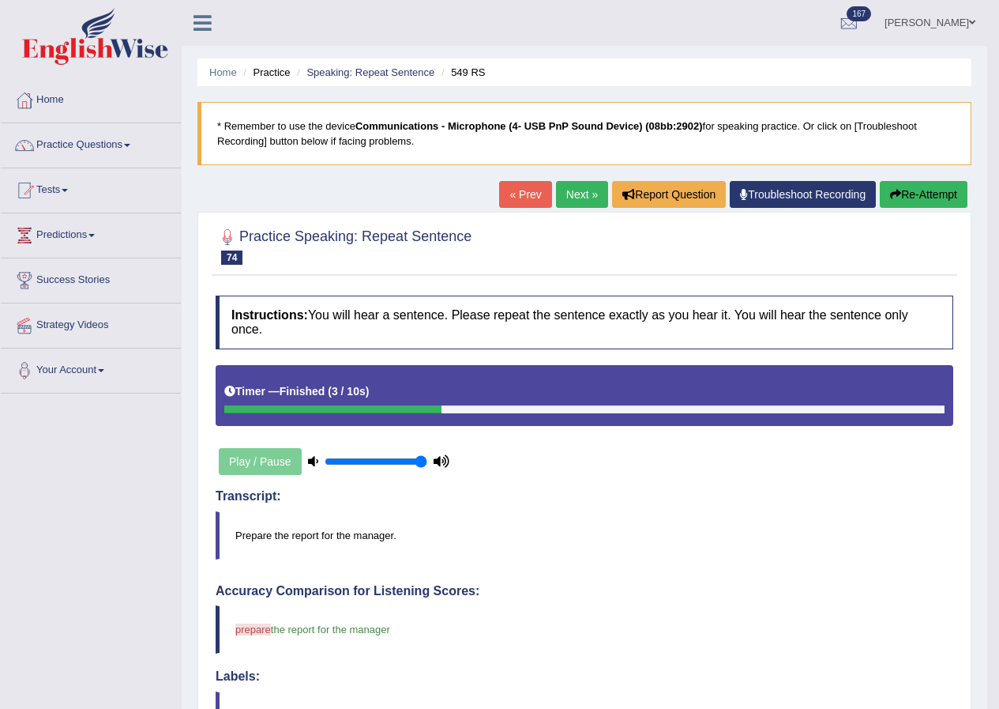
click at [563, 189] on link "Next »" at bounding box center [582, 194] width 52 height 27
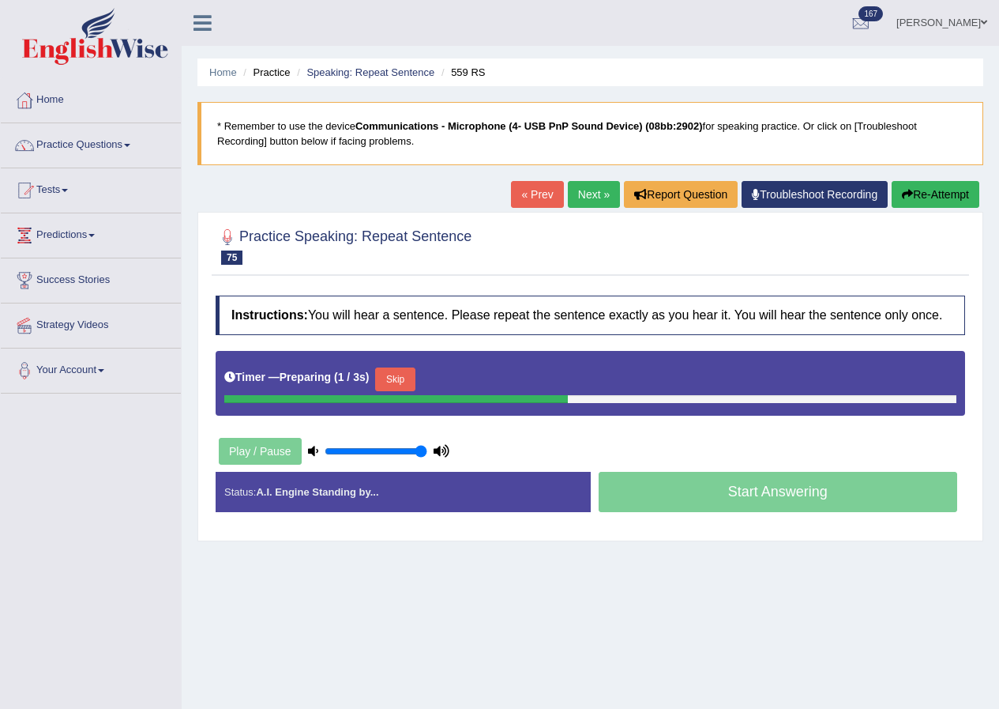
click at [403, 384] on button "Skip" at bounding box center [394, 379] width 39 height 24
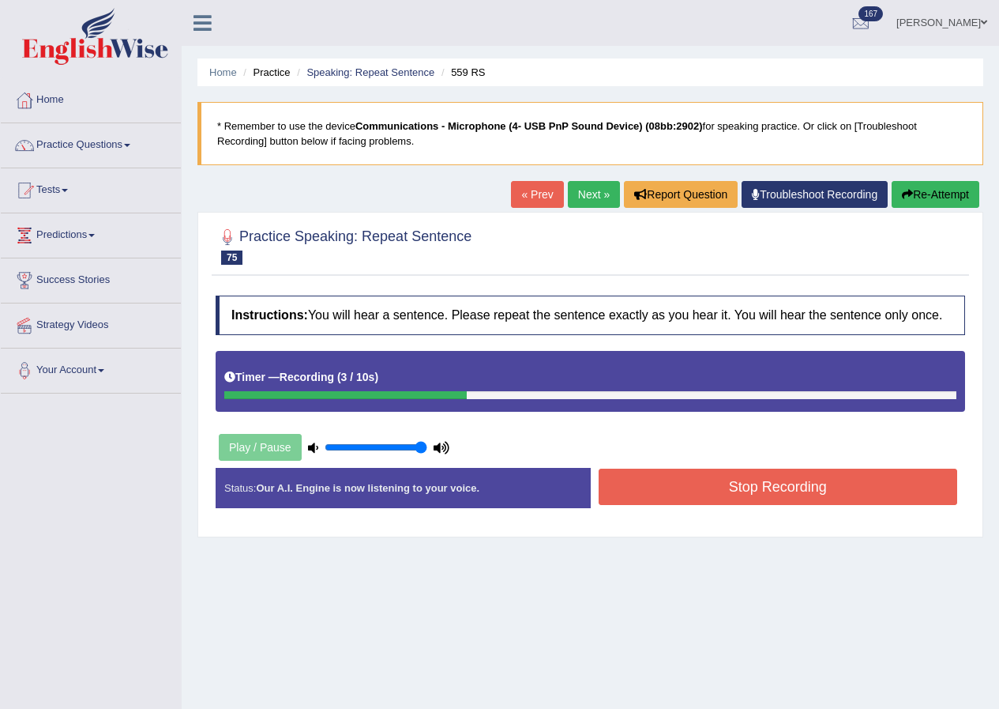
click at [769, 478] on button "Stop Recording" at bounding box center [778, 486] width 359 height 36
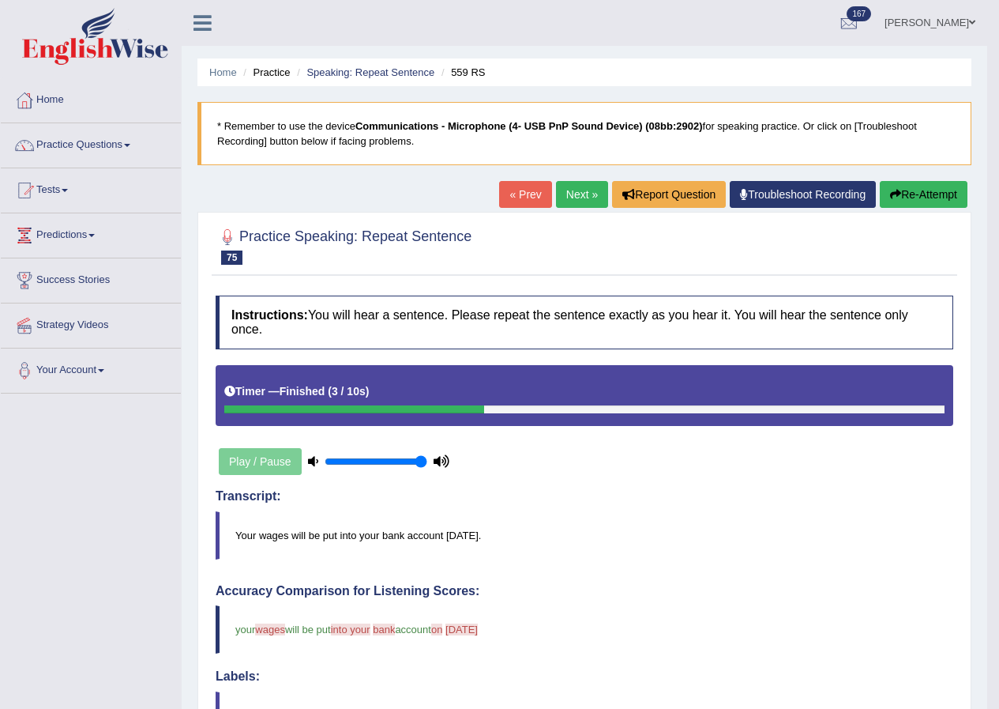
click at [574, 197] on link "Next »" at bounding box center [582, 194] width 52 height 27
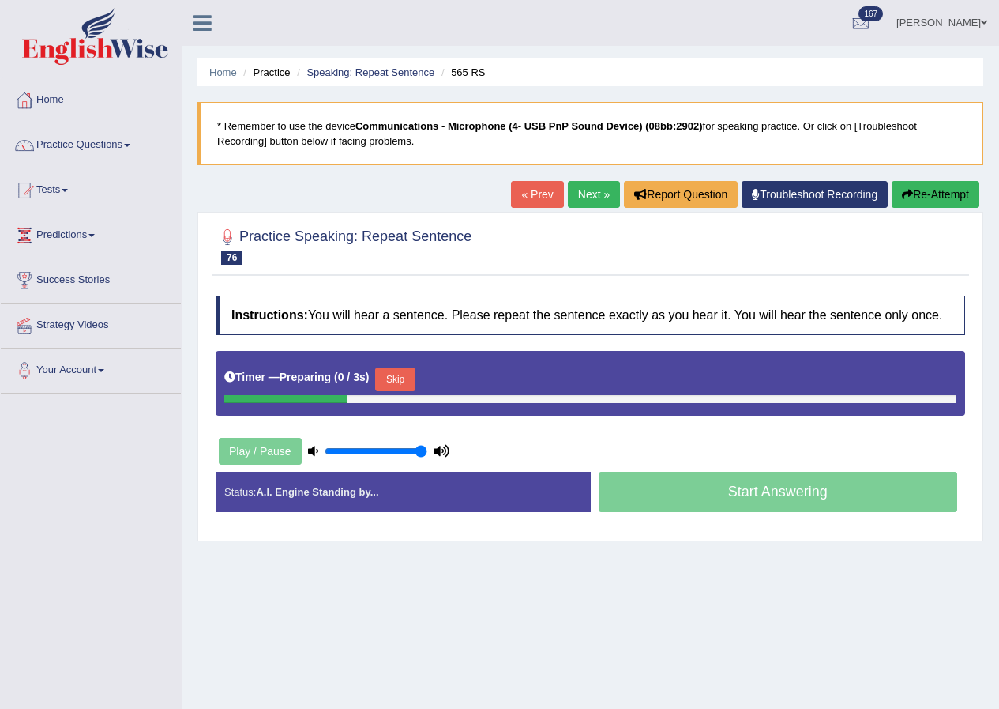
click at [409, 376] on button "Skip" at bounding box center [394, 379] width 39 height 24
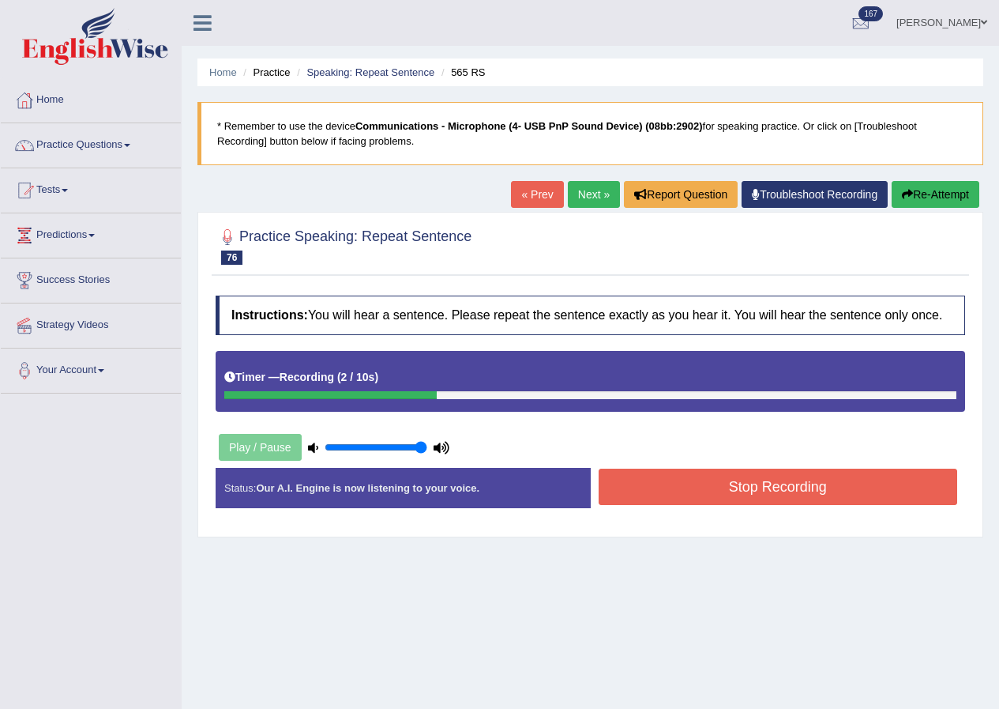
click at [663, 488] on button "Stop Recording" at bounding box center [778, 486] width 359 height 36
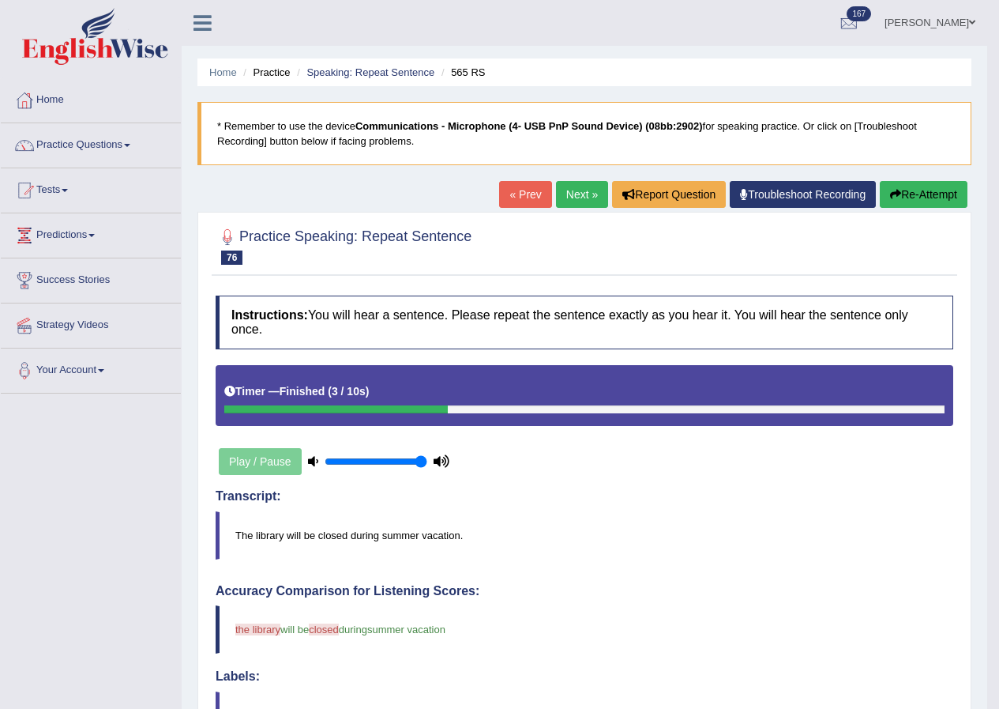
click at [572, 198] on link "Next »" at bounding box center [582, 194] width 52 height 27
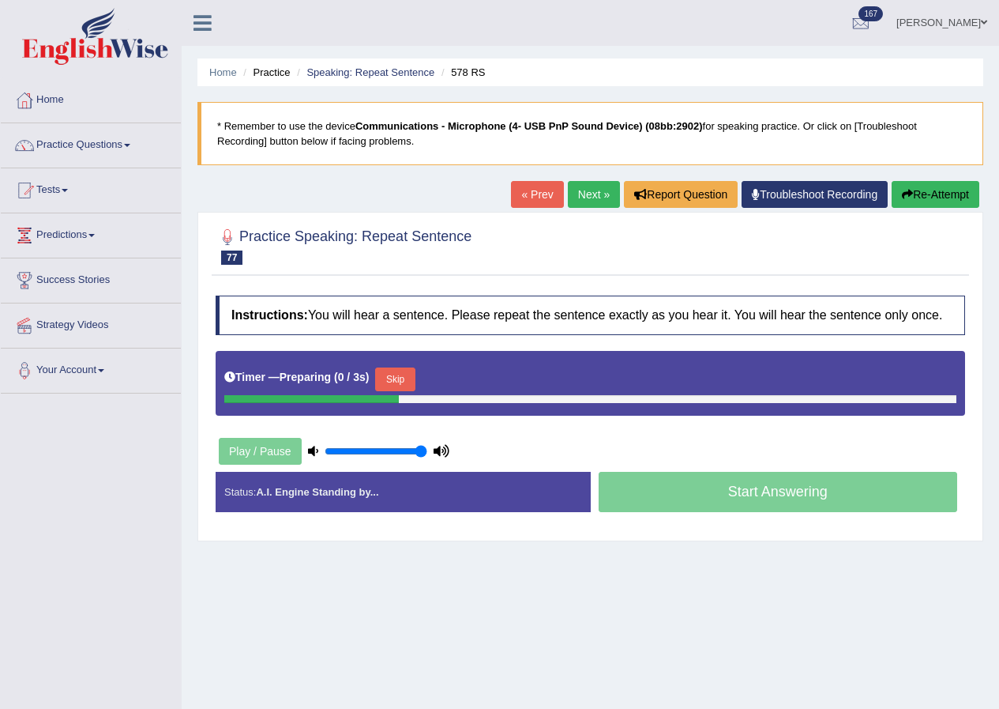
click at [404, 385] on button "Skip" at bounding box center [394, 379] width 39 height 24
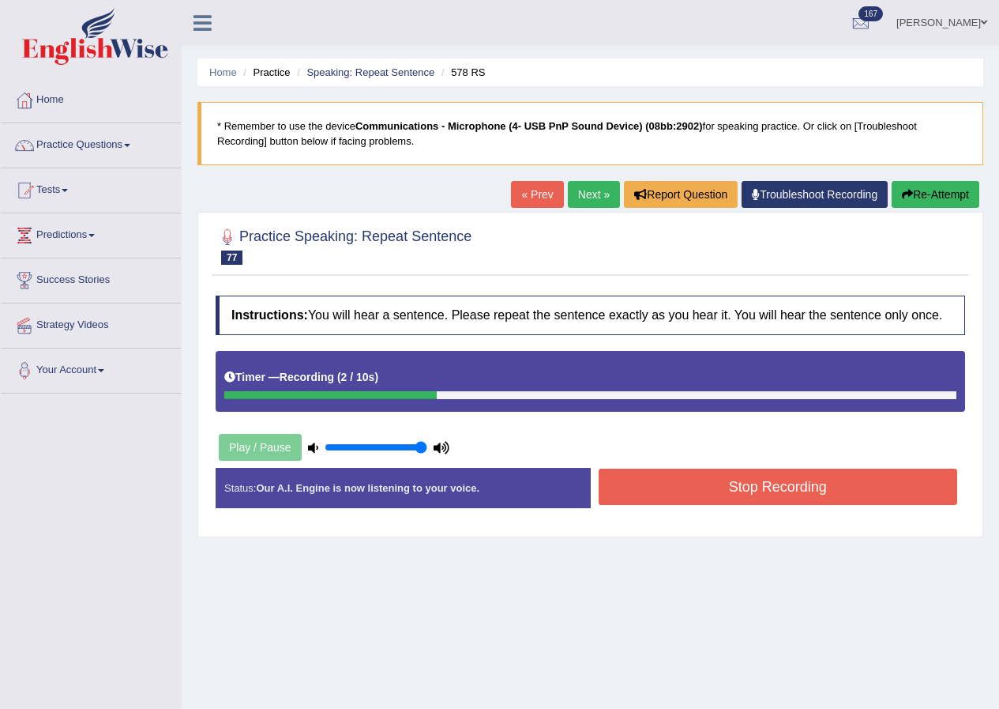
click at [690, 491] on button "Stop Recording" at bounding box center [778, 486] width 359 height 36
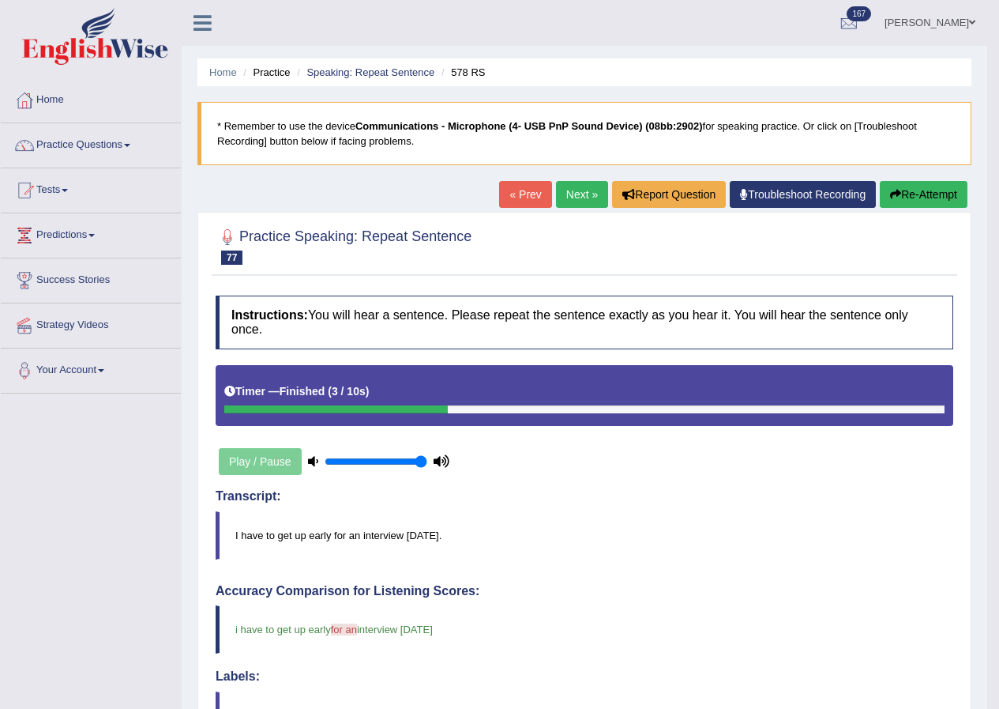
click at [573, 201] on link "Next »" at bounding box center [582, 194] width 52 height 27
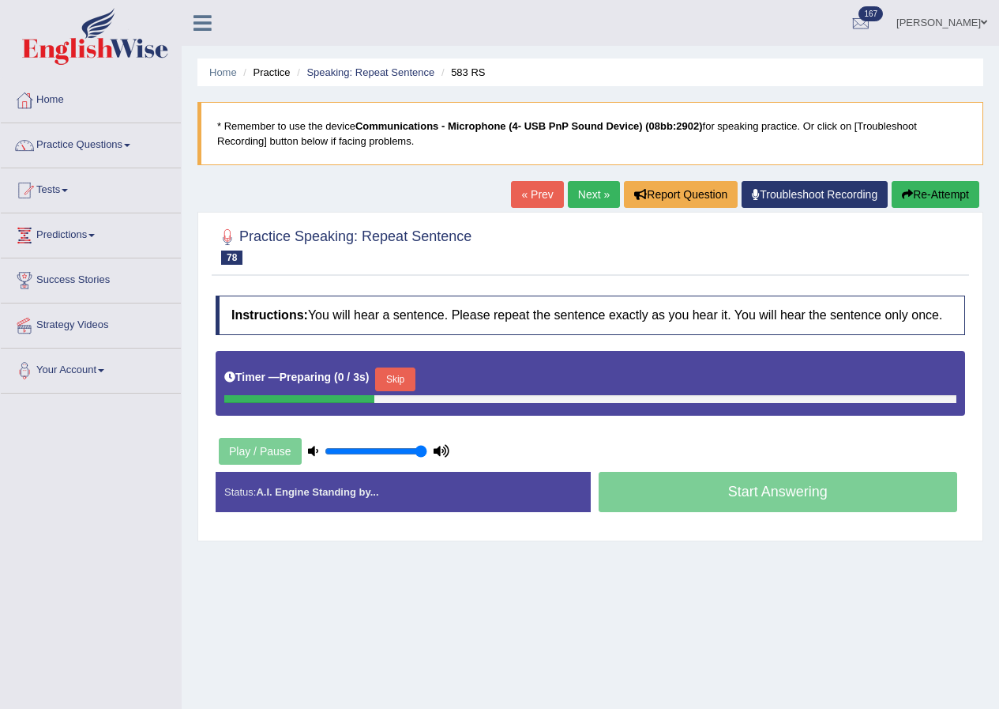
click at [412, 378] on button "Skip" at bounding box center [394, 379] width 39 height 24
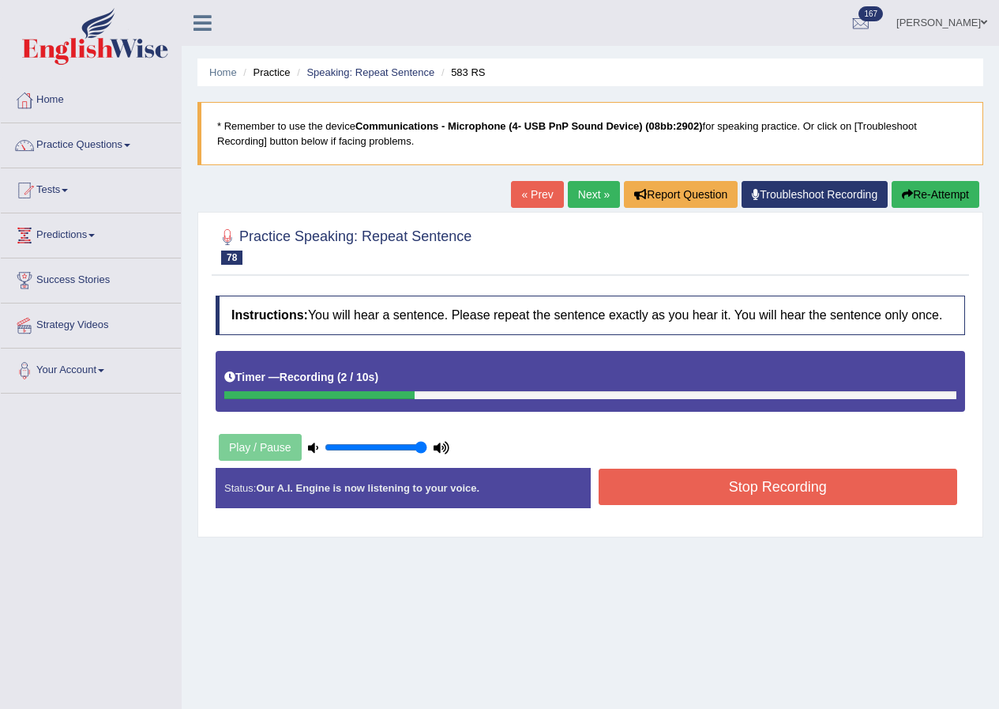
click at [694, 502] on button "Stop Recording" at bounding box center [778, 486] width 359 height 36
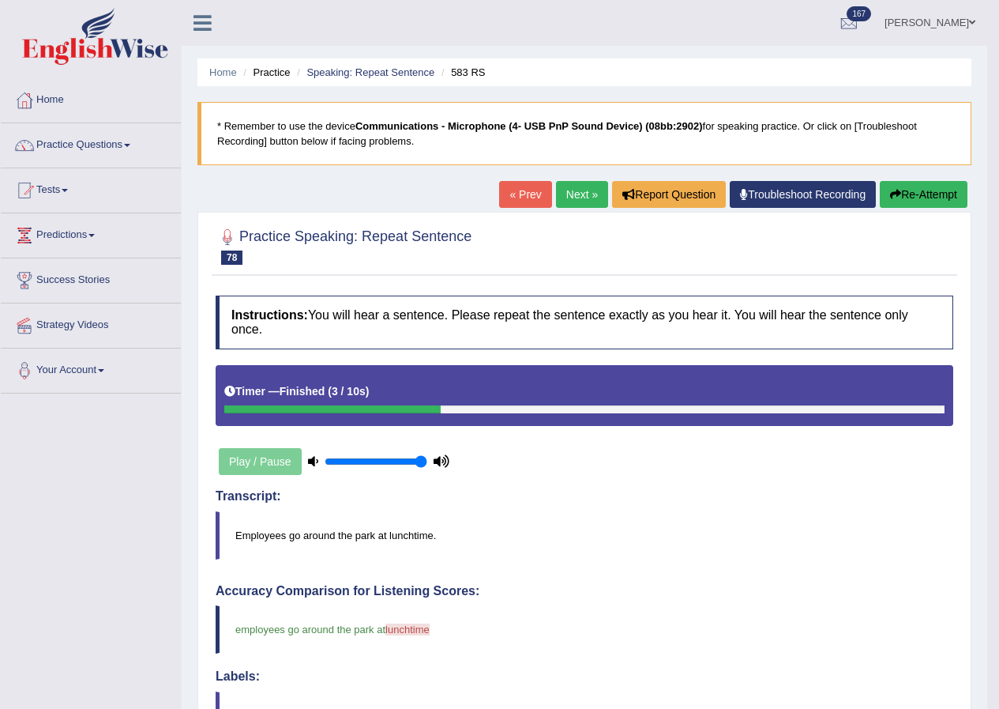
click at [561, 193] on link "Next »" at bounding box center [582, 194] width 52 height 27
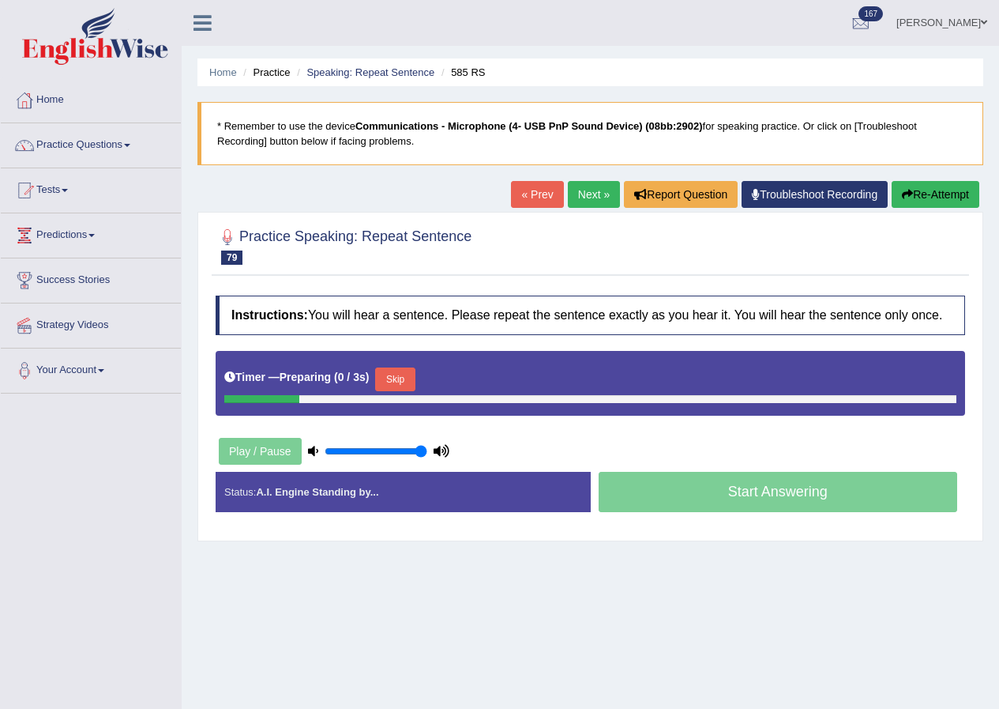
click at [396, 382] on button "Skip" at bounding box center [394, 379] width 39 height 24
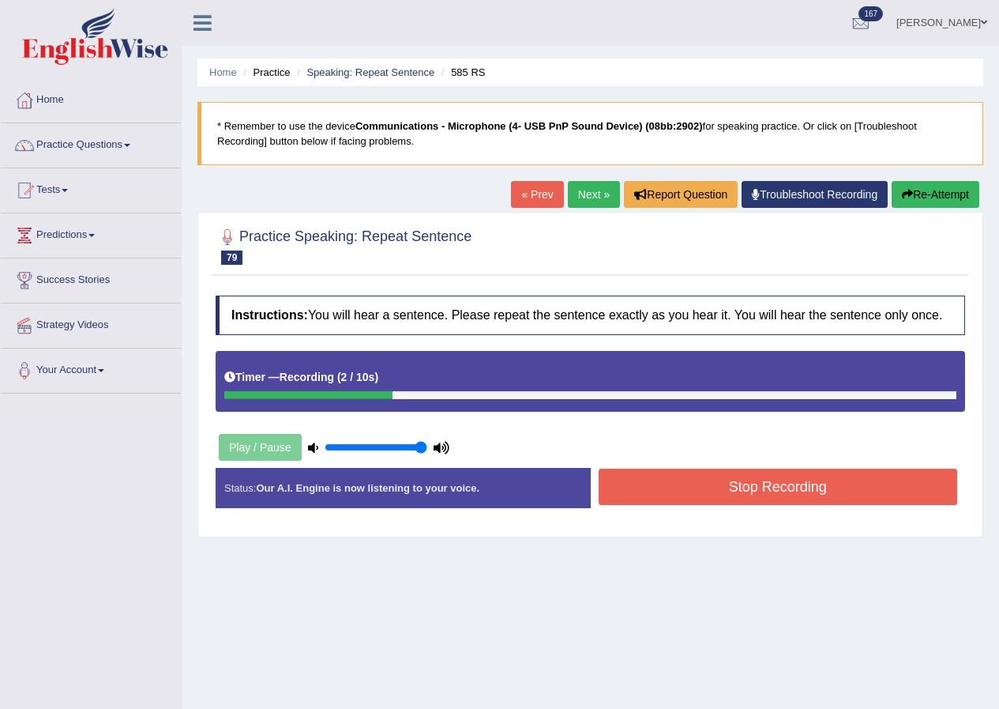
click at [926, 186] on button "Re-Attempt" at bounding box center [936, 194] width 88 height 27
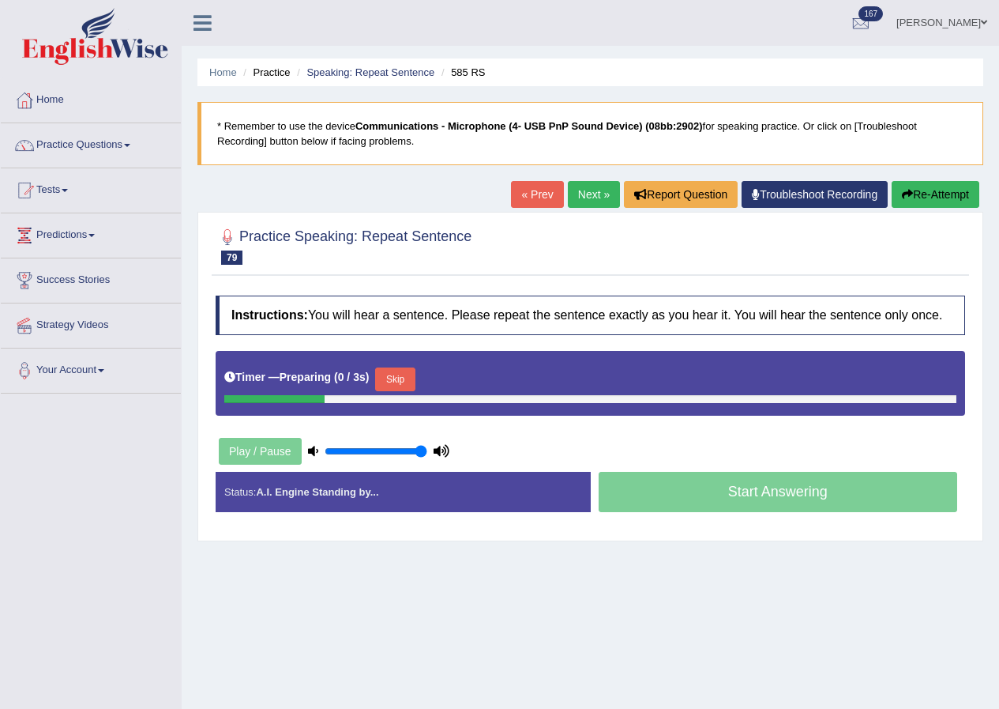
click at [415, 377] on button "Skip" at bounding box center [394, 379] width 39 height 24
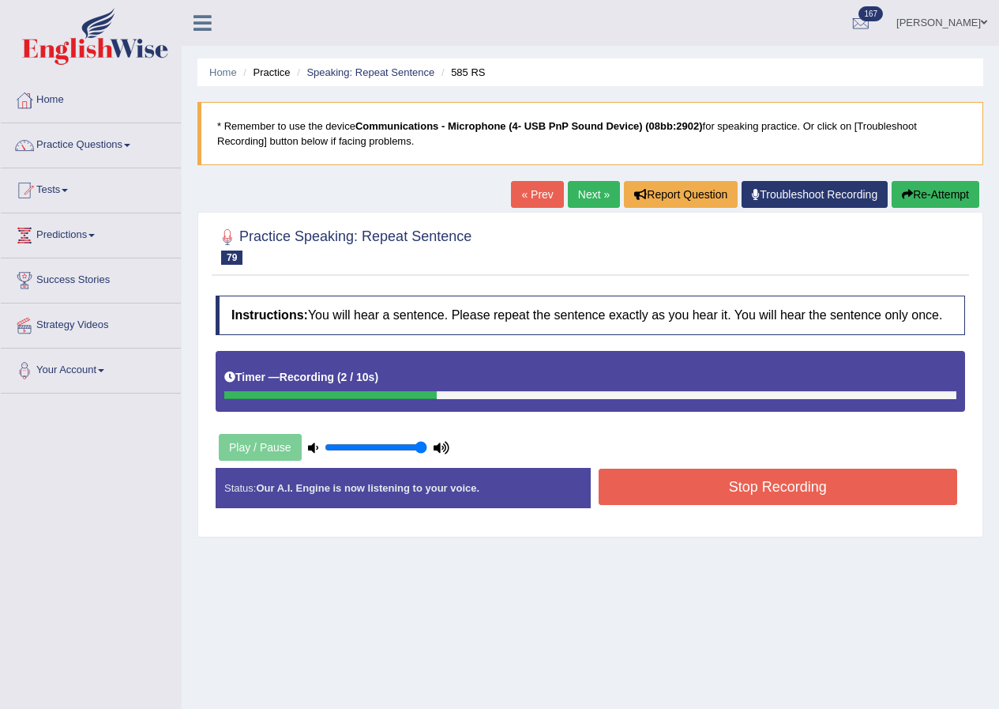
click at [638, 503] on button "Stop Recording" at bounding box center [778, 486] width 359 height 36
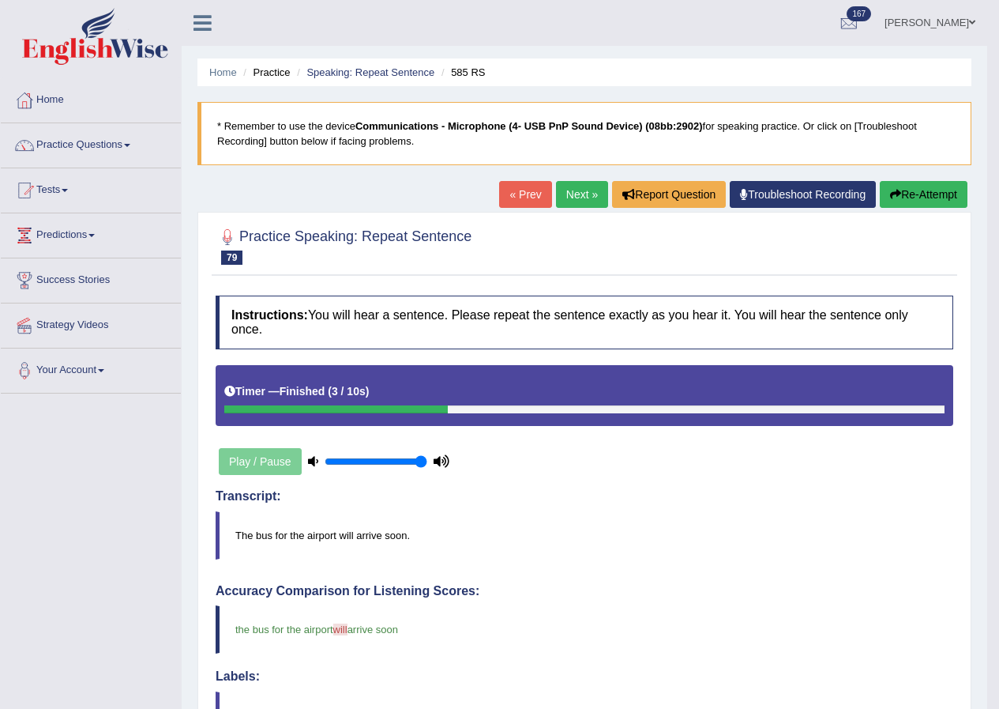
click at [567, 190] on link "Next »" at bounding box center [582, 194] width 52 height 27
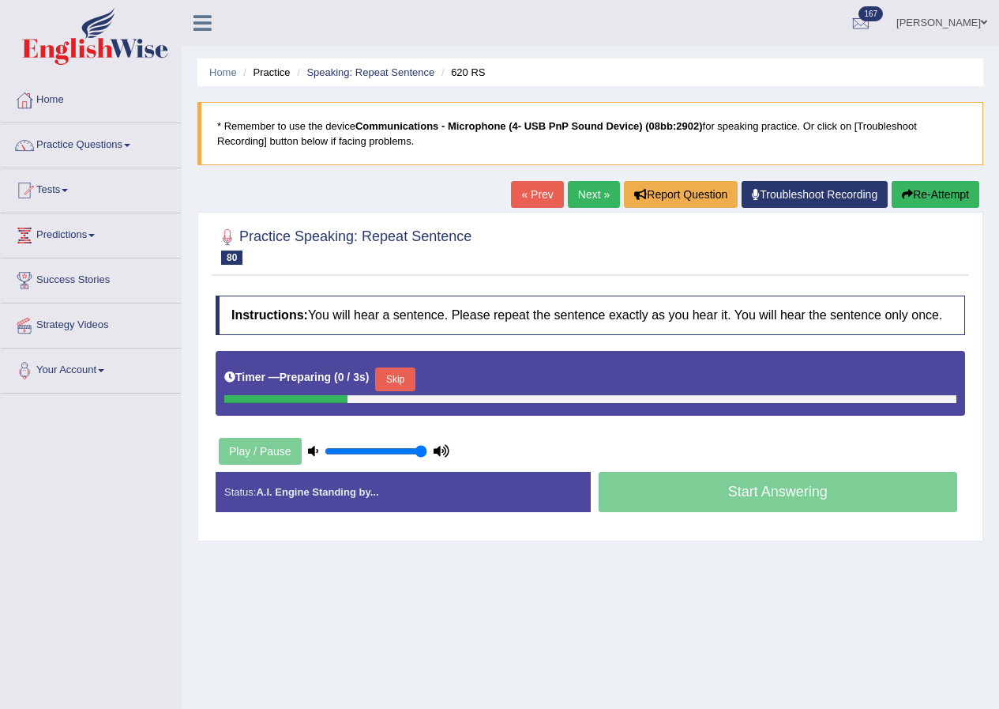
click at [415, 381] on button "Skip" at bounding box center [394, 379] width 39 height 24
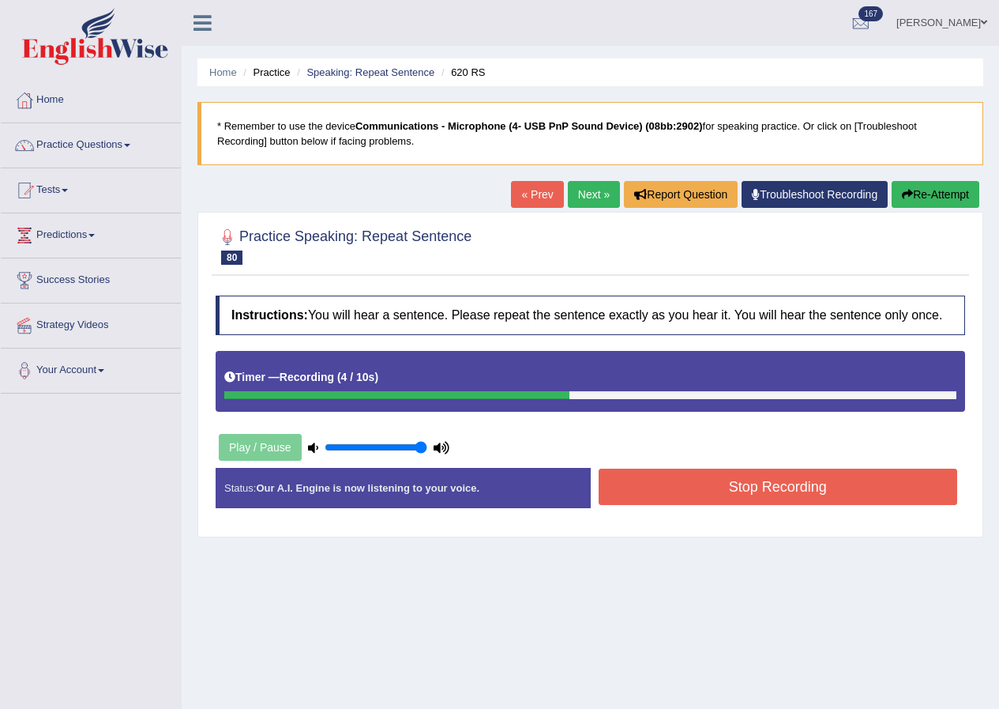
click at [688, 494] on button "Stop Recording" at bounding box center [778, 486] width 359 height 36
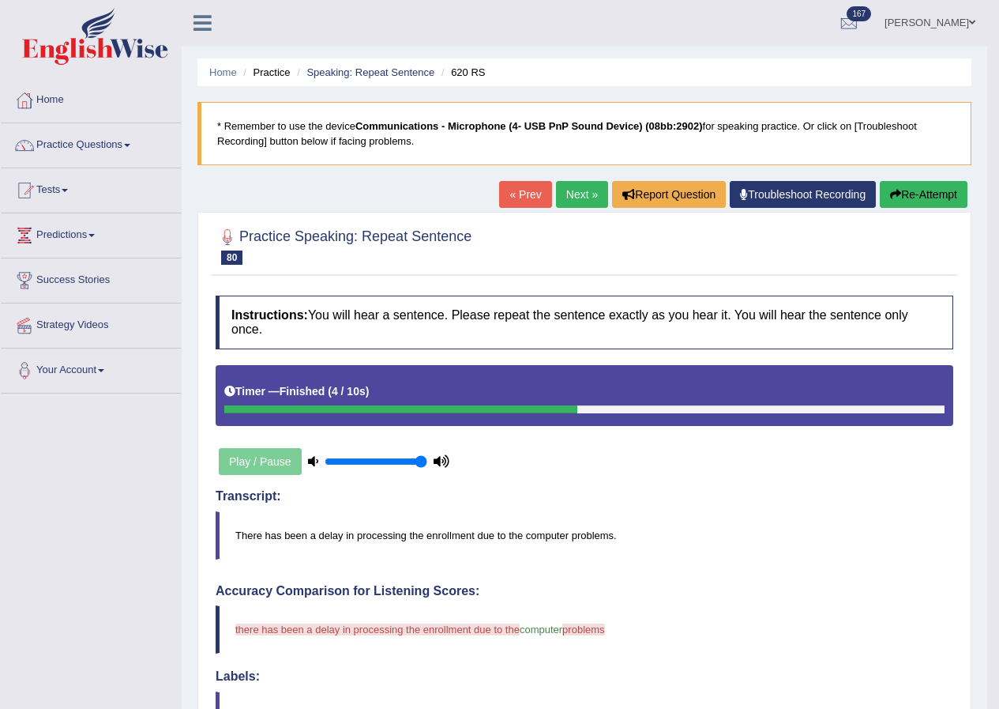
click at [897, 203] on button "Re-Attempt" at bounding box center [924, 194] width 88 height 27
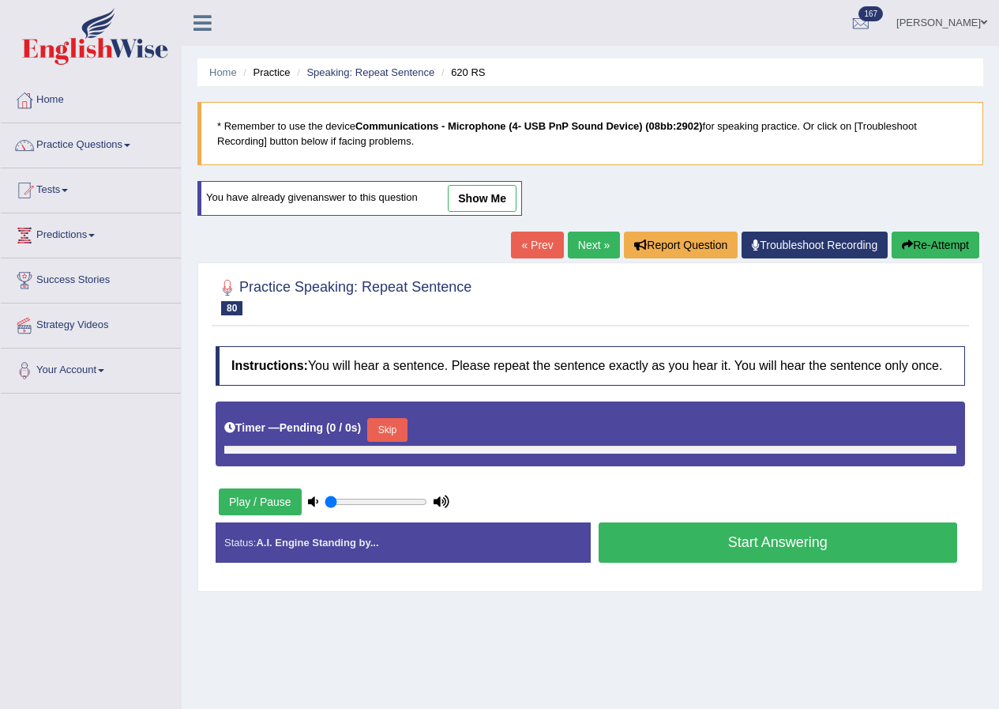
type input "1"
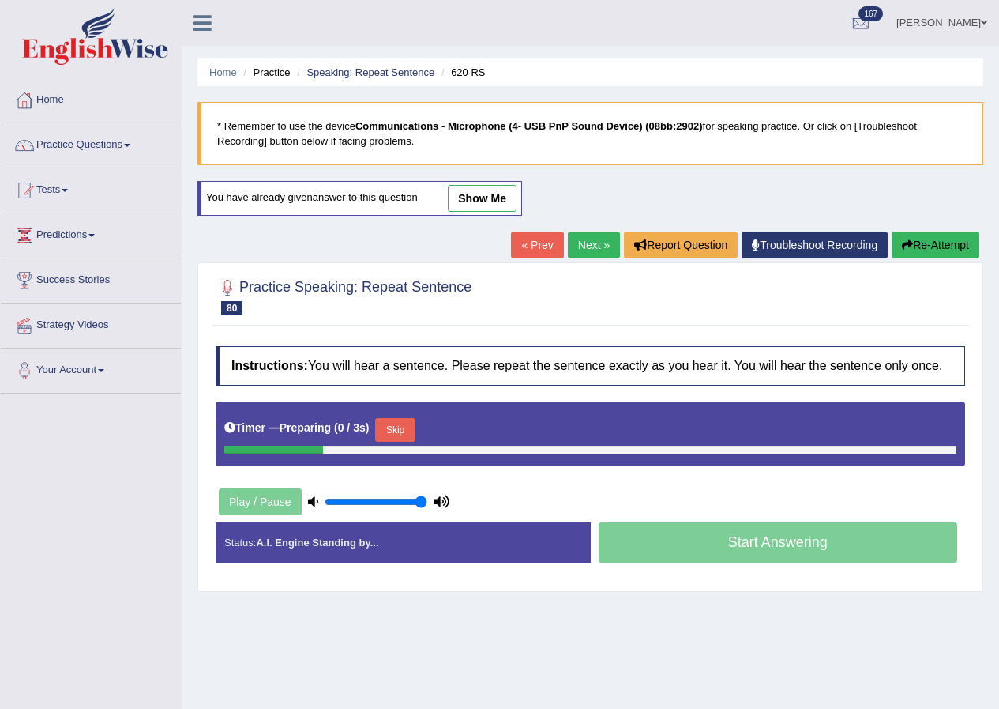
click at [412, 431] on button "Skip" at bounding box center [394, 430] width 39 height 24
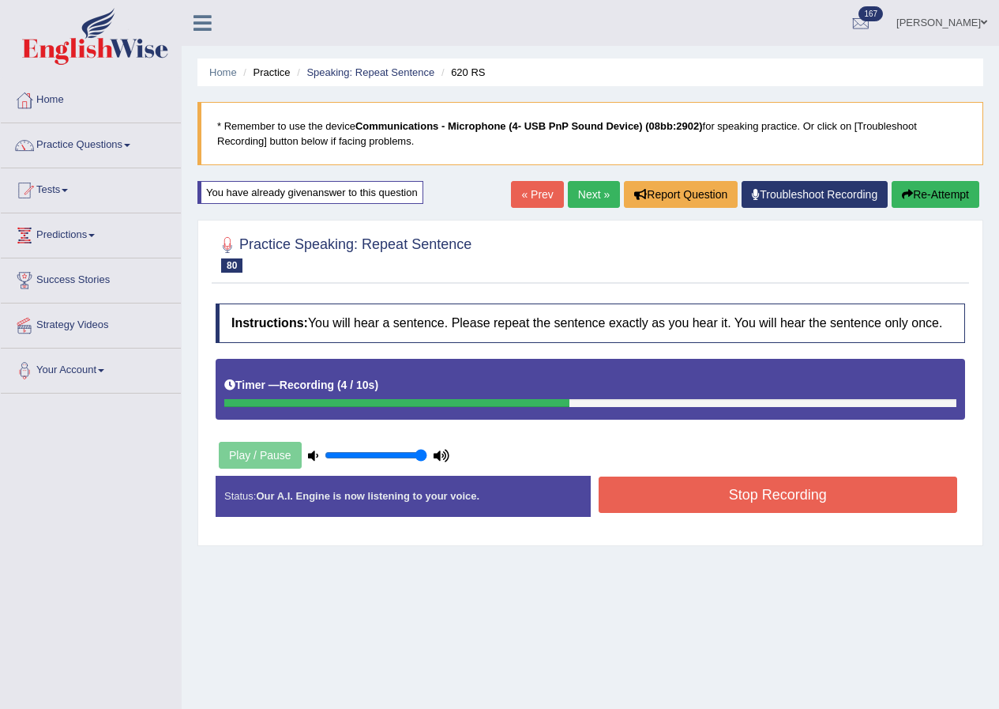
click at [886, 186] on div "« Prev Next » Report Question Troubleshoot Recording Re-Attempt" at bounding box center [747, 196] width 472 height 31
click at [896, 194] on button "Re-Attempt" at bounding box center [936, 194] width 88 height 27
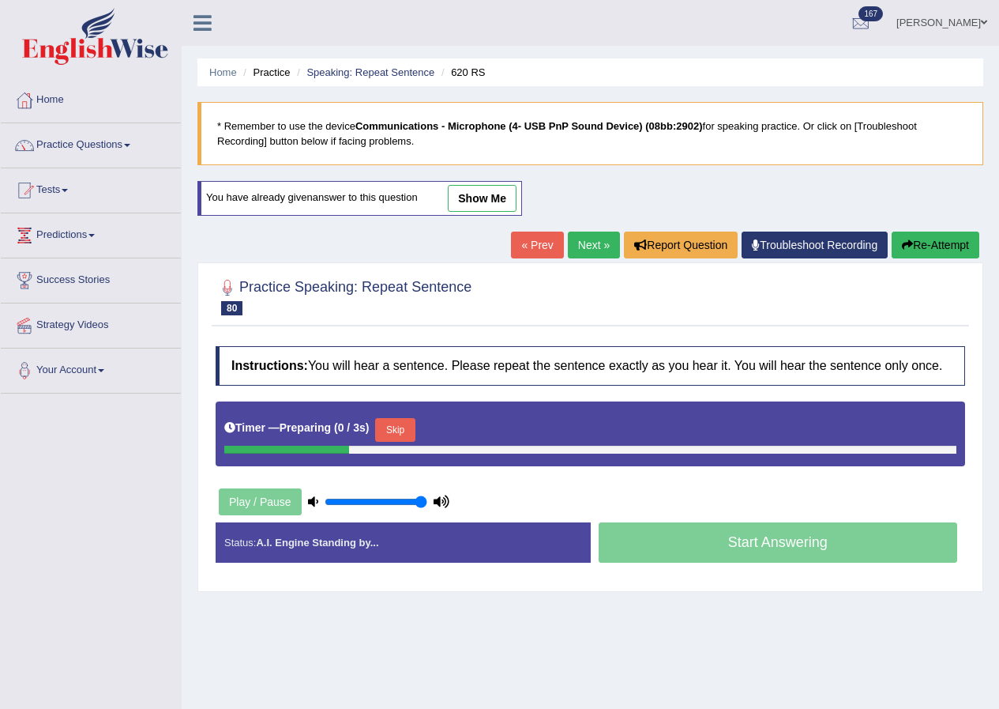
click at [412, 433] on button "Skip" at bounding box center [394, 430] width 39 height 24
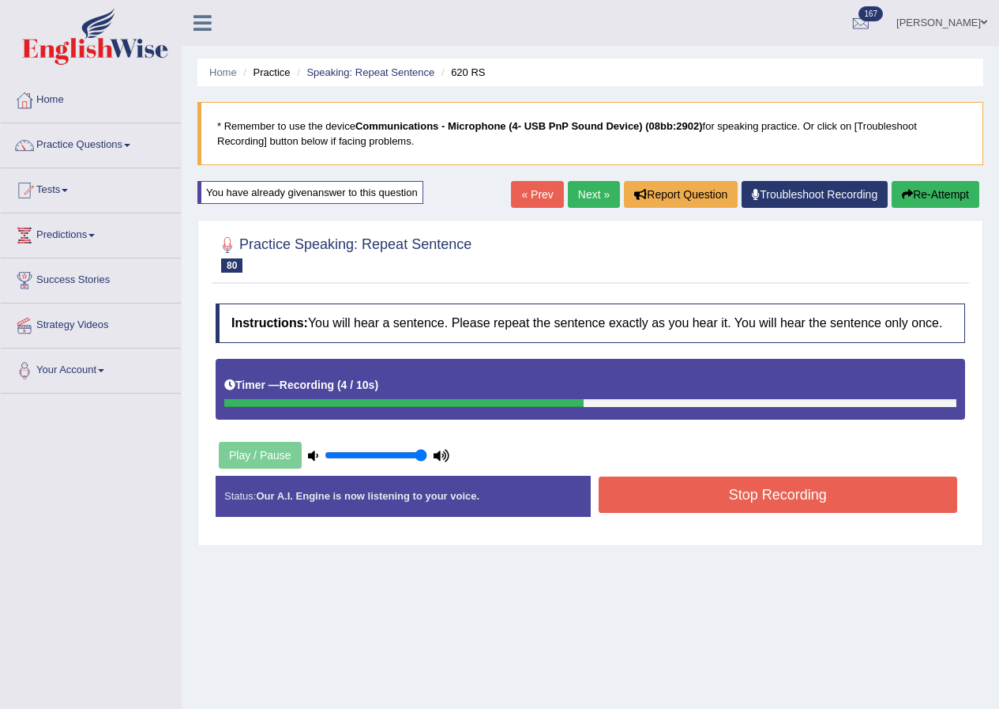
click at [615, 491] on button "Stop Recording" at bounding box center [778, 494] width 359 height 36
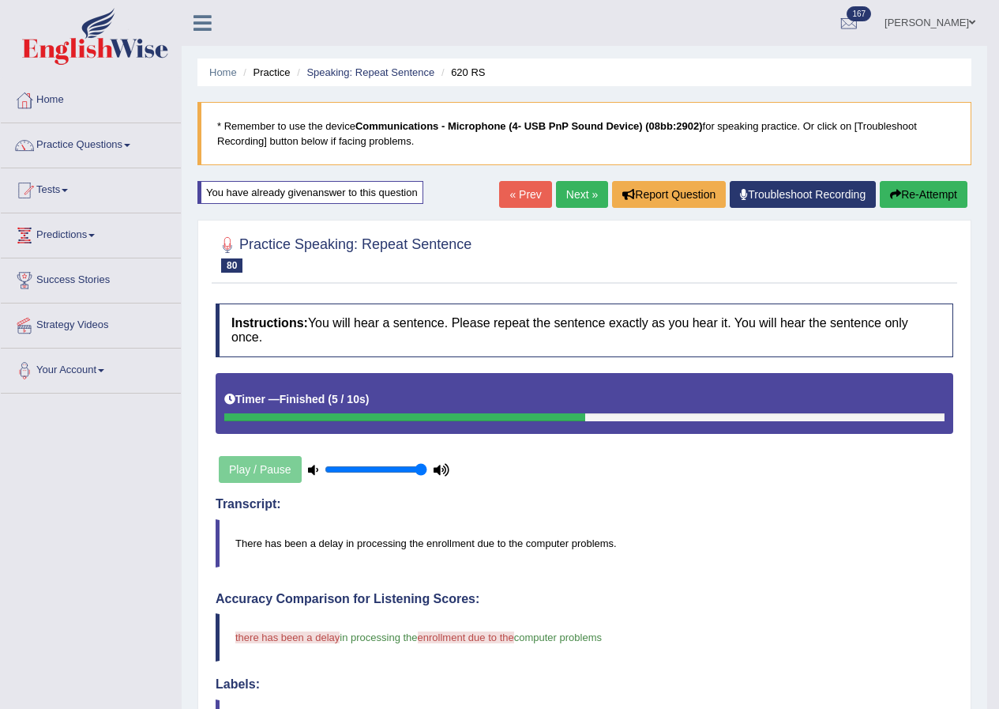
click at [582, 197] on link "Next »" at bounding box center [582, 194] width 52 height 27
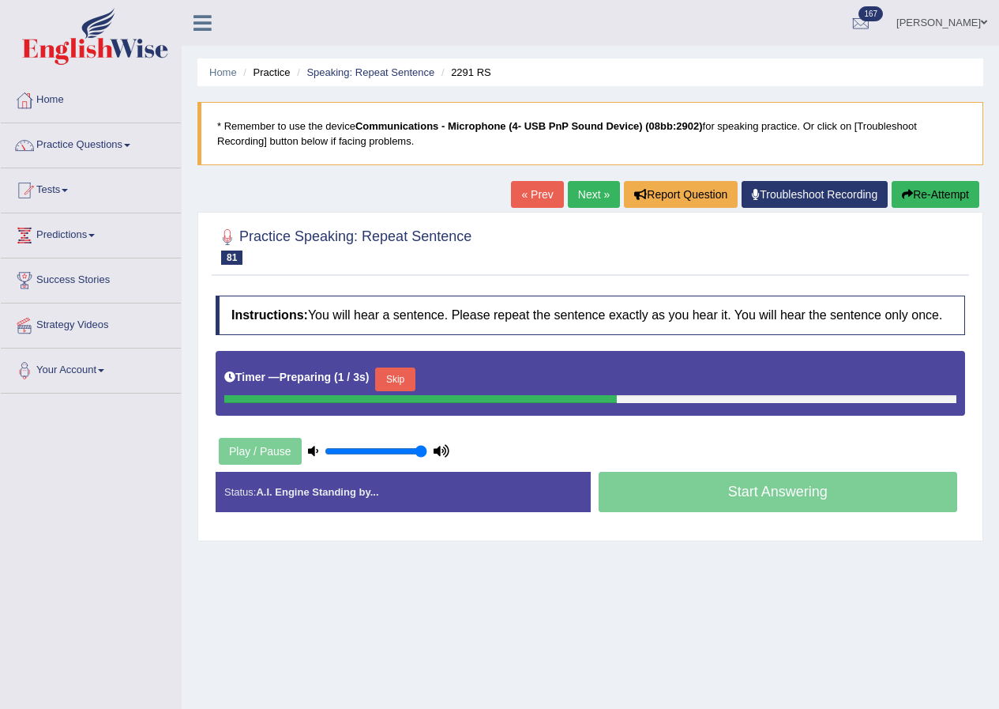
click at [397, 375] on button "Skip" at bounding box center [394, 379] width 39 height 24
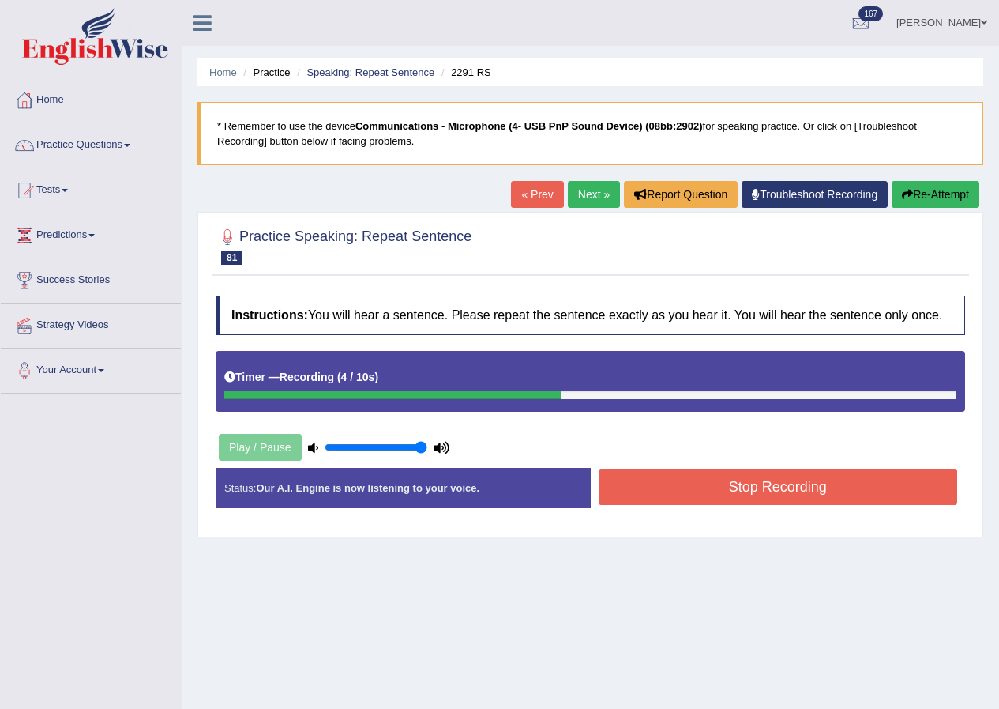
click at [730, 502] on button "Stop Recording" at bounding box center [778, 486] width 359 height 36
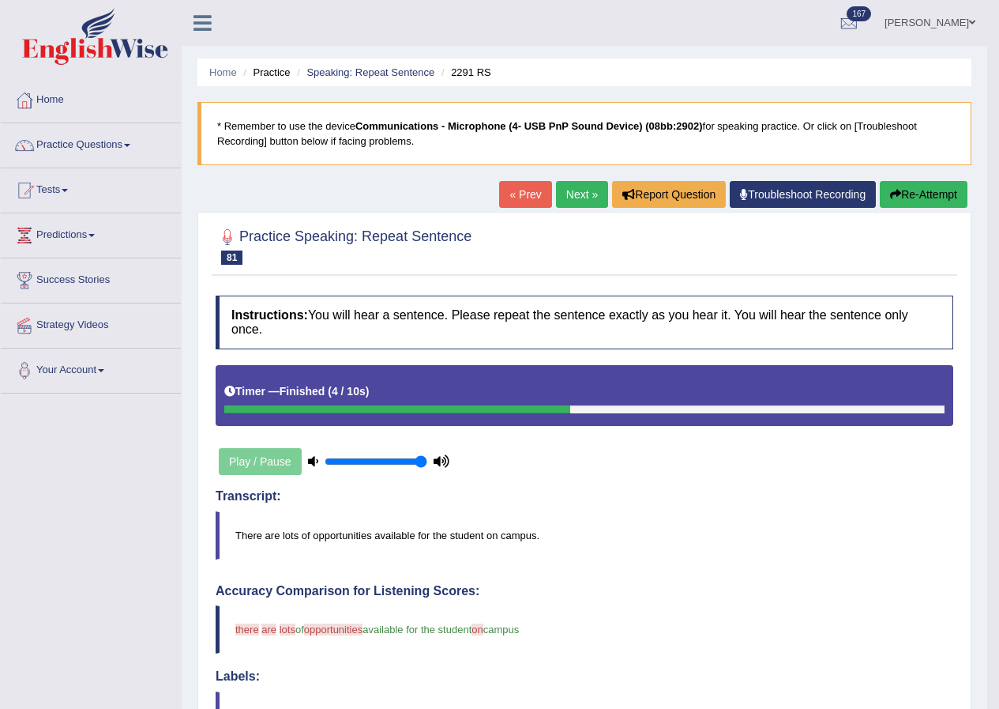
click at [592, 195] on link "Next »" at bounding box center [582, 194] width 52 height 27
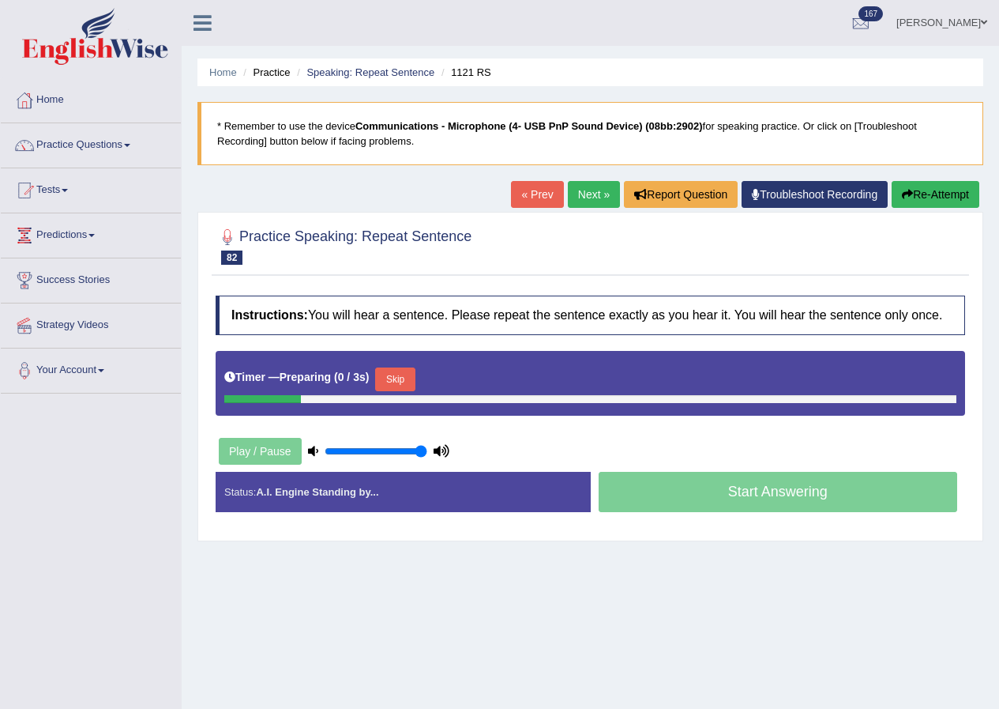
click at [393, 381] on button "Skip" at bounding box center [394, 379] width 39 height 24
click at [934, 201] on button "Re-Attempt" at bounding box center [936, 194] width 88 height 27
click at [408, 382] on button "Skip" at bounding box center [394, 379] width 39 height 24
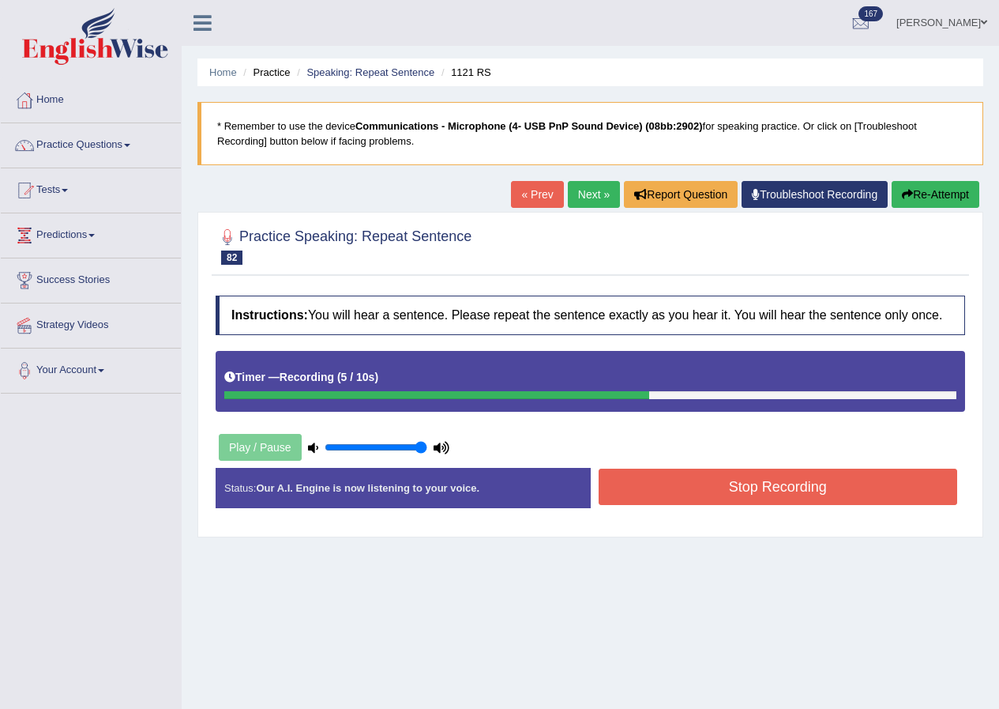
click at [649, 498] on button "Stop Recording" at bounding box center [778, 486] width 359 height 36
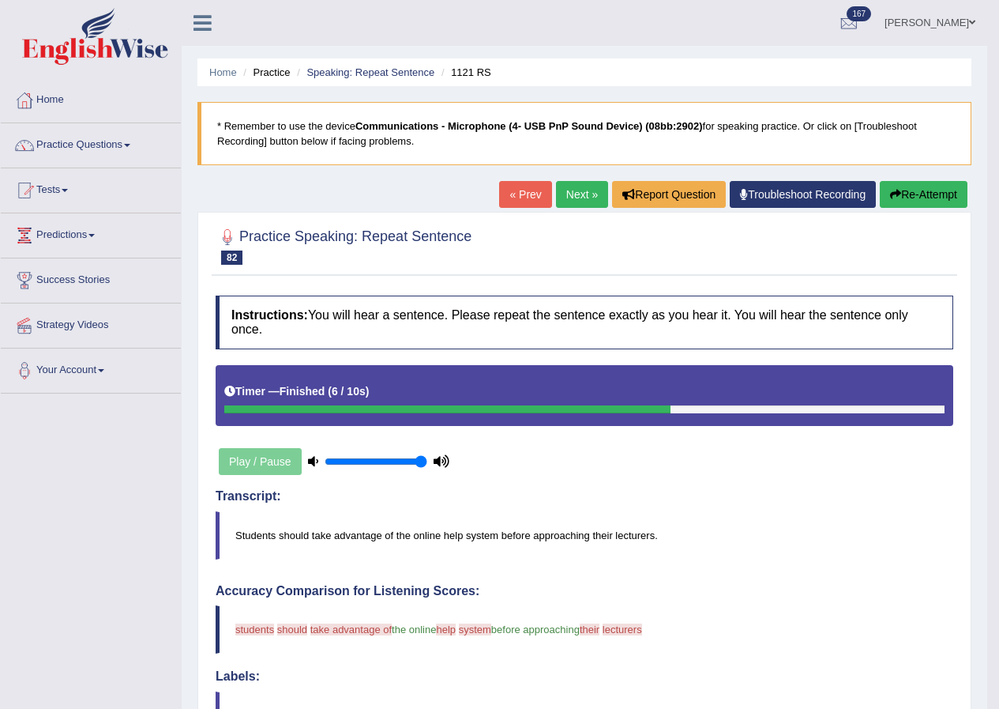
click at [896, 192] on icon "button" at bounding box center [895, 194] width 11 height 11
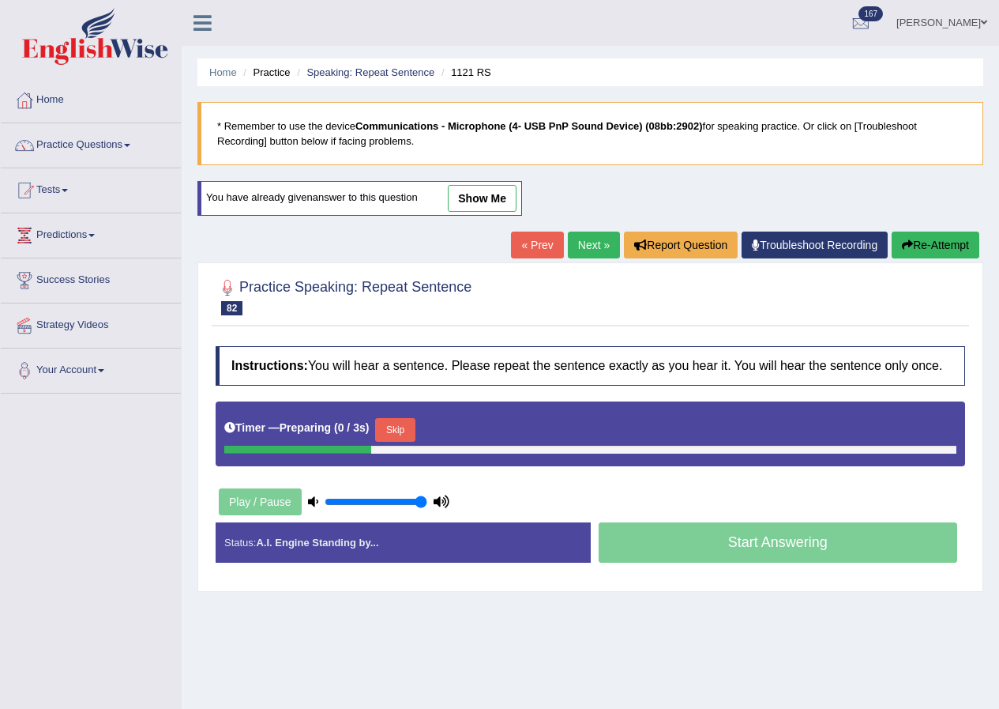
click at [404, 425] on button "Skip" at bounding box center [394, 430] width 39 height 24
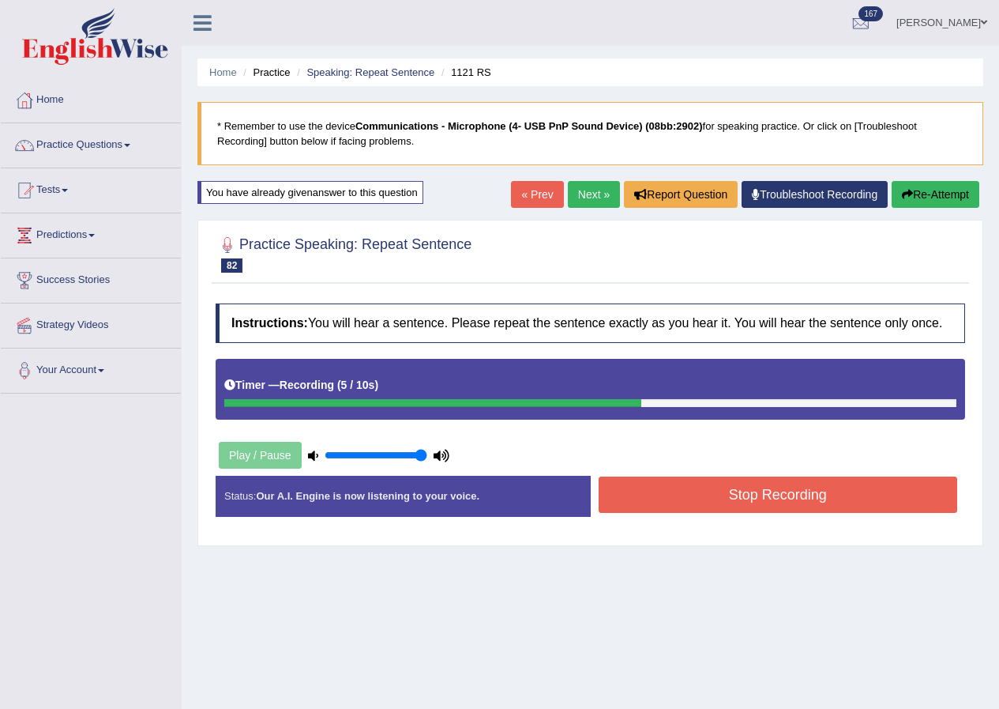
click at [788, 498] on button "Stop Recording" at bounding box center [778, 494] width 359 height 36
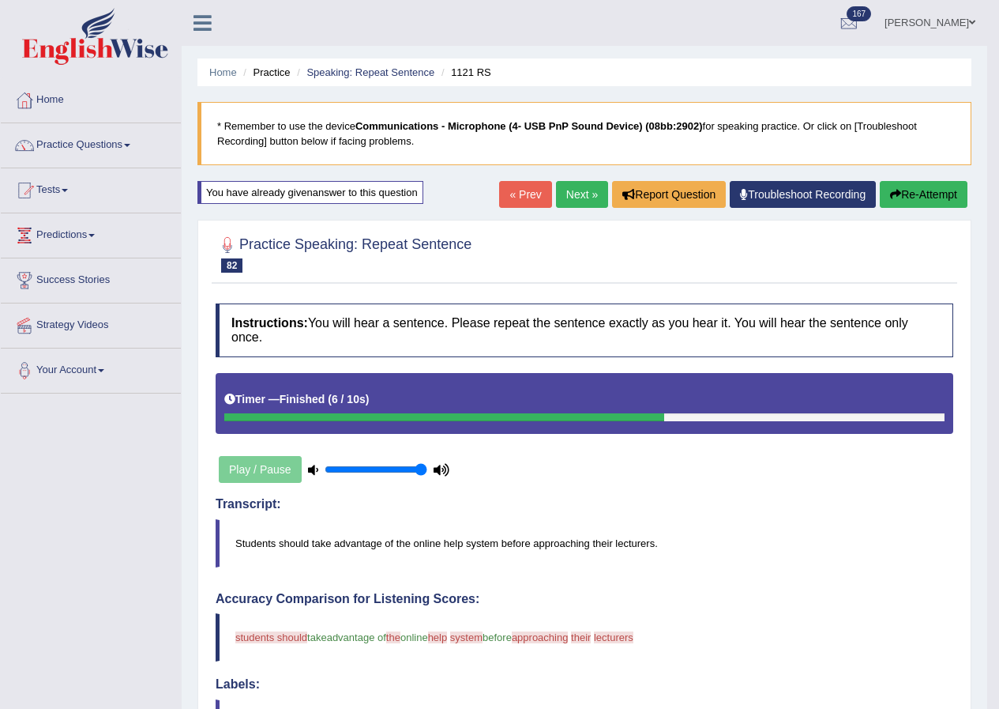
click at [566, 182] on link "Next »" at bounding box center [582, 194] width 52 height 27
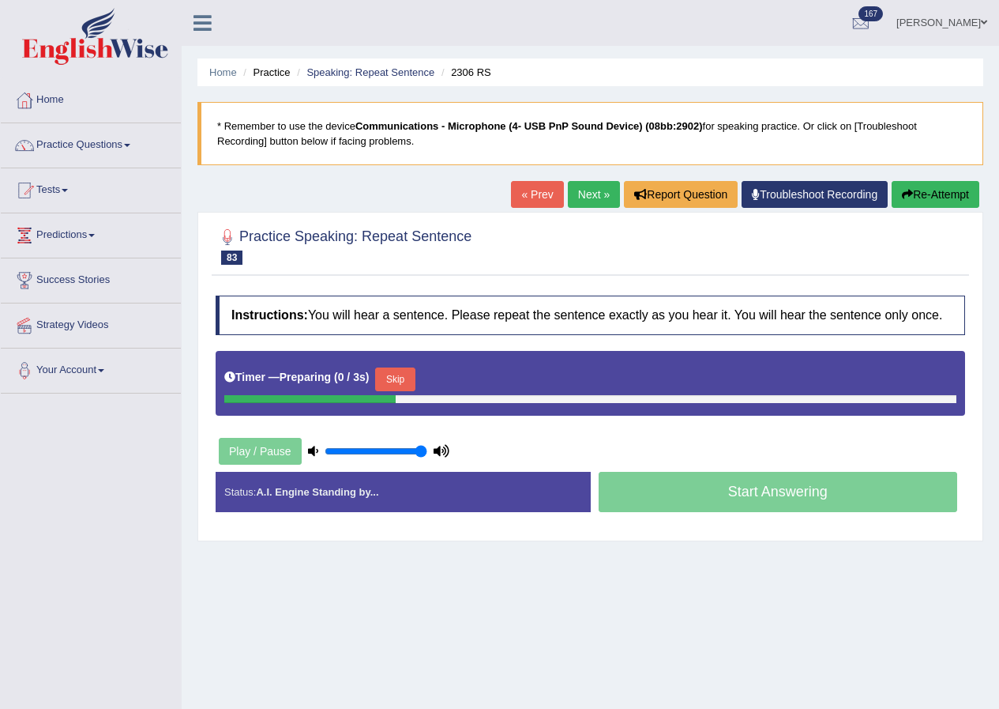
click at [409, 384] on button "Skip" at bounding box center [394, 379] width 39 height 24
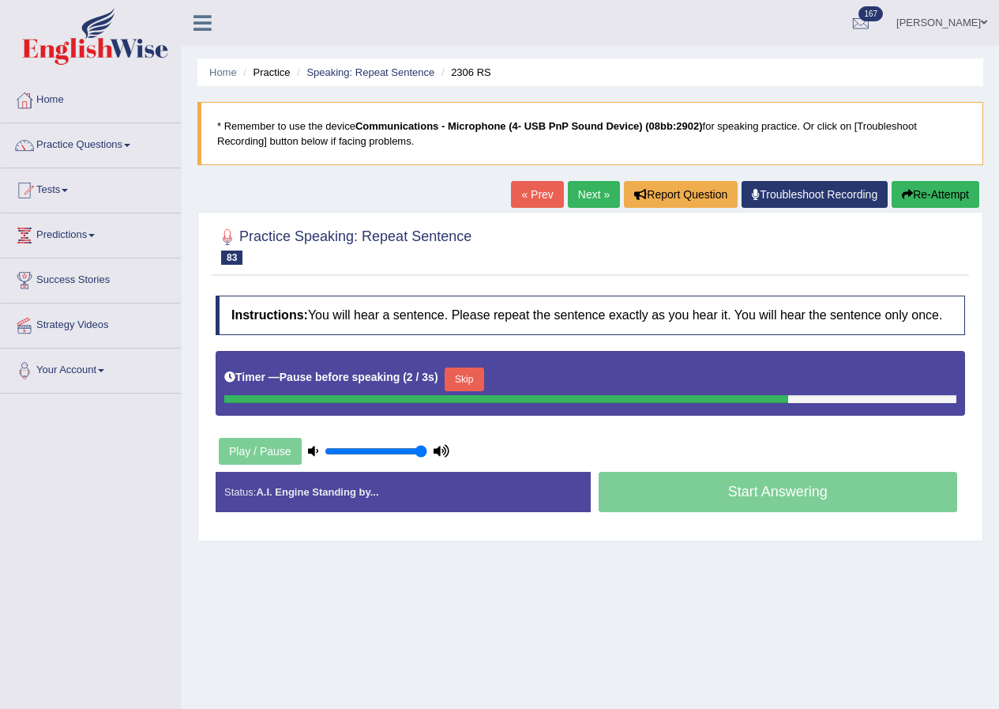
click at [906, 197] on icon "button" at bounding box center [907, 194] width 11 height 11
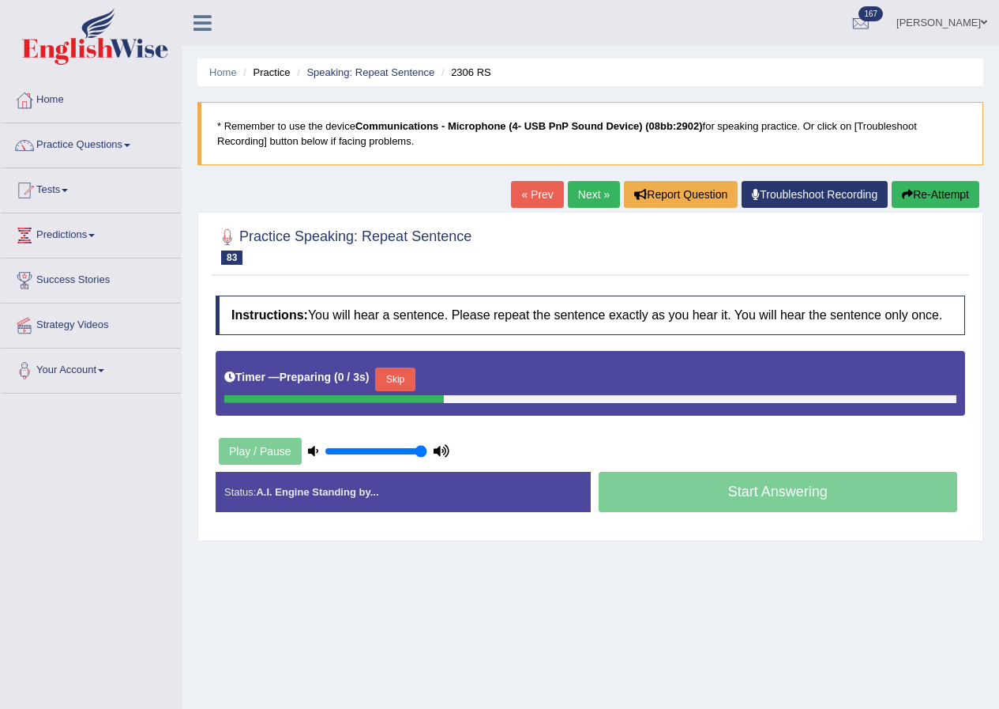
click at [409, 373] on button "Skip" at bounding box center [394, 379] width 39 height 24
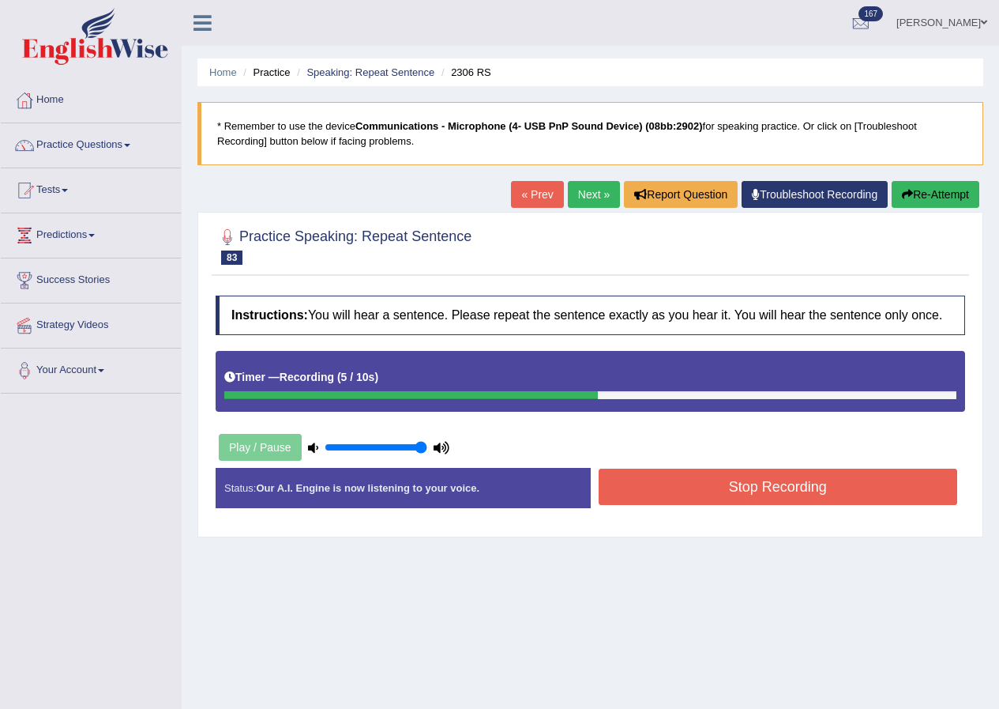
click at [715, 496] on button "Stop Recording" at bounding box center [778, 486] width 359 height 36
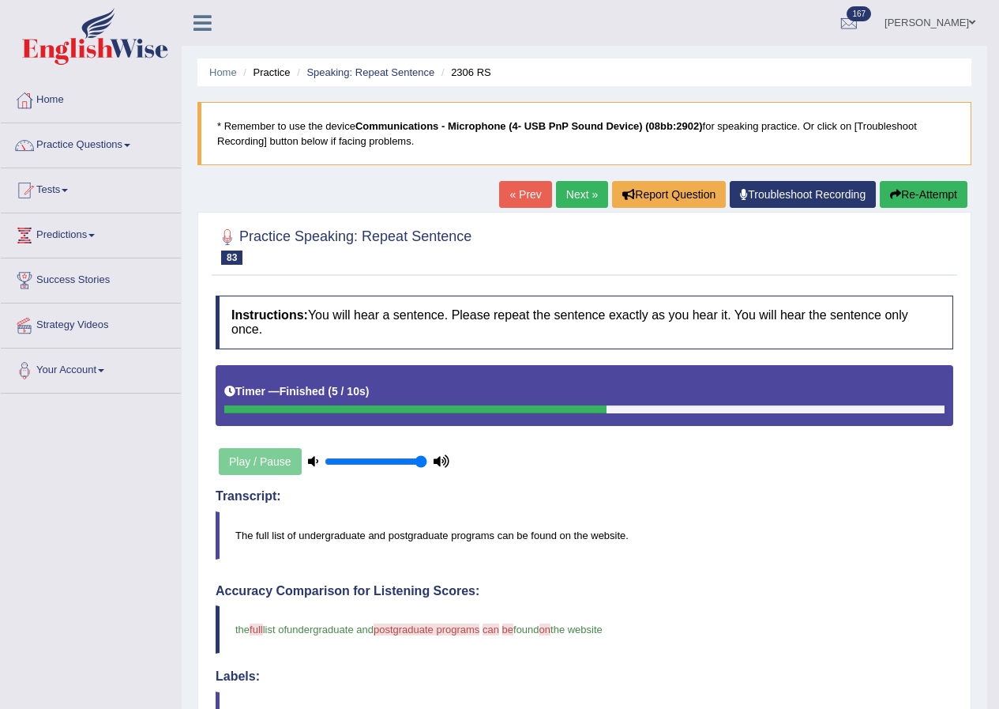
click at [570, 185] on link "Next »" at bounding box center [582, 194] width 52 height 27
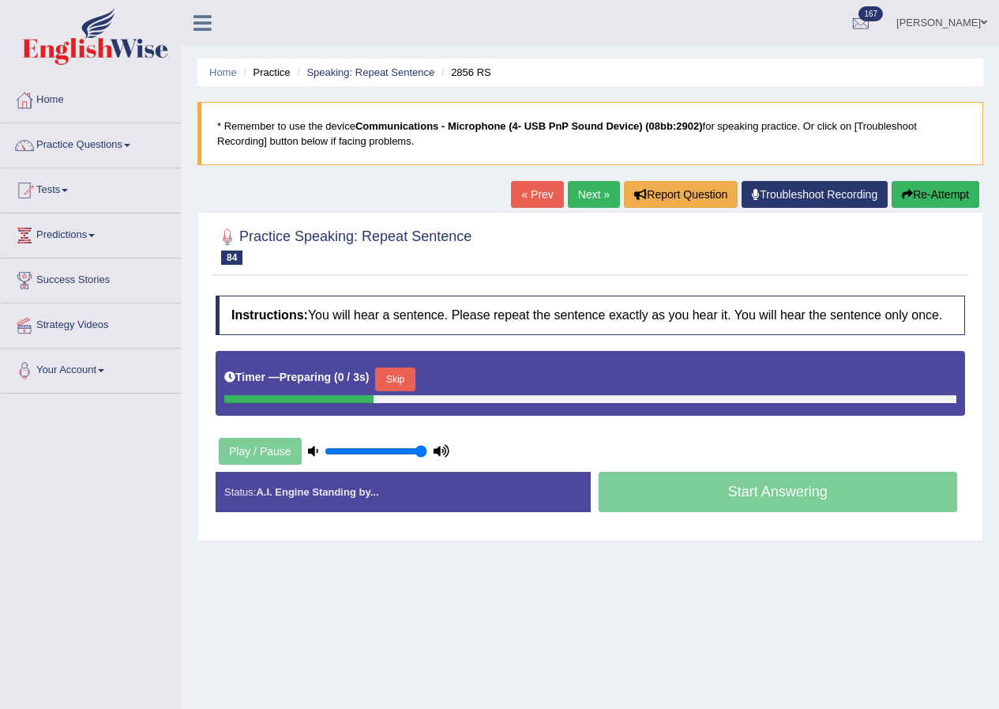
click at [398, 375] on button "Skip" at bounding box center [394, 379] width 39 height 24
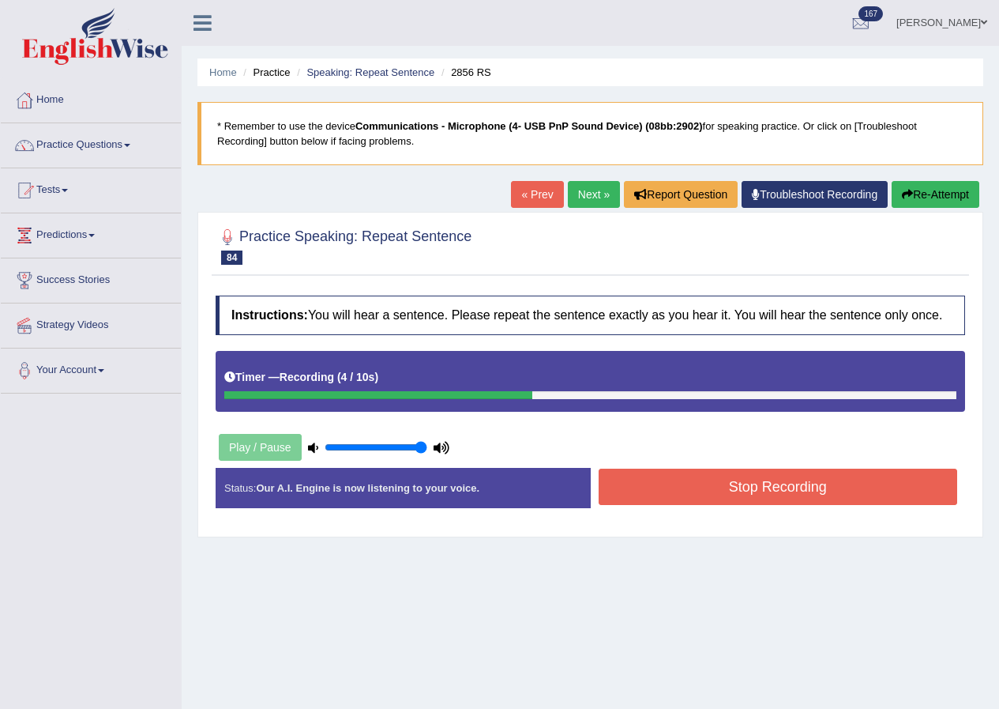
click at [717, 480] on button "Stop Recording" at bounding box center [778, 486] width 359 height 36
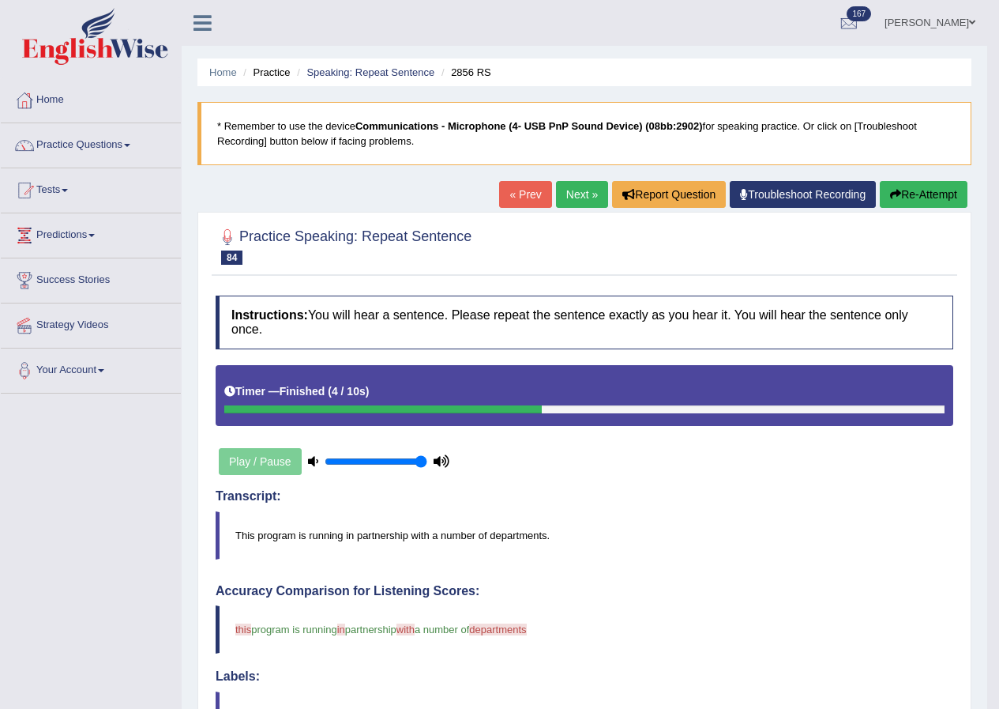
click at [584, 201] on link "Next »" at bounding box center [582, 194] width 52 height 27
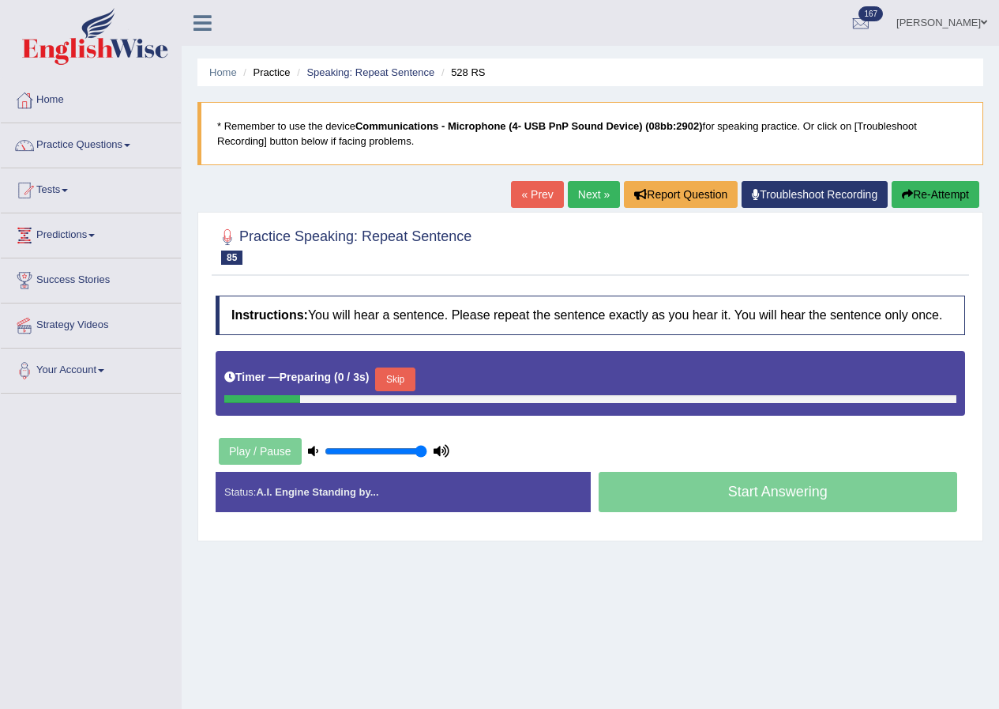
click at [395, 374] on button "Skip" at bounding box center [394, 379] width 39 height 24
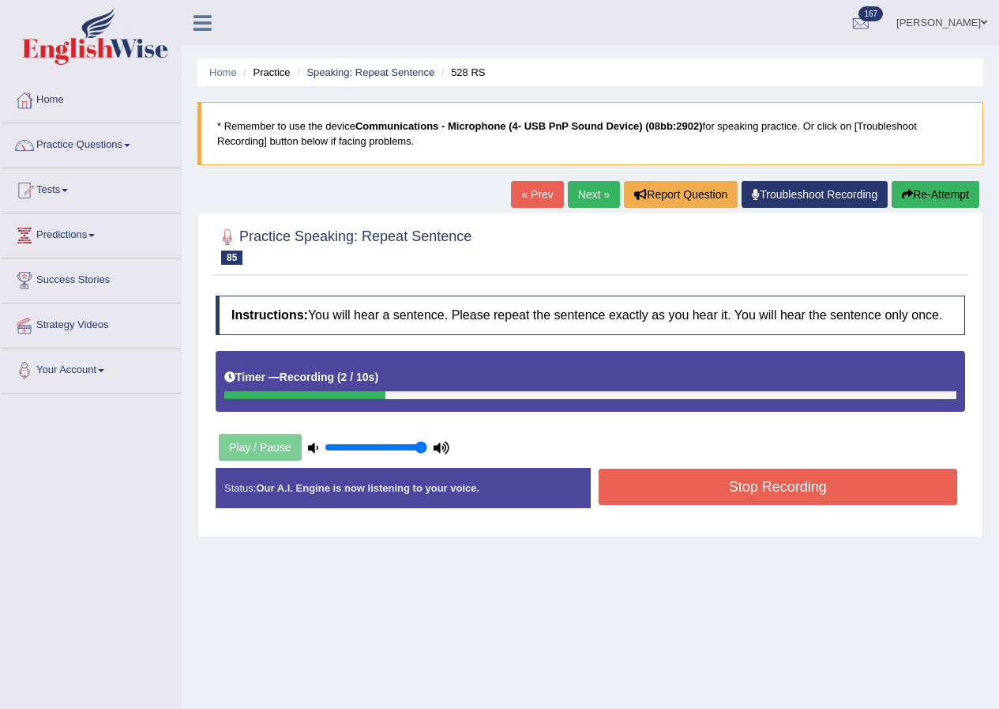
click at [679, 478] on button "Stop Recording" at bounding box center [778, 486] width 359 height 36
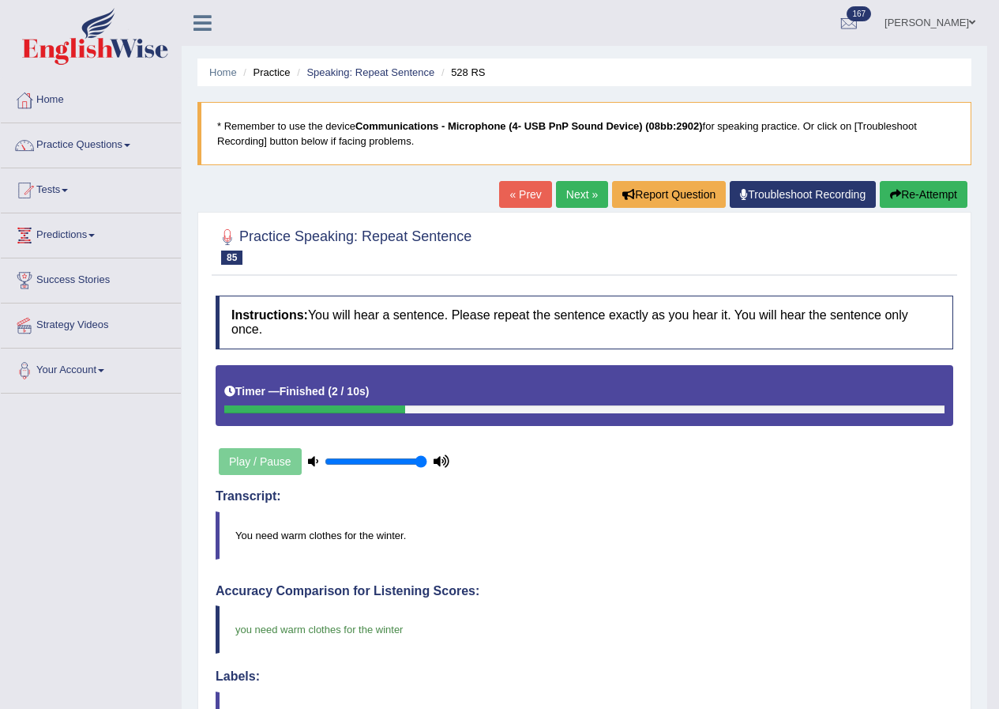
click at [570, 198] on link "Next »" at bounding box center [582, 194] width 52 height 27
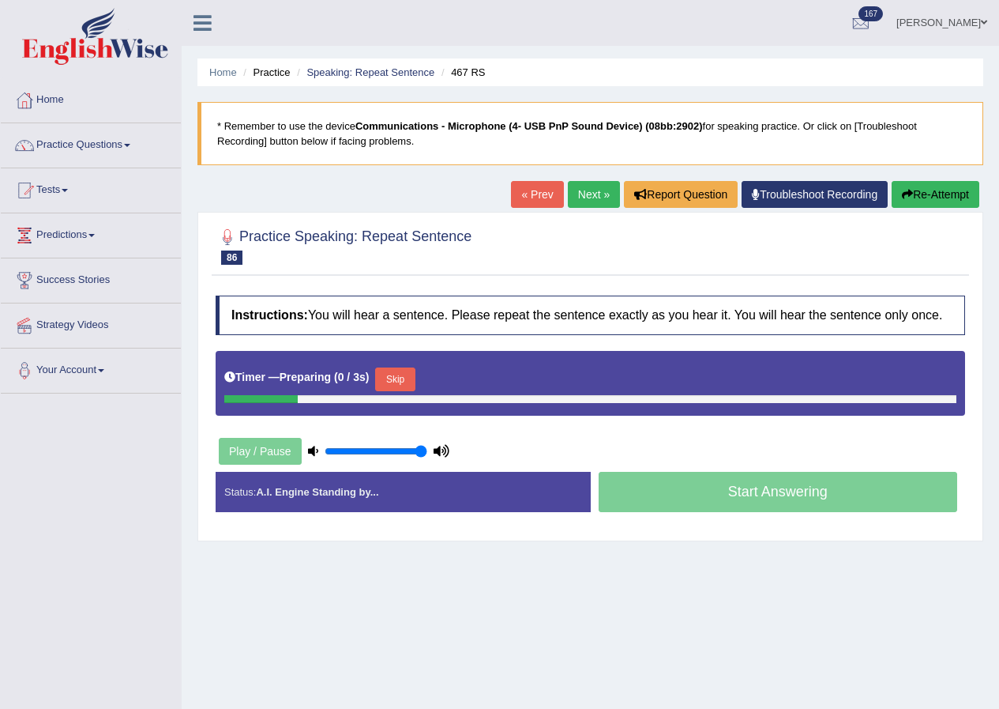
click at [404, 380] on button "Skip" at bounding box center [394, 379] width 39 height 24
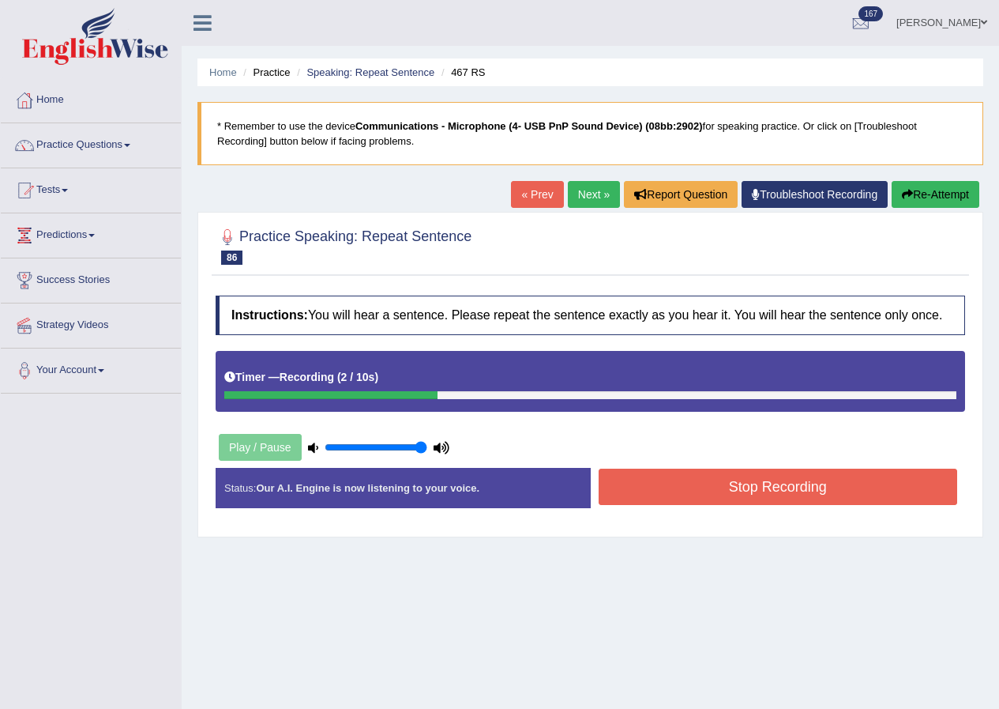
click at [688, 483] on button "Stop Recording" at bounding box center [778, 486] width 359 height 36
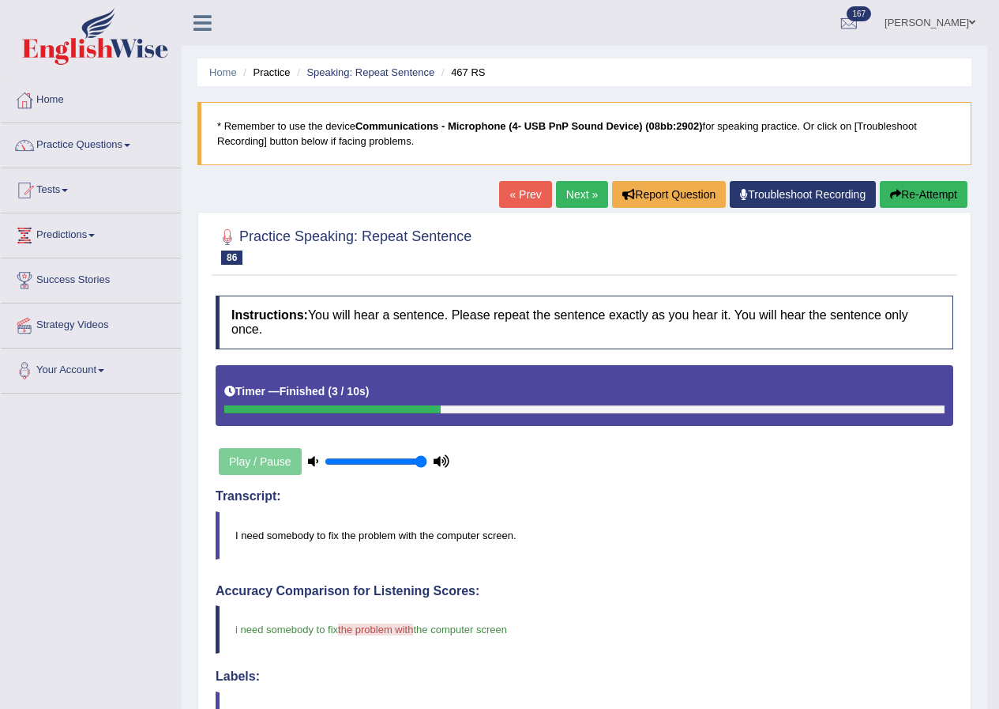
click at [578, 200] on link "Next »" at bounding box center [582, 194] width 52 height 27
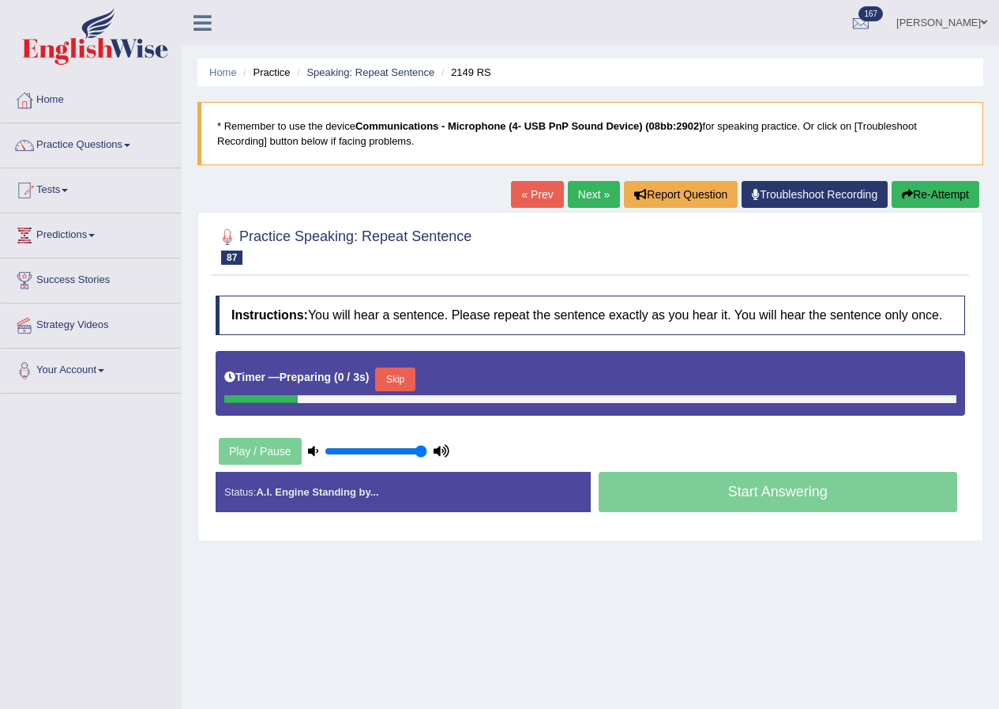
click at [407, 380] on button "Skip" at bounding box center [394, 379] width 39 height 24
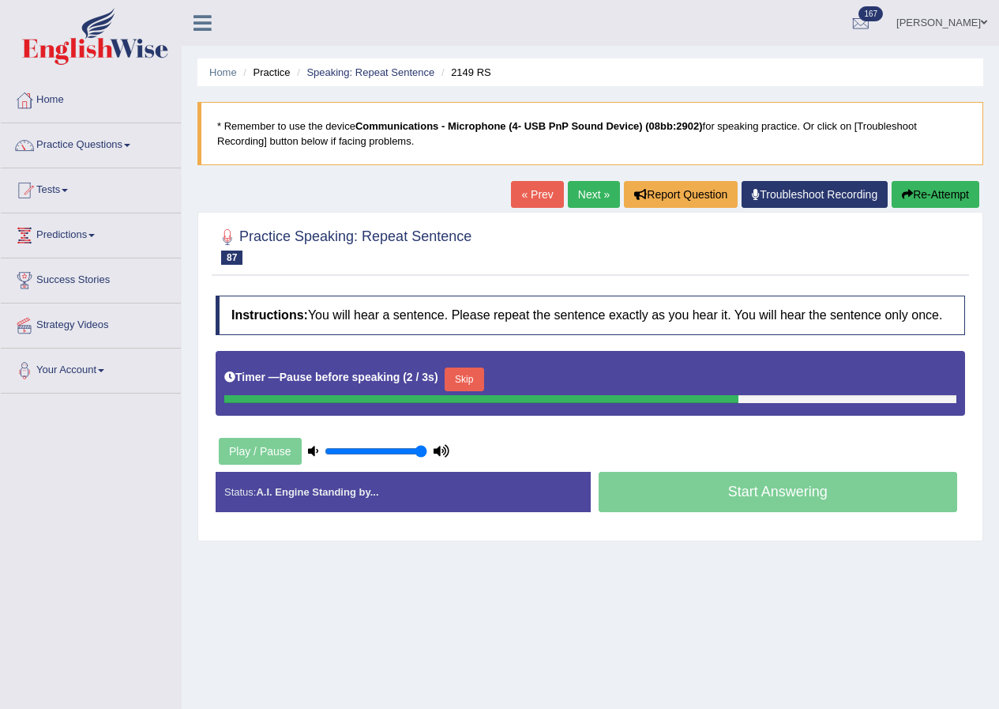
click at [902, 197] on icon "button" at bounding box center [907, 194] width 11 height 11
click at [409, 382] on button "Skip" at bounding box center [394, 379] width 39 height 24
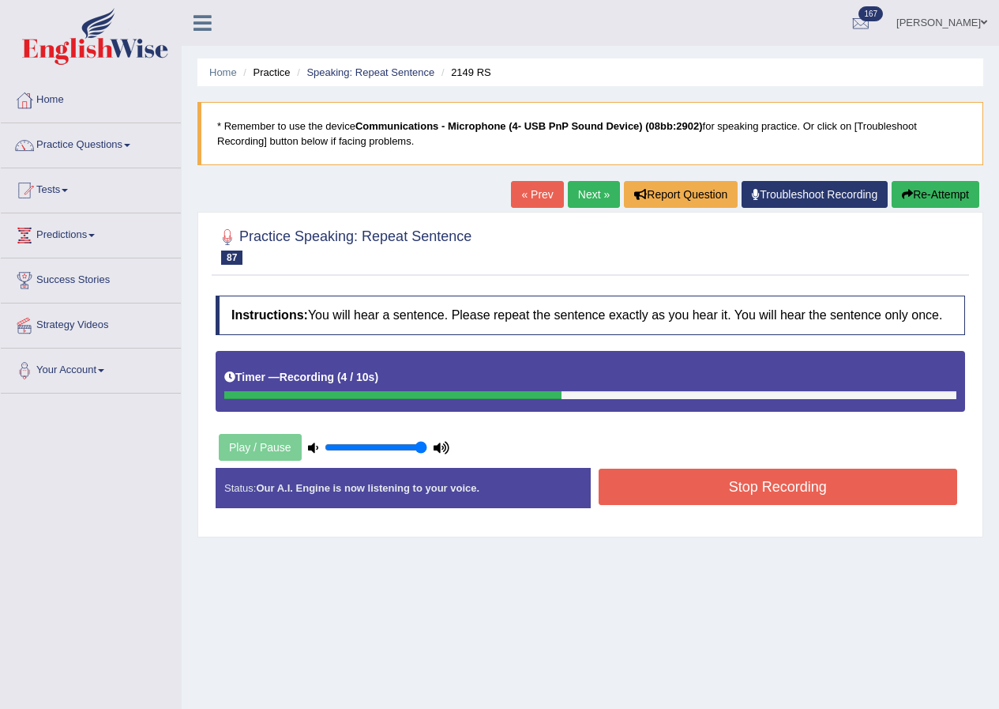
click at [641, 477] on button "Stop Recording" at bounding box center [778, 486] width 359 height 36
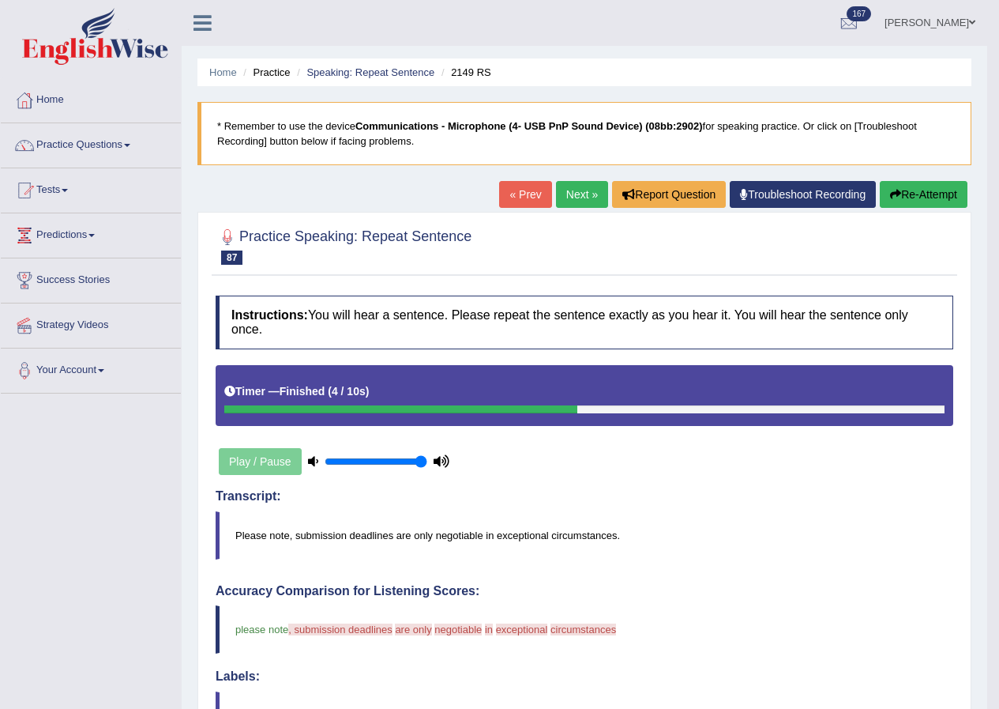
click at [589, 198] on link "Next »" at bounding box center [582, 194] width 52 height 27
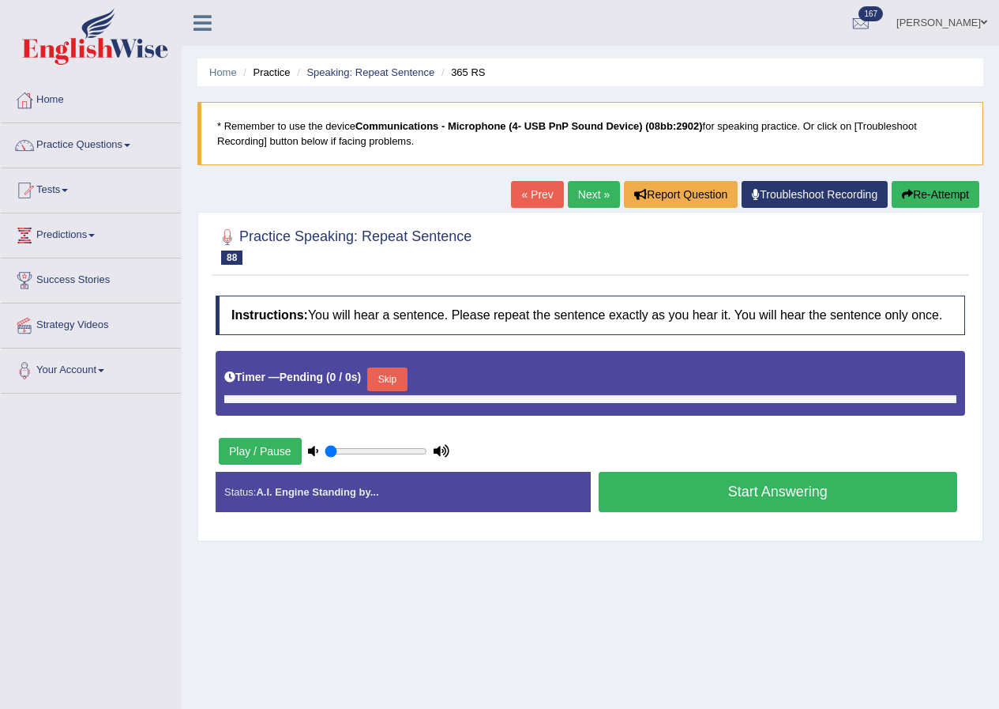
type input "1"
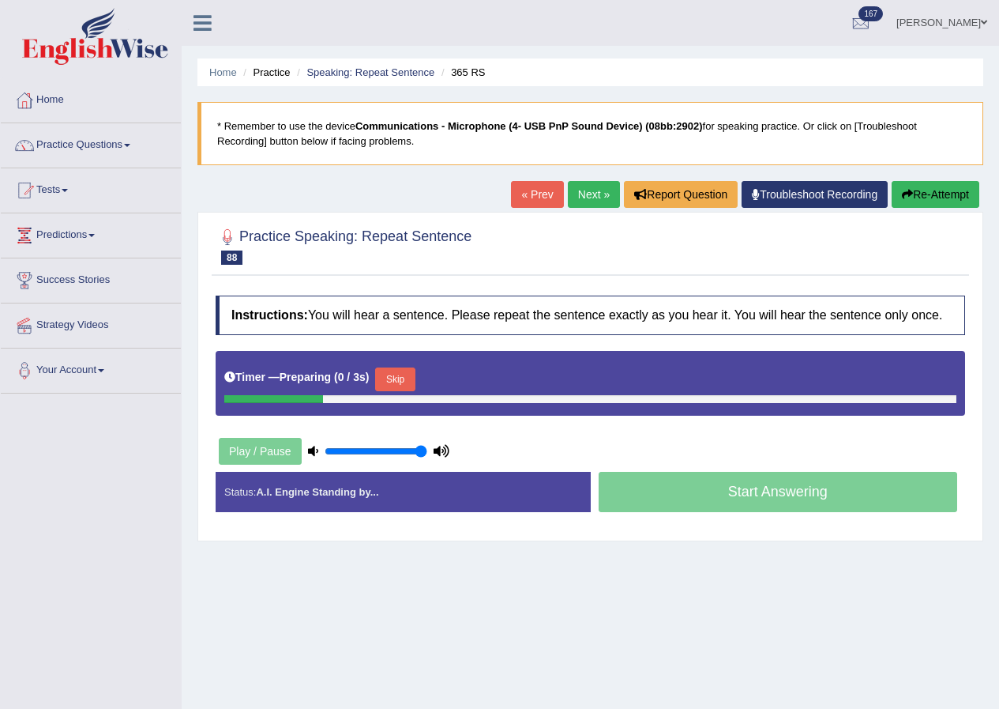
click at [410, 382] on button "Skip" at bounding box center [394, 379] width 39 height 24
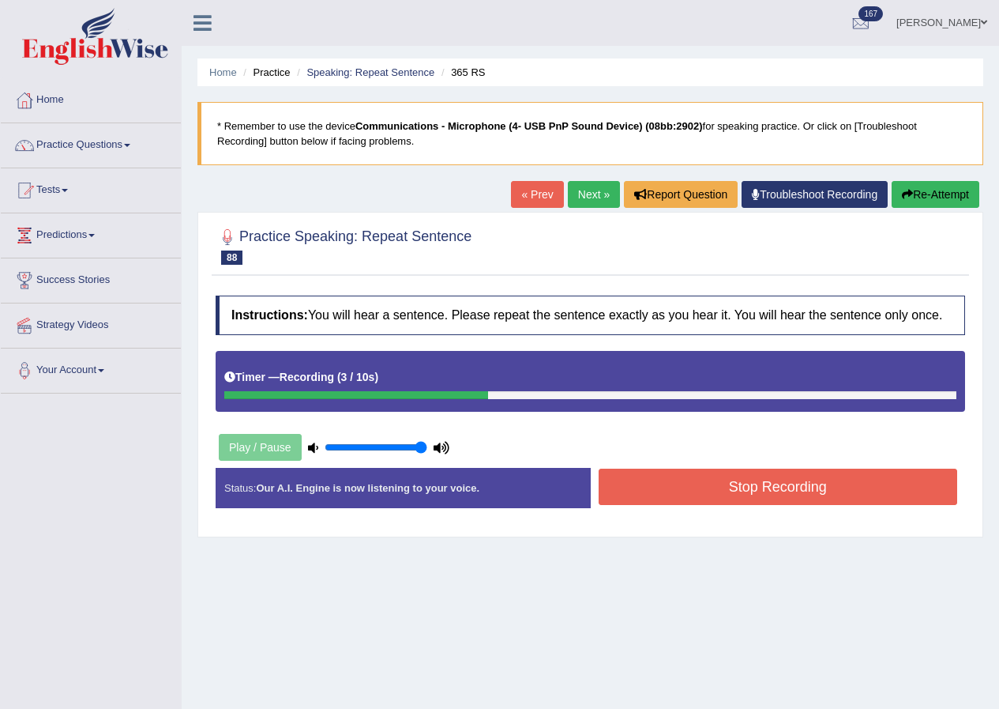
click at [708, 490] on button "Stop Recording" at bounding box center [778, 486] width 359 height 36
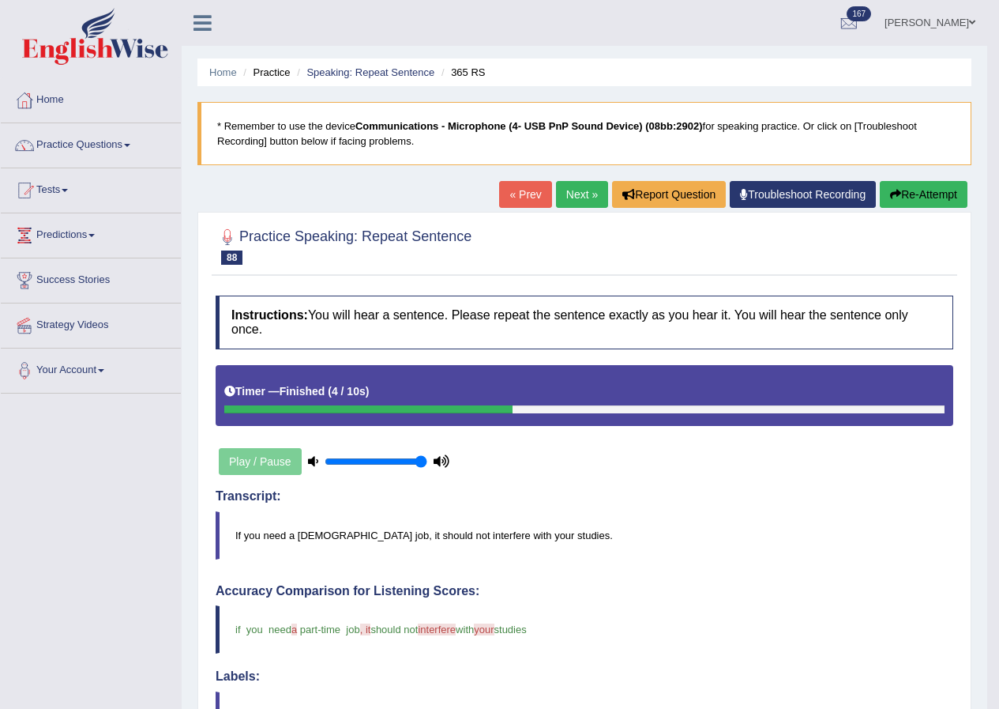
click at [589, 198] on link "Next »" at bounding box center [582, 194] width 52 height 27
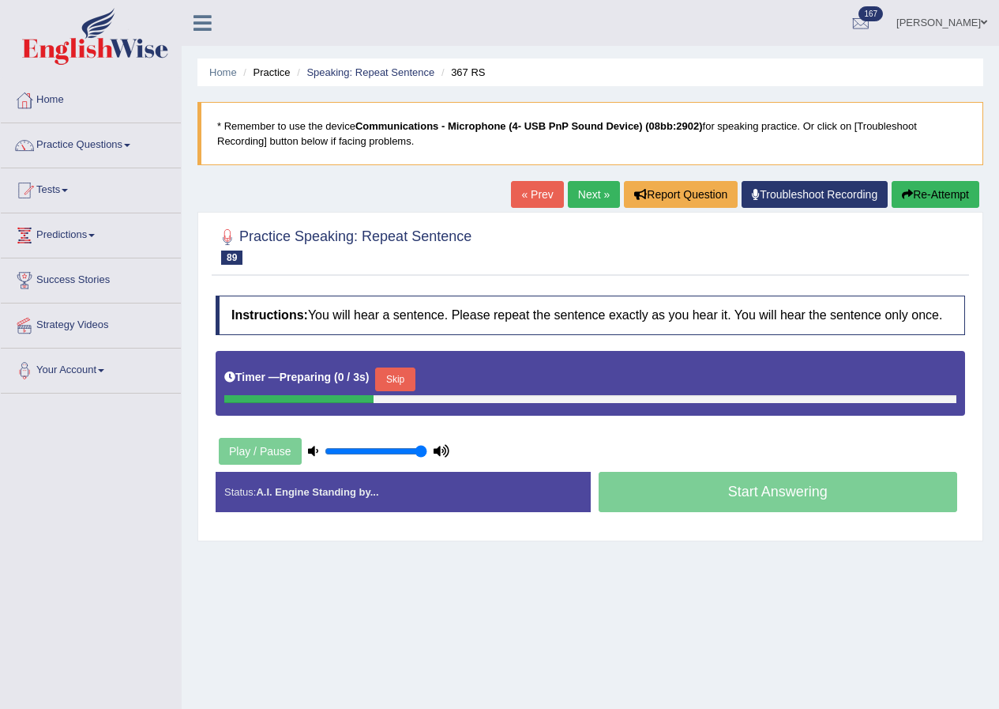
click at [408, 387] on button "Skip" at bounding box center [394, 379] width 39 height 24
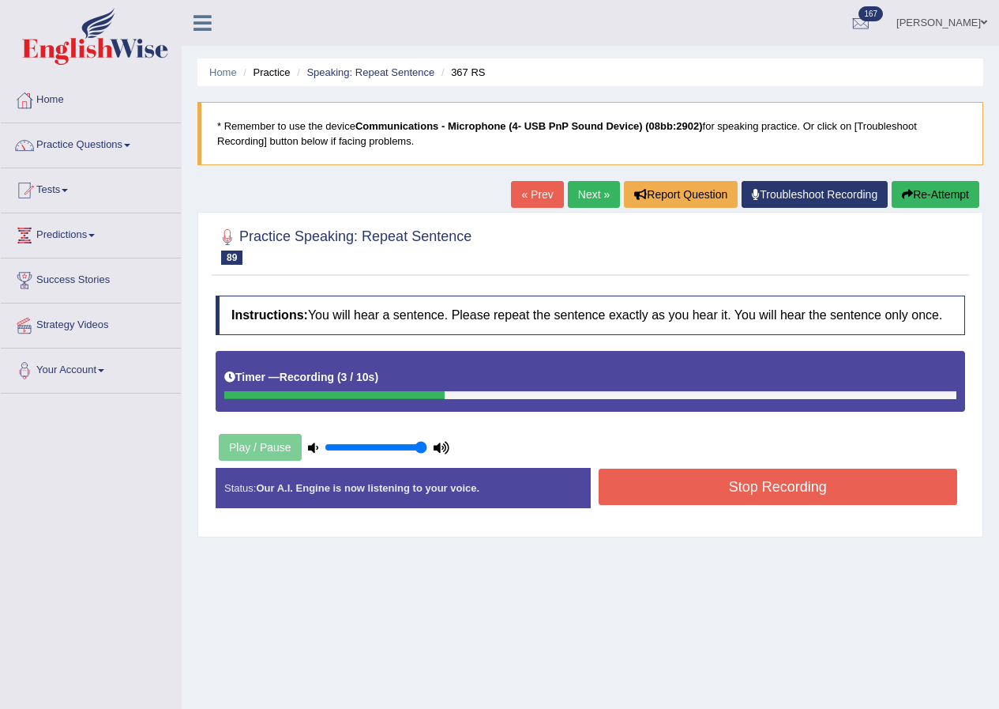
click at [705, 495] on button "Stop Recording" at bounding box center [778, 486] width 359 height 36
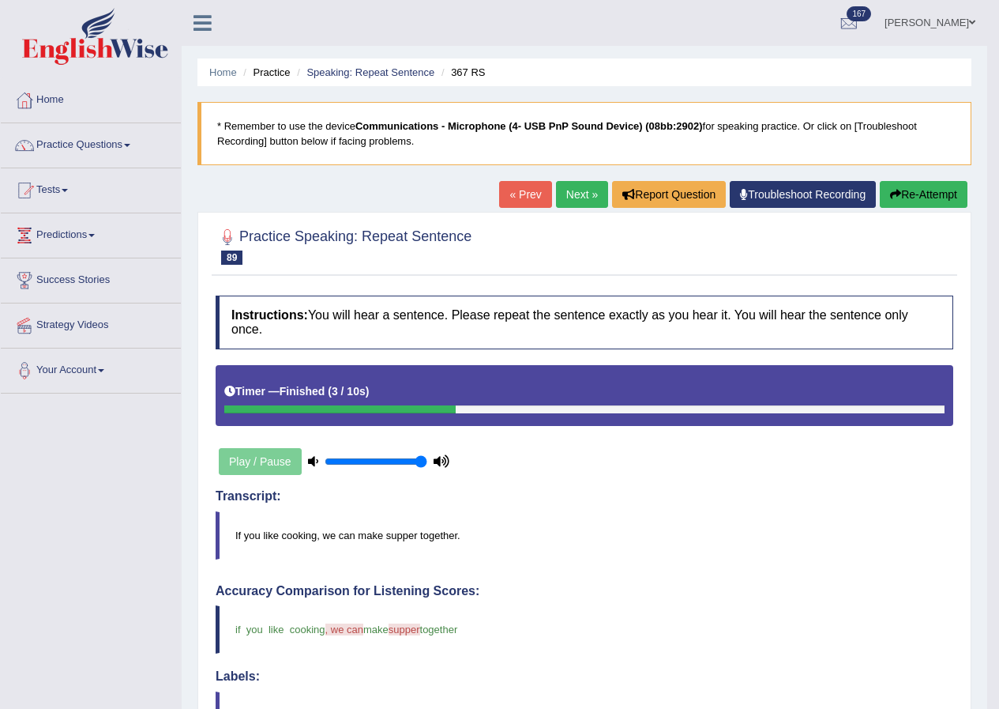
click at [577, 201] on link "Next »" at bounding box center [582, 194] width 52 height 27
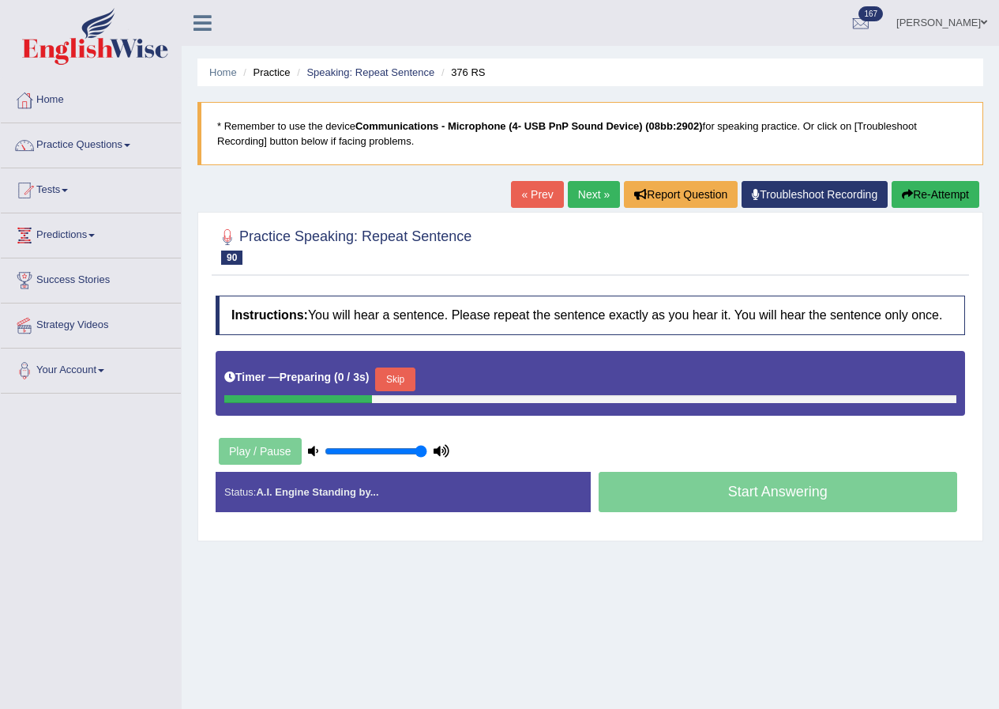
click at [398, 392] on div "Skip" at bounding box center [394, 381] width 39 height 28
click at [404, 385] on button "Skip" at bounding box center [394, 379] width 39 height 24
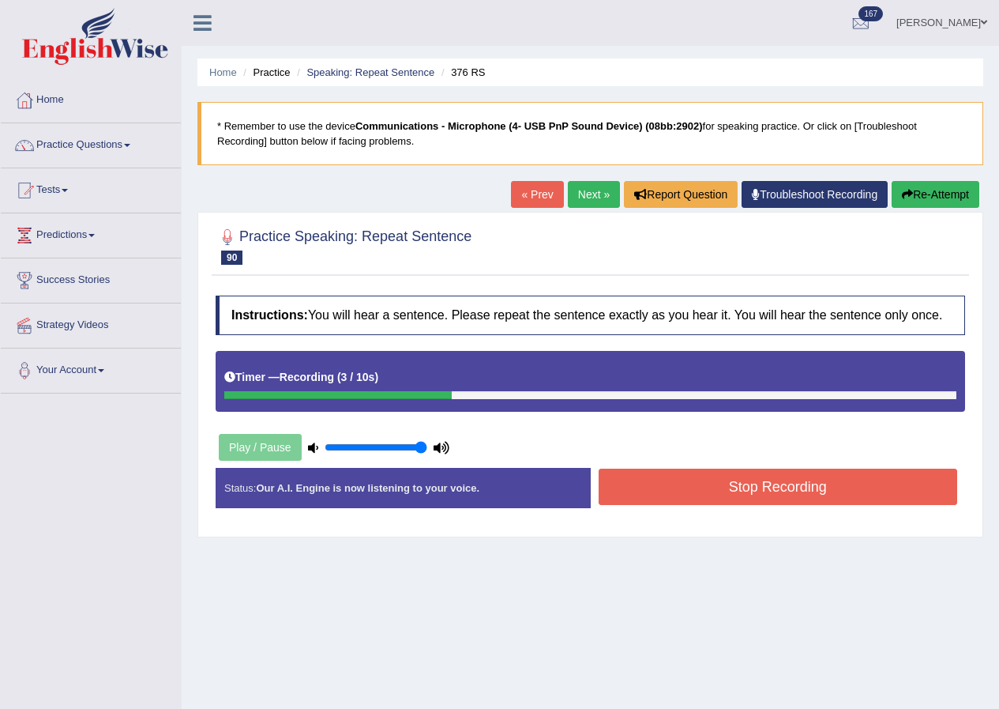
click at [657, 494] on button "Stop Recording" at bounding box center [778, 486] width 359 height 36
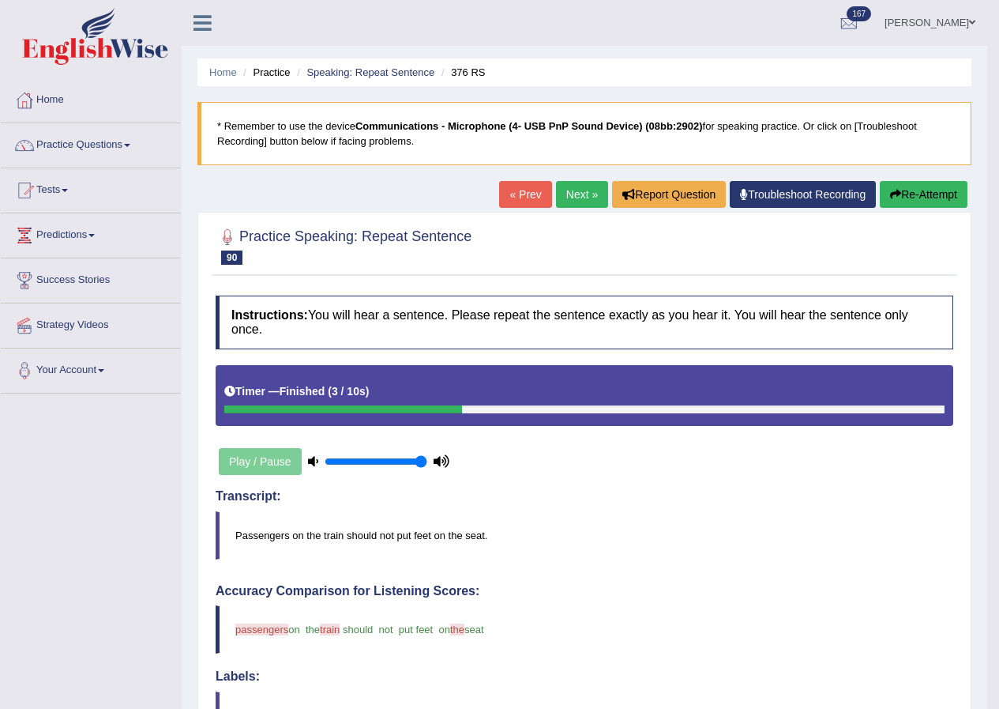
click at [566, 195] on link "Next »" at bounding box center [582, 194] width 52 height 27
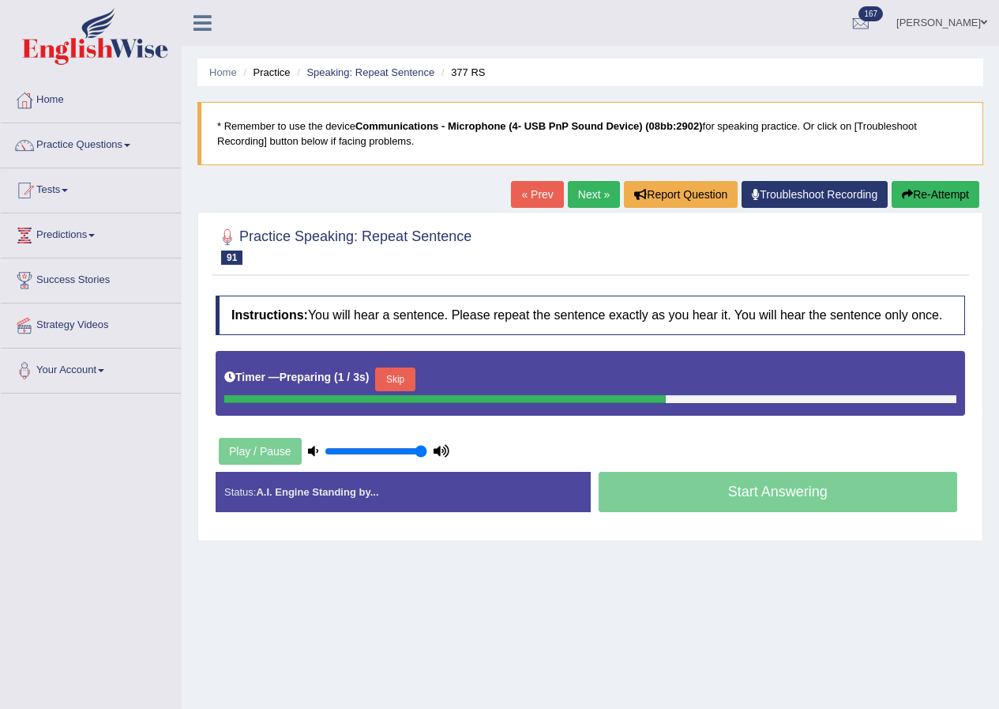
click at [400, 390] on button "Skip" at bounding box center [394, 379] width 39 height 24
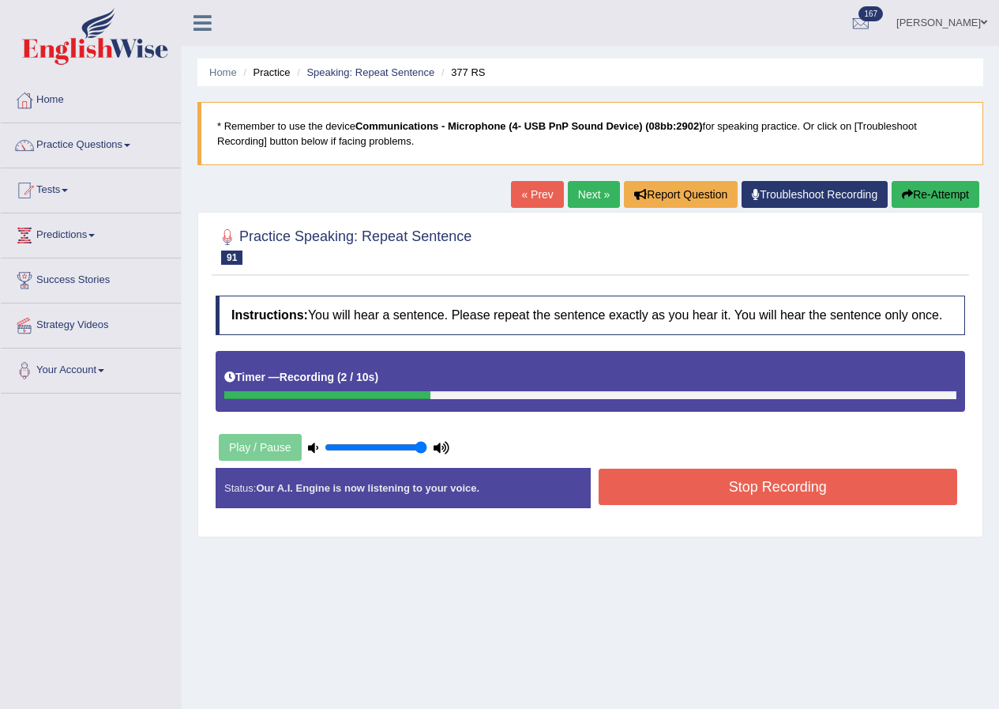
click at [738, 481] on button "Stop Recording" at bounding box center [778, 486] width 359 height 36
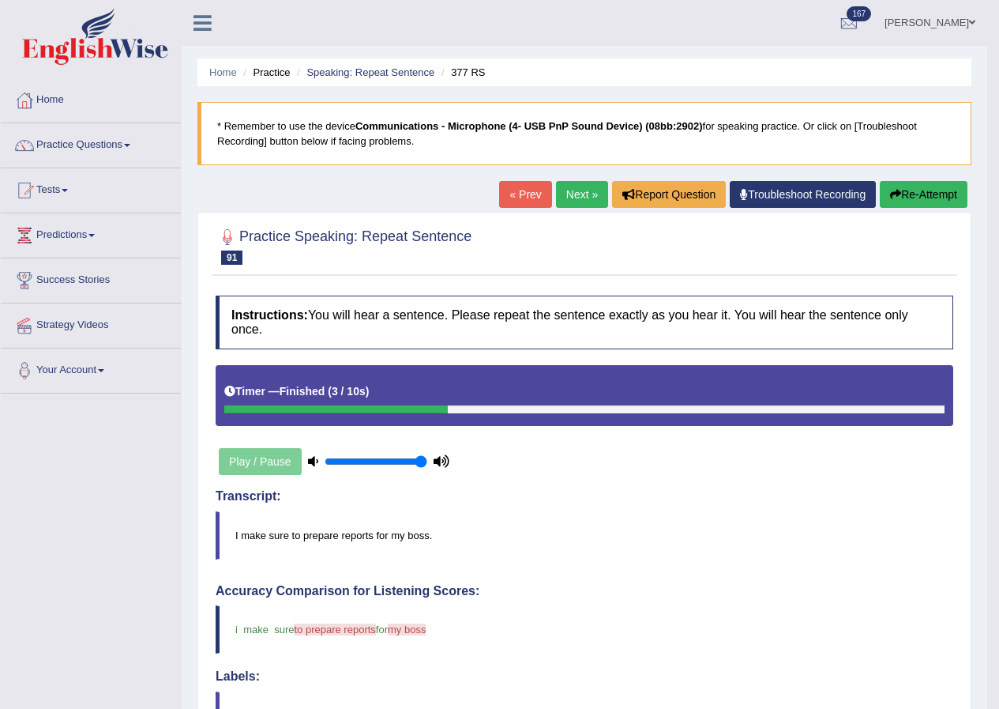
click at [586, 187] on link "Next »" at bounding box center [582, 194] width 52 height 27
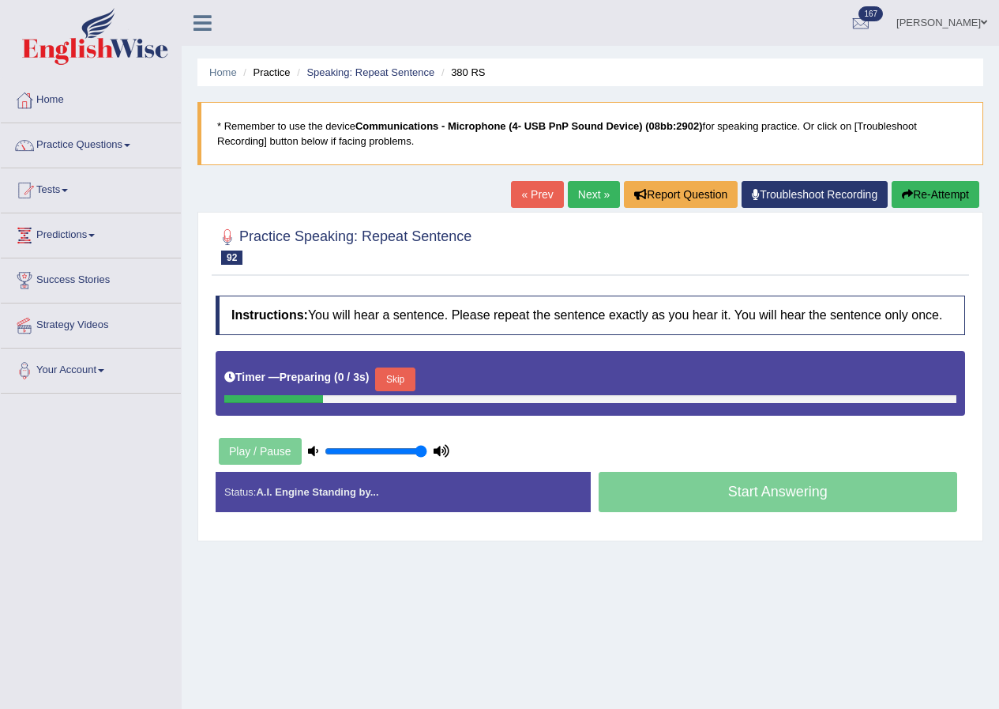
click at [413, 377] on button "Skip" at bounding box center [394, 379] width 39 height 24
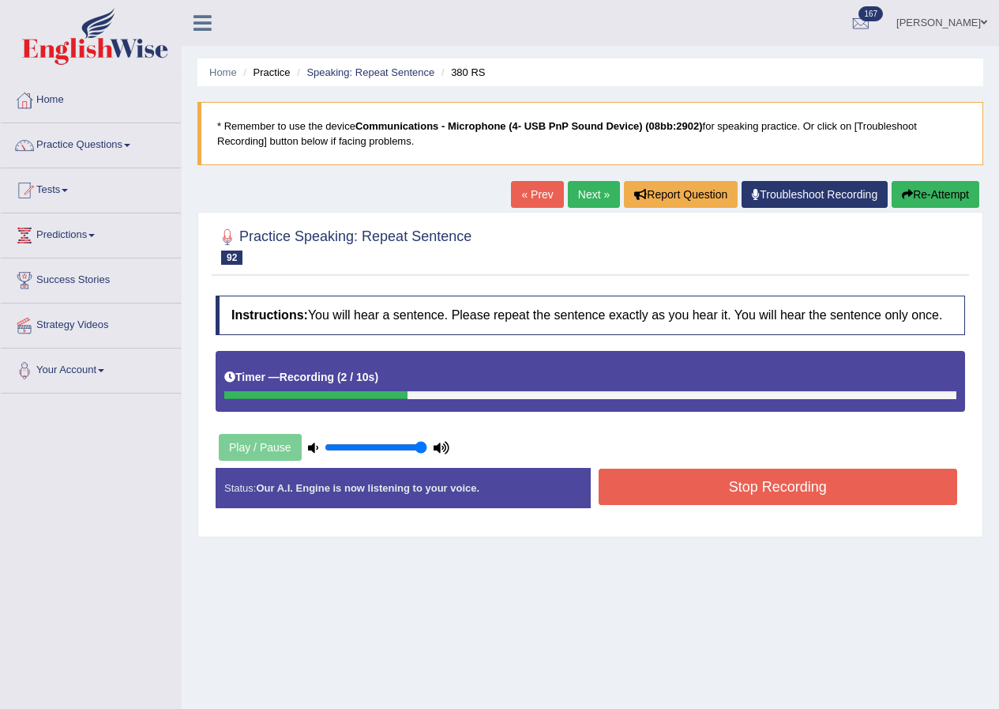
click at [664, 490] on button "Stop Recording" at bounding box center [778, 486] width 359 height 36
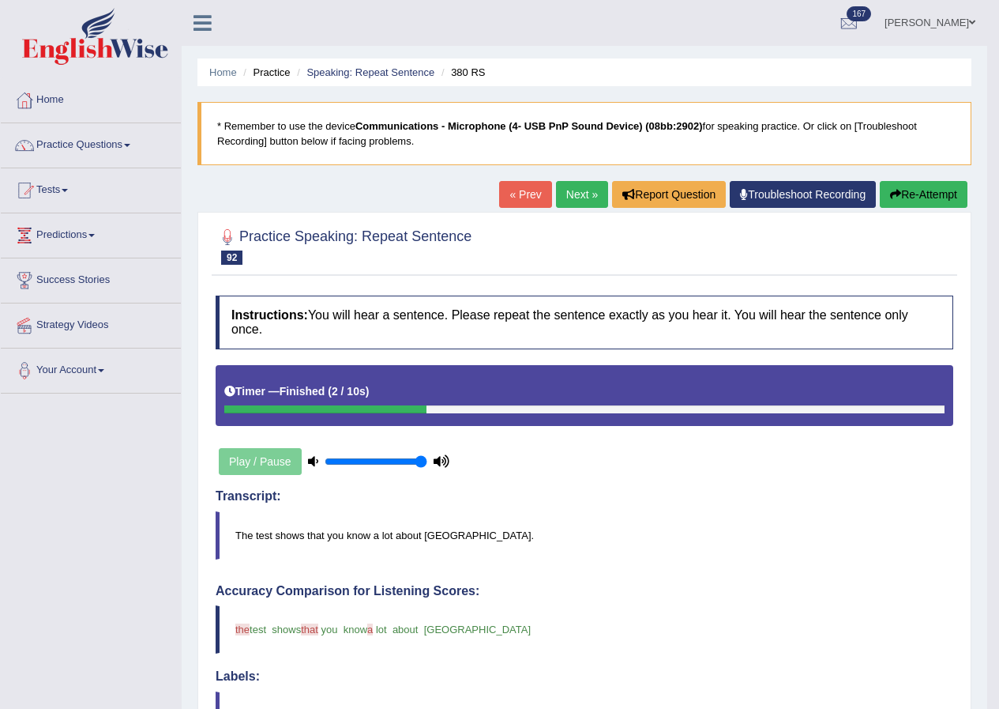
click at [556, 189] on link "Next »" at bounding box center [582, 194] width 52 height 27
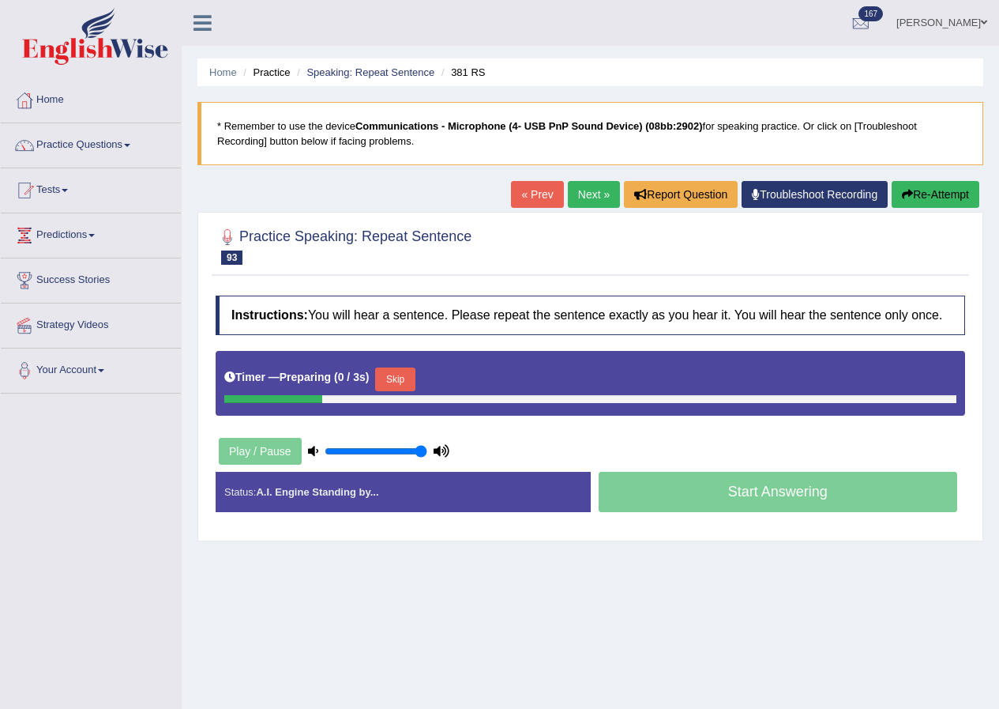
click at [412, 377] on button "Skip" at bounding box center [394, 379] width 39 height 24
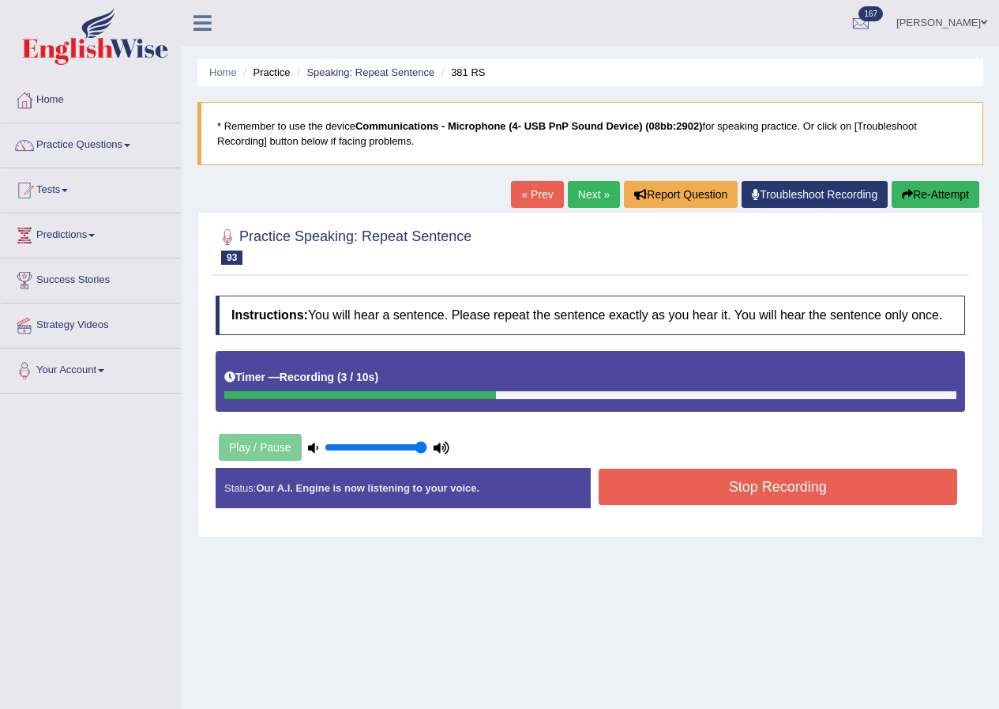
click at [664, 494] on button "Stop Recording" at bounding box center [778, 486] width 359 height 36
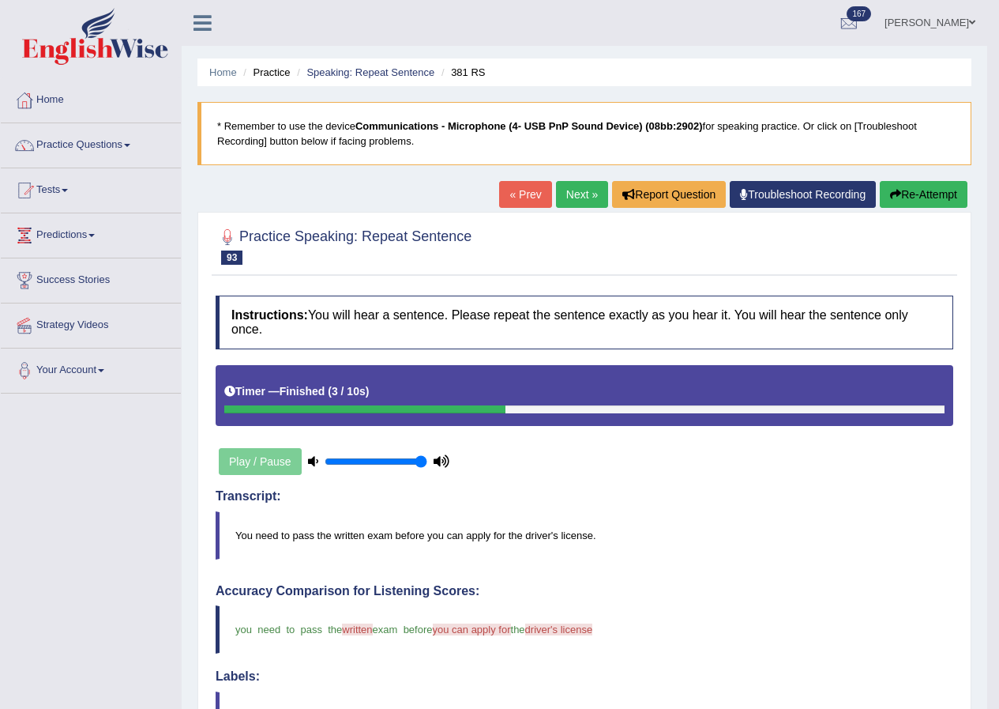
click at [578, 197] on link "Next »" at bounding box center [582, 194] width 52 height 27
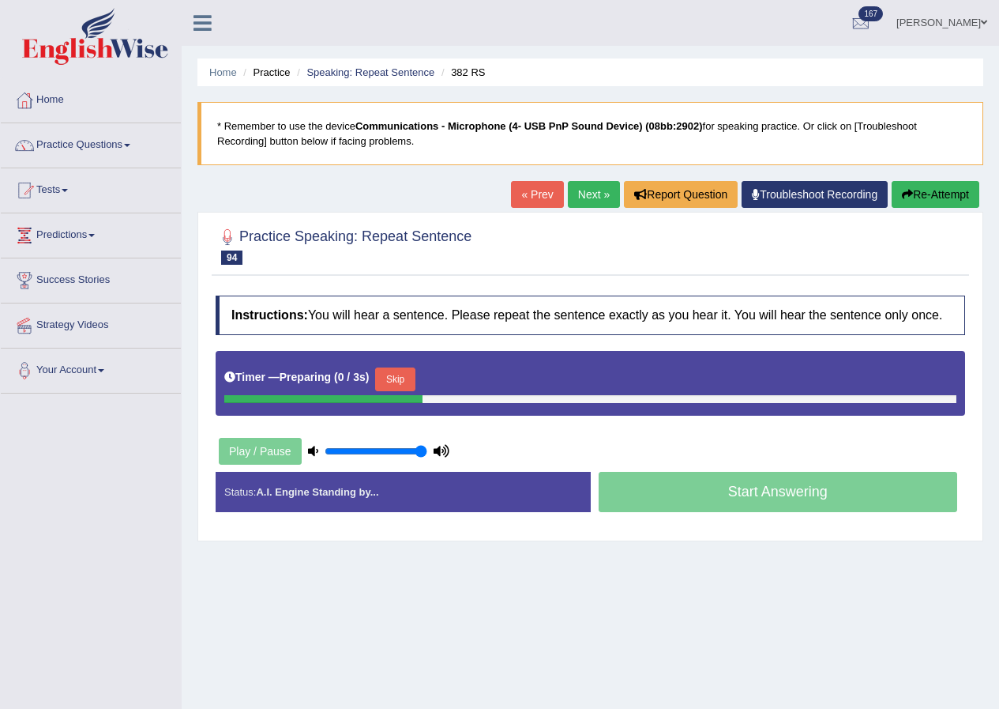
click at [415, 380] on button "Skip" at bounding box center [394, 379] width 39 height 24
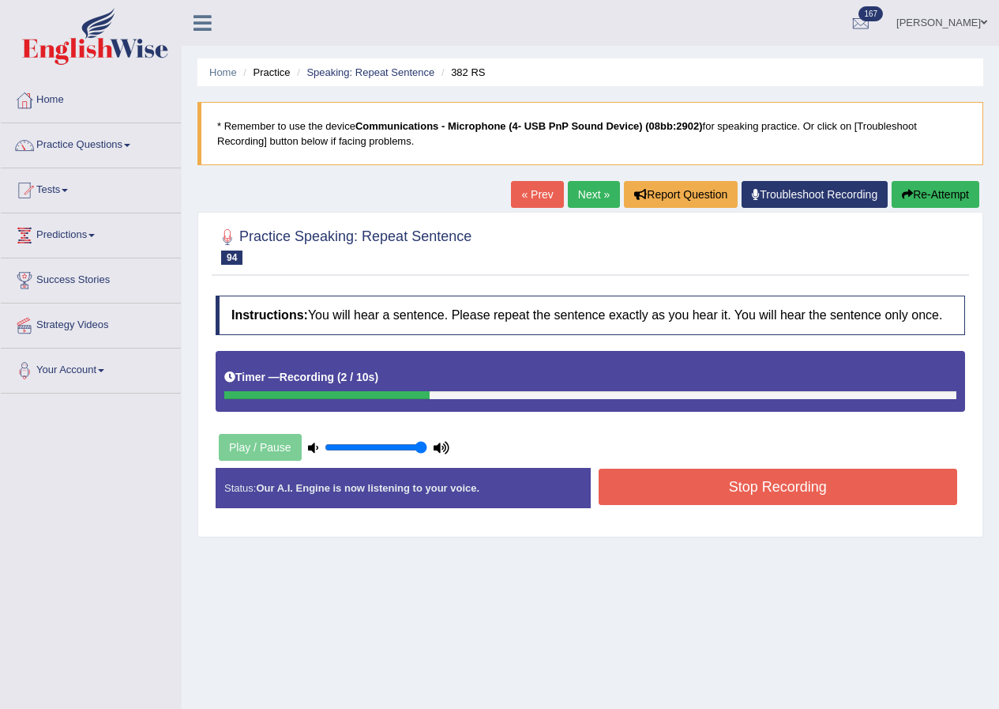
click at [680, 476] on button "Stop Recording" at bounding box center [778, 486] width 359 height 36
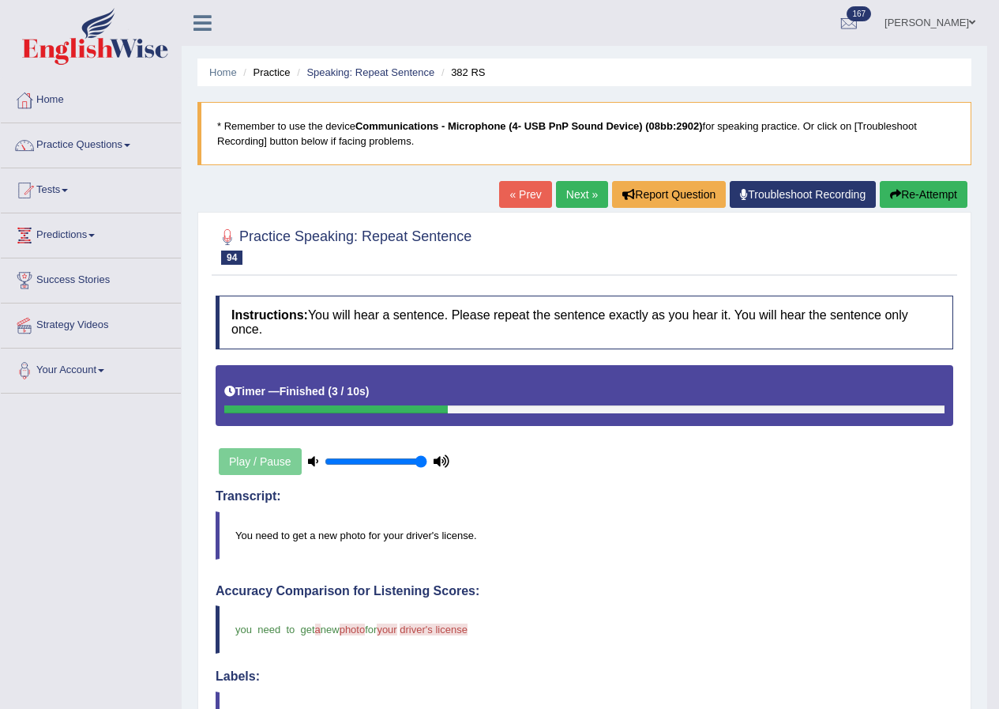
click at [579, 194] on link "Next »" at bounding box center [582, 194] width 52 height 27
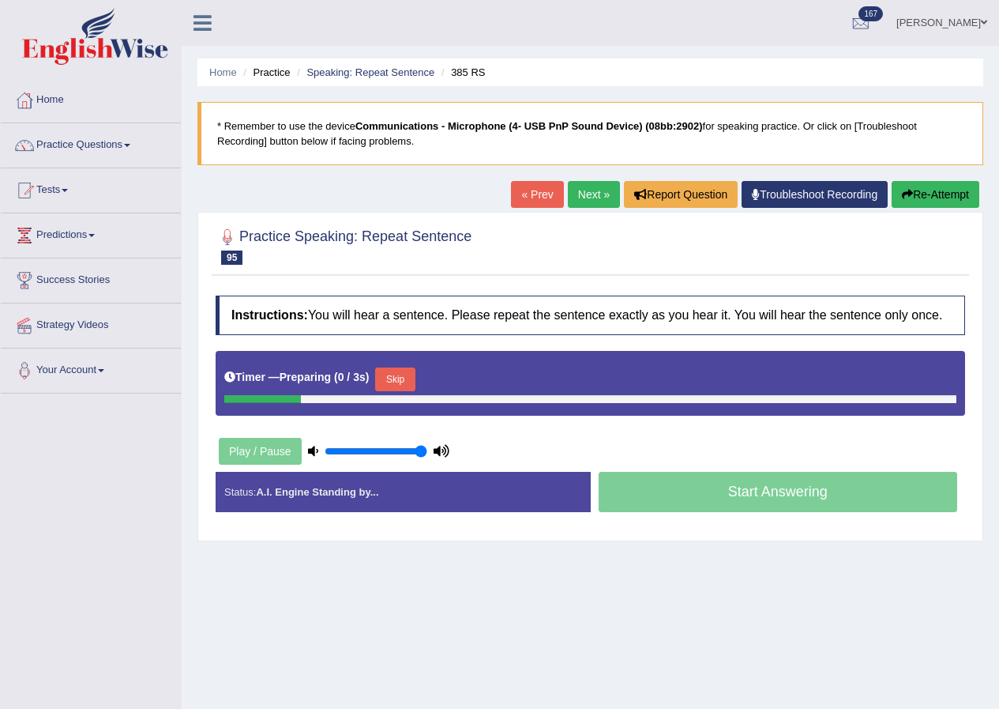
click at [414, 377] on button "Skip" at bounding box center [394, 379] width 39 height 24
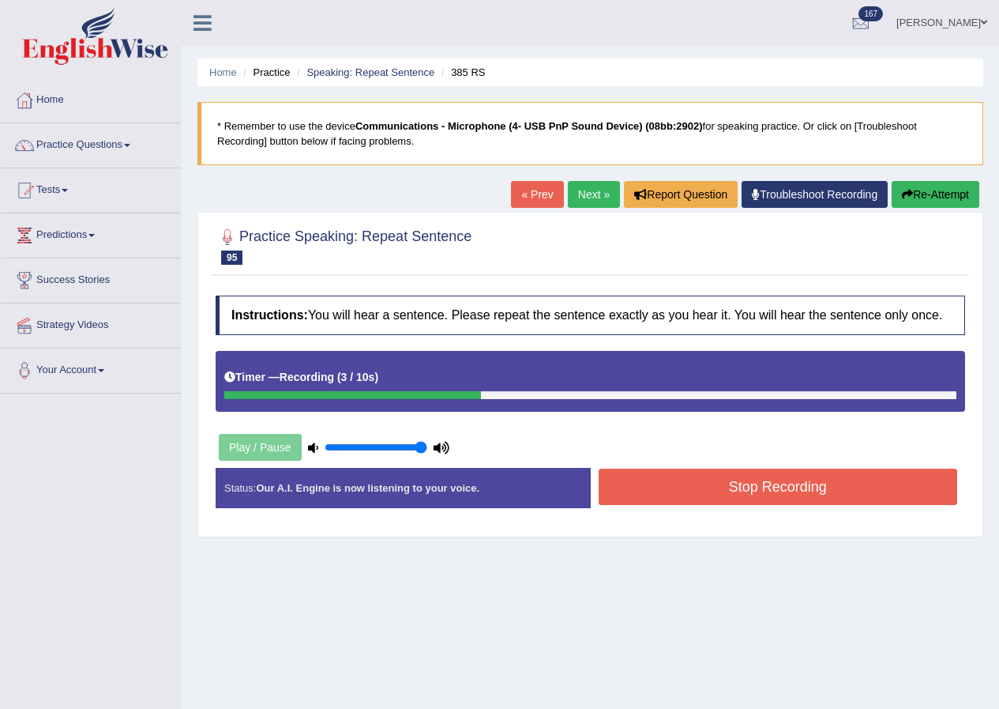
click at [708, 487] on button "Stop Recording" at bounding box center [778, 486] width 359 height 36
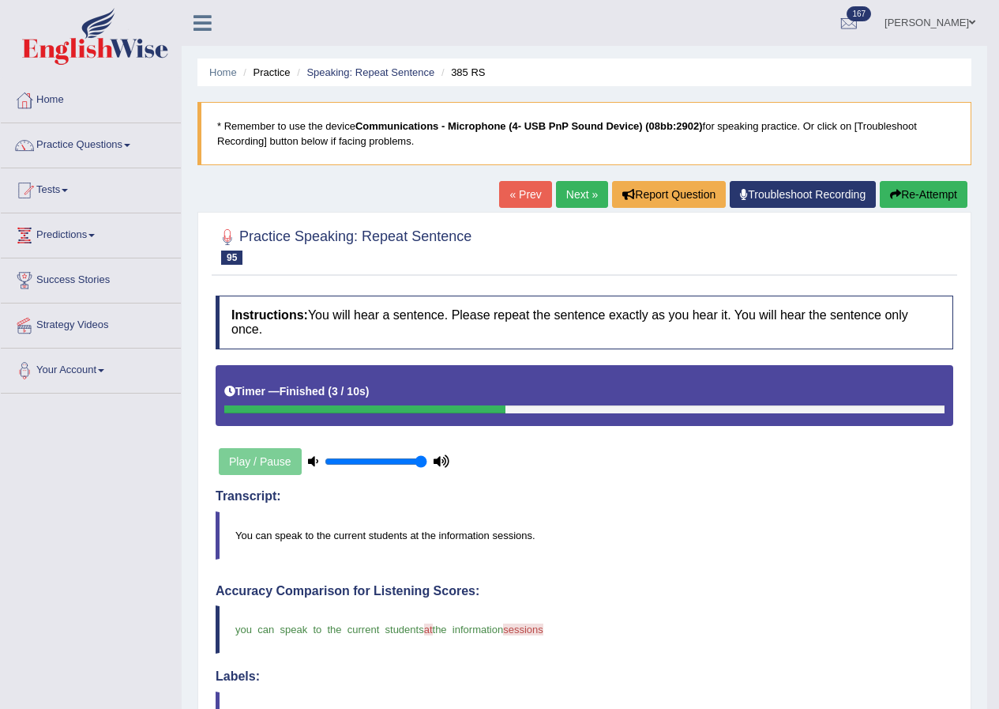
click at [569, 197] on link "Next »" at bounding box center [582, 194] width 52 height 27
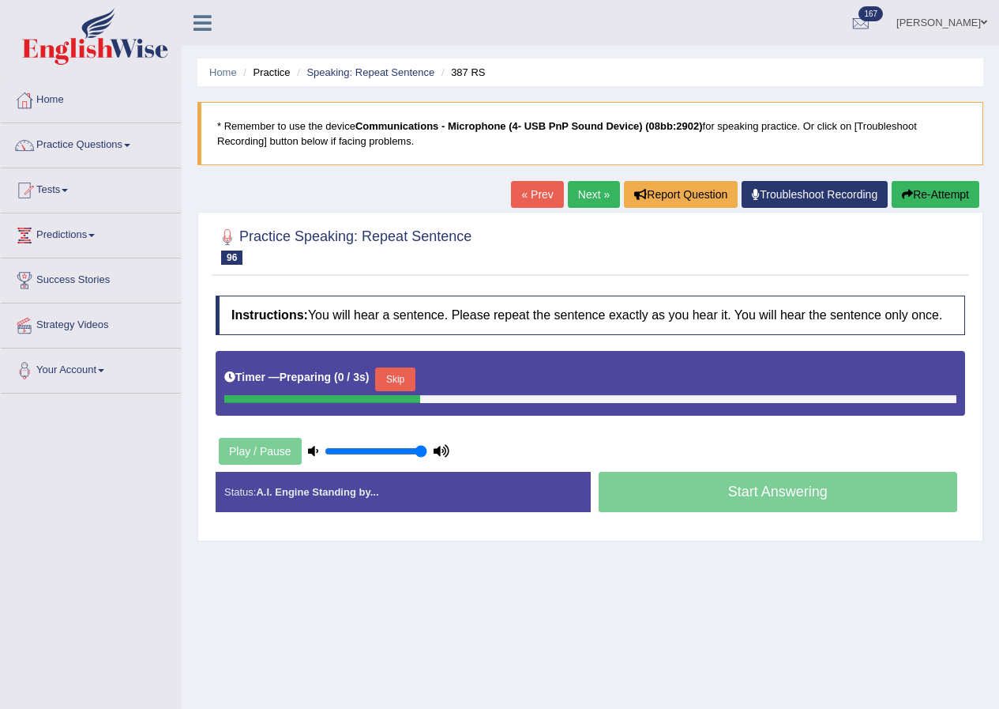
click at [401, 377] on button "Skip" at bounding box center [394, 379] width 39 height 24
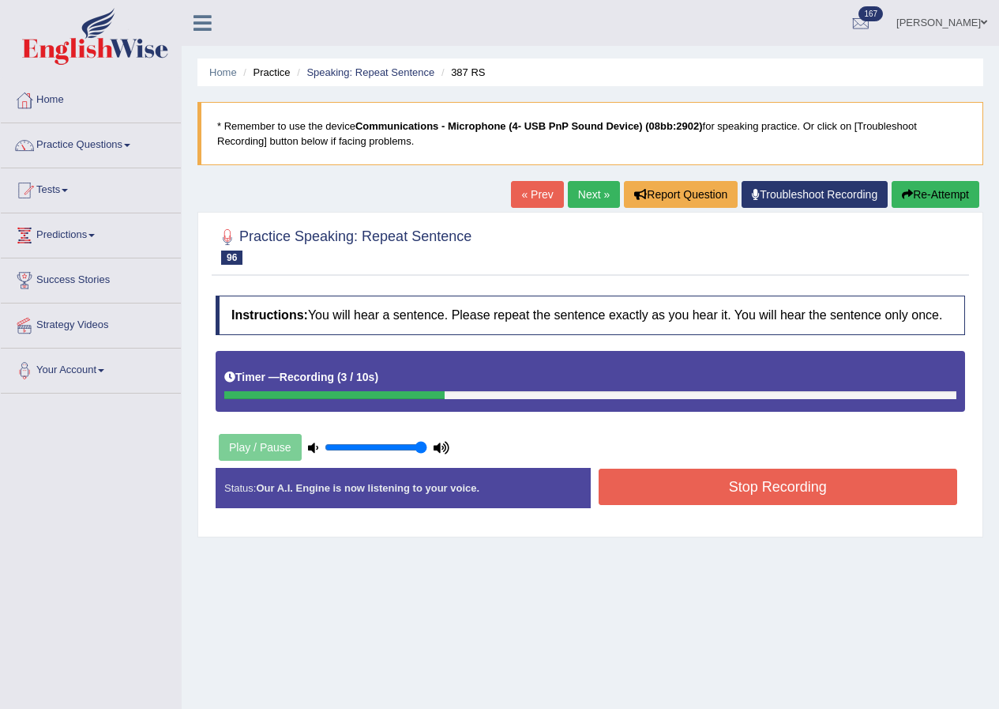
click at [697, 490] on button "Stop Recording" at bounding box center [778, 486] width 359 height 36
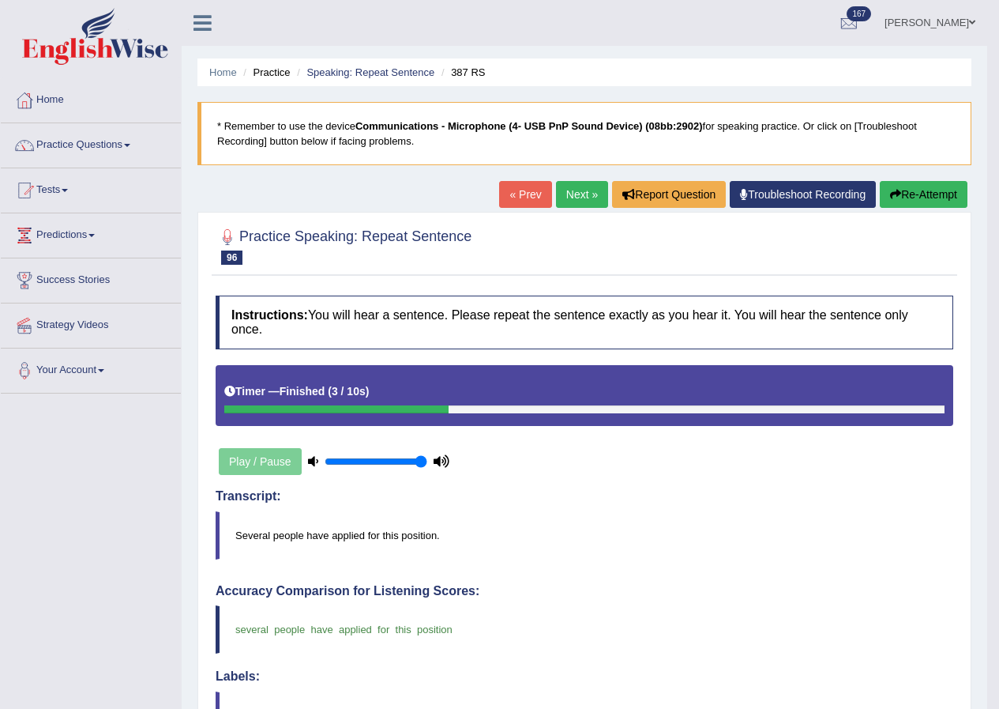
click at [571, 203] on link "Next »" at bounding box center [582, 194] width 52 height 27
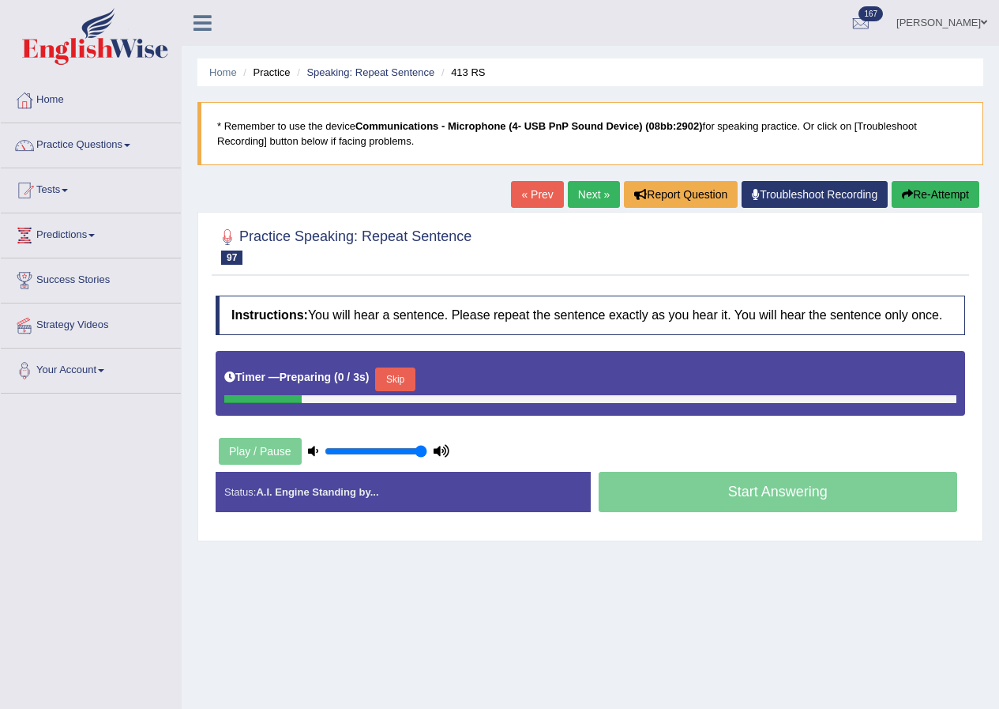
click at [392, 383] on button "Skip" at bounding box center [394, 379] width 39 height 24
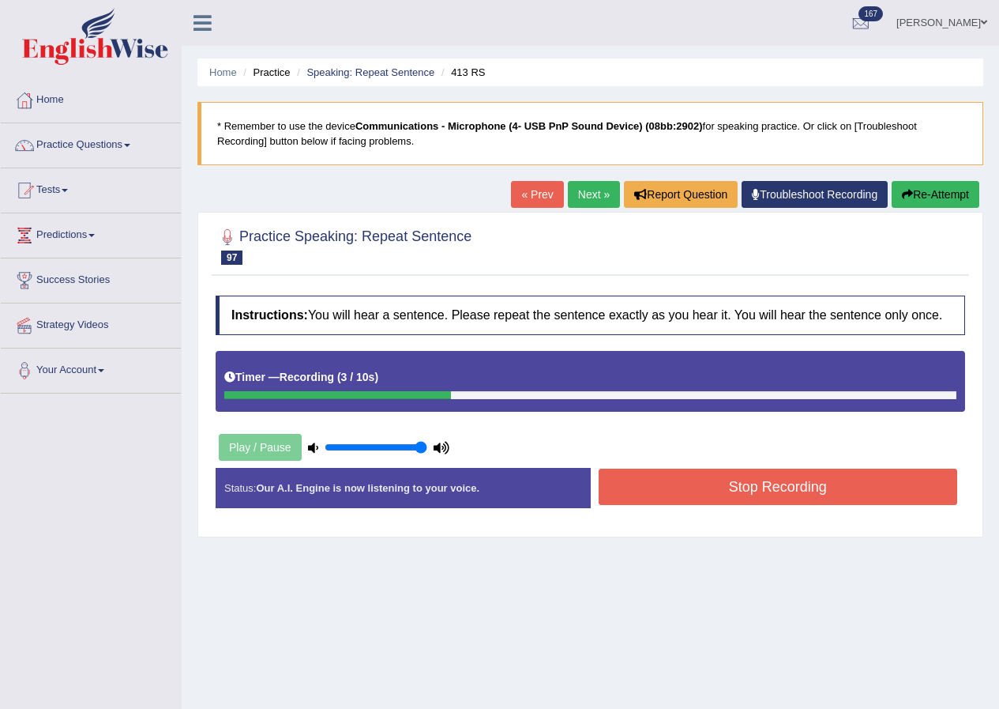
click at [683, 496] on button "Stop Recording" at bounding box center [778, 486] width 359 height 36
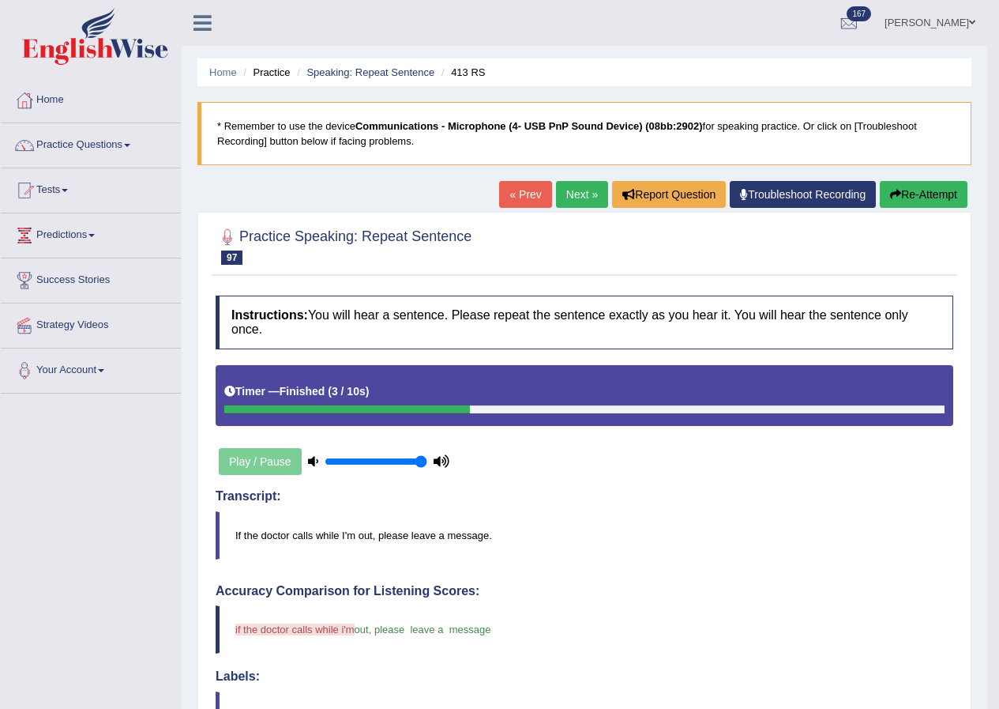
click at [570, 205] on link "Next »" at bounding box center [582, 194] width 52 height 27
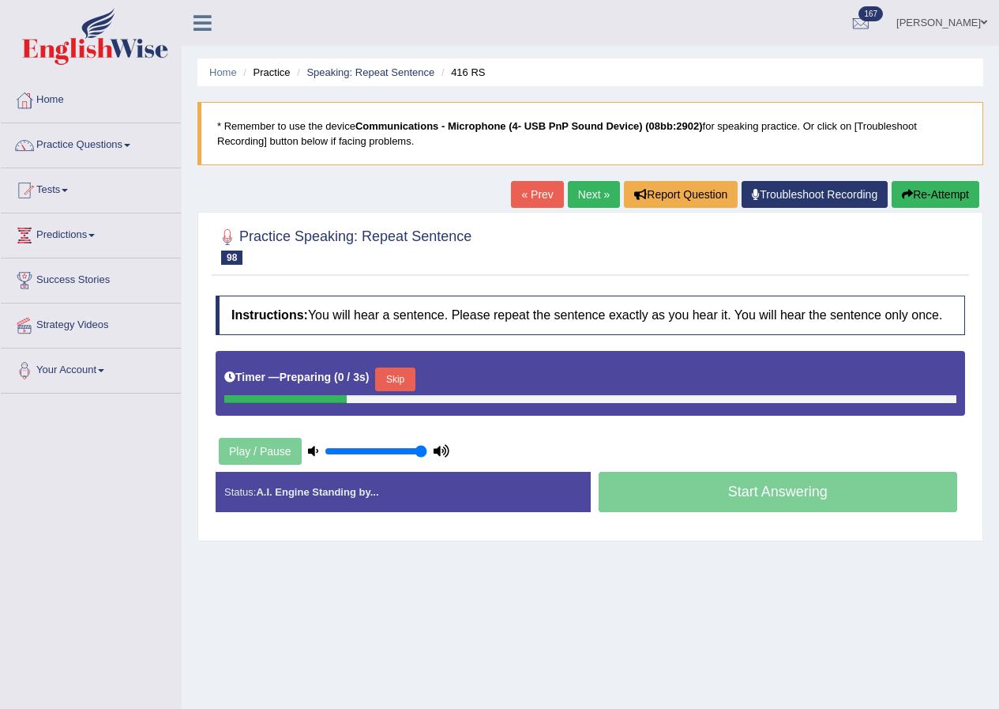
click at [411, 382] on button "Skip" at bounding box center [394, 379] width 39 height 24
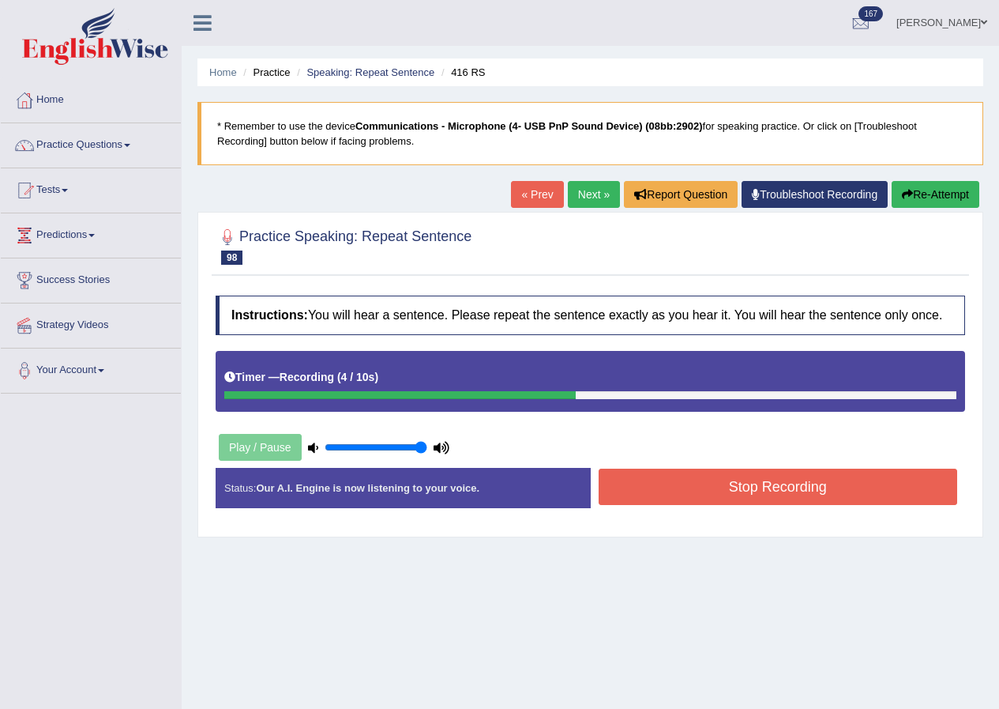
click at [642, 478] on button "Stop Recording" at bounding box center [778, 486] width 359 height 36
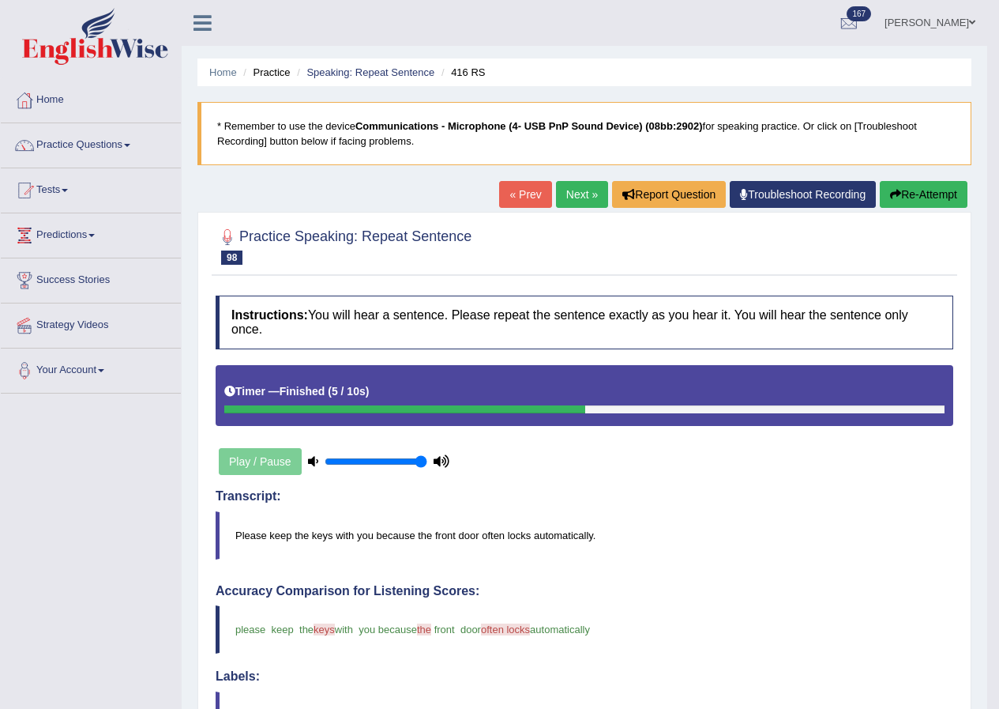
click at [572, 186] on link "Next »" at bounding box center [582, 194] width 52 height 27
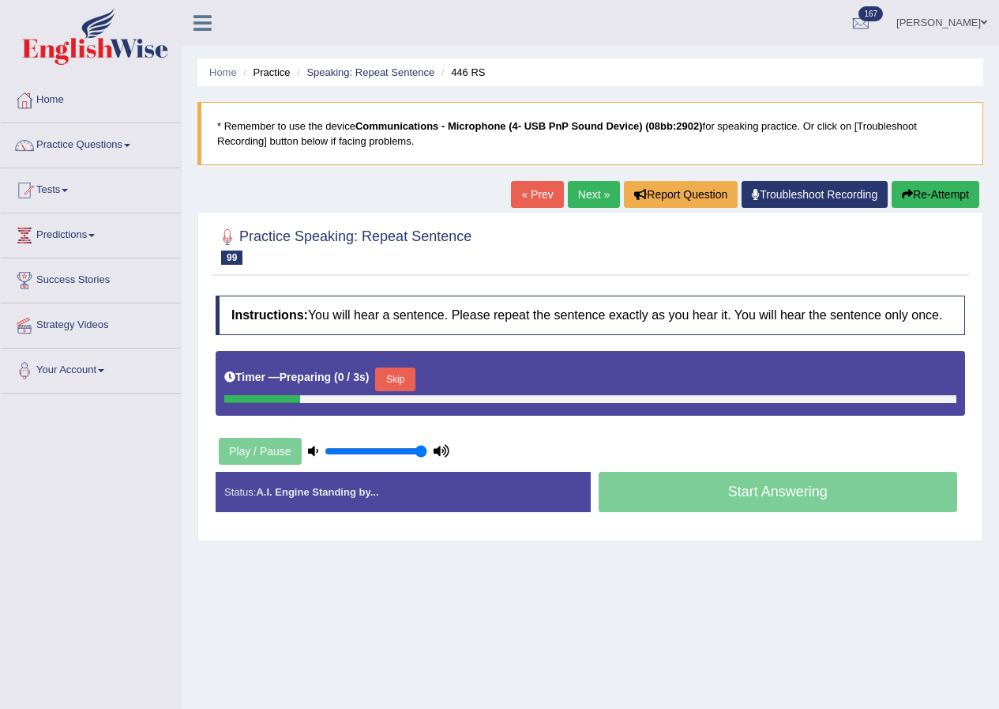
click at [389, 382] on button "Skip" at bounding box center [394, 379] width 39 height 24
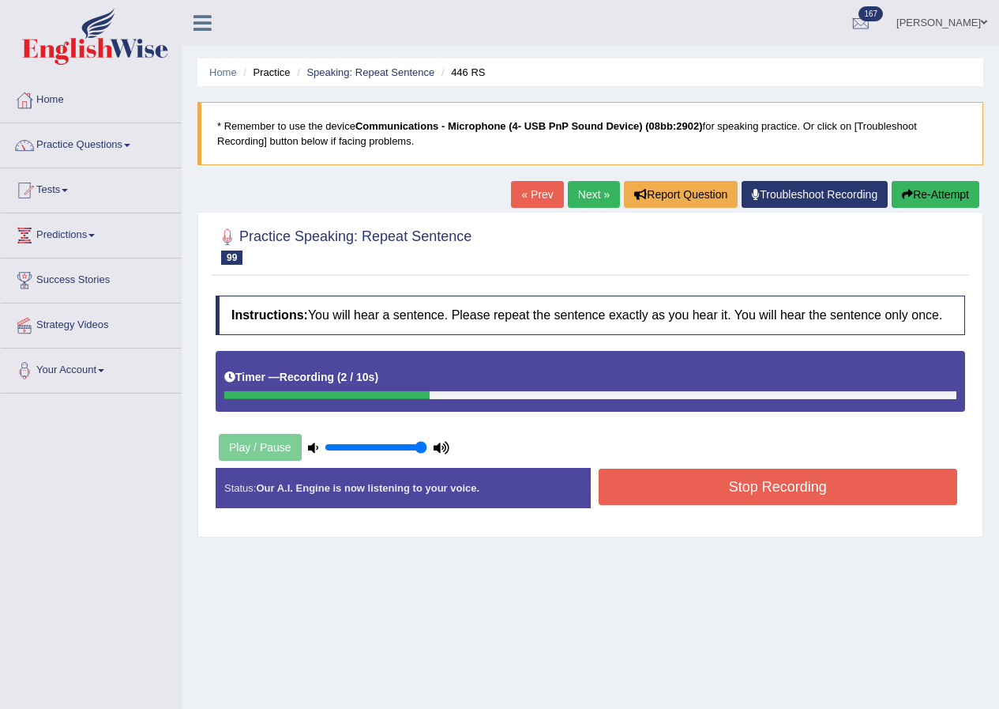
click at [665, 487] on button "Stop Recording" at bounding box center [778, 486] width 359 height 36
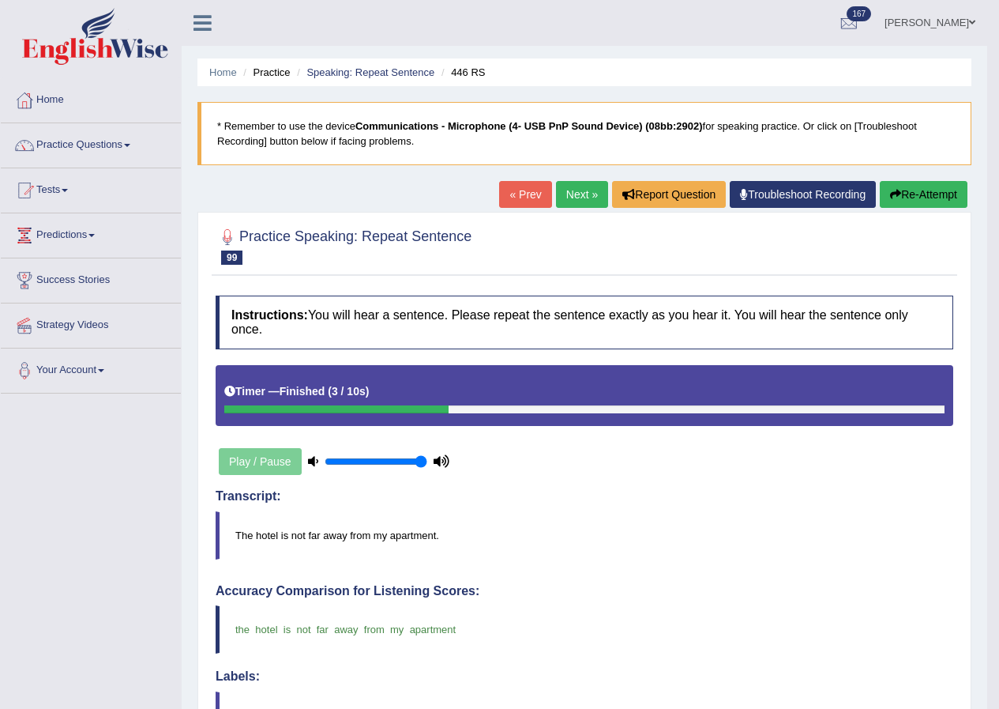
click at [570, 190] on link "Next »" at bounding box center [582, 194] width 52 height 27
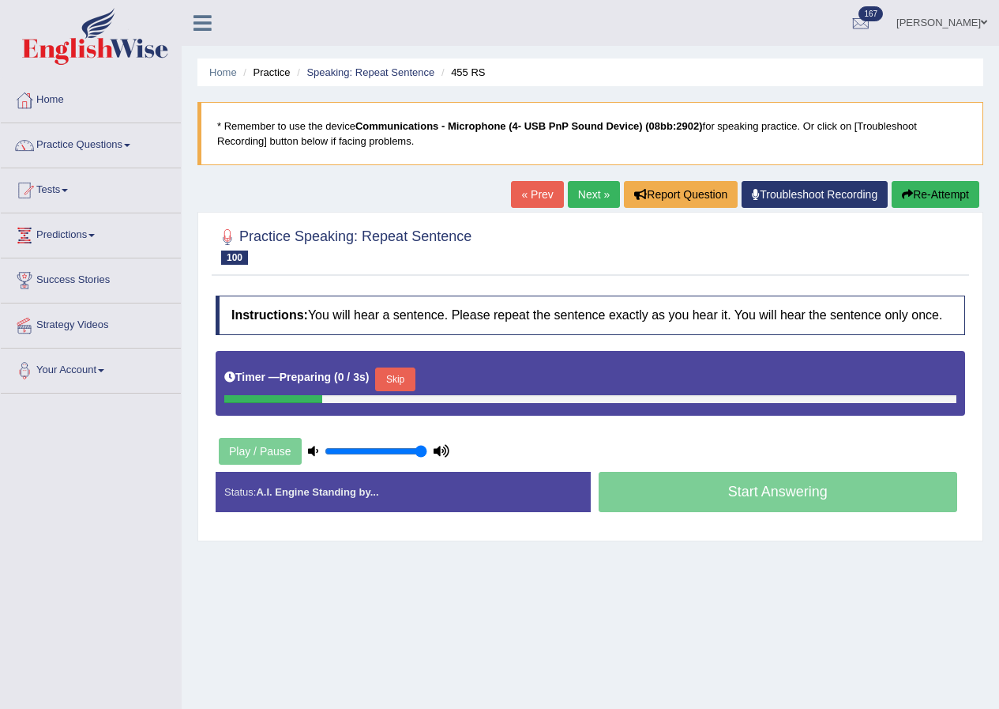
click at [406, 375] on button "Skip" at bounding box center [394, 379] width 39 height 24
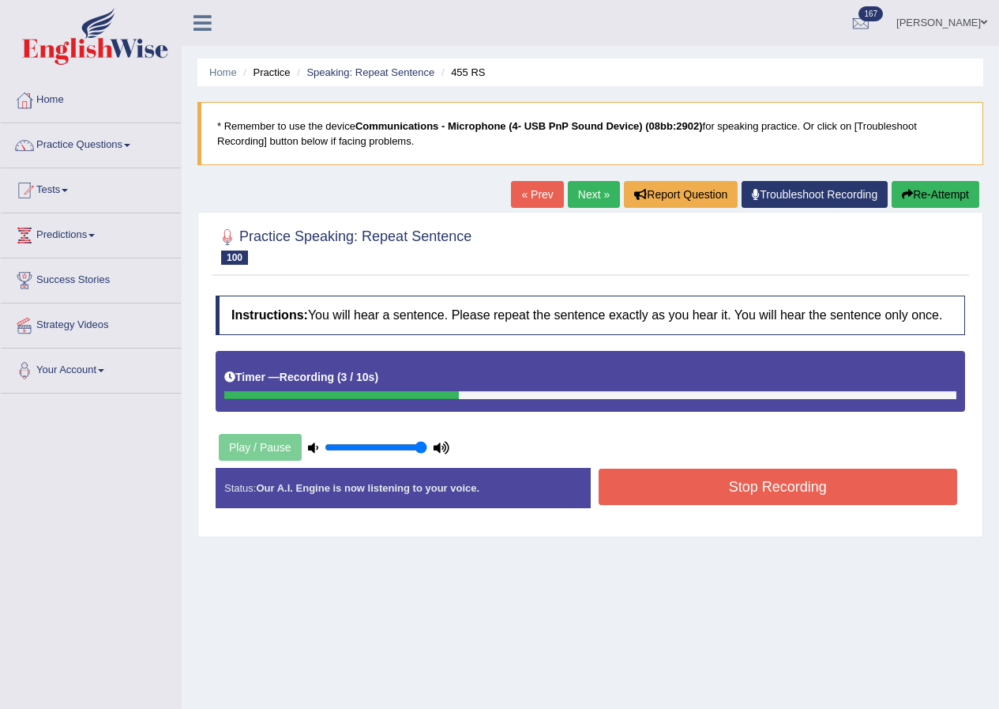
click at [660, 487] on button "Stop Recording" at bounding box center [778, 486] width 359 height 36
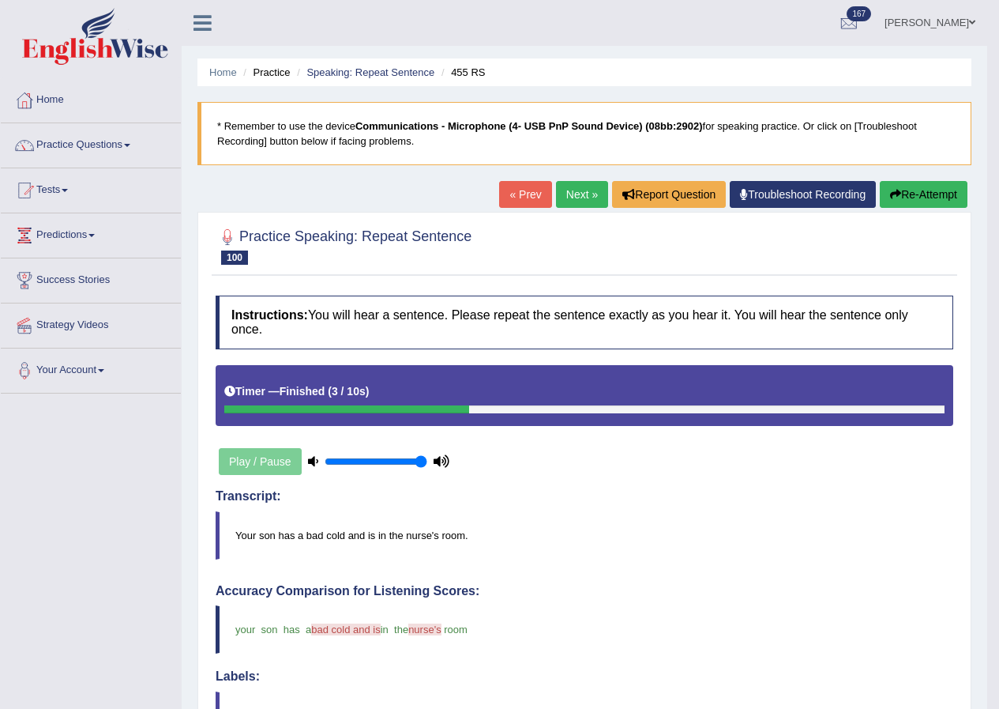
click at [566, 201] on link "Next »" at bounding box center [582, 194] width 52 height 27
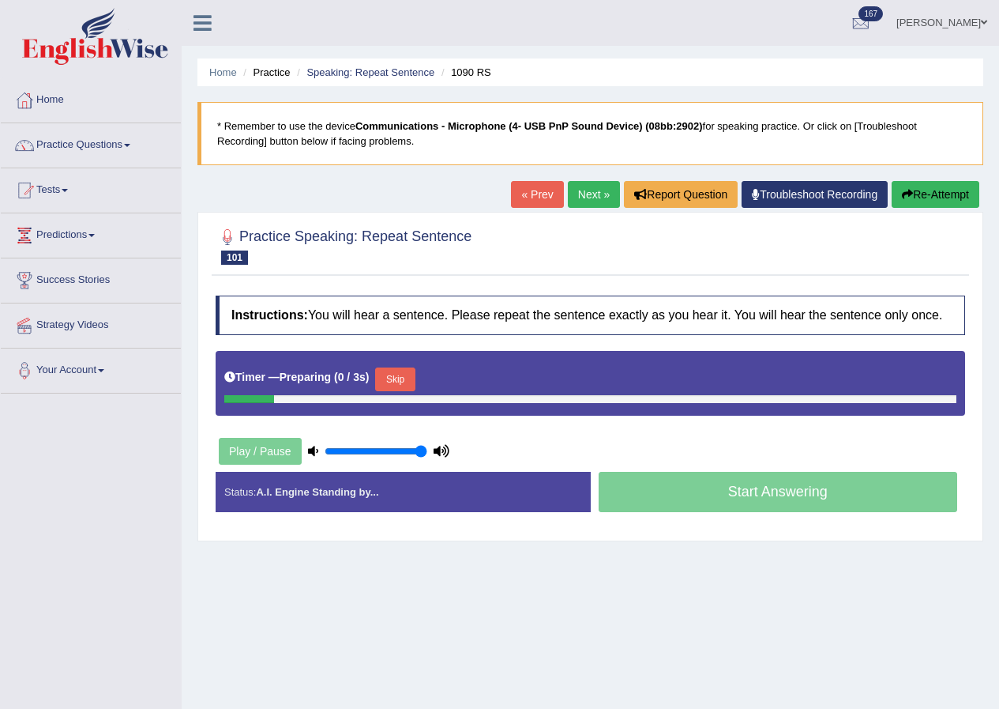
click at [405, 382] on button "Skip" at bounding box center [394, 379] width 39 height 24
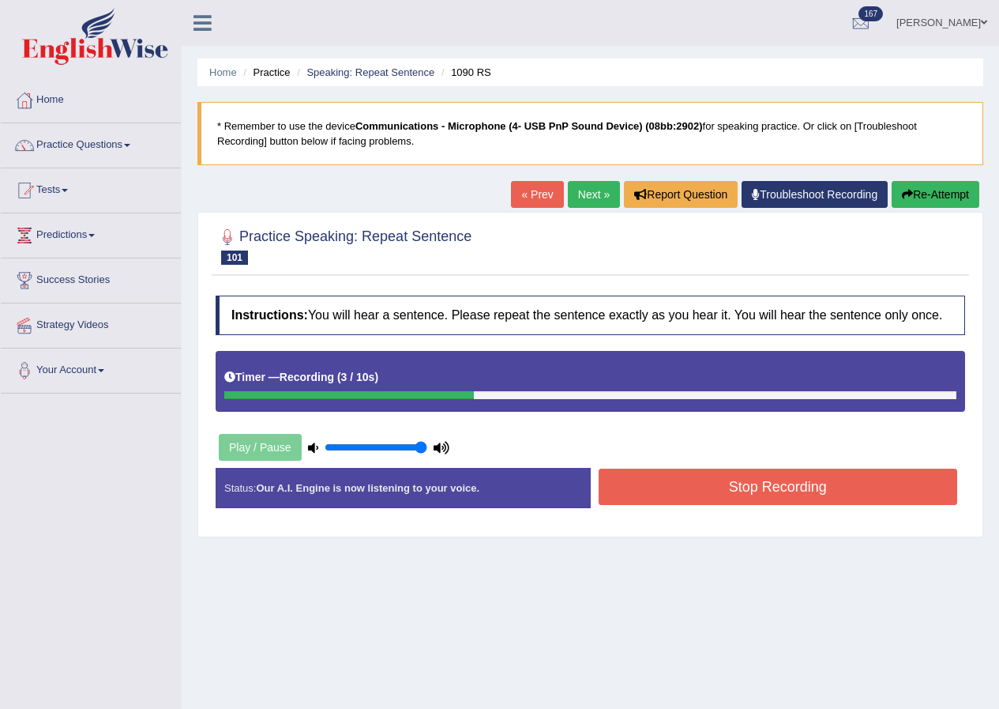
click at [704, 493] on button "Stop Recording" at bounding box center [778, 486] width 359 height 36
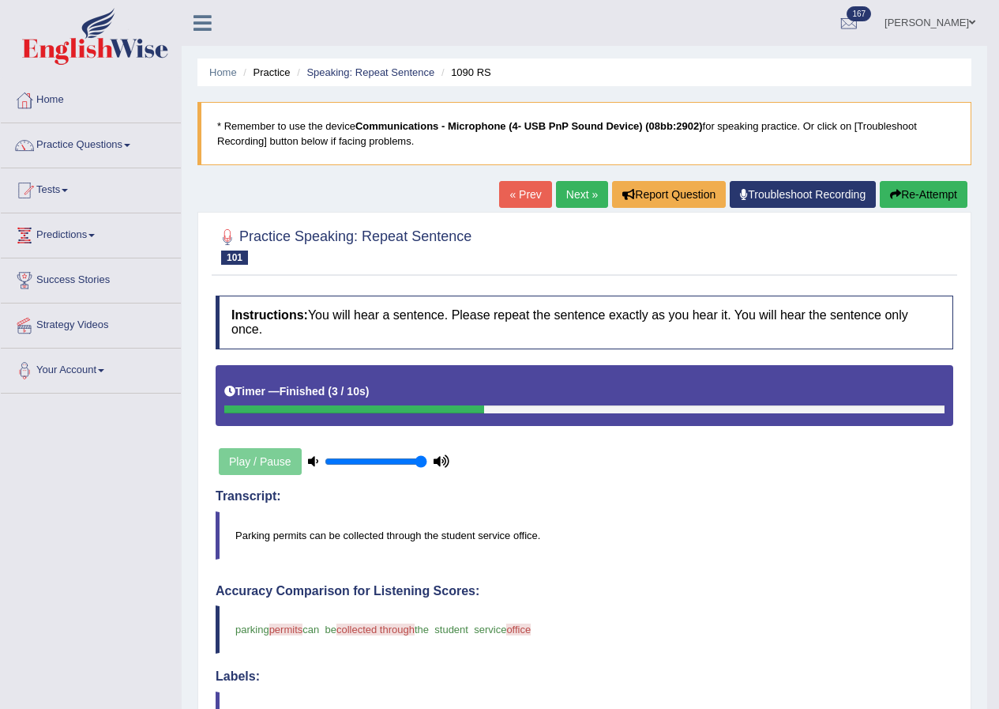
click at [576, 197] on link "Next »" at bounding box center [582, 194] width 52 height 27
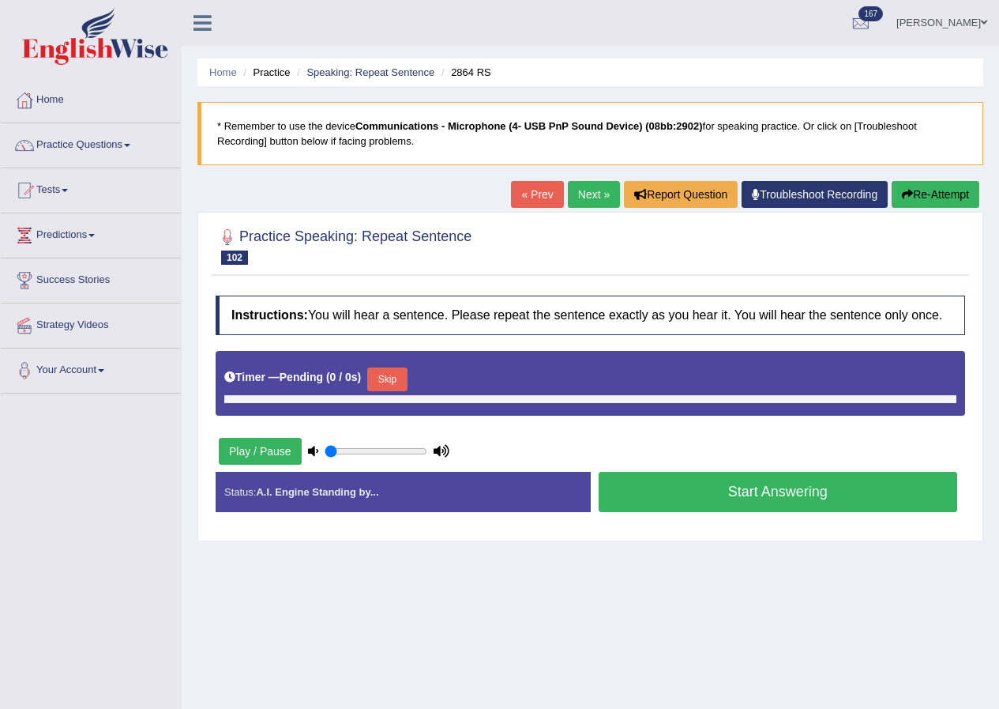
type input "1"
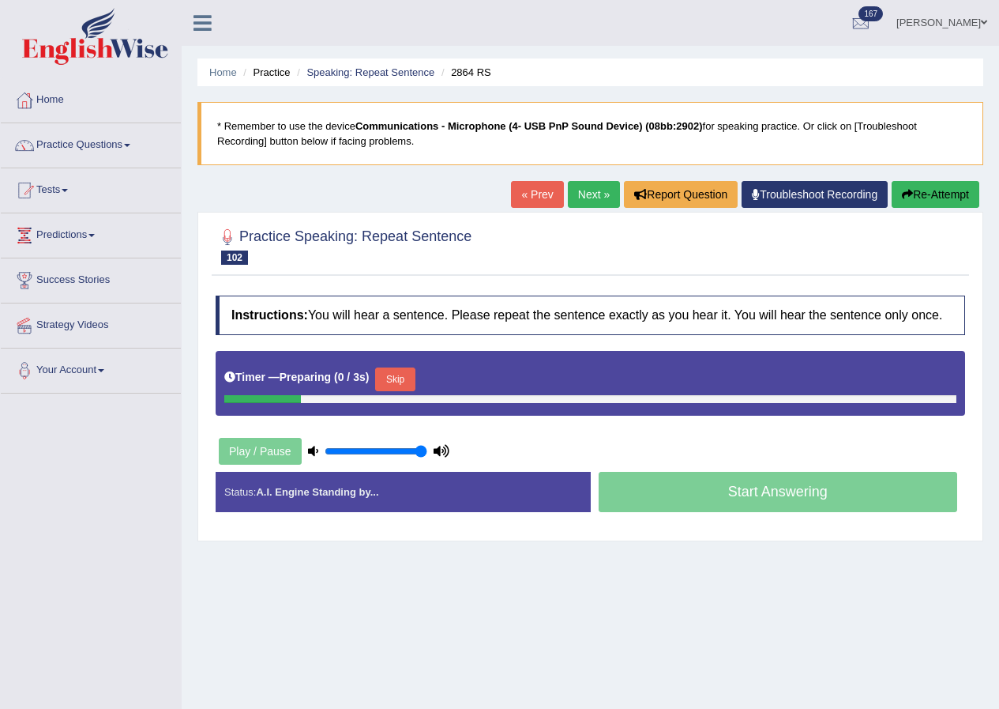
click at [395, 372] on button "Skip" at bounding box center [394, 379] width 39 height 24
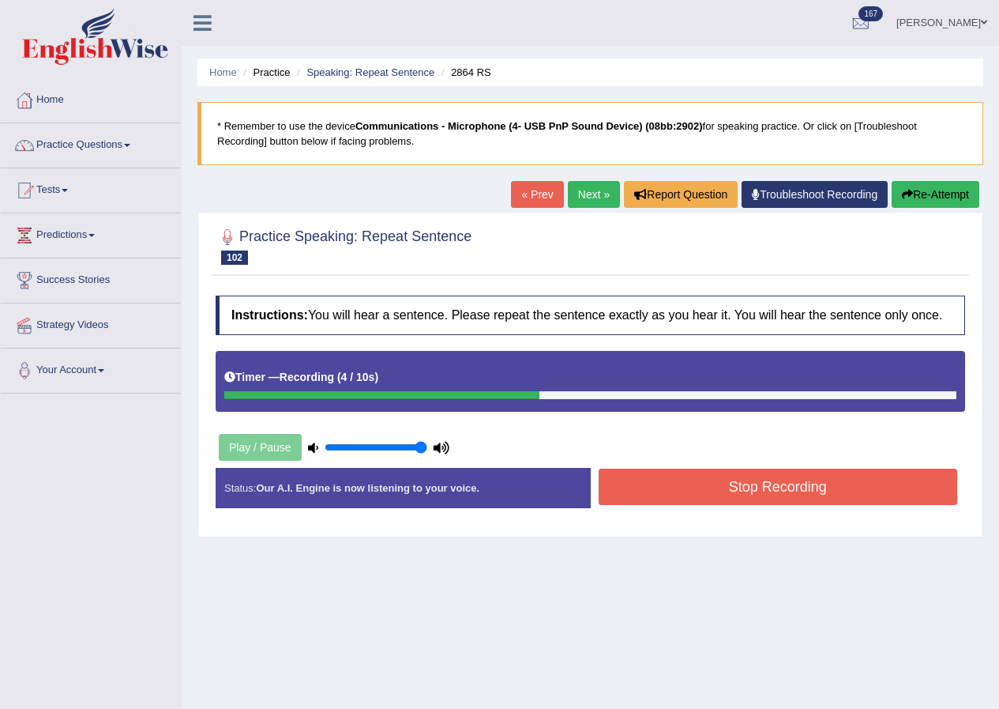
click at [640, 485] on button "Stop Recording" at bounding box center [778, 486] width 359 height 36
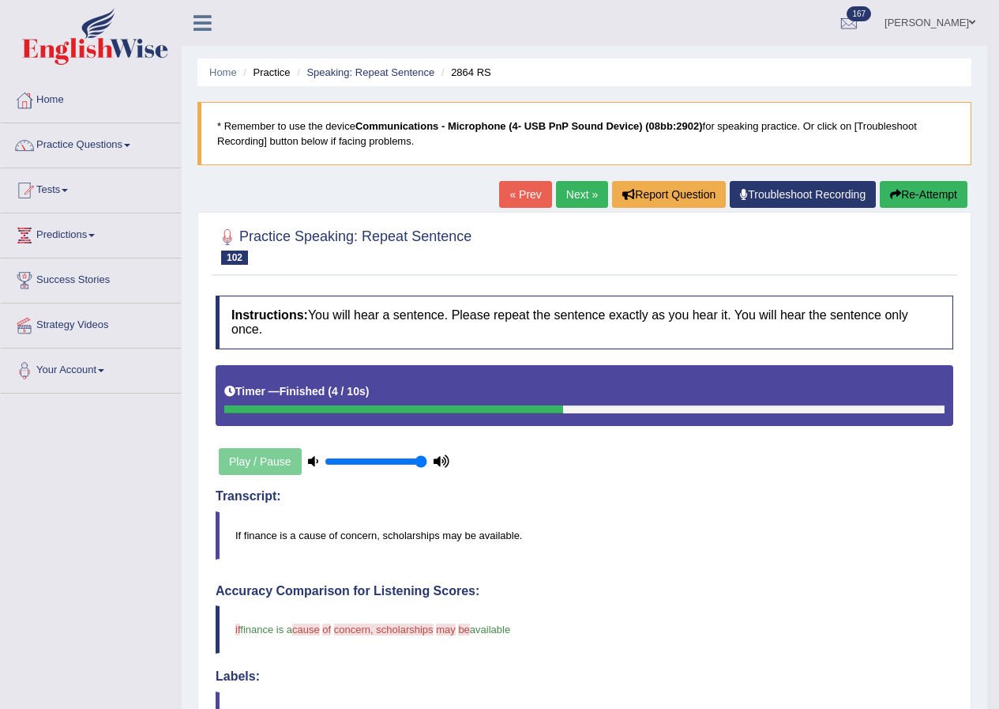
click at [912, 194] on button "Re-Attempt" at bounding box center [924, 194] width 88 height 27
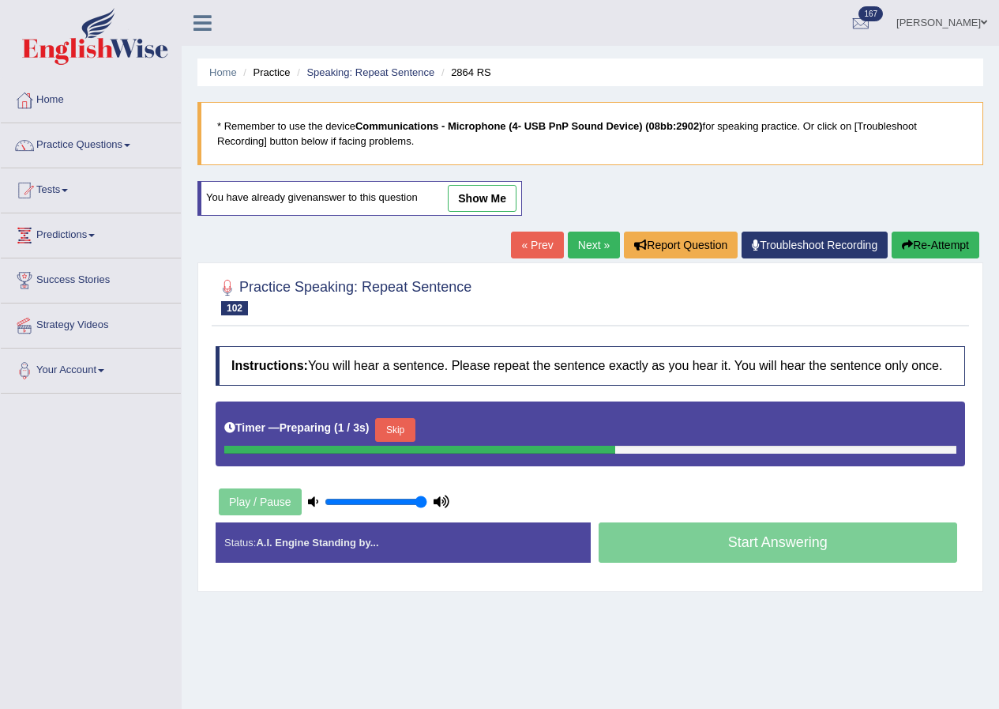
click at [386, 429] on button "Skip" at bounding box center [394, 430] width 39 height 24
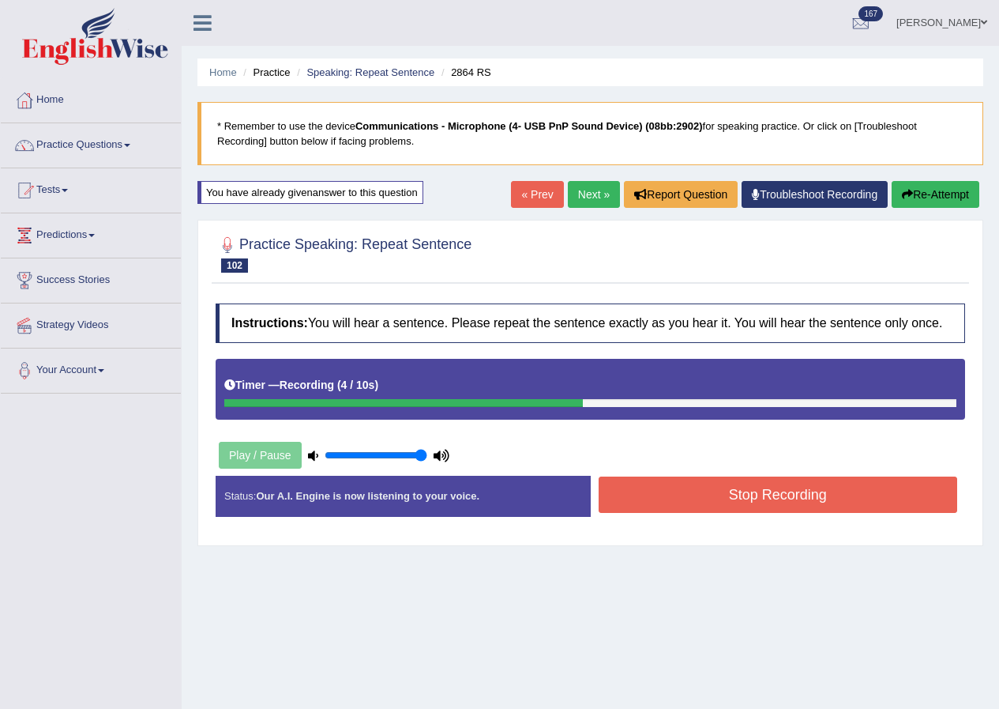
click at [634, 504] on button "Stop Recording" at bounding box center [778, 494] width 359 height 36
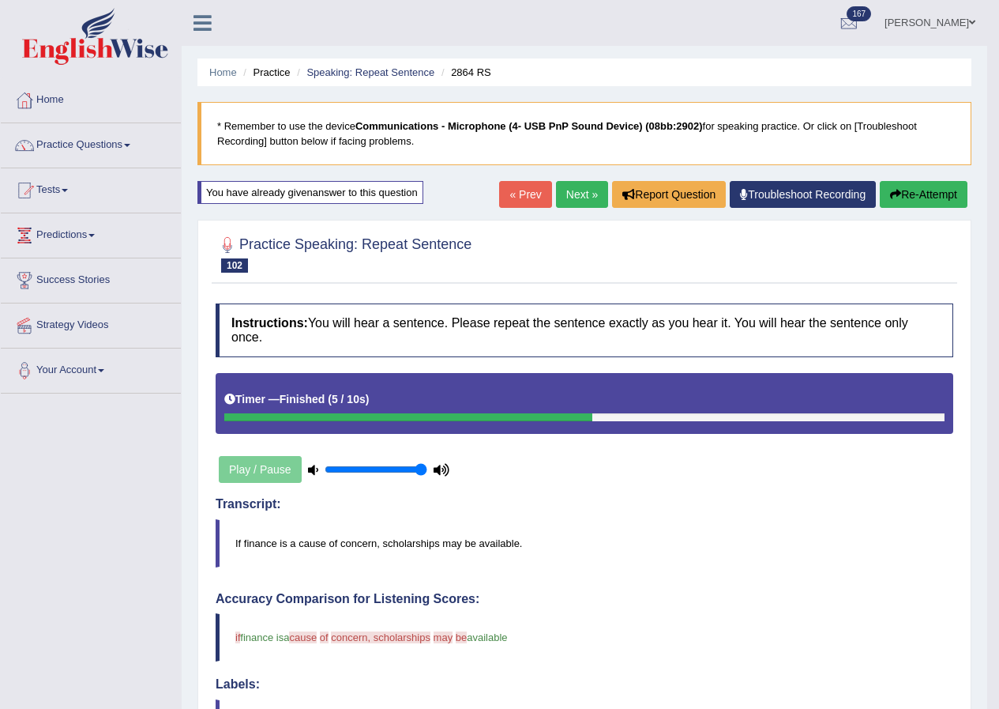
click at [568, 197] on link "Next »" at bounding box center [582, 194] width 52 height 27
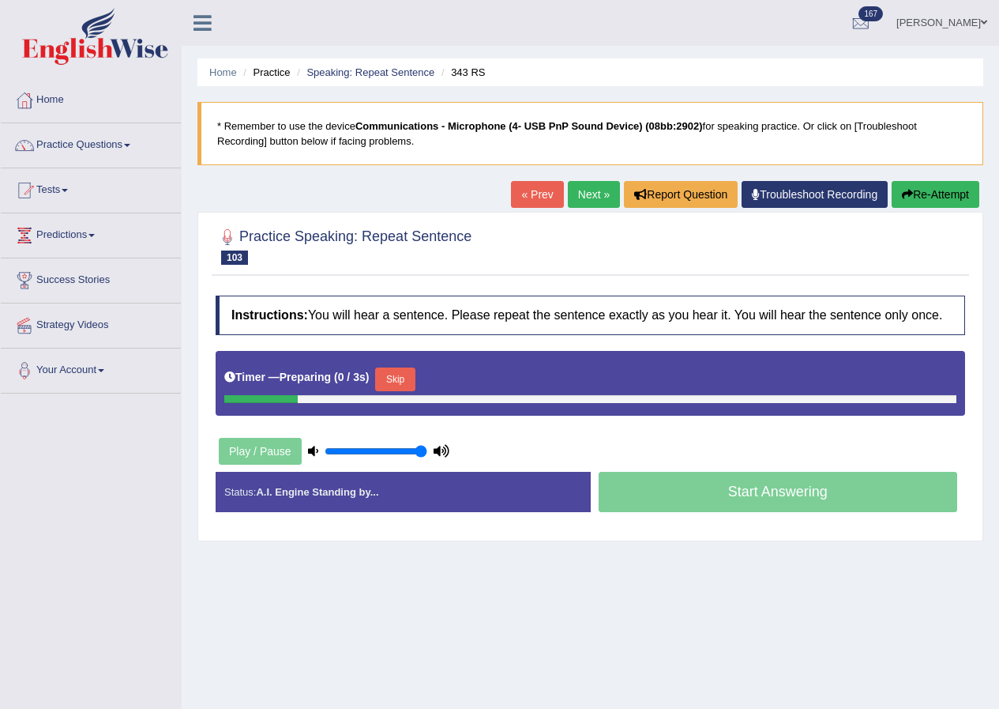
click at [386, 371] on button "Skip" at bounding box center [394, 379] width 39 height 24
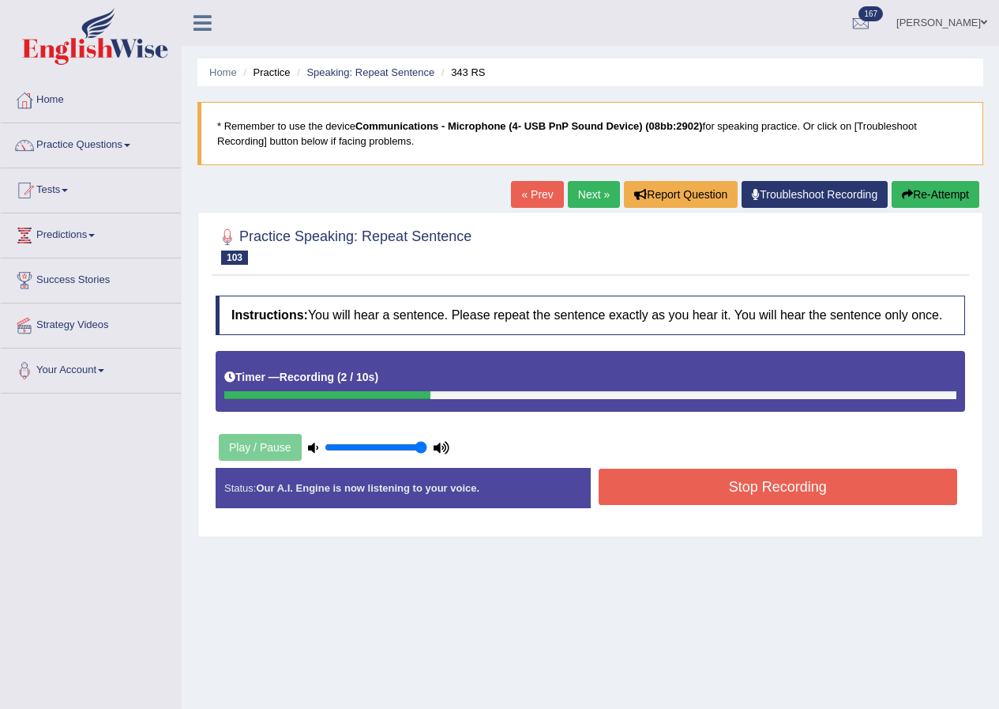
click at [634, 502] on button "Stop Recording" at bounding box center [778, 486] width 359 height 36
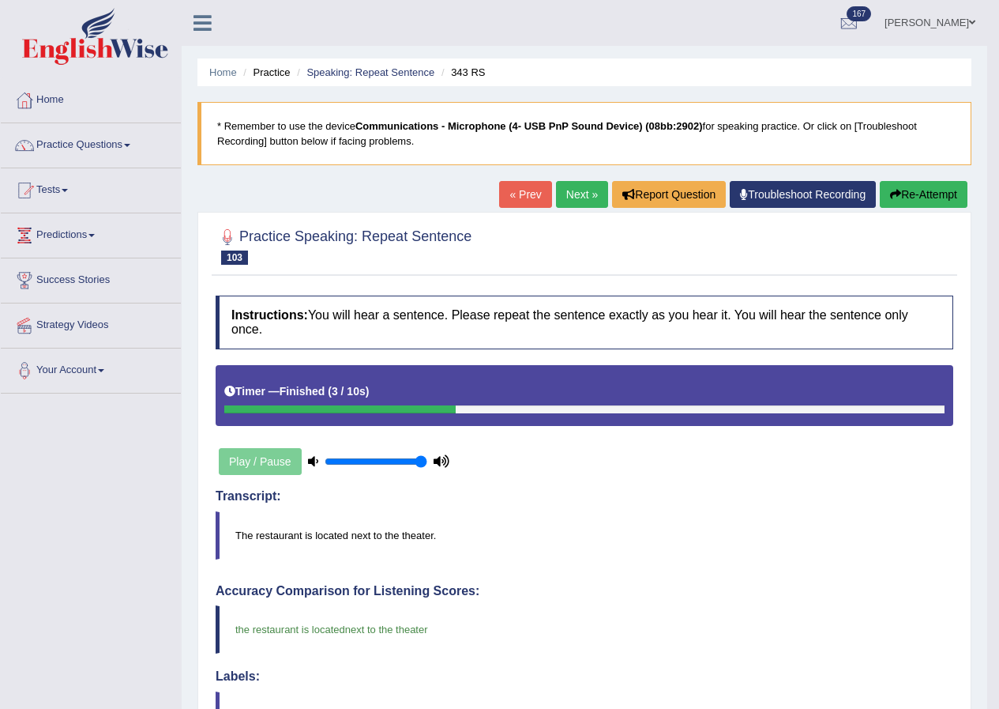
click at [577, 197] on link "Next »" at bounding box center [582, 194] width 52 height 27
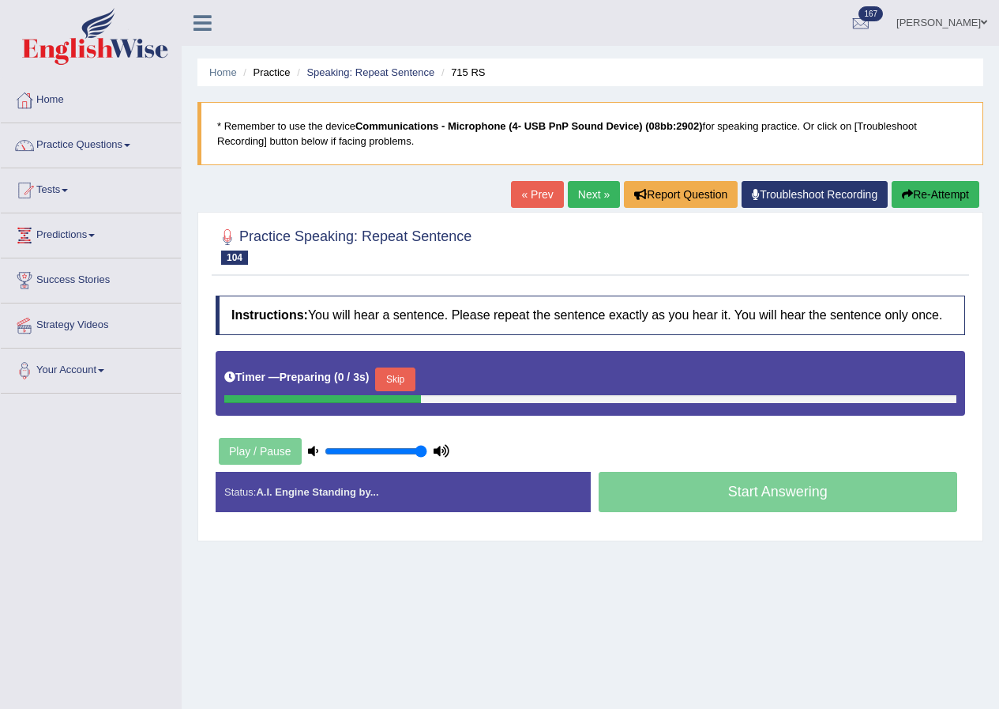
click at [412, 383] on button "Skip" at bounding box center [394, 379] width 39 height 24
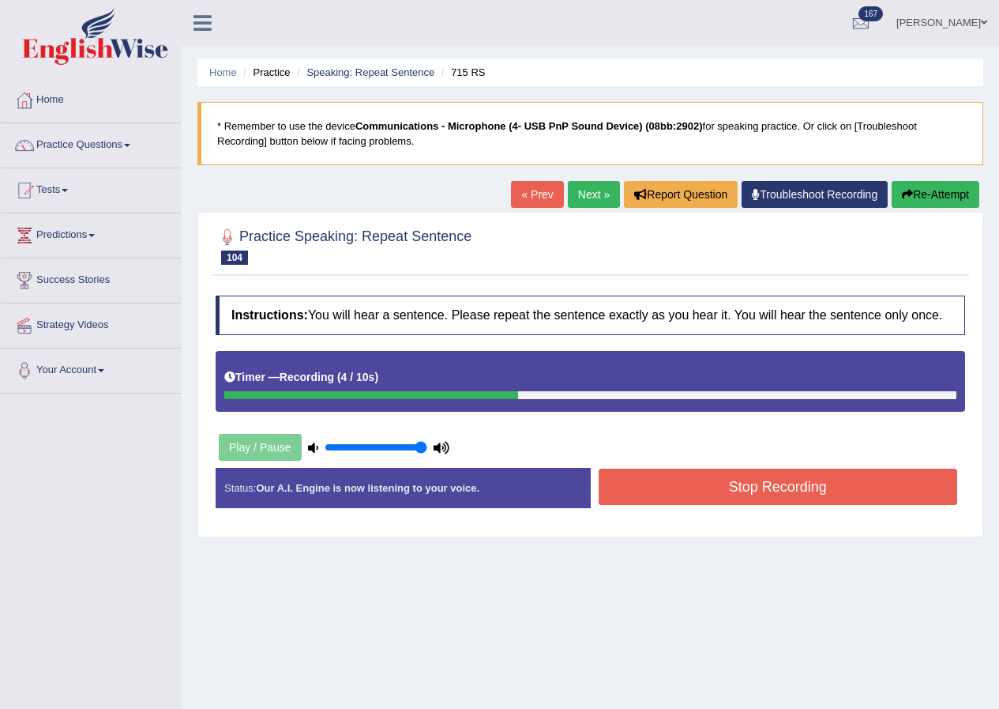
click at [649, 497] on button "Stop Recording" at bounding box center [778, 486] width 359 height 36
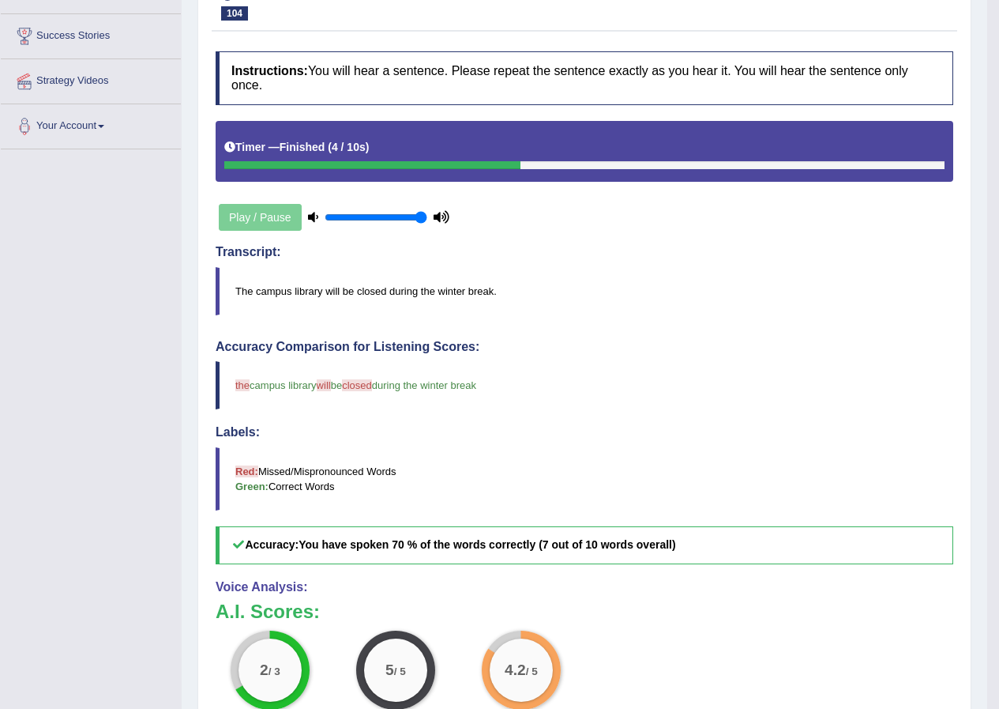
scroll to position [79, 0]
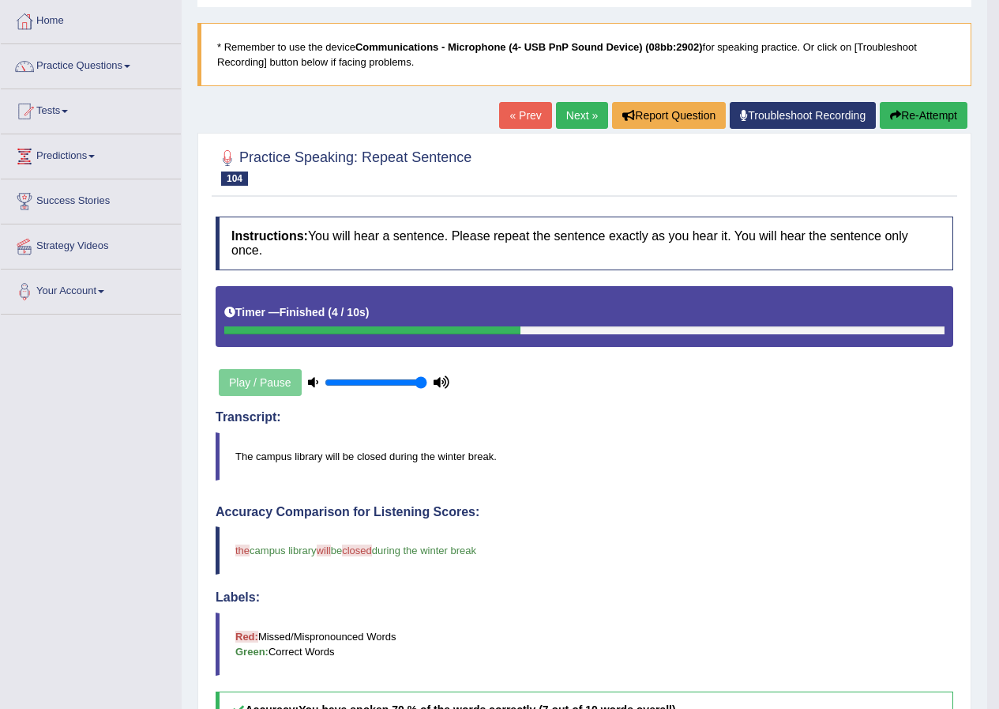
click at [564, 116] on link "Next »" at bounding box center [582, 115] width 52 height 27
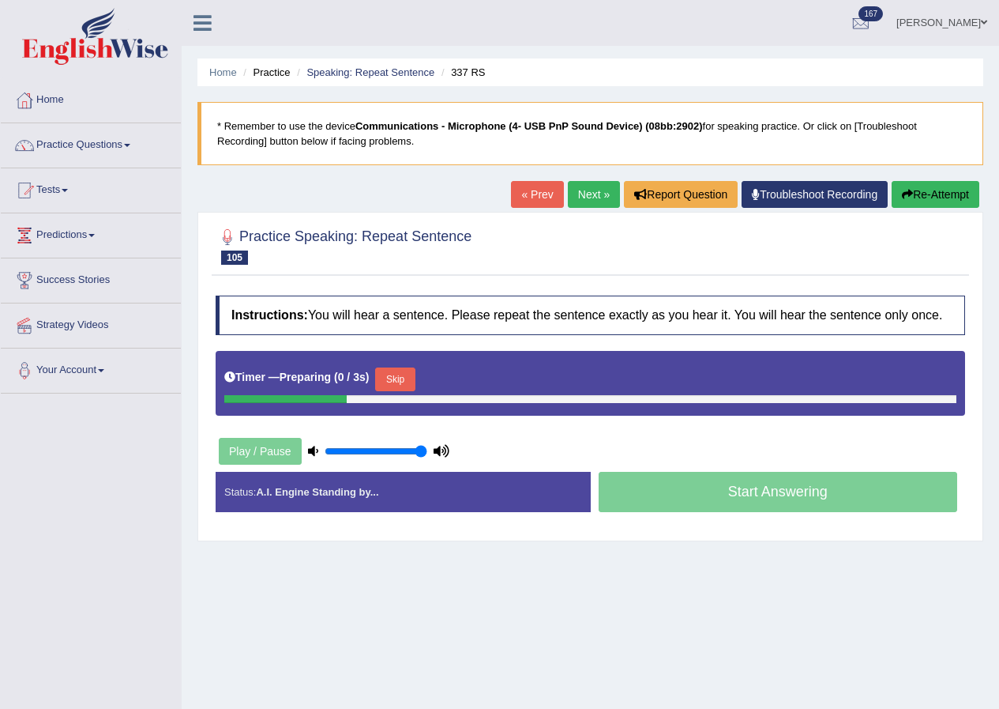
click at [408, 375] on button "Skip" at bounding box center [394, 379] width 39 height 24
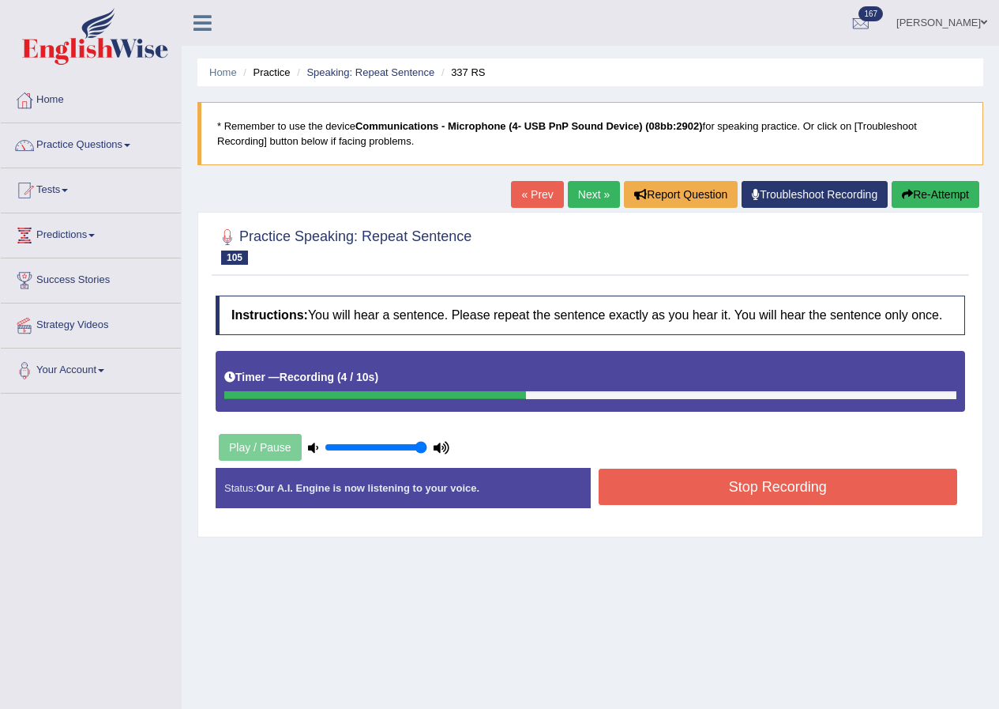
click at [921, 197] on button "Re-Attempt" at bounding box center [936, 194] width 88 height 27
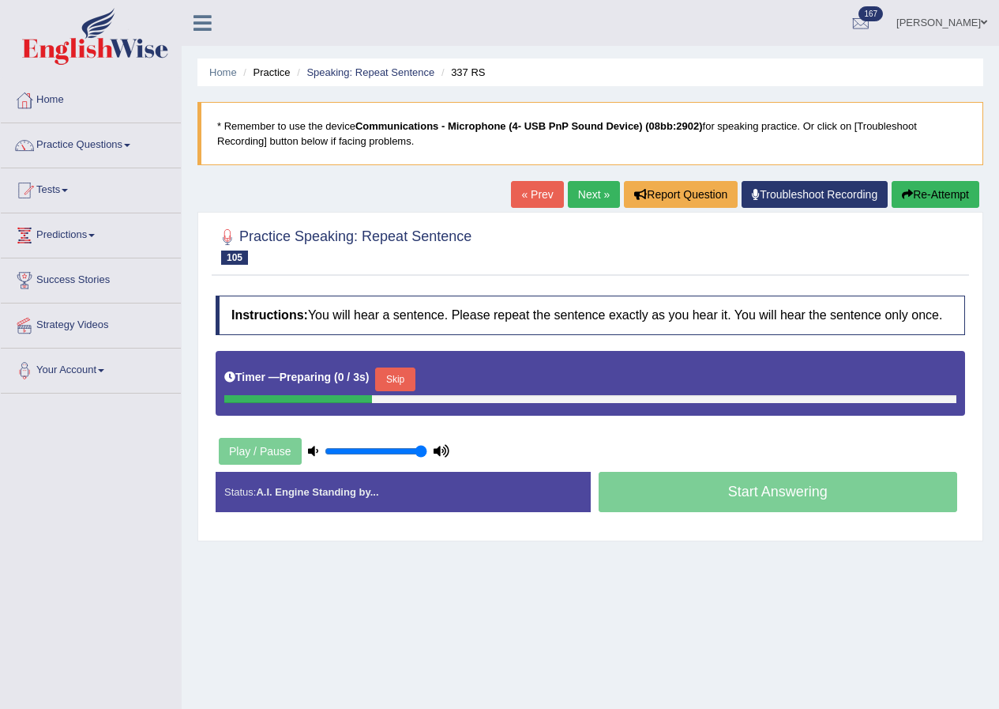
click at [415, 374] on button "Skip" at bounding box center [394, 379] width 39 height 24
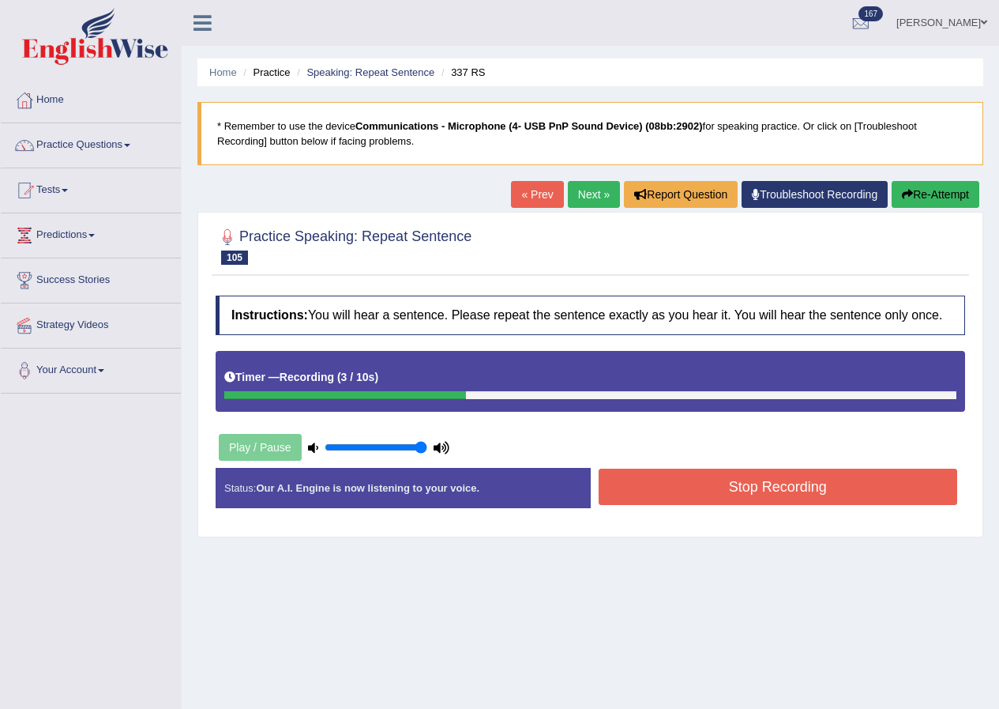
click at [587, 479] on div "Status: Our A.I. Engine is now listening to your voice." at bounding box center [403, 488] width 375 height 40
click at [611, 483] on button "Stop Recording" at bounding box center [778, 486] width 359 height 36
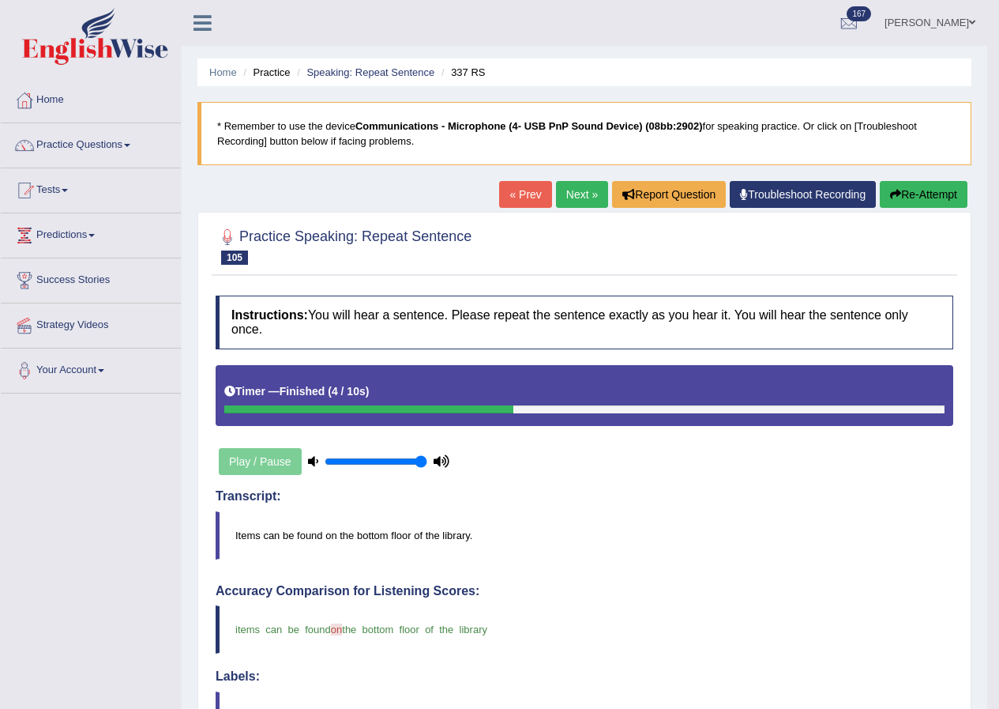
click at [577, 194] on link "Next »" at bounding box center [582, 194] width 52 height 27
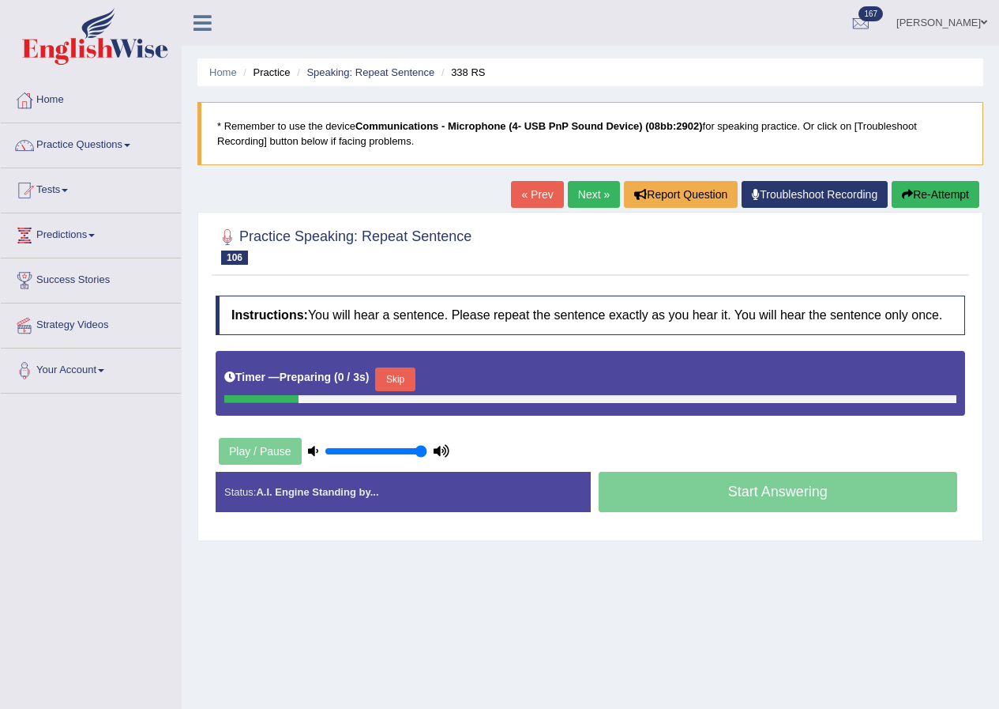
click at [410, 385] on button "Skip" at bounding box center [394, 379] width 39 height 24
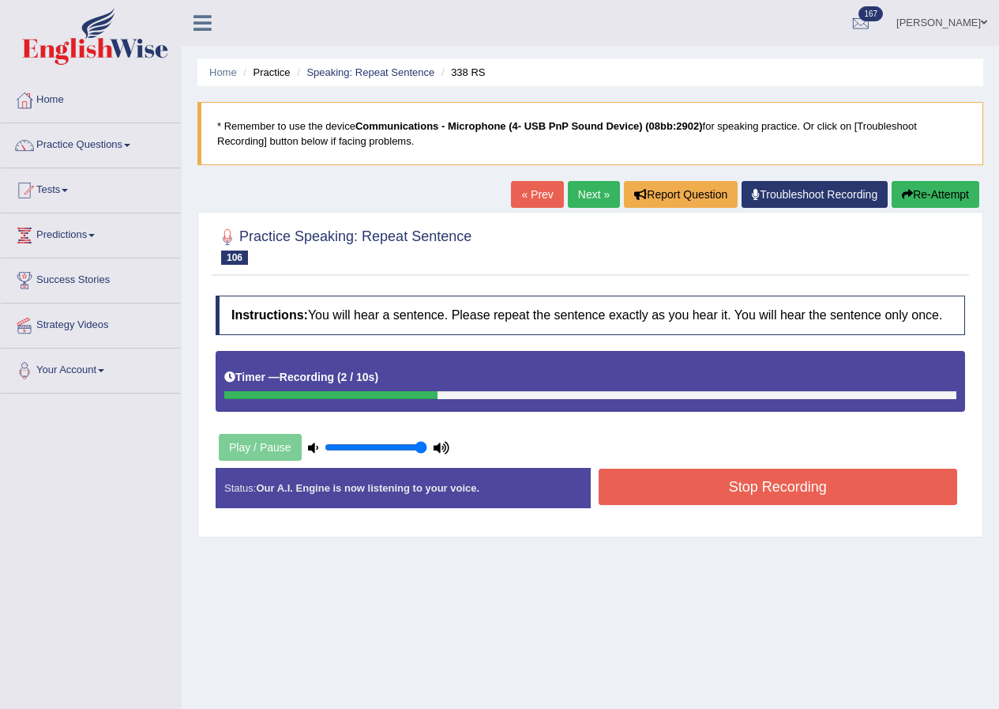
click at [708, 491] on button "Stop Recording" at bounding box center [778, 486] width 359 height 36
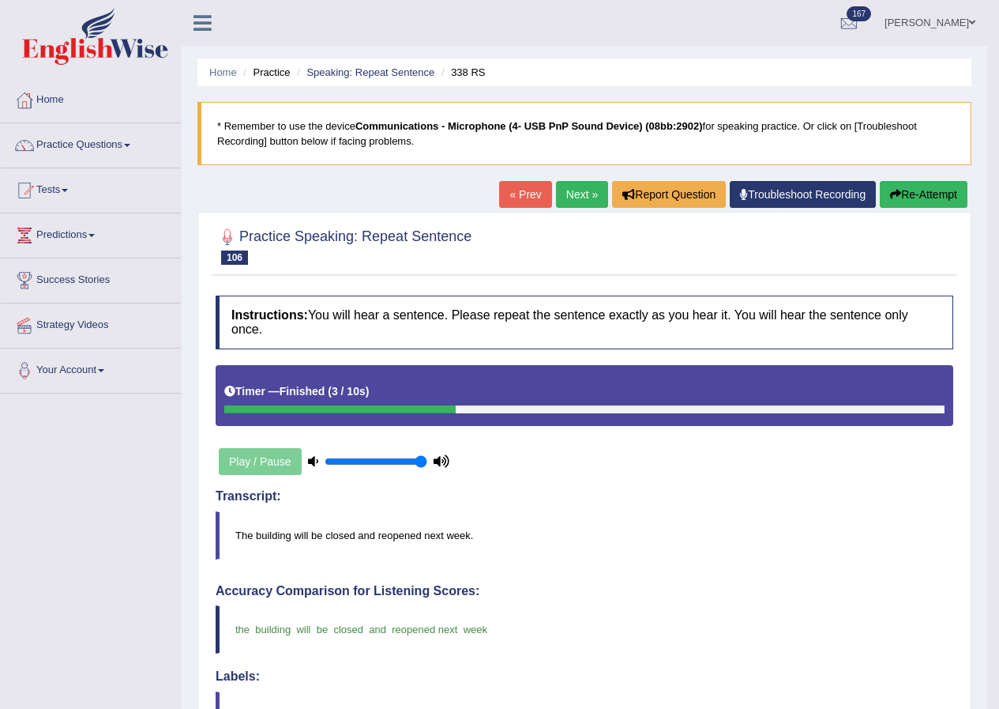
click at [574, 202] on link "Next »" at bounding box center [582, 194] width 52 height 27
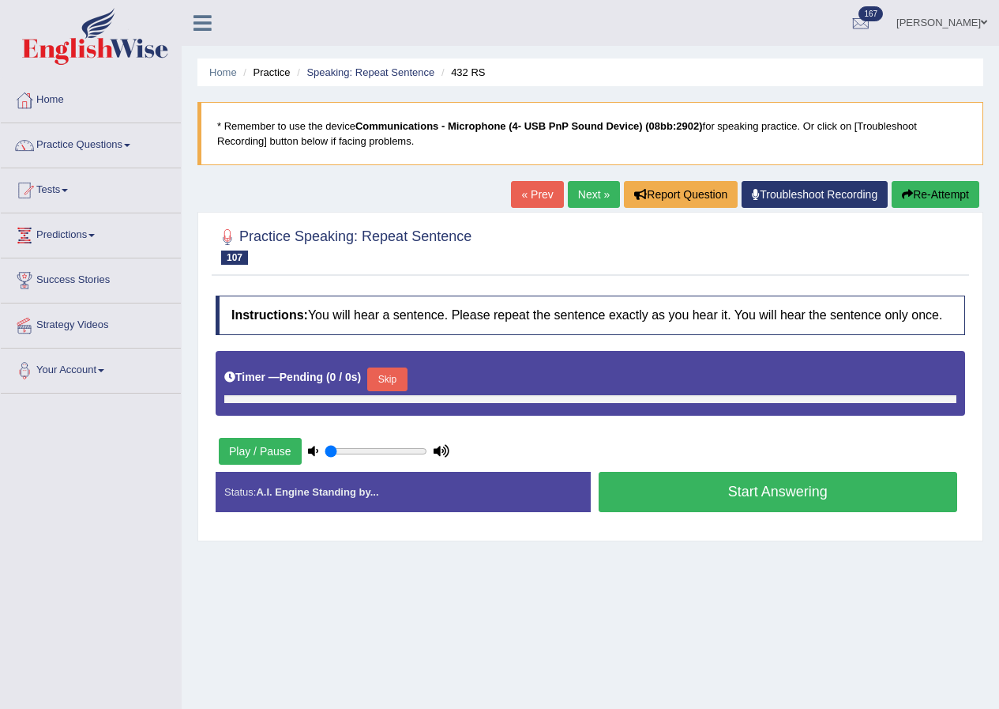
type input "1"
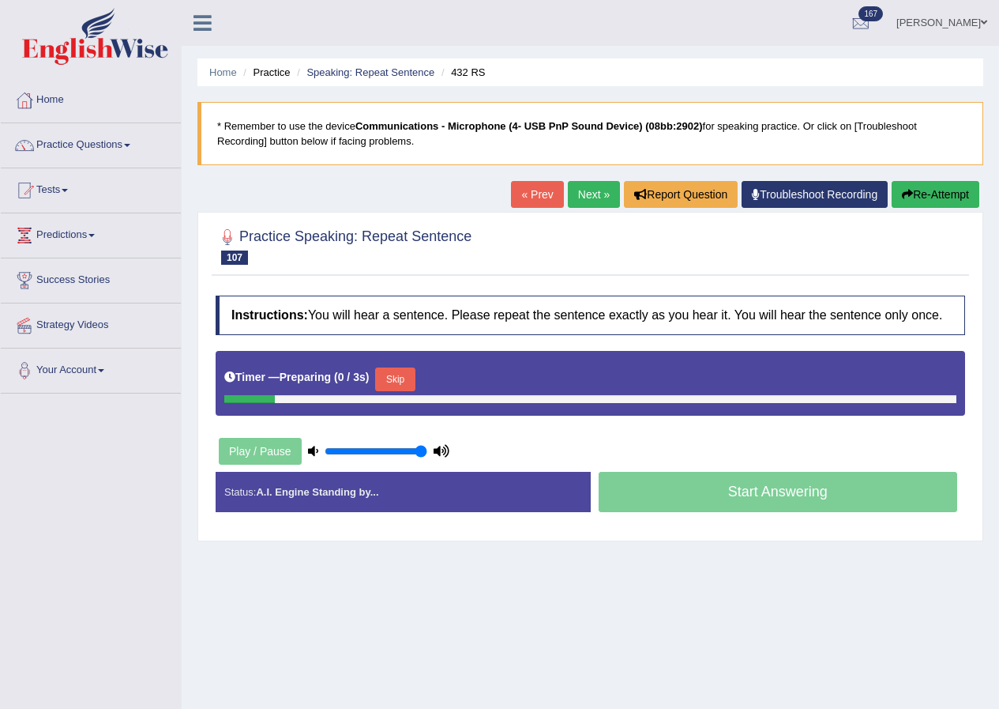
click at [393, 378] on button "Skip" at bounding box center [394, 379] width 39 height 24
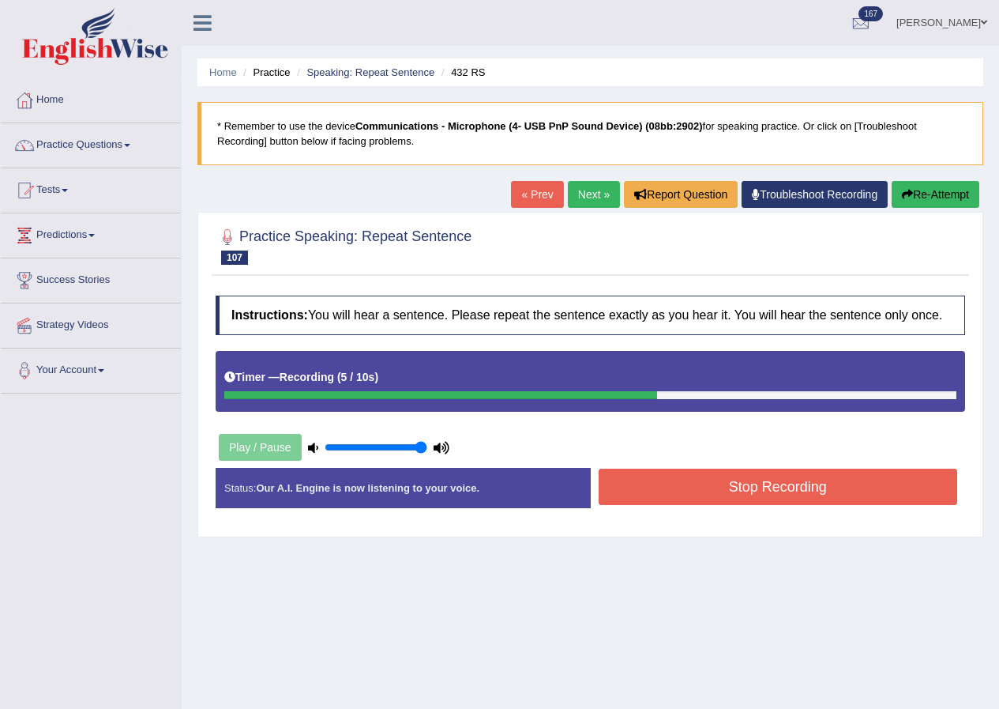
click at [661, 498] on button "Stop Recording" at bounding box center [778, 486] width 359 height 36
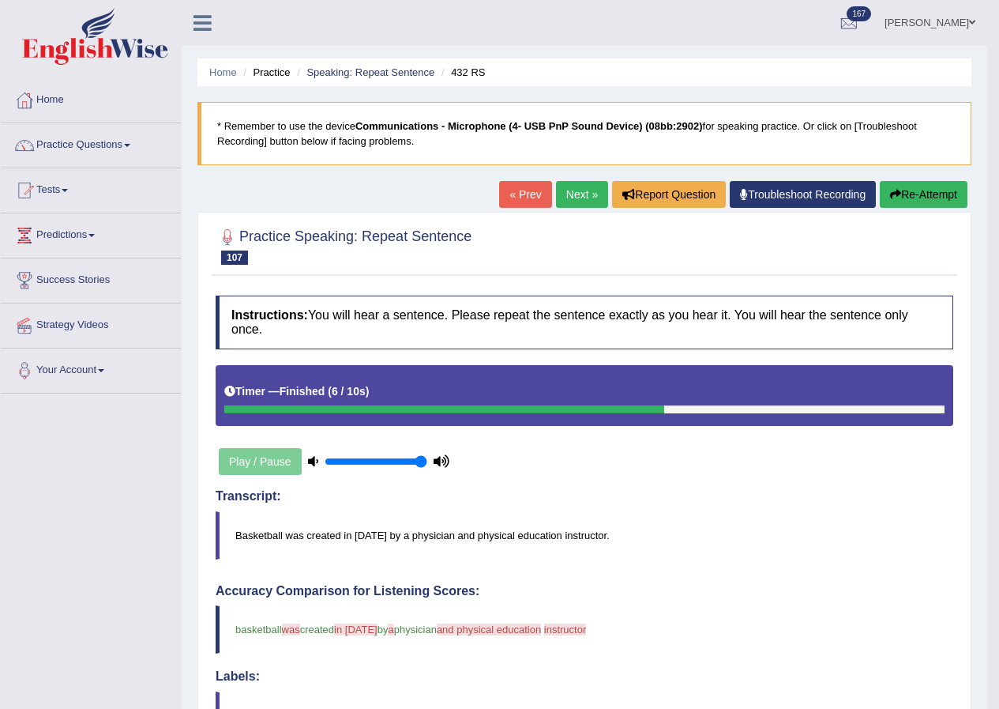
click at [902, 204] on button "Re-Attempt" at bounding box center [924, 194] width 88 height 27
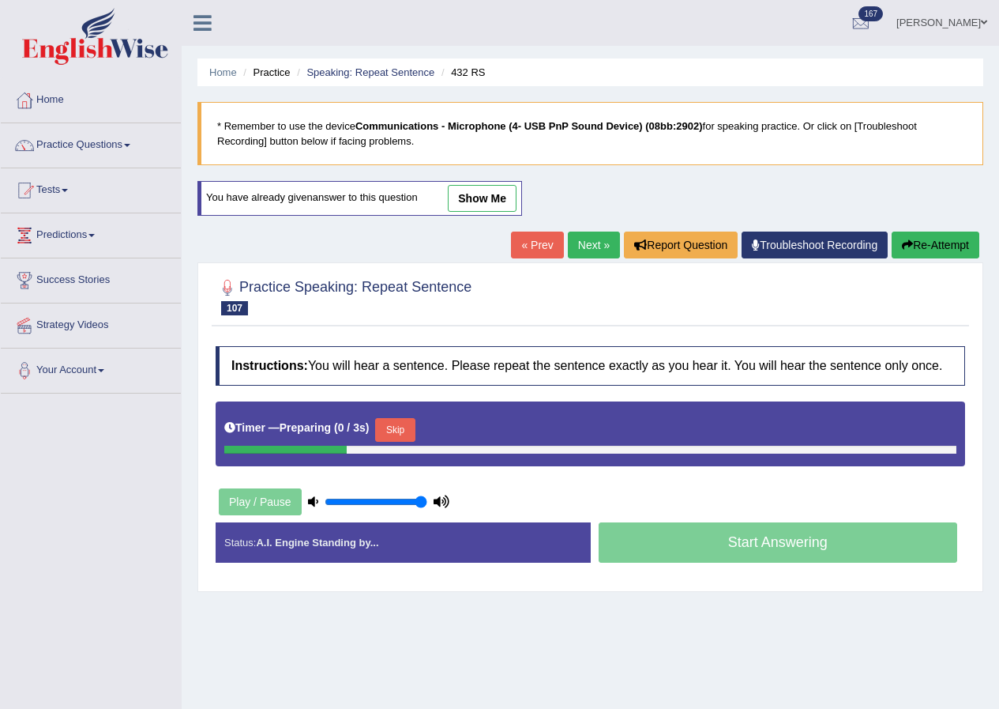
click at [411, 424] on button "Skip" at bounding box center [394, 430] width 39 height 24
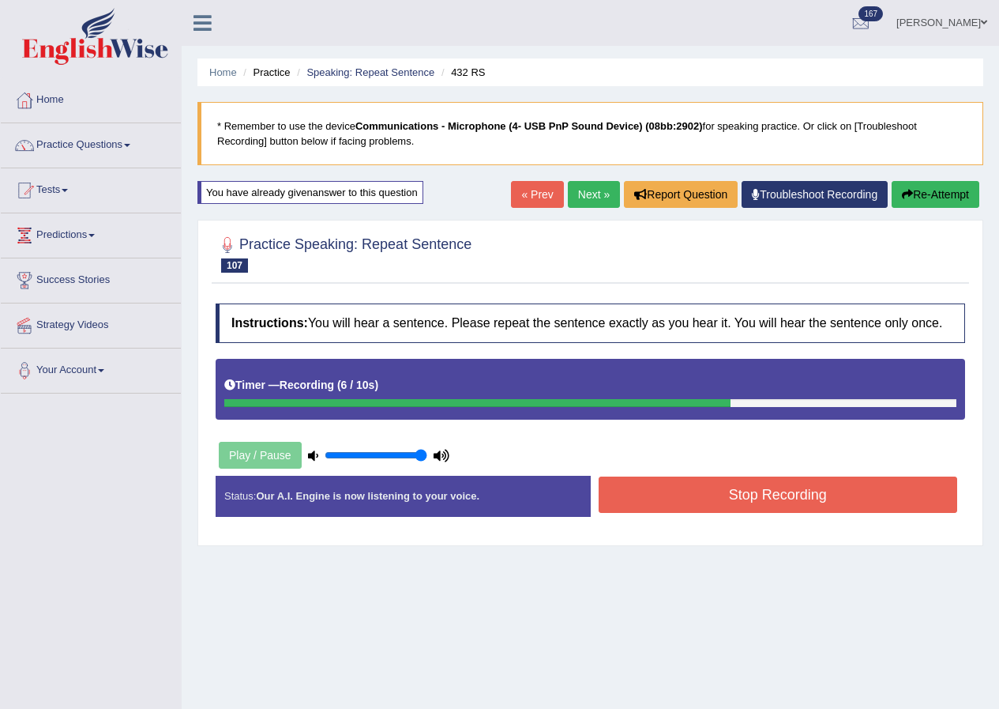
click at [652, 495] on button "Stop Recording" at bounding box center [778, 494] width 359 height 36
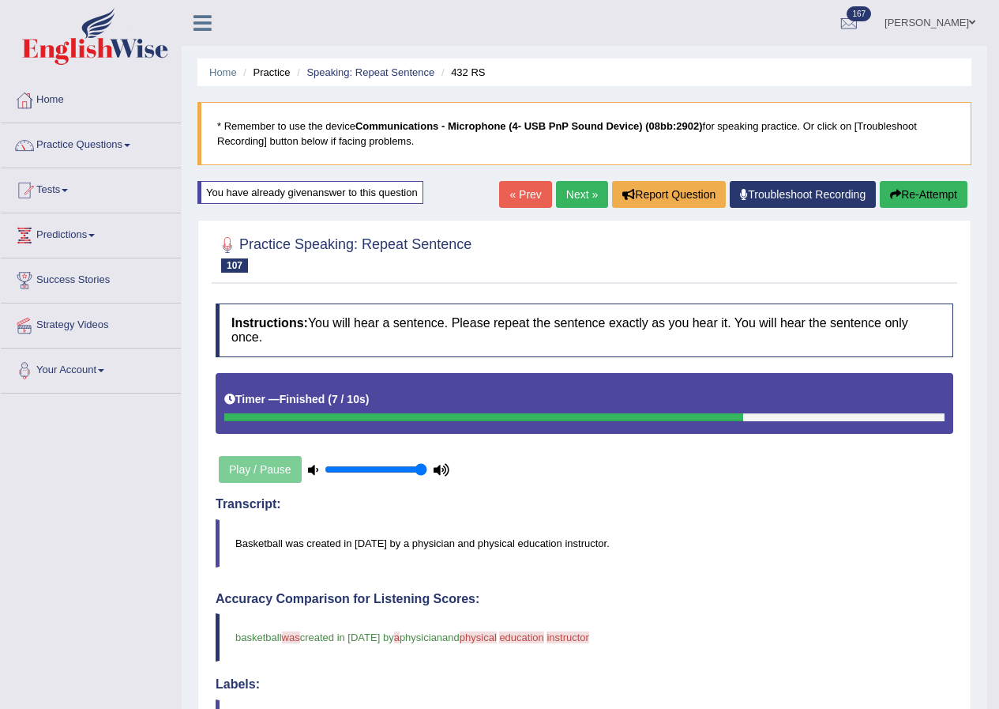
click at [585, 192] on link "Next »" at bounding box center [582, 194] width 52 height 27
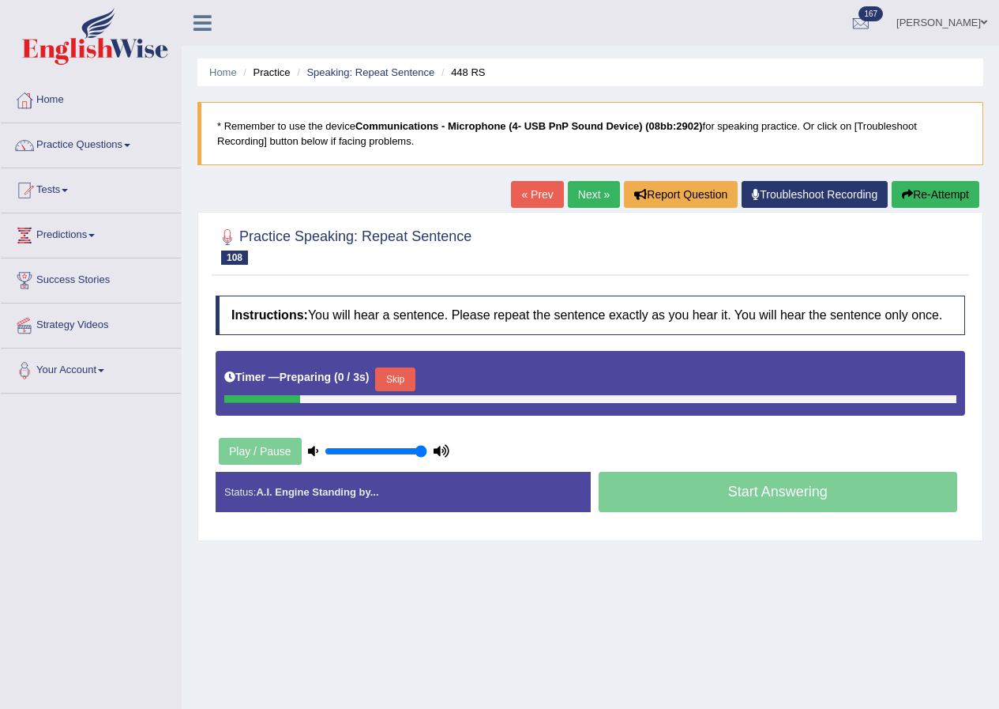
click at [399, 380] on button "Skip" at bounding box center [394, 379] width 39 height 24
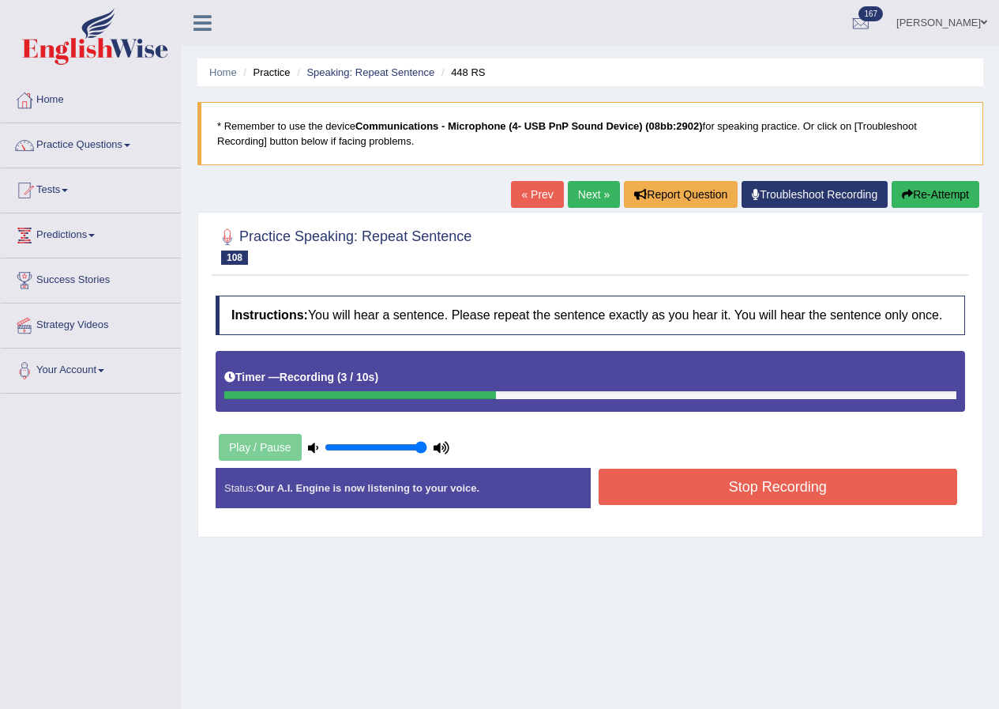
click at [646, 473] on button "Stop Recording" at bounding box center [778, 486] width 359 height 36
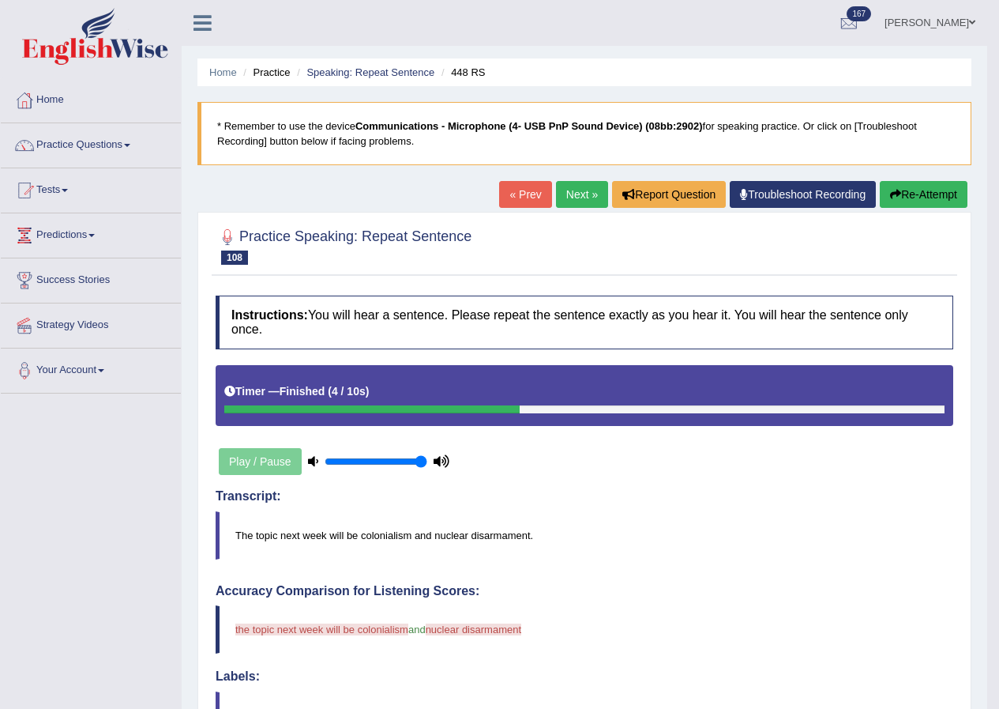
click at [896, 197] on icon "button" at bounding box center [895, 194] width 11 height 11
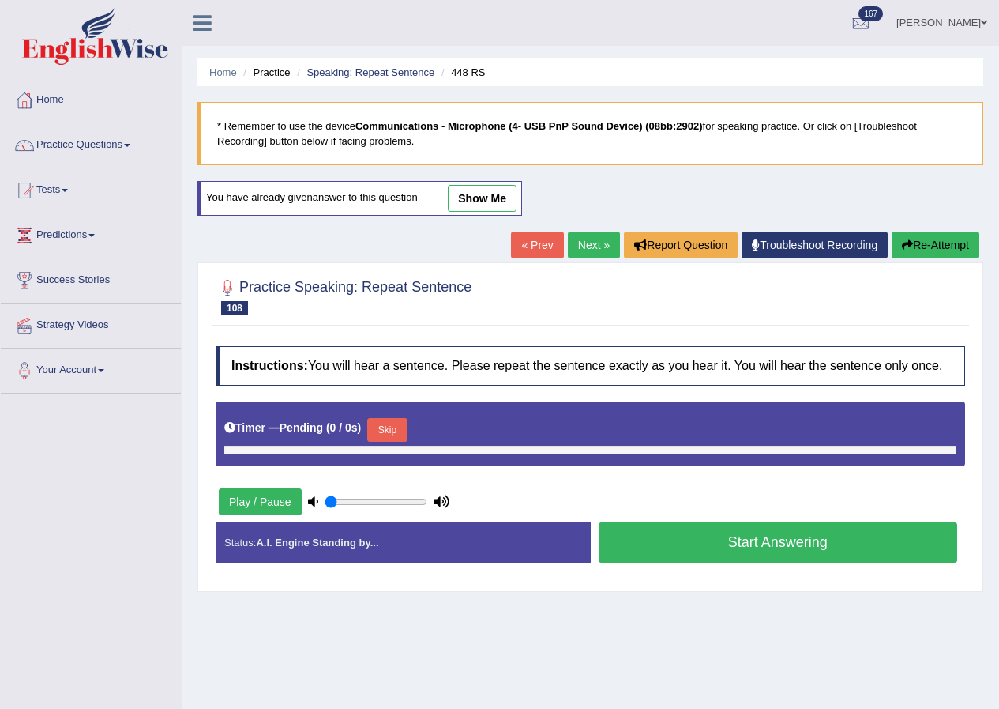
type input "1"
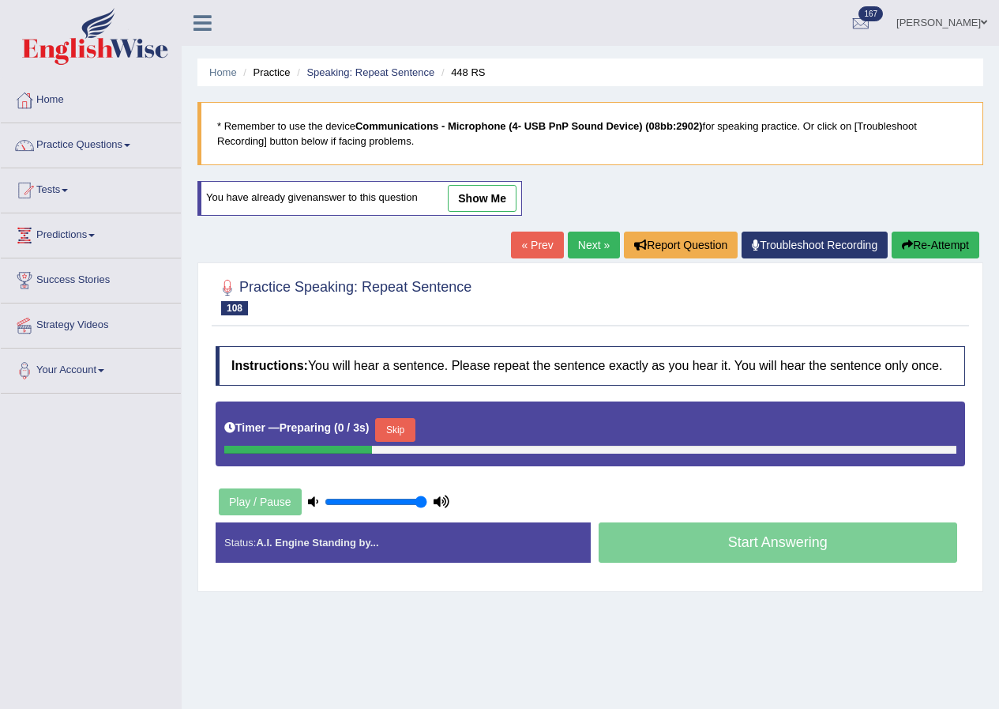
click at [415, 431] on button "Skip" at bounding box center [394, 430] width 39 height 24
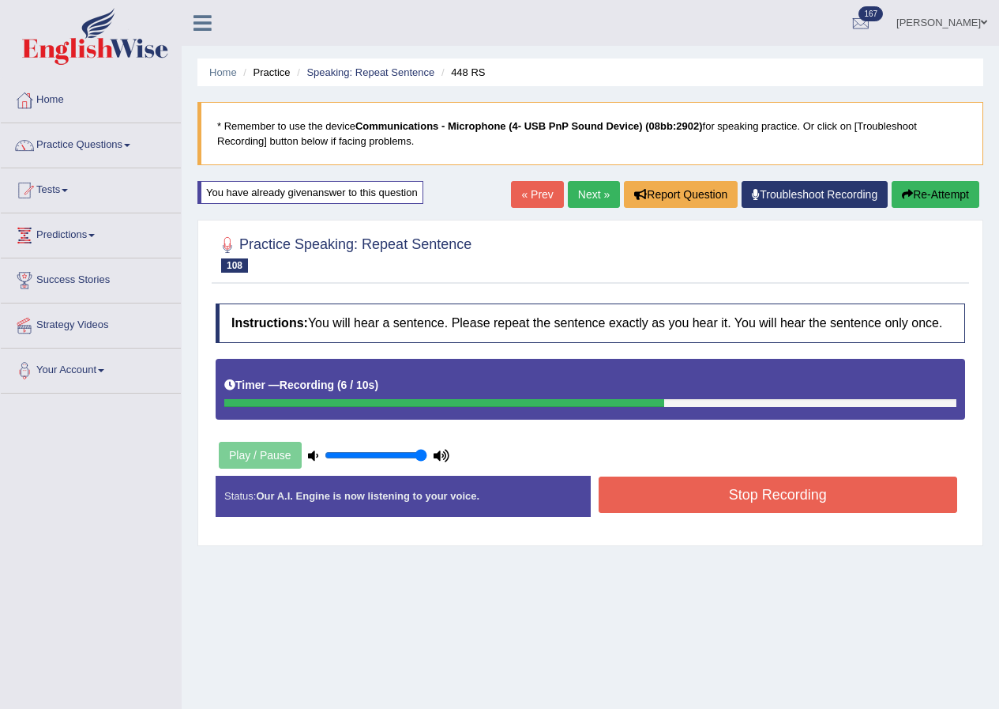
click at [649, 481] on button "Stop Recording" at bounding box center [778, 494] width 359 height 36
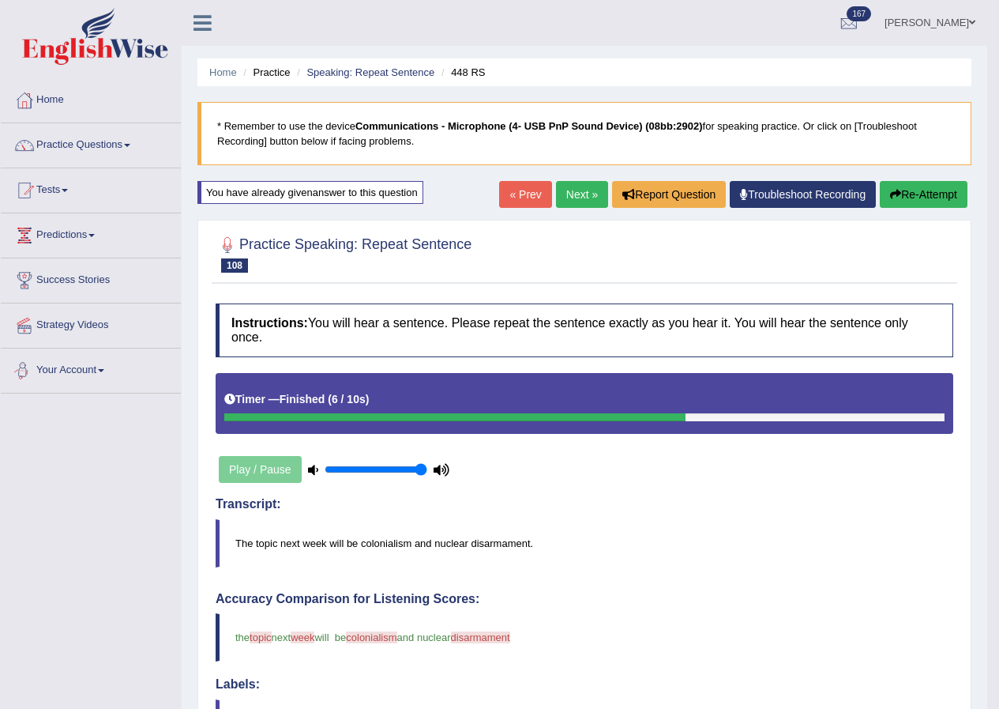
click at [567, 194] on link "Next »" at bounding box center [582, 194] width 52 height 27
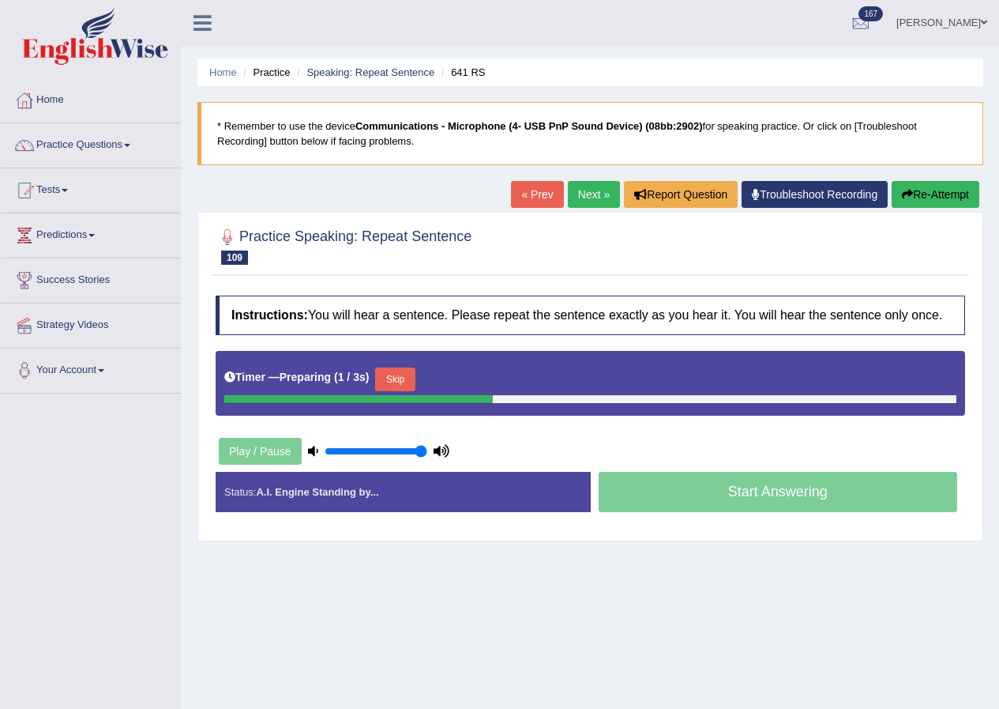
click at [415, 378] on button "Skip" at bounding box center [394, 379] width 39 height 24
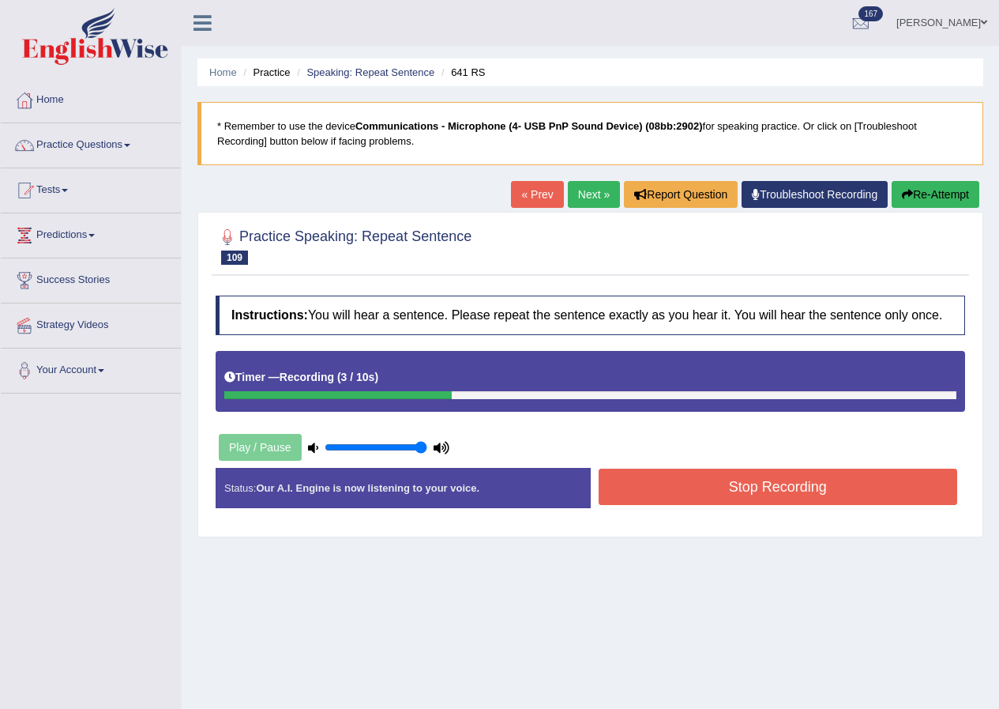
click at [719, 485] on button "Stop Recording" at bounding box center [778, 486] width 359 height 36
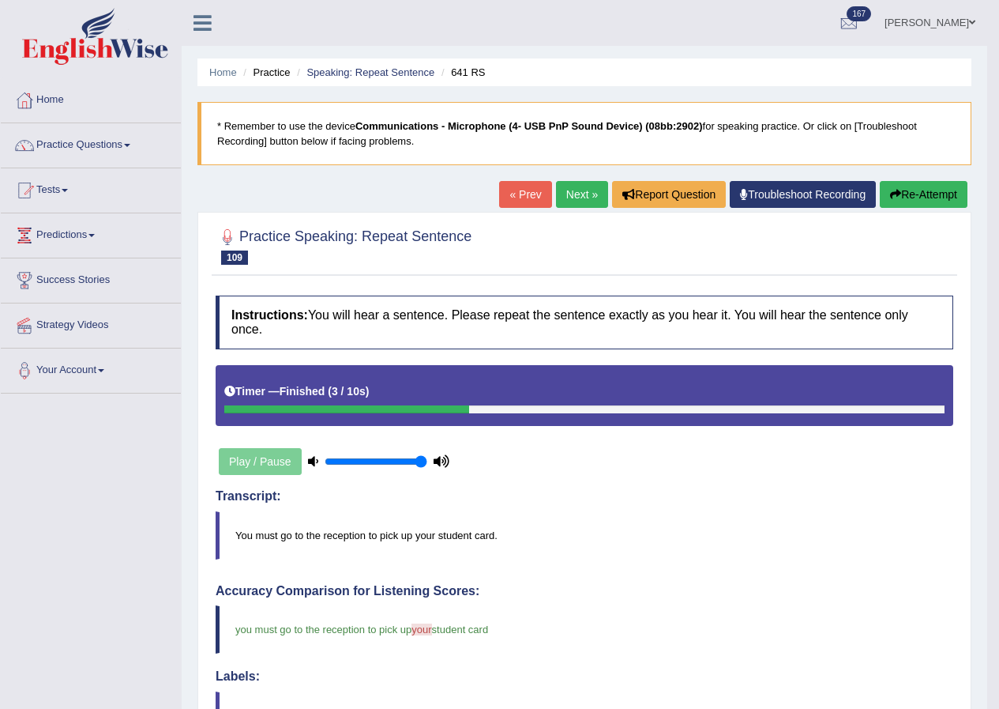
click at [580, 190] on link "Next »" at bounding box center [582, 194] width 52 height 27
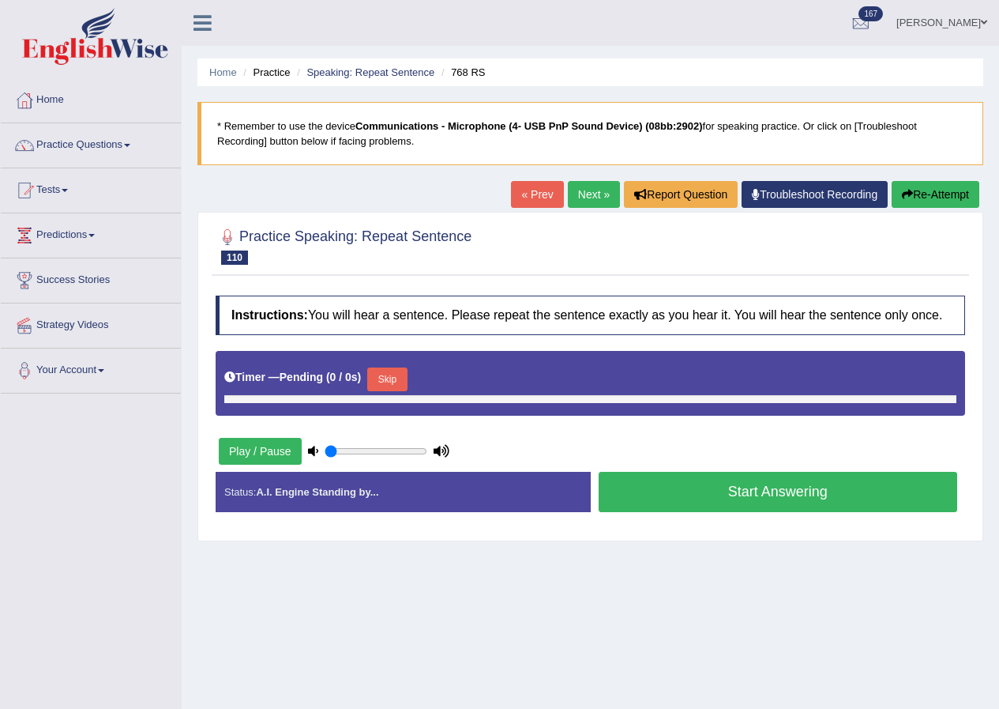
type input "1"
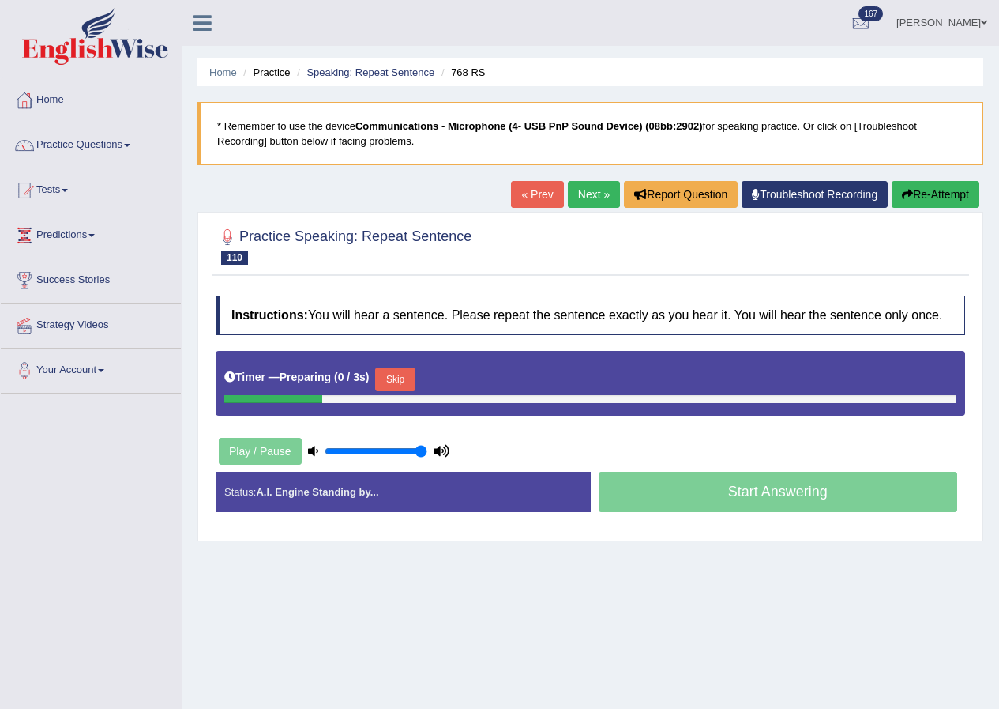
click at [400, 378] on button "Skip" at bounding box center [394, 379] width 39 height 24
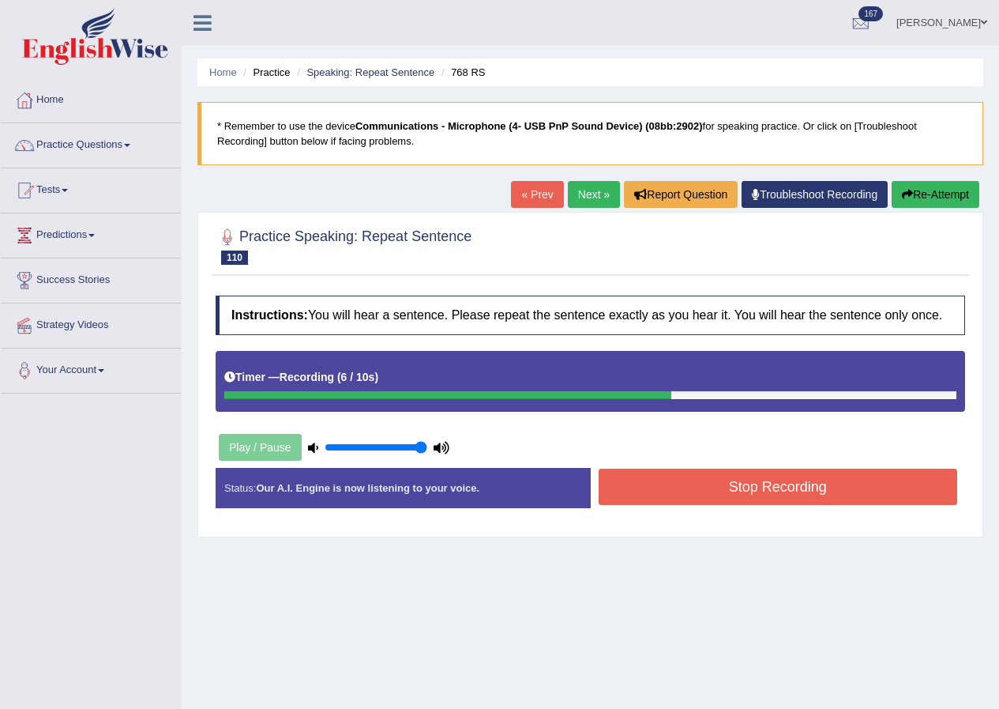
click at [818, 491] on button "Stop Recording" at bounding box center [778, 486] width 359 height 36
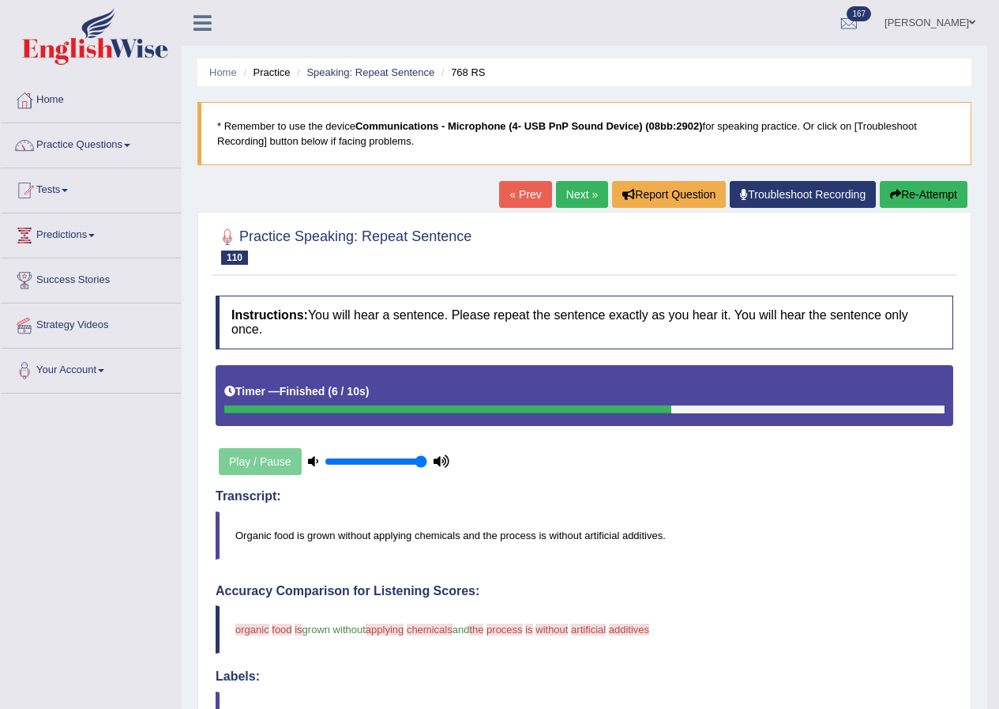
click at [897, 201] on button "Re-Attempt" at bounding box center [924, 194] width 88 height 27
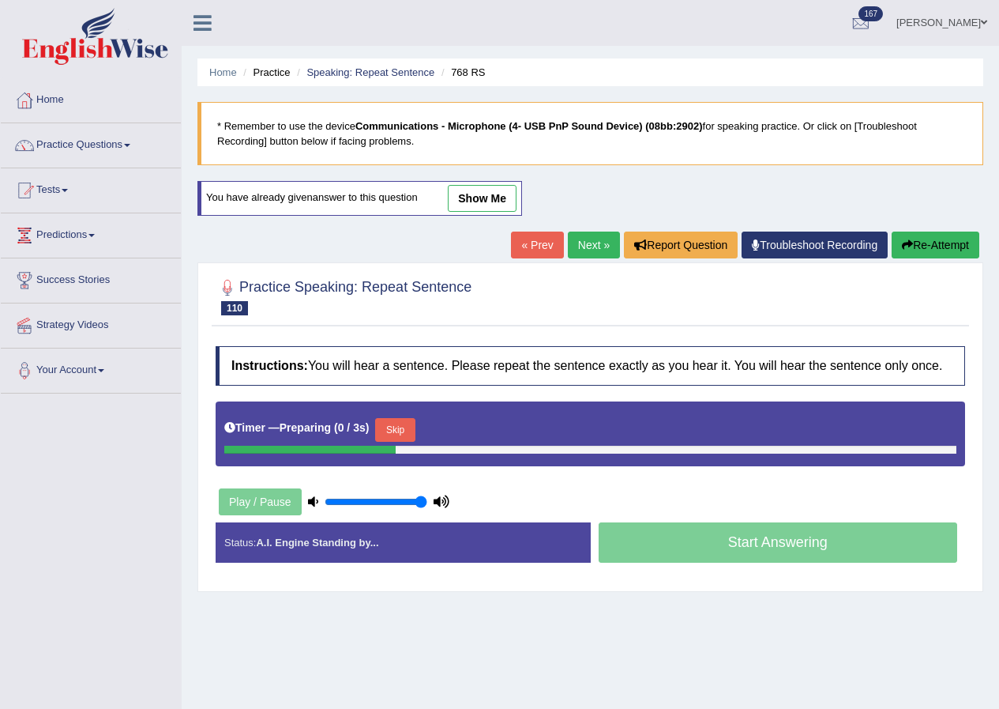
drag, startPoint x: 421, startPoint y: 420, endPoint x: 410, endPoint y: 430, distance: 14.6
click at [415, 427] on button "Skip" at bounding box center [394, 430] width 39 height 24
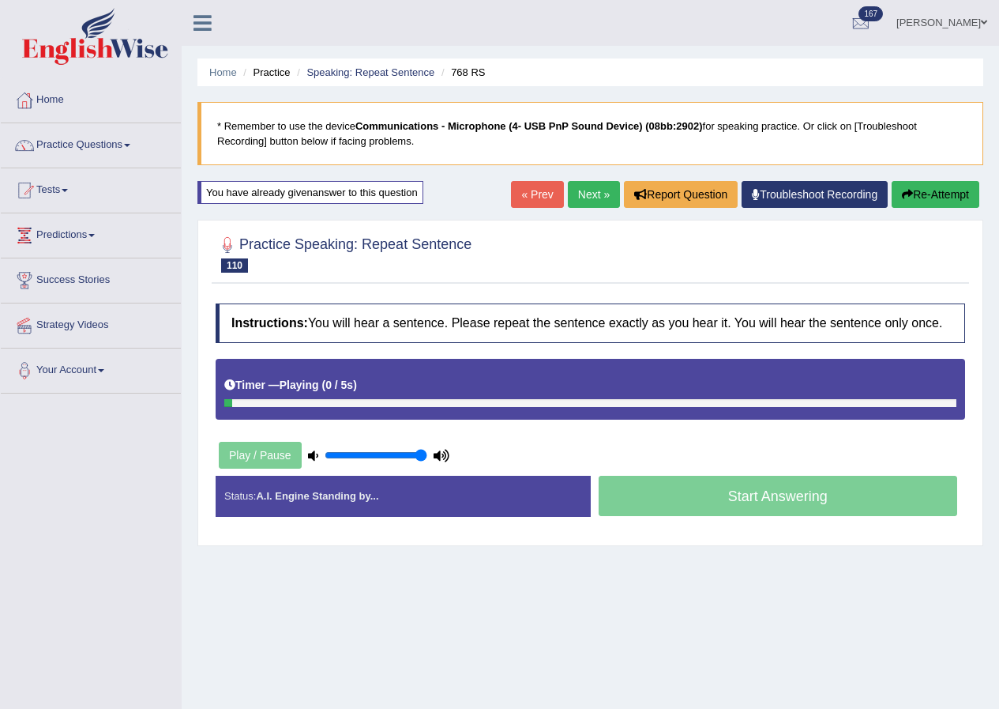
click at [410, 430] on div "Instructions: You will hear a sentence. Please repeat the sentence exactly as y…" at bounding box center [591, 415] width 758 height 241
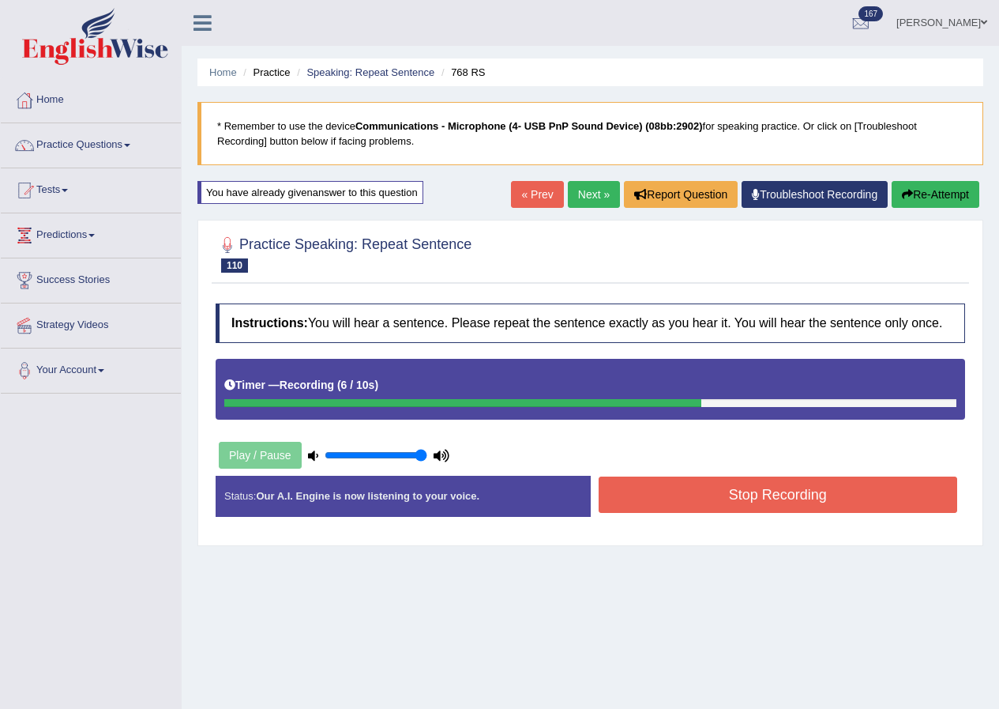
click at [705, 496] on button "Stop Recording" at bounding box center [778, 494] width 359 height 36
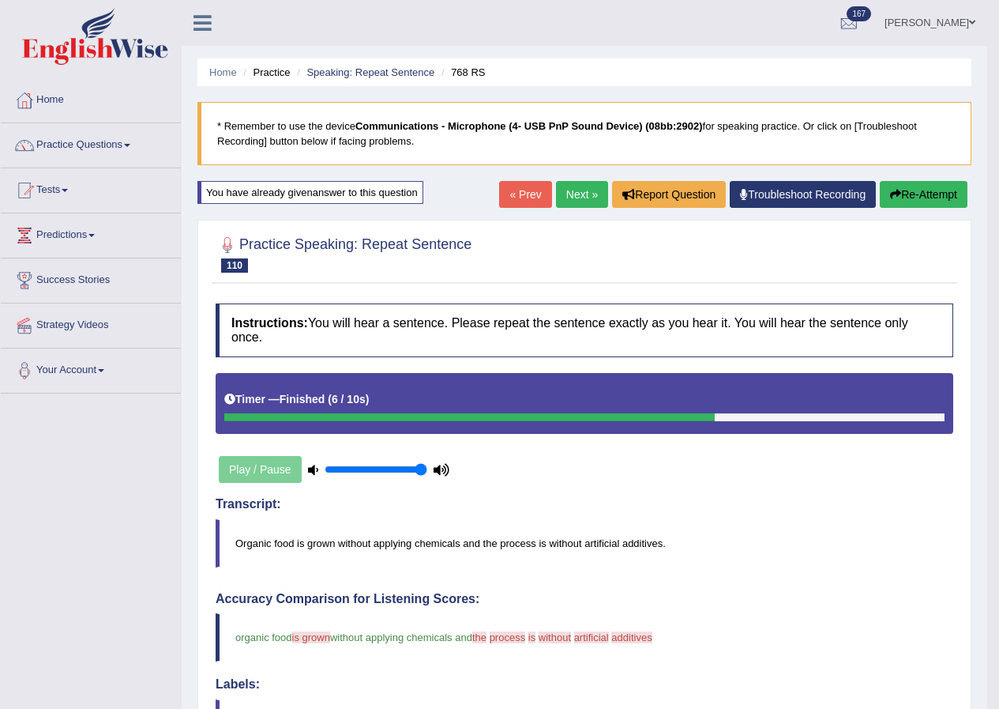
click at [571, 197] on link "Next »" at bounding box center [582, 194] width 52 height 27
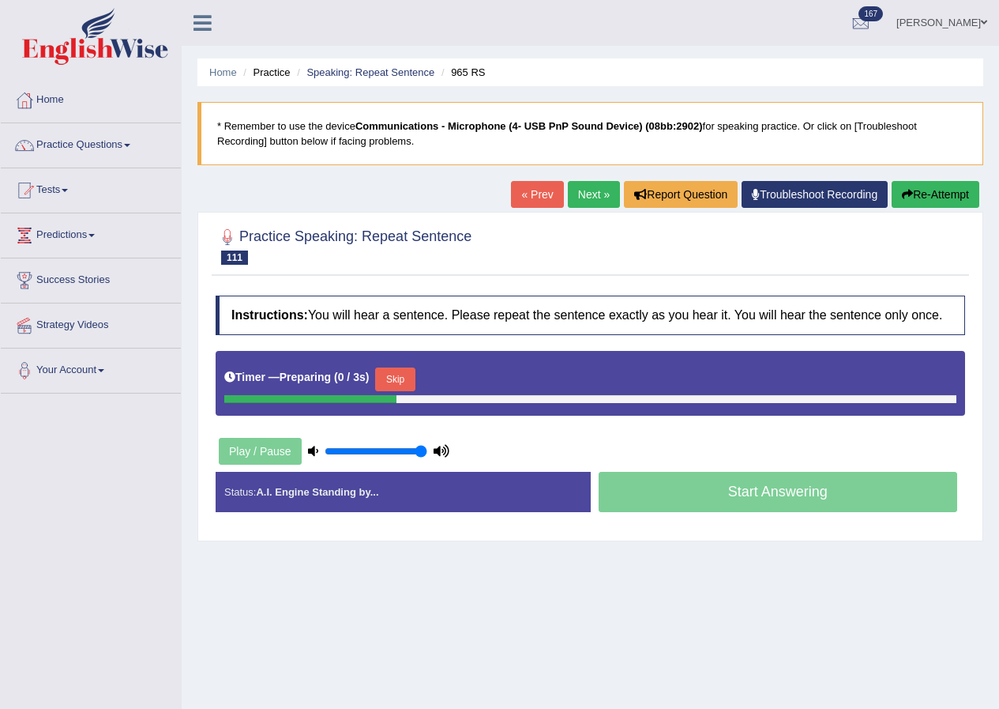
click at [398, 374] on button "Skip" at bounding box center [394, 379] width 39 height 24
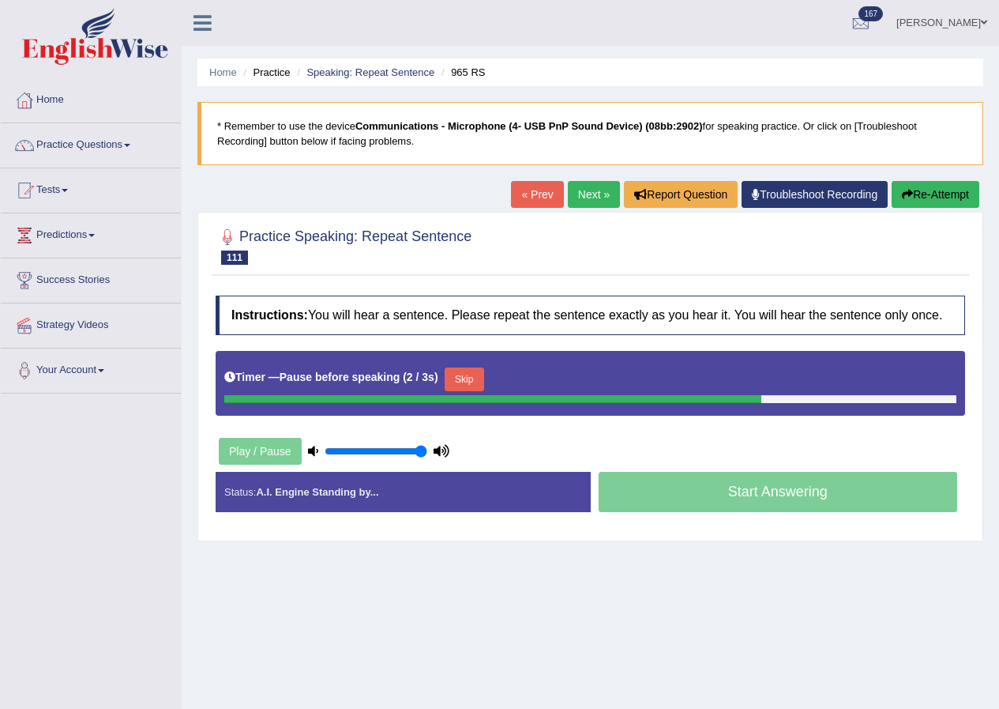
click at [949, 201] on button "Re-Attempt" at bounding box center [936, 194] width 88 height 27
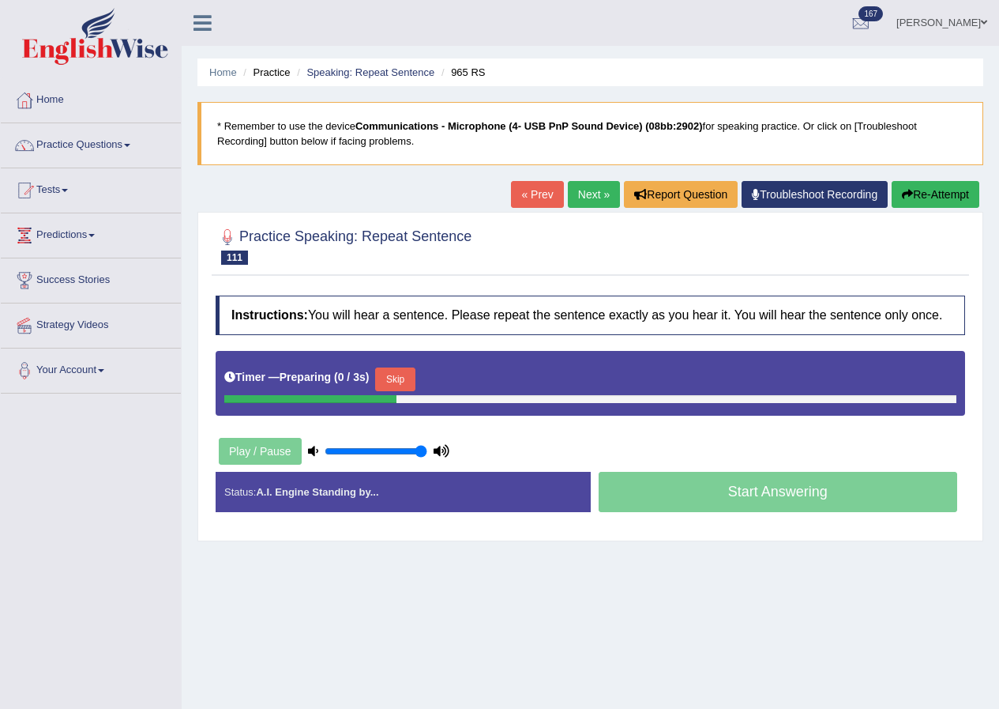
click at [401, 387] on button "Skip" at bounding box center [394, 379] width 39 height 24
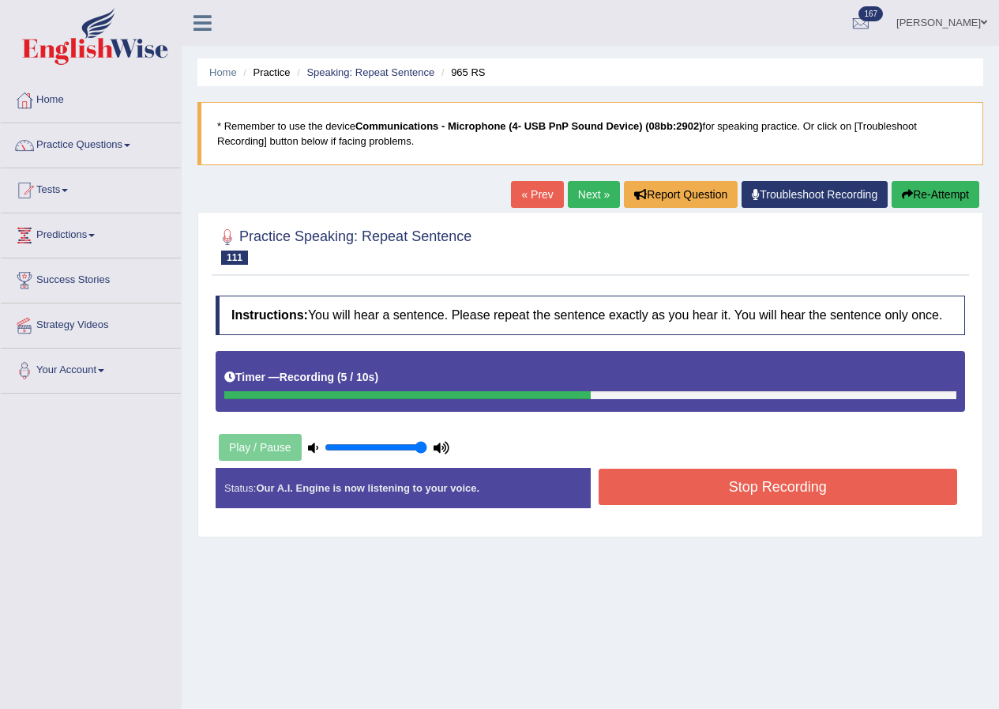
click at [665, 498] on button "Stop Recording" at bounding box center [778, 486] width 359 height 36
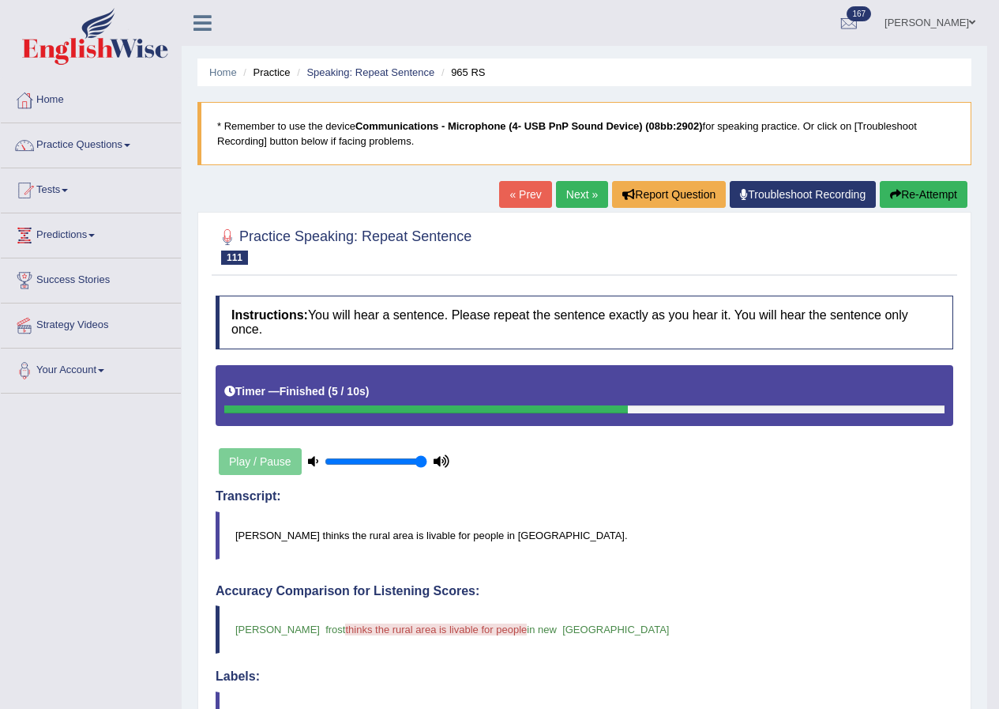
click at [574, 203] on link "Next »" at bounding box center [582, 194] width 52 height 27
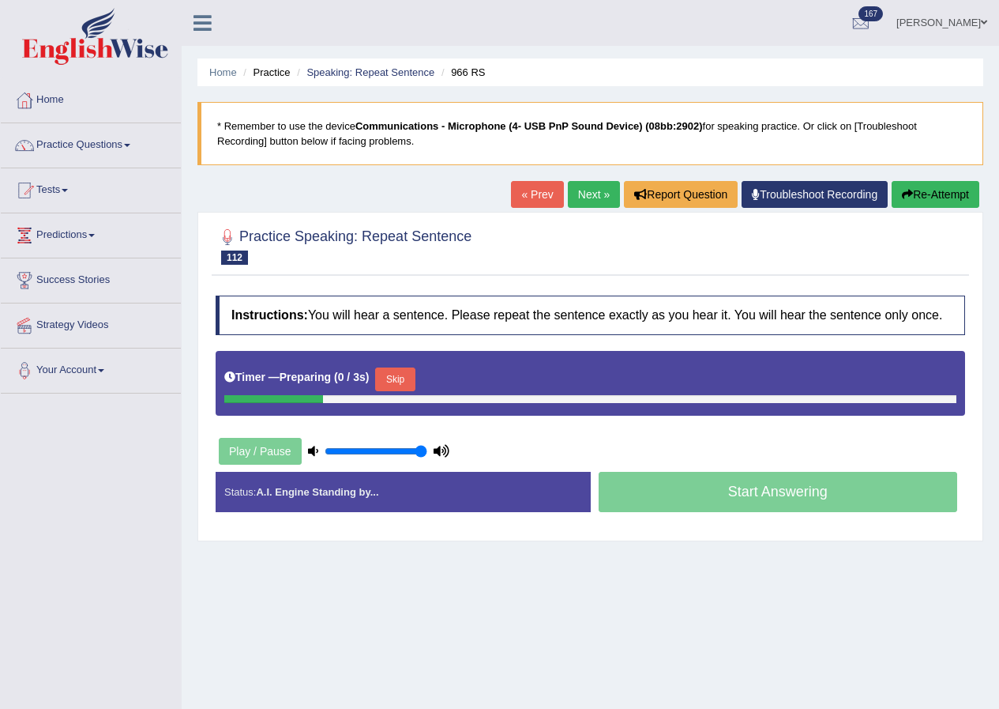
click at [393, 382] on button "Skip" at bounding box center [394, 379] width 39 height 24
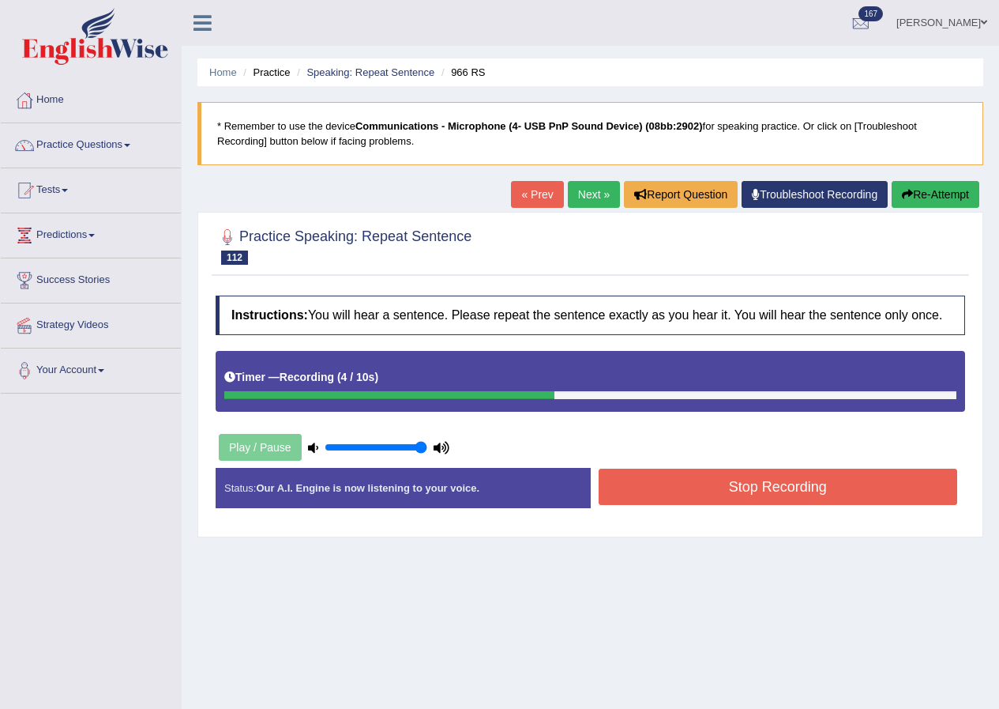
click at [724, 477] on button "Stop Recording" at bounding box center [778, 486] width 359 height 36
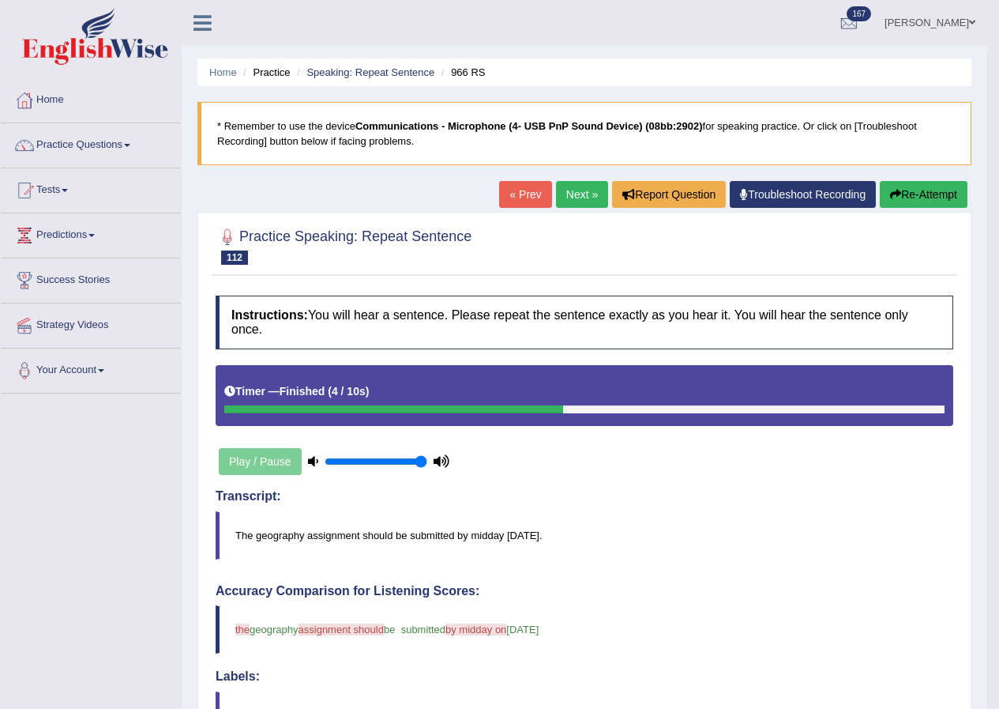
click at [575, 211] on div "« Prev Next » Report Question Troubleshoot Recording Re-Attempt" at bounding box center [735, 196] width 472 height 31
click at [575, 202] on link "Next »" at bounding box center [582, 194] width 52 height 27
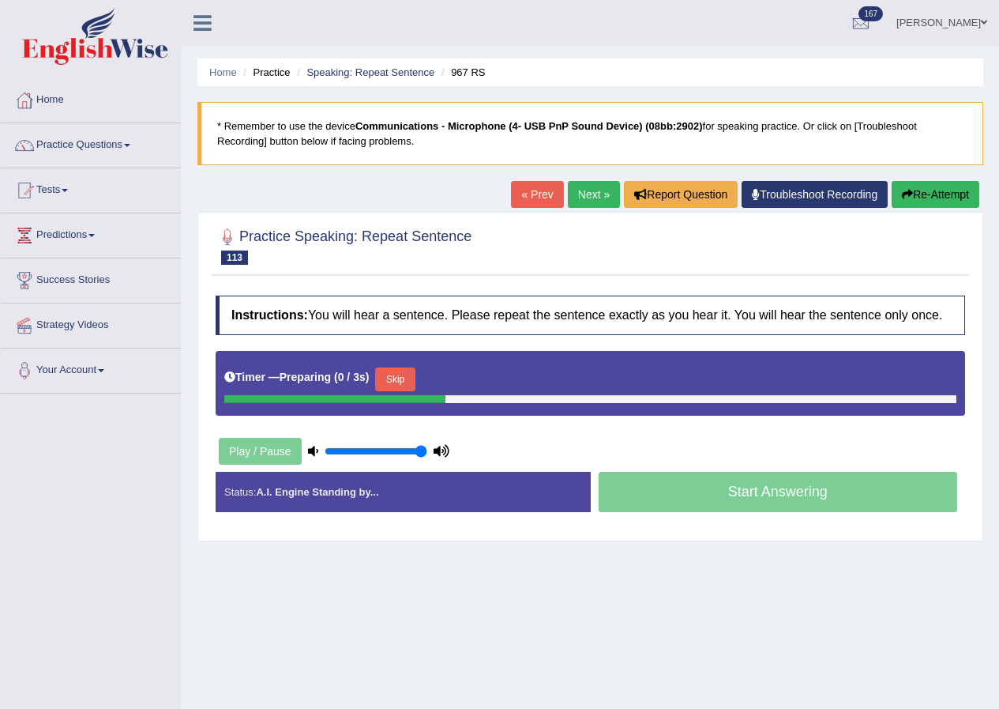
click at [412, 382] on button "Skip" at bounding box center [394, 379] width 39 height 24
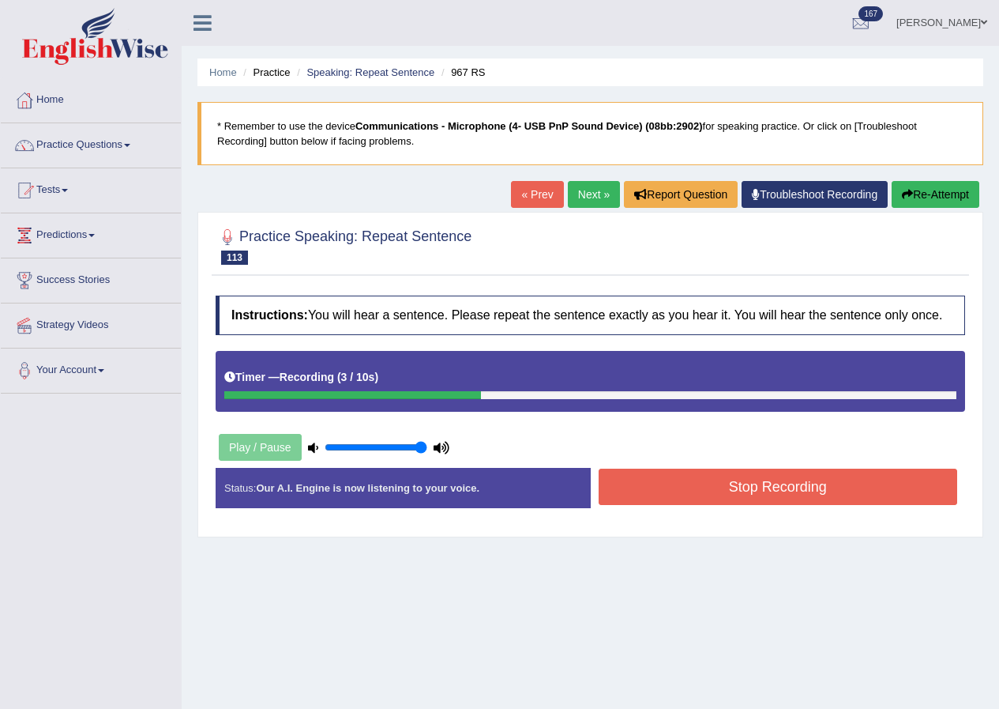
click at [687, 475] on button "Stop Recording" at bounding box center [778, 486] width 359 height 36
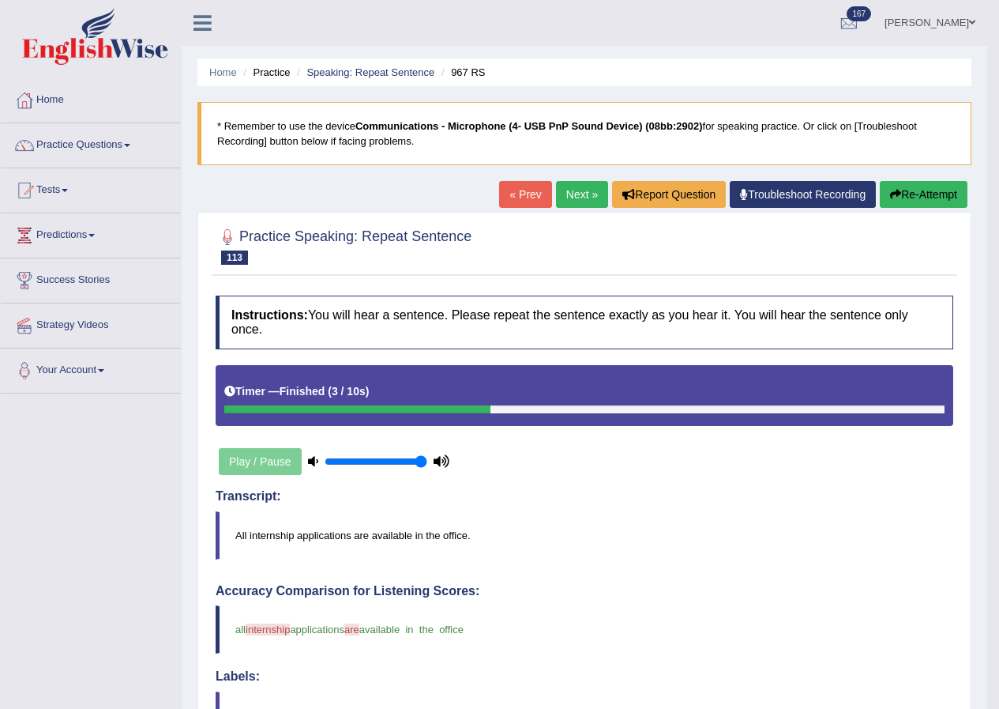
click at [572, 182] on link "Next »" at bounding box center [582, 194] width 52 height 27
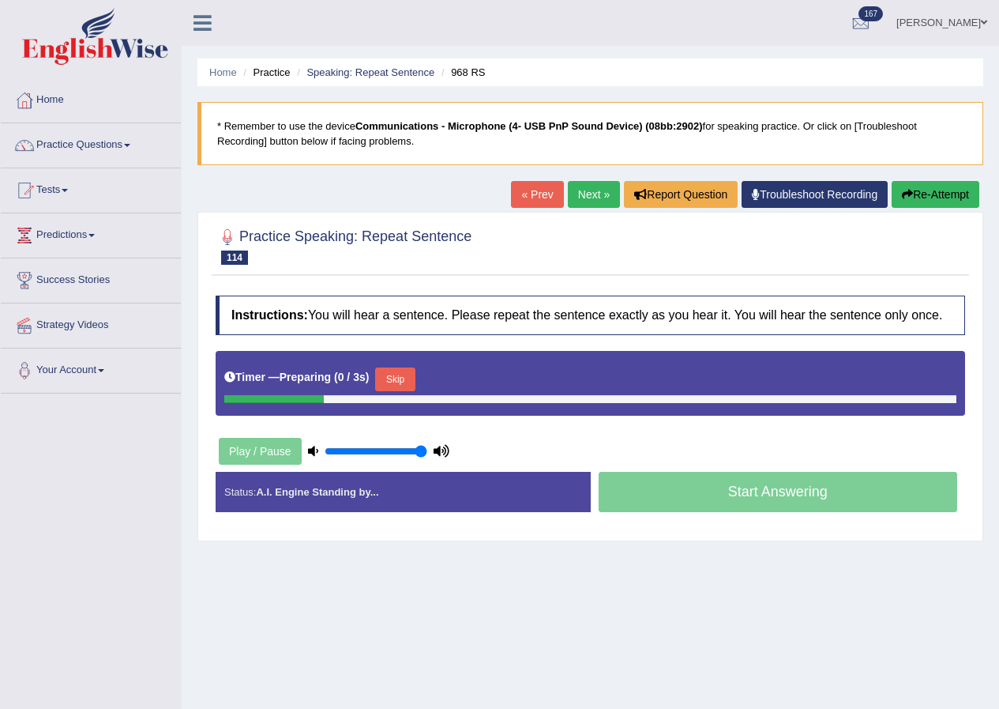
click at [401, 372] on button "Skip" at bounding box center [394, 379] width 39 height 24
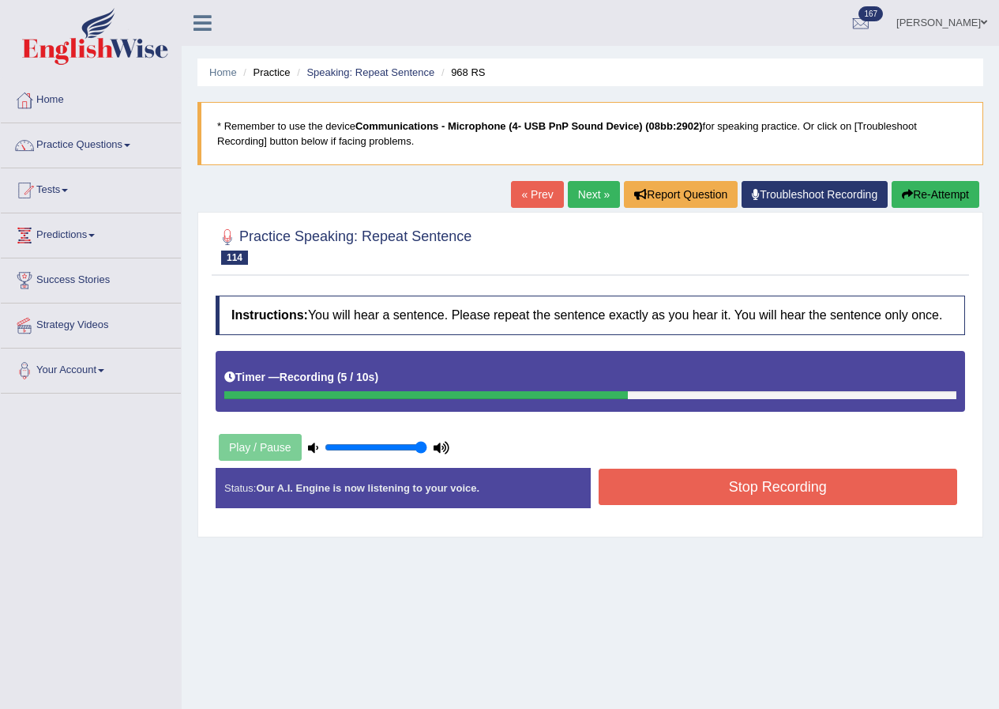
click at [679, 491] on button "Stop Recording" at bounding box center [778, 486] width 359 height 36
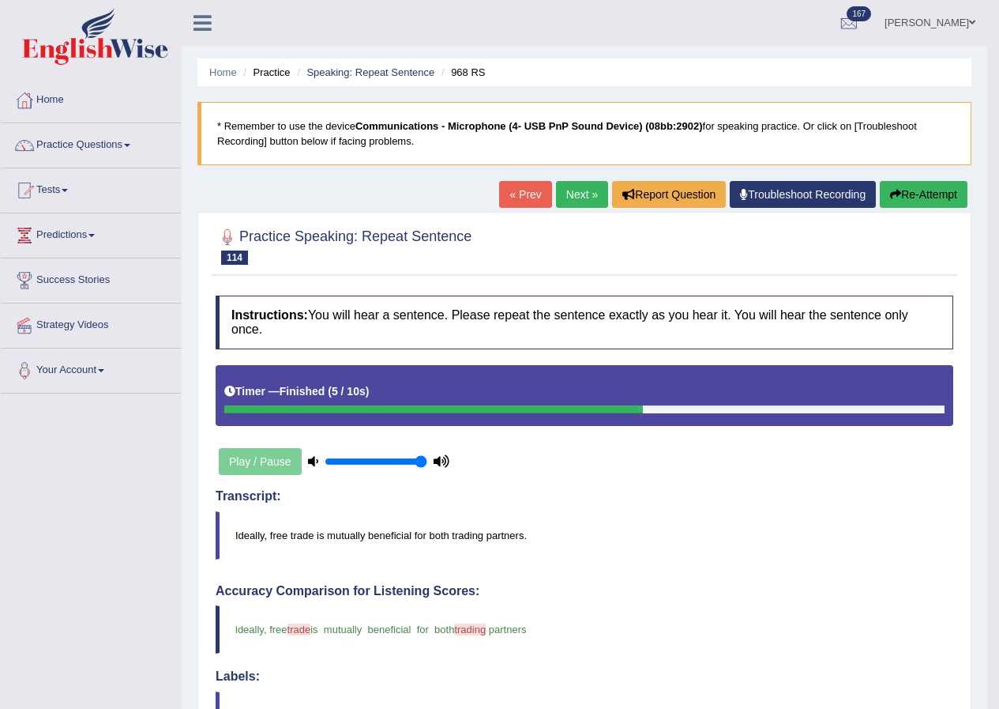
click at [575, 195] on link "Next »" at bounding box center [582, 194] width 52 height 27
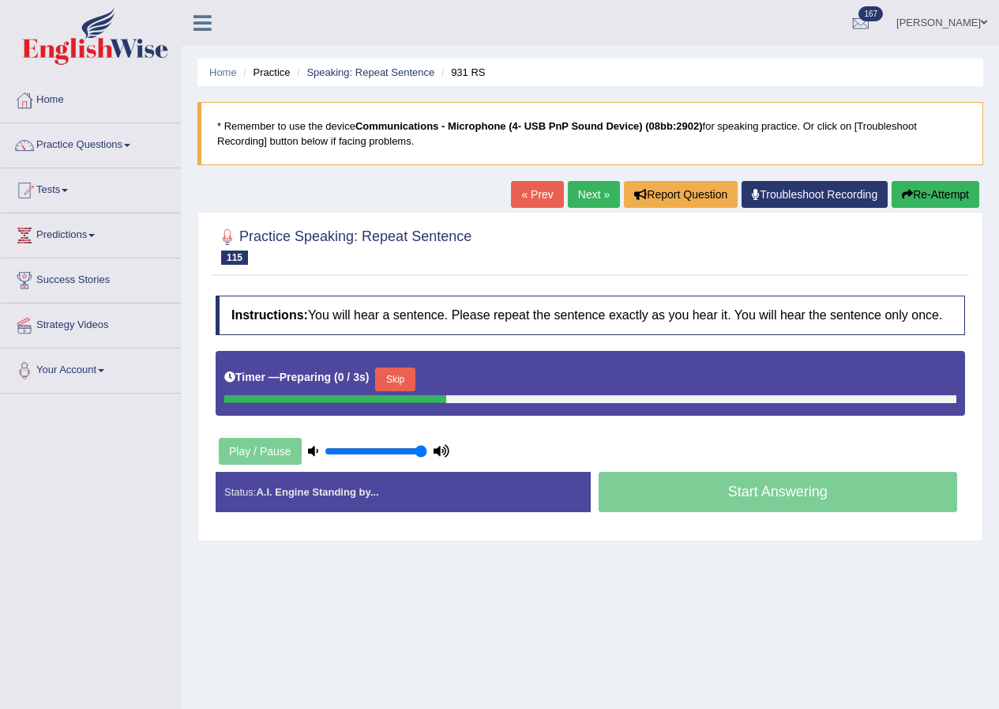
click at [405, 379] on button "Skip" at bounding box center [394, 379] width 39 height 24
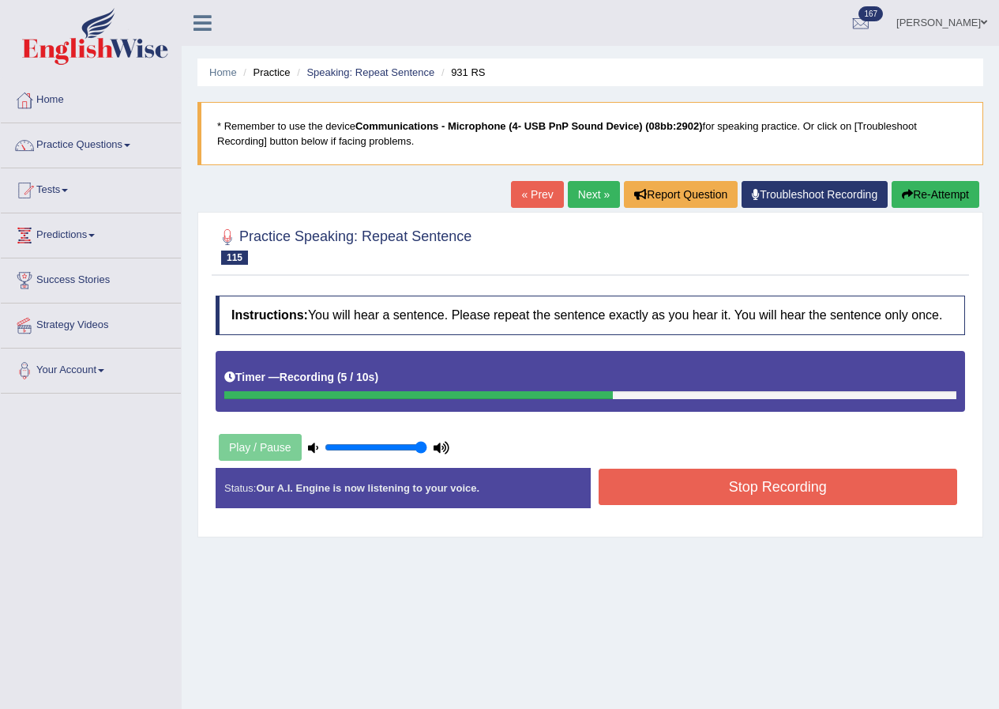
click at [692, 501] on button "Stop Recording" at bounding box center [778, 486] width 359 height 36
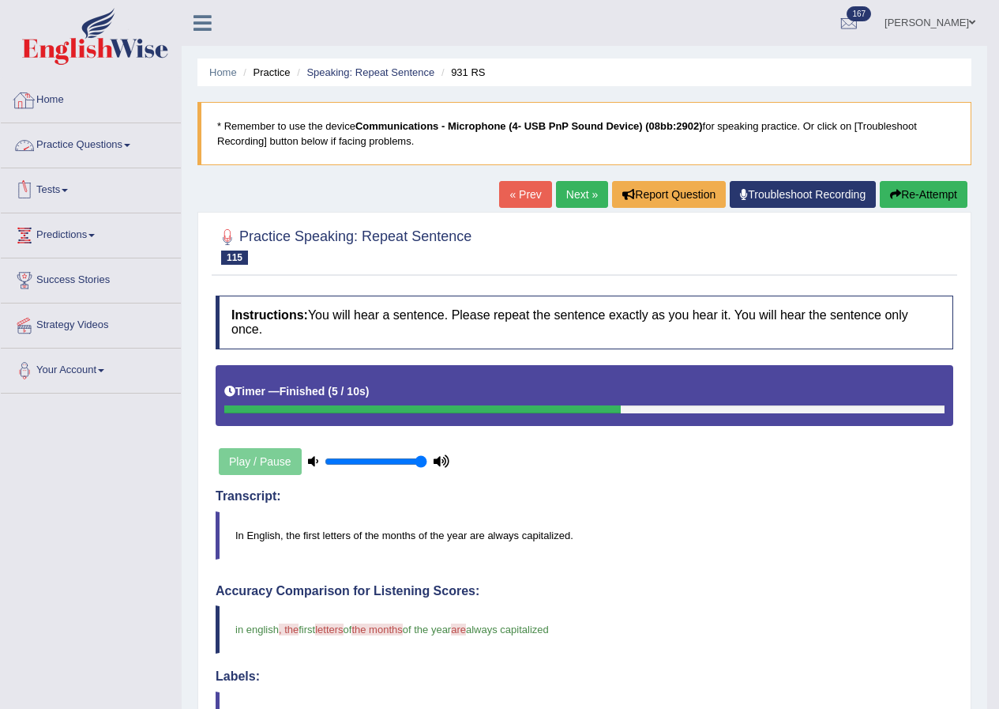
click at [64, 148] on link "Practice Questions" at bounding box center [91, 142] width 180 height 39
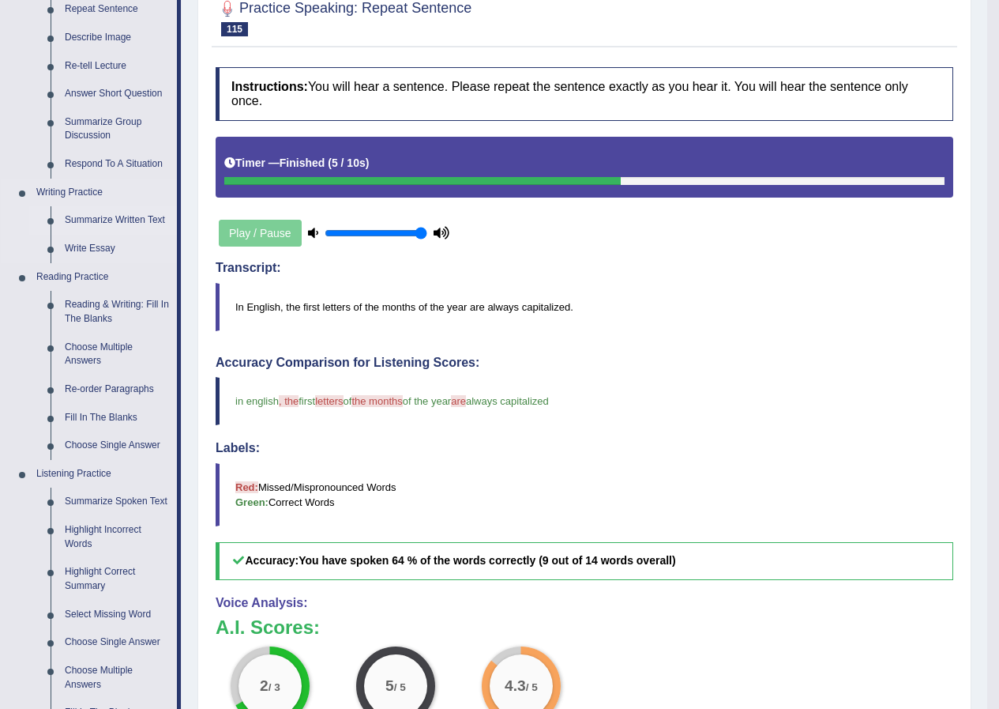
scroll to position [237, 0]
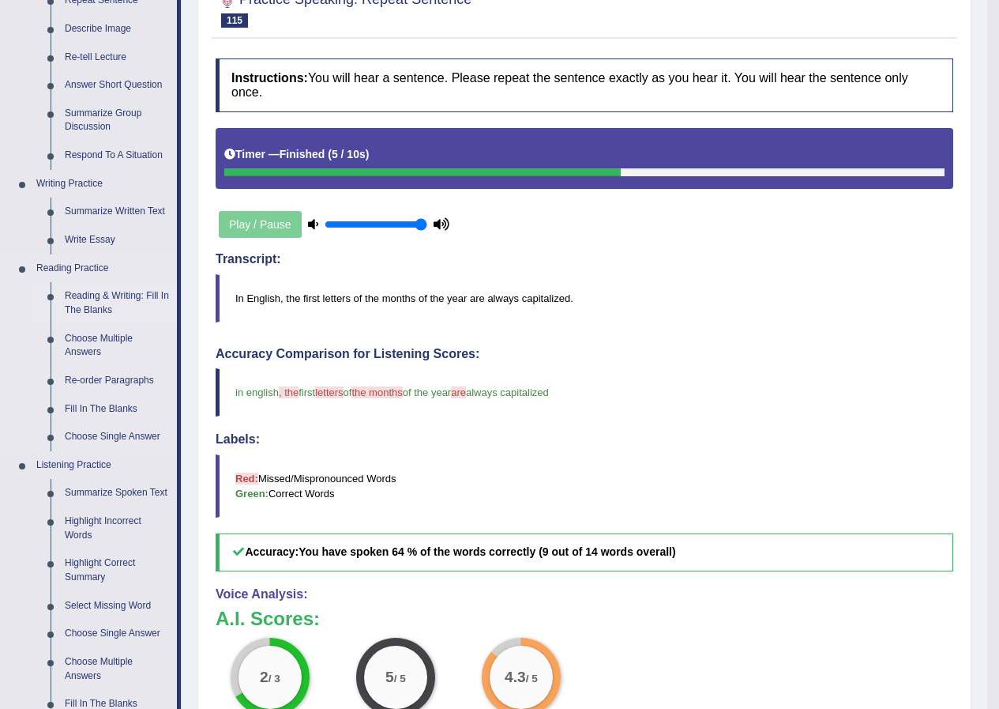
click at [111, 299] on link "Reading & Writing: Fill In The Blanks" at bounding box center [117, 303] width 119 height 42
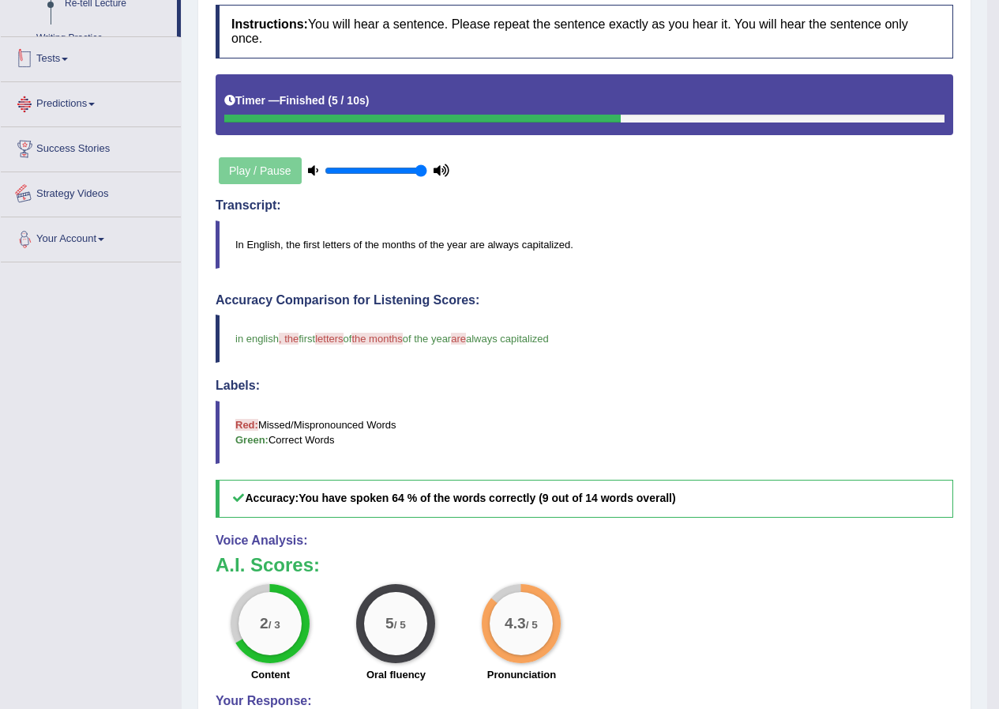
scroll to position [412, 0]
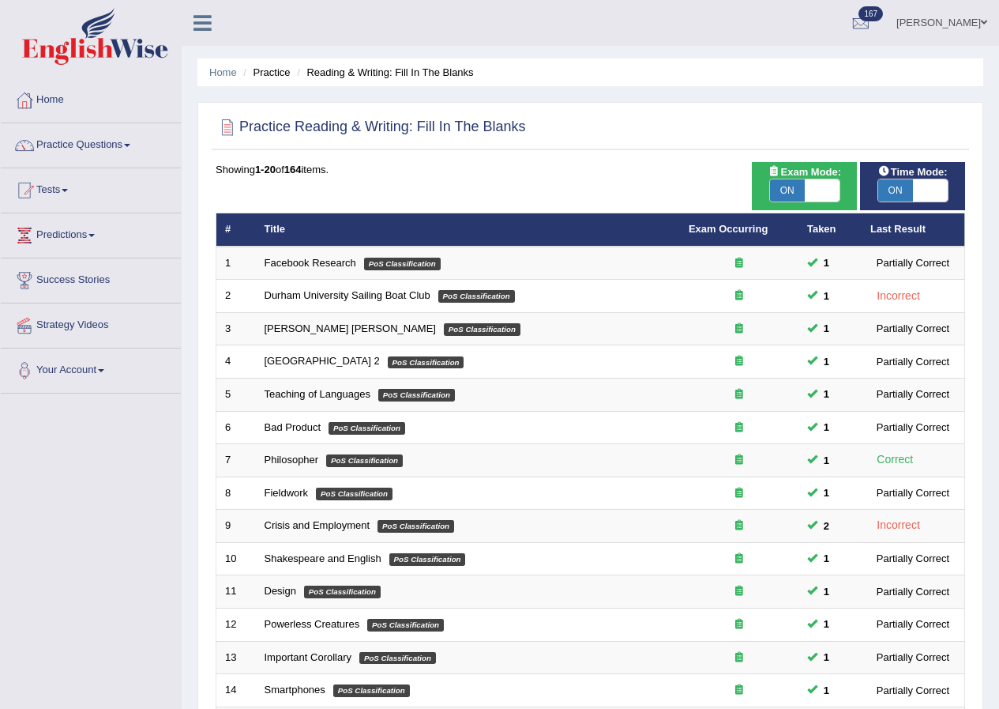
click at [76, 140] on link "Practice Questions" at bounding box center [91, 142] width 180 height 39
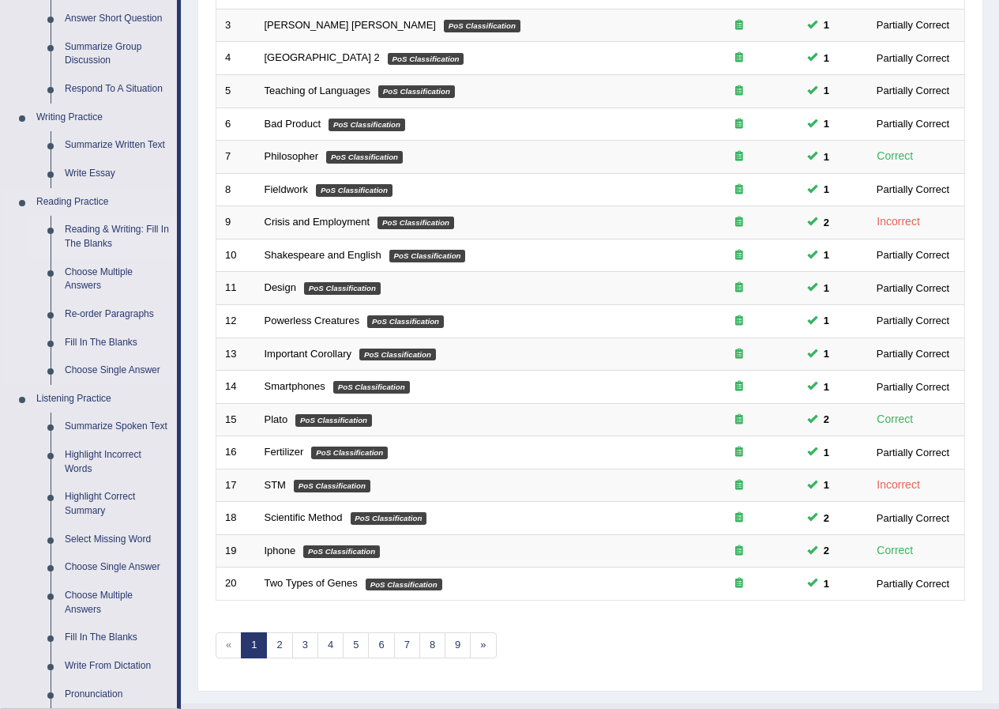
scroll to position [395, 0]
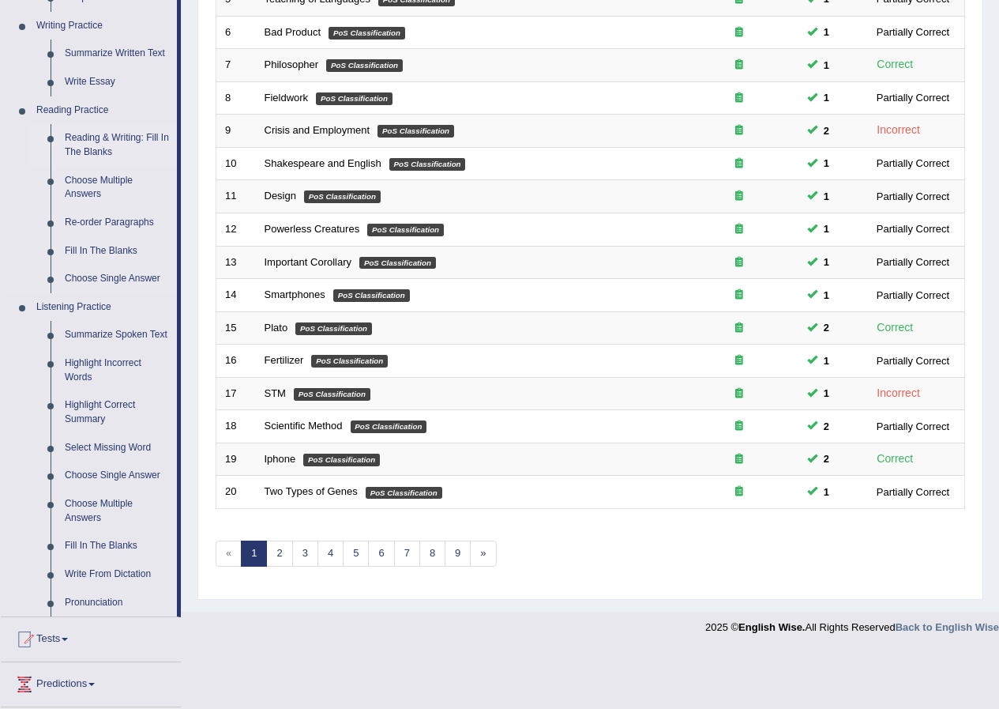
click at [90, 134] on link "Reading & Writing: Fill In The Blanks" at bounding box center [117, 145] width 119 height 42
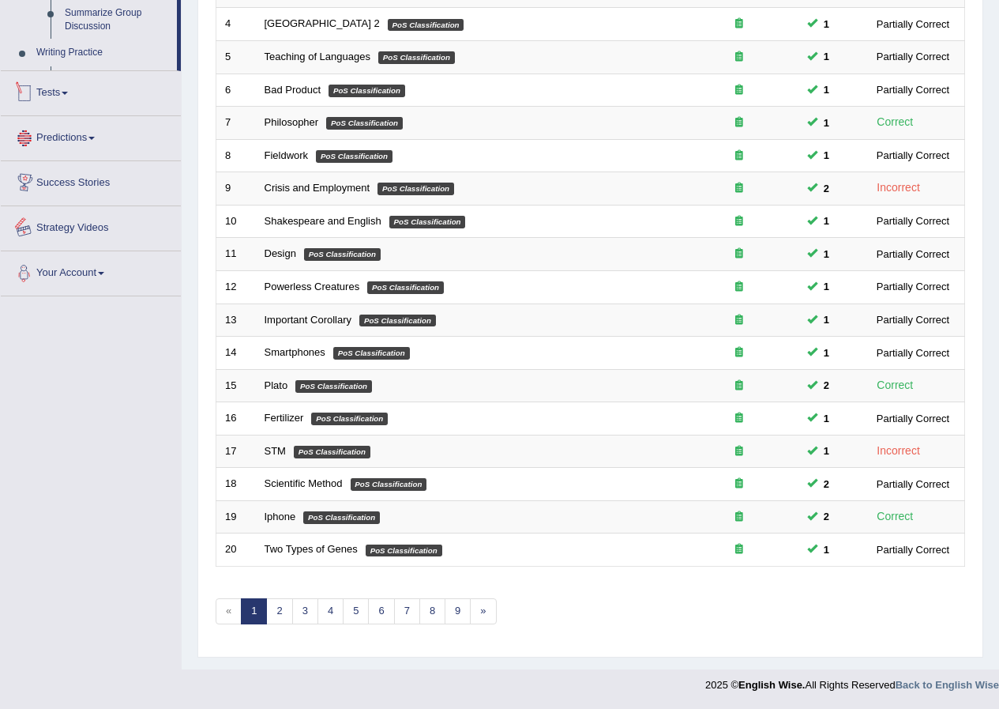
scroll to position [496, 0]
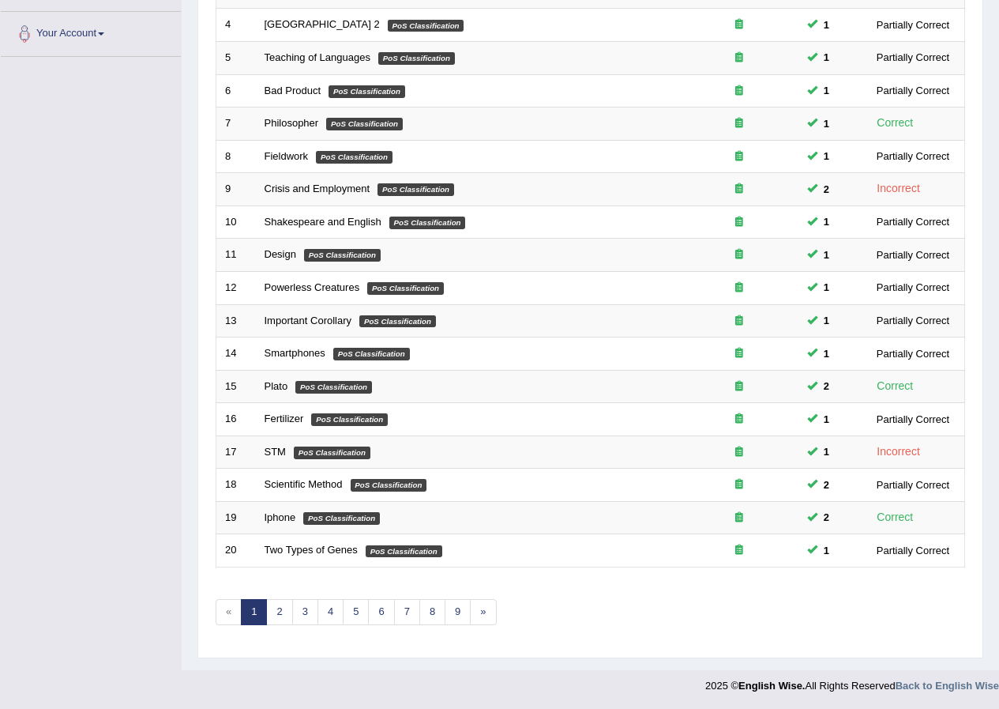
scroll to position [337, 0]
click at [281, 613] on link "2" at bounding box center [279, 611] width 26 height 26
click at [281, 612] on link "2" at bounding box center [279, 611] width 26 height 26
click at [280, 611] on link "2" at bounding box center [279, 611] width 26 height 26
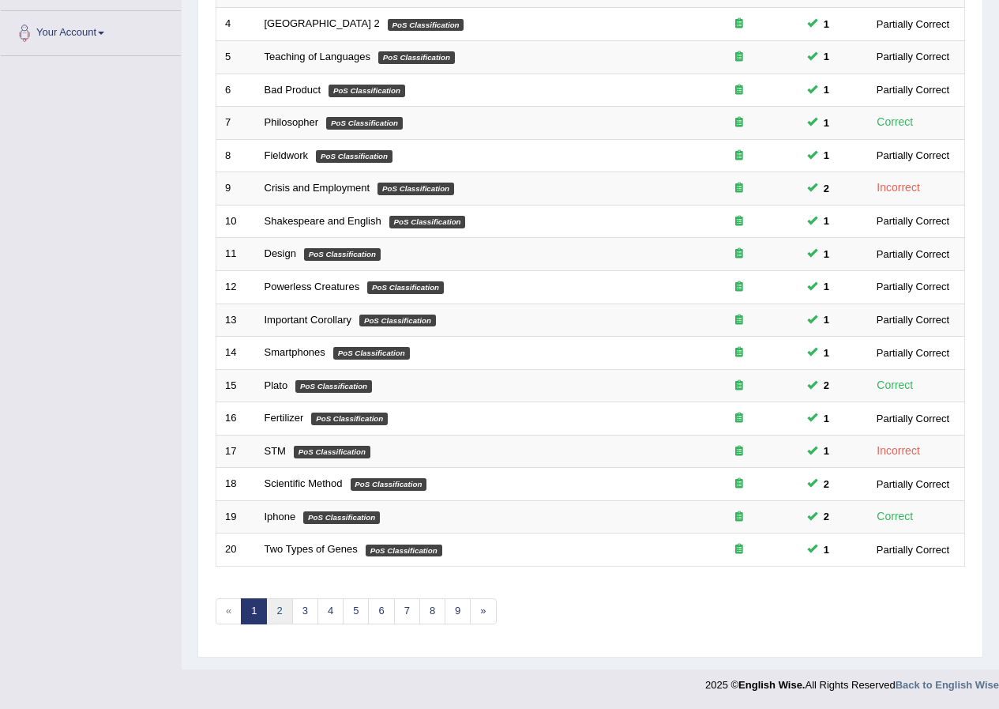
click at [279, 612] on link "2" at bounding box center [279, 611] width 26 height 26
click at [278, 610] on link "2" at bounding box center [279, 611] width 26 height 26
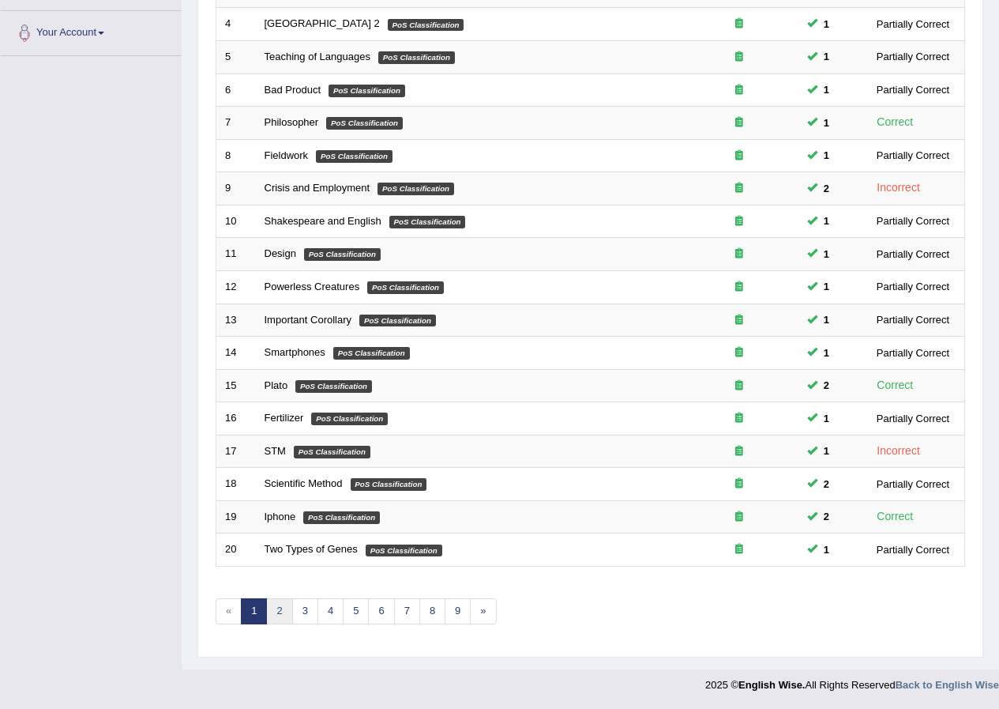
click at [278, 608] on link "2" at bounding box center [279, 611] width 26 height 26
click at [277, 608] on link "2" at bounding box center [279, 611] width 26 height 26
click at [277, 612] on link "2" at bounding box center [279, 611] width 26 height 26
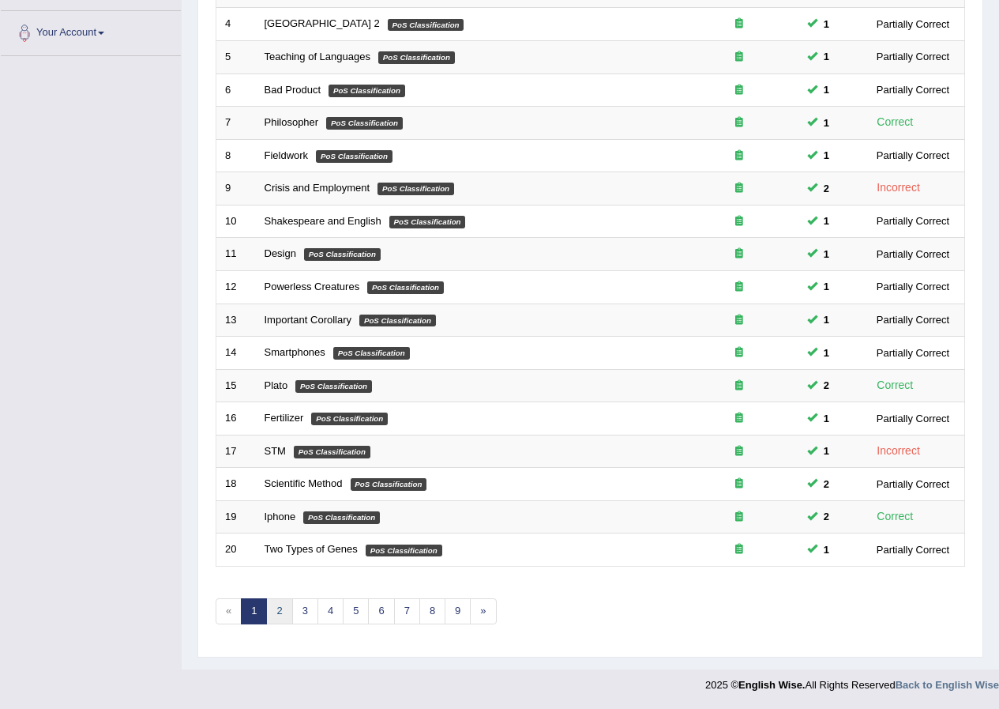
click at [277, 612] on link "2" at bounding box center [279, 611] width 26 height 26
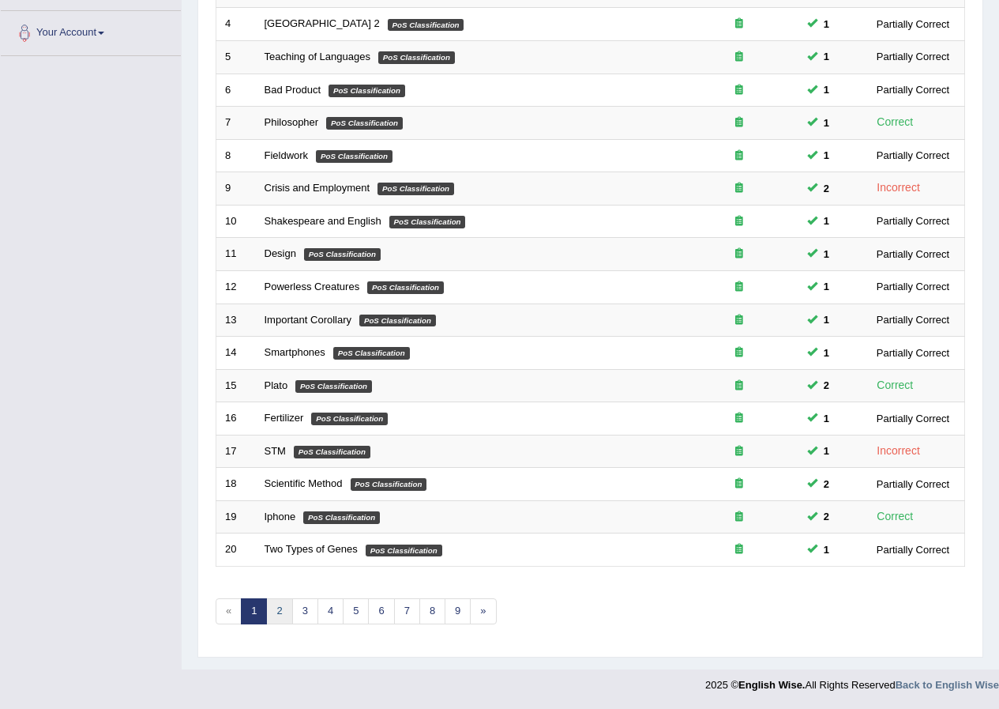
click at [277, 611] on link "2" at bounding box center [279, 611] width 26 height 26
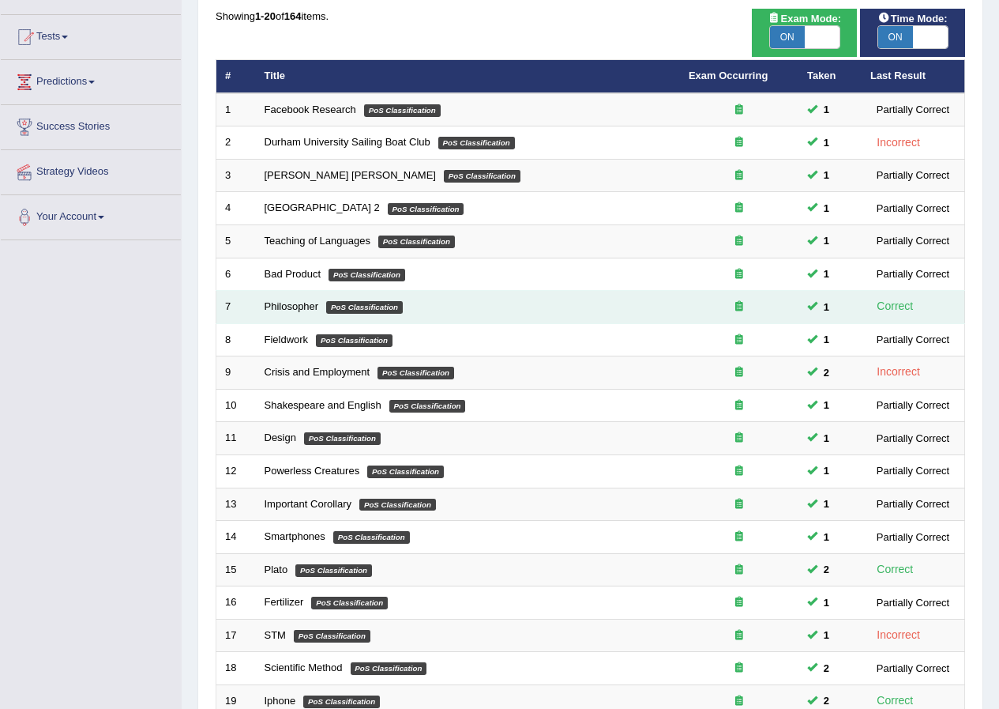
scroll to position [0, 0]
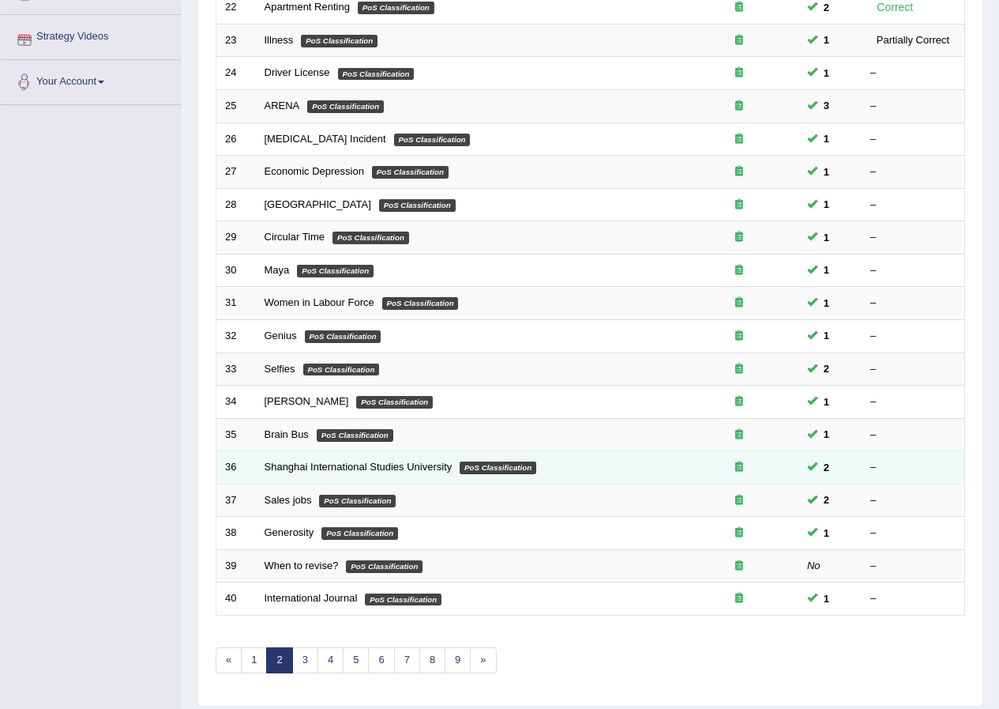
scroll to position [337, 0]
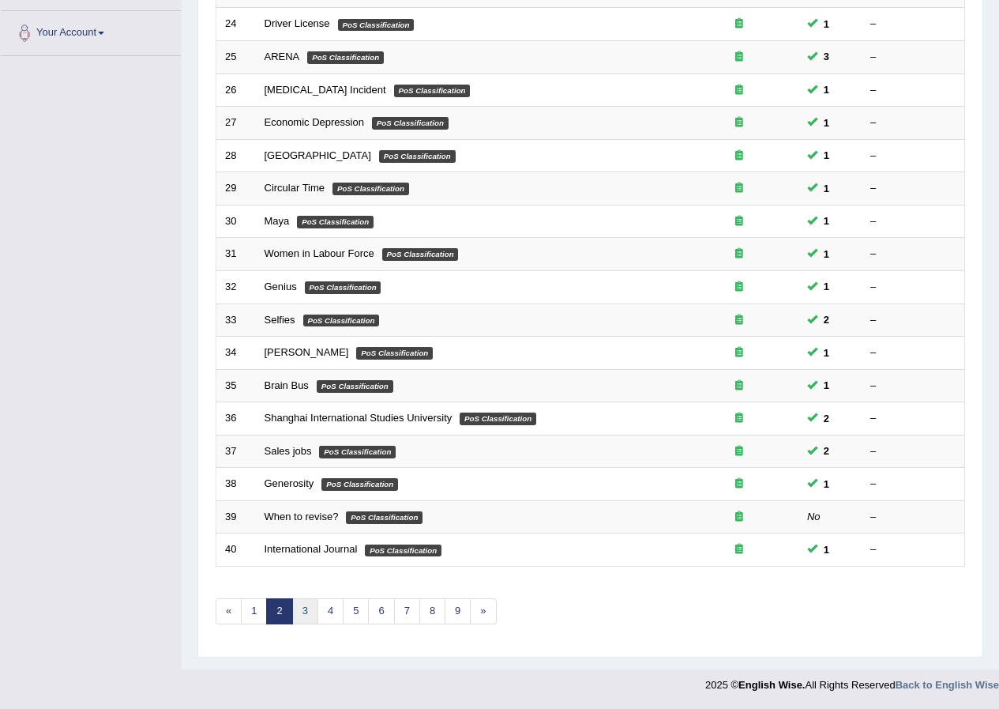
click at [302, 612] on link "3" at bounding box center [305, 611] width 26 height 26
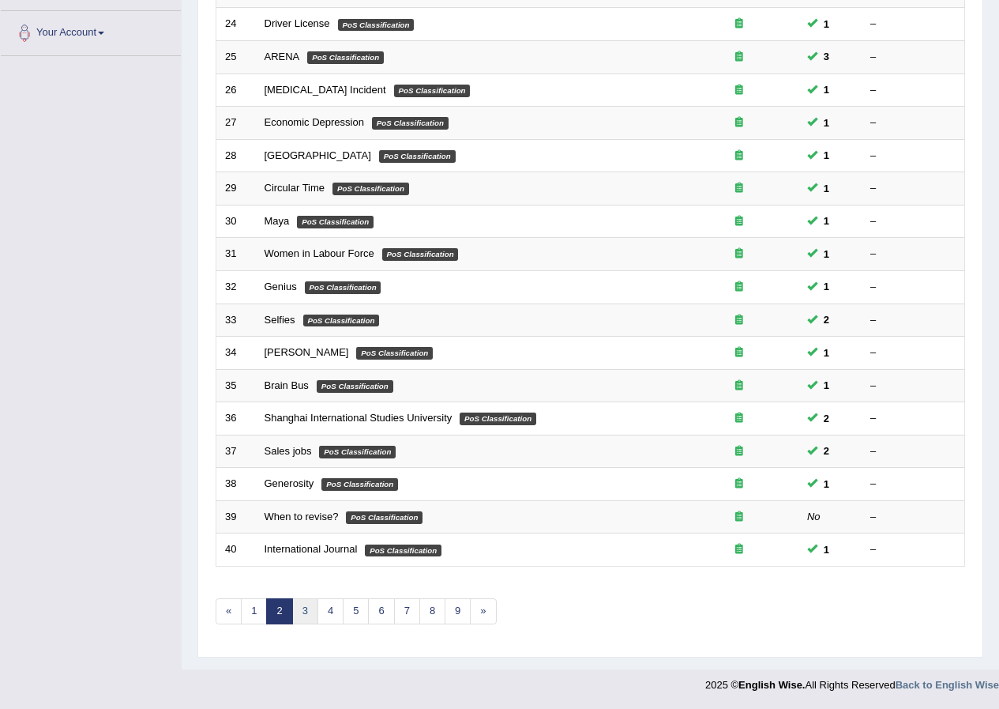
click at [302, 612] on link "3" at bounding box center [305, 611] width 26 height 26
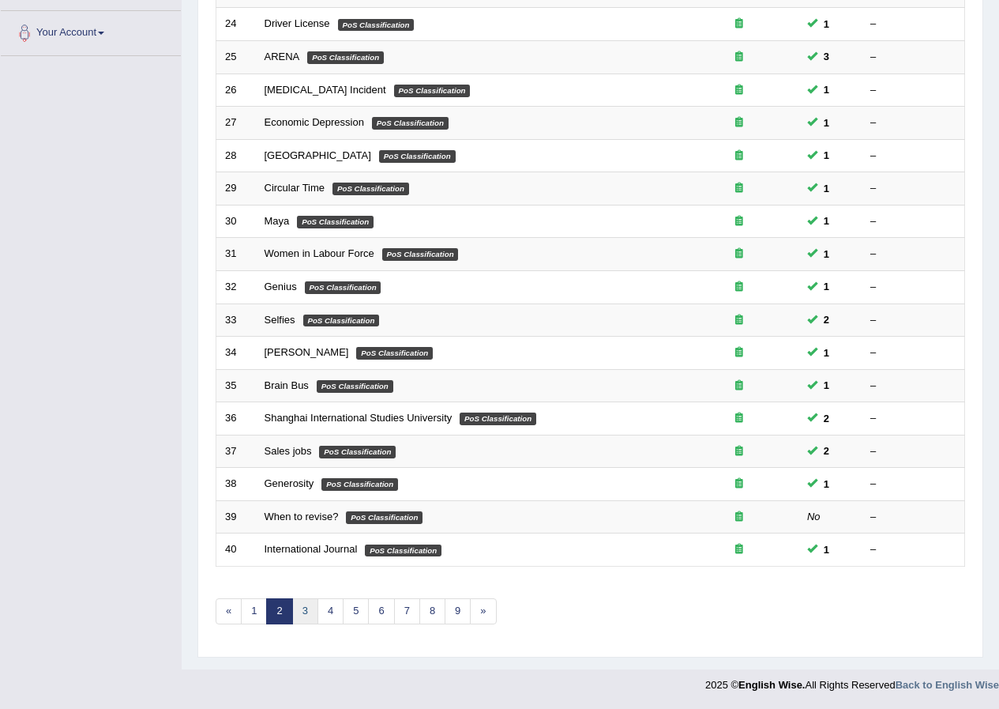
click at [302, 612] on link "3" at bounding box center [305, 611] width 26 height 26
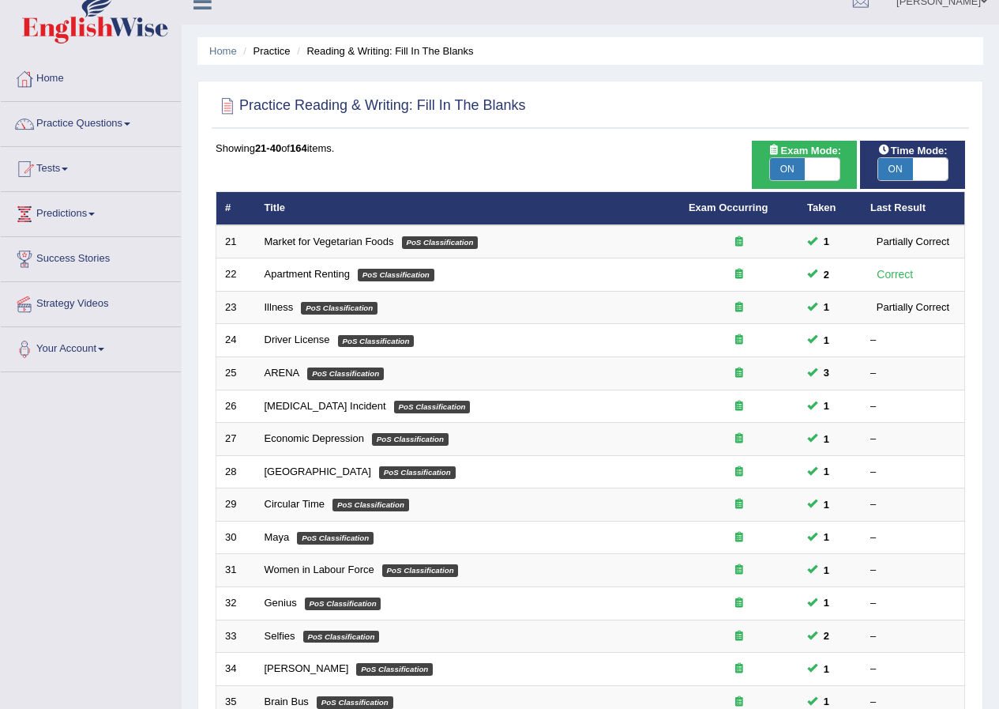
scroll to position [0, 0]
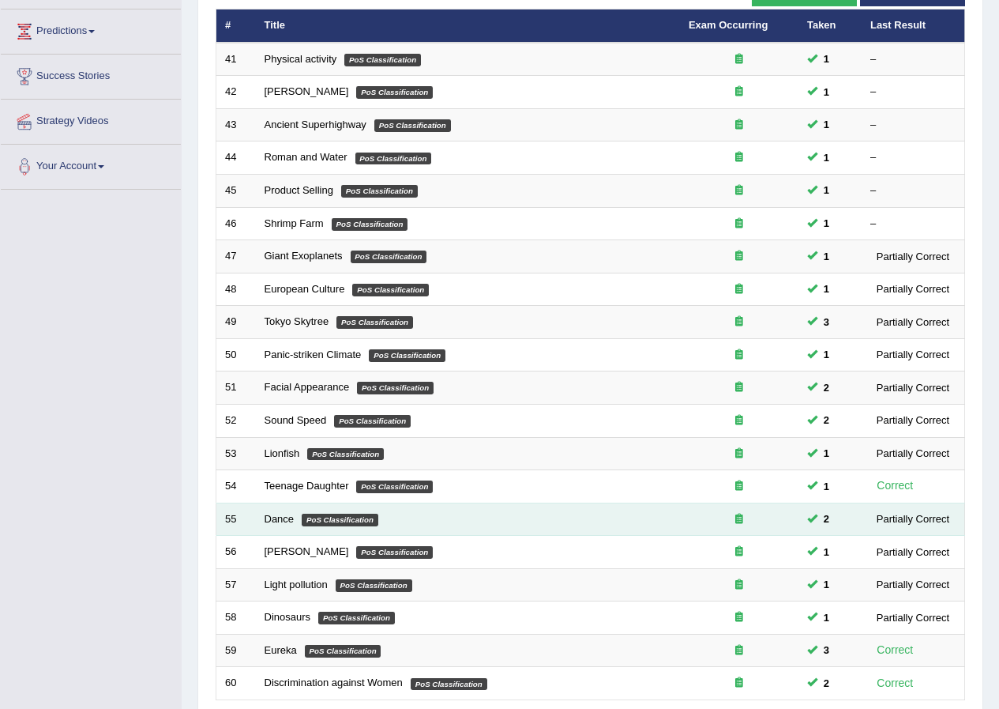
scroll to position [337, 0]
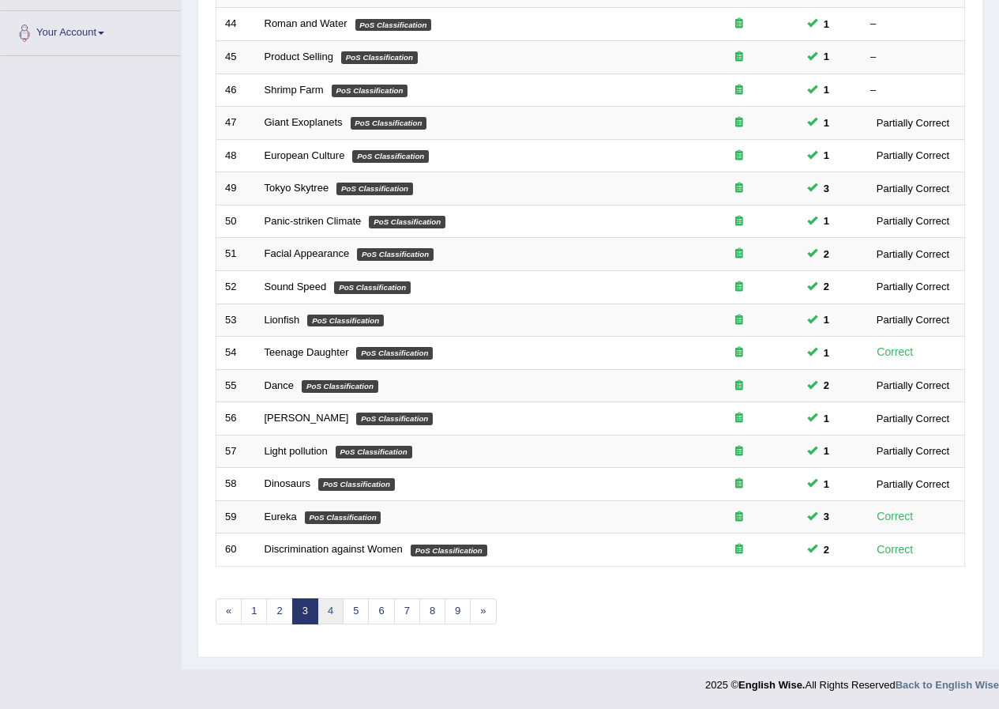
click at [333, 612] on link "4" at bounding box center [331, 611] width 26 height 26
click at [451, 611] on link "9" at bounding box center [458, 611] width 26 height 26
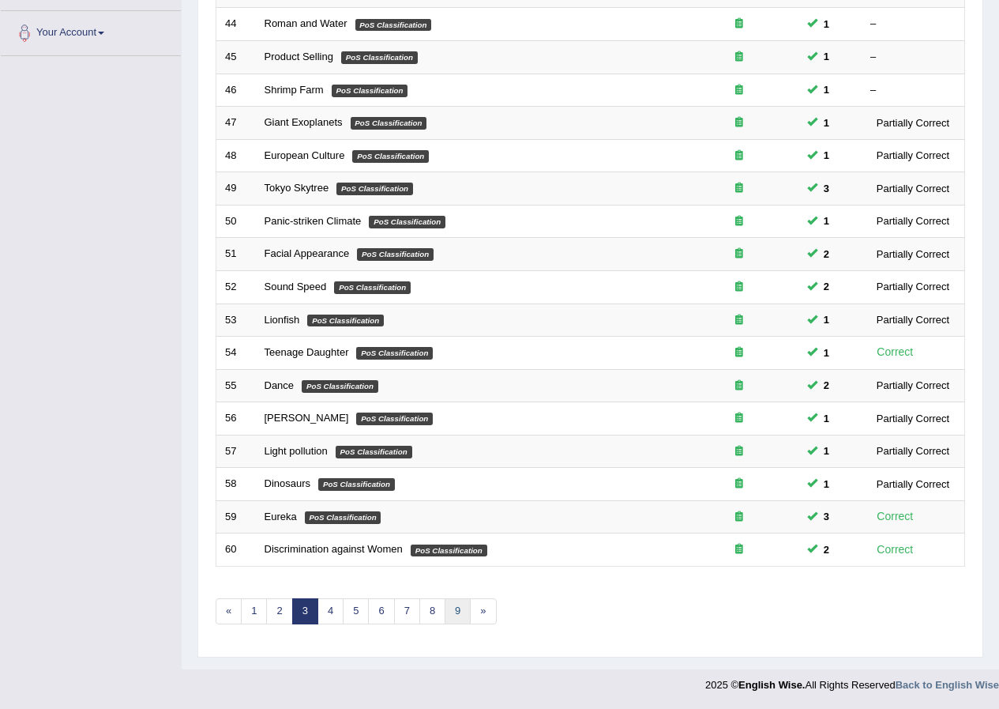
click at [451, 611] on link "9" at bounding box center [458, 611] width 26 height 26
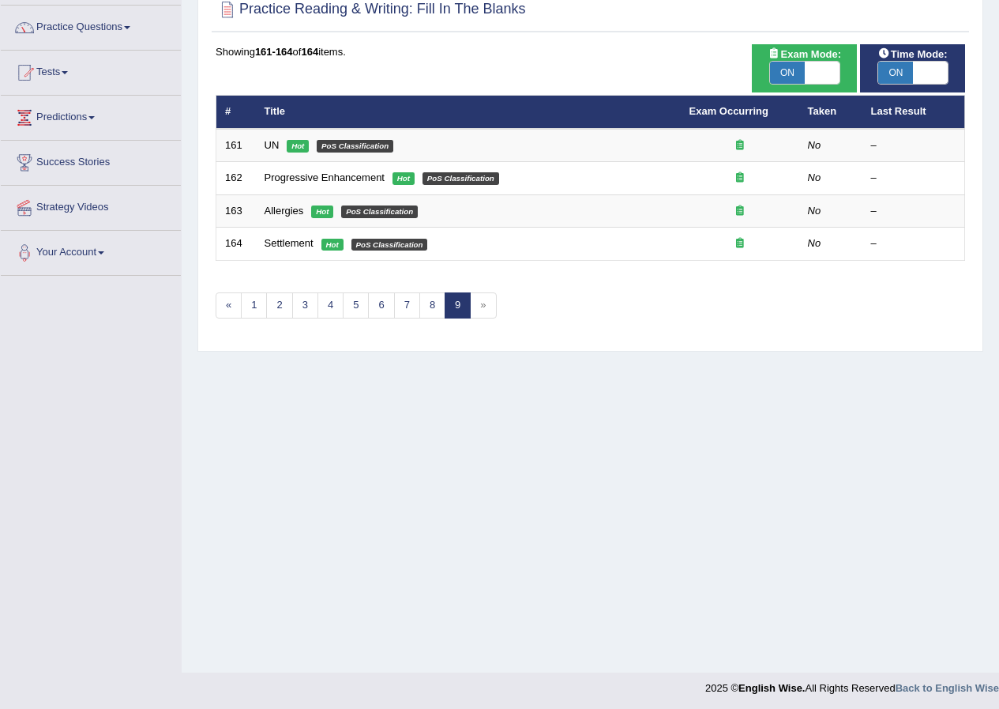
scroll to position [121, 0]
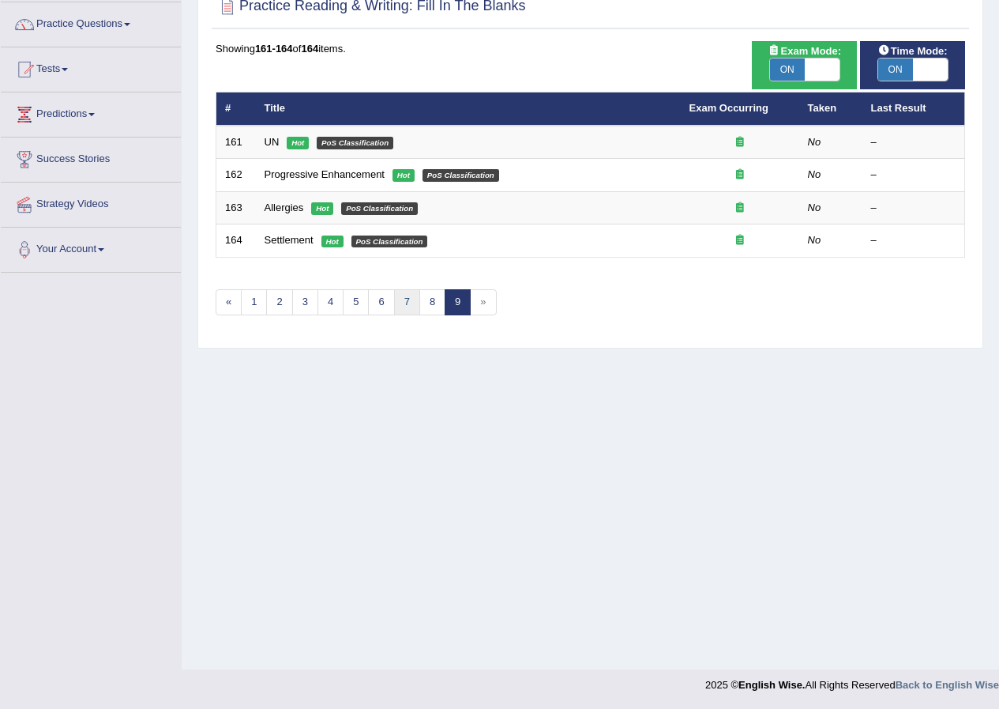
click at [403, 304] on link "7" at bounding box center [407, 302] width 26 height 26
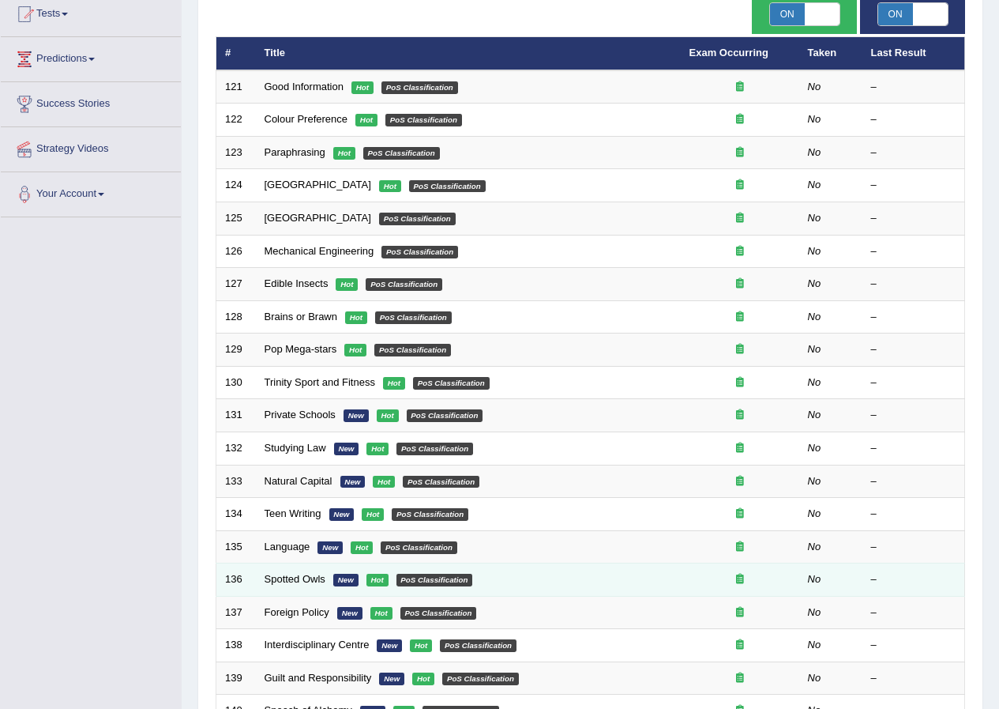
scroll to position [337, 0]
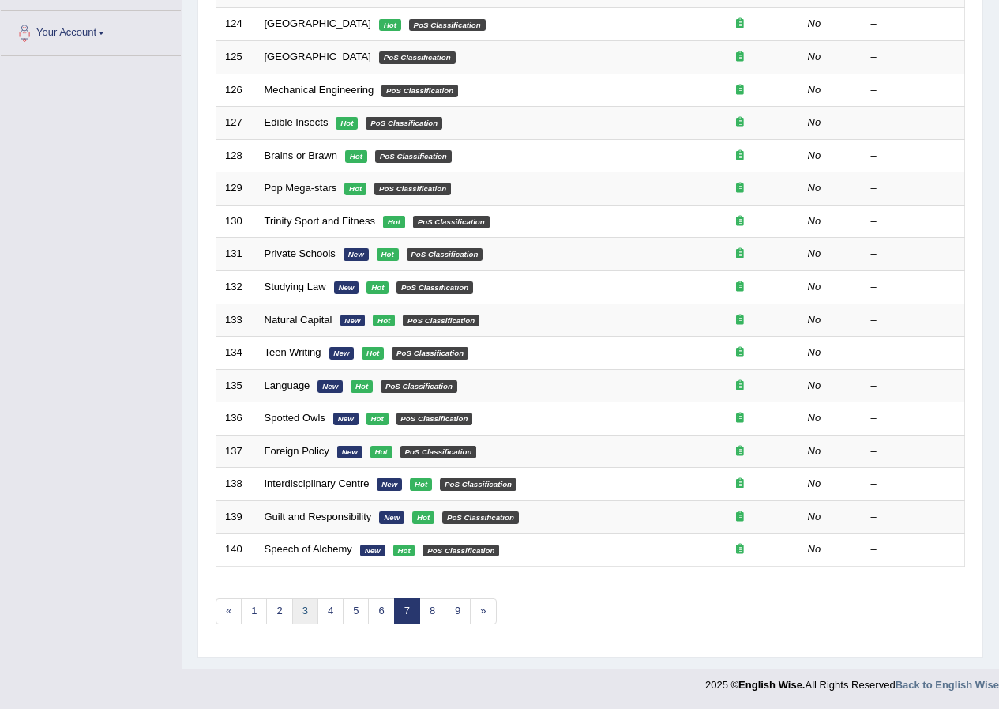
click at [307, 607] on link "3" at bounding box center [305, 611] width 26 height 26
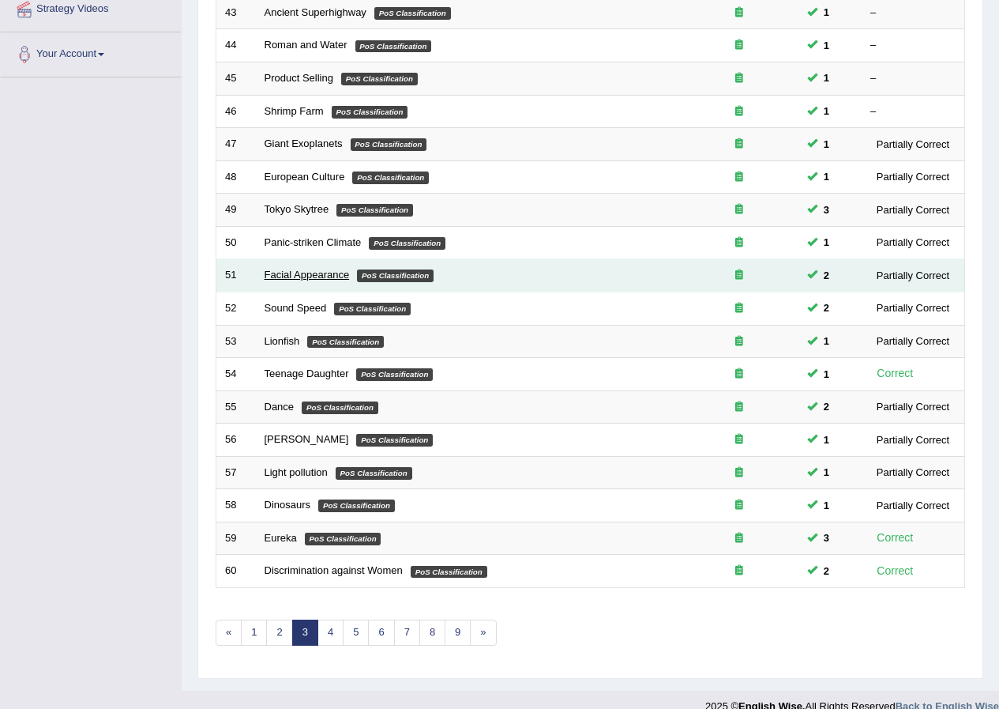
scroll to position [337, 0]
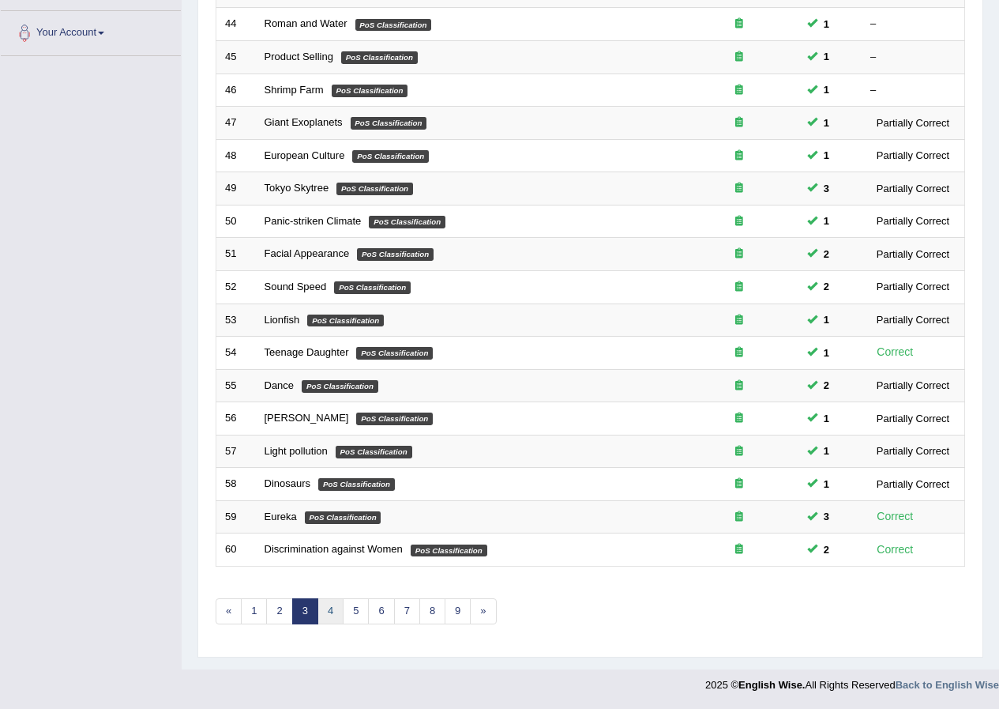
click at [329, 610] on link "4" at bounding box center [331, 611] width 26 height 26
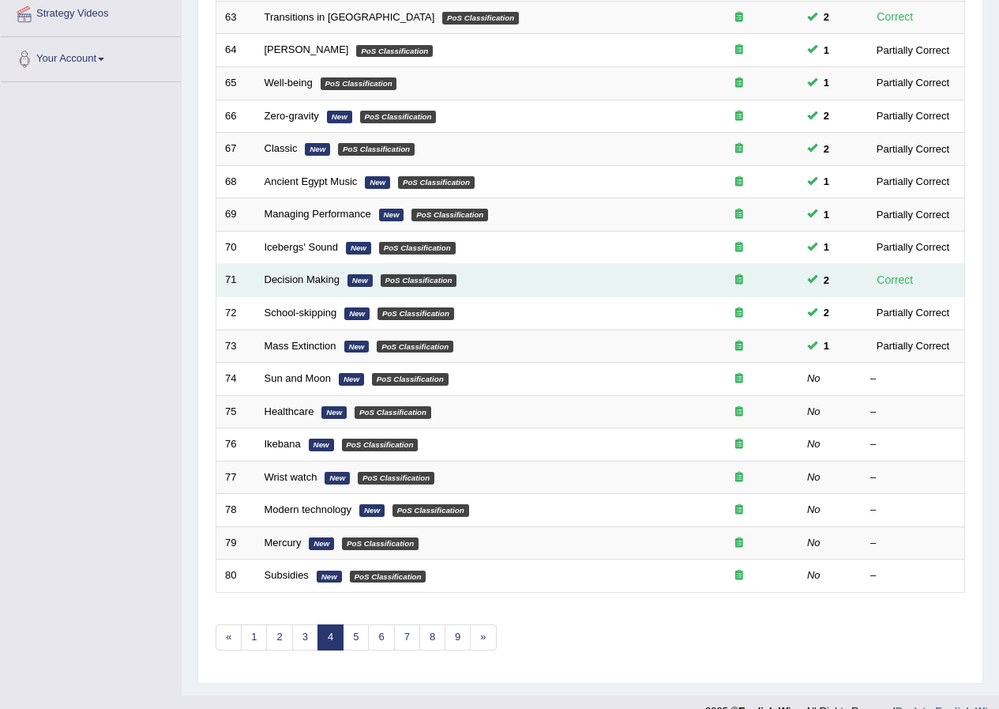
scroll to position [316, 0]
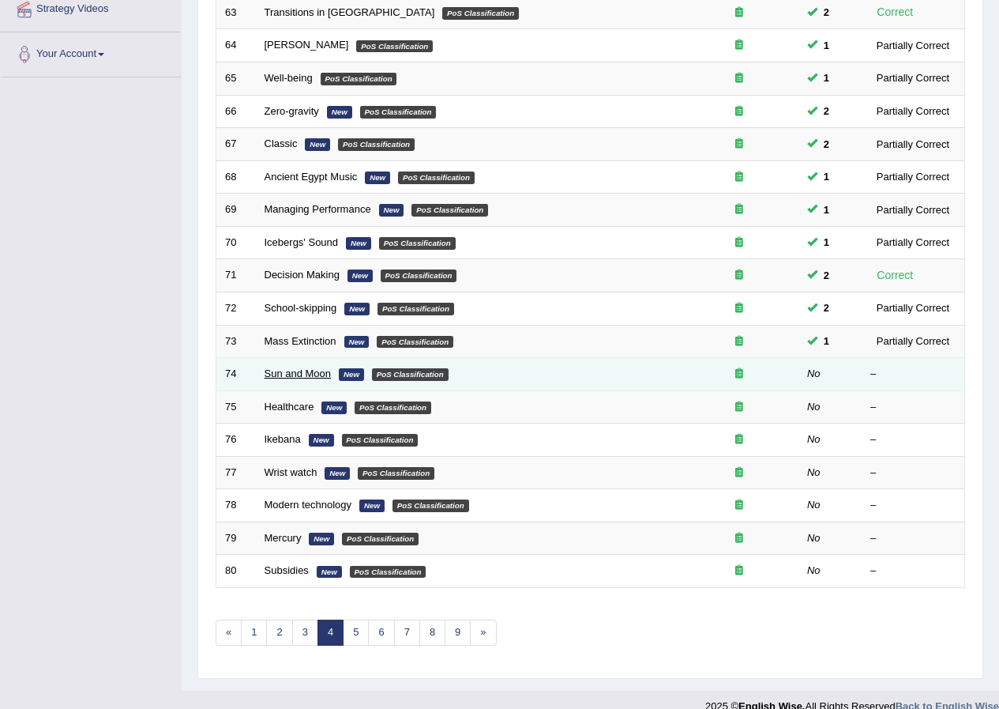
click at [314, 372] on link "Sun and Moon" at bounding box center [298, 373] width 67 height 12
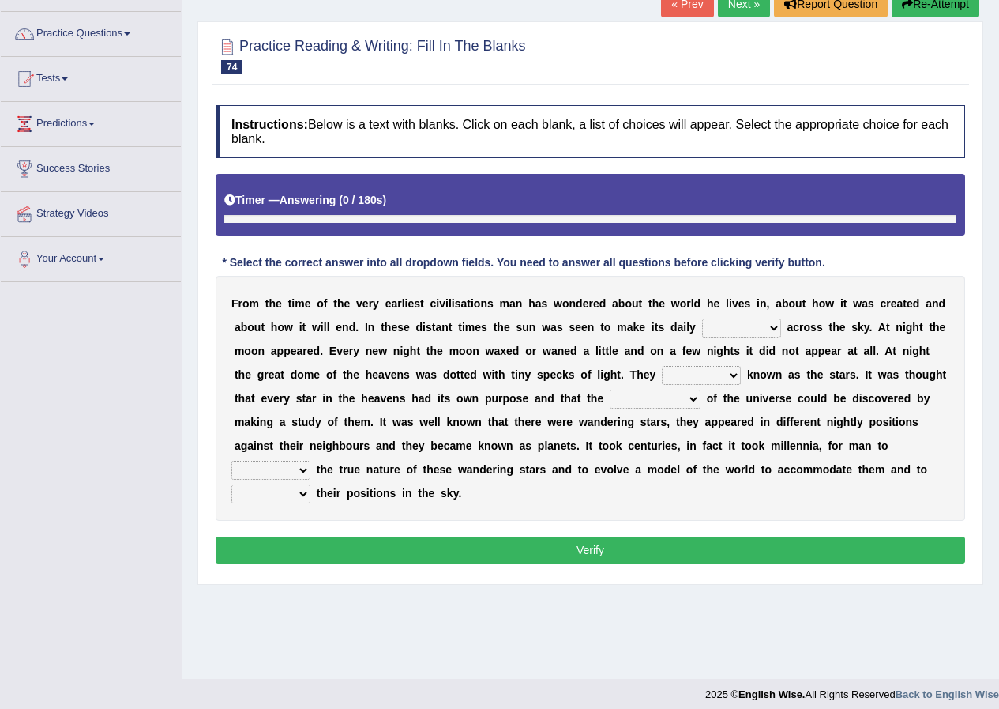
scroll to position [113, 0]
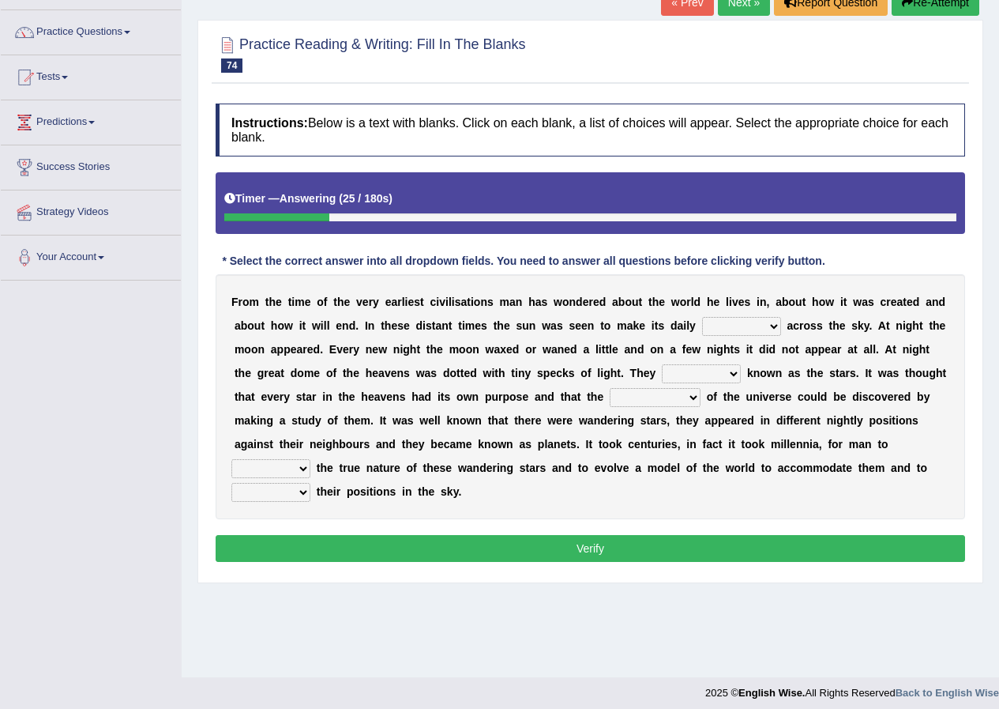
click at [772, 328] on select "plan level journey line" at bounding box center [741, 326] width 79 height 19
select select "journey"
click at [702, 317] on select "plan level journey line" at bounding box center [741, 326] width 79 height 19
click at [735, 370] on select "are well become became" at bounding box center [701, 373] width 79 height 19
select select "are"
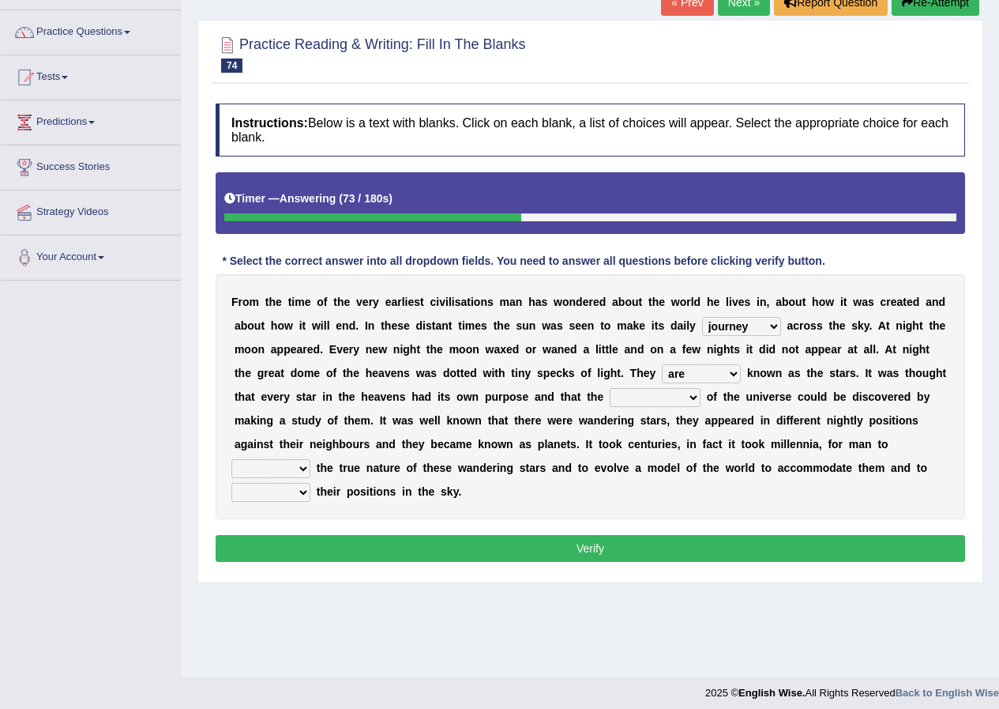
click at [662, 364] on select "are well become became" at bounding box center [701, 373] width 79 height 19
click at [693, 397] on select "stories secrets views imaginations" at bounding box center [655, 397] width 91 height 19
select select "imaginations"
click at [610, 388] on select "stories secrets views imaginations" at bounding box center [655, 397] width 91 height 19
click at [302, 467] on select "distort discuss charge determine" at bounding box center [270, 468] width 79 height 19
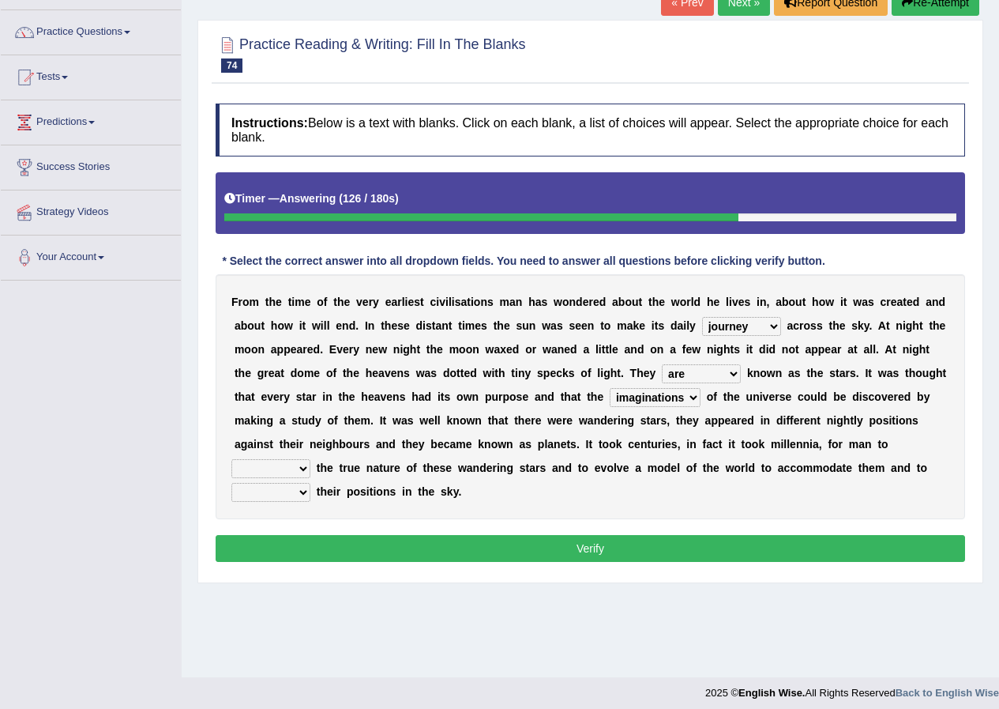
select select "determine"
click at [231, 459] on select "distort discuss charge determine" at bounding box center [270, 468] width 79 height 19
click at [300, 491] on select "draw predict dictate save" at bounding box center [270, 492] width 79 height 19
select select "predict"
click at [231, 483] on select "draw predict dictate save" at bounding box center [270, 492] width 79 height 19
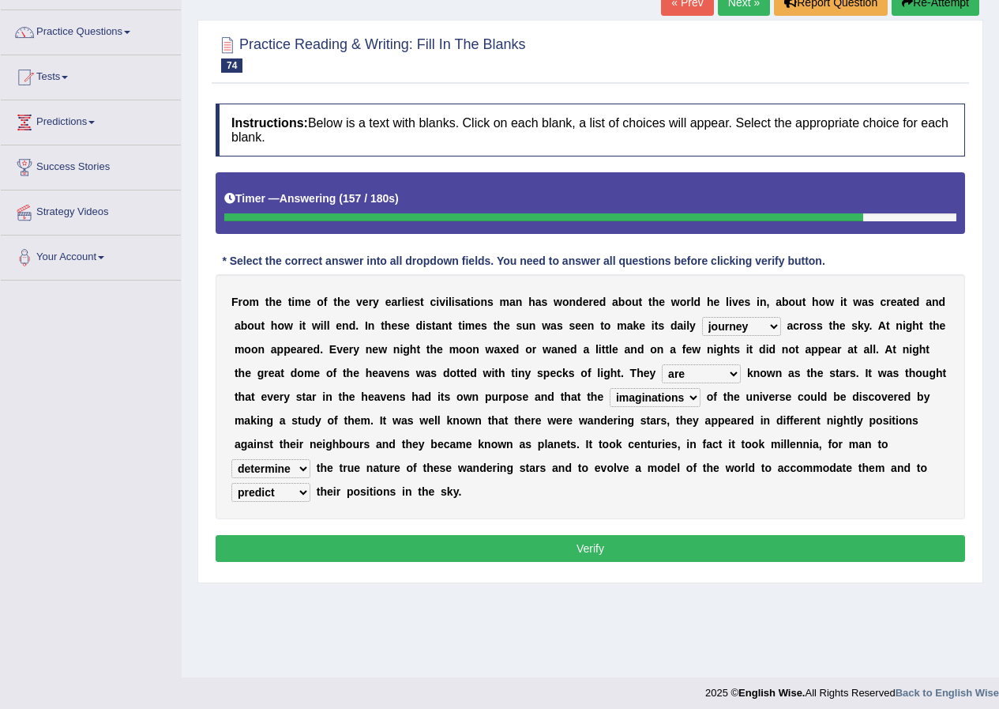
click at [302, 471] on select "distort discuss charge determine" at bounding box center [270, 468] width 79 height 19
click at [383, 610] on div "Home Practice Reading & Writing: Fill In The Blanks Sun and Moon « Prev Next » …" at bounding box center [591, 282] width 818 height 790
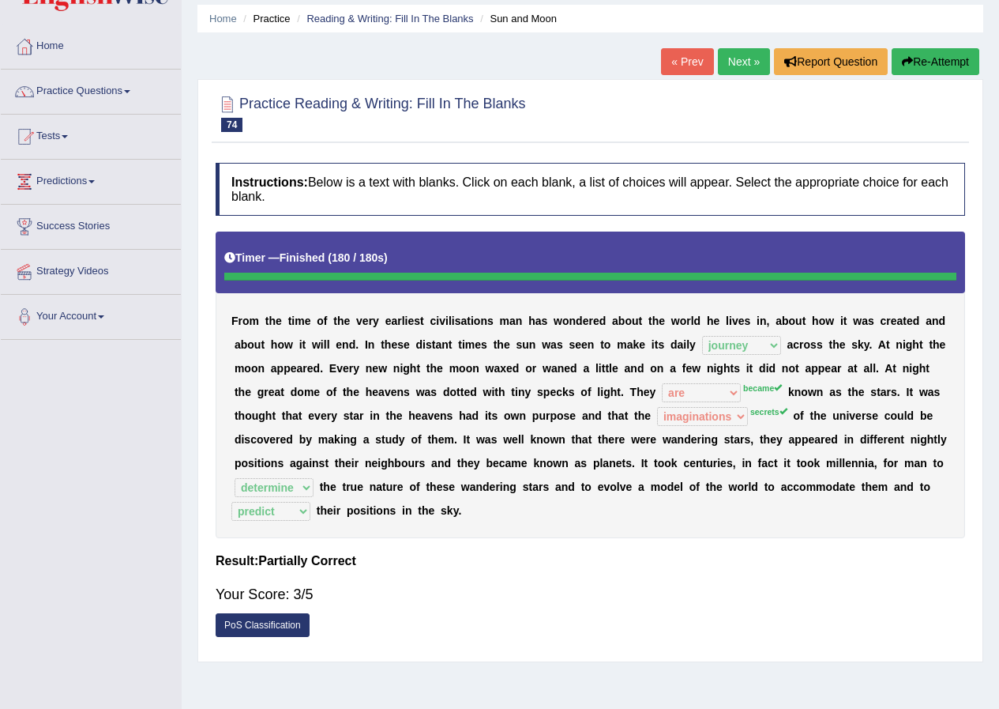
scroll to position [0, 0]
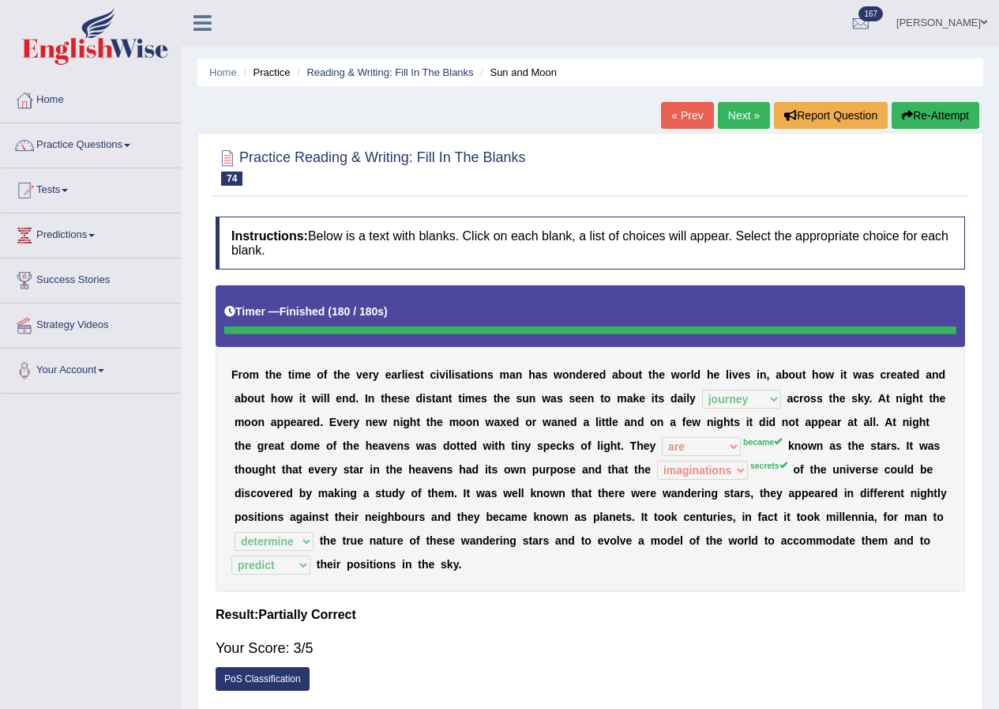
click at [739, 121] on link "Next »" at bounding box center [744, 115] width 52 height 27
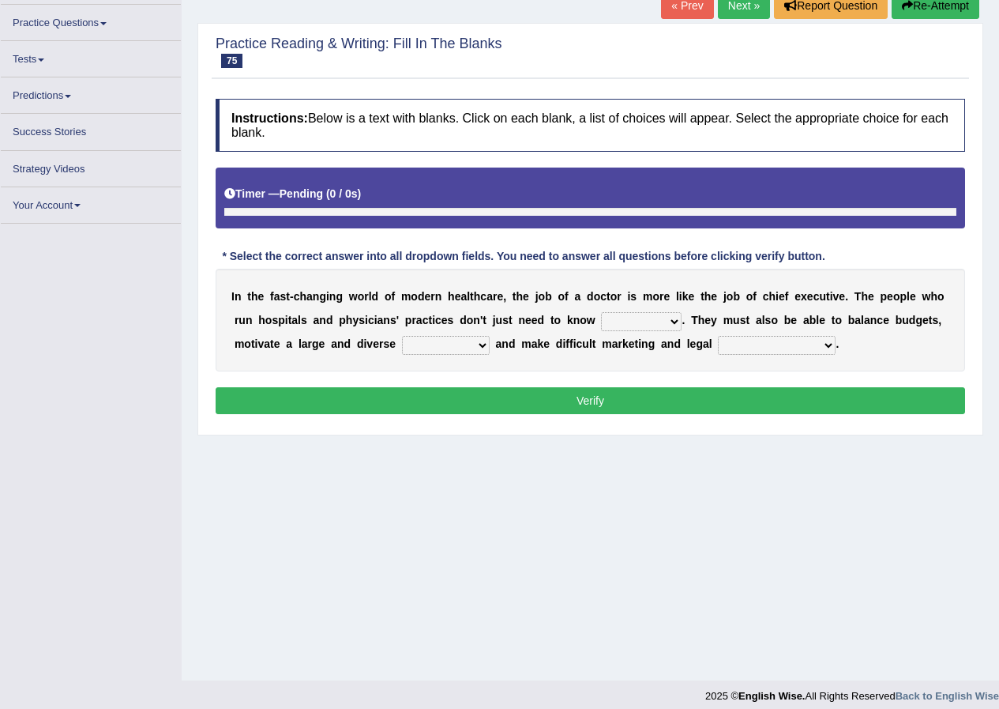
scroll to position [121, 0]
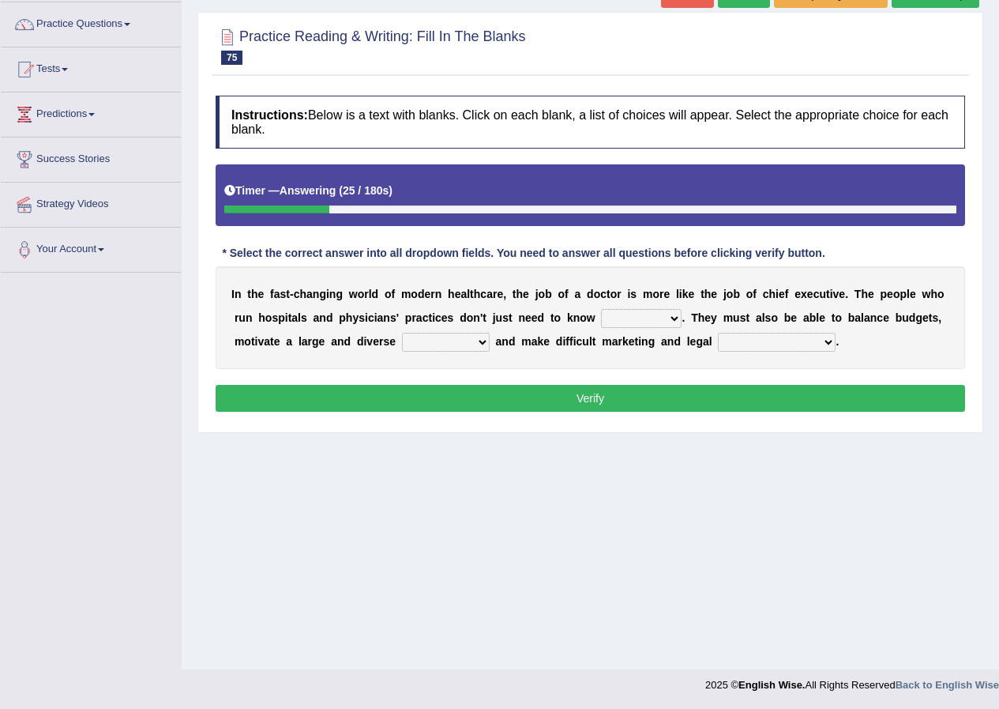
click at [678, 319] on select "dosage techniques treatments medicine" at bounding box center [641, 318] width 81 height 19
select select "medicine"
click at [601, 309] on select "dosage techniques treatments medicine" at bounding box center [641, 318] width 81 height 19
click at [826, 341] on select "decisions reactions recommendations actions" at bounding box center [777, 342] width 118 height 19
click at [480, 342] on select "gang staff employment mass" at bounding box center [446, 342] width 88 height 19
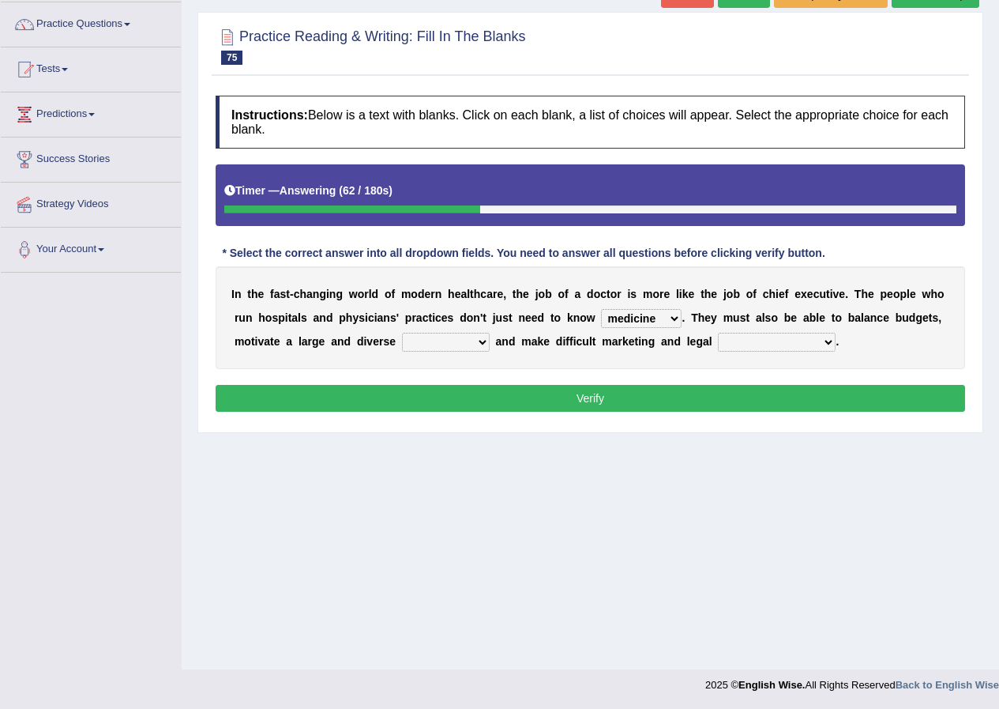
select select "staff"
click at [402, 333] on select "gang staff employment mass" at bounding box center [446, 342] width 88 height 19
click at [821, 340] on select "decisions reactions recommendations actions" at bounding box center [777, 342] width 118 height 19
select select "actions"
click at [718, 333] on select "decisions reactions recommendations actions" at bounding box center [777, 342] width 118 height 19
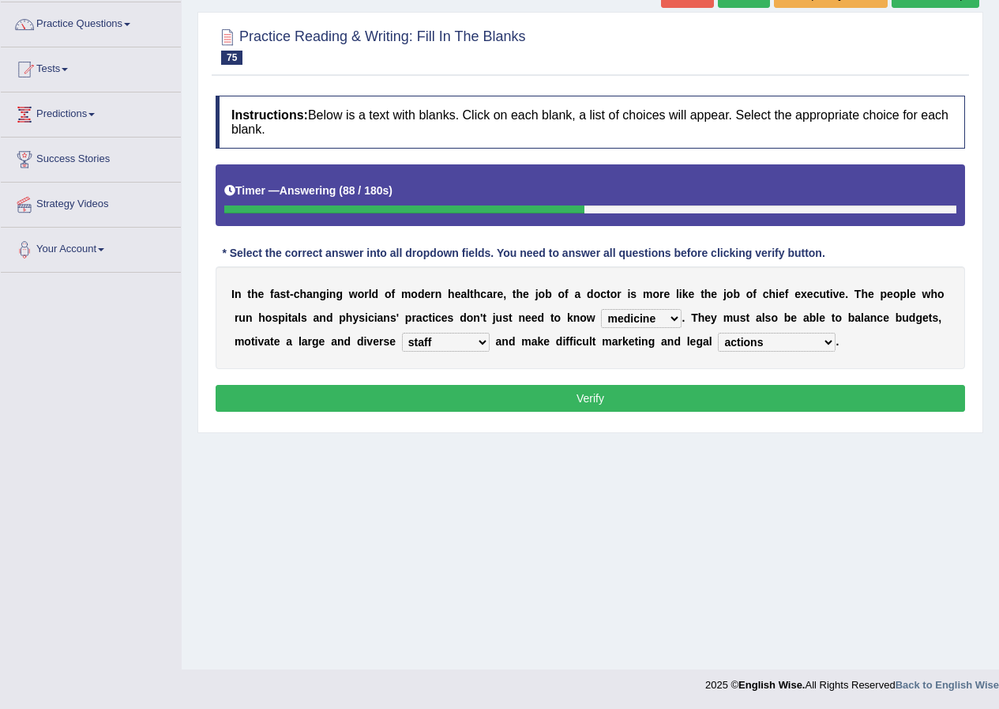
click at [604, 398] on button "Verify" at bounding box center [591, 398] width 750 height 27
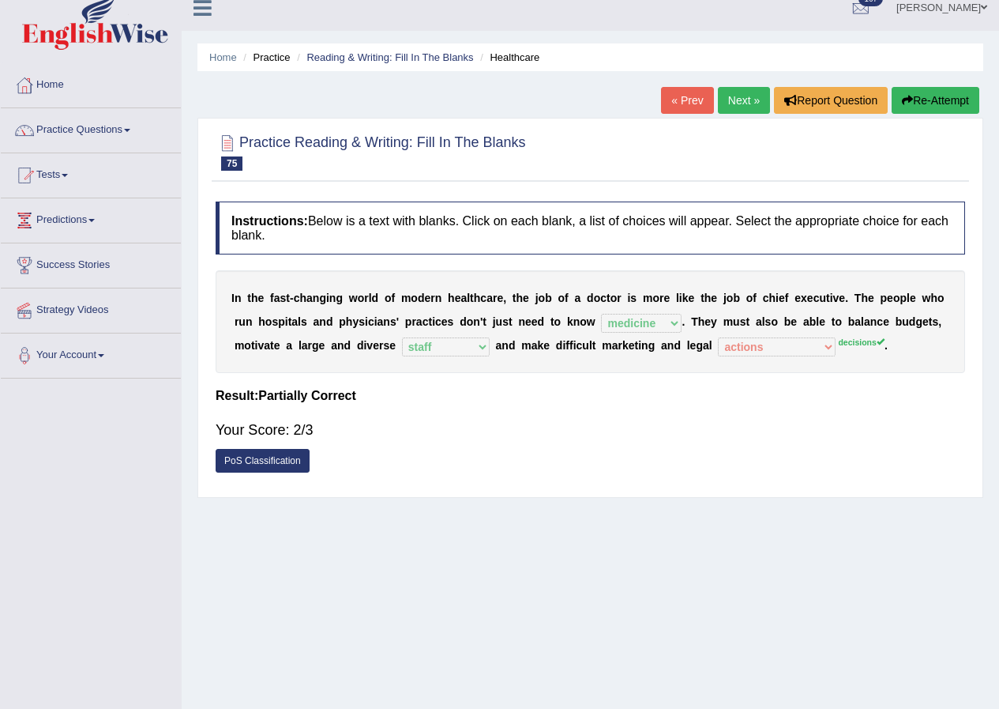
scroll to position [0, 0]
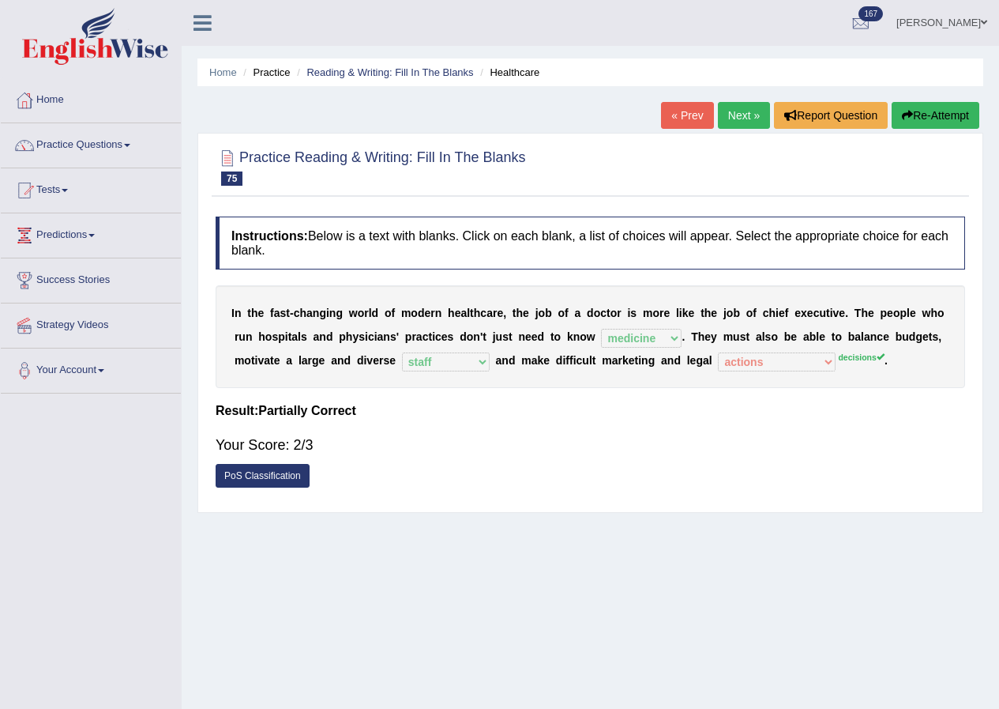
click at [735, 116] on link "Next »" at bounding box center [744, 115] width 52 height 27
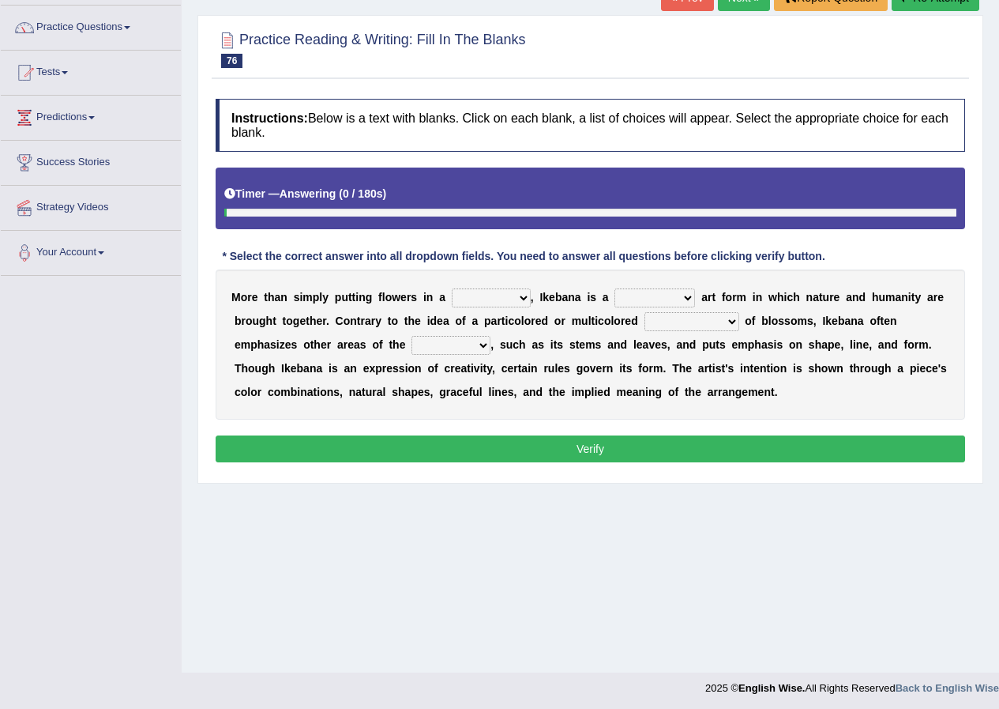
scroll to position [121, 0]
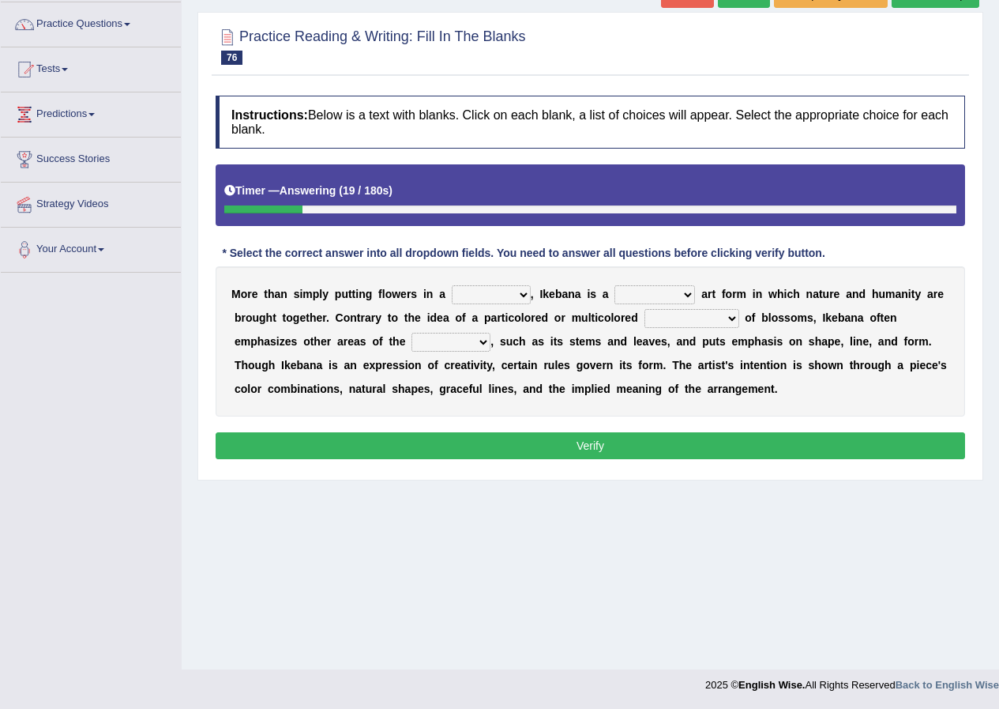
click at [685, 294] on select "restricted random disciplined fleeting" at bounding box center [655, 294] width 81 height 19
select select "random"
click at [615, 285] on select "restricted random disciplined fleeting" at bounding box center [655, 294] width 81 height 19
click at [739, 320] on b at bounding box center [742, 317] width 6 height 13
click at [731, 317] on select "garden arrangement duplication augmentation" at bounding box center [692, 318] width 95 height 19
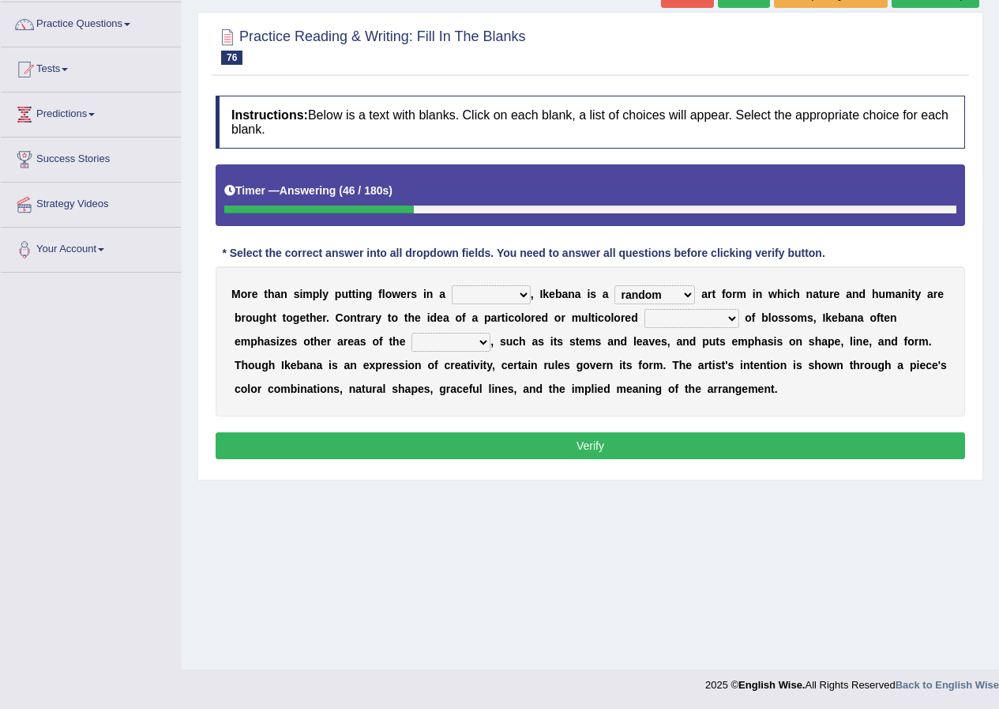
click at [731, 317] on select "garden arrangement duplication augmentation" at bounding box center [692, 318] width 95 height 19
select select "garden"
click at [645, 309] on select "garden arrangement duplication augmentation" at bounding box center [692, 318] width 95 height 19
click at [479, 339] on select "flora plant organism fauna" at bounding box center [451, 342] width 79 height 19
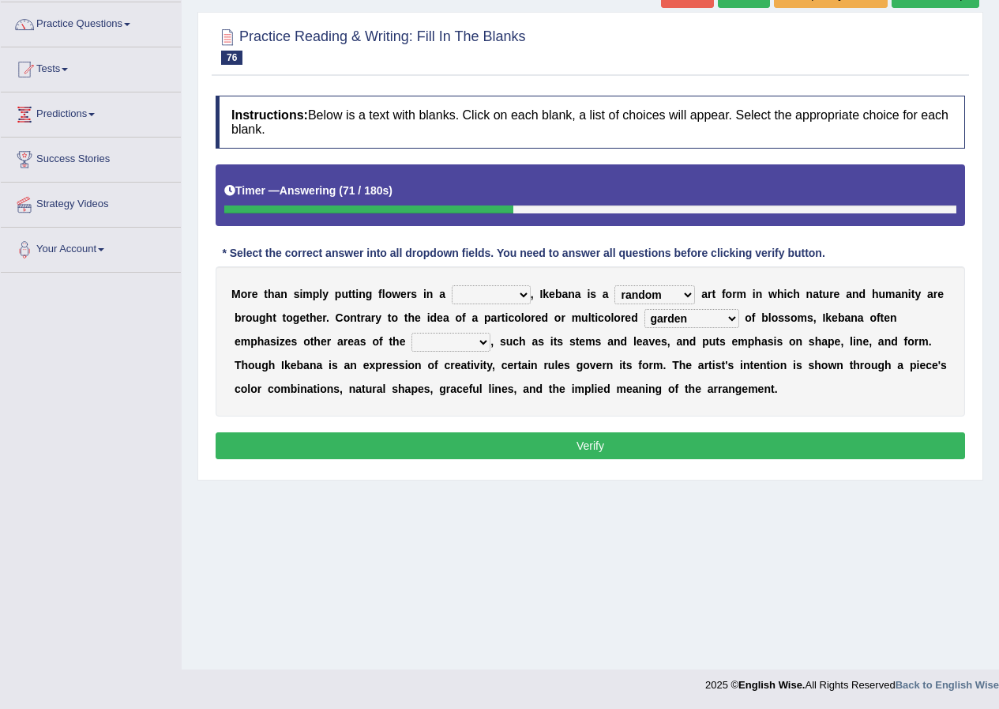
select select "plant"
click at [412, 333] on select "flora plant organism fauna" at bounding box center [451, 342] width 79 height 19
click at [522, 292] on select "shape way container fashion" at bounding box center [491, 294] width 79 height 19
select select "container"
click at [452, 285] on select "shape way container fashion" at bounding box center [491, 294] width 79 height 19
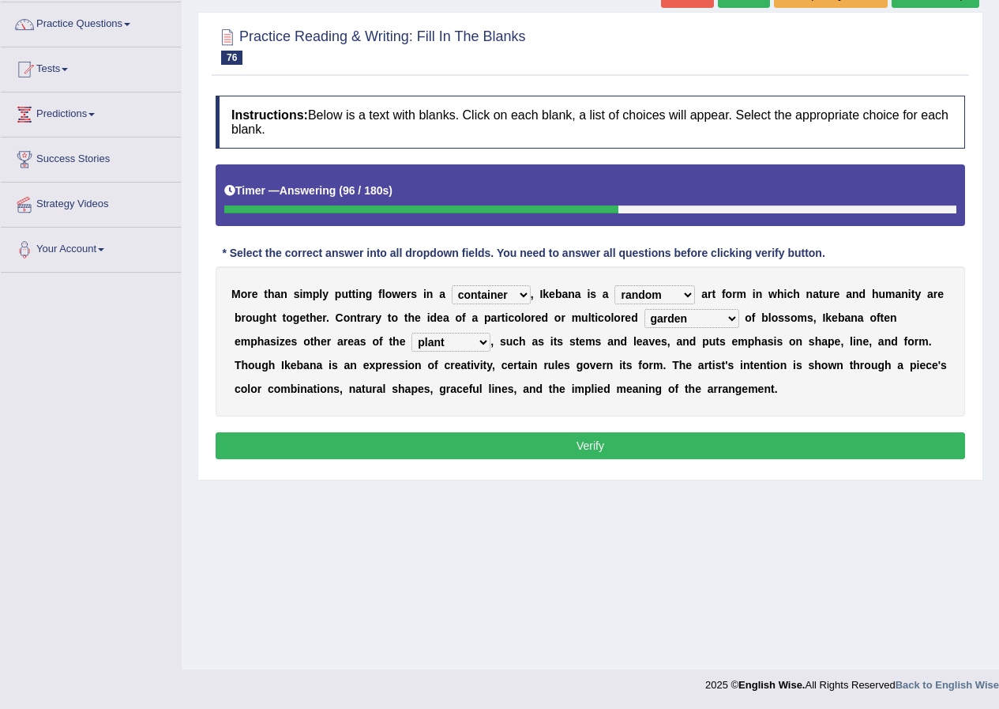
click at [579, 445] on button "Verify" at bounding box center [591, 445] width 750 height 27
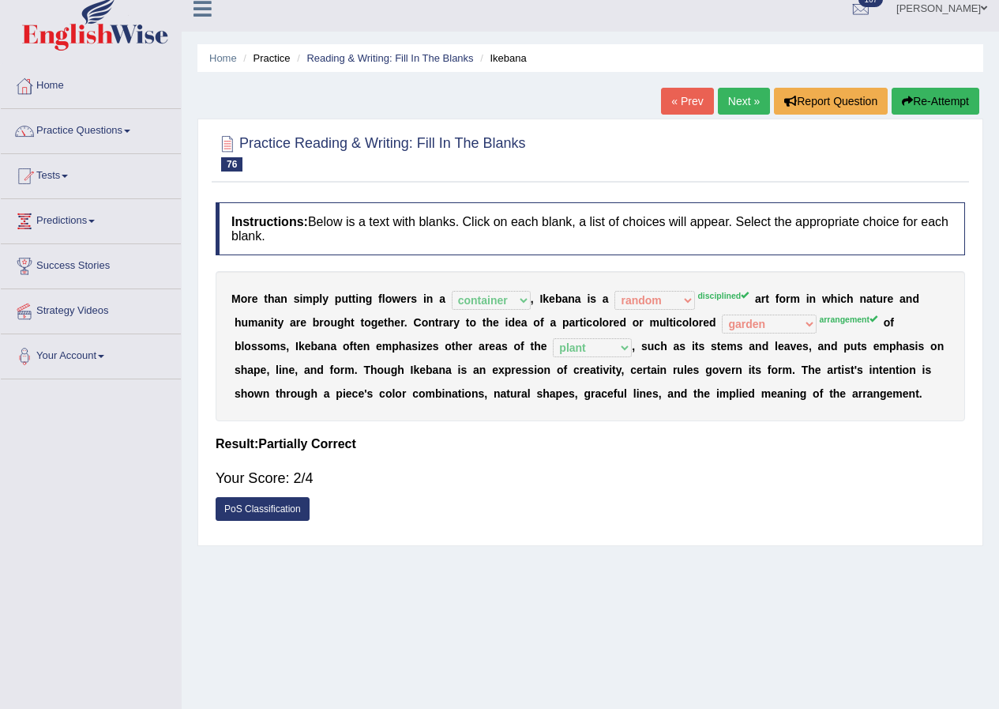
scroll to position [0, 0]
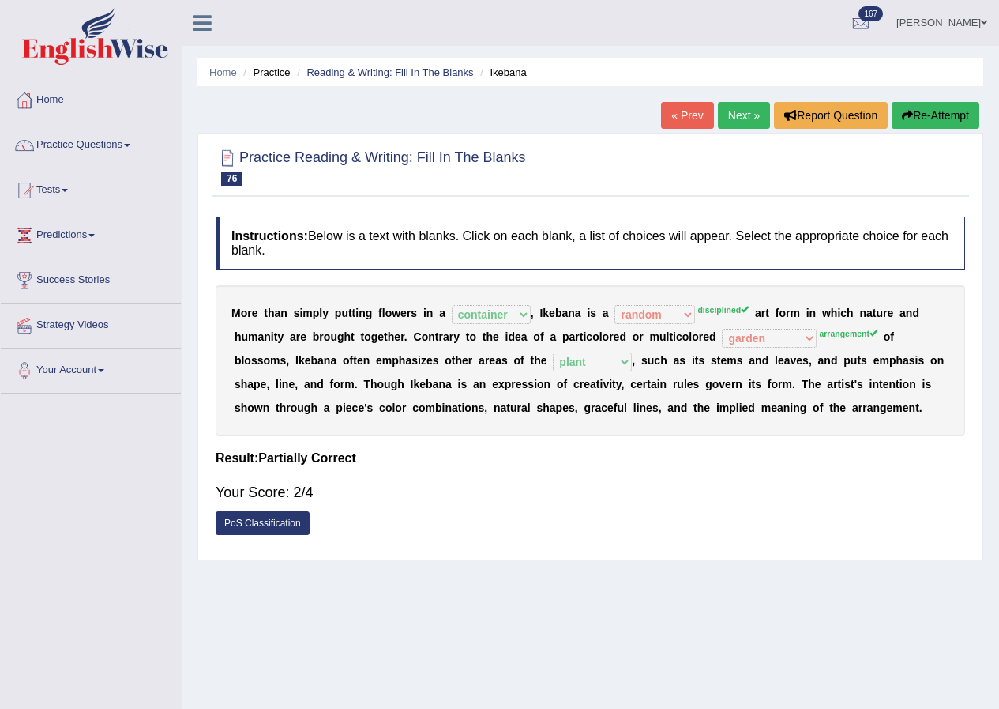
click at [743, 119] on link "Next »" at bounding box center [744, 115] width 52 height 27
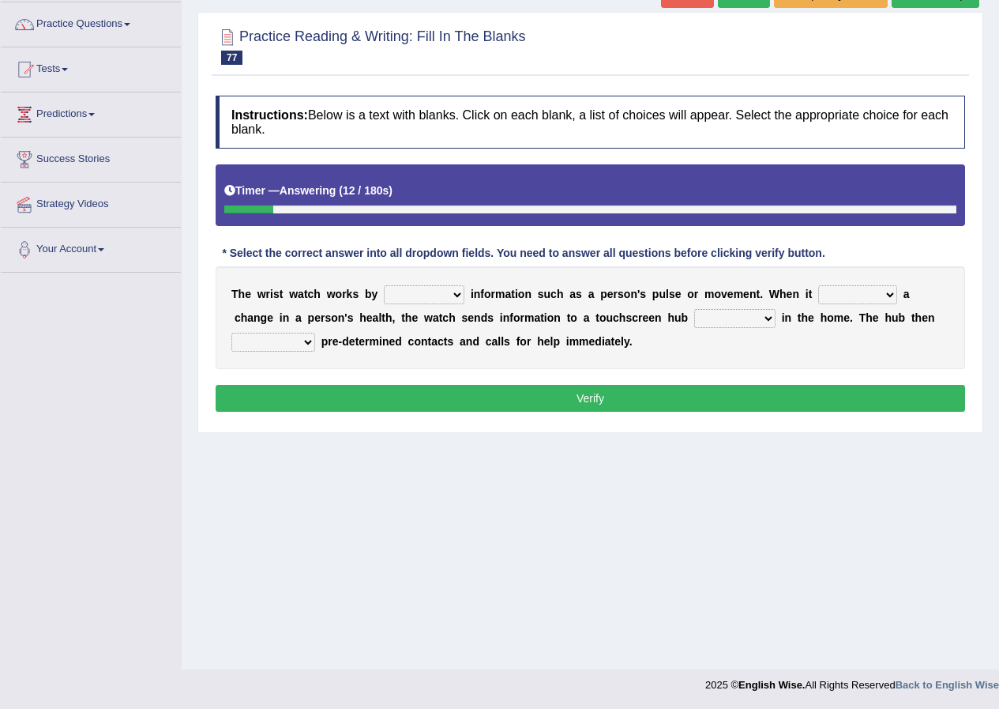
click at [457, 295] on select "transfering tracking modifying unveiling" at bounding box center [424, 294] width 81 height 19
select select "tracking"
click at [384, 285] on select "transfering tracking modifying unveiling" at bounding box center [424, 294] width 81 height 19
click at [887, 296] on select "defines varies detects reflects" at bounding box center [857, 294] width 79 height 19
select select "detects"
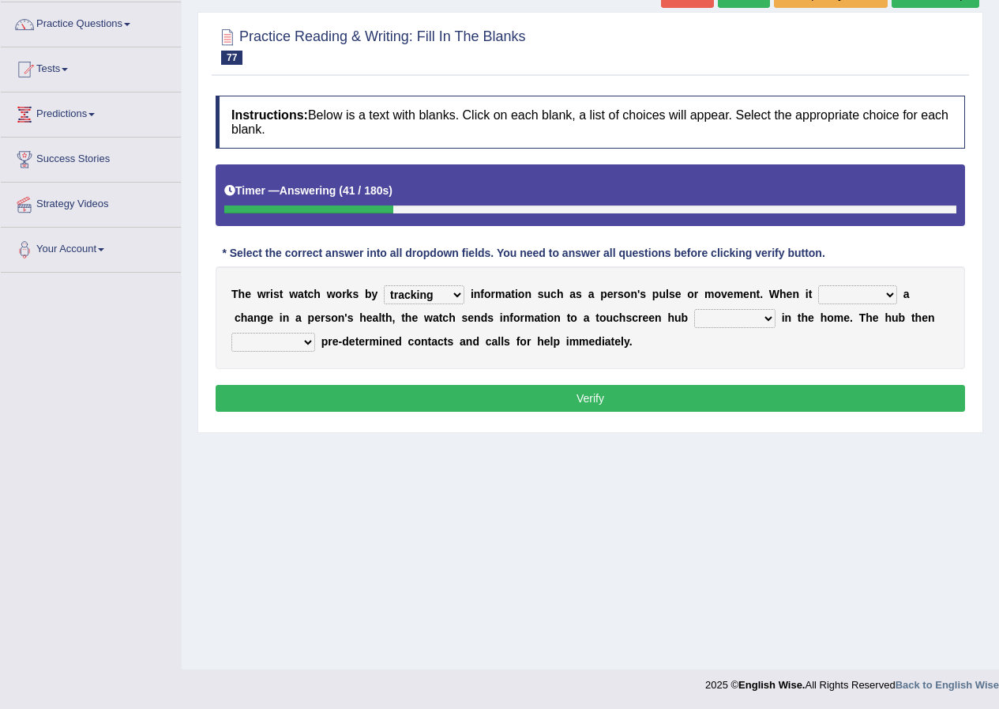
click at [818, 285] on select "defines varies detects reflects" at bounding box center [857, 294] width 79 height 19
click at [771, 318] on select "restored located scattered summoned" at bounding box center [734, 318] width 81 height 19
select select "located"
click at [694, 309] on select "restored located scattered summoned" at bounding box center [734, 318] width 81 height 19
click at [307, 344] on select "suppresses alerts collects stimulates" at bounding box center [273, 342] width 84 height 19
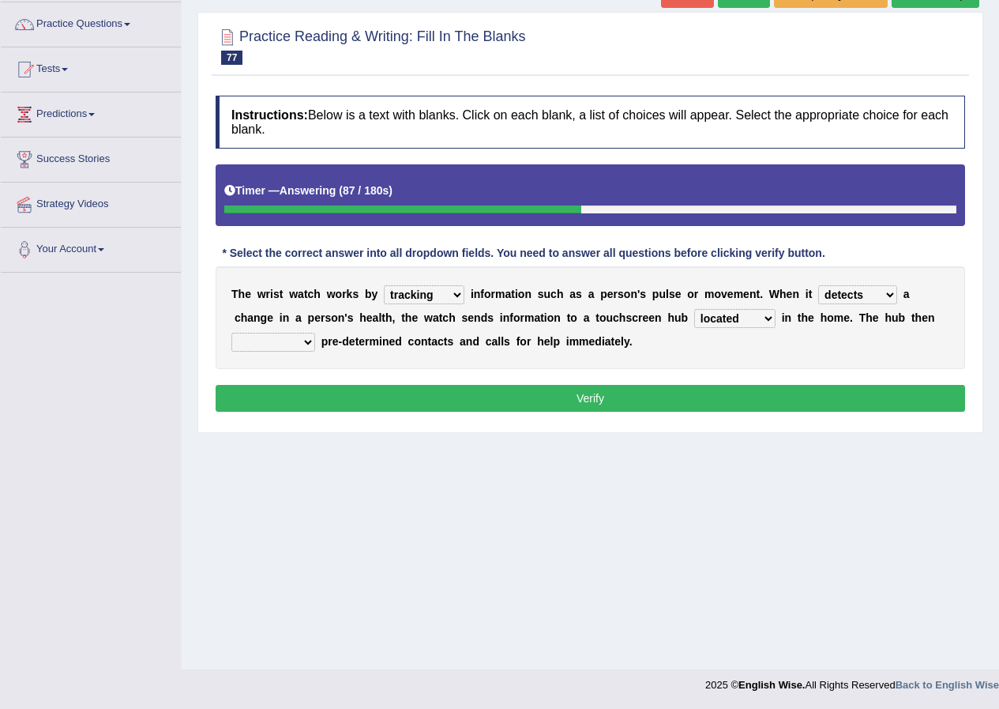
select select "alerts"
click at [231, 333] on select "suppresses alerts collects stimulates" at bounding box center [273, 342] width 84 height 19
click at [576, 401] on button "Verify" at bounding box center [591, 398] width 750 height 27
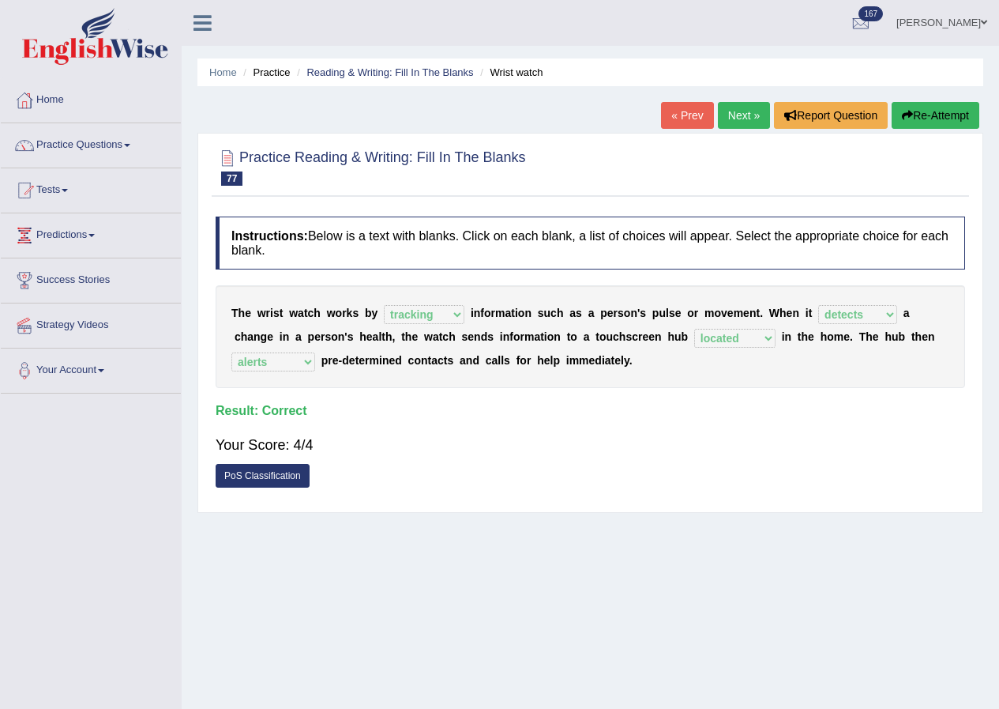
click at [737, 113] on link "Next »" at bounding box center [744, 115] width 52 height 27
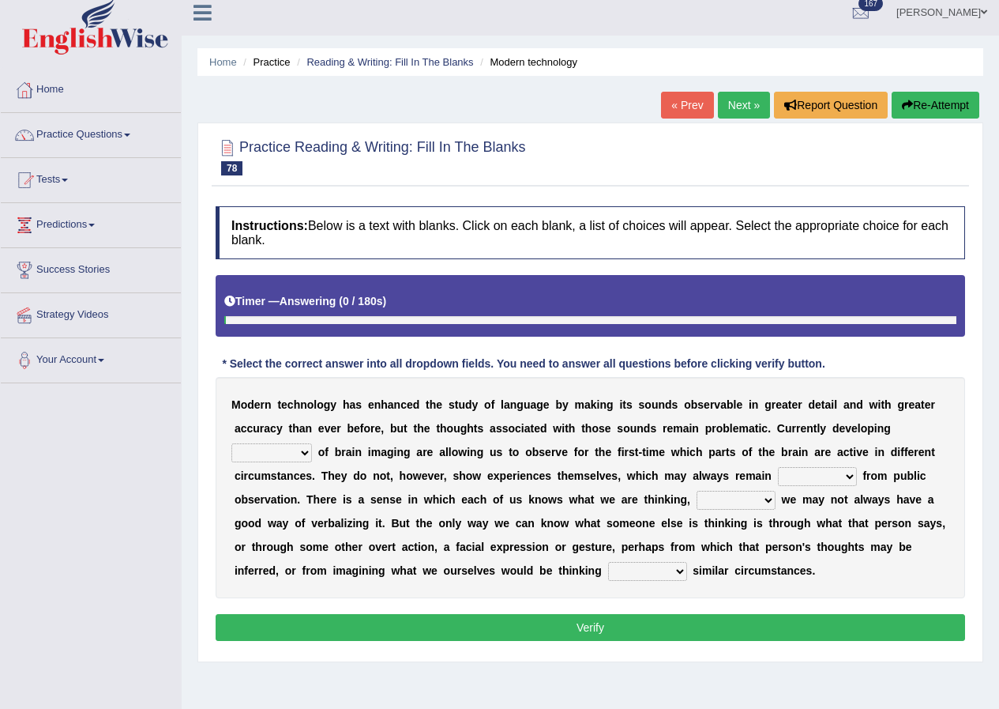
scroll to position [79, 0]
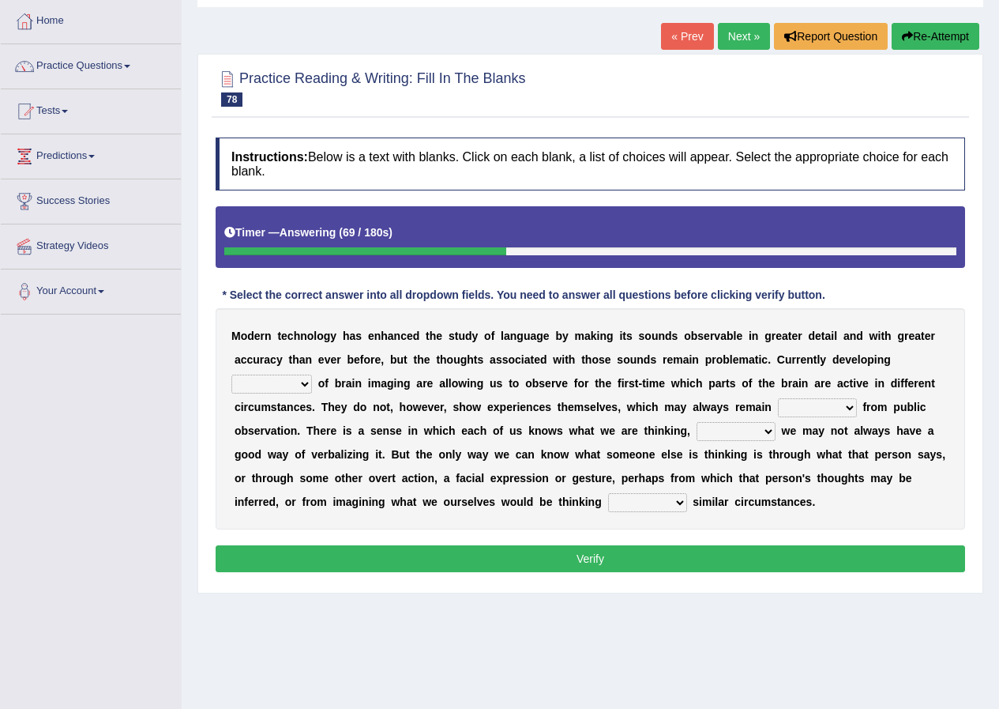
click at [302, 388] on select "processes techniques modes research" at bounding box center [271, 383] width 81 height 19
select select "processes"
click at [231, 374] on select "processes techniques modes research" at bounding box center [271, 383] width 81 height 19
click at [846, 408] on select "hiding hide hidden hideous" at bounding box center [817, 407] width 79 height 19
select select "hidden"
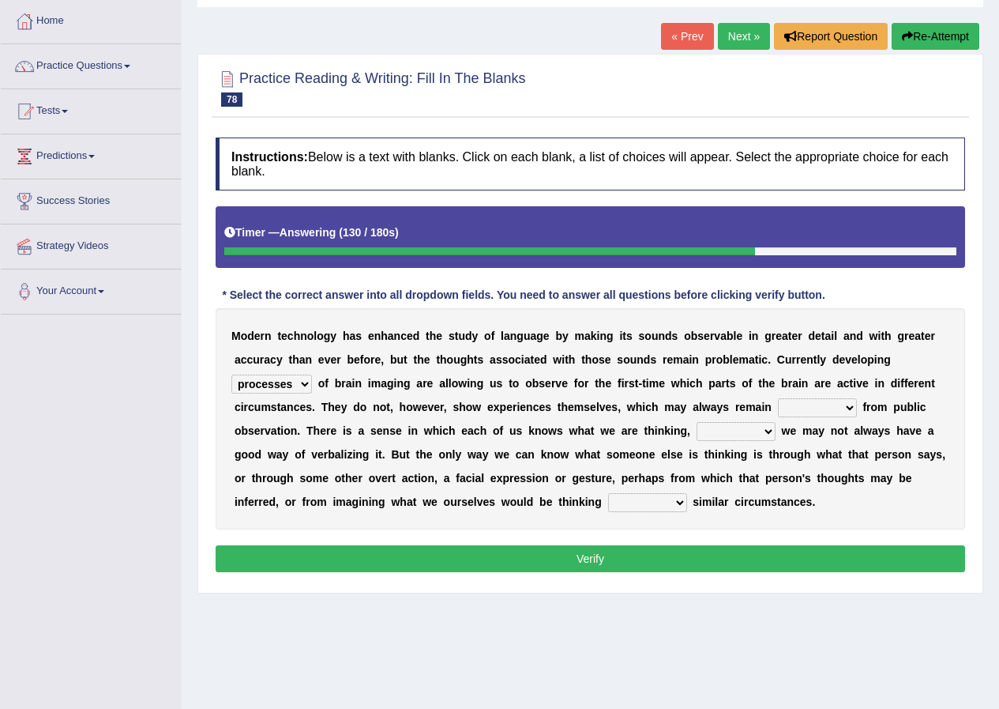
click at [778, 398] on select "hiding hide hidden hideous" at bounding box center [817, 407] width 79 height 19
click at [773, 431] on select "besides so therefore although" at bounding box center [736, 431] width 79 height 19
select select "although"
click at [697, 422] on select "besides so therefore although" at bounding box center [736, 431] width 79 height 19
click at [676, 502] on select "of on in about" at bounding box center [647, 502] width 79 height 19
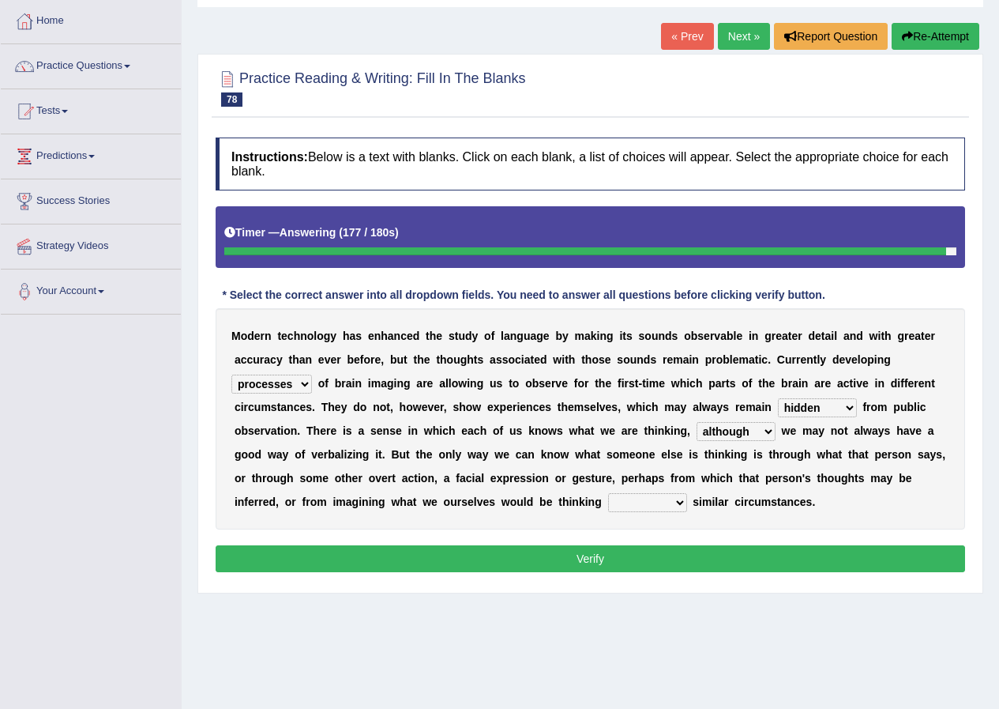
click at [608, 493] on select "of on in about" at bounding box center [647, 502] width 79 height 19
click at [679, 498] on select "of on in about" at bounding box center [647, 502] width 79 height 19
select select "in"
click at [608, 493] on select "of on in about" at bounding box center [647, 502] width 79 height 19
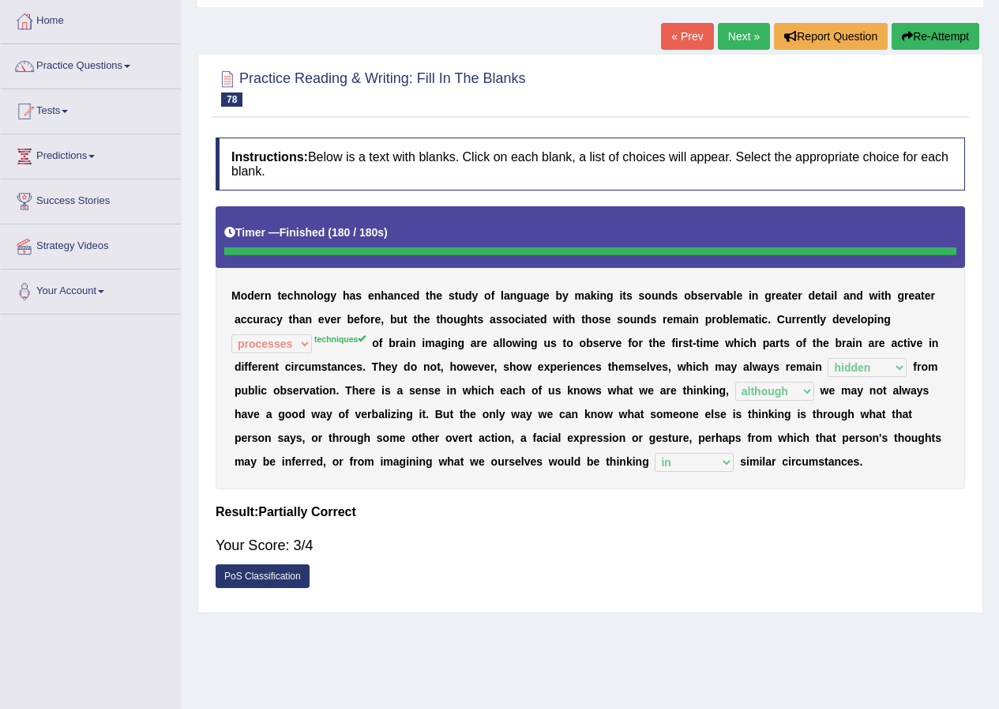
scroll to position [0, 0]
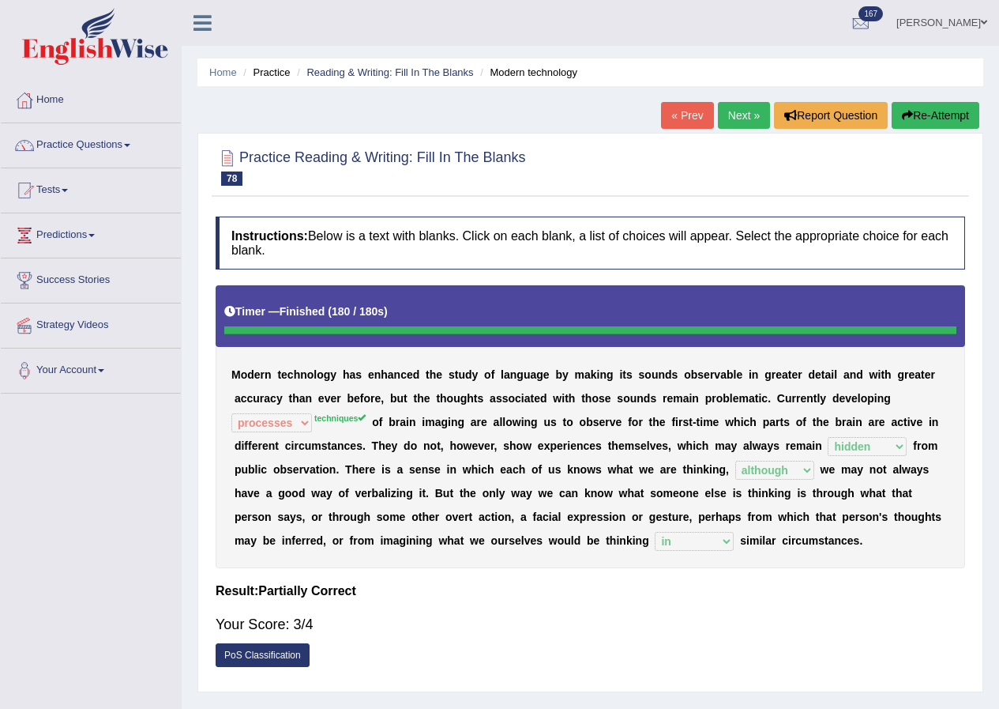
click at [739, 117] on link "Next »" at bounding box center [744, 115] width 52 height 27
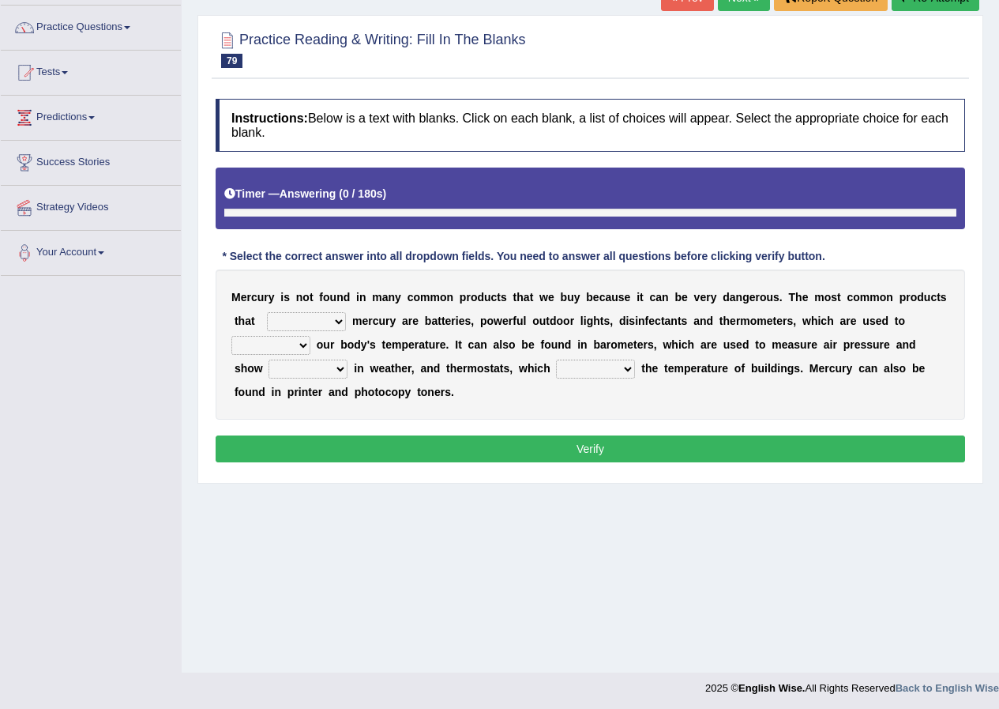
scroll to position [121, 0]
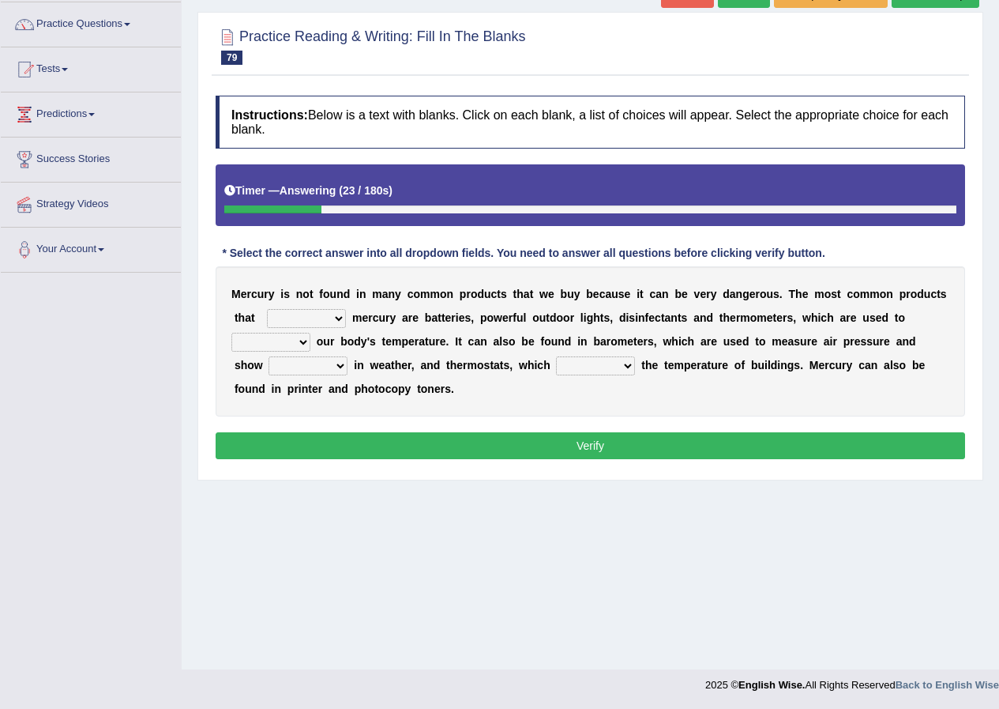
click at [336, 316] on select "hold contain tribute require" at bounding box center [306, 318] width 79 height 19
select select "contain"
click at [267, 309] on select "hold contain tribute require" at bounding box center [306, 318] width 79 height 19
click at [302, 343] on select "depict value measure detect" at bounding box center [270, 342] width 79 height 19
select select "measure"
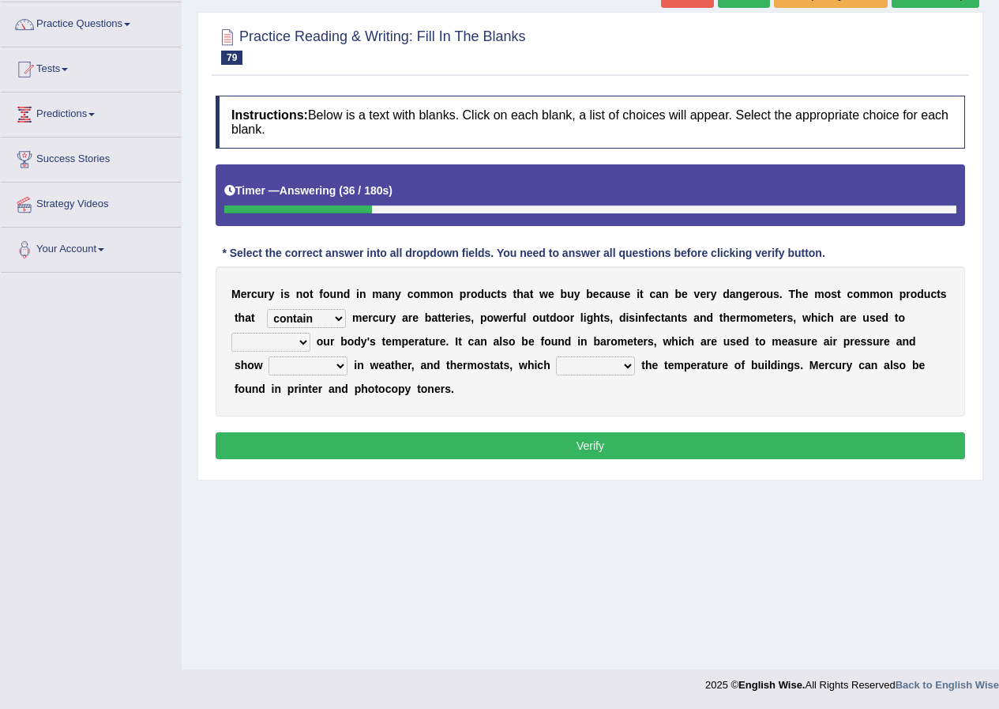
click at [231, 333] on select "depict value measure detect" at bounding box center [270, 342] width 79 height 19
click at [341, 365] on select "changes contrasts marks contours" at bounding box center [308, 365] width 79 height 19
select select "changes"
click at [269, 356] on select "changes contrasts marks contours" at bounding box center [308, 365] width 79 height 19
click at [625, 365] on select "conclude determine fold regulate" at bounding box center [595, 365] width 79 height 19
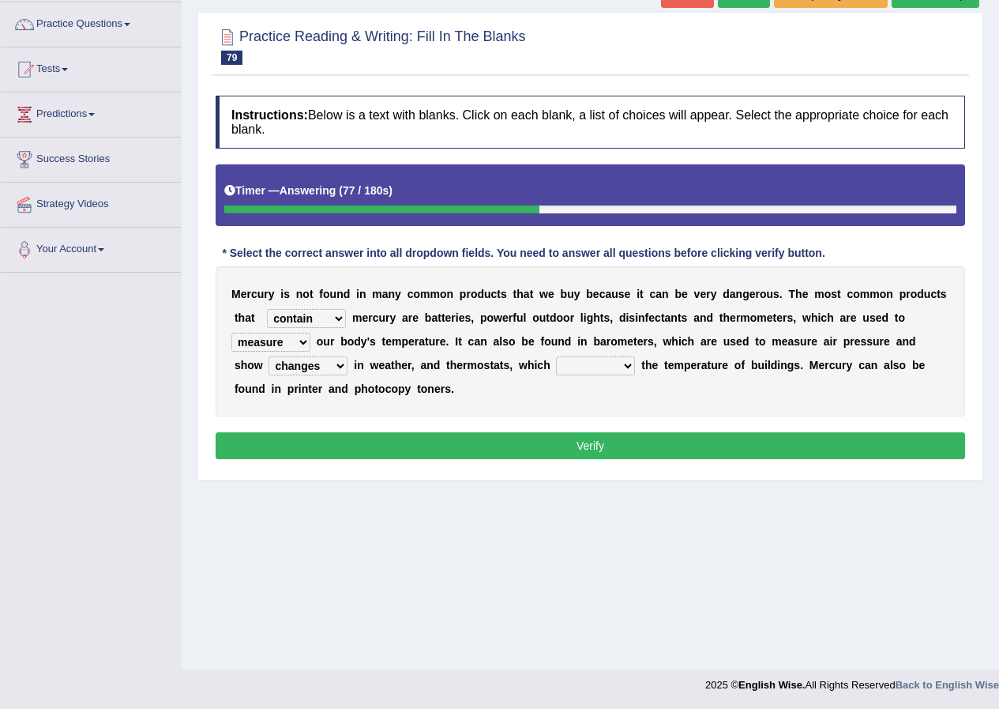
select select "regulate"
click at [556, 356] on select "conclude determine fold regulate" at bounding box center [595, 365] width 79 height 19
click at [597, 446] on button "Verify" at bounding box center [591, 445] width 750 height 27
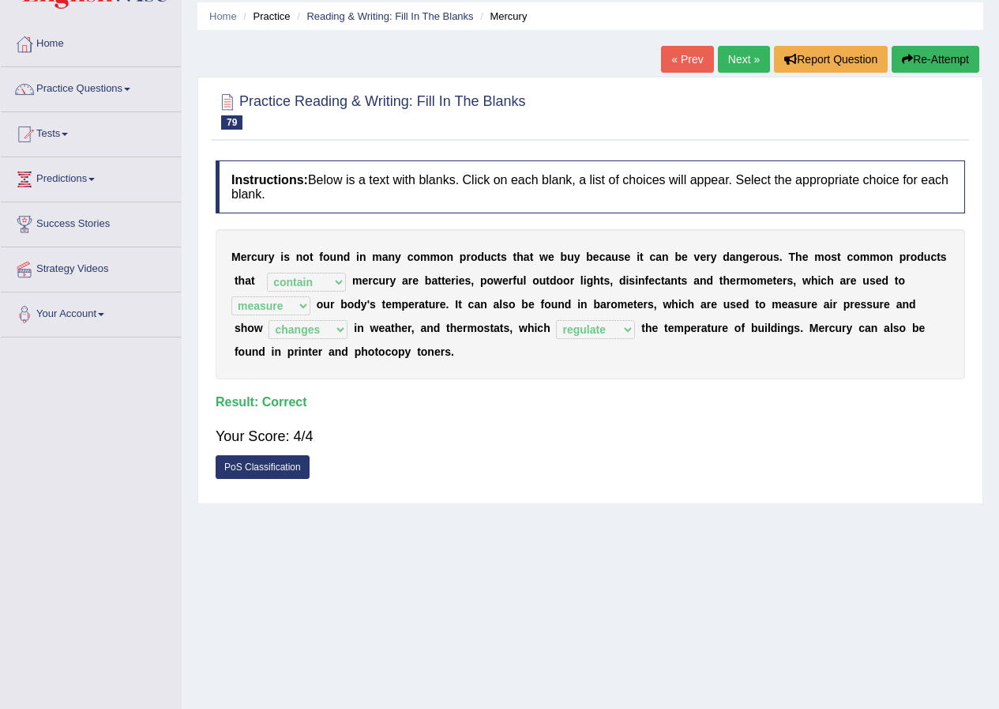
scroll to position [0, 0]
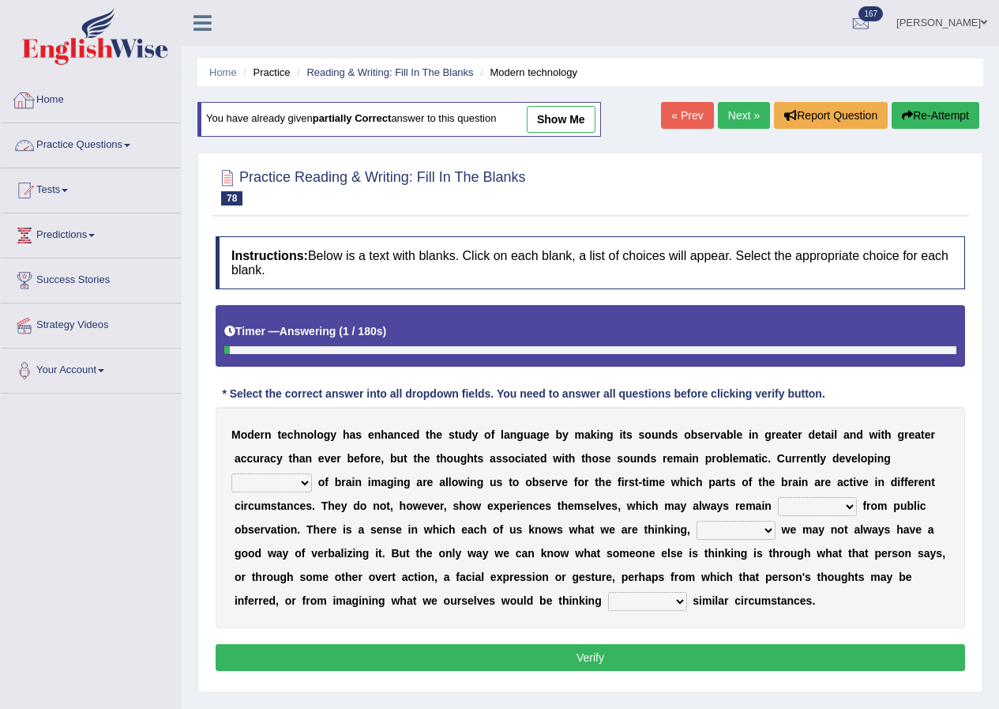
click at [96, 142] on link "Practice Questions" at bounding box center [91, 142] width 180 height 39
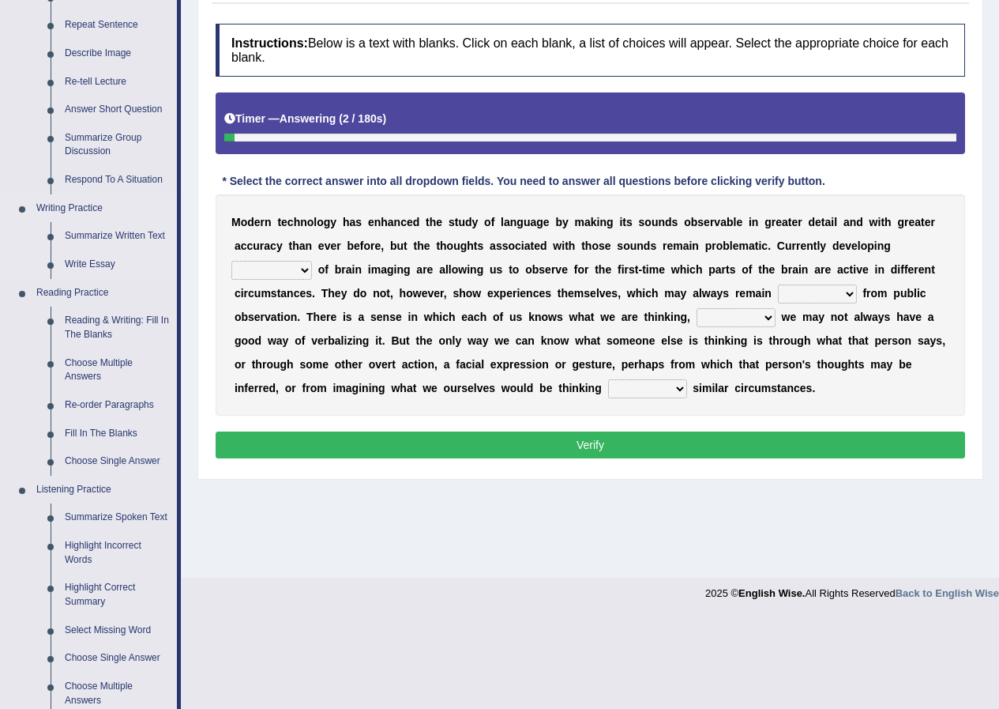
scroll to position [316, 0]
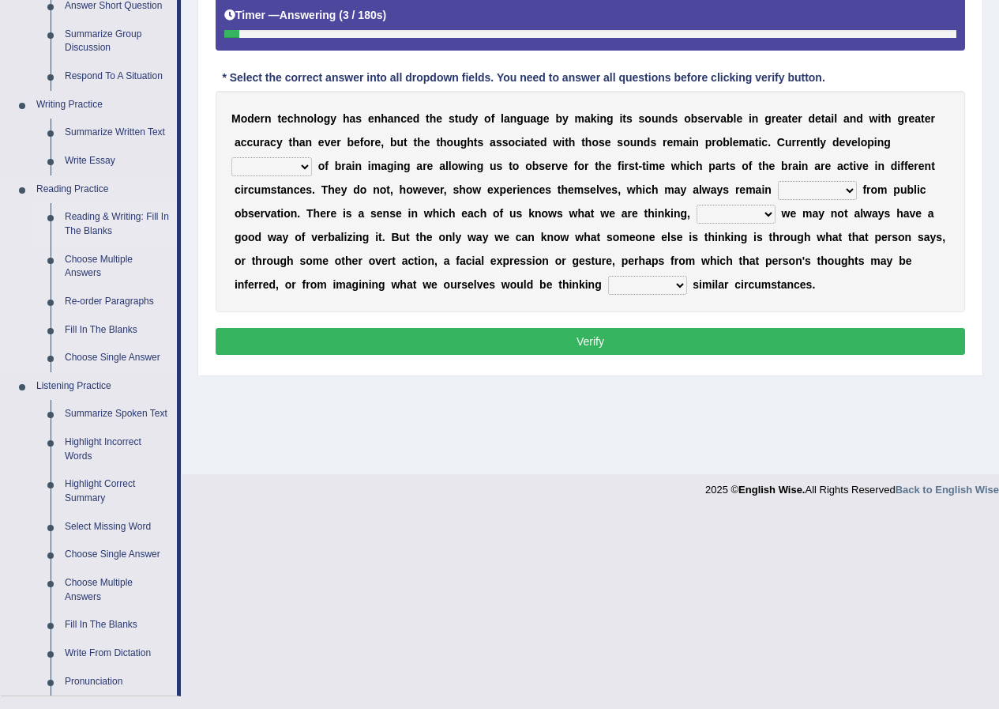
click at [111, 209] on link "Reading & Writing: Fill In The Blanks" at bounding box center [117, 224] width 119 height 42
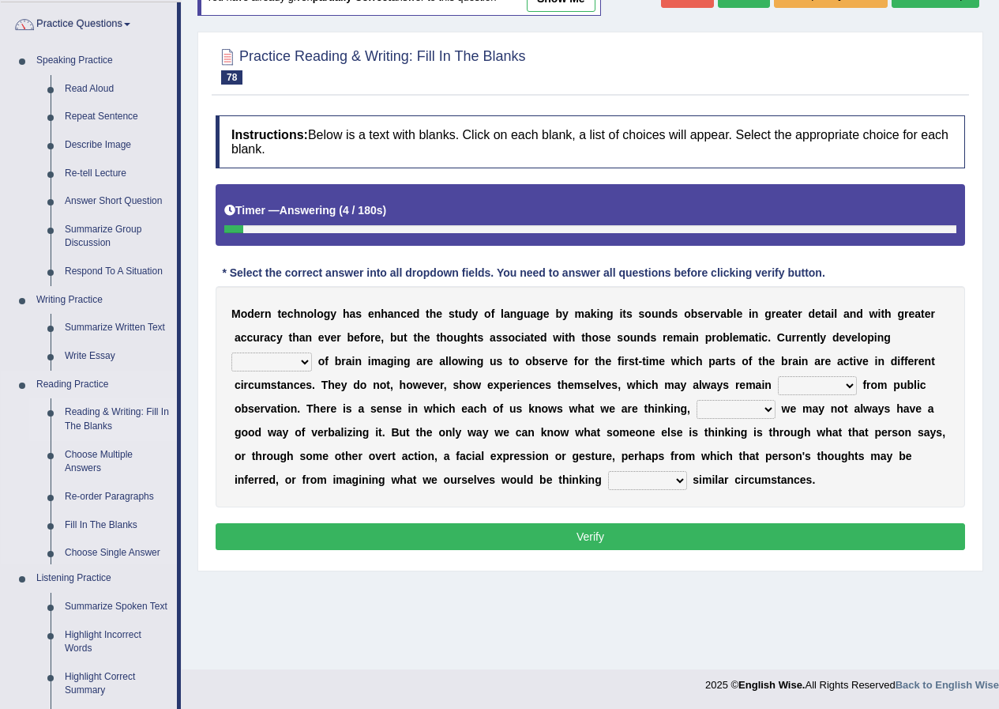
scroll to position [154, 0]
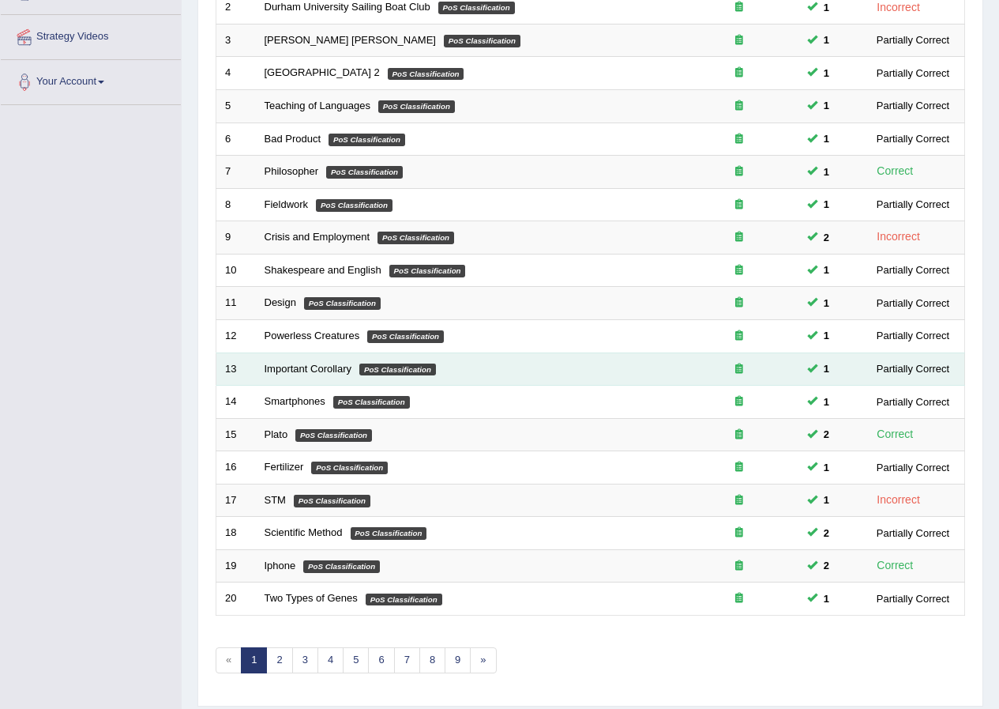
scroll to position [337, 0]
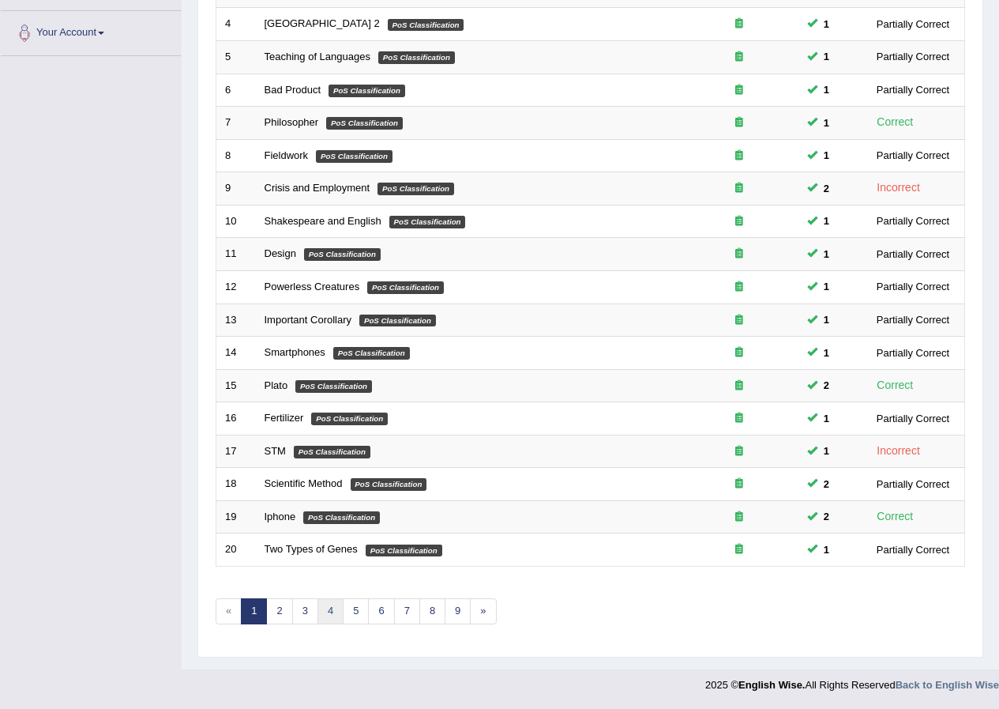
click at [331, 612] on link "4" at bounding box center [331, 611] width 26 height 26
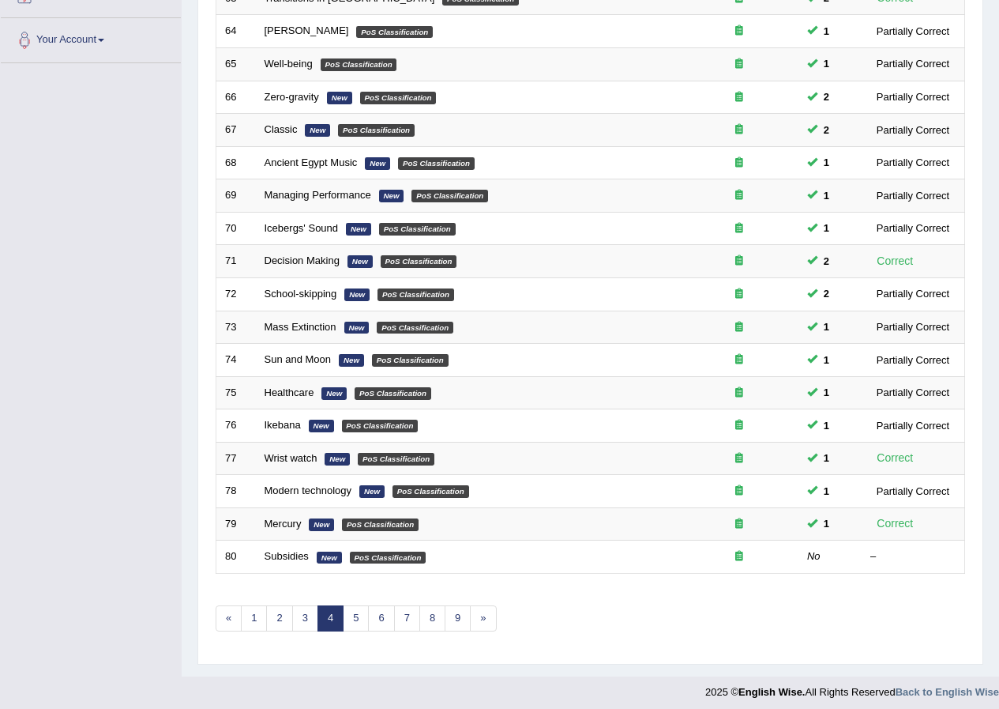
scroll to position [337, 0]
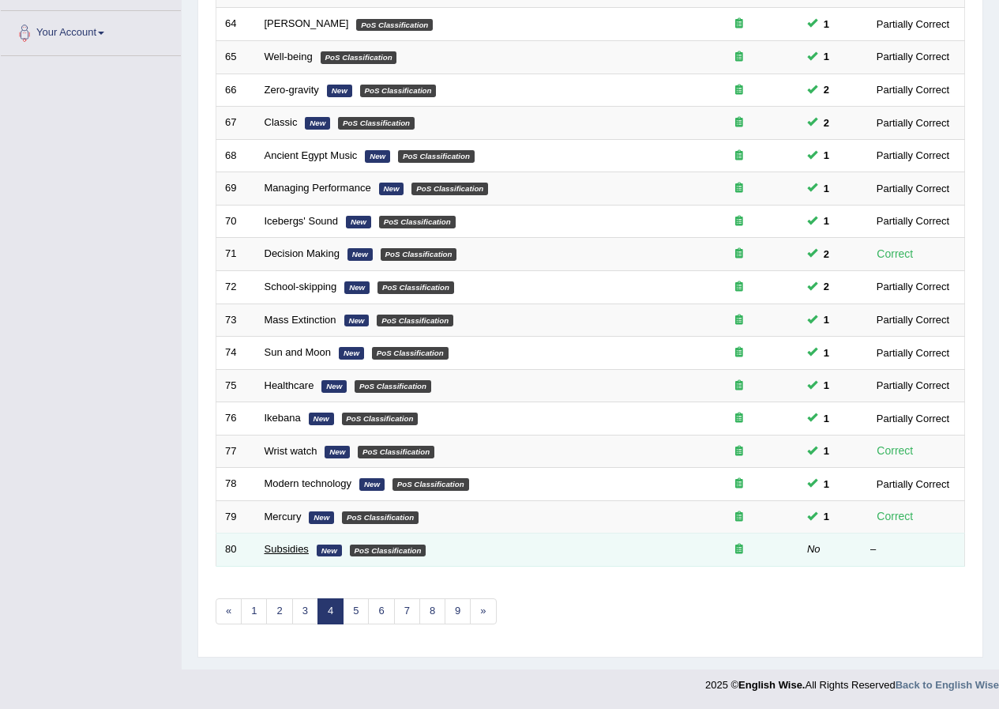
click at [287, 550] on link "Subsidies" at bounding box center [287, 549] width 44 height 12
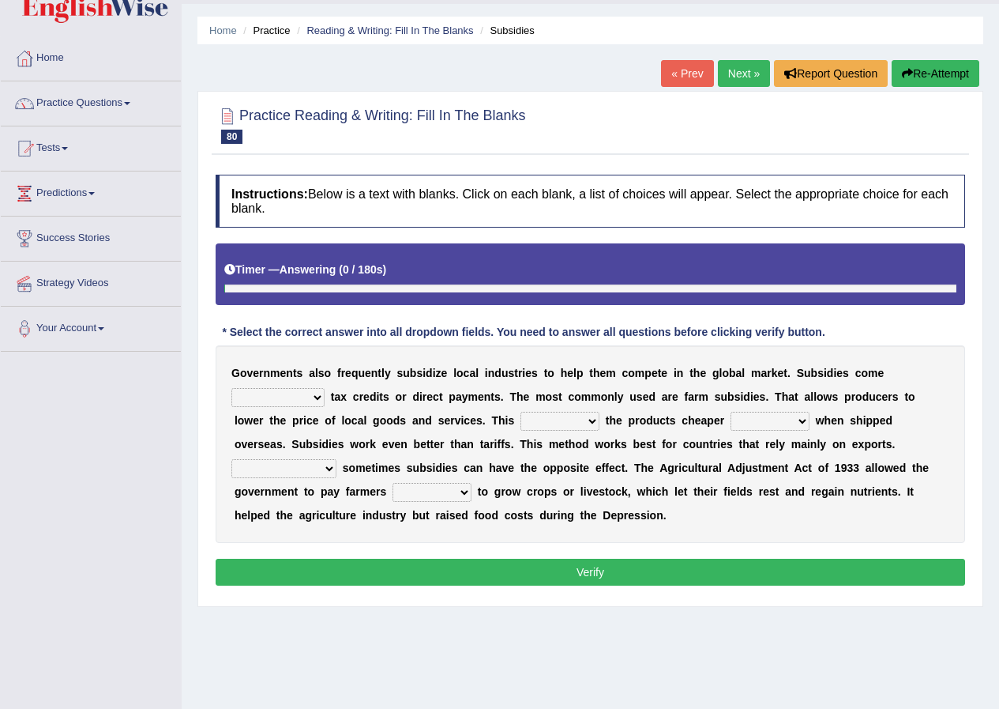
scroll to position [121, 0]
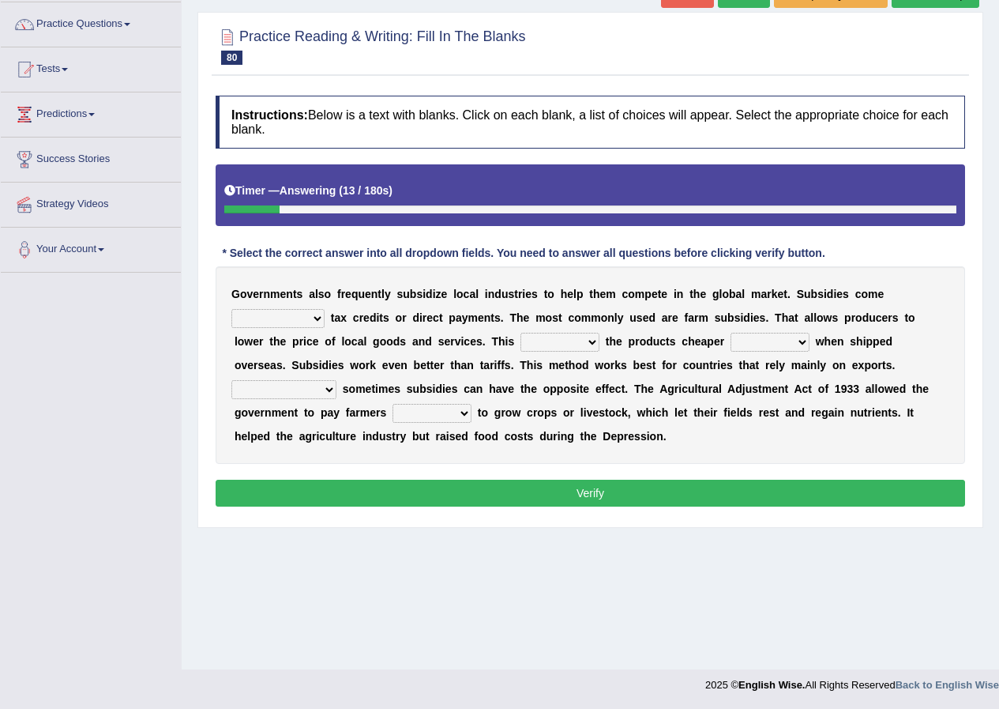
click at [318, 317] on select "apart from in the form of through as well as" at bounding box center [277, 318] width 93 height 19
click at [306, 496] on button "Verify" at bounding box center [591, 493] width 750 height 27
click at [592, 341] on select "makes allows promises decides" at bounding box center [560, 342] width 79 height 19
click at [636, 554] on div "Home Practice Reading & Writing: Fill In The Blanks Subsidies « Prev Next » Rep…" at bounding box center [591, 274] width 818 height 790
click at [319, 319] on select "apart from in the form of through as well as" at bounding box center [277, 318] width 93 height 19
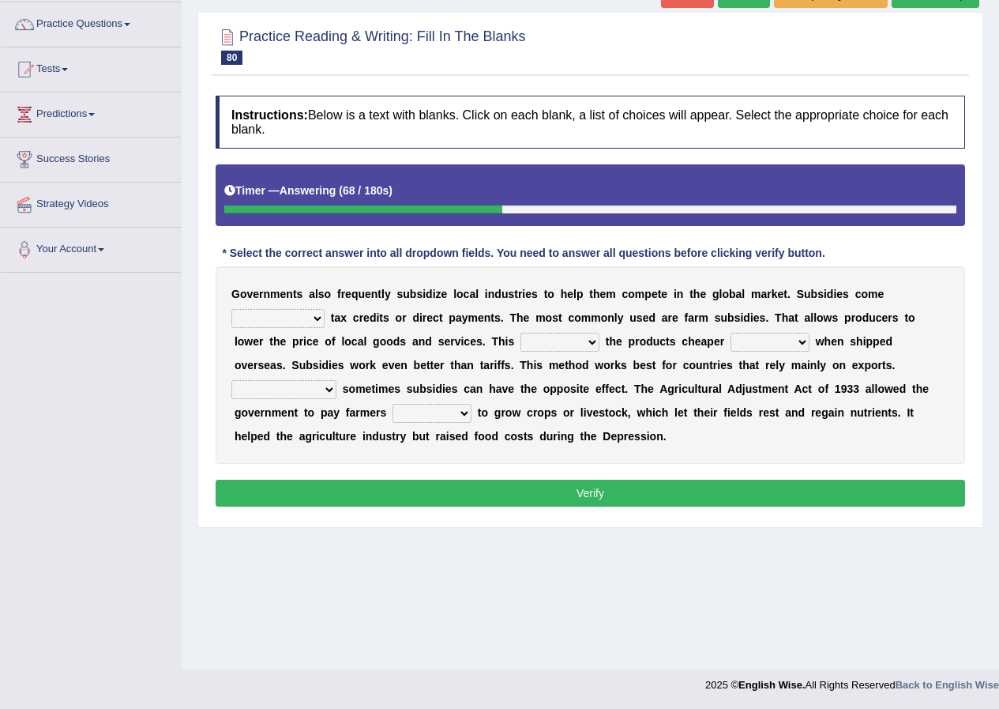
select select "apart from"
click at [231, 309] on select "apart from in the form of through as well as" at bounding box center [277, 318] width 93 height 19
click at [593, 342] on select "makes allows promises decides" at bounding box center [560, 342] width 79 height 19
select select "makes"
click at [521, 333] on select "makes allows promises decides" at bounding box center [560, 342] width 79 height 19
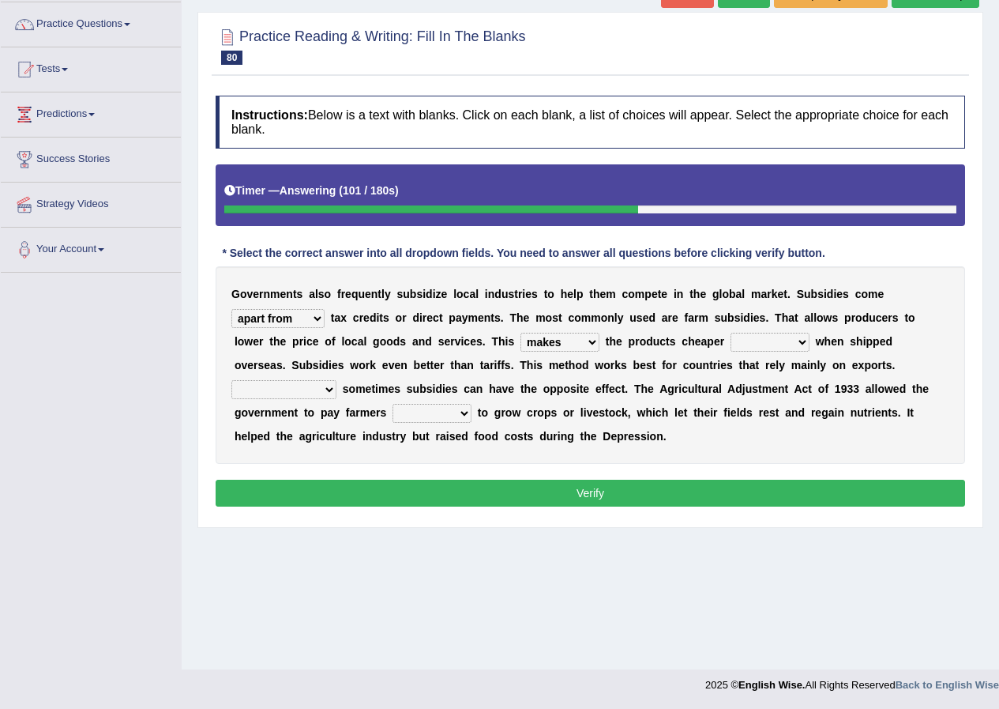
click at [803, 344] on select "thus despite however even" at bounding box center [770, 342] width 79 height 19
select select "even"
click at [731, 333] on select "thus despite however even" at bounding box center [770, 342] width 79 height 19
click at [325, 390] on select "Therefore Unless Besides On the contrary" at bounding box center [283, 389] width 105 height 19
select select "Unless"
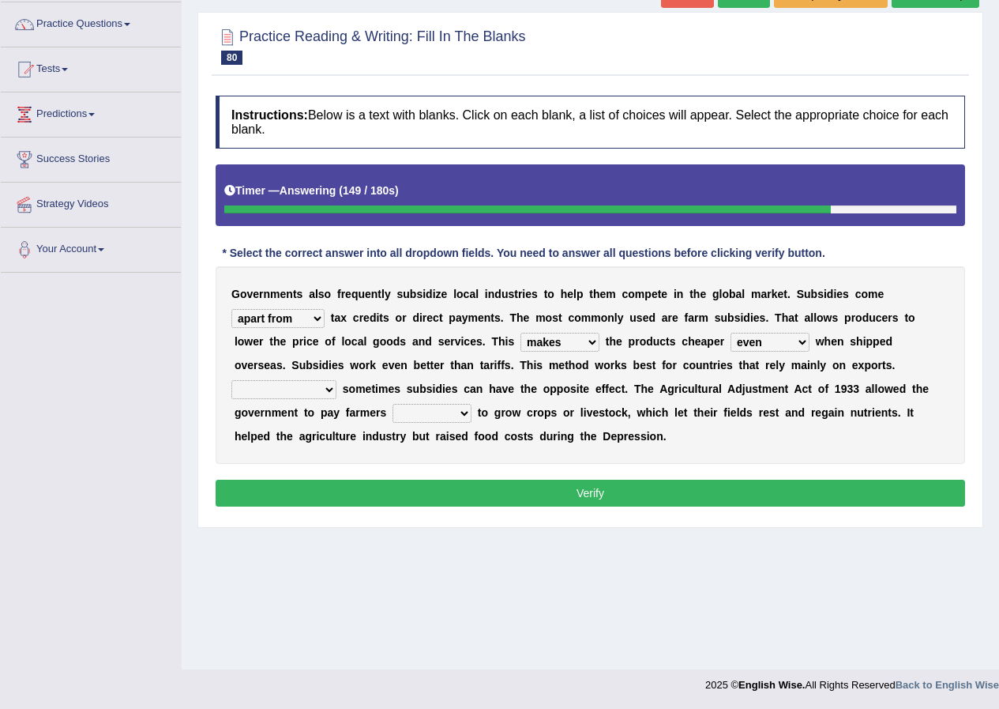
click at [231, 380] on select "Therefore Unless Besides On the contrary" at bounding box center [283, 389] width 105 height 19
click at [460, 415] on select "neither either not whether" at bounding box center [432, 413] width 79 height 19
select select "either"
click at [393, 404] on select "neither either not whether" at bounding box center [432, 413] width 79 height 19
click at [587, 491] on button "Verify" at bounding box center [591, 493] width 750 height 27
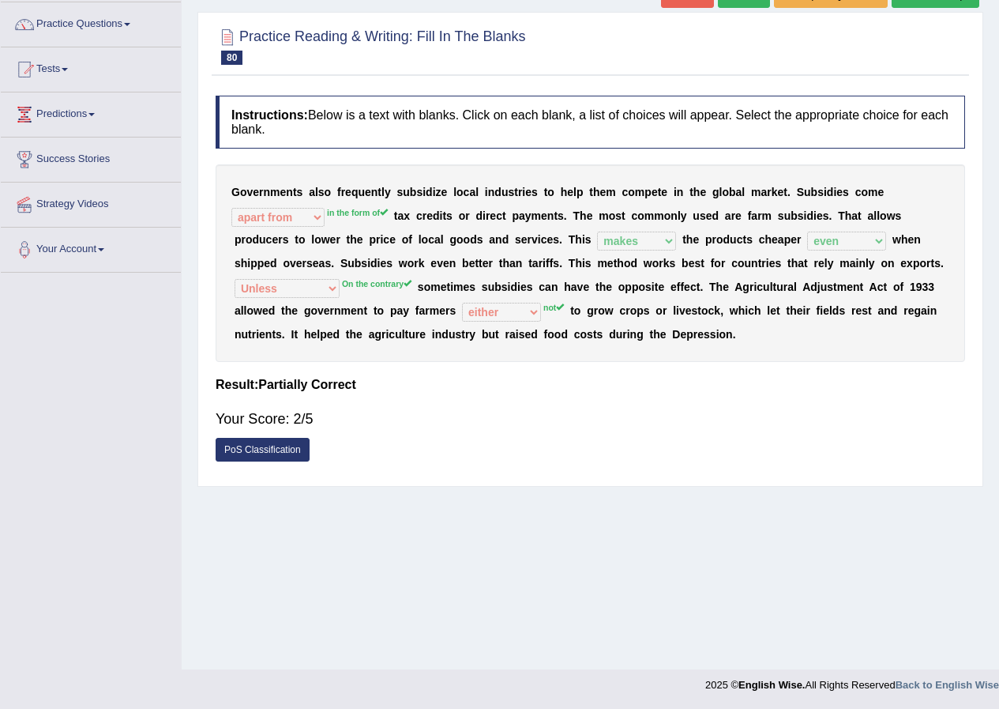
scroll to position [0, 0]
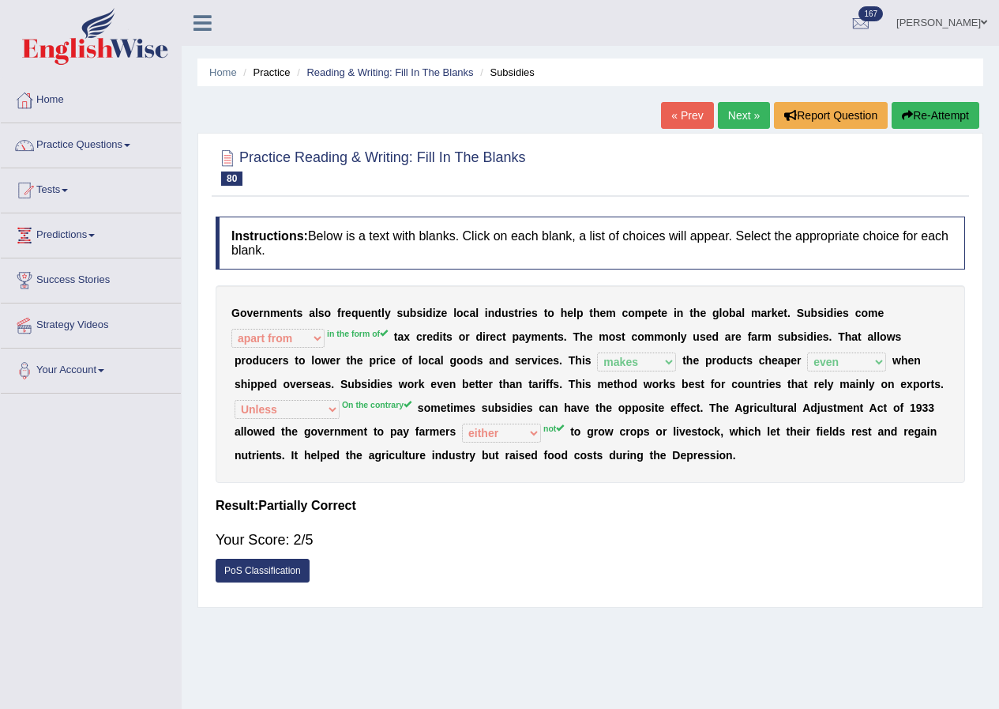
click at [956, 23] on link "[PERSON_NAME]" at bounding box center [942, 20] width 115 height 41
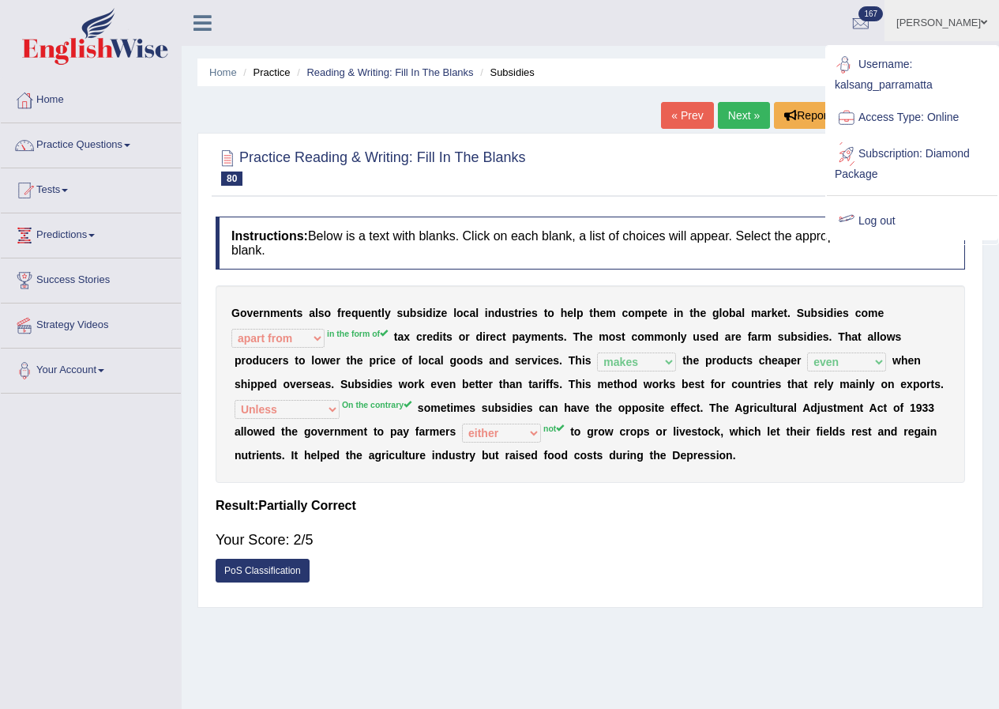
click at [889, 221] on link "Log out" at bounding box center [912, 221] width 171 height 36
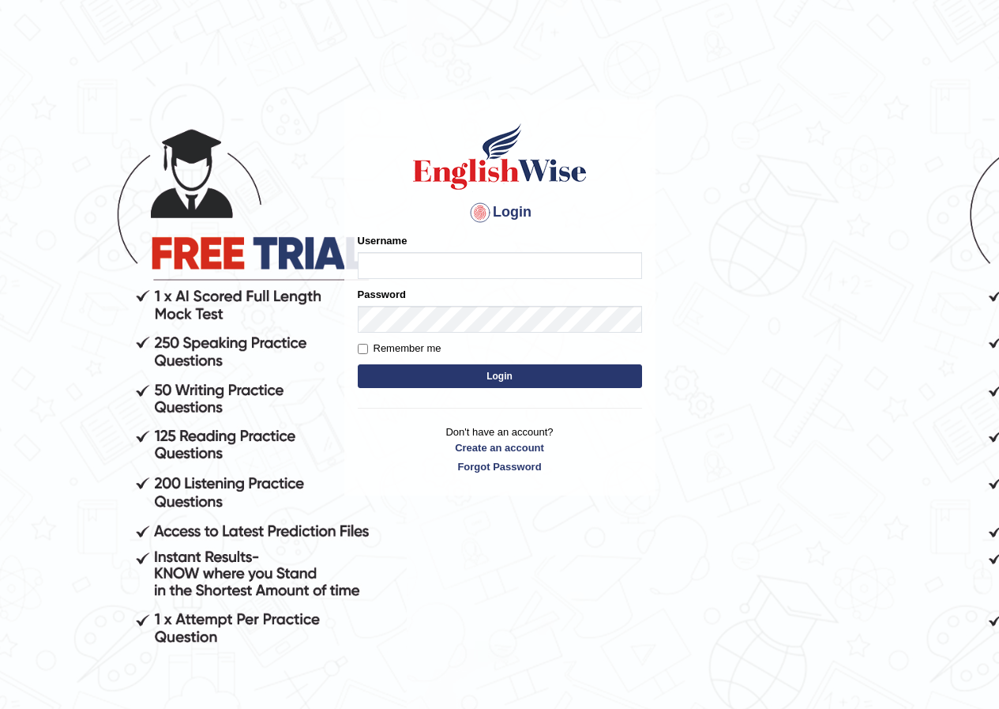
click at [396, 273] on input "Username" at bounding box center [500, 265] width 284 height 27
type input "kalsang_parramatta"
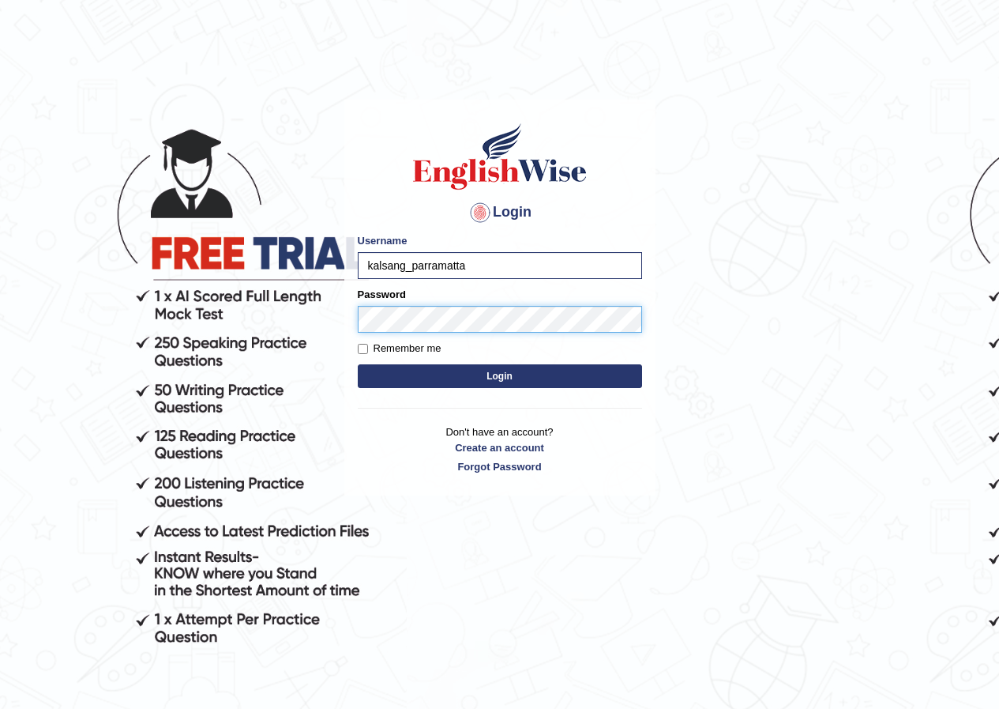
click at [358, 364] on button "Login" at bounding box center [500, 376] width 284 height 24
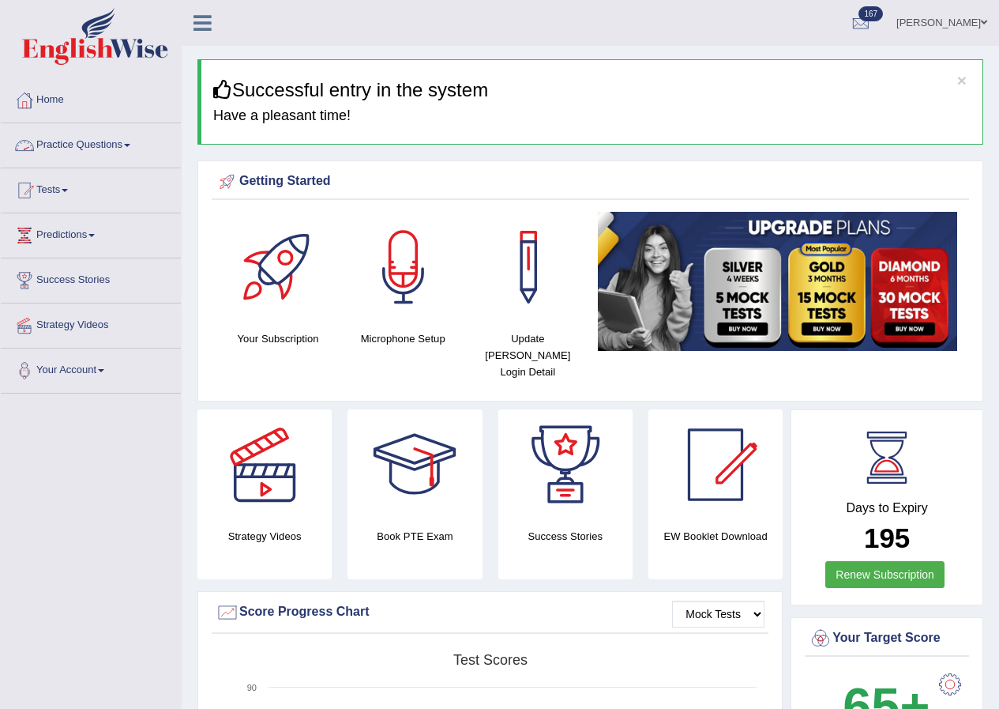
click at [111, 140] on link "Practice Questions" at bounding box center [91, 142] width 180 height 39
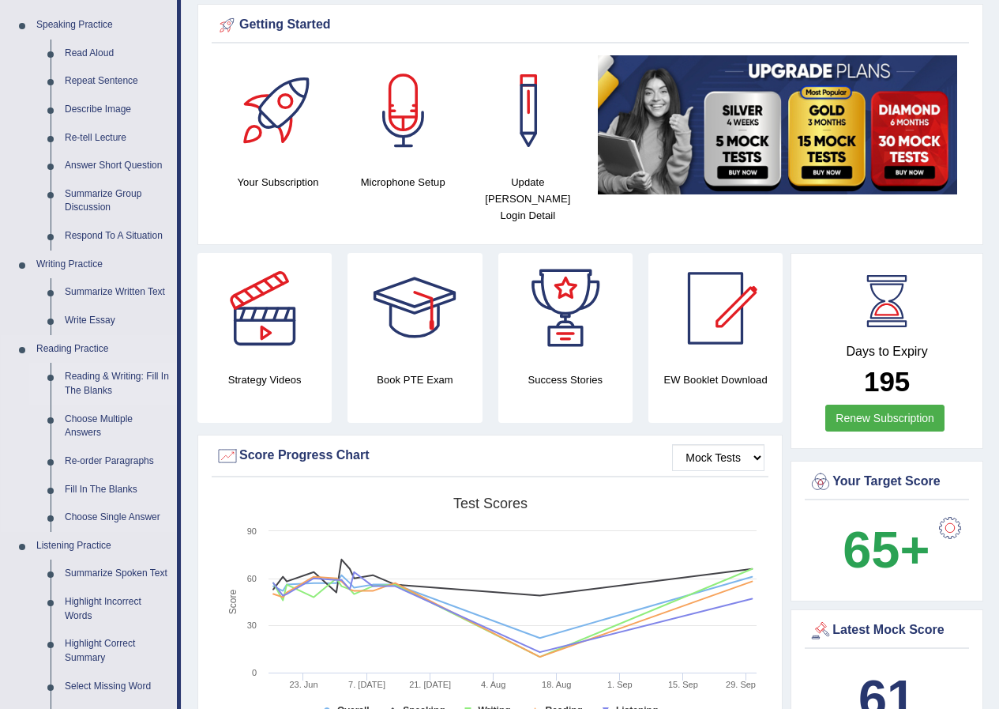
scroll to position [158, 0]
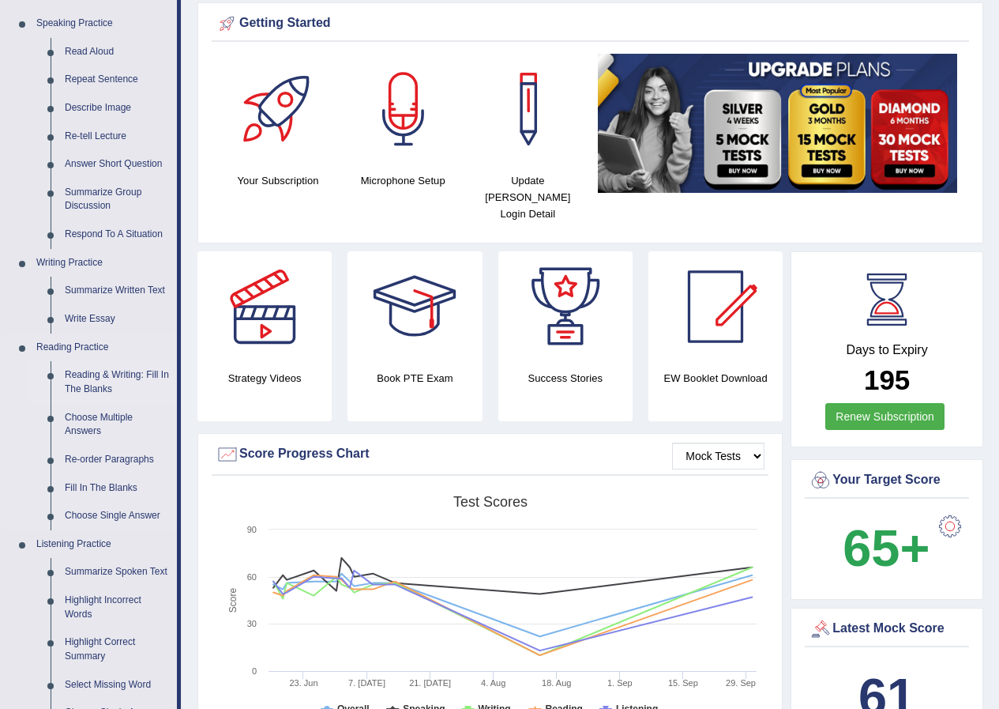
click at [79, 371] on link "Reading & Writing: Fill In The Blanks" at bounding box center [117, 382] width 119 height 42
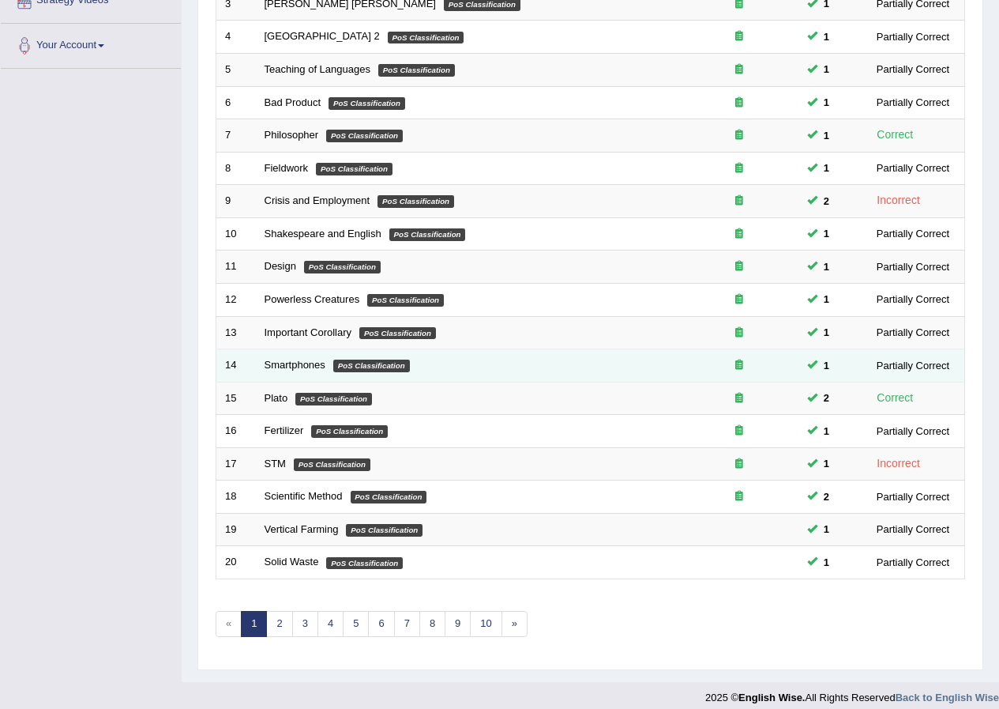
scroll to position [337, 0]
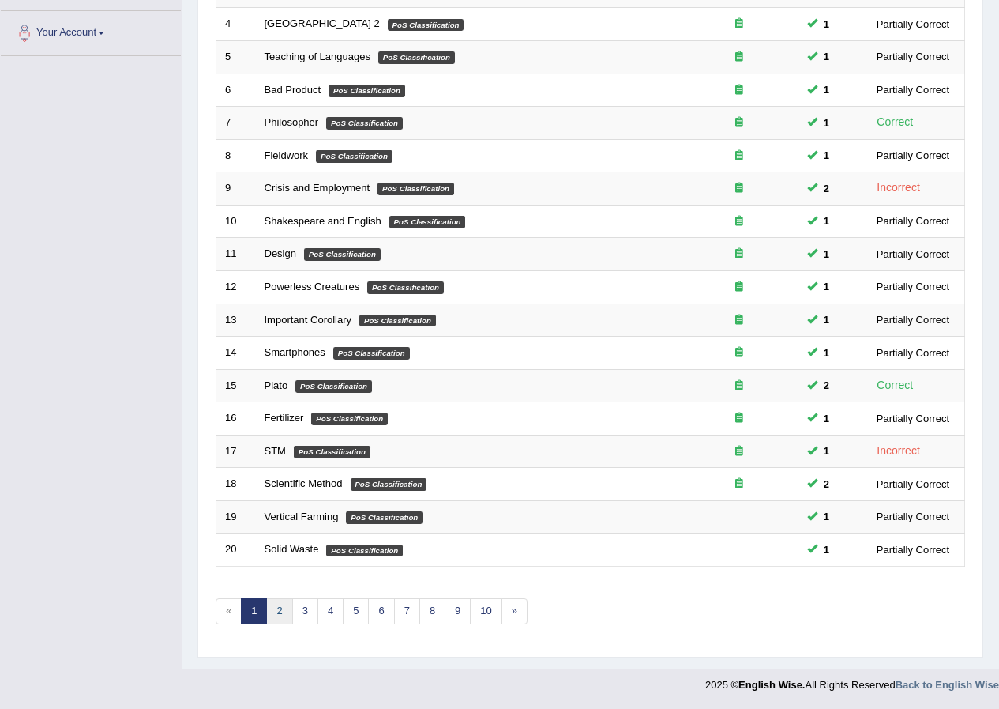
click at [283, 611] on link "2" at bounding box center [279, 611] width 26 height 26
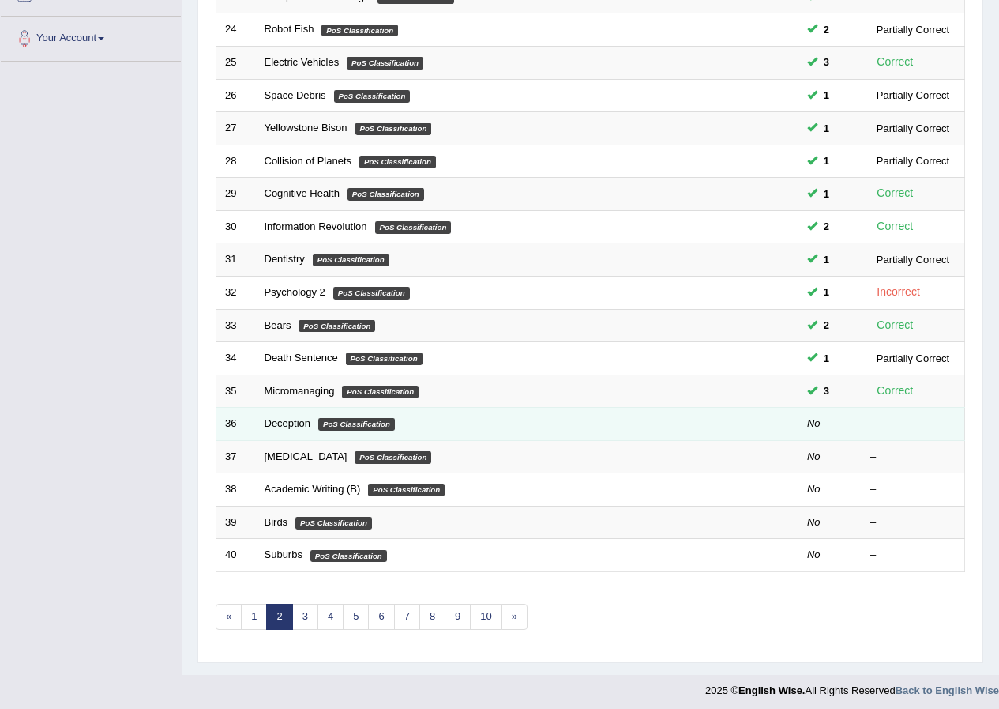
scroll to position [337, 0]
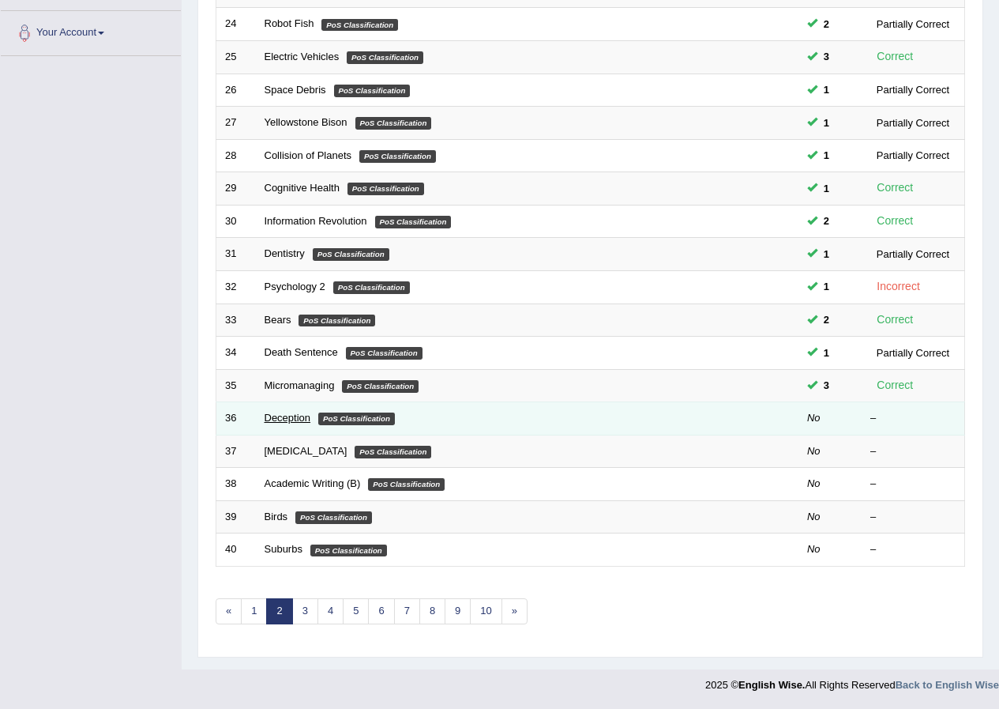
click at [296, 416] on link "Deception" at bounding box center [288, 418] width 47 height 12
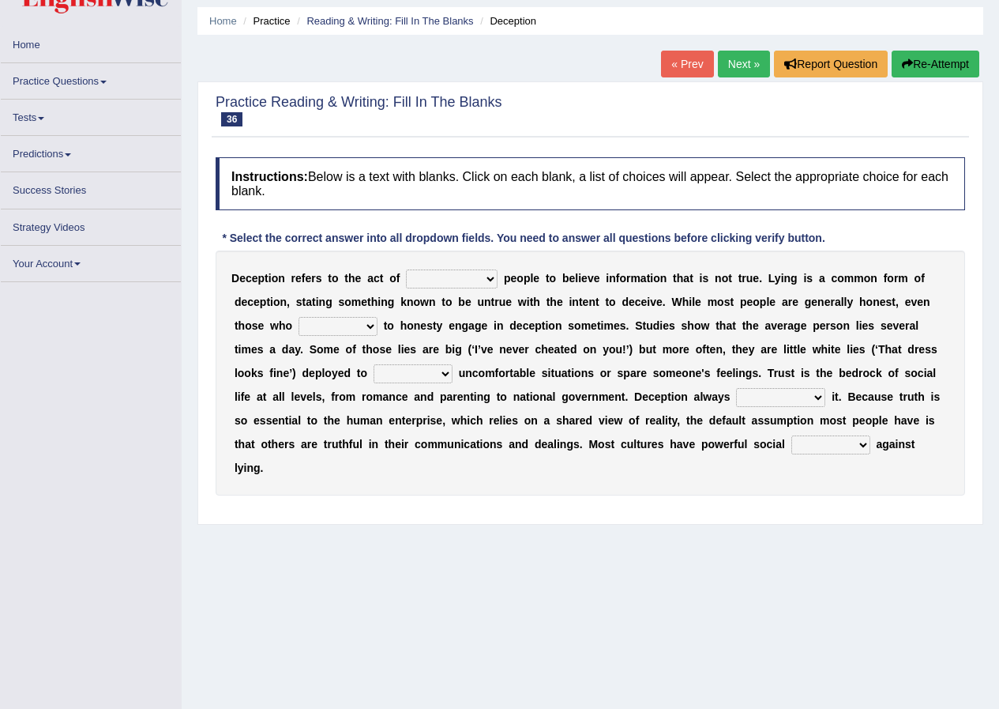
scroll to position [79, 0]
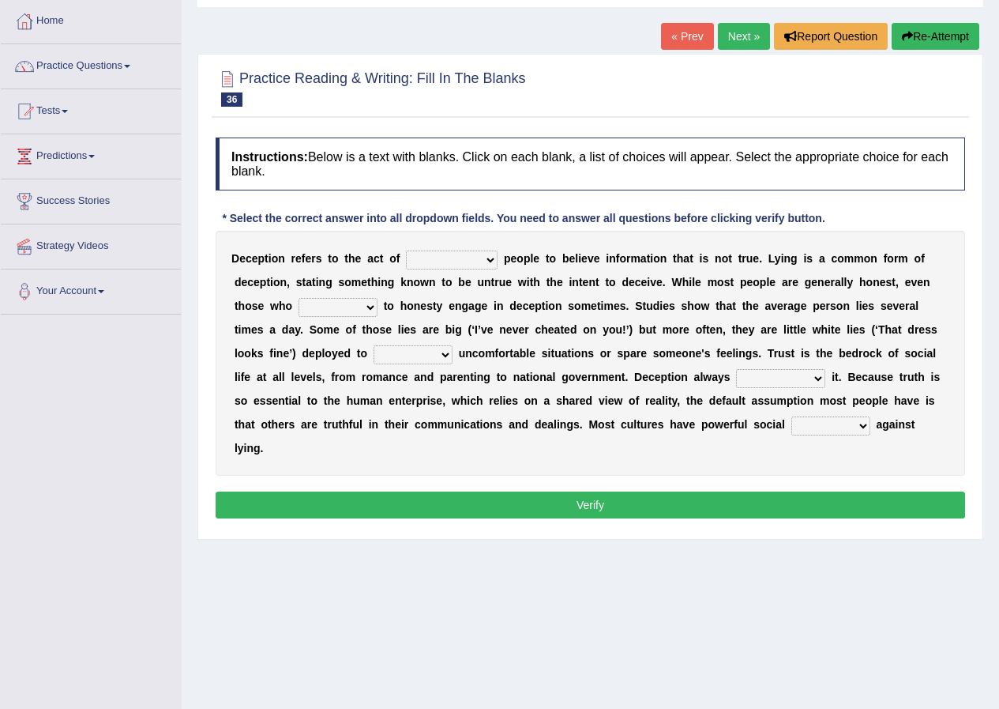
click at [494, 262] on select "discouraging forbidding detecting encouraging" at bounding box center [452, 259] width 92 height 19
click at [406, 250] on select "discouraging forbidding detecting encouraging" at bounding box center [452, 259] width 92 height 19
click at [491, 258] on select "discouraging forbidding detecting encouraging" at bounding box center [452, 259] width 92 height 19
click at [406, 250] on select "discouraging forbidding detecting encouraging" at bounding box center [452, 259] width 92 height 19
click at [491, 258] on select "discouraging forbidding detecting encouraging" at bounding box center [452, 259] width 92 height 19
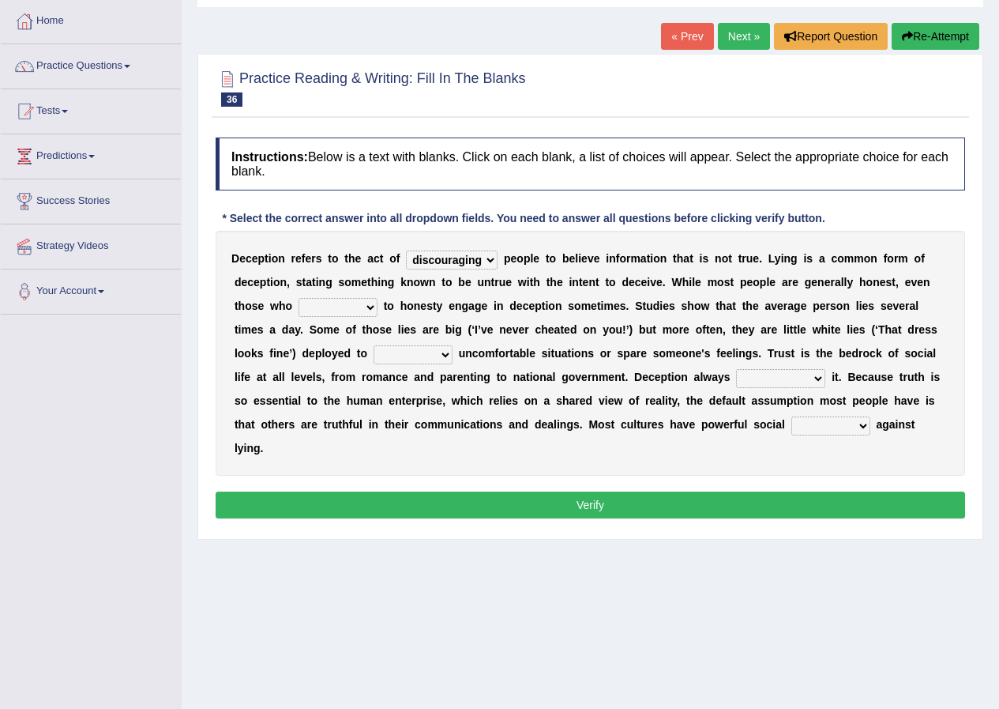
select select "encouraging"
click at [406, 250] on select "discouraging forbidding detecting encouraging" at bounding box center [452, 259] width 92 height 19
click at [371, 308] on select "describe prescribe inscribe subscribe" at bounding box center [338, 307] width 79 height 19
select select "describe"
click at [299, 298] on select "describe prescribe inscribe subscribe" at bounding box center [338, 307] width 79 height 19
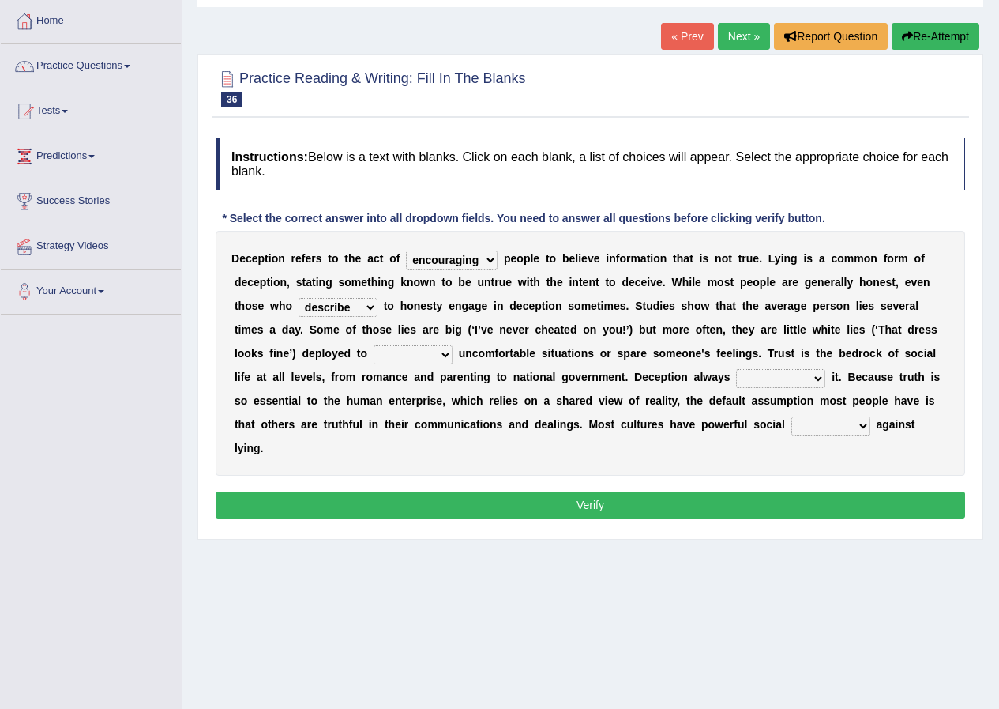
click at [443, 352] on select "contest illuminate disguise avoid" at bounding box center [413, 354] width 79 height 19
select select "illuminate"
click at [374, 345] on select "contest illuminate disguise avoid" at bounding box center [413, 354] width 79 height 19
click at [814, 378] on select "undermines underscores undertakes underwrites" at bounding box center [780, 378] width 89 height 19
select select "undertakes"
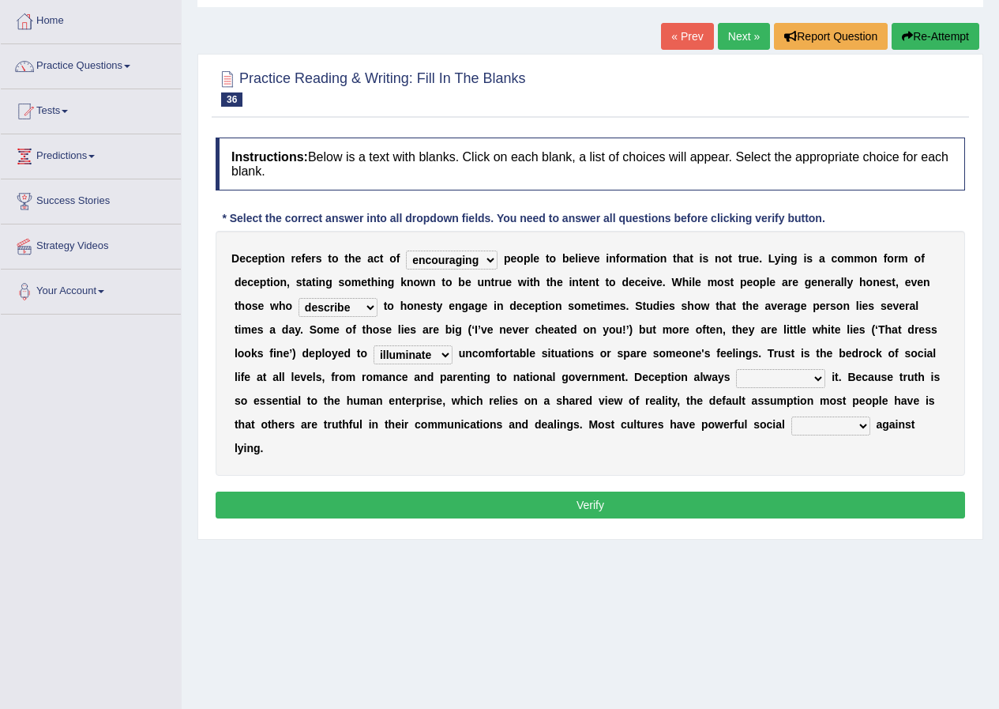
click at [736, 369] on select "undermines underscores undertakes underwrites" at bounding box center [780, 378] width 89 height 19
click at [862, 427] on select "ejections sanctions fractions inductions" at bounding box center [831, 425] width 79 height 19
click at [862, 426] on select "ejections sanctions fractions inductions" at bounding box center [831, 425] width 79 height 19
select select "sanctions"
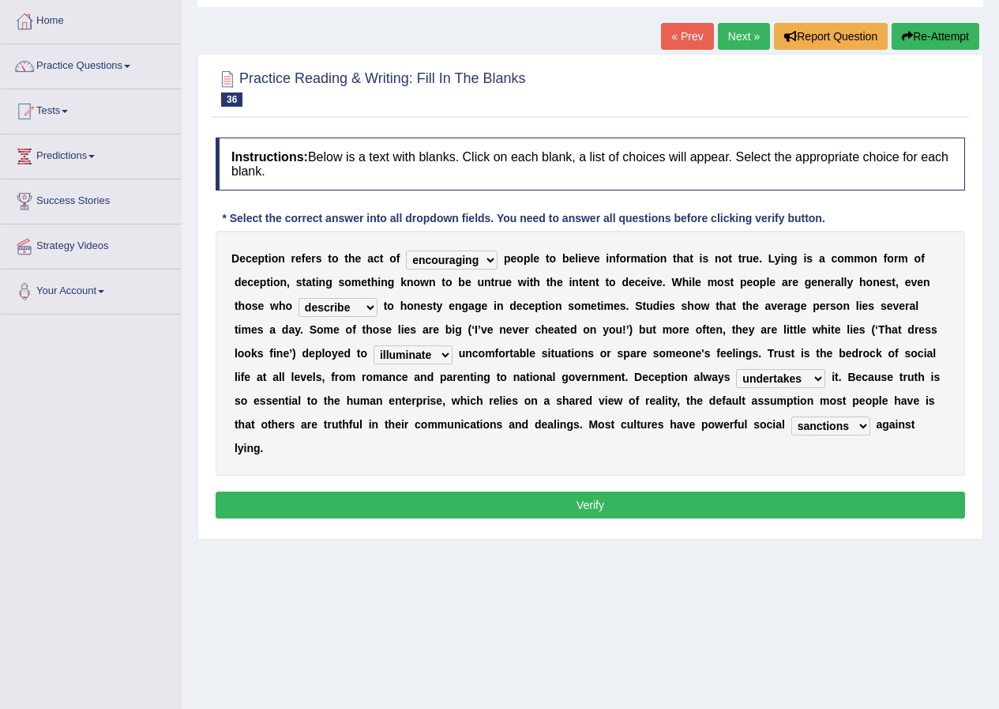
click at [792, 416] on select "ejections sanctions fractions inductions" at bounding box center [831, 425] width 79 height 19
click at [611, 504] on button "Verify" at bounding box center [591, 504] width 750 height 27
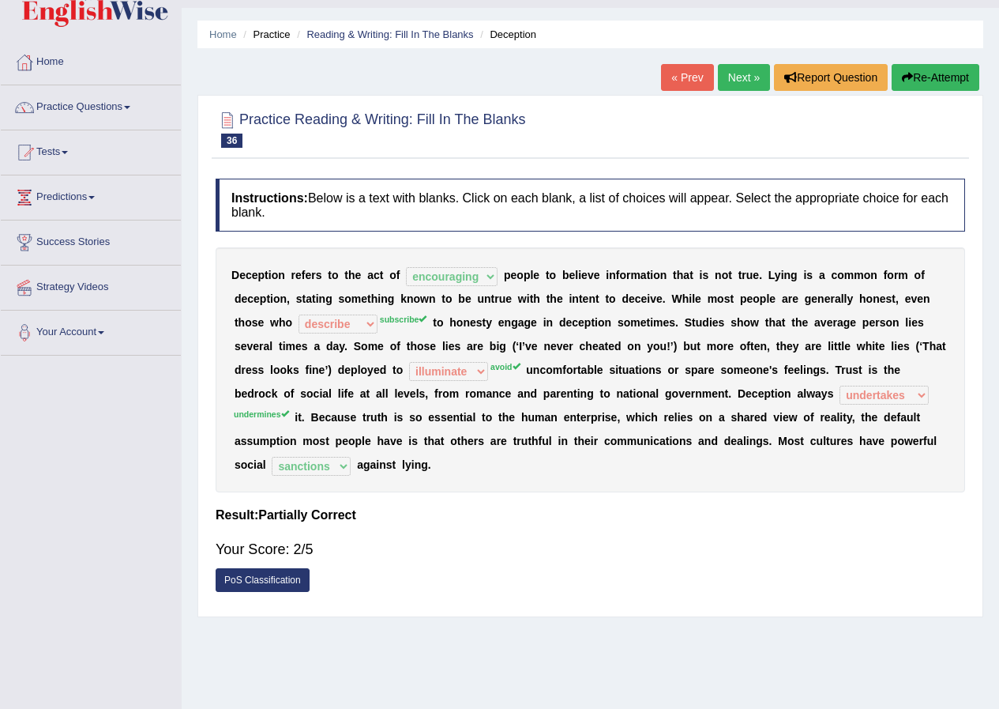
scroll to position [0, 0]
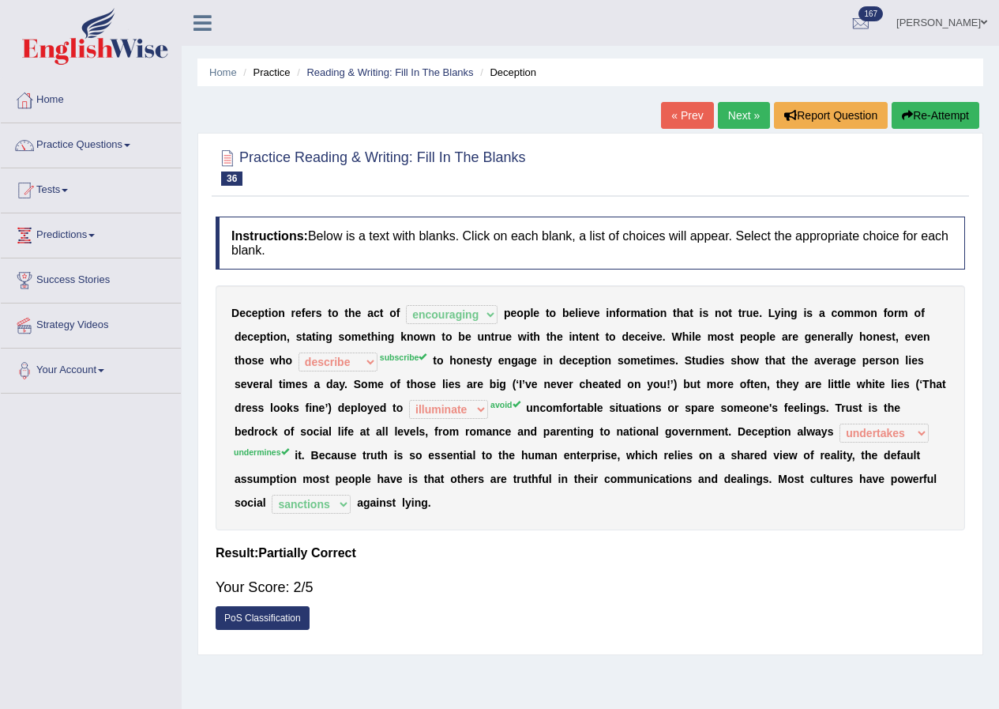
click at [732, 117] on link "Next »" at bounding box center [744, 115] width 52 height 27
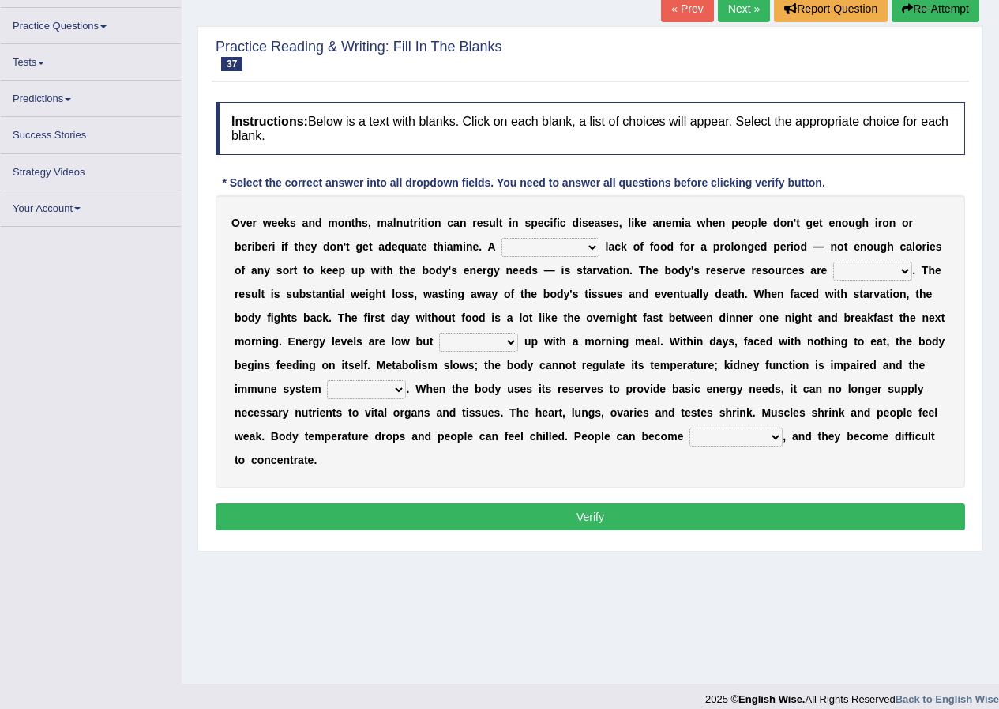
scroll to position [113, 0]
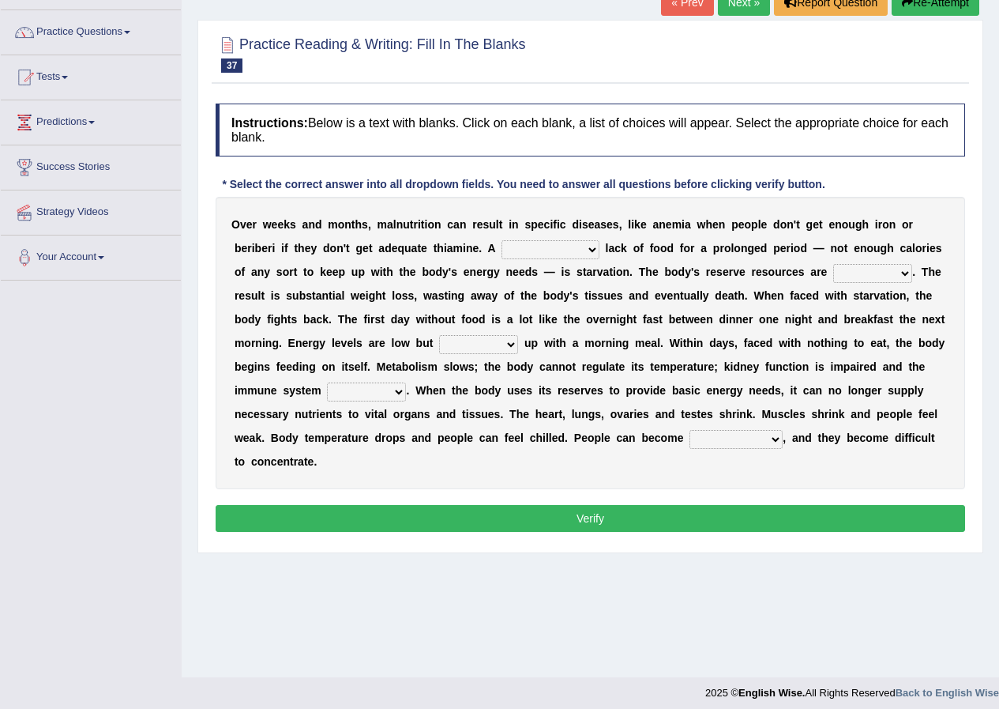
click at [587, 253] on select "severe distinguishing proper distinctive" at bounding box center [551, 249] width 98 height 19
select select "severe"
click at [502, 240] on select "severe distinguishing proper distinctive" at bounding box center [551, 249] width 98 height 19
click at [903, 273] on select "obsoleted depleted pelleted deleted" at bounding box center [872, 273] width 79 height 19
select select "depleted"
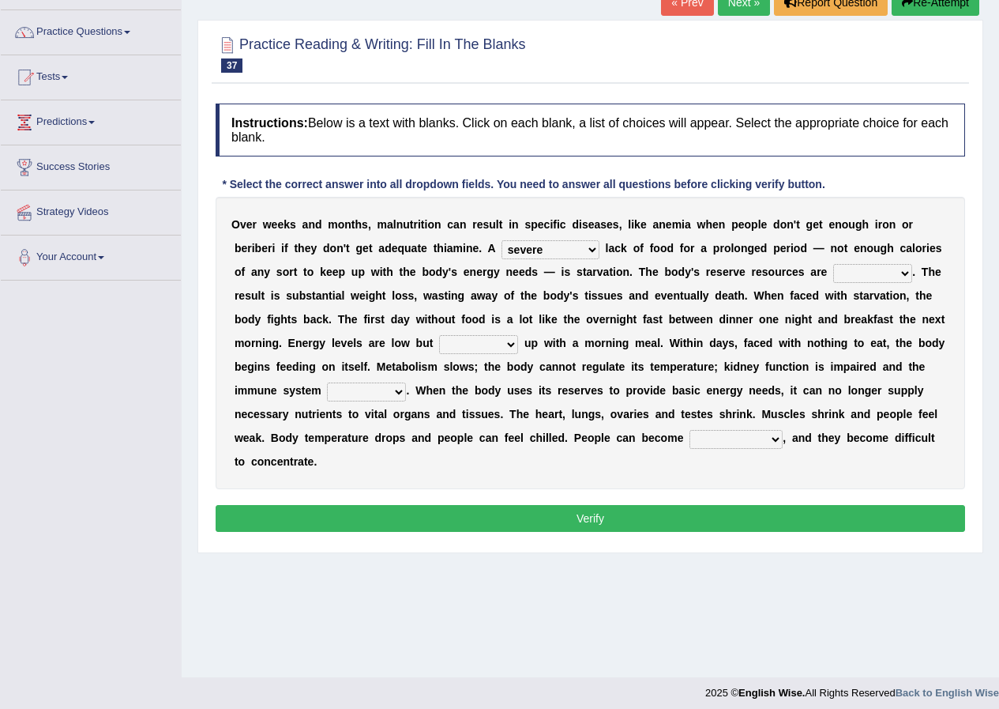
click at [833, 264] on select "obsoleted depleted pelleted deleted" at bounding box center [872, 273] width 79 height 19
click at [901, 274] on select "obsoleted depleted pelleted deleted" at bounding box center [872, 273] width 79 height 19
click at [955, 446] on div "O v e r w e e k s a n d m o n t h s , m a l n u t r i t i o n c a n r e s u l t…" at bounding box center [591, 343] width 750 height 292
click at [510, 344] on select "feed come chill pick" at bounding box center [478, 344] width 79 height 19
select select "pick"
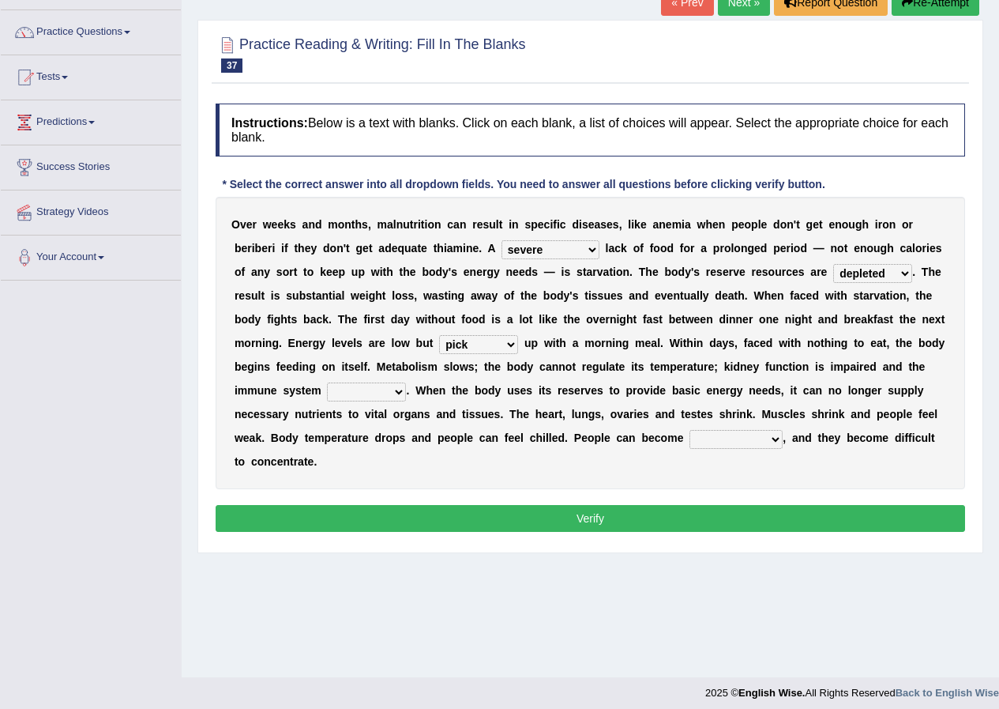
click at [439, 335] on select "feed come chill pick" at bounding box center [478, 344] width 79 height 19
click at [396, 389] on select "deepens deafens weakens surpasses" at bounding box center [366, 391] width 79 height 19
select select "surpasses"
click at [327, 382] on select "deepens deafens weakens surpasses" at bounding box center [366, 391] width 79 height 19
click at [397, 391] on select "deepens deafens weakens surpasses" at bounding box center [366, 391] width 79 height 19
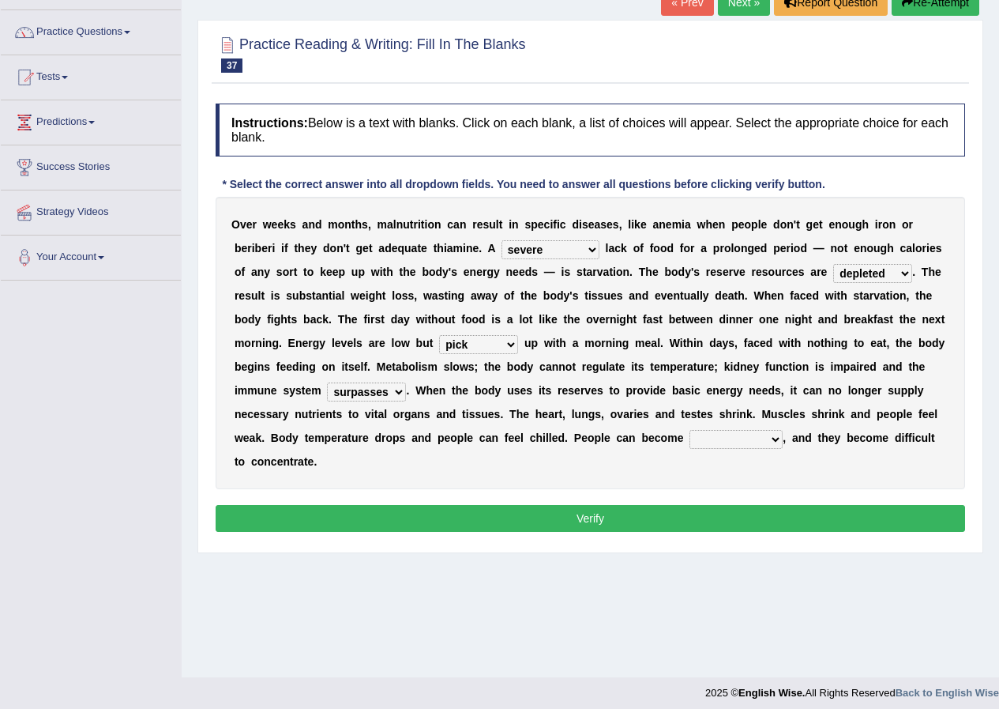
click at [476, 492] on div "Instructions: Below is a text with blanks. Click on each blank, a list of choic…" at bounding box center [591, 320] width 758 height 449
click at [765, 438] on select "irritable commutable indisputable transportable" at bounding box center [736, 439] width 93 height 19
select select "irritable"
click at [690, 430] on select "irritable commutable indisputable transportable" at bounding box center [736, 439] width 93 height 19
click at [575, 521] on button "Verify" at bounding box center [591, 518] width 750 height 27
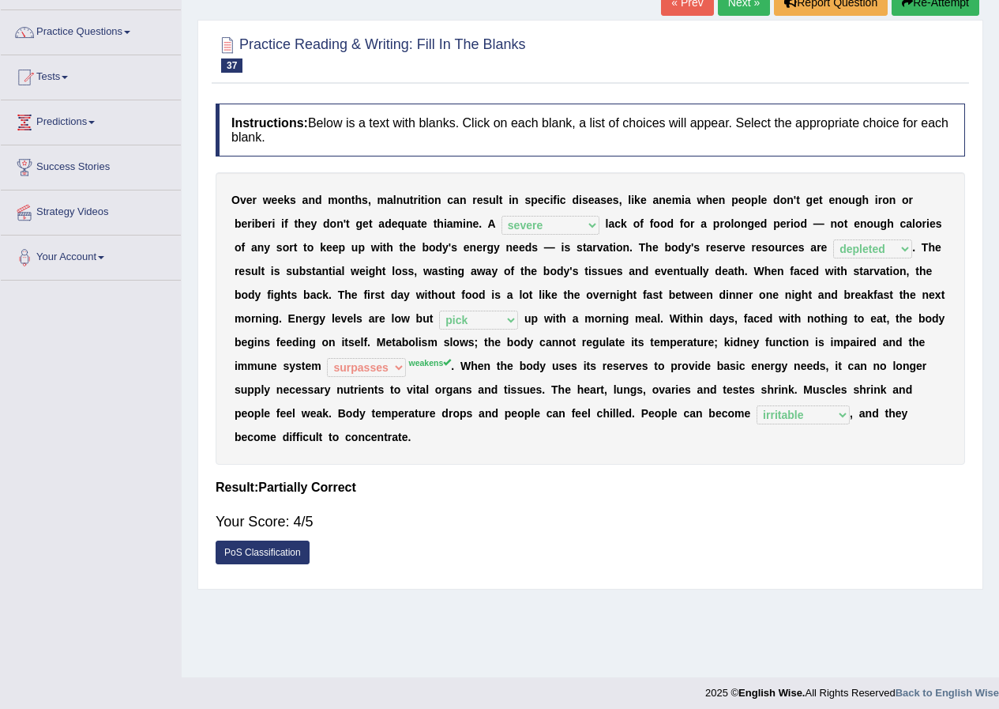
click at [510, 614] on div "Home Practice Reading & Writing: Fill In The Blanks Starvation « Prev Next » Re…" at bounding box center [591, 282] width 818 height 790
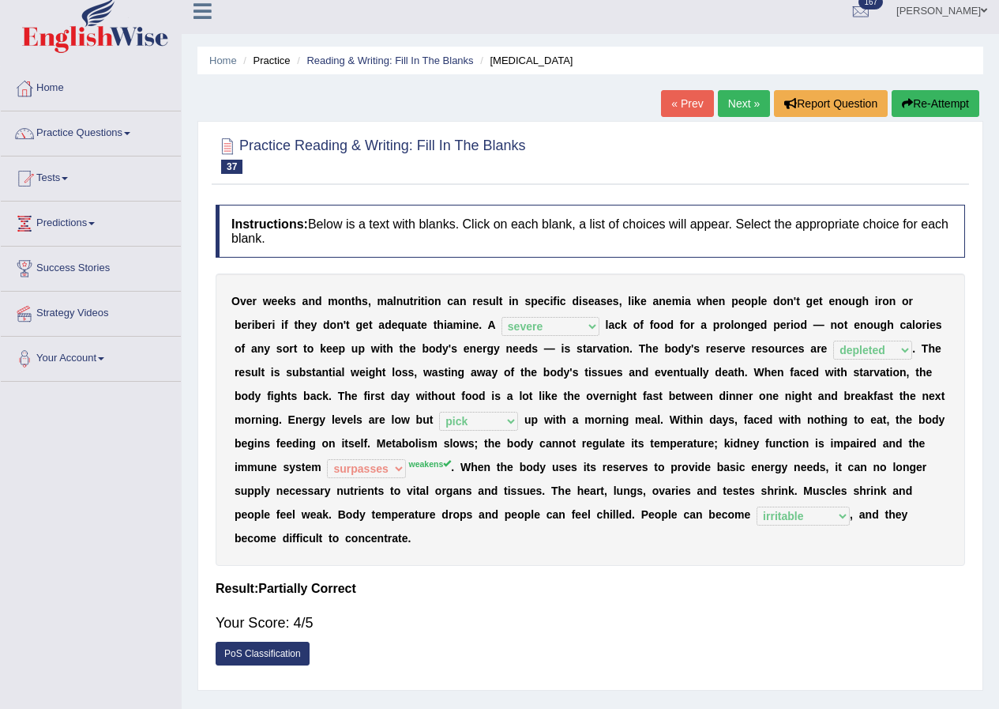
scroll to position [0, 0]
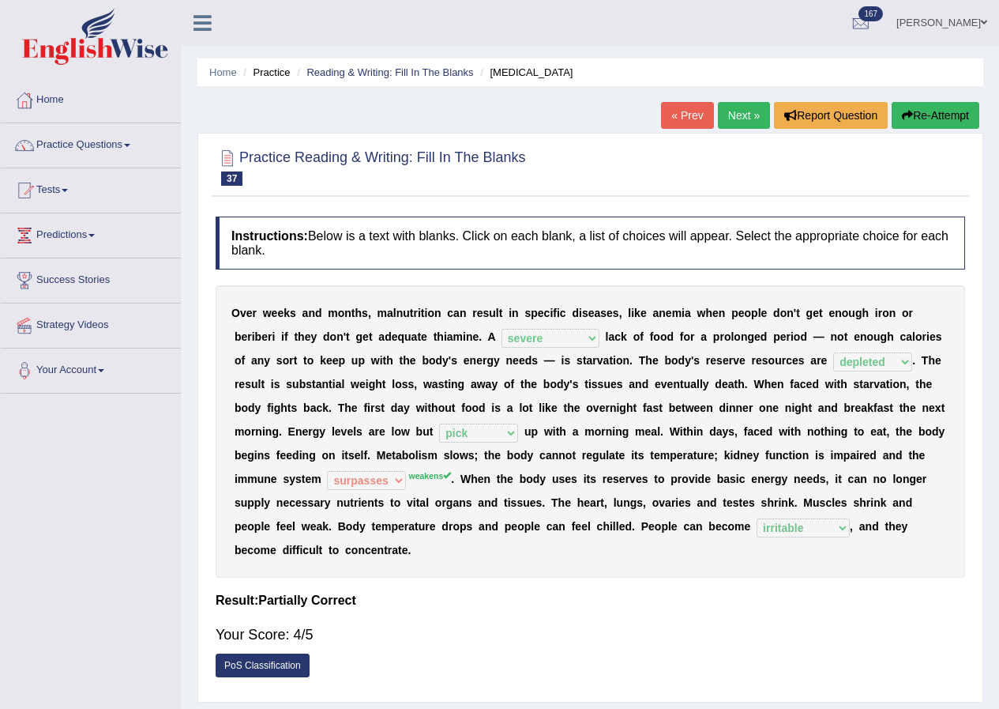
click at [735, 122] on link "Next »" at bounding box center [744, 115] width 52 height 27
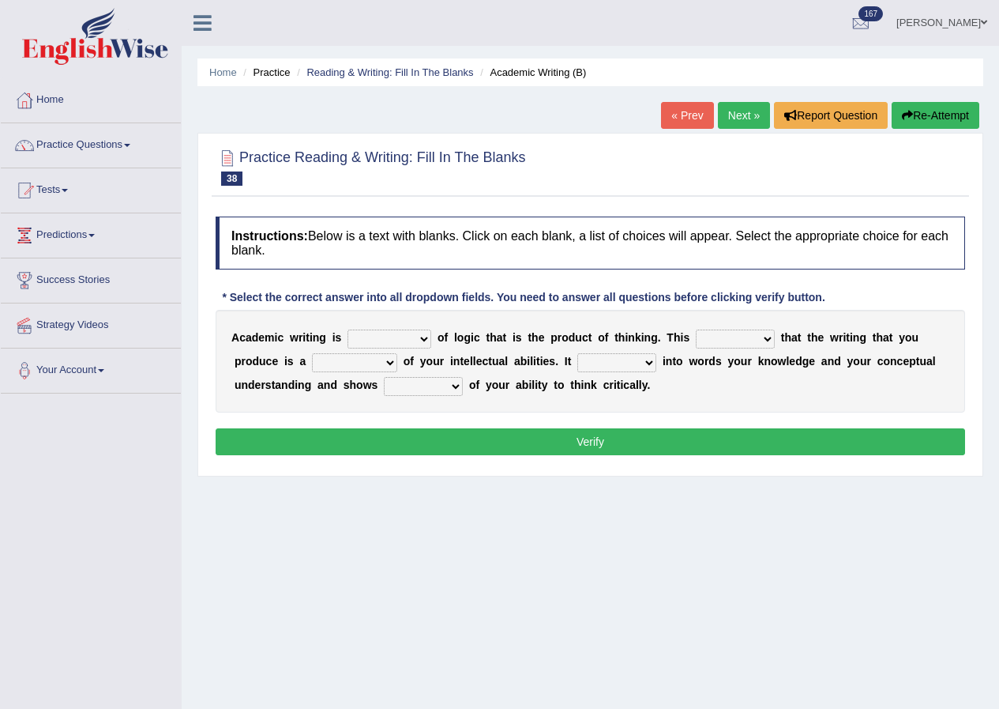
click at [421, 342] on select "expectation entitlement expression exchange" at bounding box center [390, 338] width 84 height 19
select select "exchange"
click at [348, 329] on select "expectation entitlement expression exchange" at bounding box center [390, 338] width 84 height 19
click at [766, 338] on select "means questions stipulates answers" at bounding box center [735, 338] width 79 height 19
select select "means"
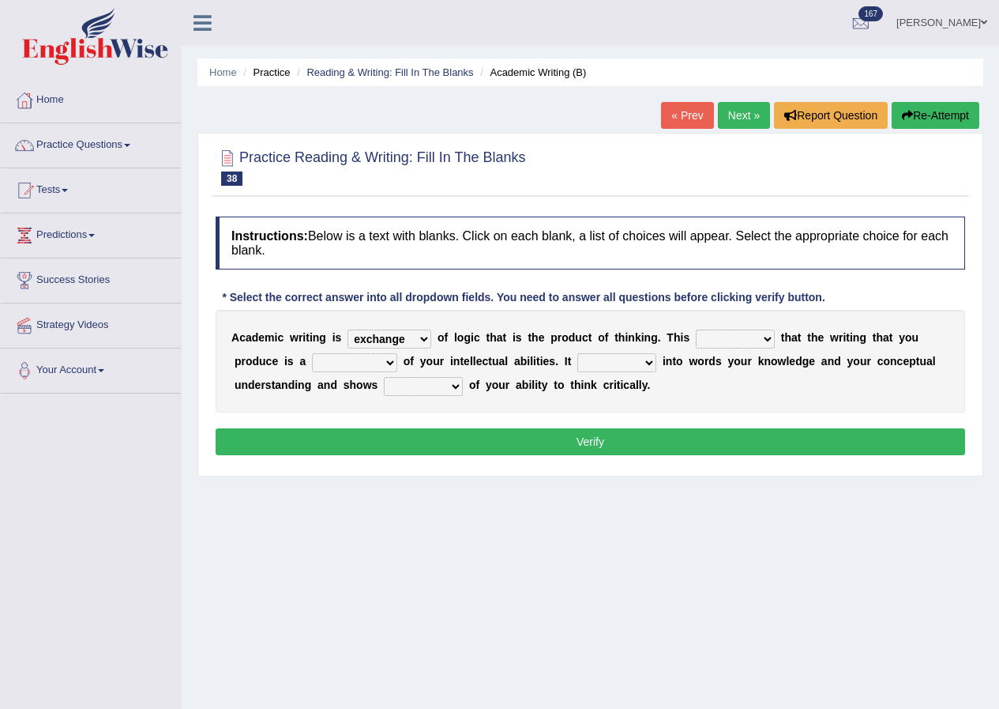
click at [696, 329] on select "means questions stipulates answers" at bounding box center [735, 338] width 79 height 19
click at [389, 362] on select "redundancy mission credit reflection" at bounding box center [354, 362] width 85 height 19
select select "reflection"
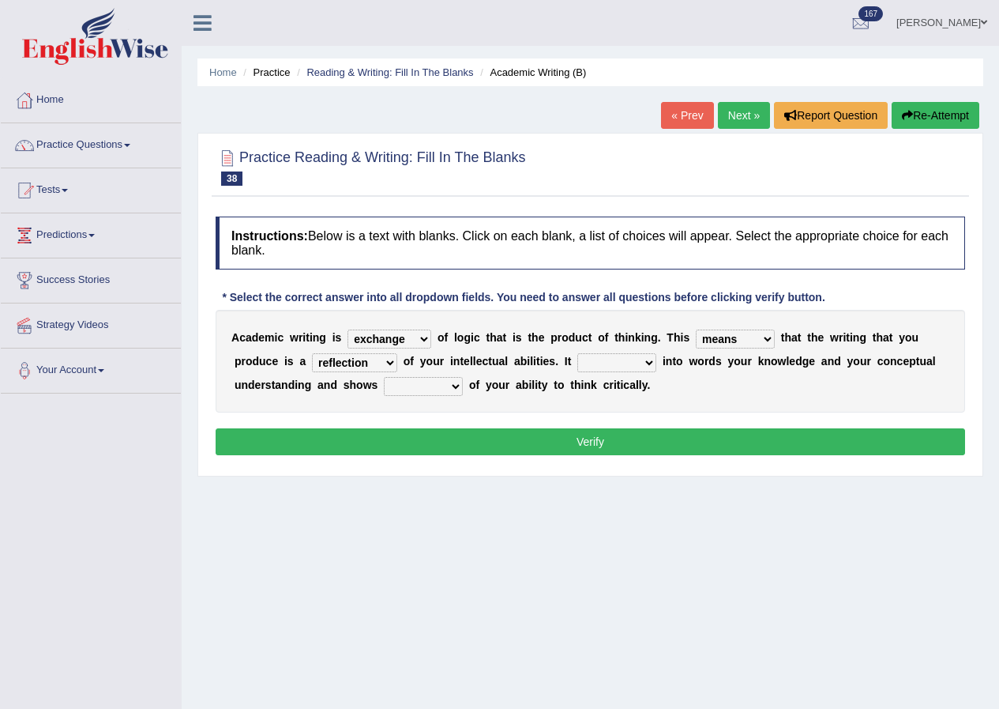
click at [312, 353] on select "redundancy mission credit reflection" at bounding box center [354, 362] width 85 height 19
click at [650, 363] on select "enriches shows allows puts" at bounding box center [616, 362] width 79 height 19
select select "puts"
click at [577, 353] on select "enriches shows allows puts" at bounding box center [616, 362] width 79 height 19
click at [456, 388] on select "hassle excuse capacity evidence" at bounding box center [423, 386] width 79 height 19
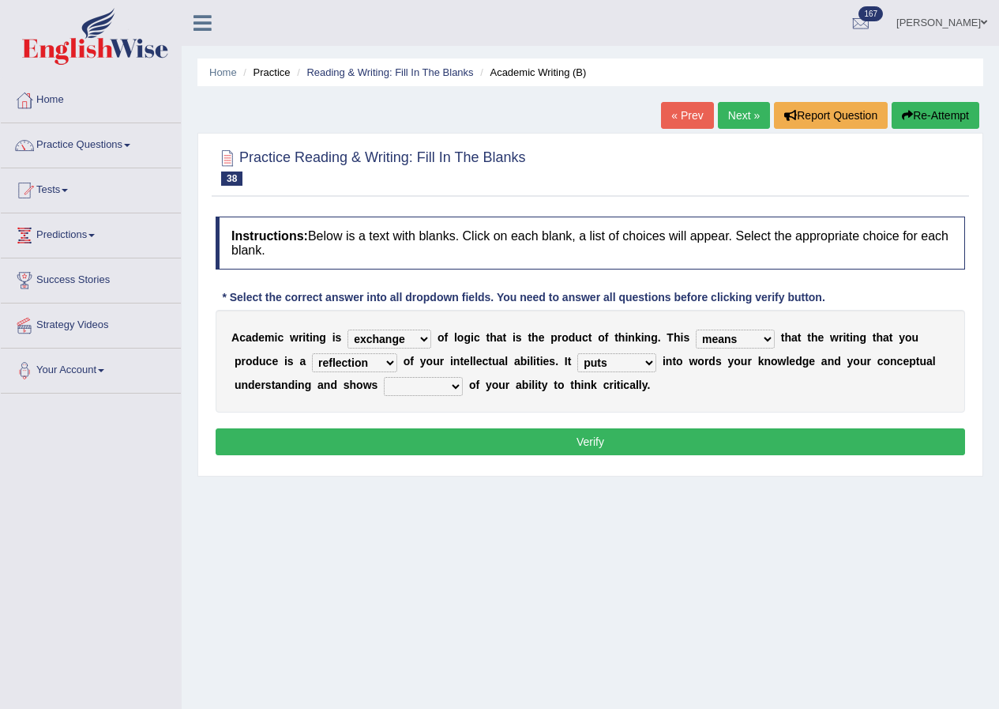
select select "capacity"
click at [384, 377] on select "hassle excuse capacity evidence" at bounding box center [423, 386] width 79 height 19
click at [584, 442] on button "Verify" at bounding box center [591, 441] width 750 height 27
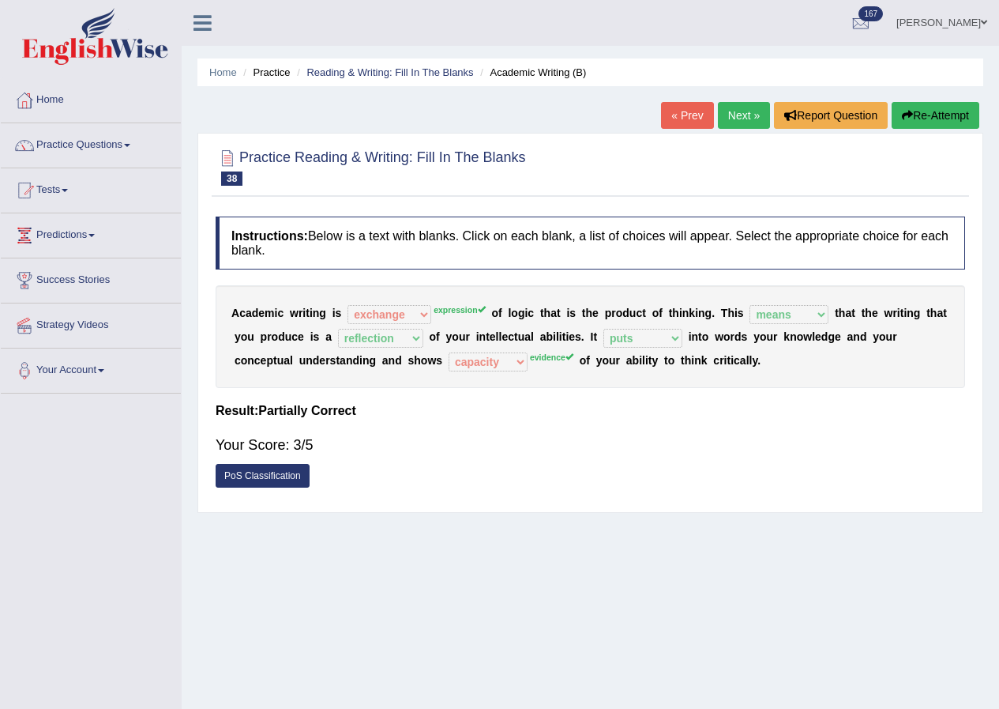
click at [740, 118] on link "Next »" at bounding box center [744, 115] width 52 height 27
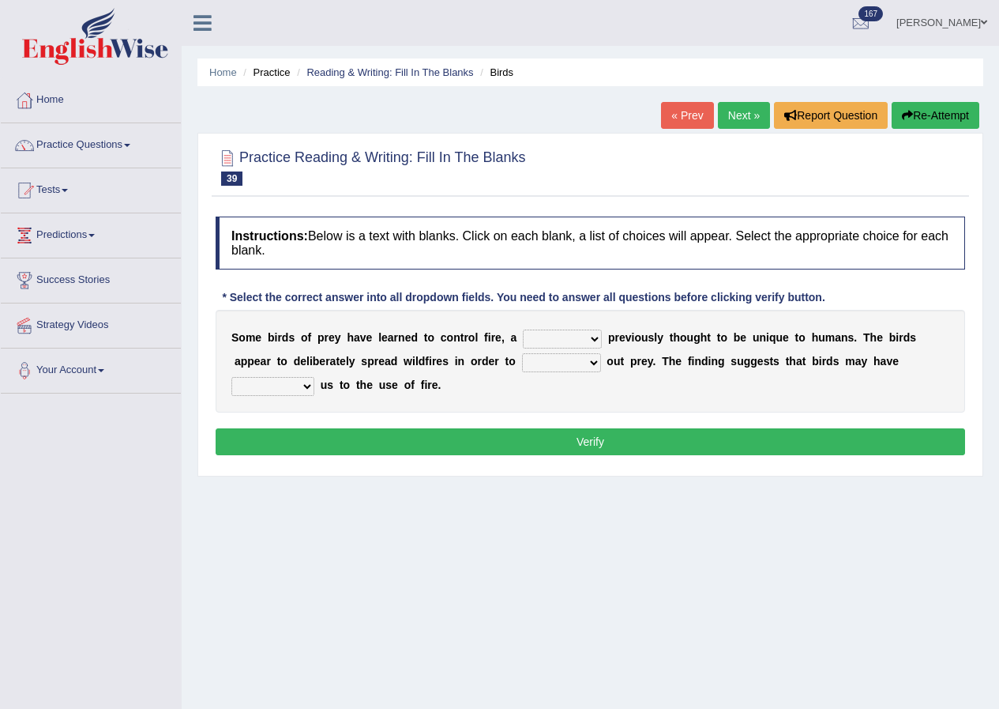
click at [589, 340] on select "question profile tale skill" at bounding box center [562, 338] width 79 height 19
select select "tale"
click at [523, 329] on select "question profile tale skill" at bounding box center [562, 338] width 79 height 19
click at [593, 363] on select "prevent limit span flush" at bounding box center [561, 362] width 79 height 19
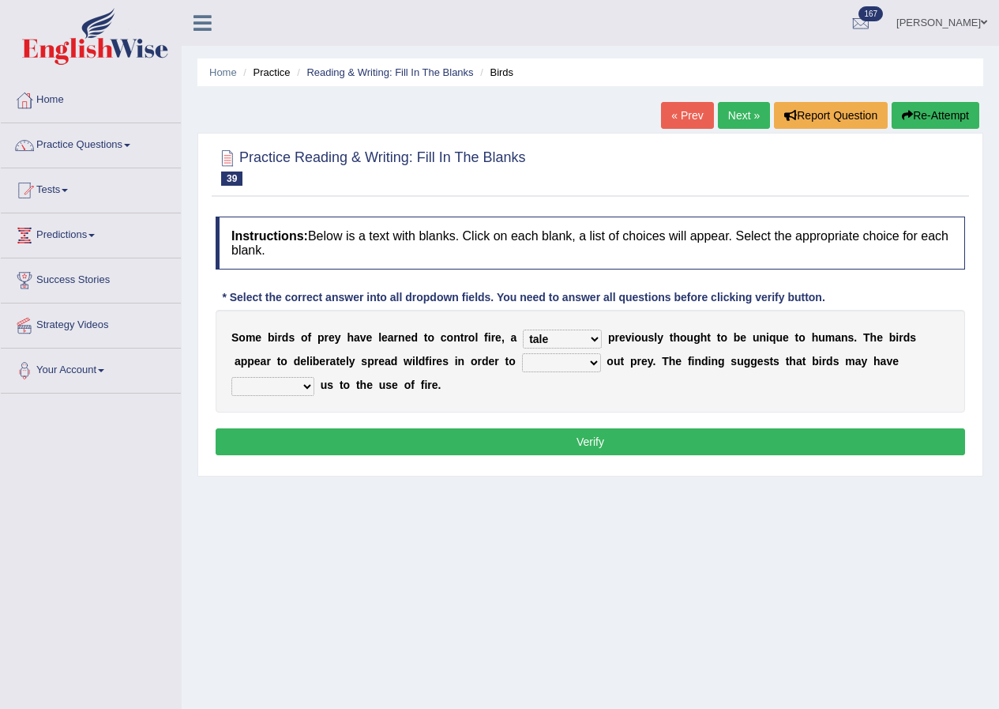
click at [593, 363] on select "prevent limit span flush" at bounding box center [561, 362] width 79 height 19
select select "flush"
click at [522, 353] on select "prevent limit span flush" at bounding box center [561, 362] width 79 height 19
click at [303, 384] on select "prophesied beaten transmitted forced" at bounding box center [272, 386] width 83 height 19
select select "forced"
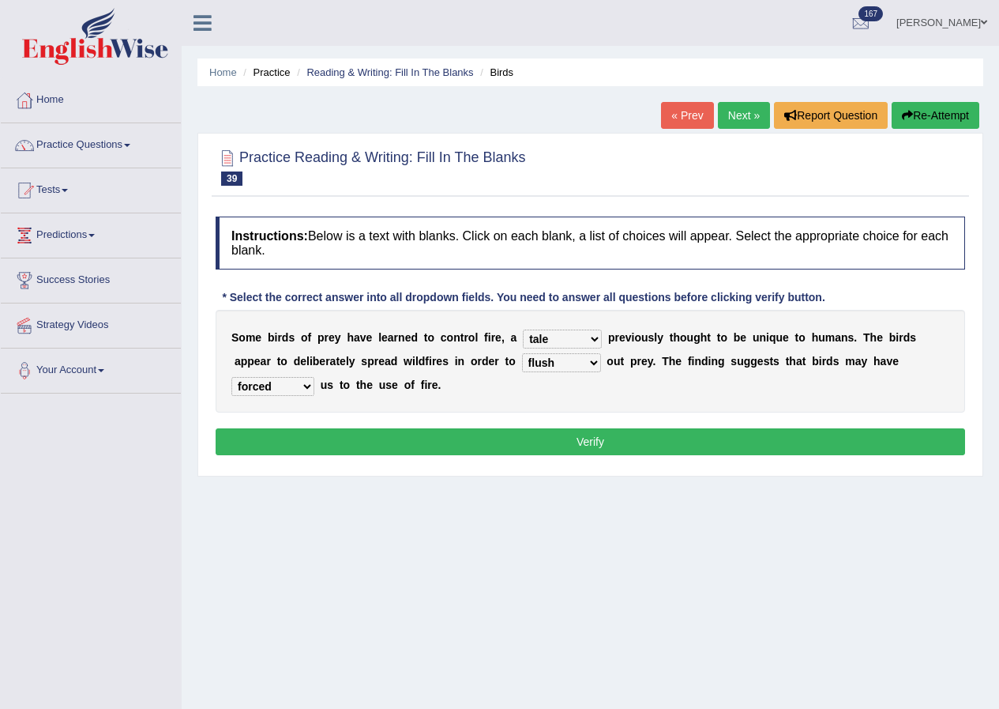
click at [231, 377] on select "prophesied beaten transmitted forced" at bounding box center [272, 386] width 83 height 19
click at [603, 440] on button "Verify" at bounding box center [591, 441] width 750 height 27
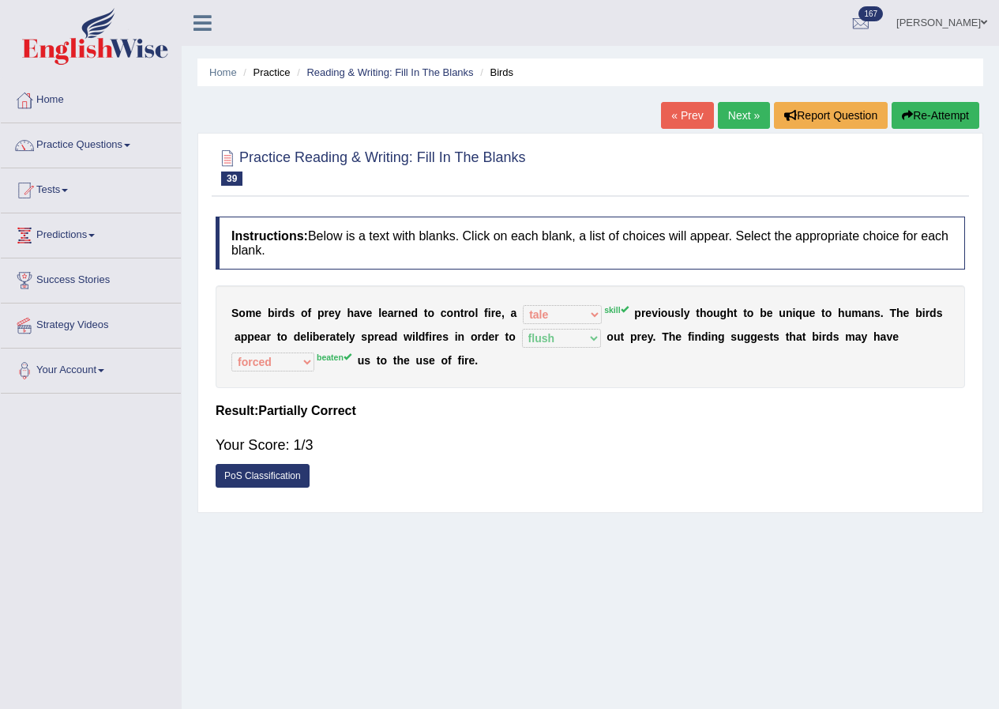
click at [753, 122] on link "Next »" at bounding box center [744, 115] width 52 height 27
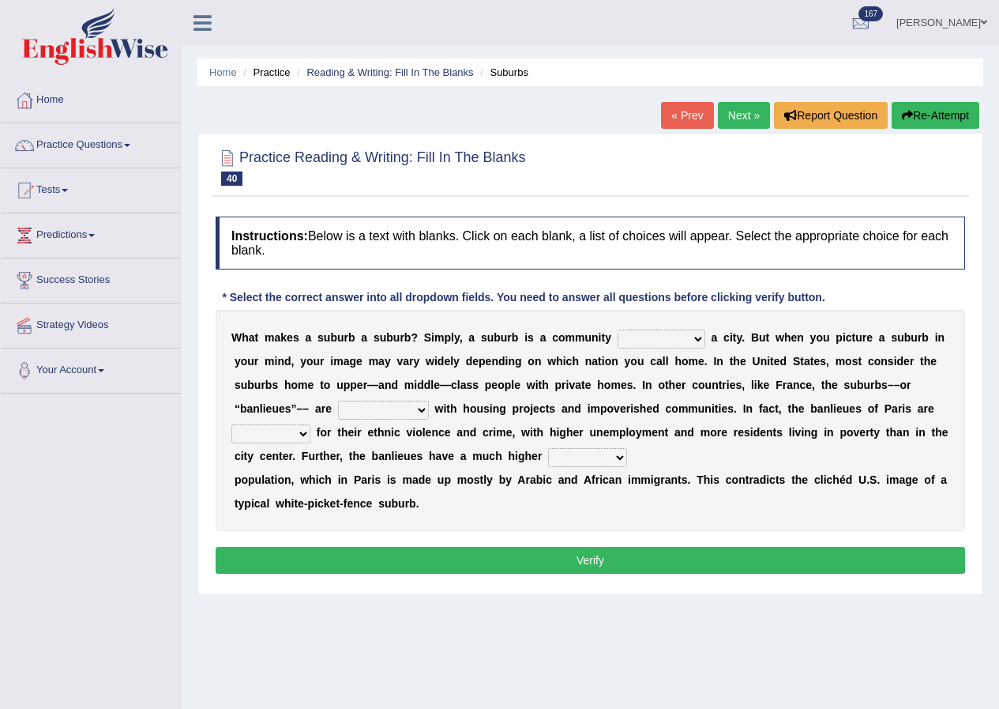
click at [695, 339] on select "lying locating situating surrounding" at bounding box center [662, 338] width 88 height 19
select select "locating"
click at [618, 329] on select "lying locating situating surrounding" at bounding box center [662, 338] width 88 height 19
click at [696, 339] on select "lying locating situating surrounding" at bounding box center [662, 338] width 88 height 19
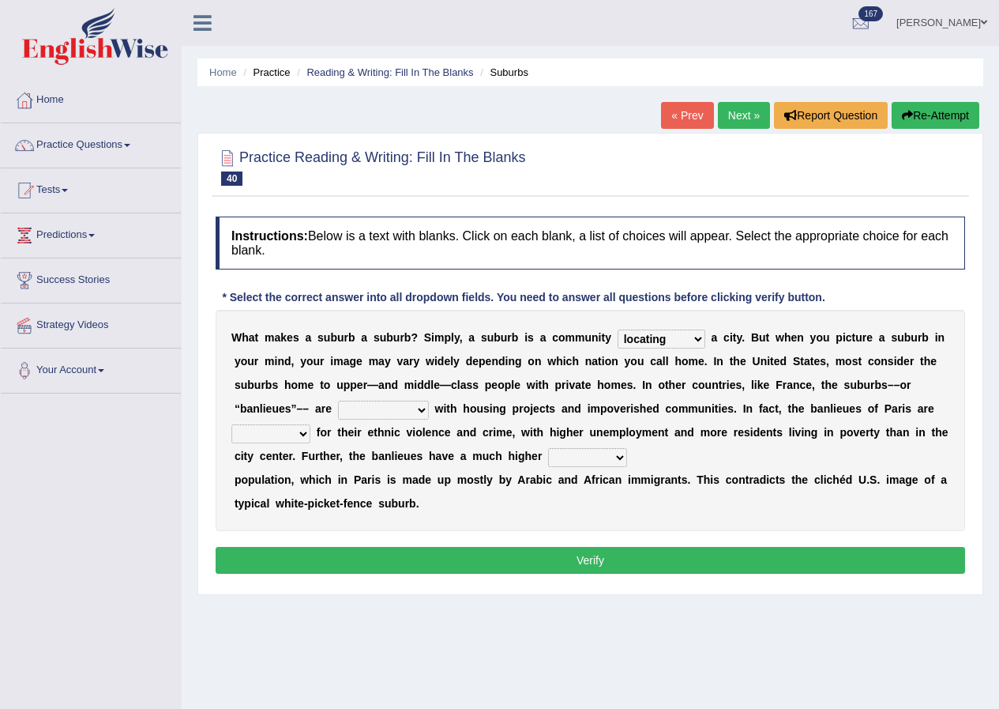
click at [421, 407] on select "antonymous antibiotic synonymous synthetic" at bounding box center [383, 410] width 91 height 19
select select "synonymous"
click at [338, 401] on select "antonymous antibiotic synonymous synthetic" at bounding box center [383, 410] width 91 height 19
click at [301, 432] on select "clamorous sensitive famous notorious" at bounding box center [270, 433] width 79 height 19
select select "sensitive"
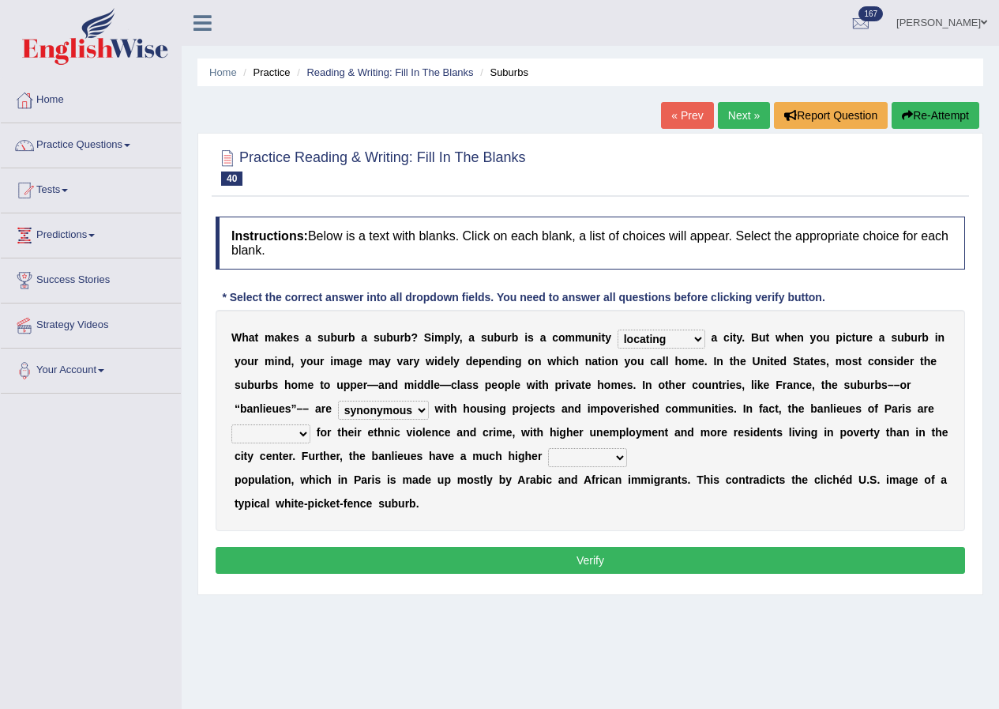
click at [231, 424] on select "clamorous sensitive famous notorious" at bounding box center [270, 433] width 79 height 19
click at [619, 459] on select "local young immigrant senior" at bounding box center [587, 457] width 79 height 19
select select "immigrant"
click at [548, 448] on select "local young immigrant senior" at bounding box center [587, 457] width 79 height 19
click at [597, 558] on button "Verify" at bounding box center [591, 560] width 750 height 27
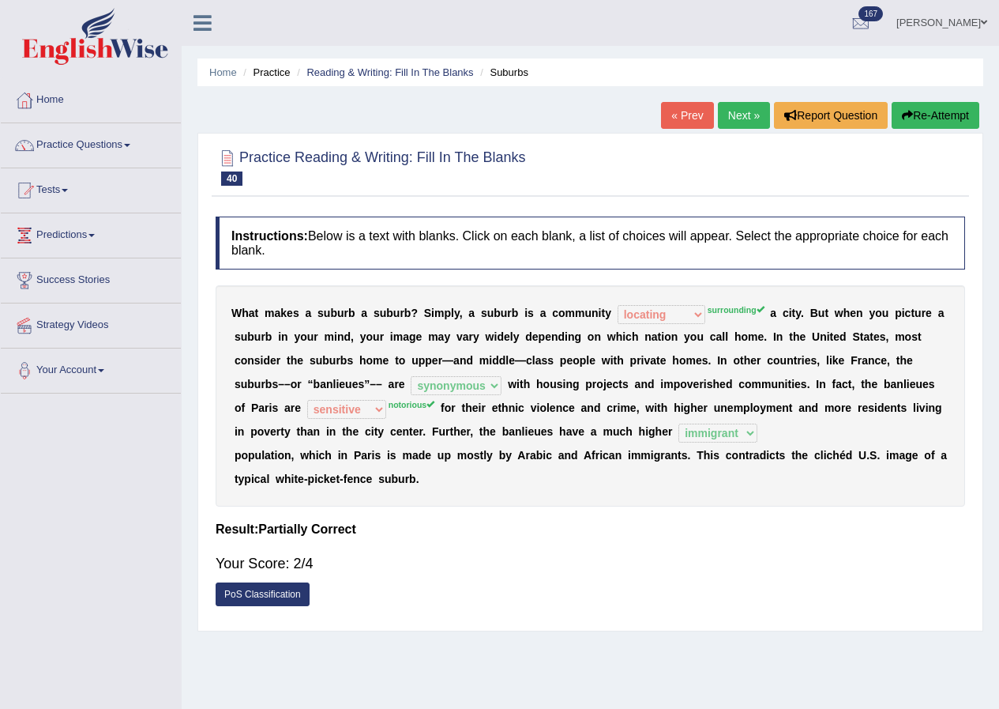
click at [910, 118] on button "Re-Attempt" at bounding box center [936, 115] width 88 height 27
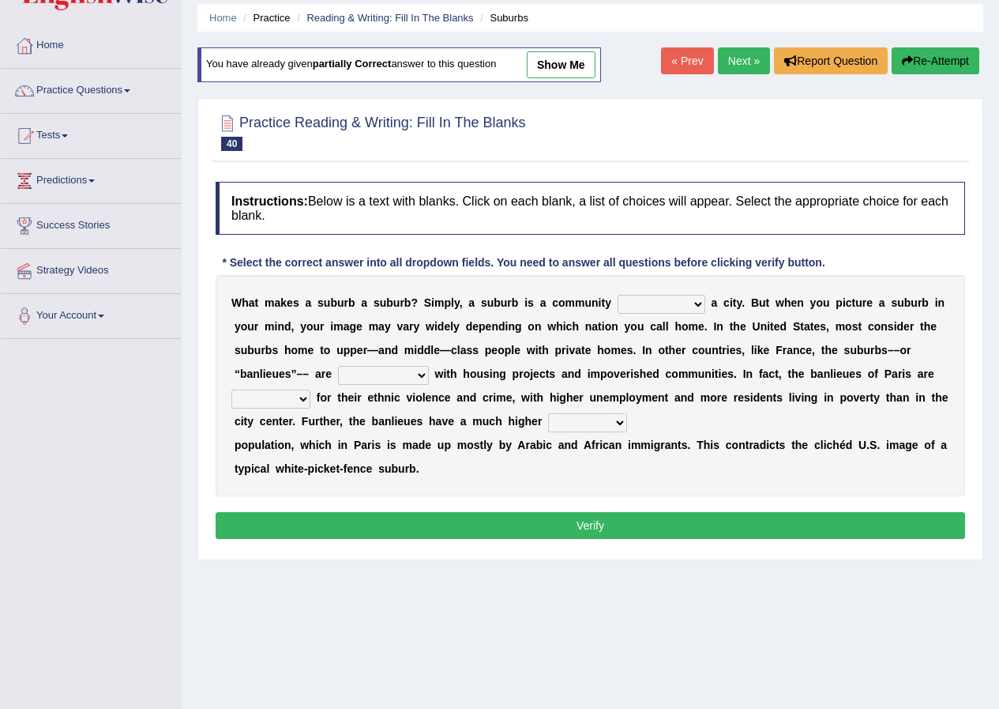
scroll to position [121, 0]
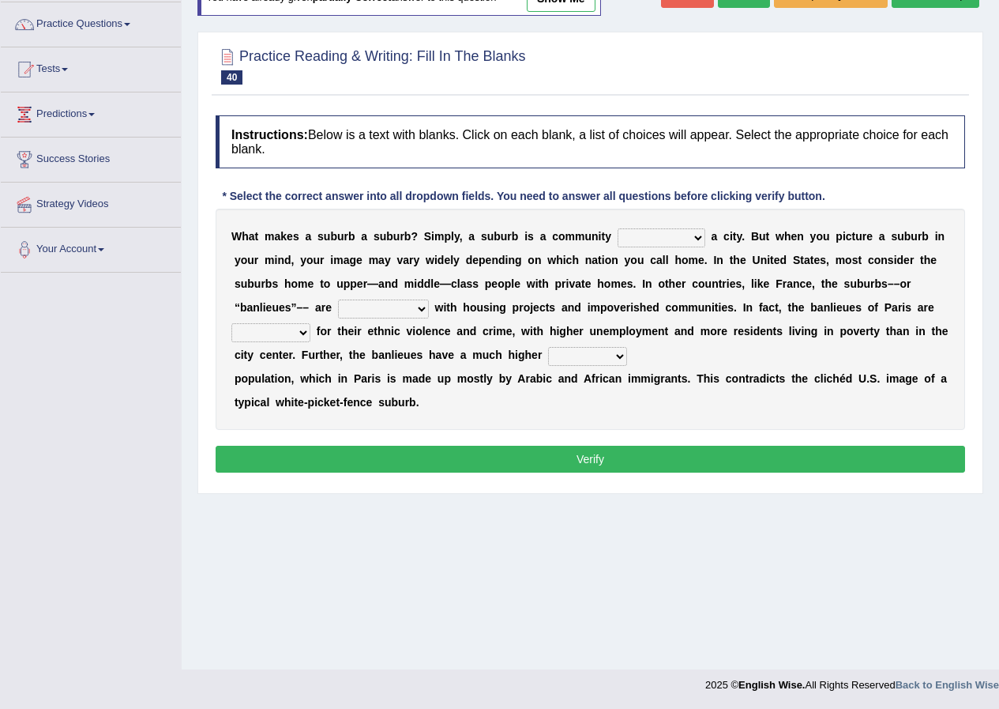
click at [699, 238] on select "lying locating situating surrounding" at bounding box center [662, 237] width 88 height 19
select select "surrounding"
click at [618, 228] on select "lying locating situating surrounding" at bounding box center [662, 237] width 88 height 19
click at [424, 307] on select "antonymous antibiotic synonymous synthetic" at bounding box center [383, 308] width 91 height 19
select select "synonymous"
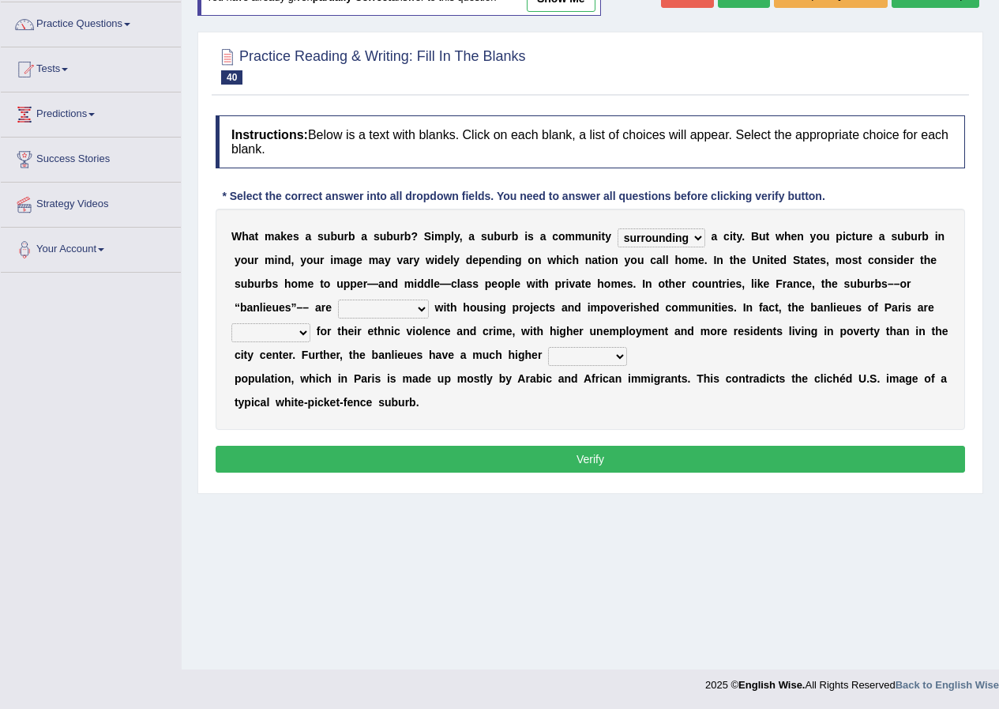
click at [338, 299] on select "antonymous antibiotic synonymous synthetic" at bounding box center [383, 308] width 91 height 19
click at [305, 330] on select "clamorous sensitive famous notorious" at bounding box center [270, 332] width 79 height 19
select select "notorious"
click at [231, 323] on select "clamorous sensitive famous notorious" at bounding box center [270, 332] width 79 height 19
click at [299, 333] on select "clamorous sensitive famous notorious" at bounding box center [270, 332] width 79 height 19
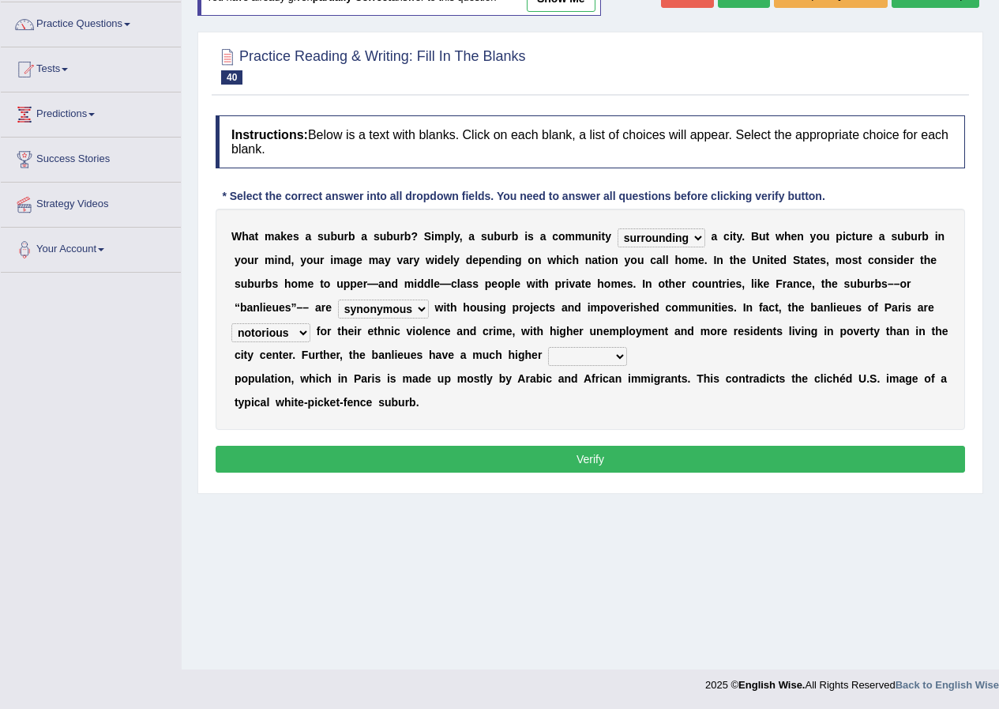
click at [420, 425] on div "W h a t m a k e s a s u b u r b a s u b u r b ? S i m p l y , a s u b u r b i s…" at bounding box center [591, 319] width 750 height 221
click at [619, 355] on select "local young immigrant senior" at bounding box center [587, 356] width 79 height 19
select select "immigrant"
click at [548, 347] on select "local young immigrant senior" at bounding box center [587, 356] width 79 height 19
click at [592, 456] on button "Verify" at bounding box center [591, 459] width 750 height 27
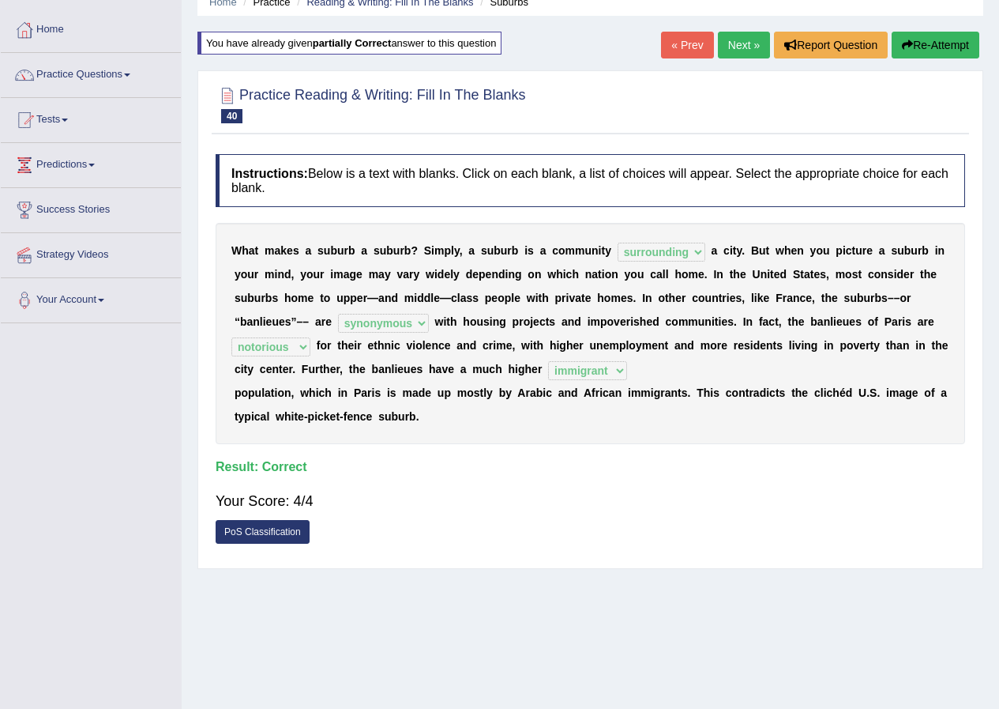
scroll to position [0, 0]
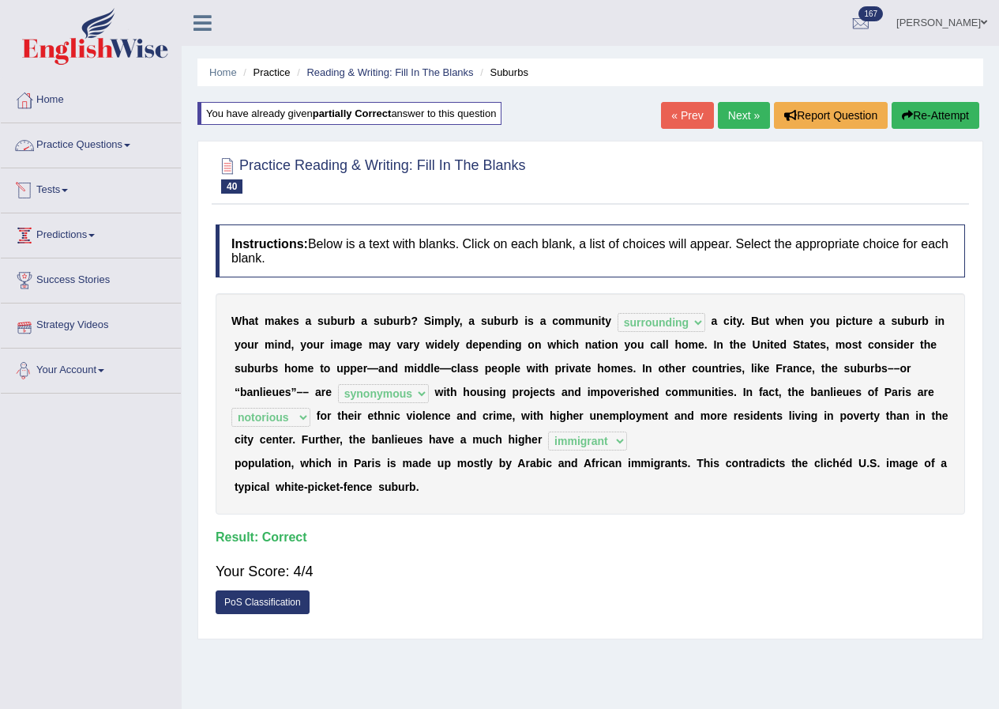
click at [84, 140] on link "Practice Questions" at bounding box center [91, 142] width 180 height 39
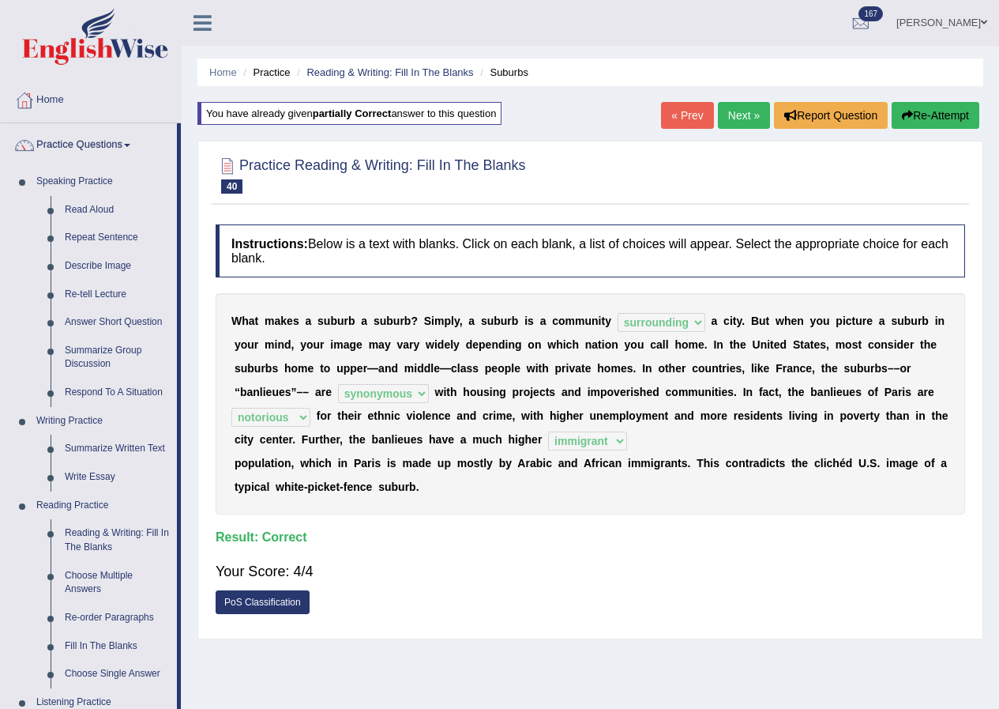
click at [939, 21] on link "Kalsang Dolker" at bounding box center [942, 20] width 115 height 41
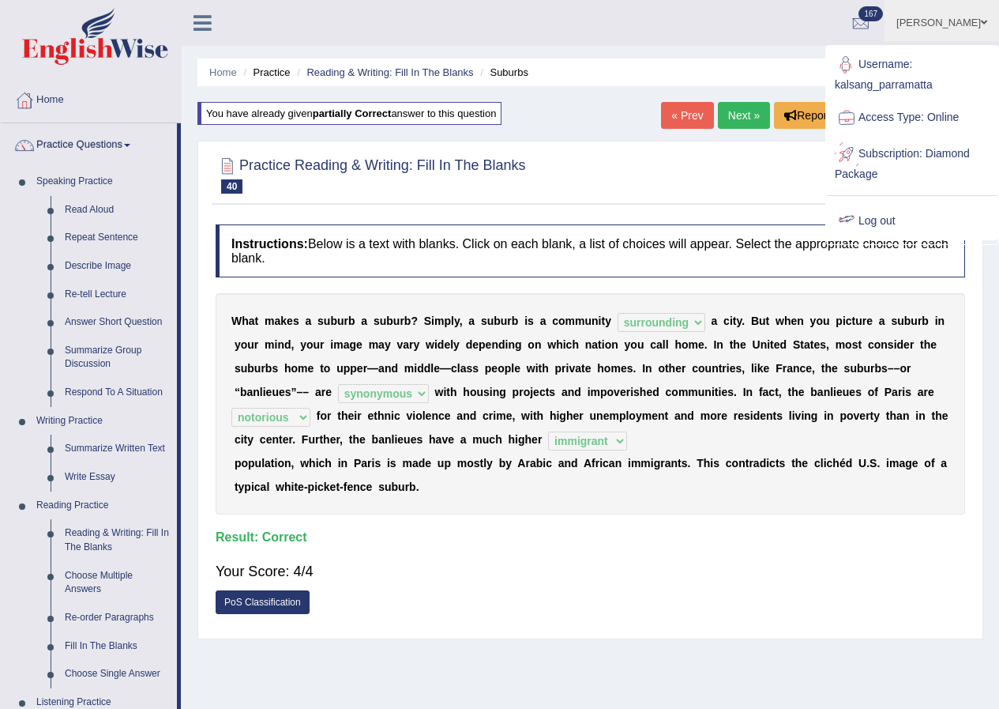
click at [885, 213] on link "Log out" at bounding box center [912, 221] width 171 height 36
